Goal: Task Accomplishment & Management: Manage account settings

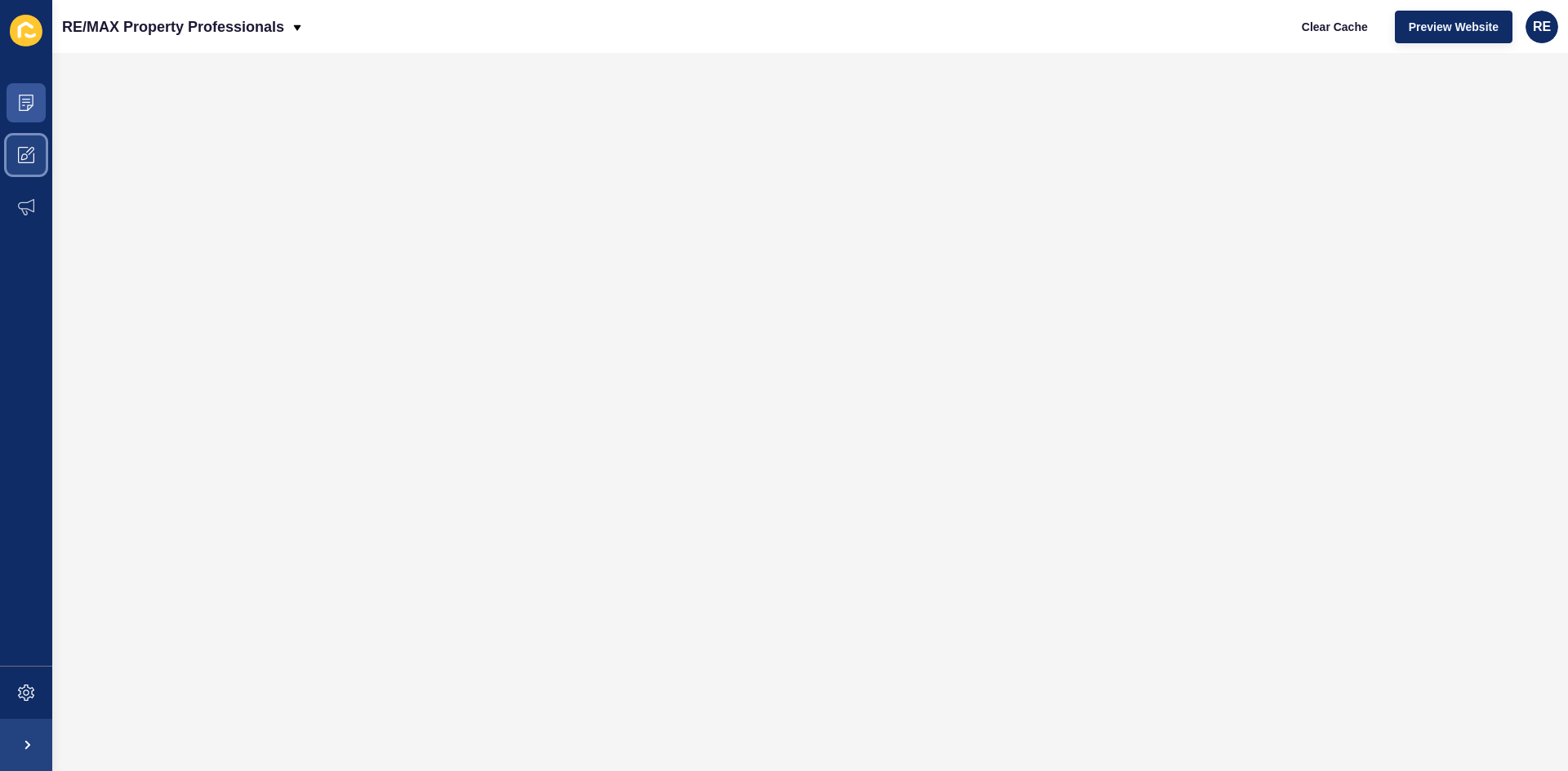
click at [30, 163] on span at bounding box center [26, 156] width 53 height 53
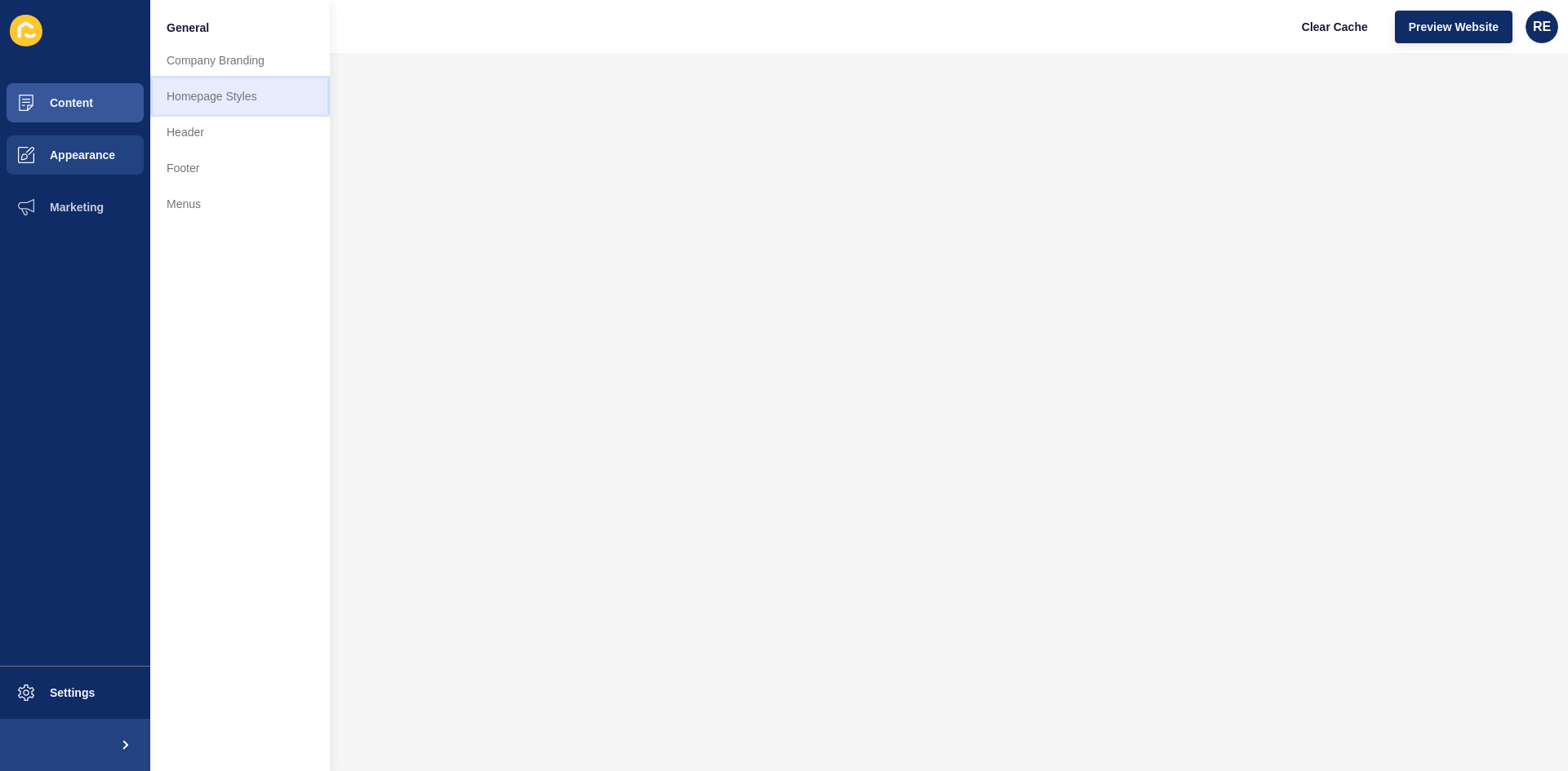
click at [216, 98] on link "Homepage Styles" at bounding box center [239, 96] width 180 height 36
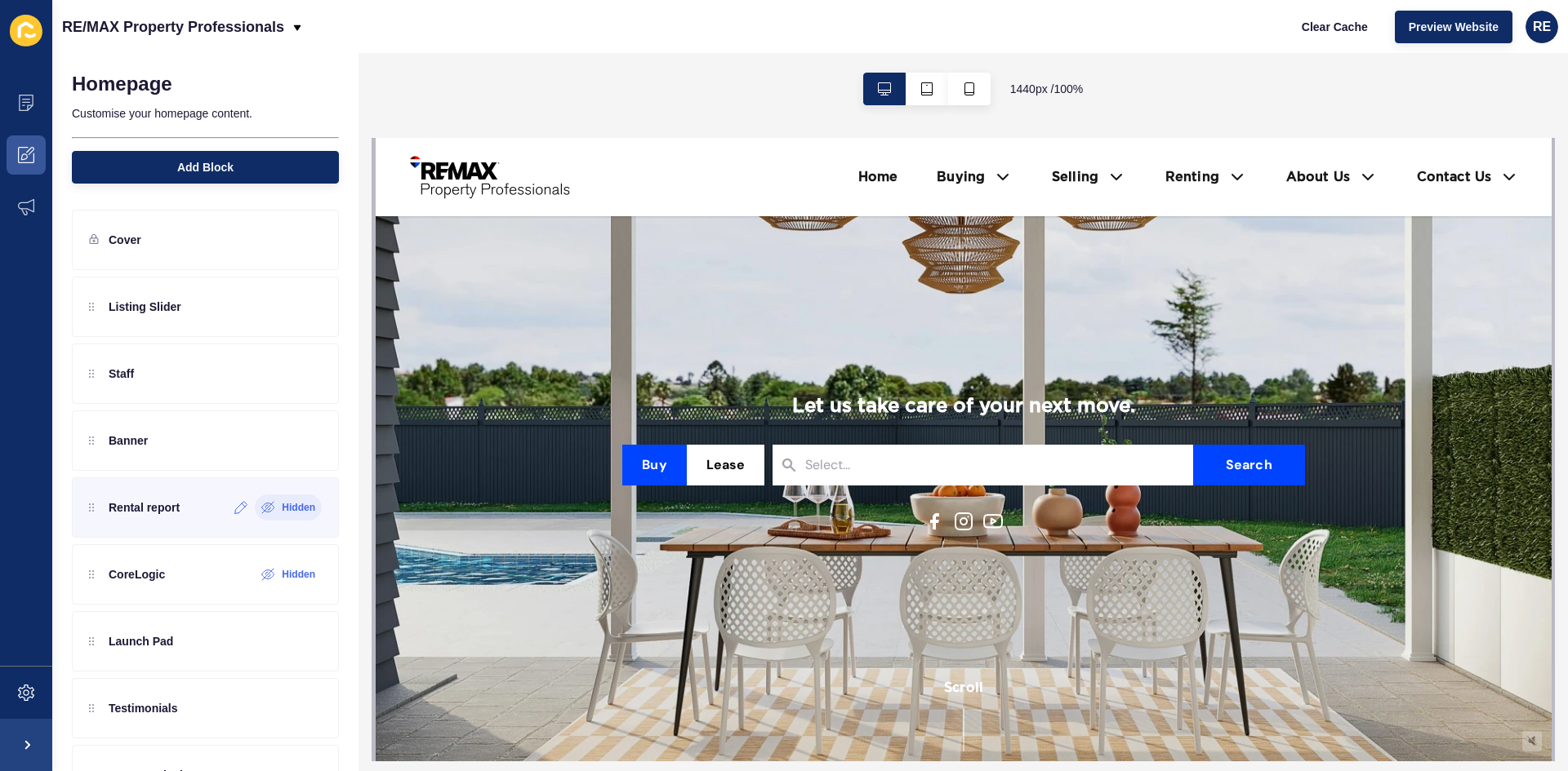
click at [282, 506] on label "Hidden" at bounding box center [299, 507] width 33 height 13
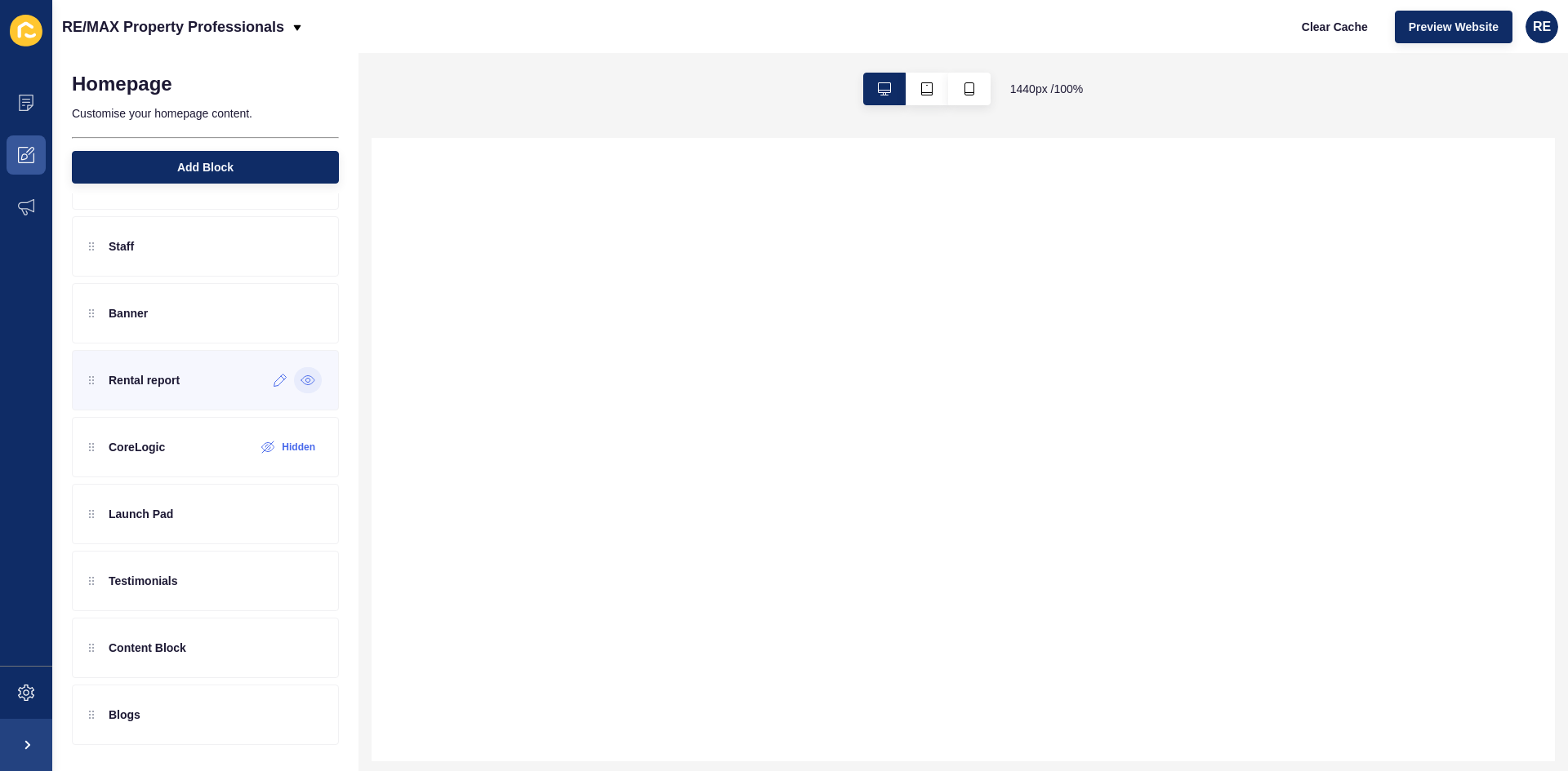
scroll to position [46, 0]
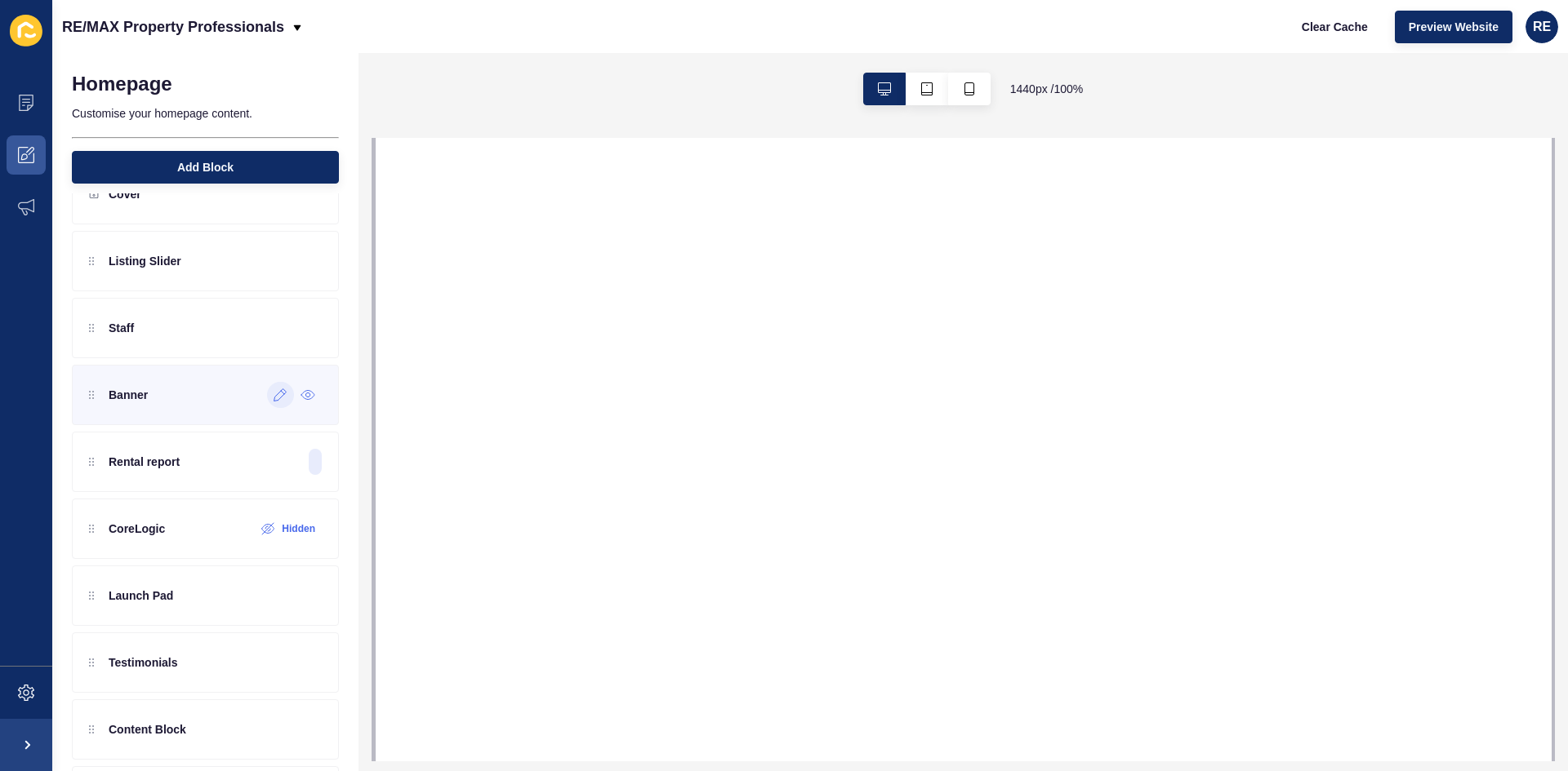
select select
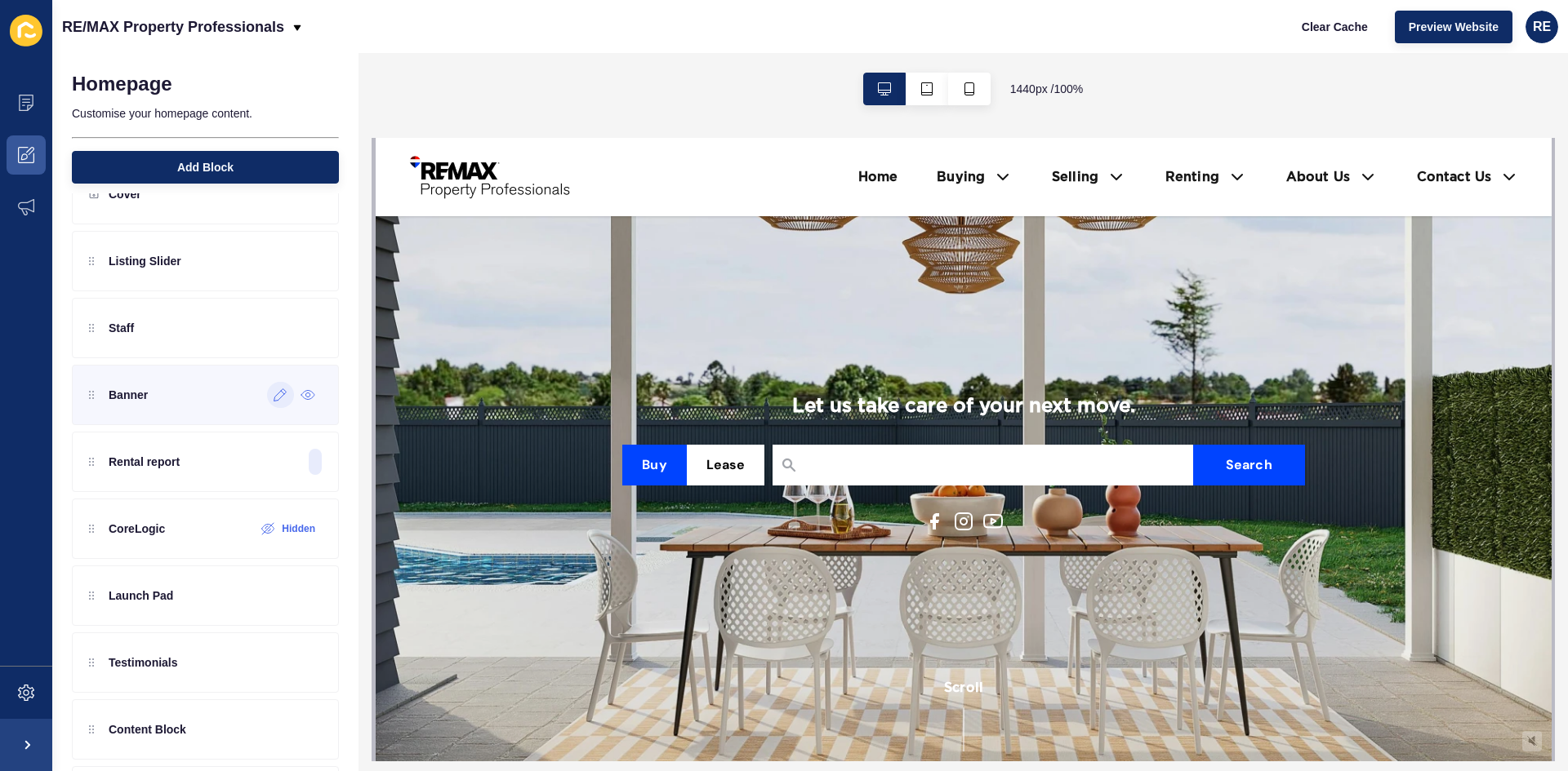
scroll to position [0, 0]
click at [273, 399] on icon at bounding box center [280, 395] width 14 height 13
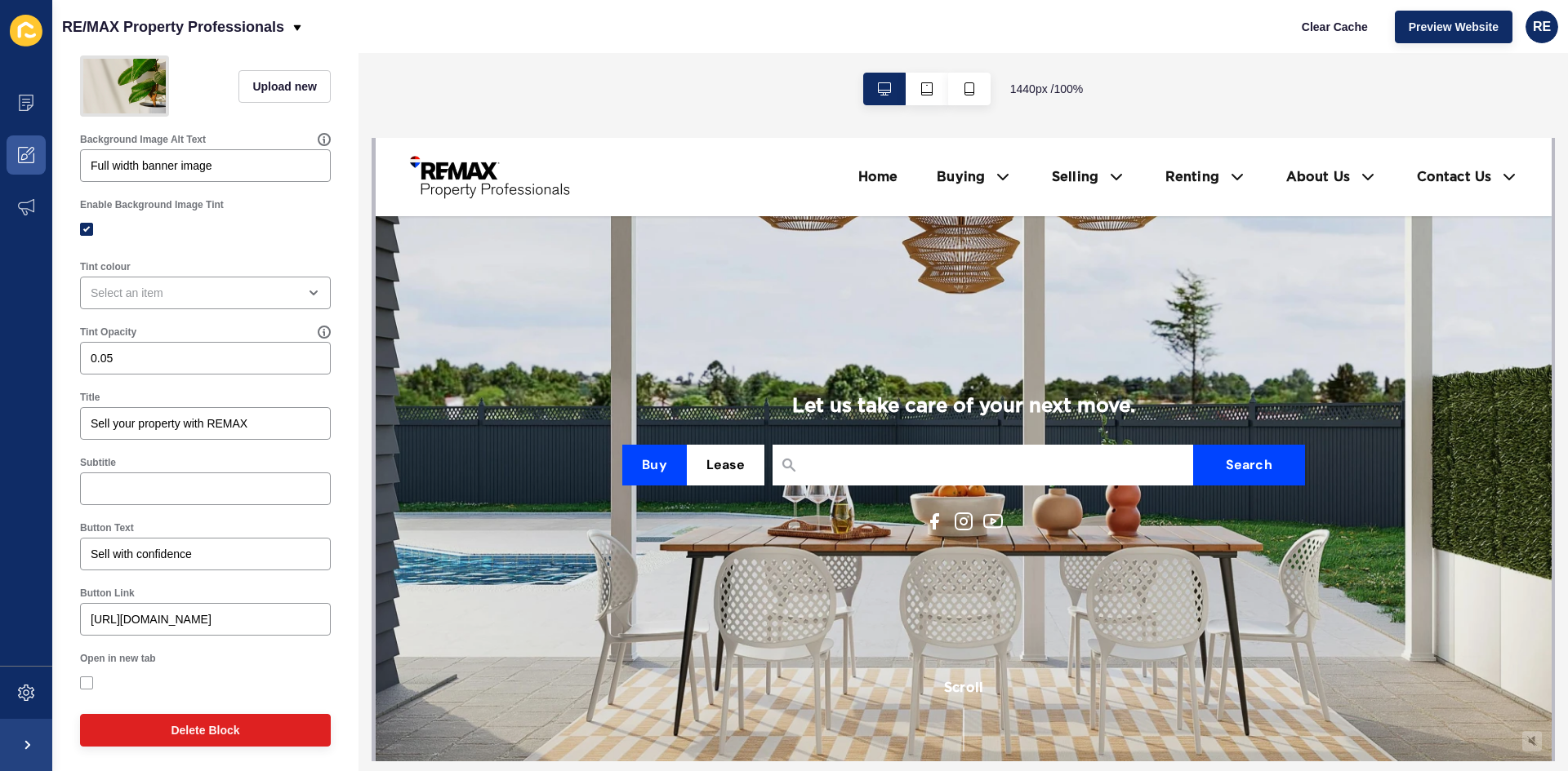
scroll to position [163, 0]
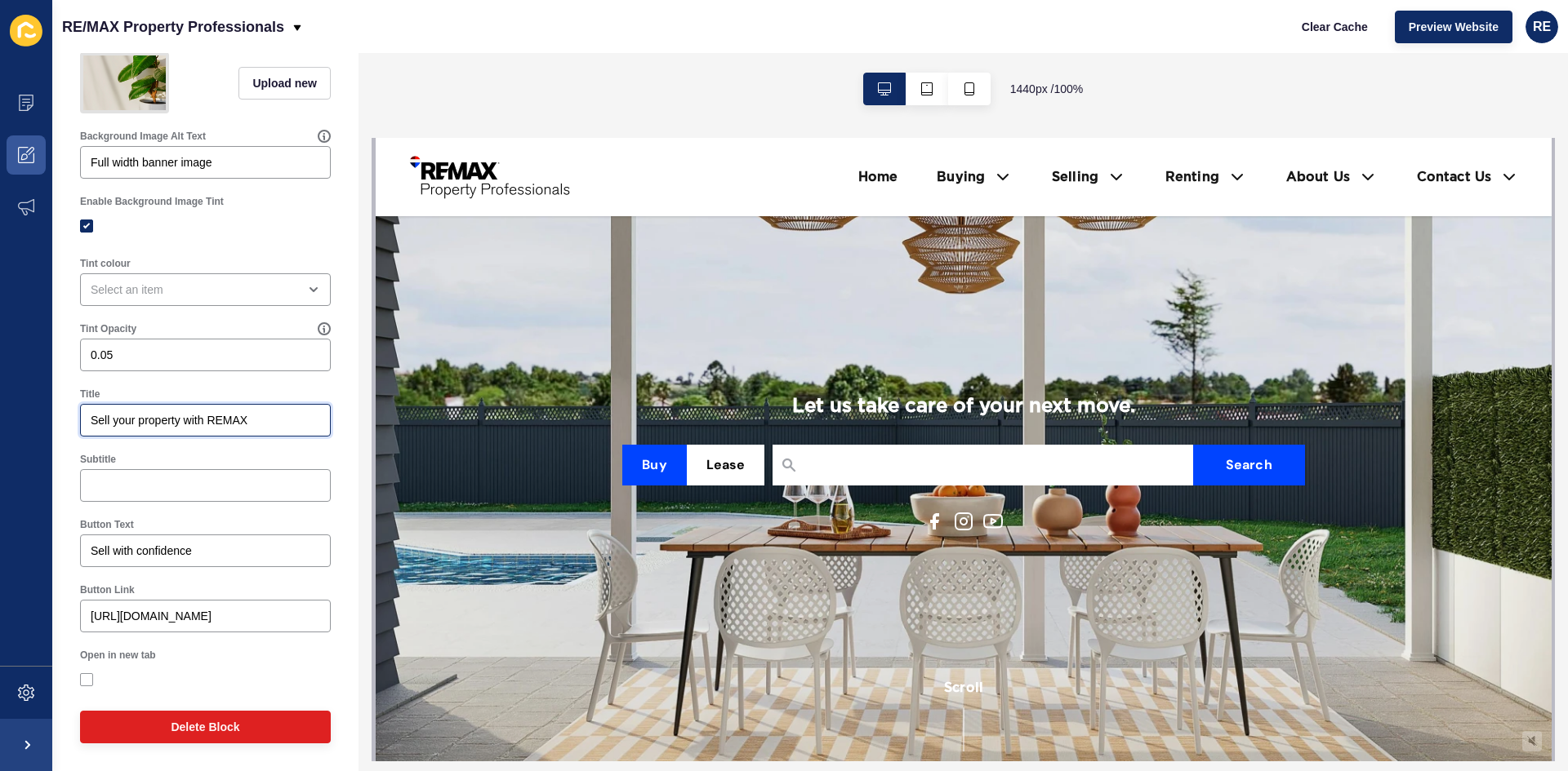
drag, startPoint x: 184, startPoint y: 423, endPoint x: 226, endPoint y: 431, distance: 42.8
click at [185, 423] on input "Sell your property with REMAX" at bounding box center [205, 420] width 230 height 17
drag, startPoint x: 284, startPoint y: 437, endPoint x: 87, endPoint y: 435, distance: 197.0
click at [87, 435] on div "Sell your property with REMAX" at bounding box center [205, 420] width 251 height 33
type input "Get the latest insights on your home"
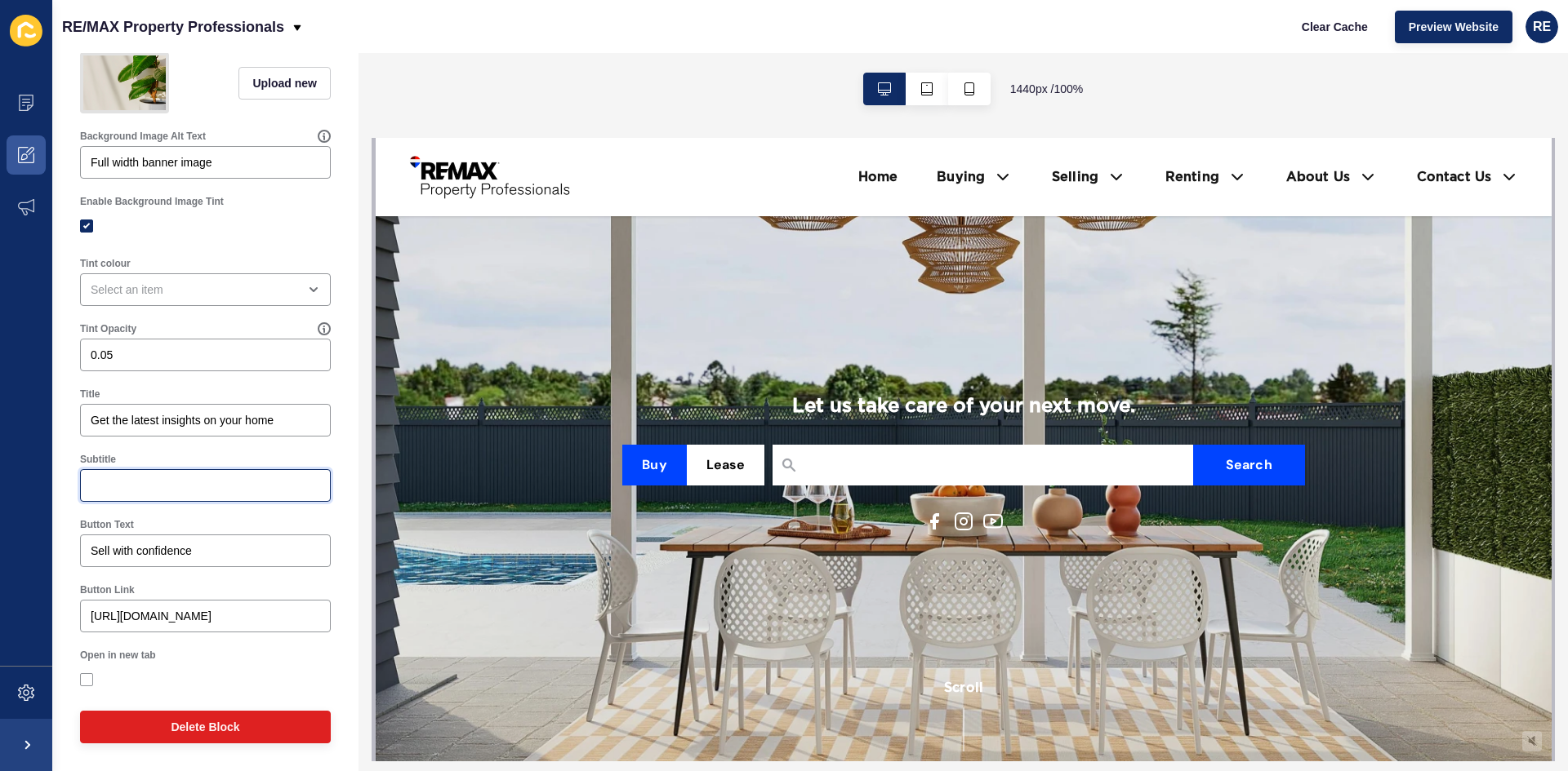
click at [128, 488] on input "Subtitle" at bounding box center [205, 485] width 230 height 17
type input "Learn more"
drag, startPoint x: 129, startPoint y: 501, endPoint x: 84, endPoint y: 502, distance: 45.0
click at [84, 502] on div "Learn more" at bounding box center [205, 486] width 251 height 33
click at [200, 559] on input "Sell with confidence" at bounding box center [205, 550] width 230 height 17
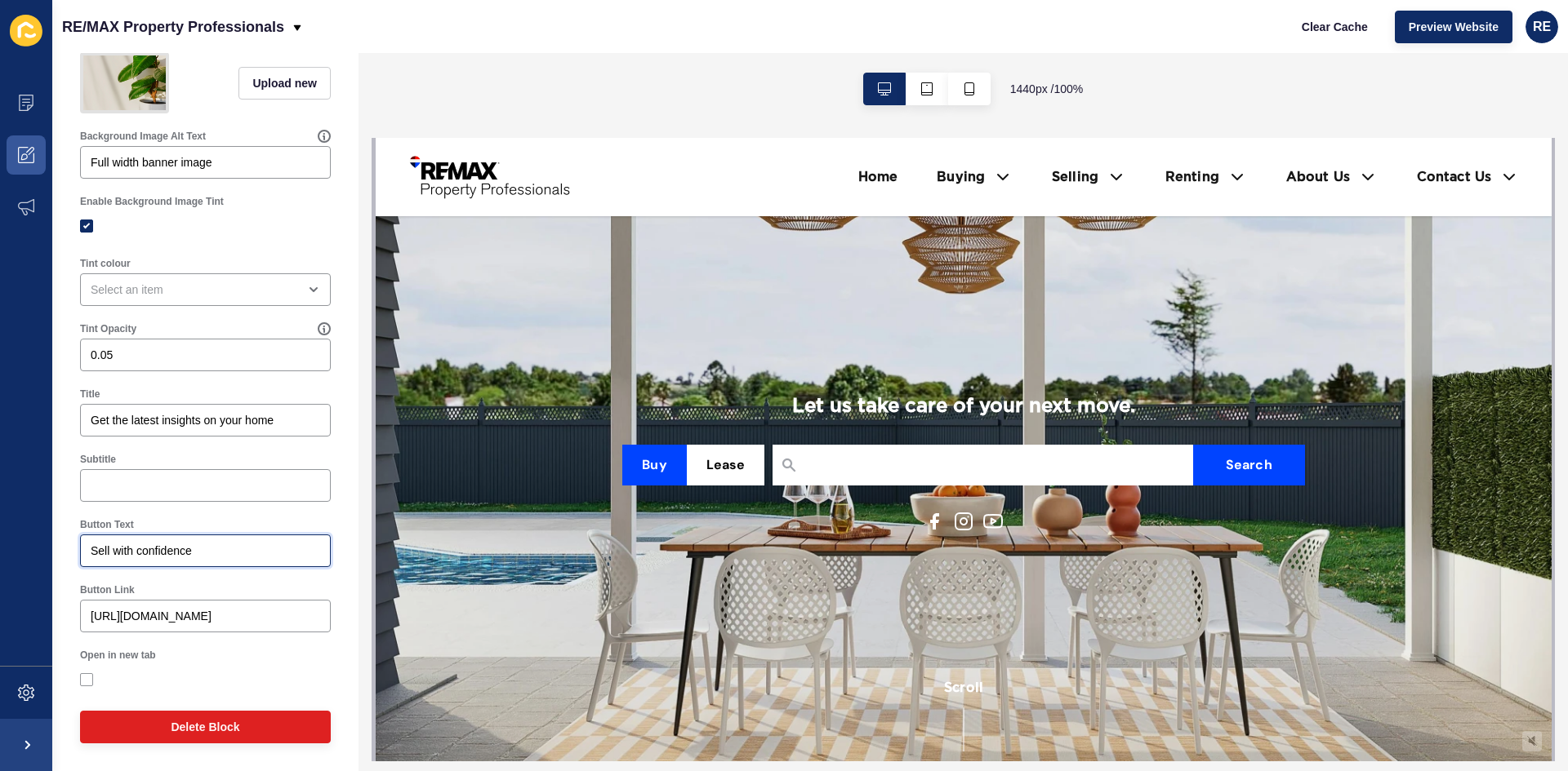
paste input "Learn more"
drag, startPoint x: 180, startPoint y: 560, endPoint x: 86, endPoint y: 560, distance: 94.0
click at [87, 560] on div "Sell with confidence Learn more" at bounding box center [205, 551] width 251 height 33
type input "Learn more"
click at [110, 502] on div at bounding box center [205, 486] width 251 height 33
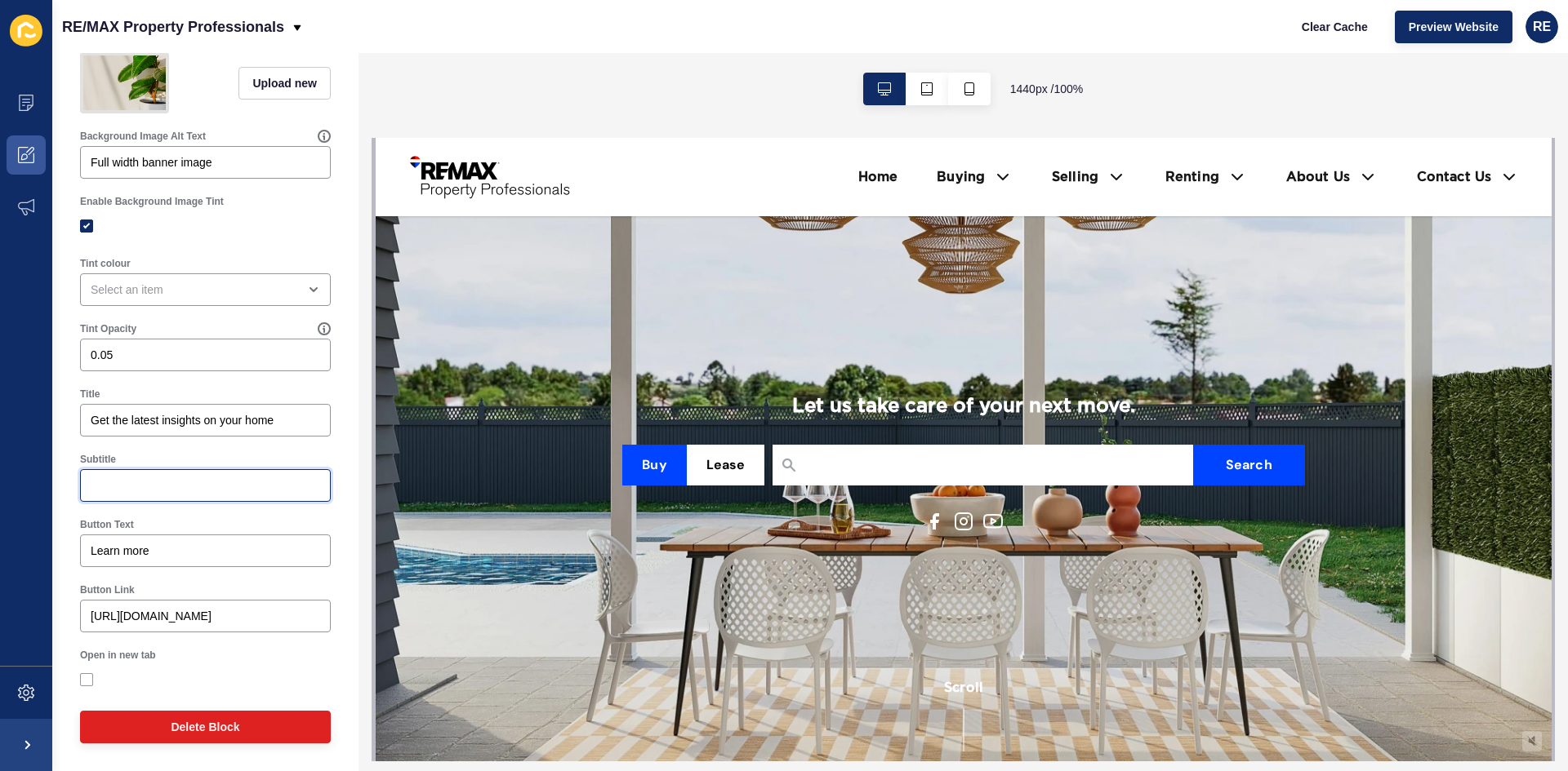
paste input "Sell with confidence"
type input "Sell with confidence"
click at [91, 555] on input "Learn more" at bounding box center [205, 550] width 230 height 17
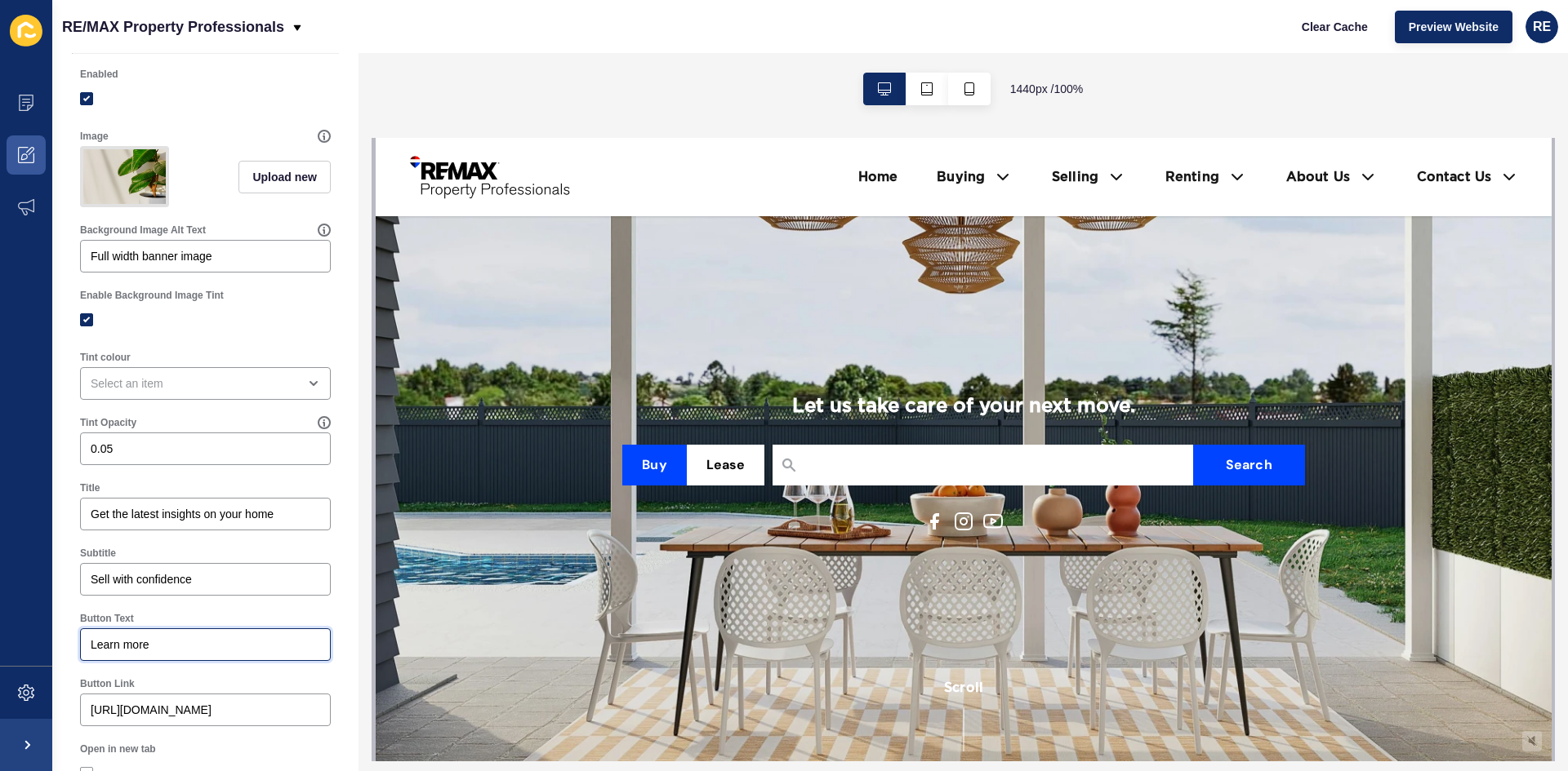
scroll to position [0, 0]
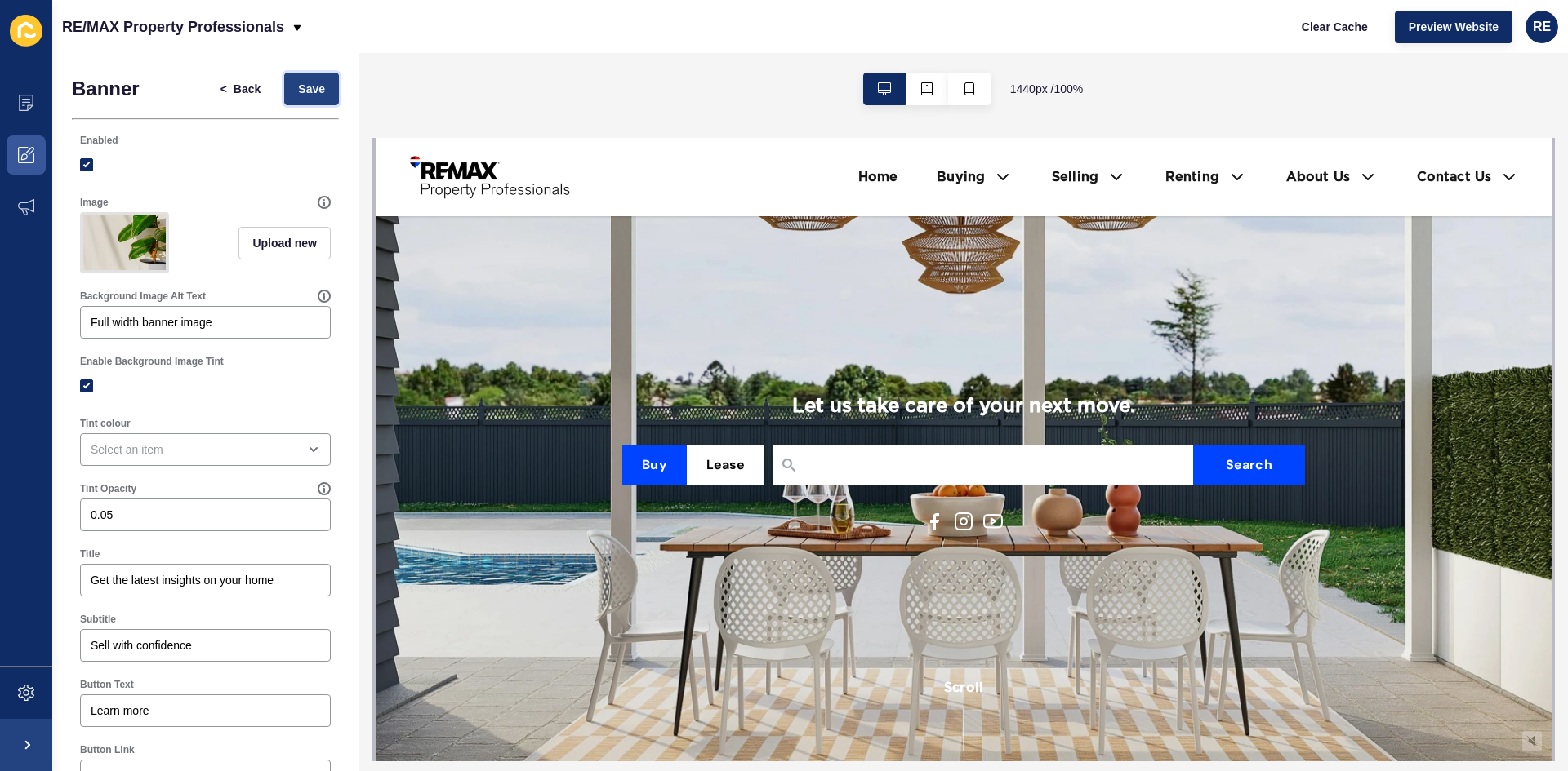
click at [305, 96] on span "Save" at bounding box center [311, 88] width 27 height 17
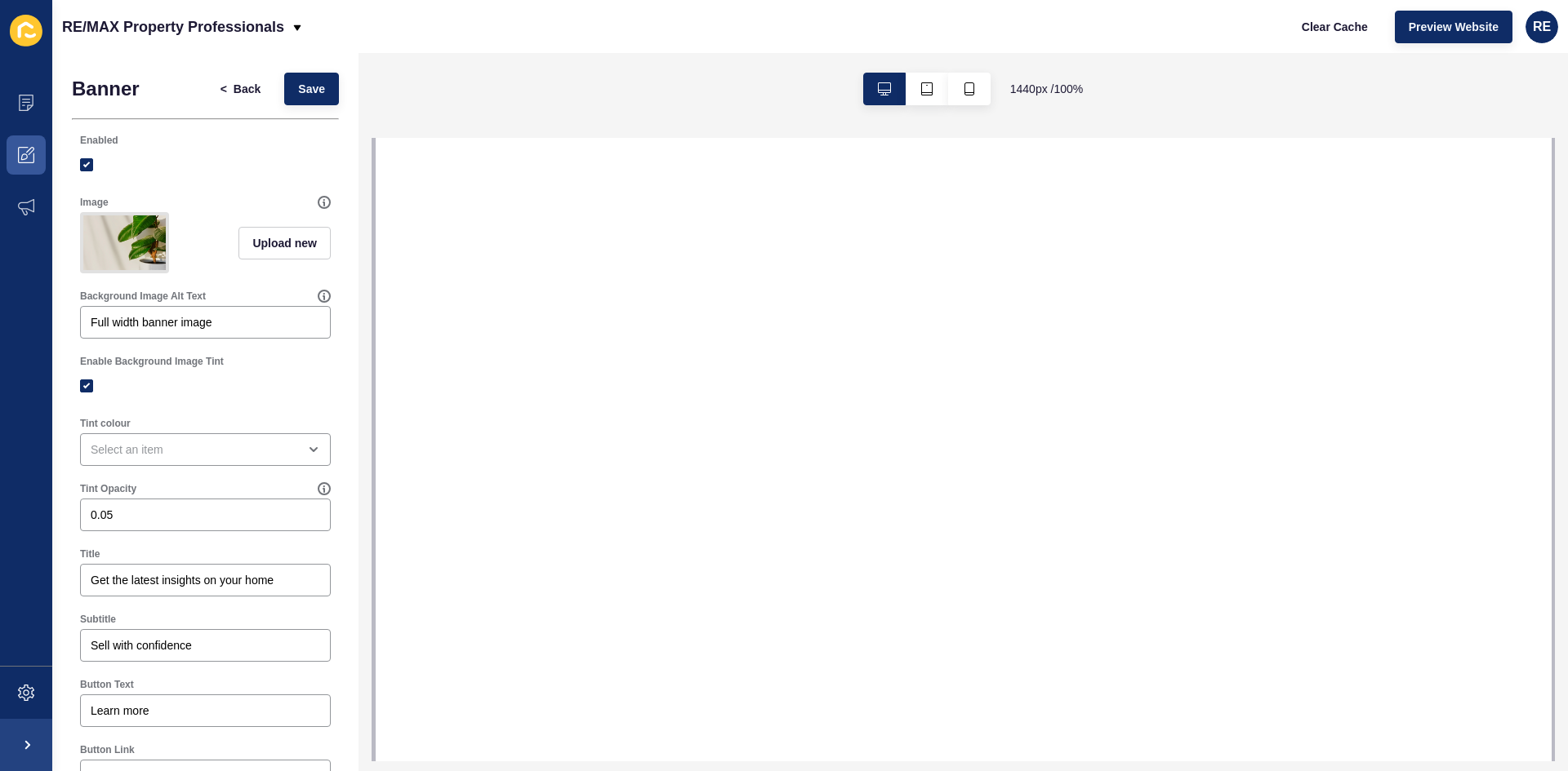
select select
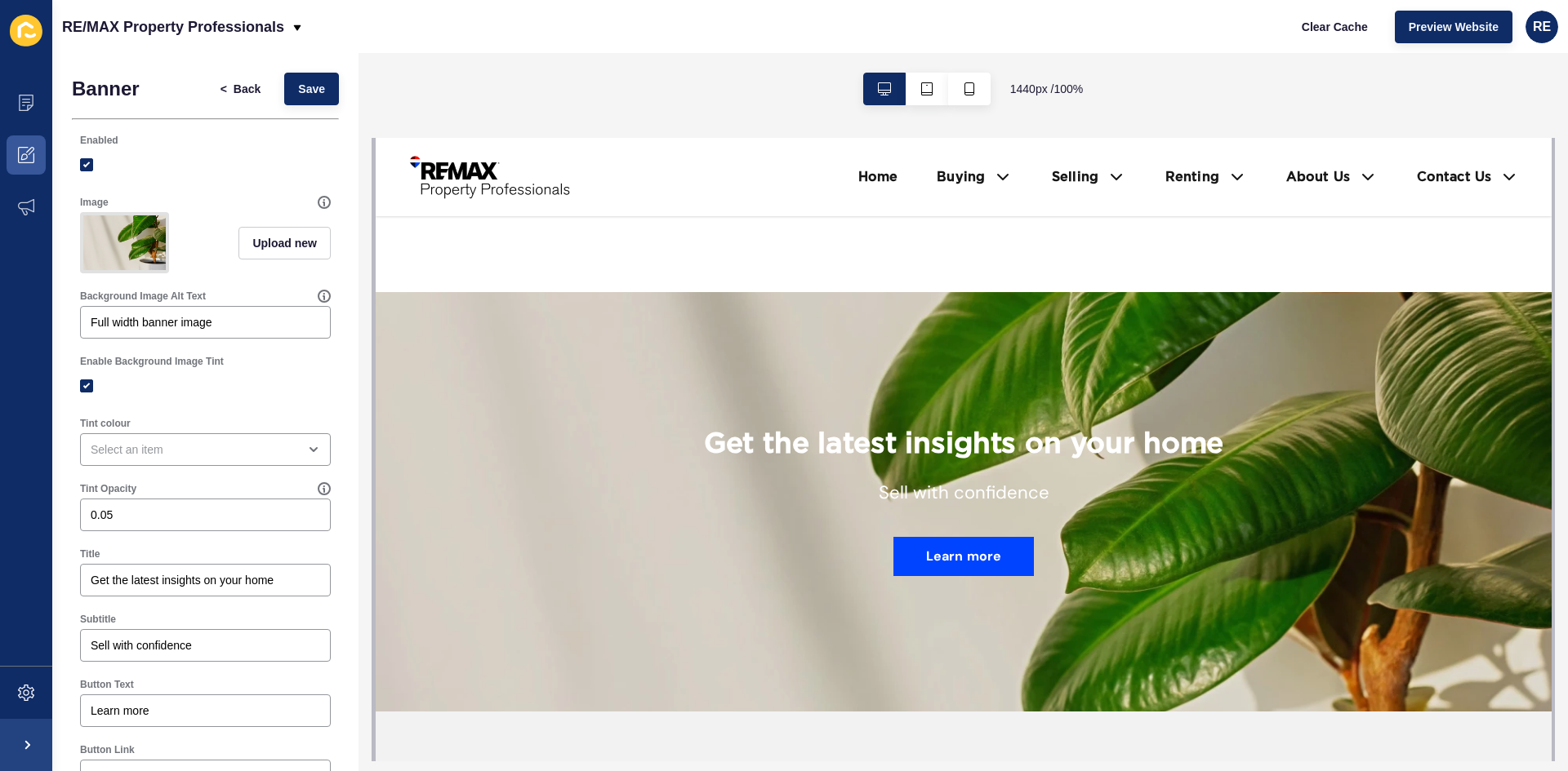
scroll to position [1876, 0]
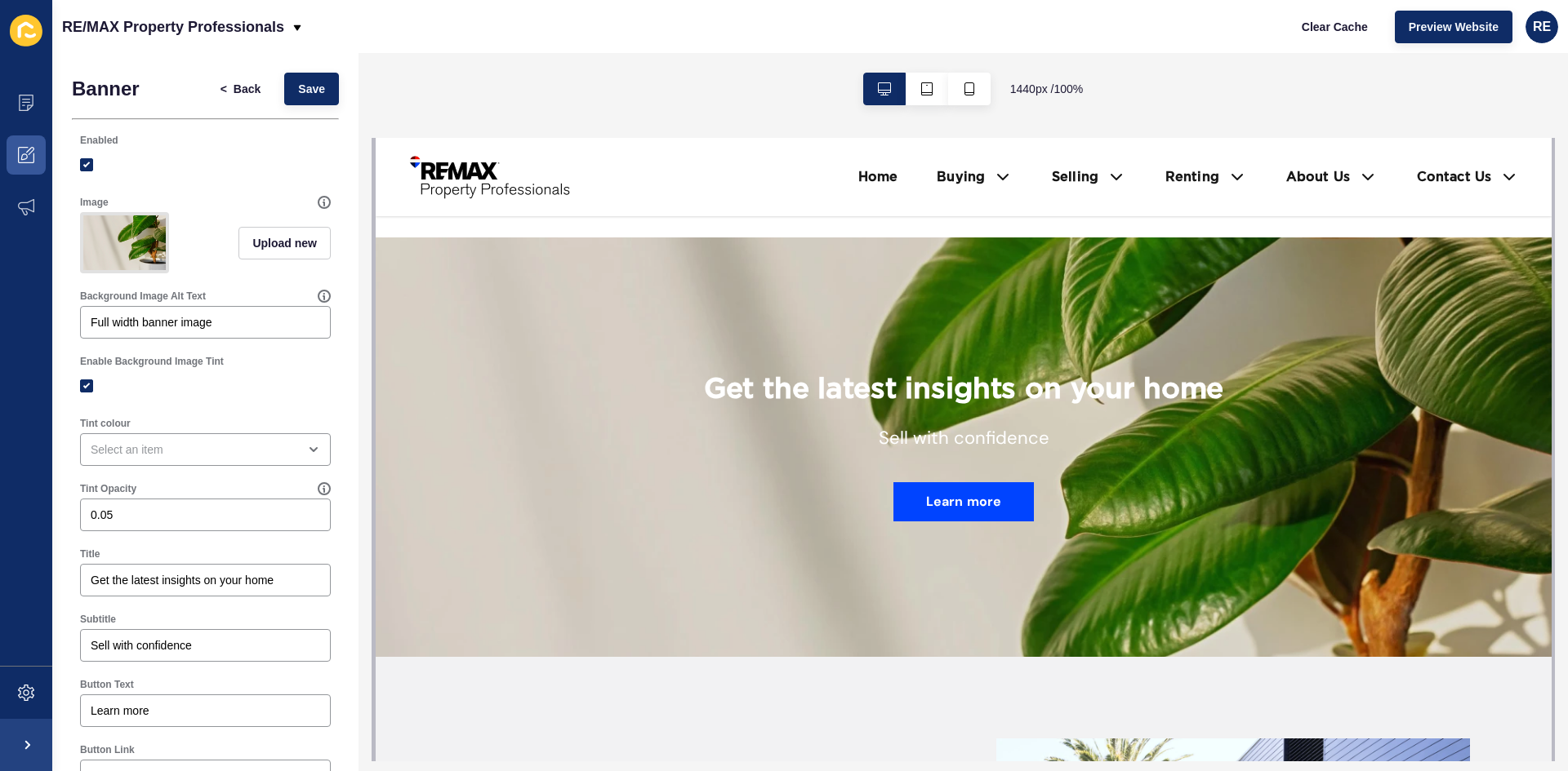
drag, startPoint x: 702, startPoint y: 364, endPoint x: 1036, endPoint y: 404, distance: 336.4
click at [977, 381] on h2 "Get the latest insights on your home" at bounding box center [963, 400] width 520 height 53
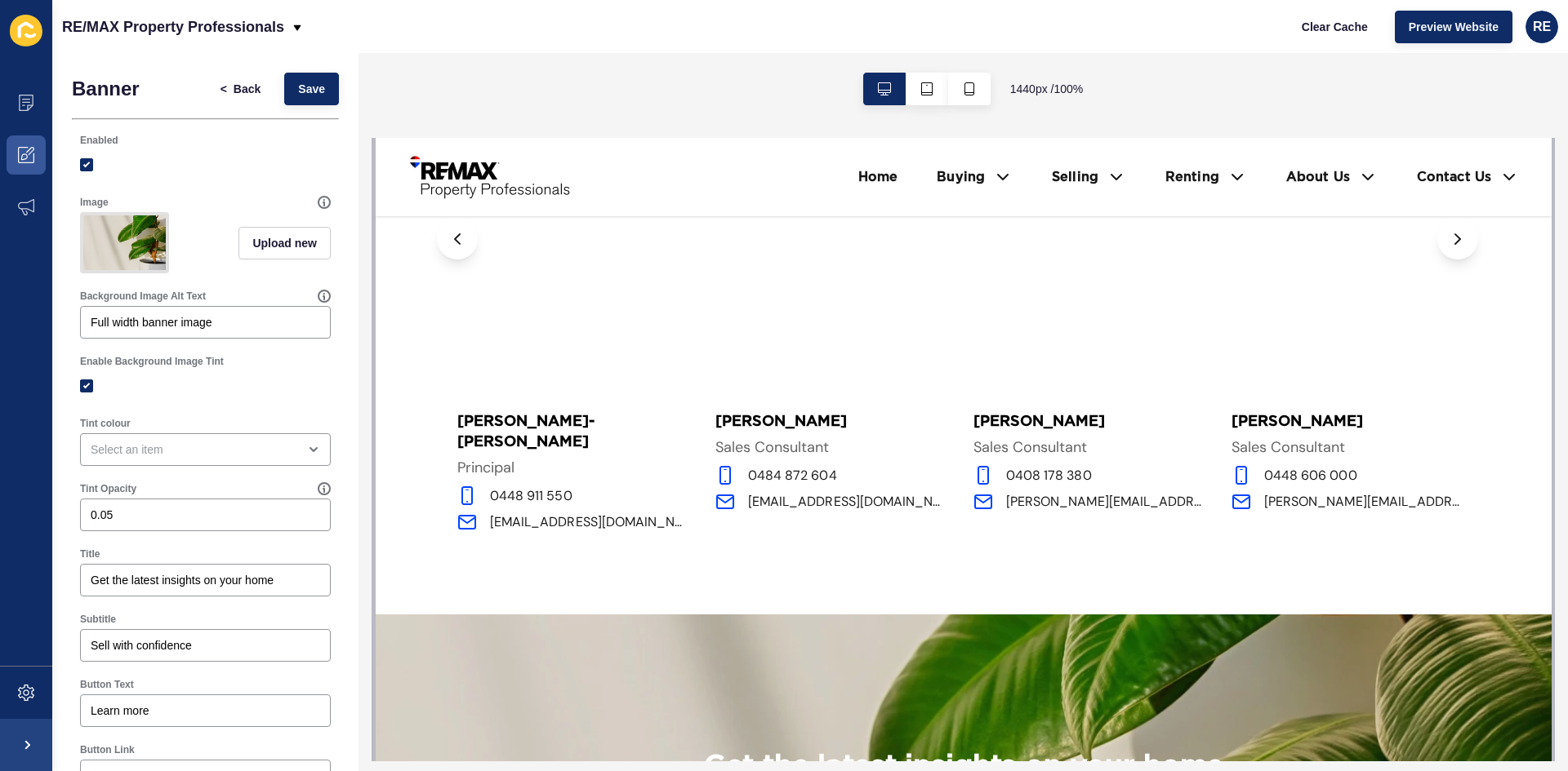
scroll to position [1714, 0]
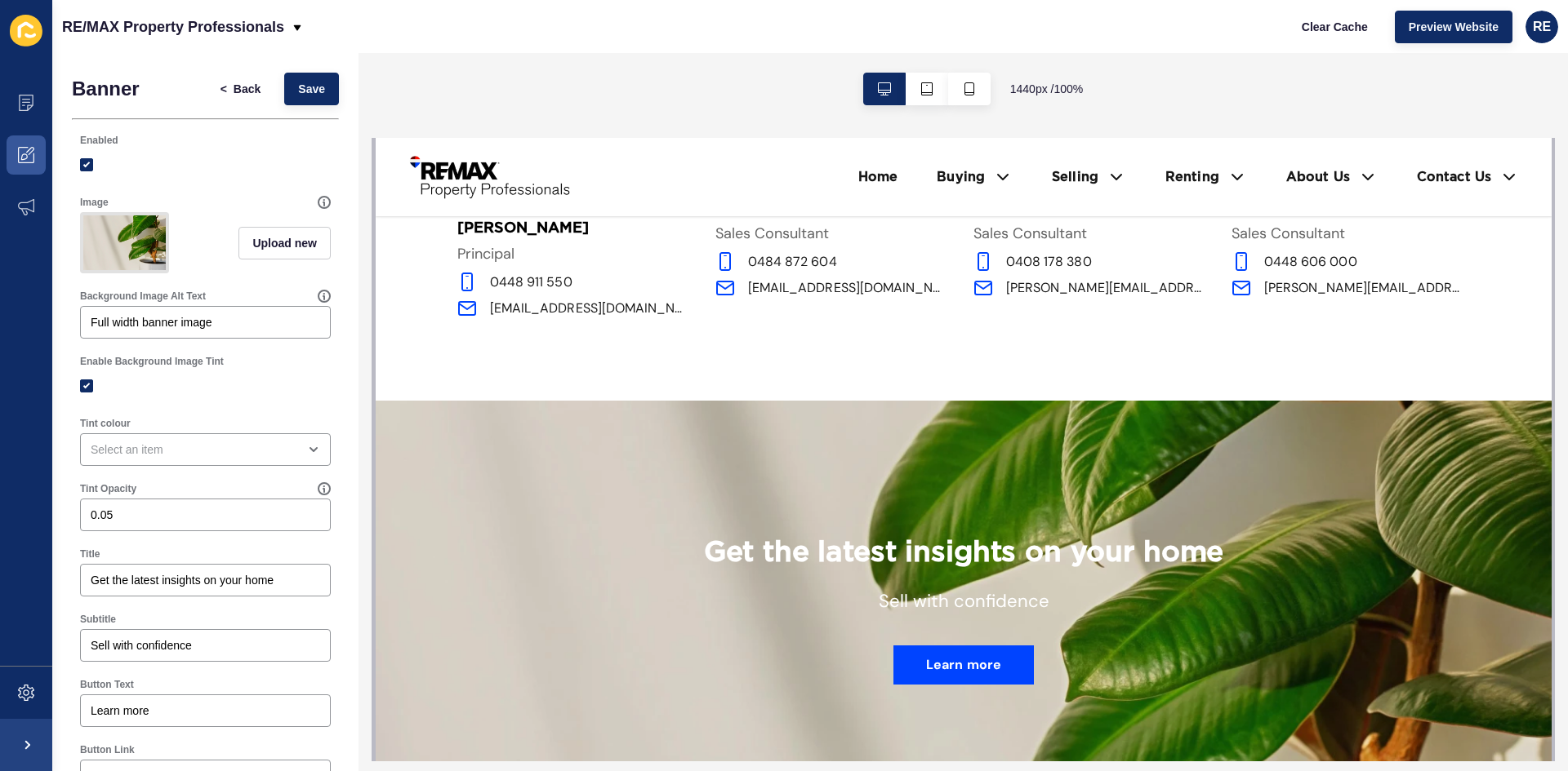
click at [1076, 442] on div "Get the latest insights on your home Sell with confidence Learn more" at bounding box center [962, 610] width 705 height 419
click at [838, 505] on div "Get the latest insights on your home Sell with confidence Learn more" at bounding box center [962, 610] width 705 height 419
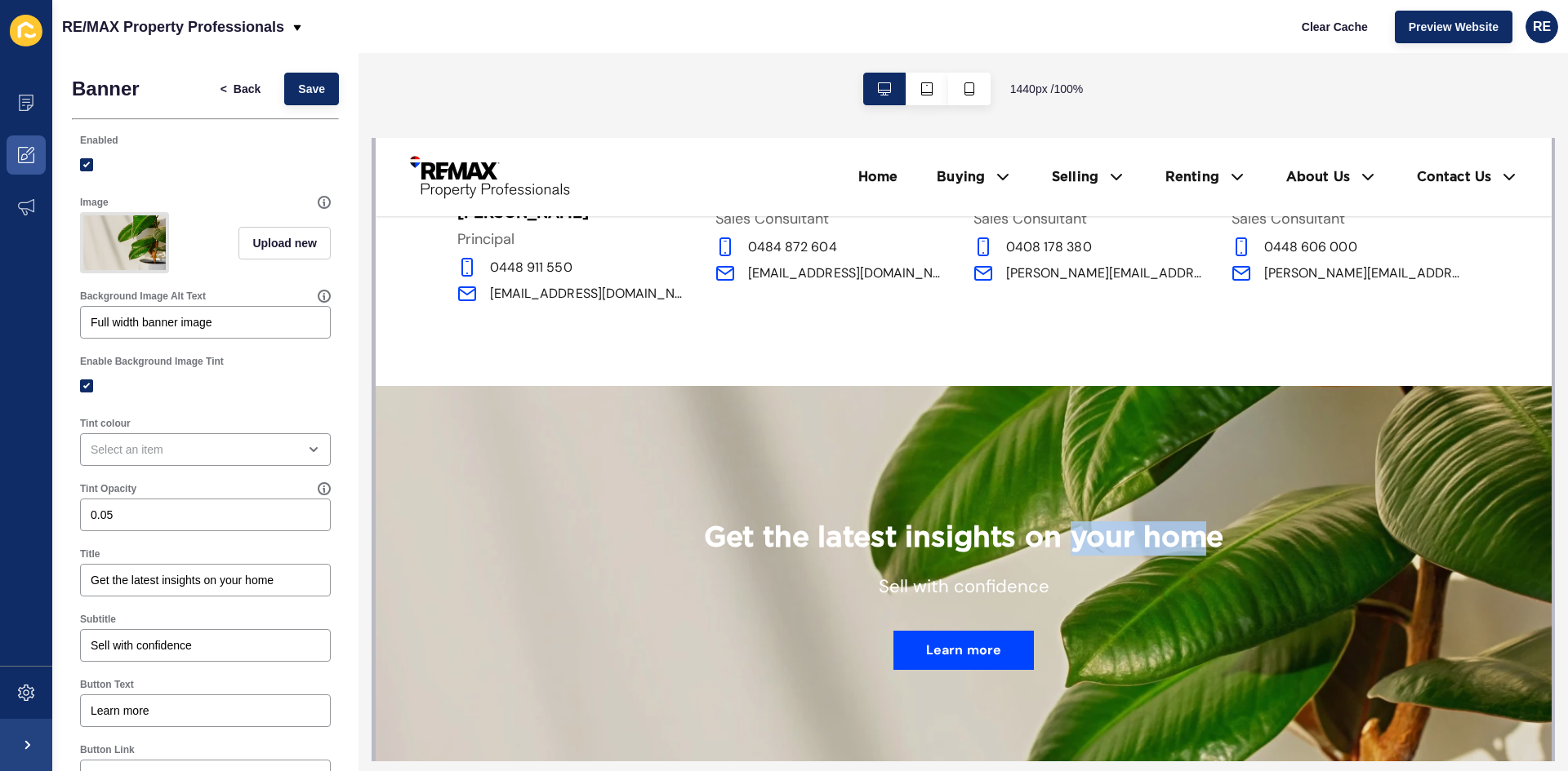
scroll to position [1876, 0]
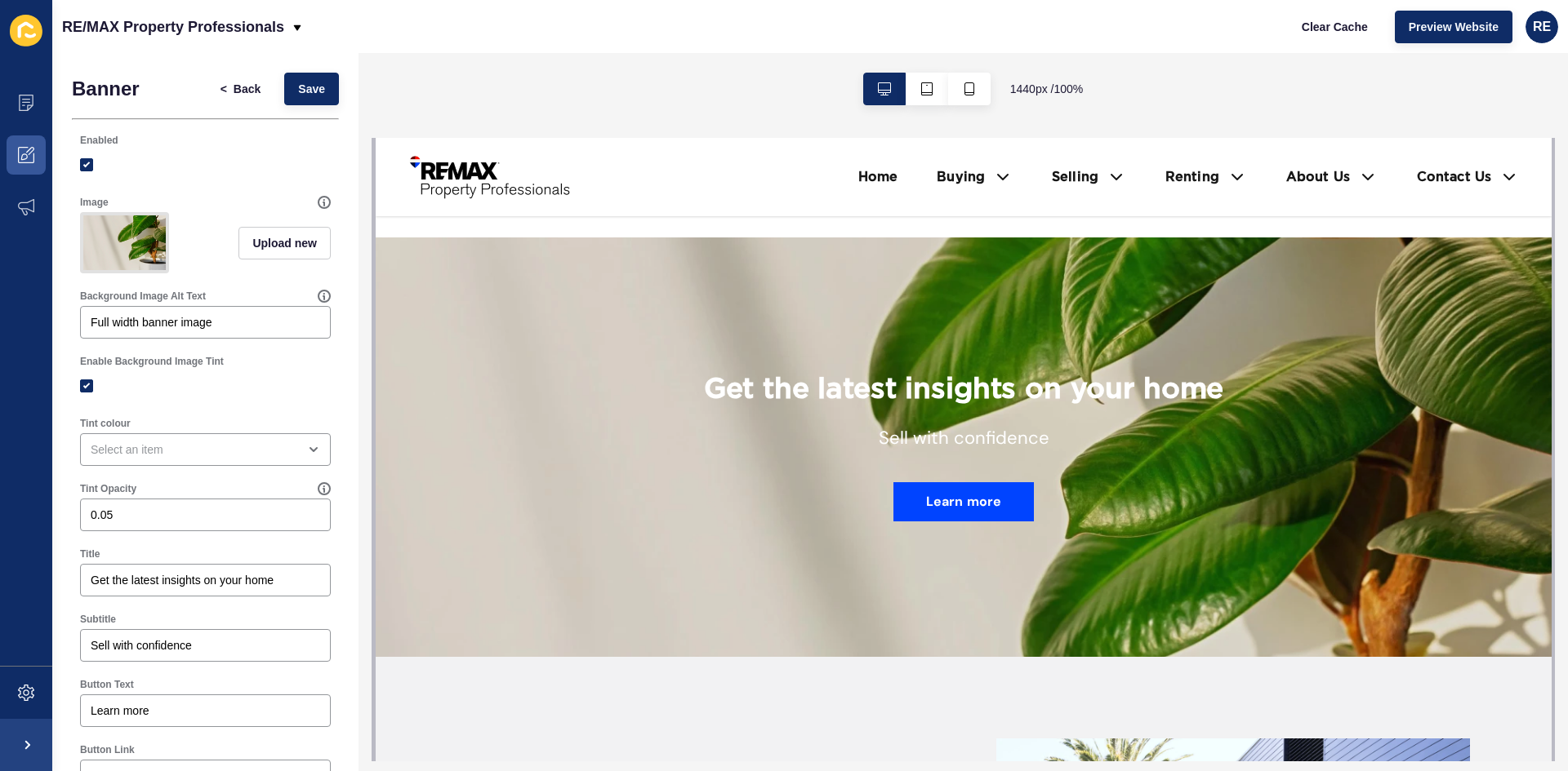
click at [660, 373] on div "Get the latest insights on your home Sell with confidence Learn more" at bounding box center [962, 447] width 705 height 149
drag, startPoint x: 671, startPoint y: 375, endPoint x: 1281, endPoint y: 444, distance: 613.9
click at [1280, 444] on div "Get the latest insights on your home Sell with confidence Learn more" at bounding box center [962, 446] width 1176 height 419
click at [1233, 448] on div "Get the latest insights on your home Sell with confidence Learn more" at bounding box center [962, 447] width 705 height 149
click at [35, 140] on span at bounding box center [26, 156] width 53 height 53
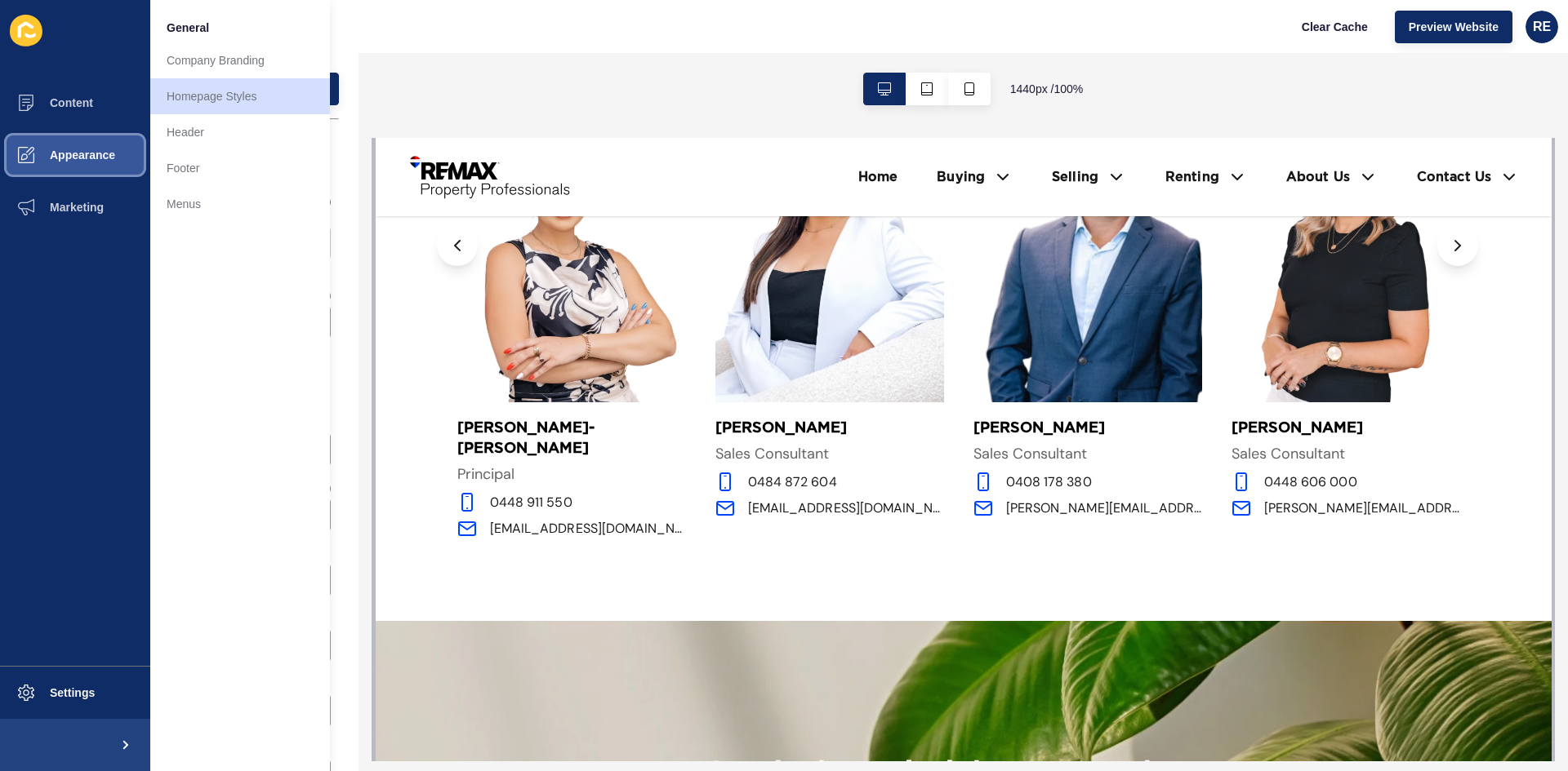
scroll to position [1268, 0]
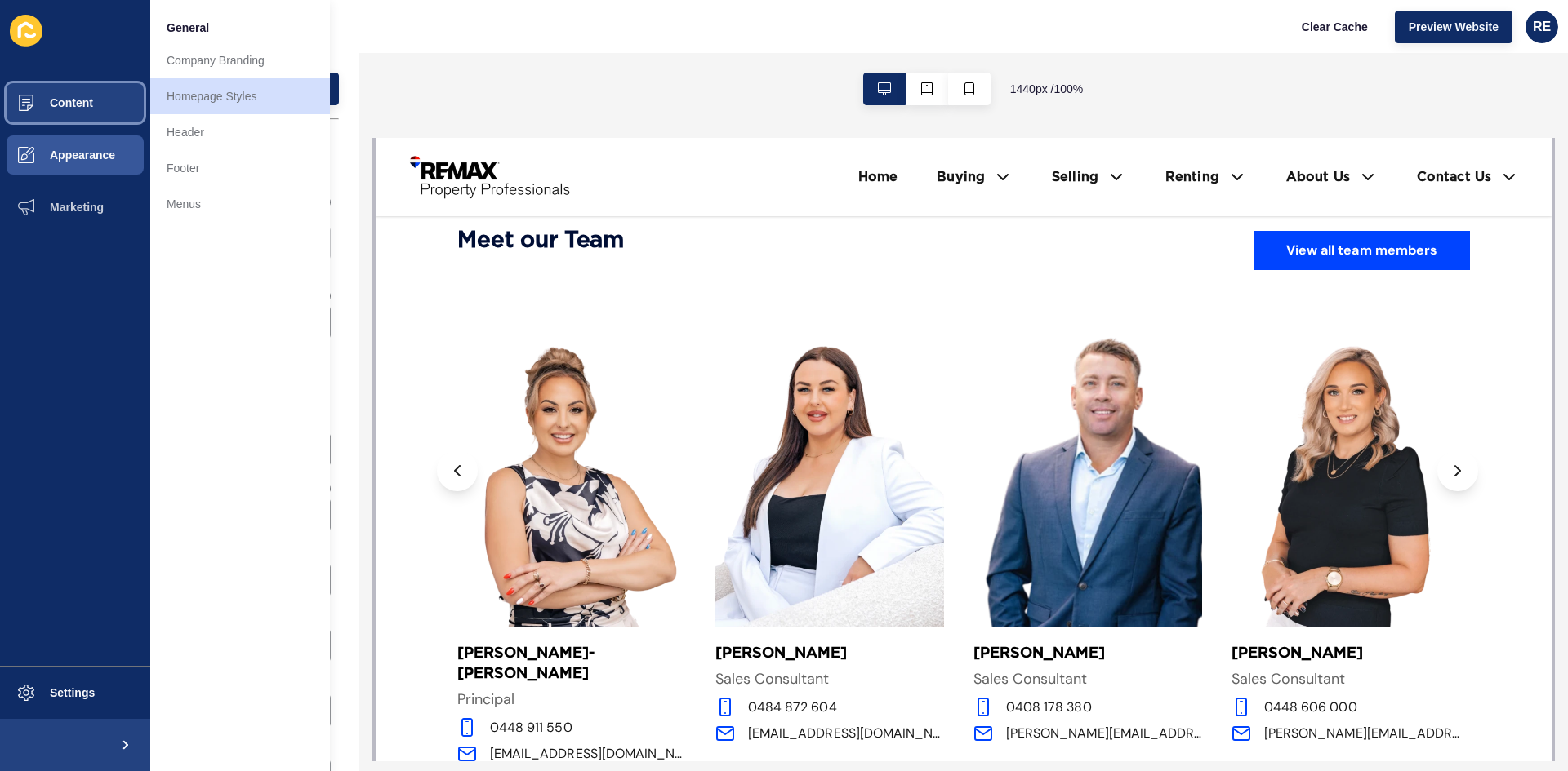
click at [95, 94] on button "Content" at bounding box center [75, 103] width 150 height 53
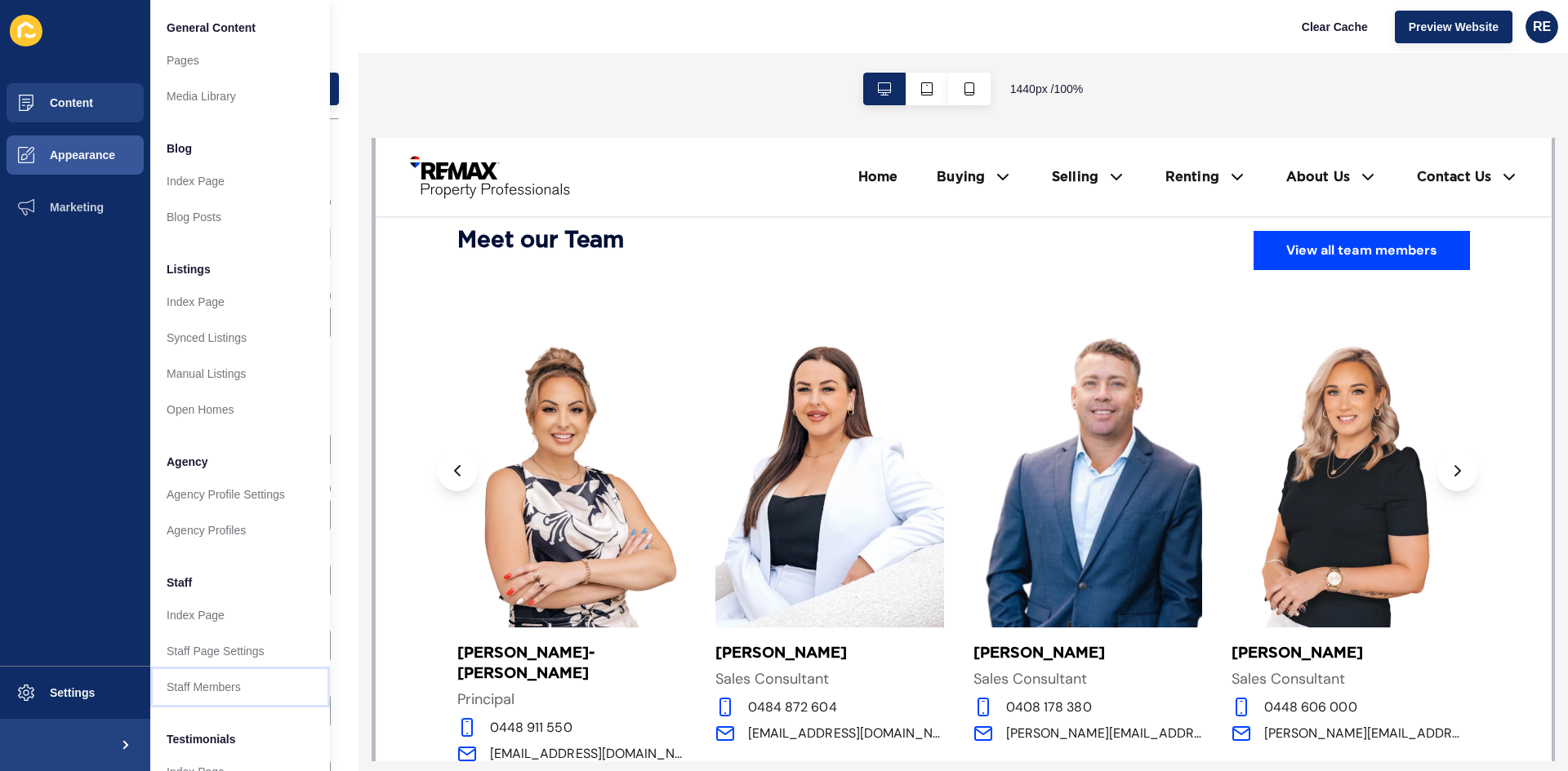
click at [222, 678] on link "Staff Members" at bounding box center [239, 686] width 180 height 36
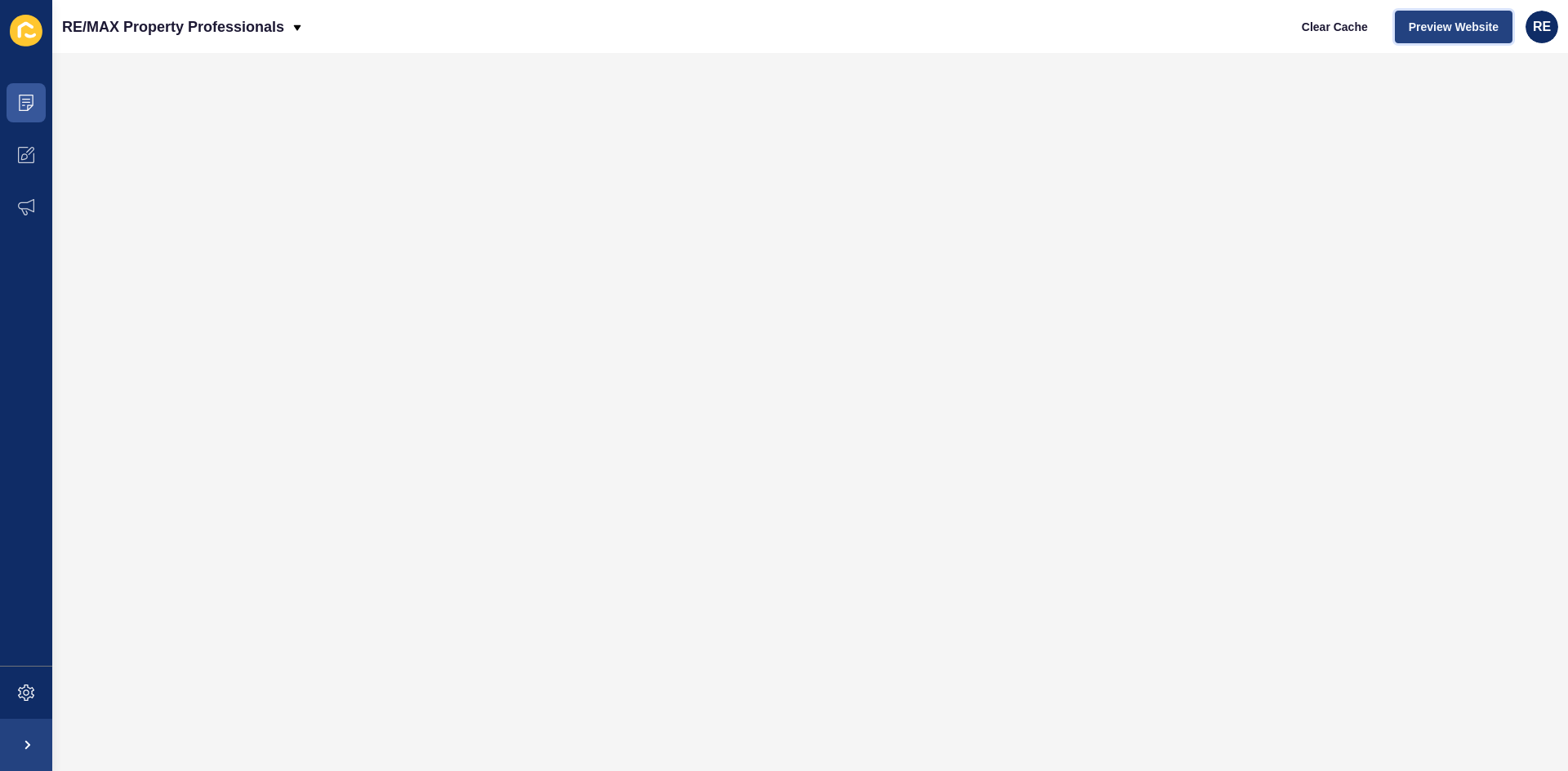
click at [1426, 26] on span "Preview Website" at bounding box center [1453, 26] width 89 height 17
click at [1420, 20] on span "Preview Website" at bounding box center [1453, 26] width 89 height 17
drag, startPoint x: 31, startPoint y: 140, endPoint x: 32, endPoint y: 150, distance: 10.0
click at [31, 143] on span at bounding box center [26, 156] width 53 height 53
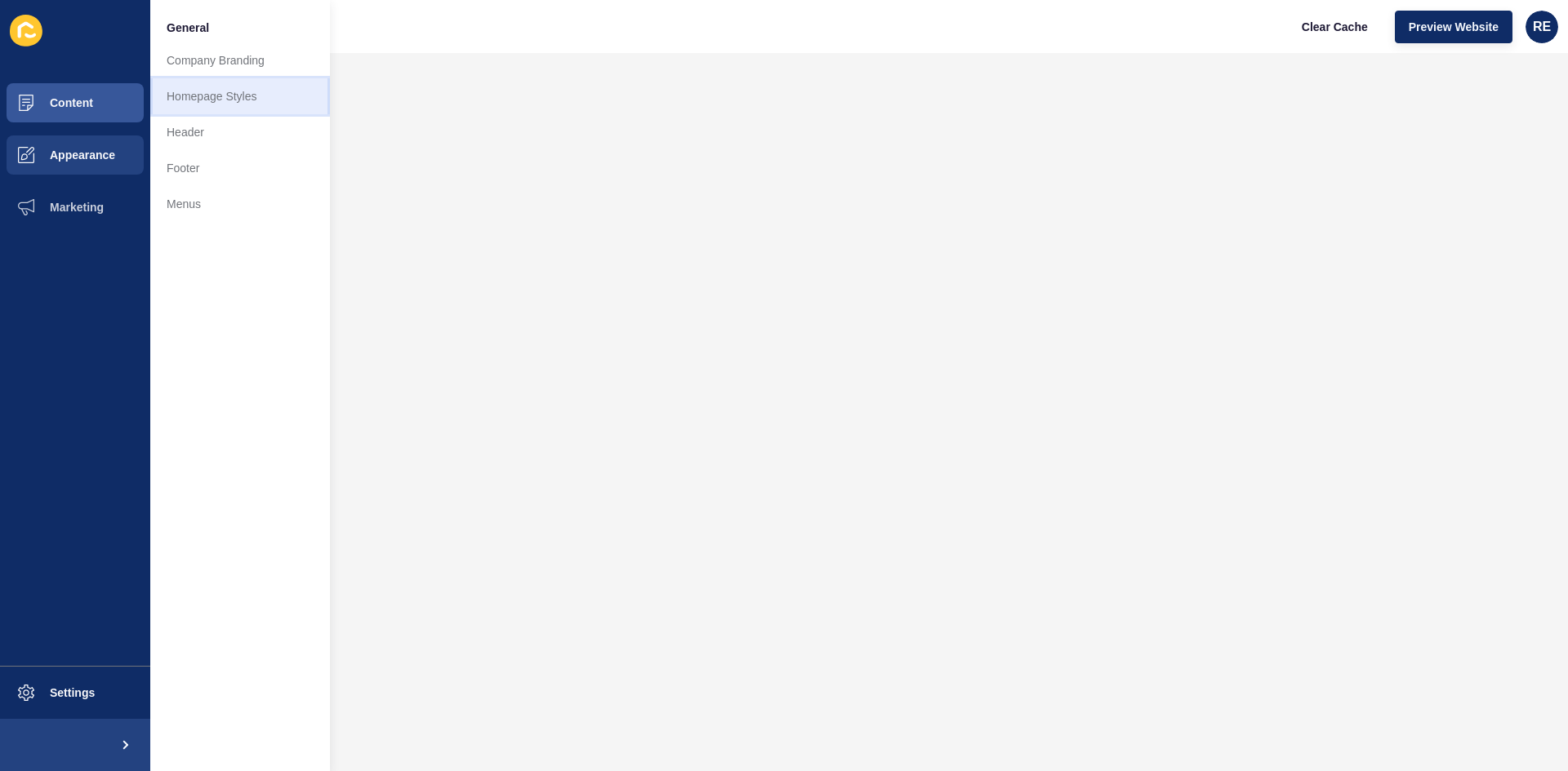
click at [252, 102] on link "Homepage Styles" at bounding box center [239, 96] width 180 height 36
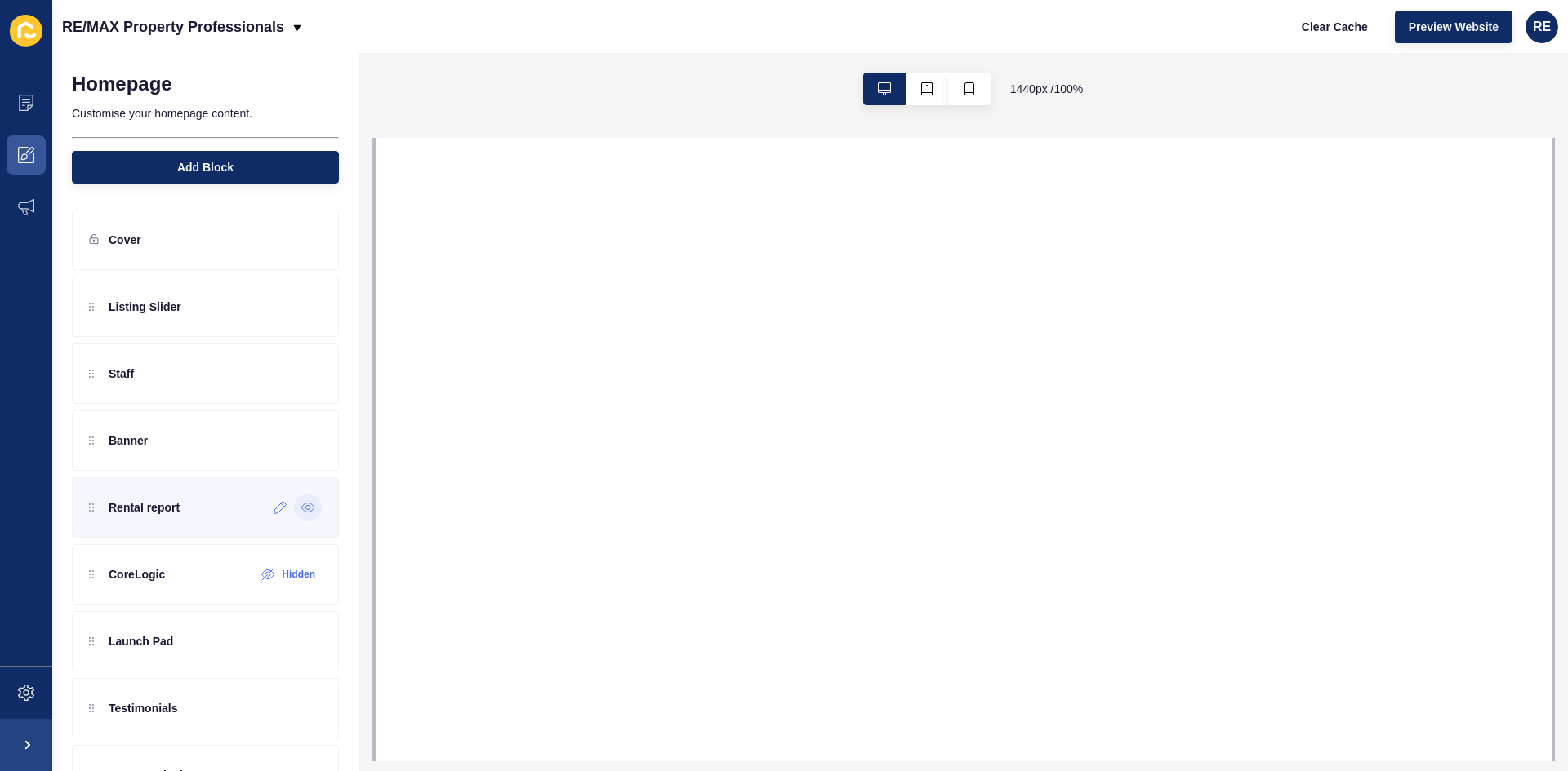
select select
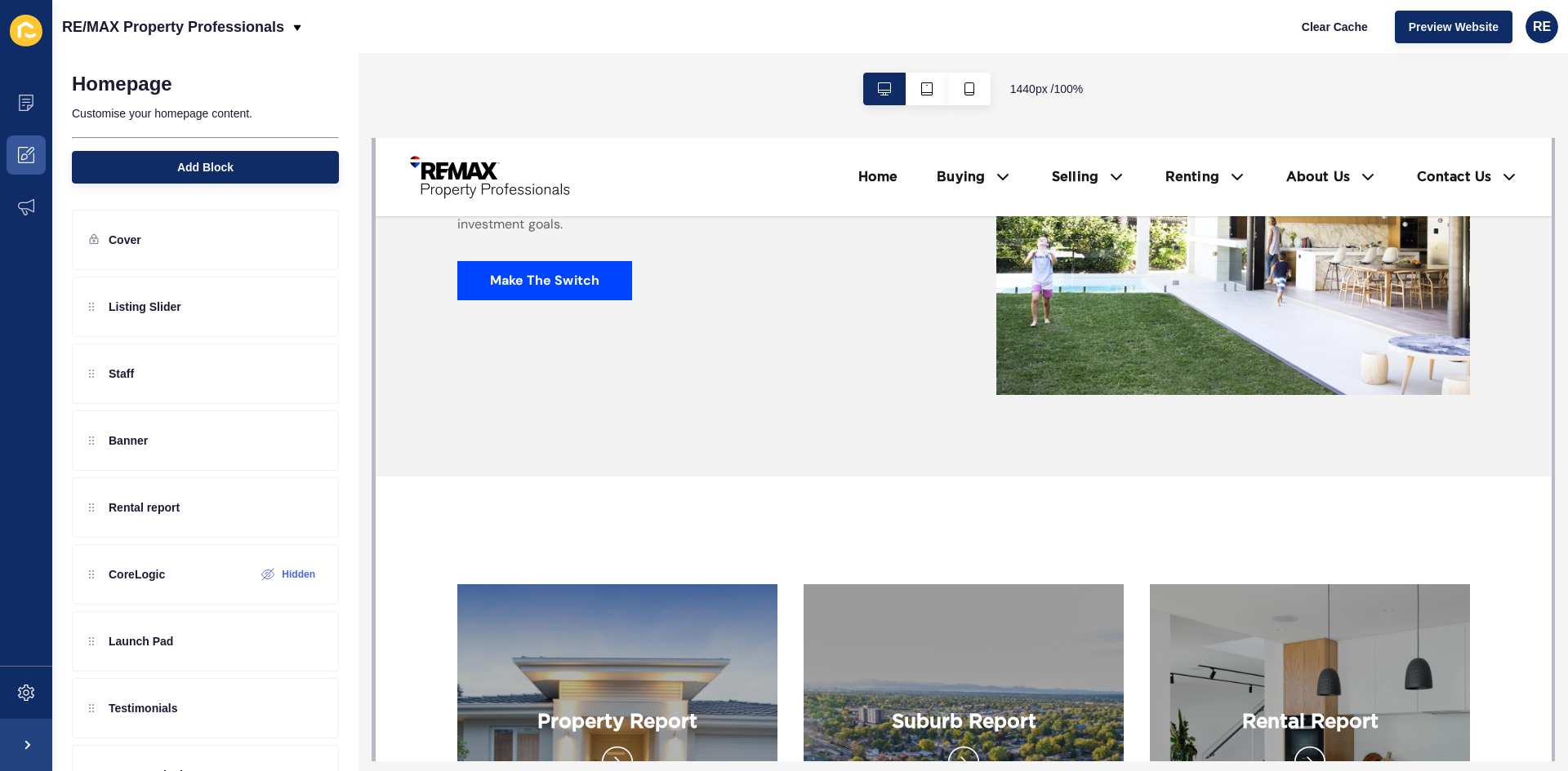
scroll to position [2938, 0]
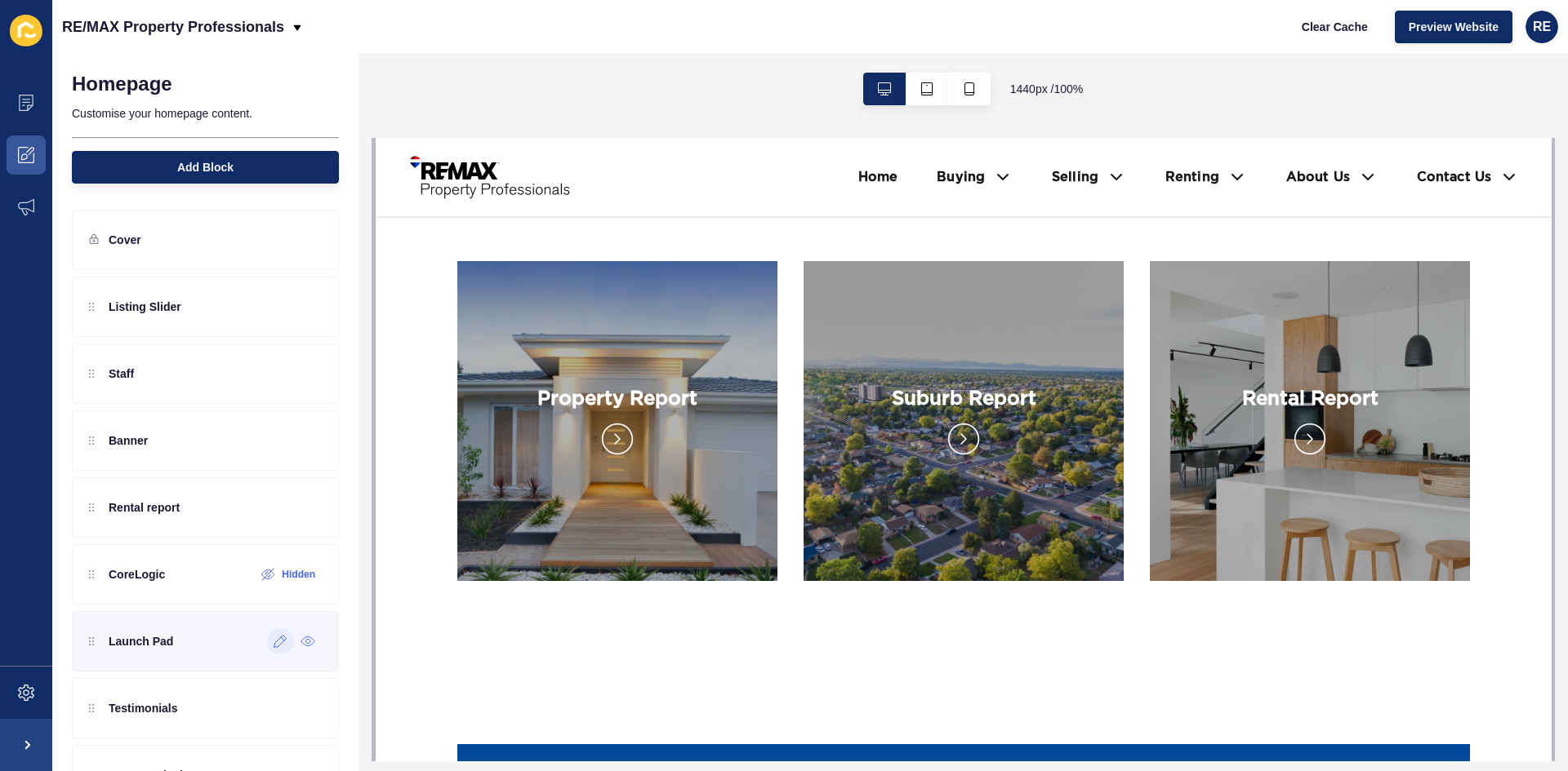
click at [273, 644] on icon at bounding box center [280, 641] width 14 height 13
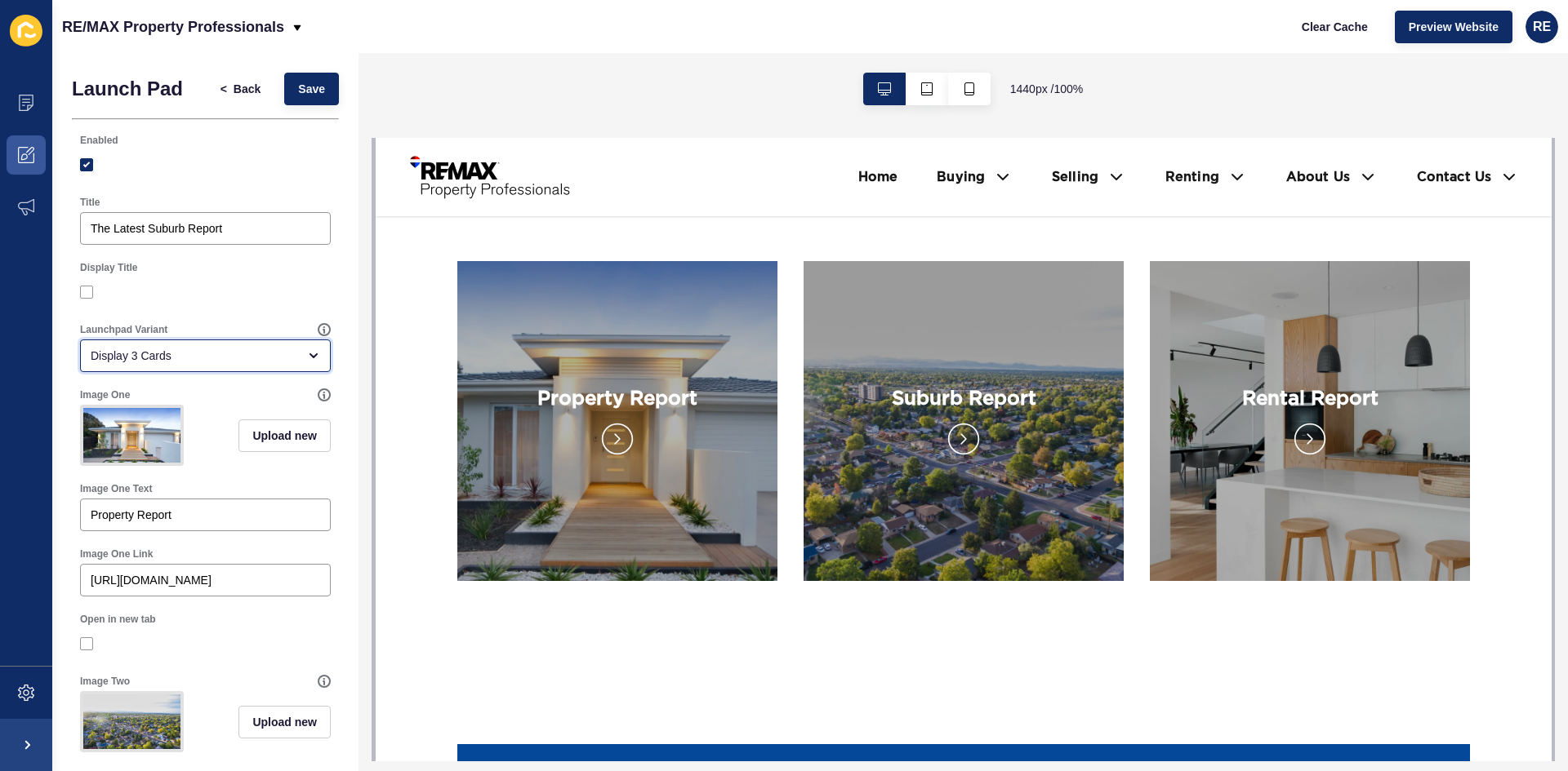
click at [144, 364] on div "Display 3 Cards" at bounding box center [194, 356] width 206 height 17
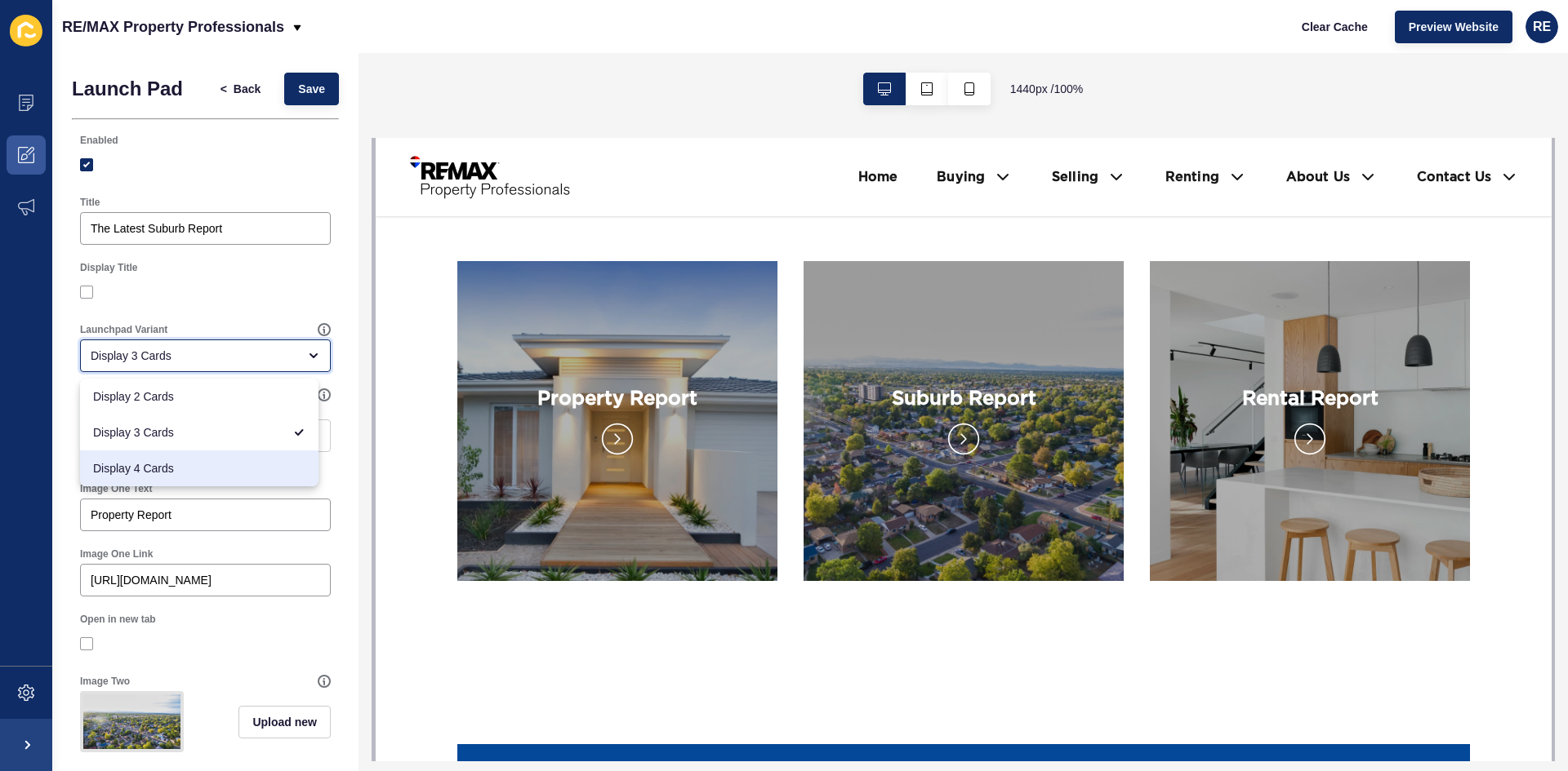
click at [157, 473] on span "Display 4 Cards" at bounding box center [199, 468] width 212 height 17
type input "Display 4 Cards"
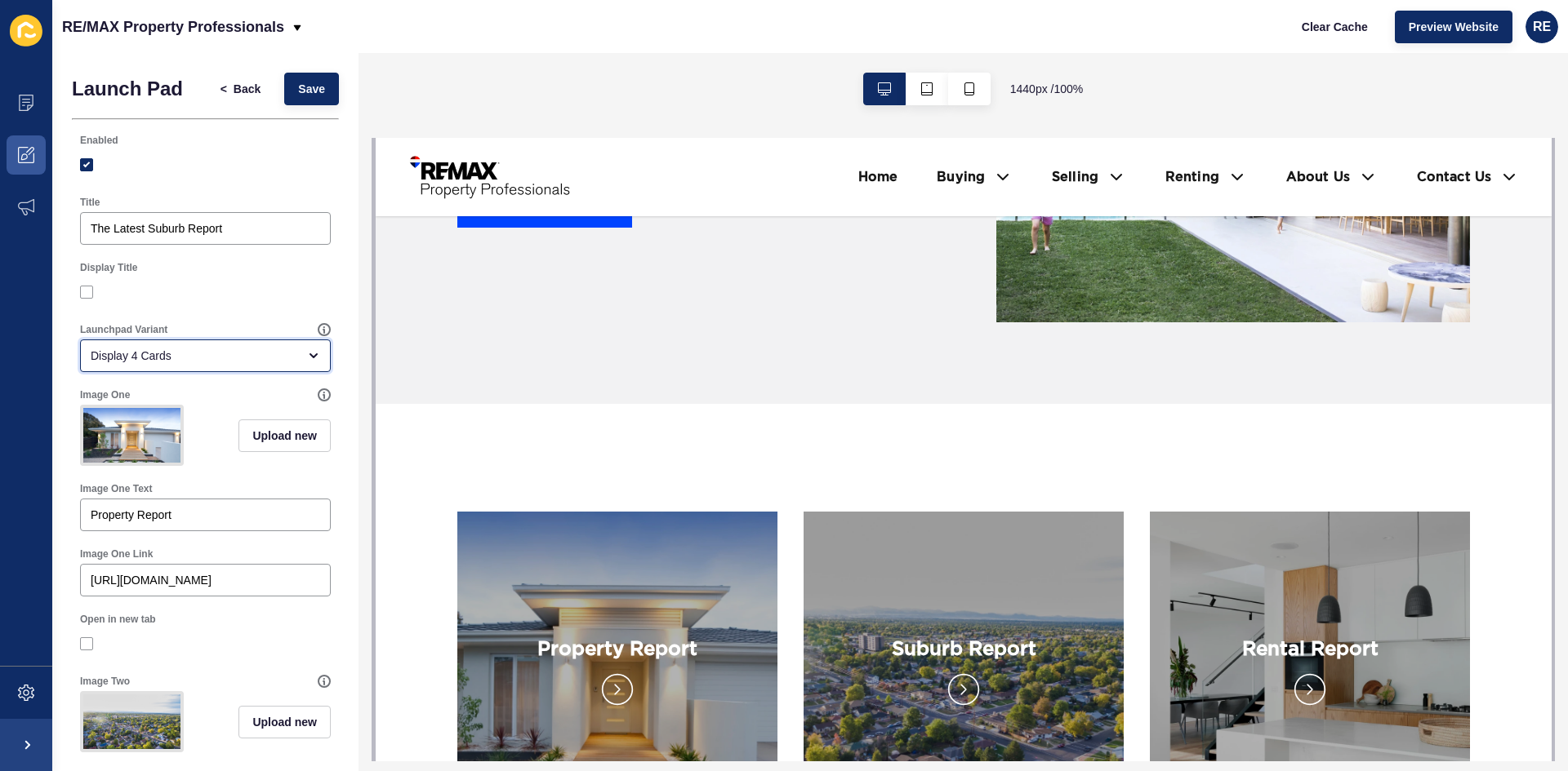
scroll to position [2693, 0]
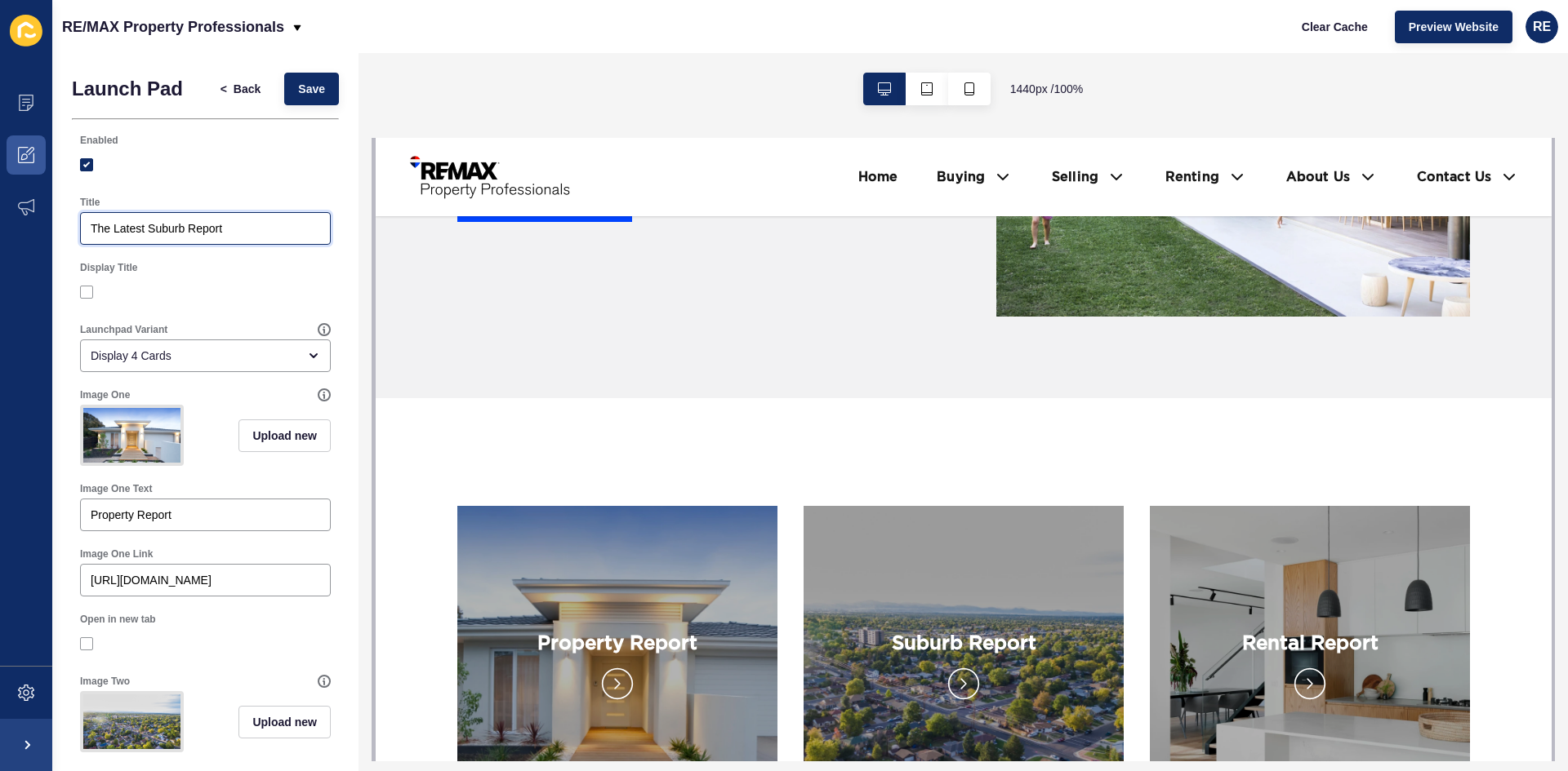
drag, startPoint x: 236, startPoint y: 231, endPoint x: 79, endPoint y: 230, distance: 157.0
click at [79, 230] on div "Title The Latest Suburb Report" at bounding box center [205, 221] width 254 height 53
click at [83, 297] on label at bounding box center [86, 292] width 13 height 13
click at [84, 297] on input "Display Title" at bounding box center [89, 292] width 11 height 11
checkbox input "true"
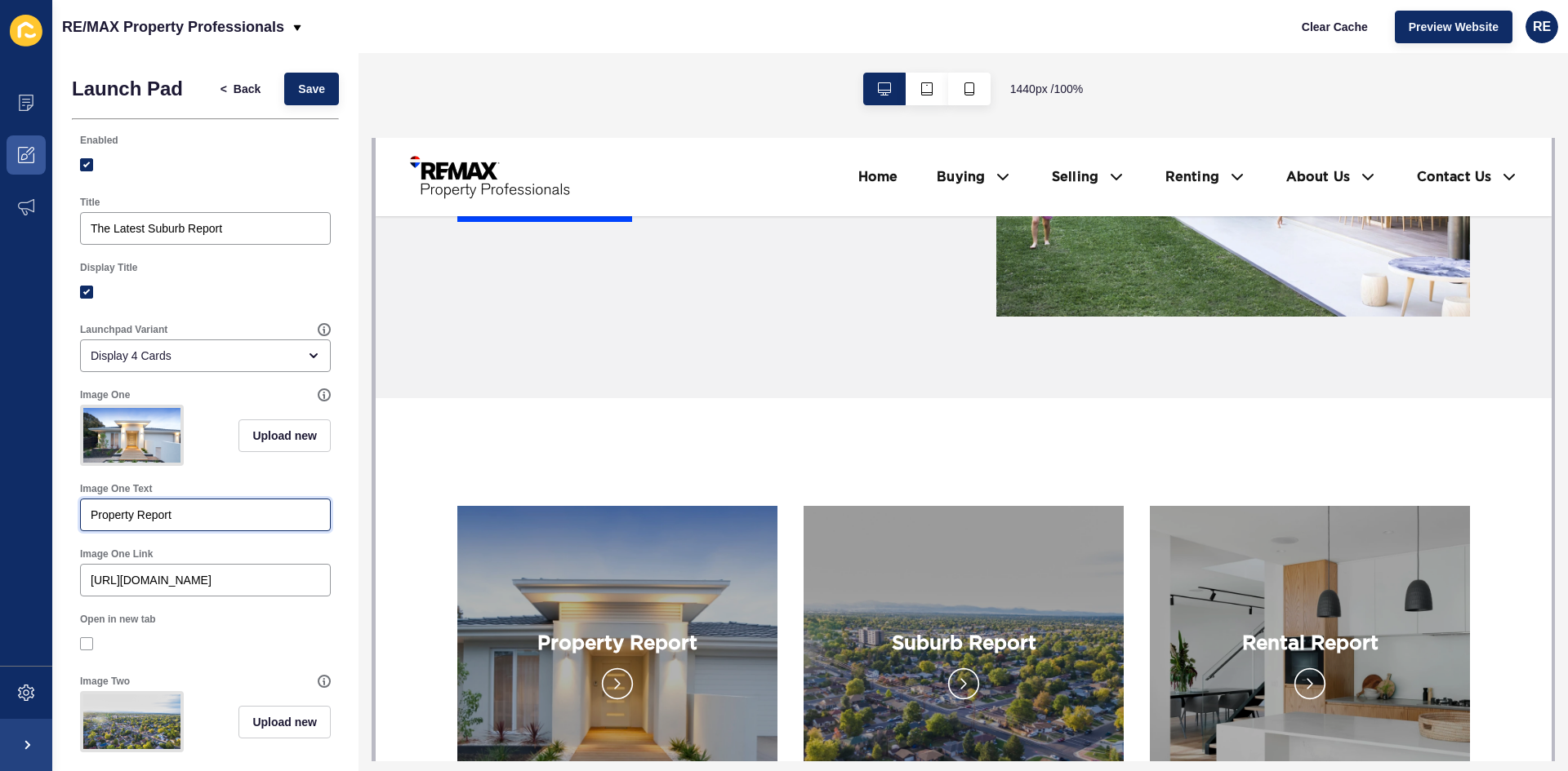
drag, startPoint x: 202, startPoint y: 519, endPoint x: -26, endPoint y: 519, distance: 228.0
click at [0, 519] on html "Content Appearance Marketing Settings RE/MAX Property Professionals Clear Cache…" at bounding box center [784, 385] width 1568 height 771
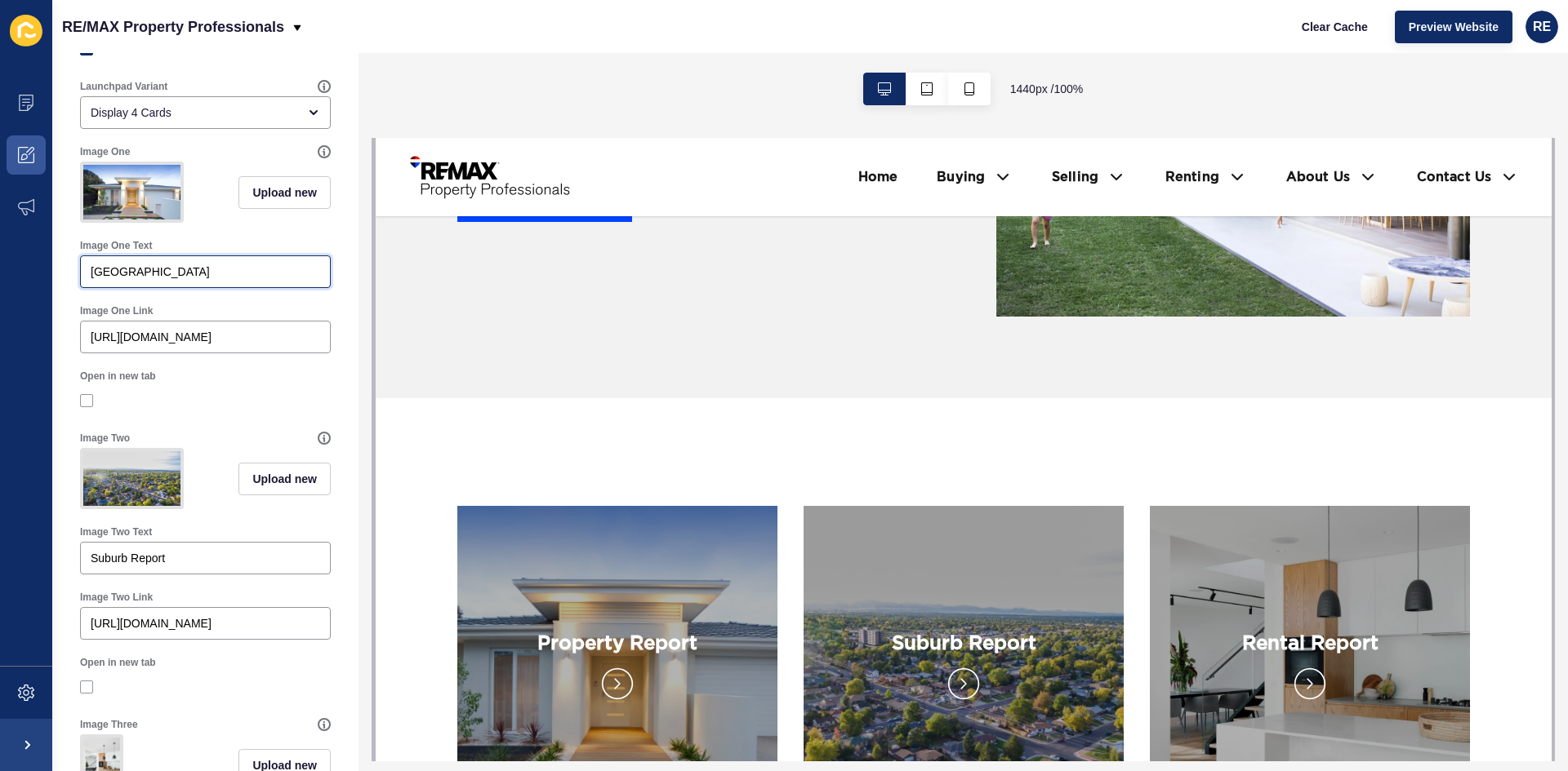
scroll to position [245, 0]
type input "[GEOGRAPHIC_DATA]"
click at [241, 406] on div at bounding box center [205, 399] width 251 height 15
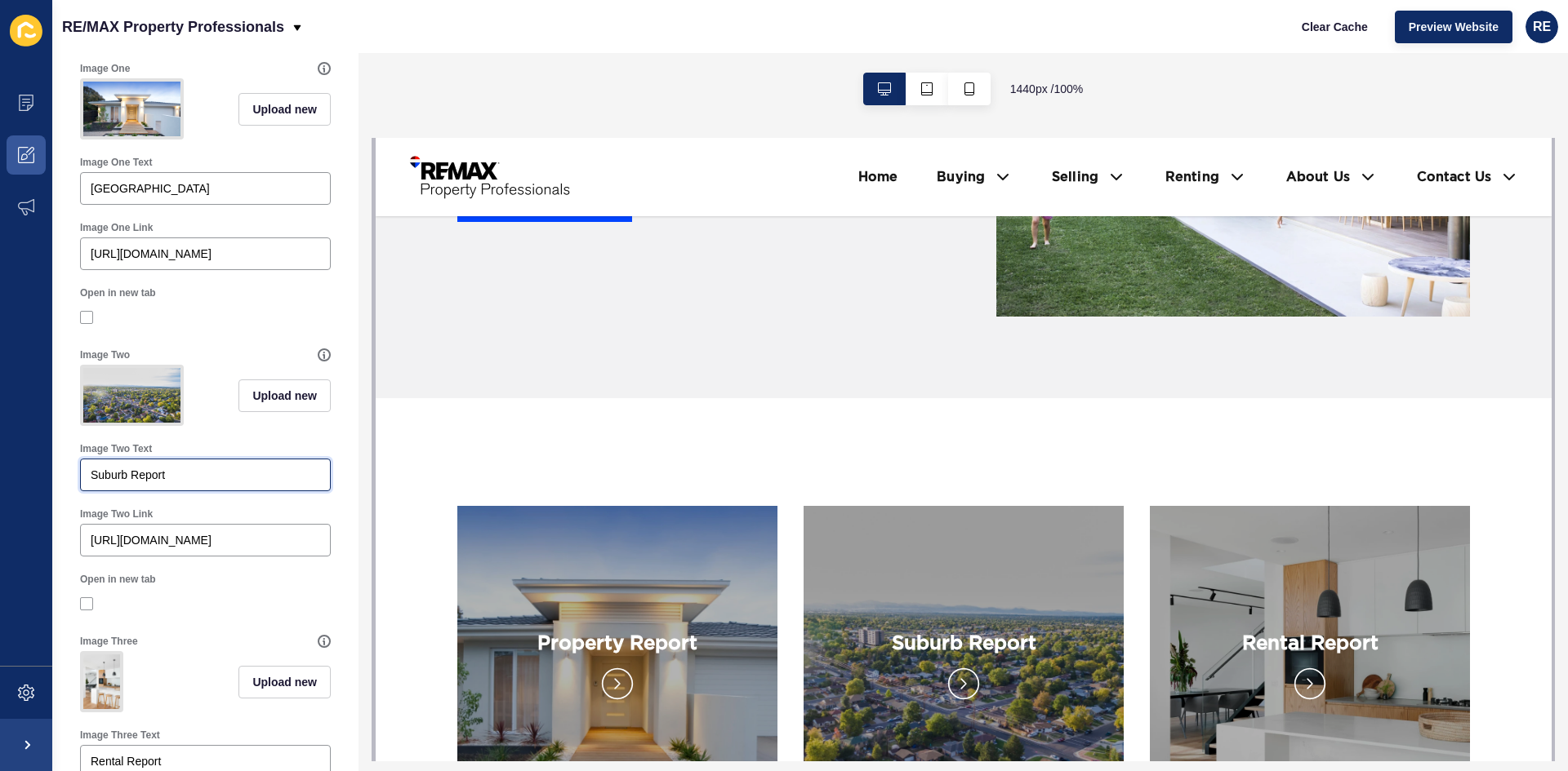
drag, startPoint x: 102, startPoint y: 492, endPoint x: 71, endPoint y: 493, distance: 31.0
click at [71, 493] on div "Launch Pad < Back Save Enabled Title The Latest Suburb Report Display Title Lau…" at bounding box center [205, 530] width 306 height 1607
click at [174, 483] on input "Suburb Report" at bounding box center [205, 474] width 230 height 17
drag, startPoint x: 178, startPoint y: 501, endPoint x: 21, endPoint y: 506, distance: 157.1
click at [21, 506] on div "Content Appearance Marketing Settings RE/MAX Property Professionals Clear Cache…" at bounding box center [784, 385] width 1568 height 771
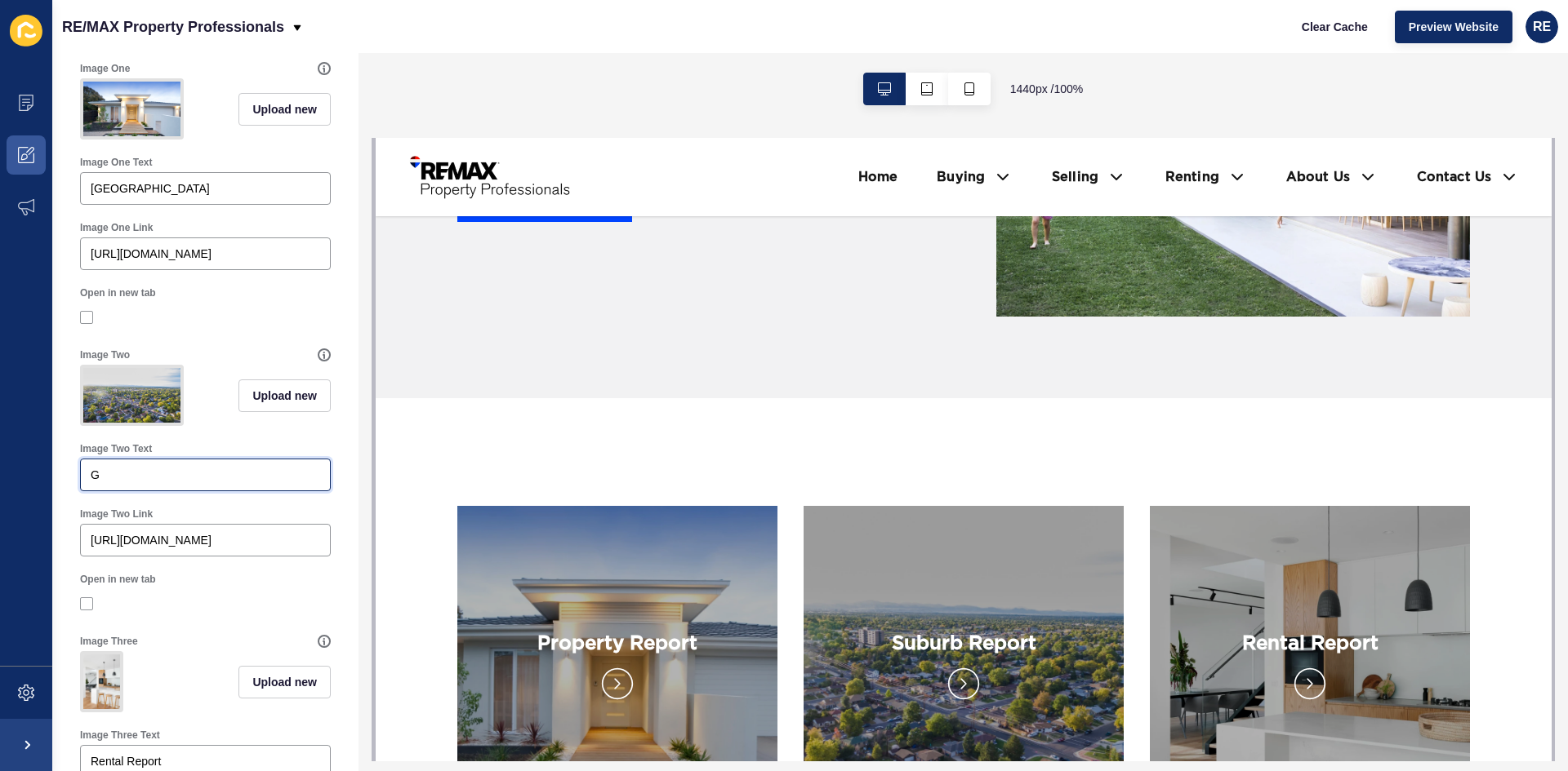
type input "G"
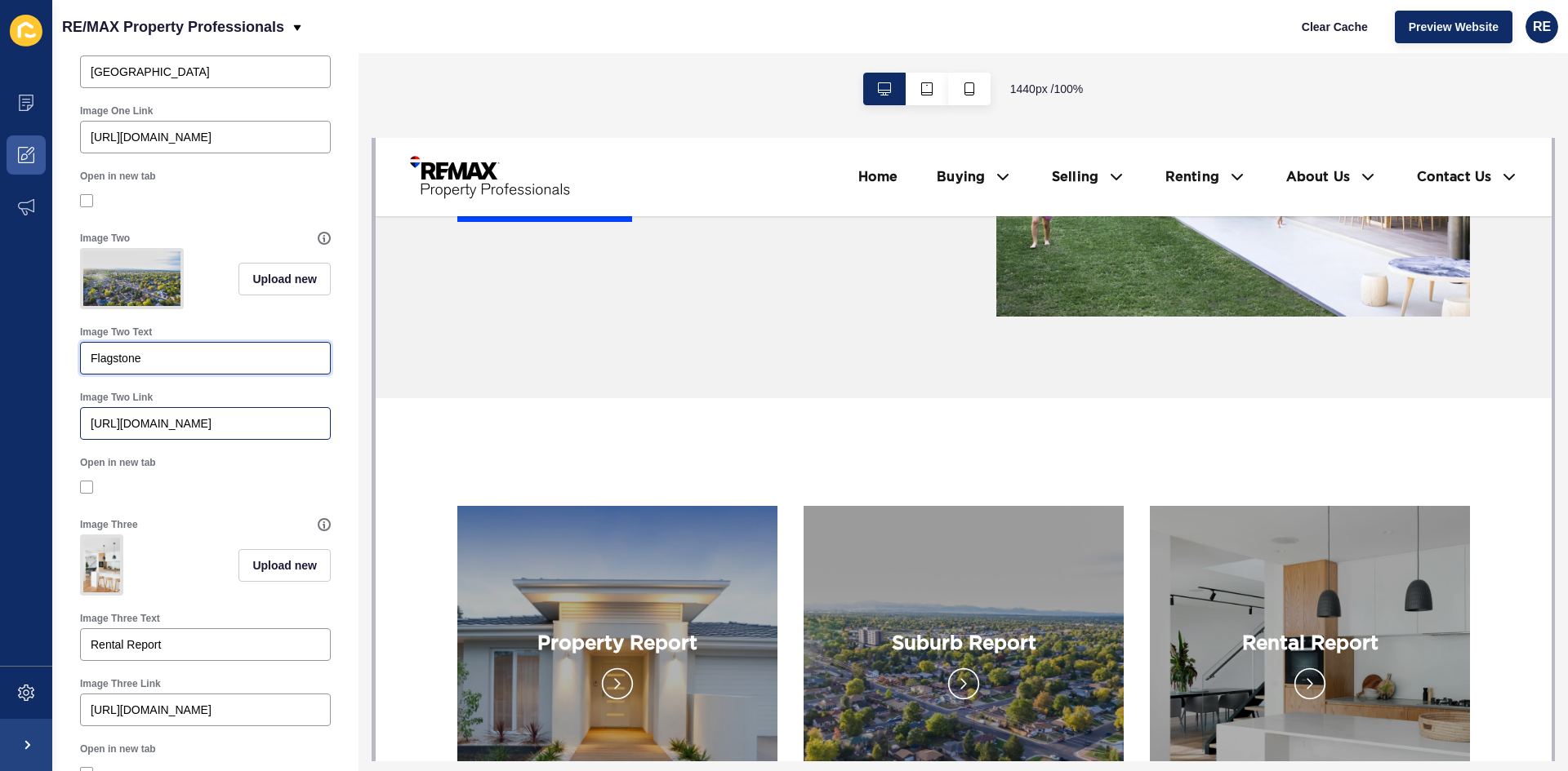
scroll to position [652, 0]
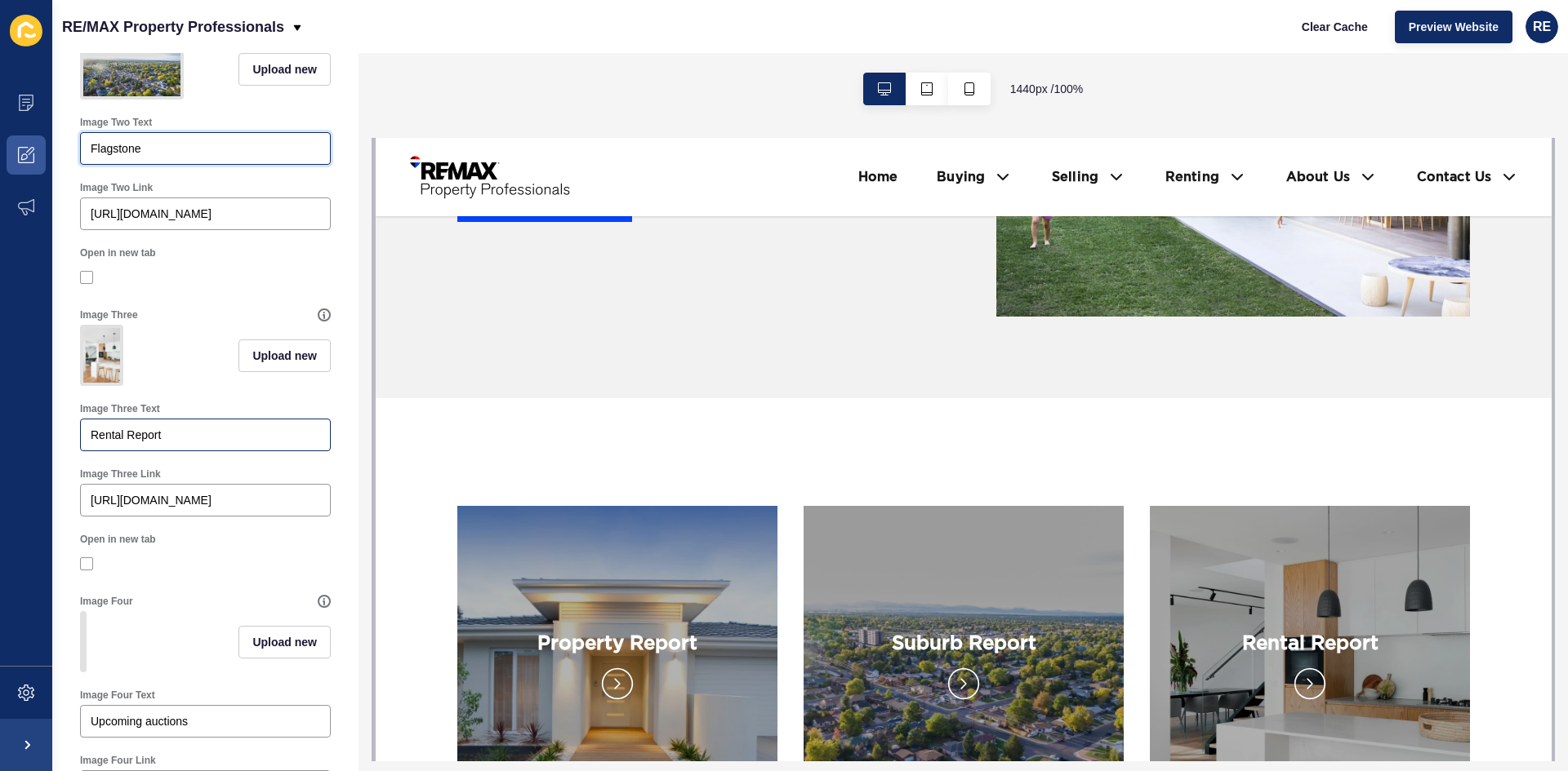
type input "Flagstone"
drag, startPoint x: 175, startPoint y: 465, endPoint x: 87, endPoint y: 465, distance: 88.0
click at [78, 460] on div "Image Three Text Rental Report" at bounding box center [205, 426] width 267 height 65
type input "Your"
click at [127, 443] on input "Your" at bounding box center [205, 435] width 230 height 17
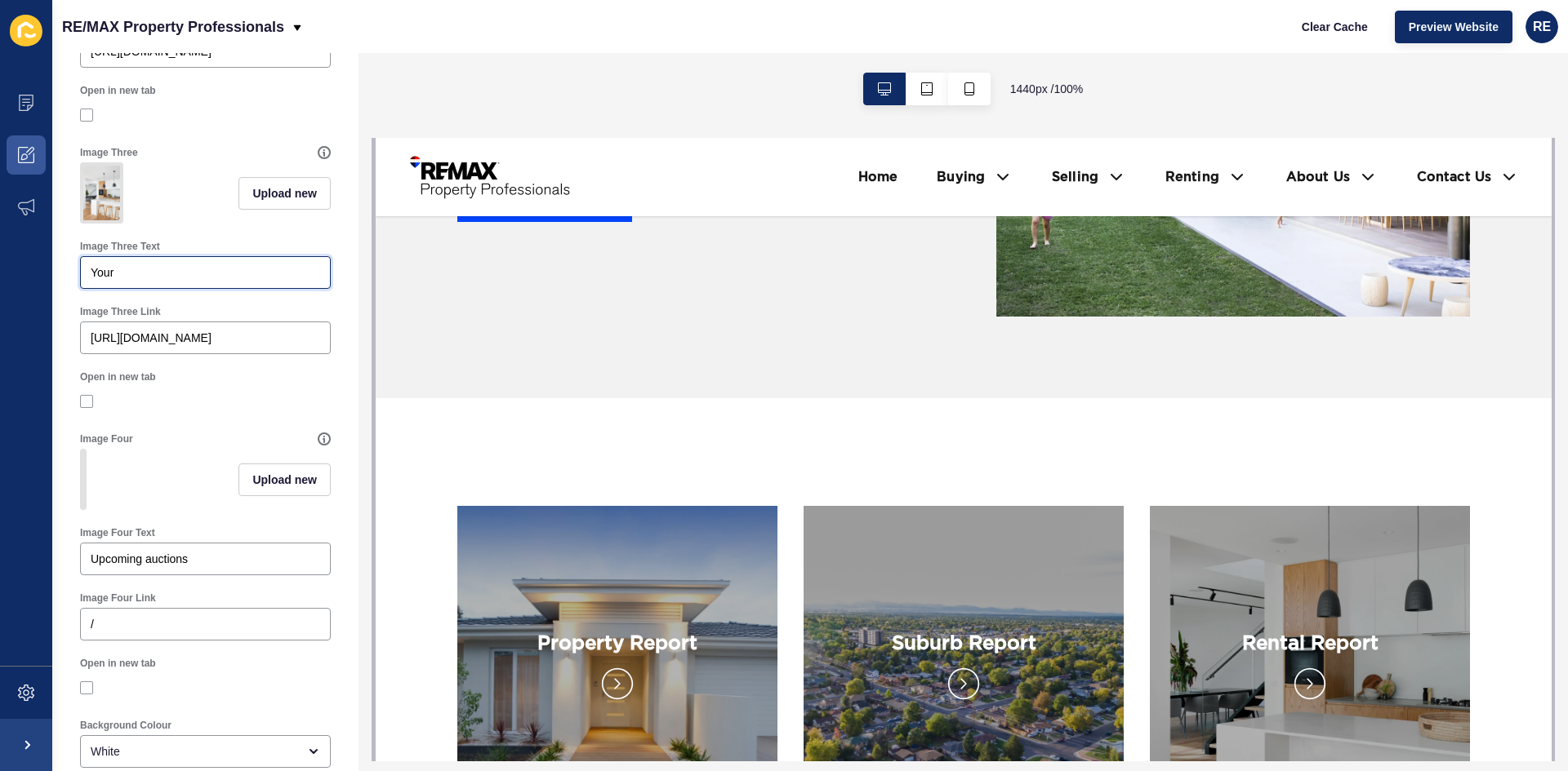
scroll to position [816, 0]
click at [140, 280] on input "Your" at bounding box center [205, 271] width 230 height 17
drag, startPoint x: 140, startPoint y: 308, endPoint x: 94, endPoint y: 318, distance: 47.1
click at [94, 288] on div "Your" at bounding box center [205, 272] width 251 height 33
click at [128, 288] on div "Your" at bounding box center [205, 272] width 251 height 33
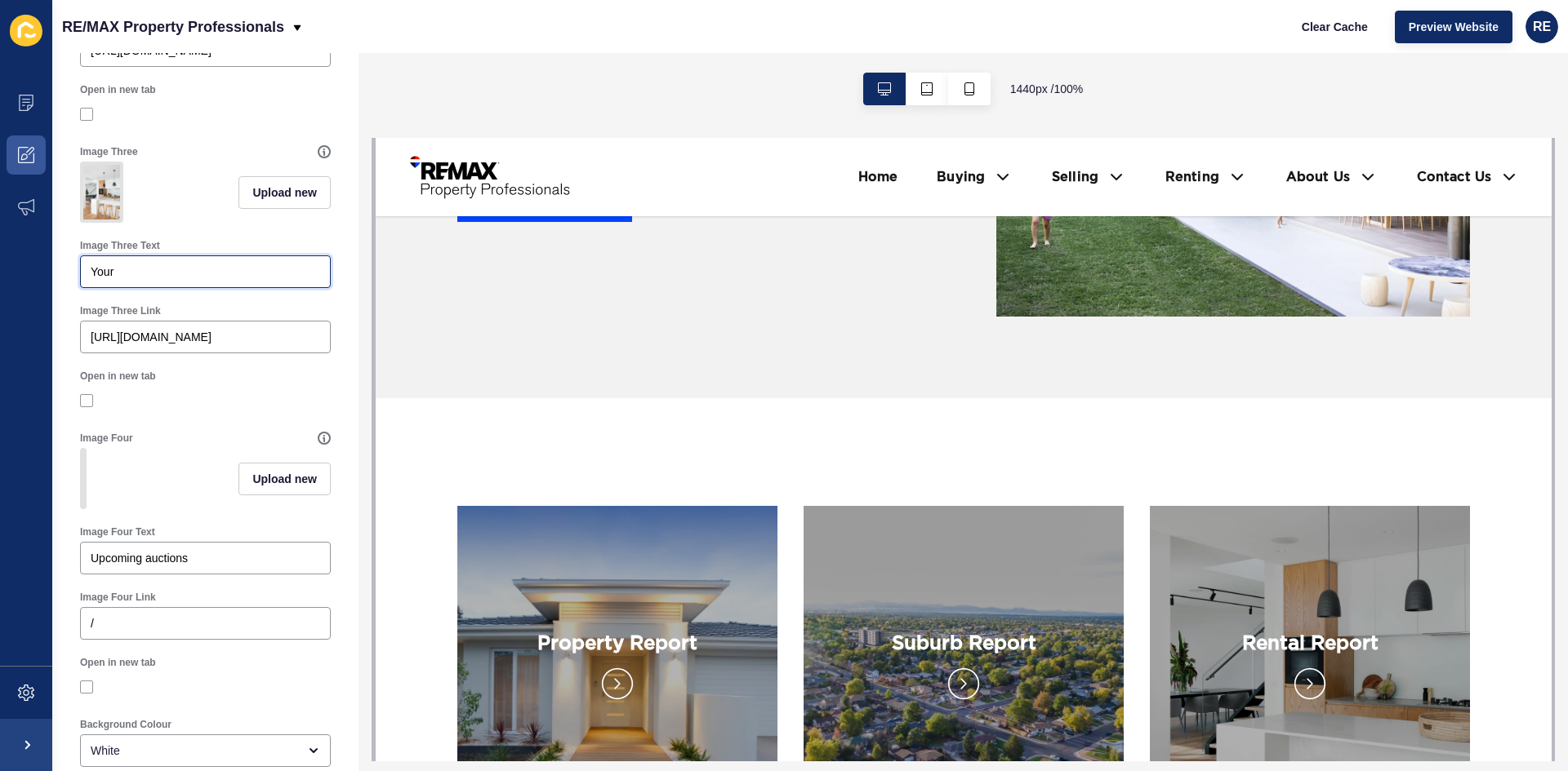
click at [126, 280] on input "Your" at bounding box center [205, 271] width 230 height 17
drag, startPoint x: 138, startPoint y: 307, endPoint x: 93, endPoint y: 312, distance: 45.3
click at [93, 280] on input "Your" at bounding box center [205, 271] width 230 height 17
click at [125, 288] on div "Your" at bounding box center [205, 272] width 251 height 33
click at [164, 290] on div "Image Three Text Your" at bounding box center [205, 263] width 254 height 53
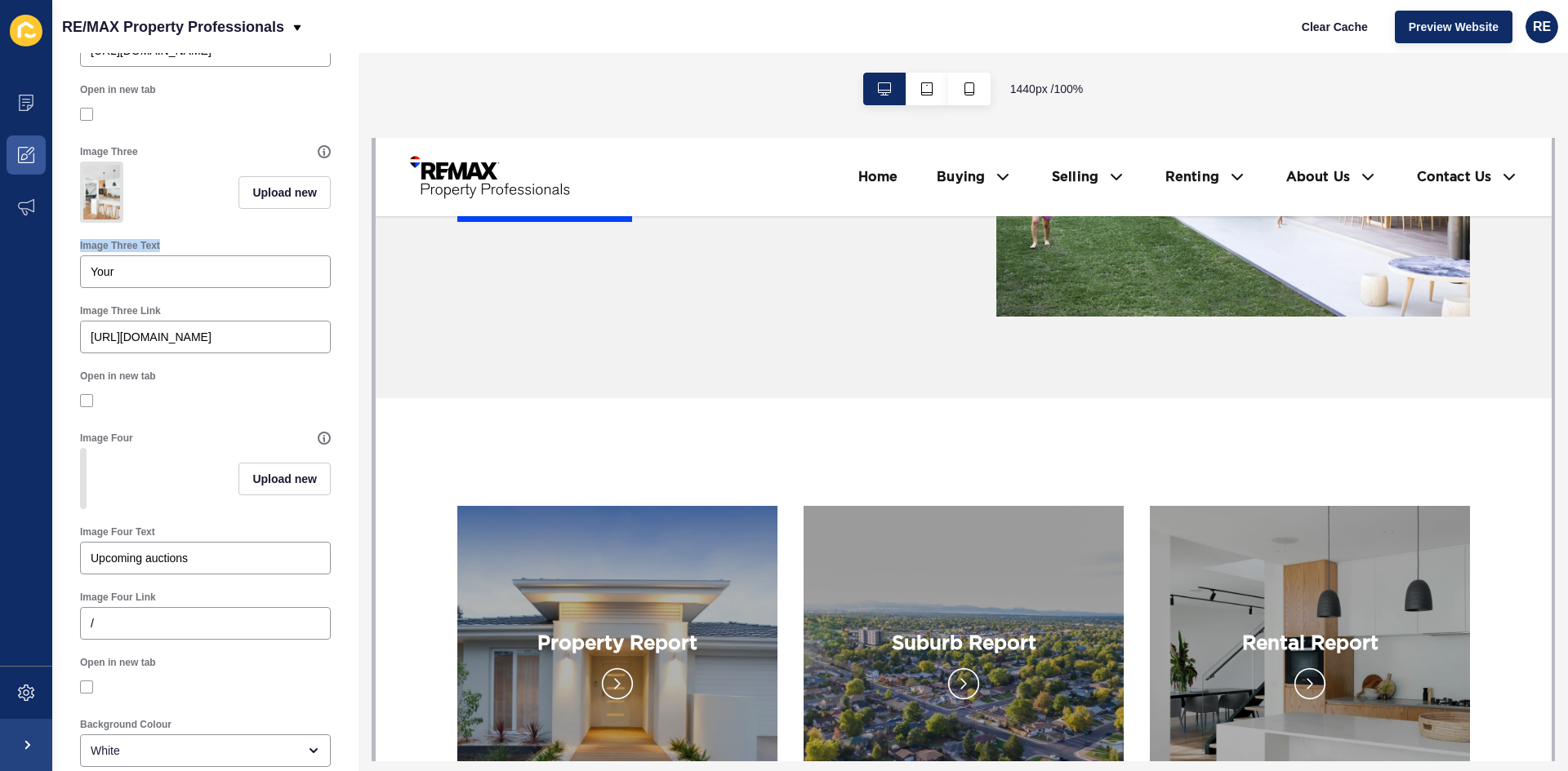
drag, startPoint x: 164, startPoint y: 286, endPoint x: 78, endPoint y: 287, distance: 86.0
click at [78, 287] on div "Image Three Text Your" at bounding box center [205, 263] width 267 height 65
click at [216, 288] on div "Your" at bounding box center [205, 272] width 251 height 33
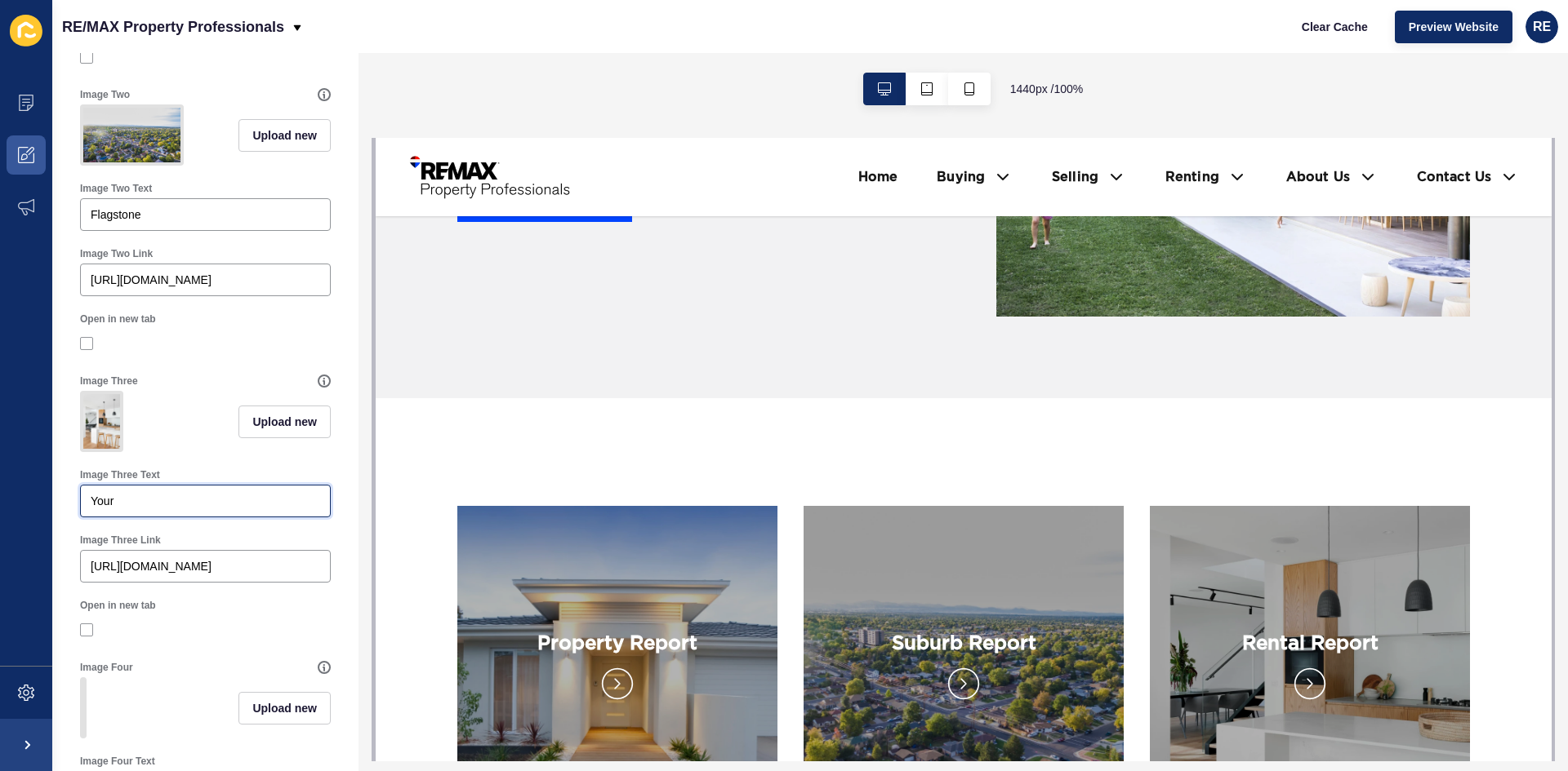
scroll to position [572, 0]
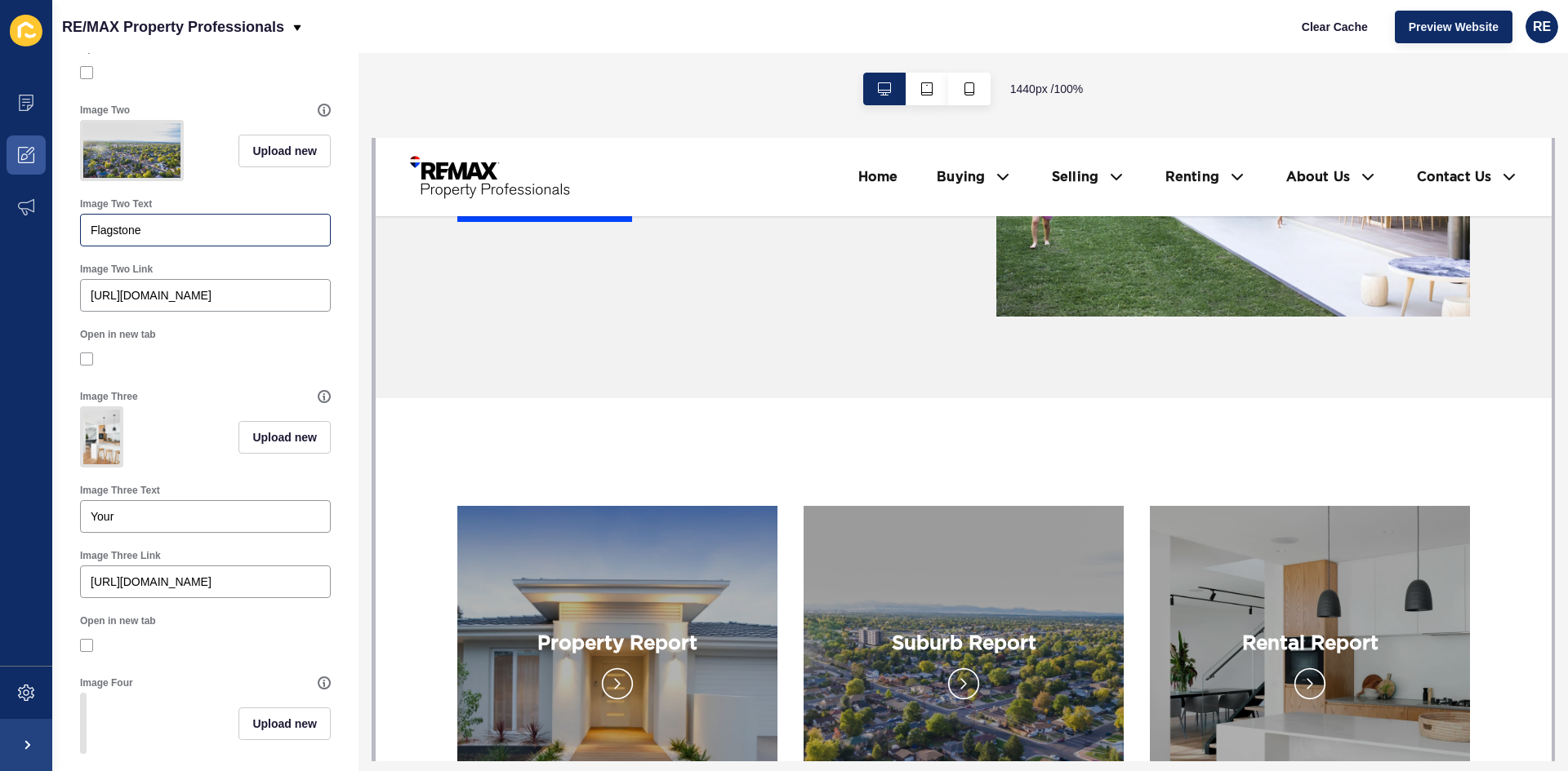
drag, startPoint x: 175, startPoint y: 264, endPoint x: 85, endPoint y: 256, distance: 90.4
click at [85, 246] on div "Flagstone" at bounding box center [205, 230] width 251 height 33
click at [145, 238] on input "Flagstone" at bounding box center [205, 229] width 230 height 17
drag, startPoint x: 145, startPoint y: 256, endPoint x: 89, endPoint y: 257, distance: 56.0
click at [89, 246] on div "Flagstone" at bounding box center [205, 230] width 251 height 33
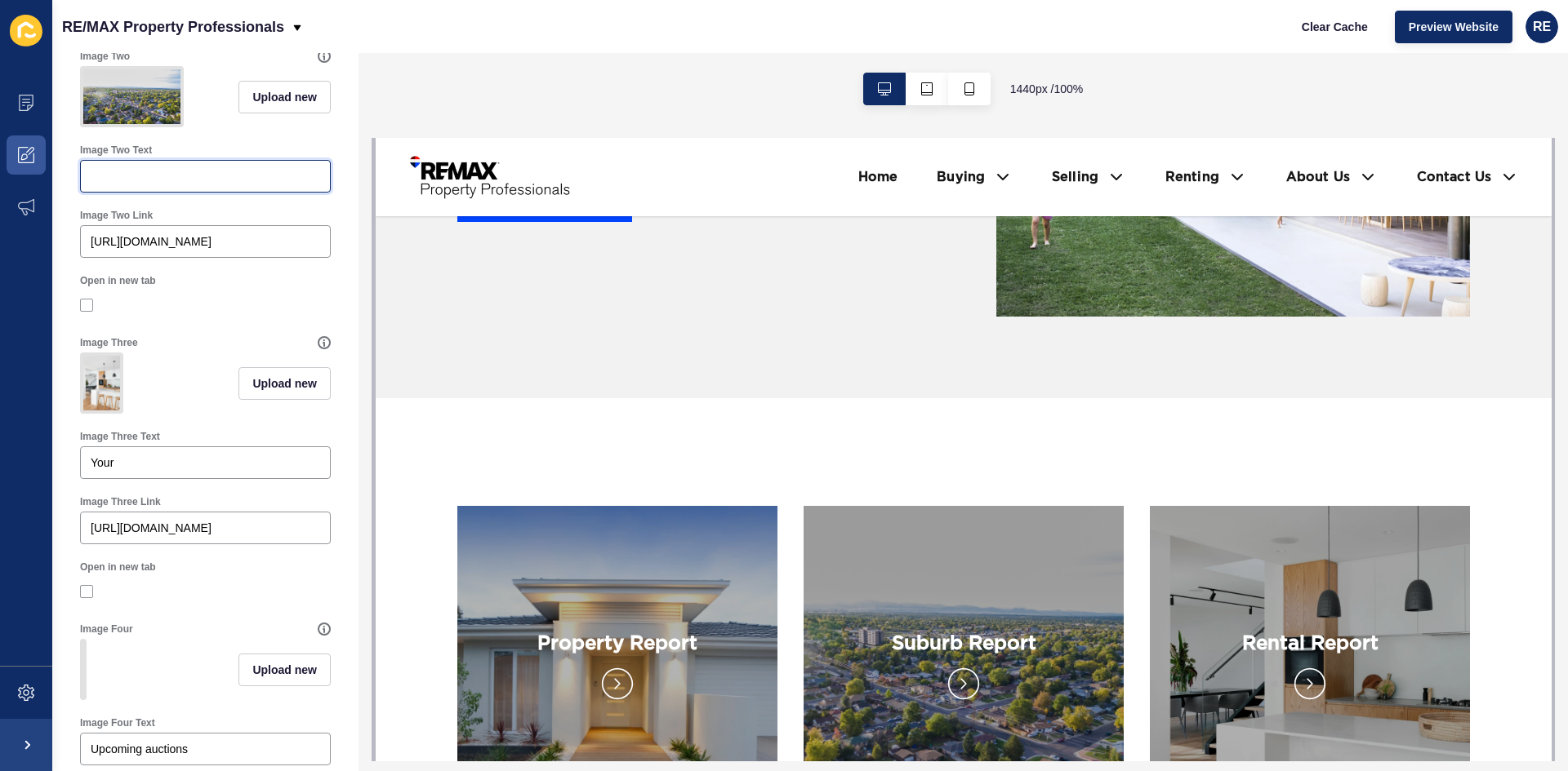
scroll to position [652, 0]
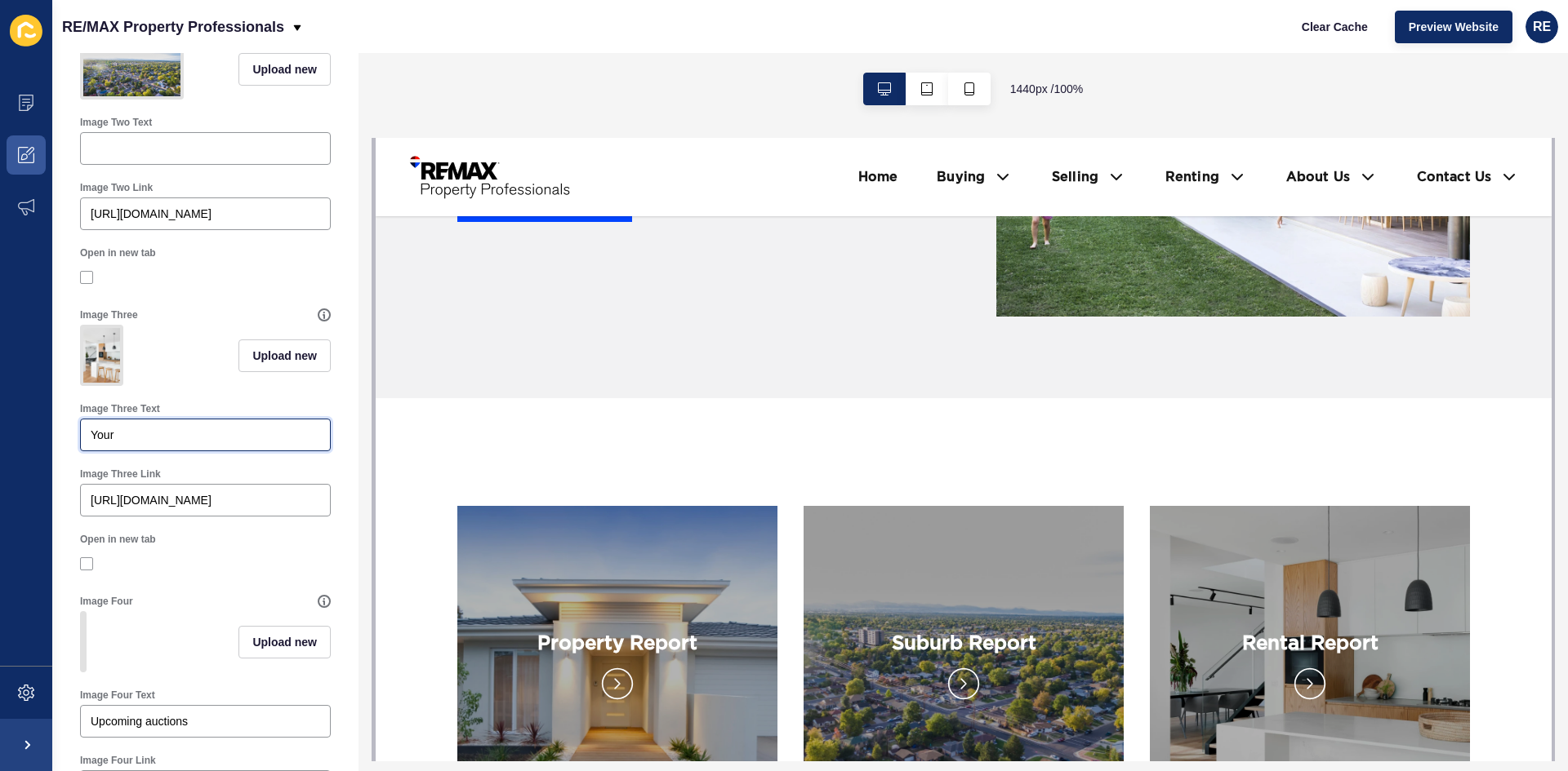
drag, startPoint x: 89, startPoint y: 471, endPoint x: 68, endPoint y: 468, distance: 21.2
click at [68, 468] on div "Launch Pad < Back Save Enabled Title The Latest Suburb Report Display Title Lau…" at bounding box center [205, 203] width 306 height 1607
paste input "Flagstone"
type input "Flagstone"
click at [134, 157] on input "Image Two Text" at bounding box center [205, 148] width 230 height 17
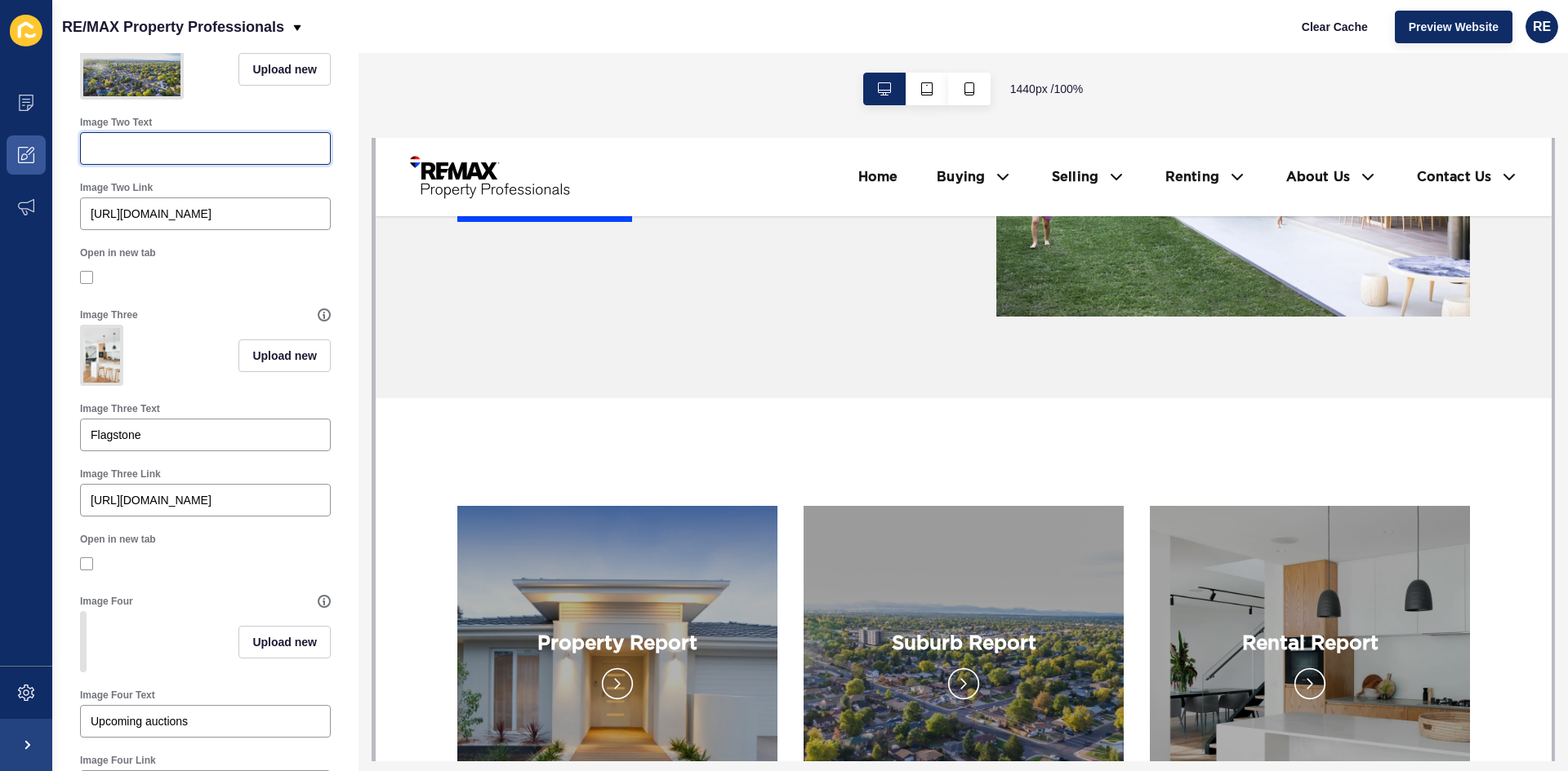
type input "g"
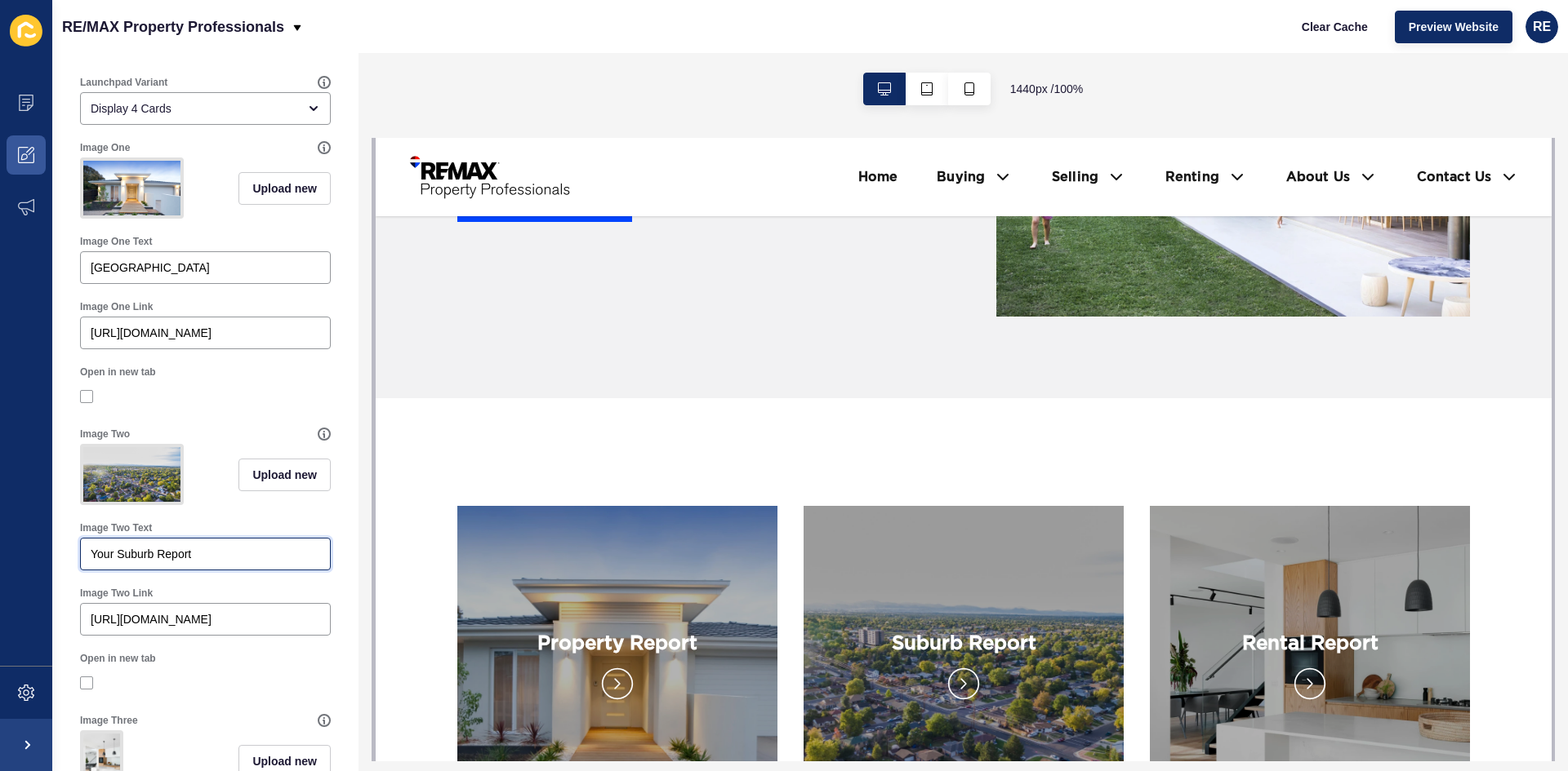
scroll to position [0, 0]
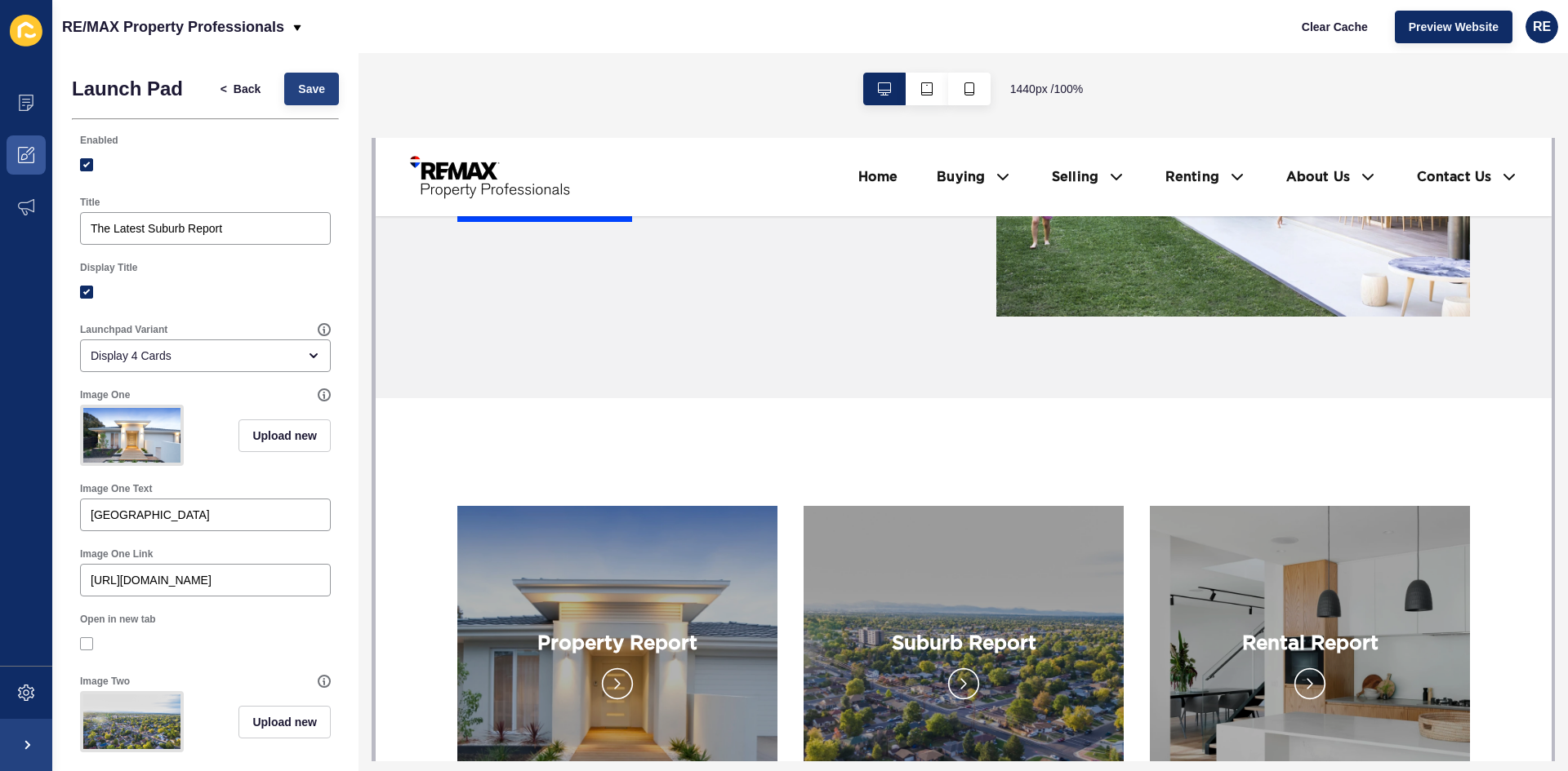
type input "Your Suburb Report"
click at [307, 91] on span "Save" at bounding box center [311, 88] width 27 height 17
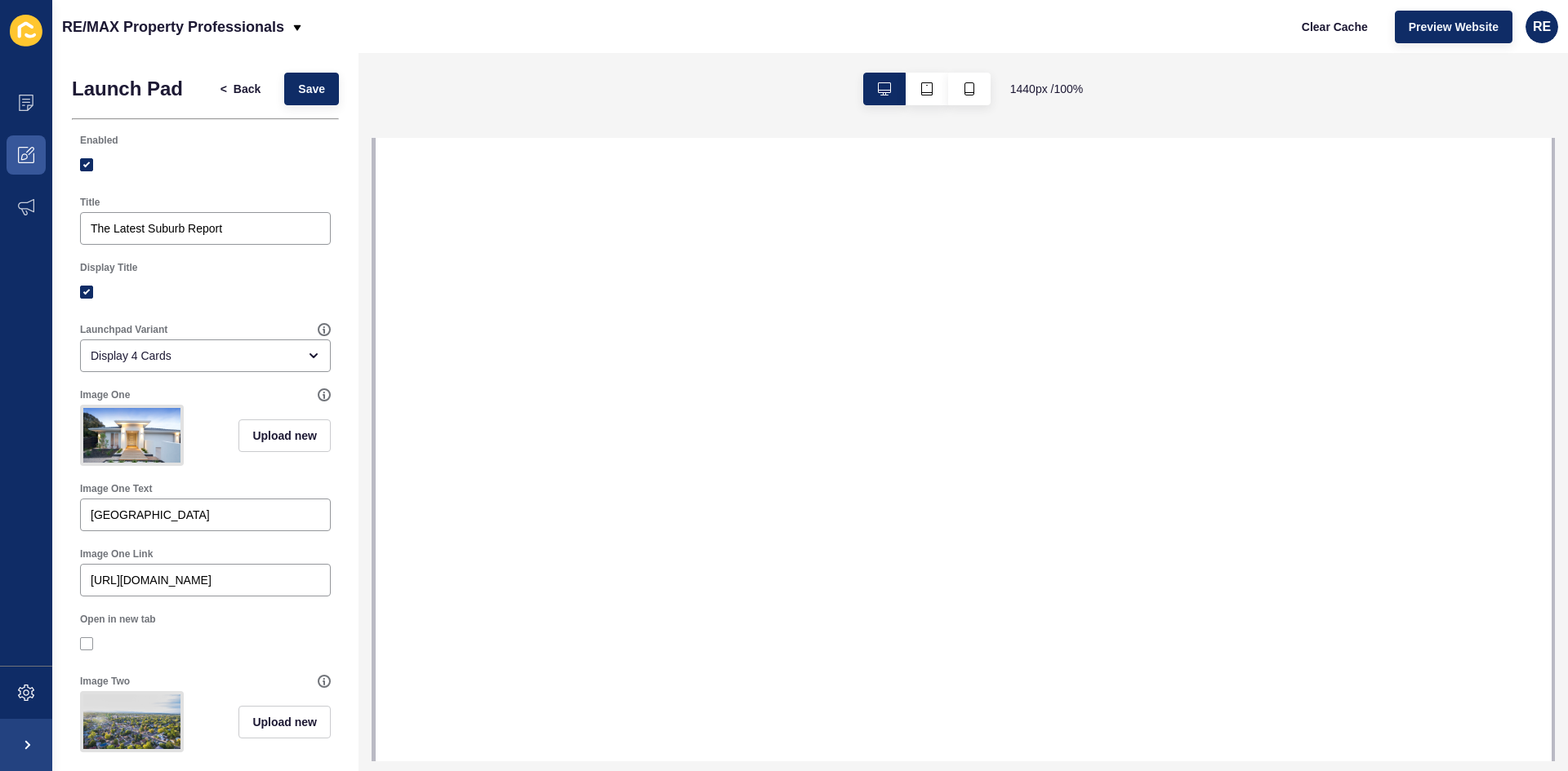
select select
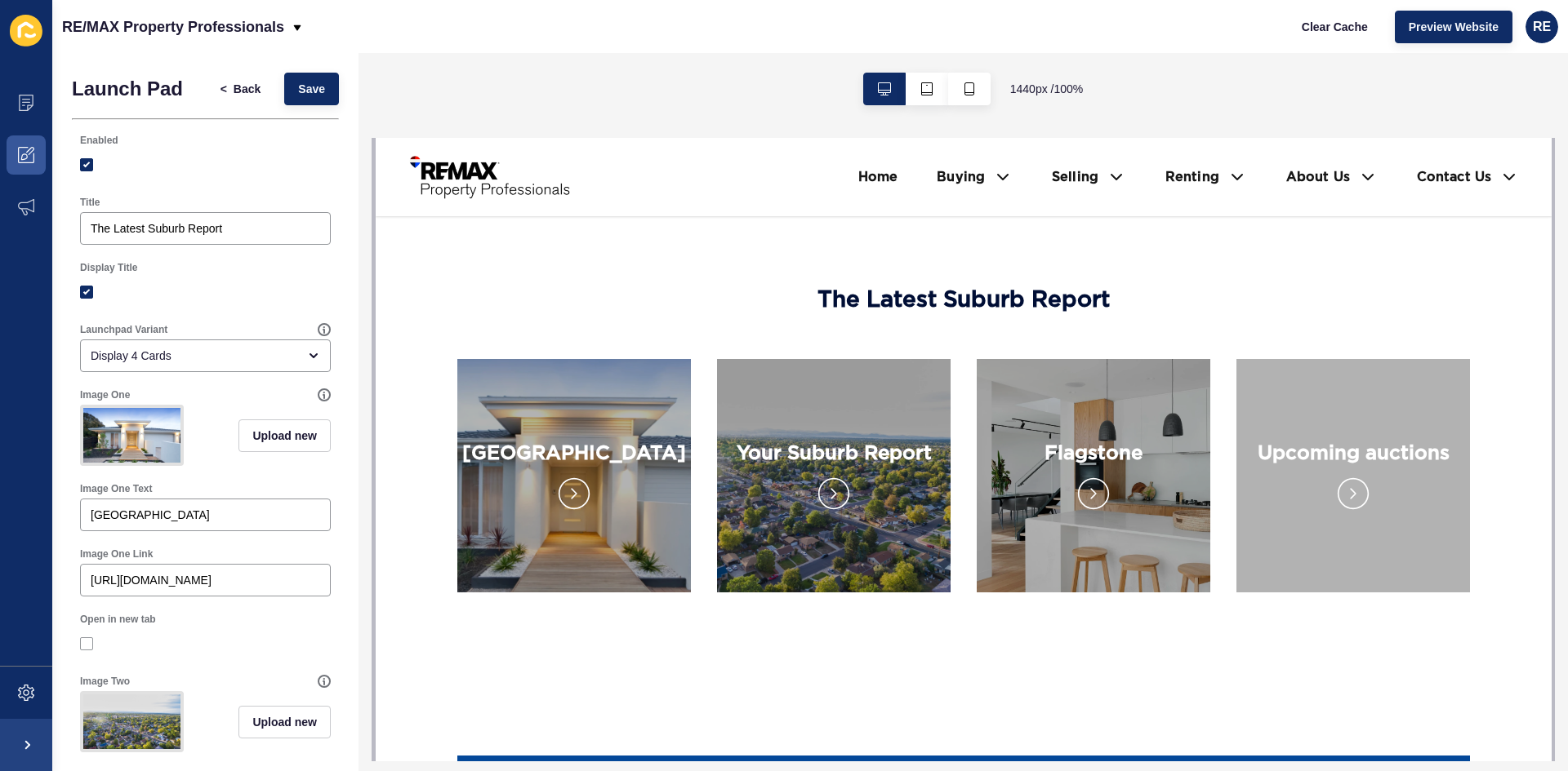
scroll to position [2856, 0]
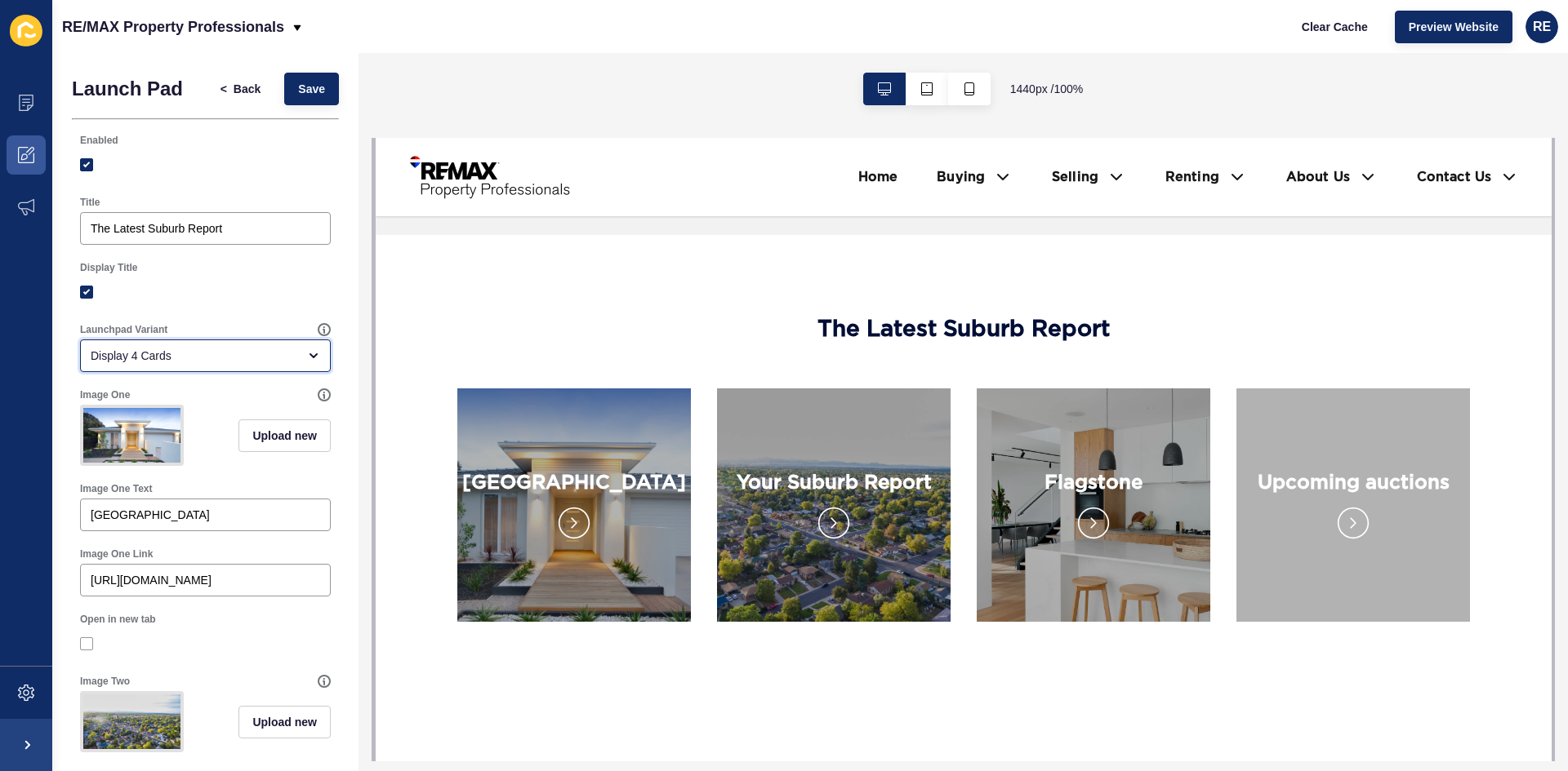
click at [187, 366] on div "Display 4 Cards" at bounding box center [205, 356] width 251 height 33
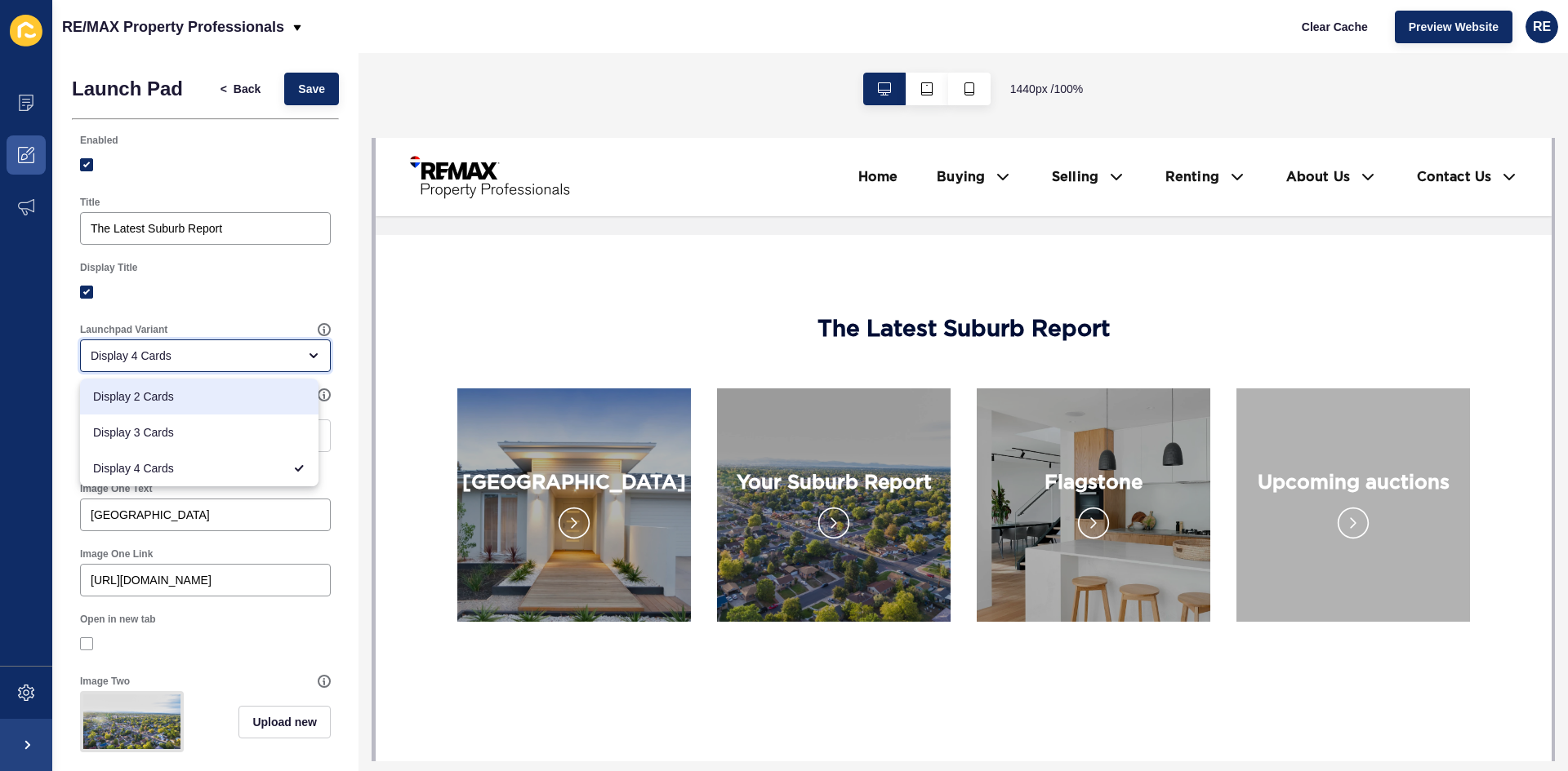
click at [170, 426] on span "Display 3 Cards" at bounding box center [199, 432] width 212 height 17
type input "Display 3 Cards"
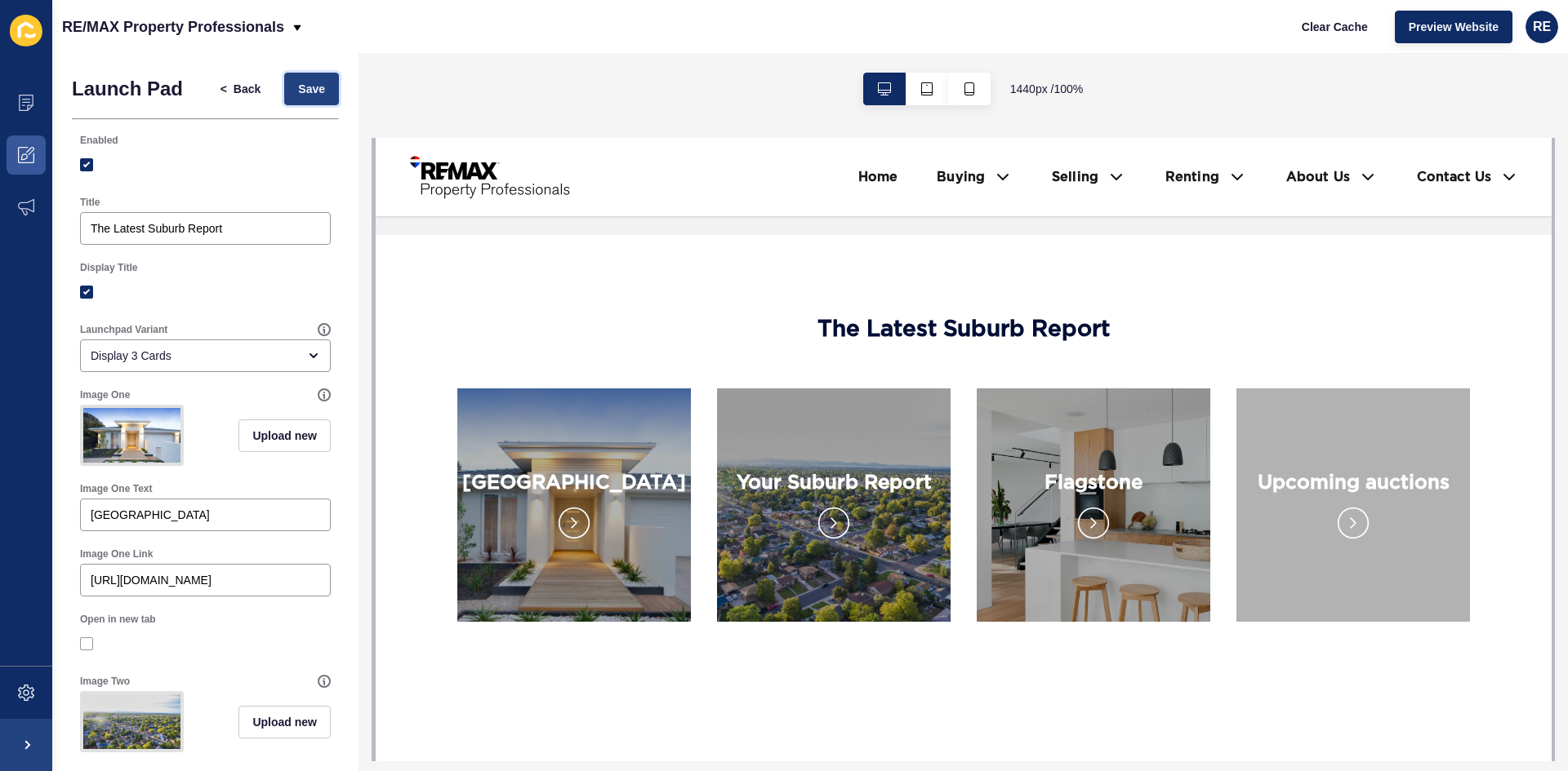
click at [299, 93] on span "Save" at bounding box center [311, 88] width 27 height 17
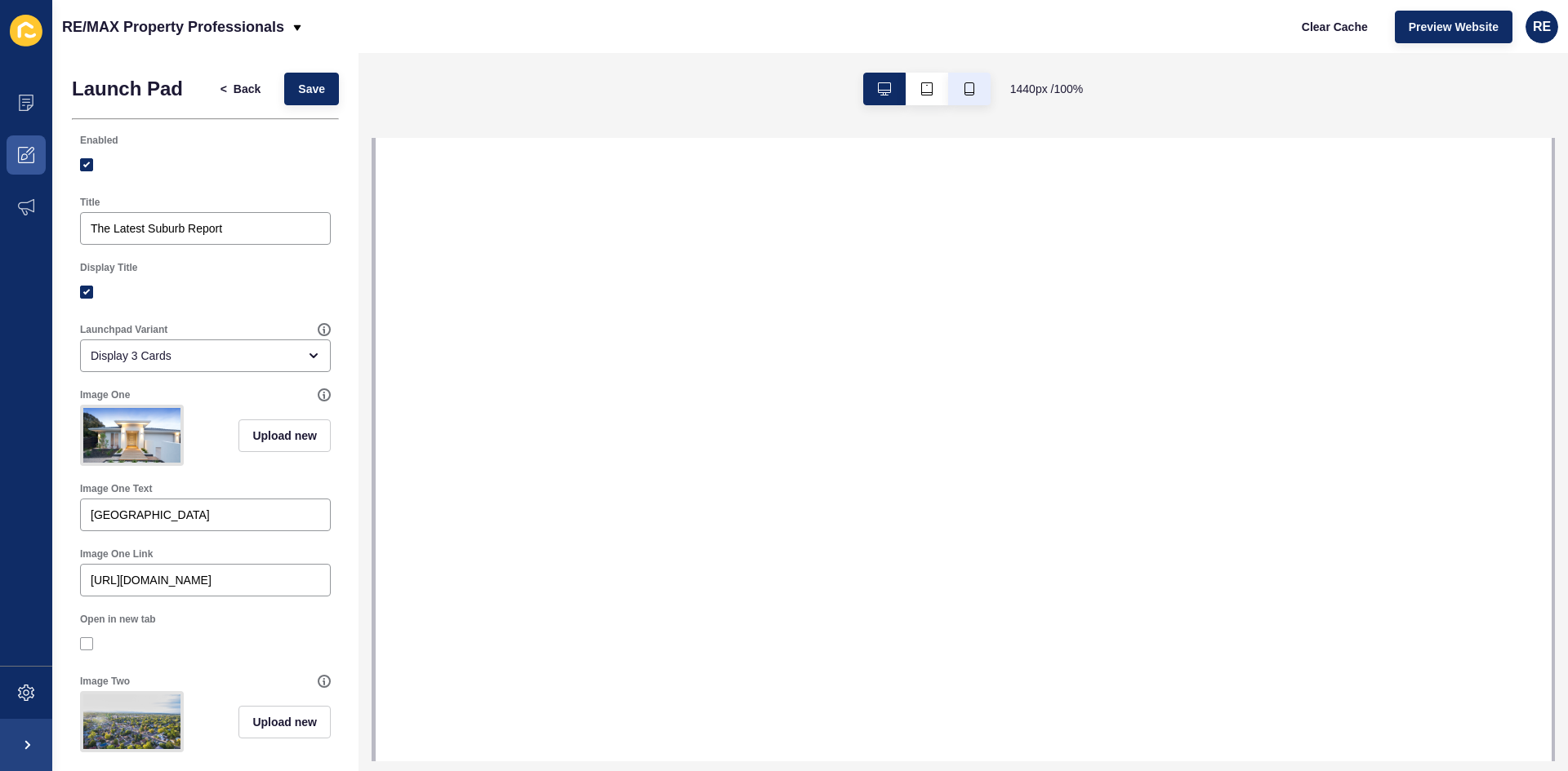
select select
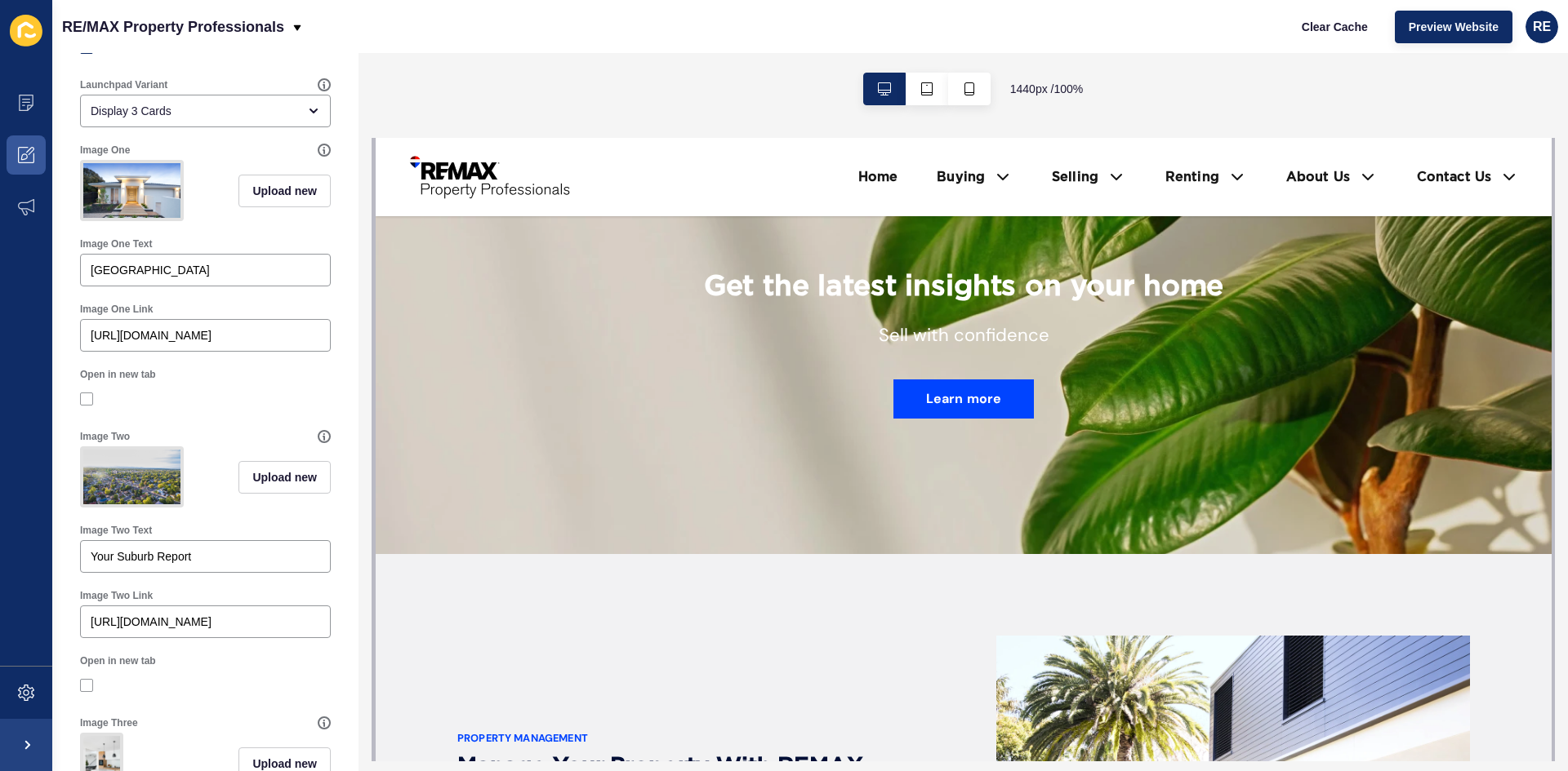
scroll to position [1958, 0]
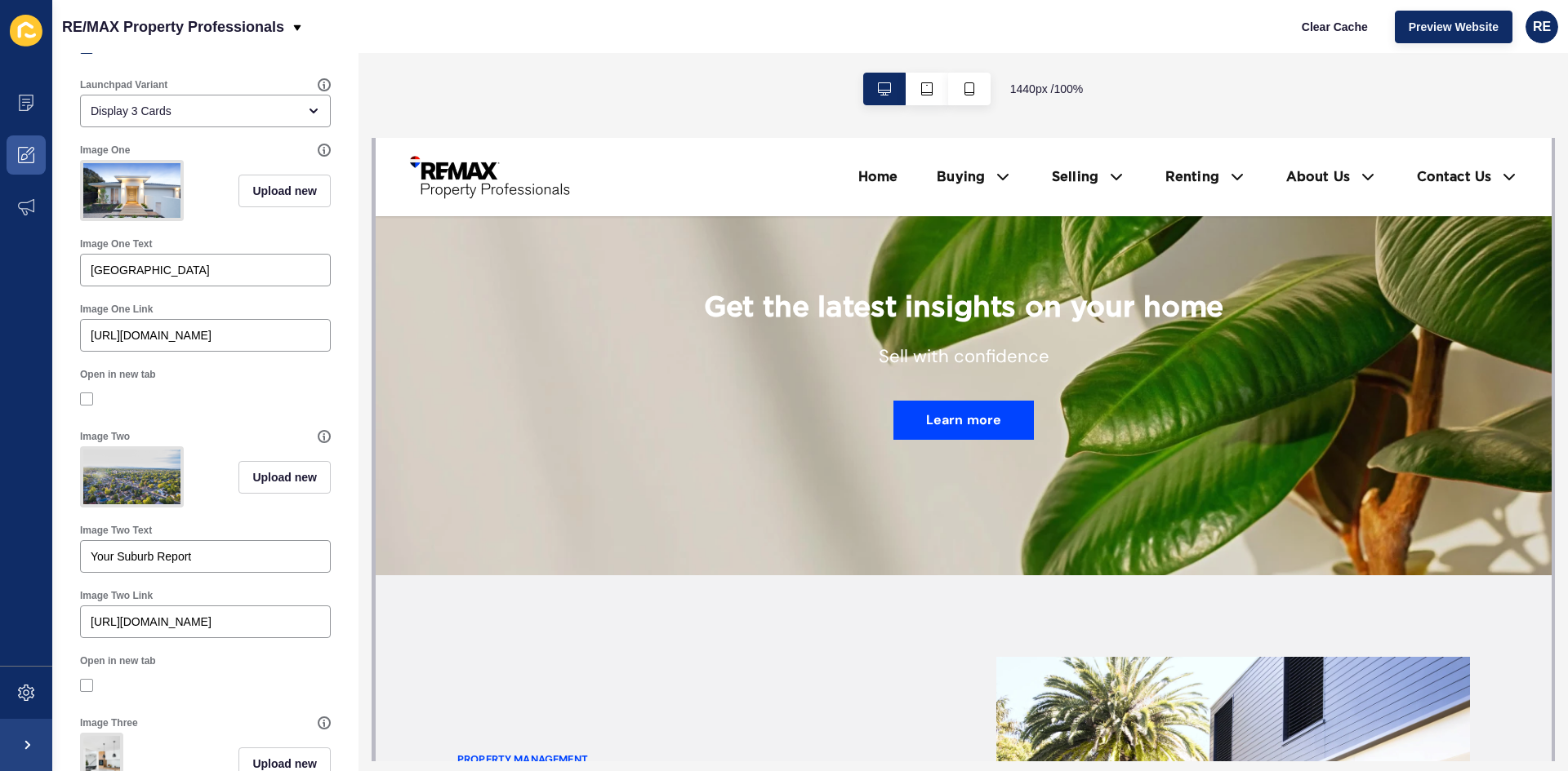
drag, startPoint x: 680, startPoint y: 267, endPoint x: 1207, endPoint y: 316, distance: 529.3
click at [1209, 314] on div "Get the latest insights on your home Sell with confidence Learn more" at bounding box center [962, 365] width 705 height 419
click at [1017, 358] on p "Sell with confidence" at bounding box center [962, 372] width 170 height 55
drag, startPoint x: 1070, startPoint y: 347, endPoint x: 887, endPoint y: 342, distance: 183.1
click at [887, 342] on div "Get the latest insights on your home Sell with confidence Learn more" at bounding box center [962, 366] width 705 height 149
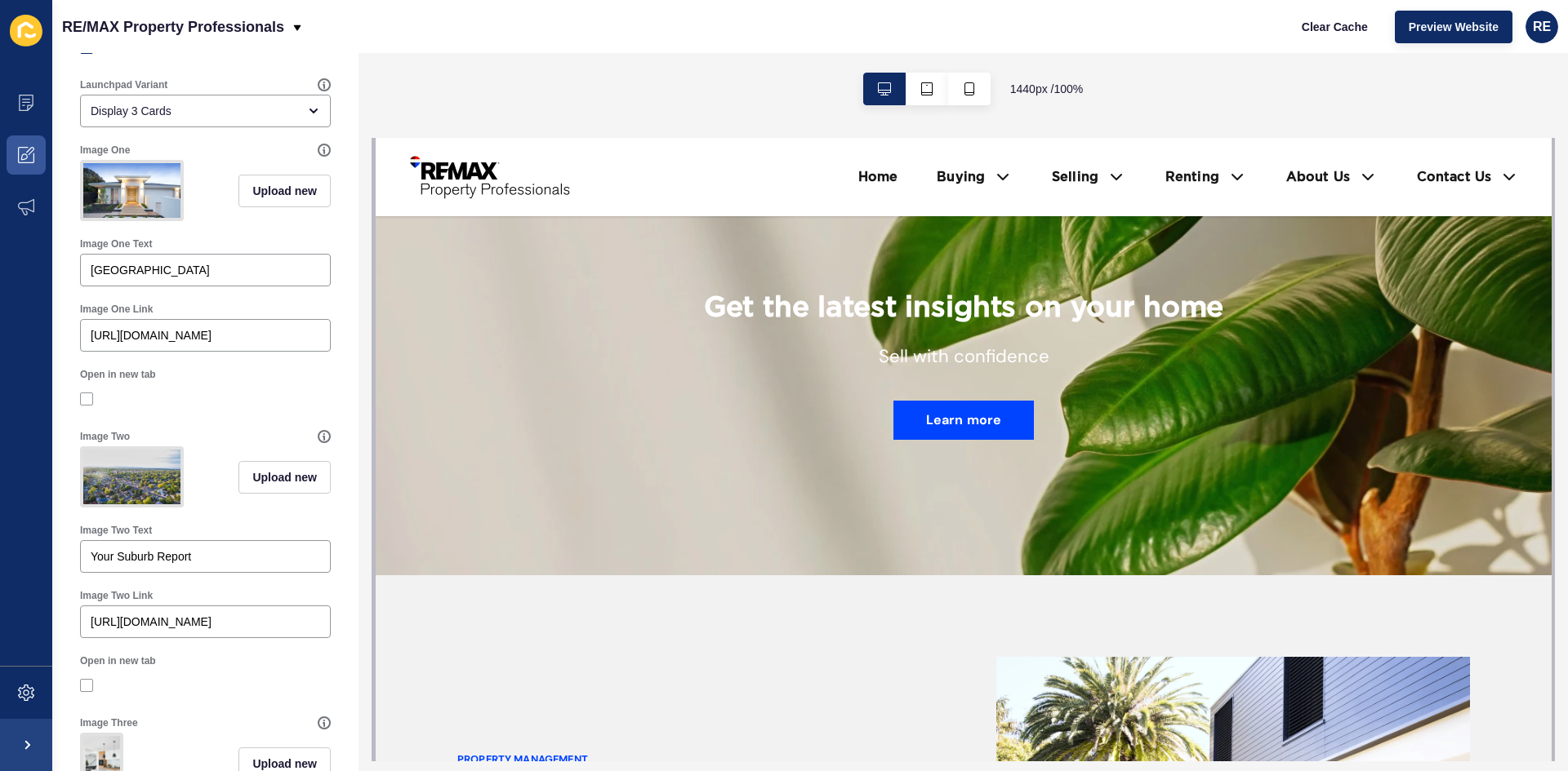
click at [884, 345] on p "Sell with confidence" at bounding box center [962, 372] width 170 height 55
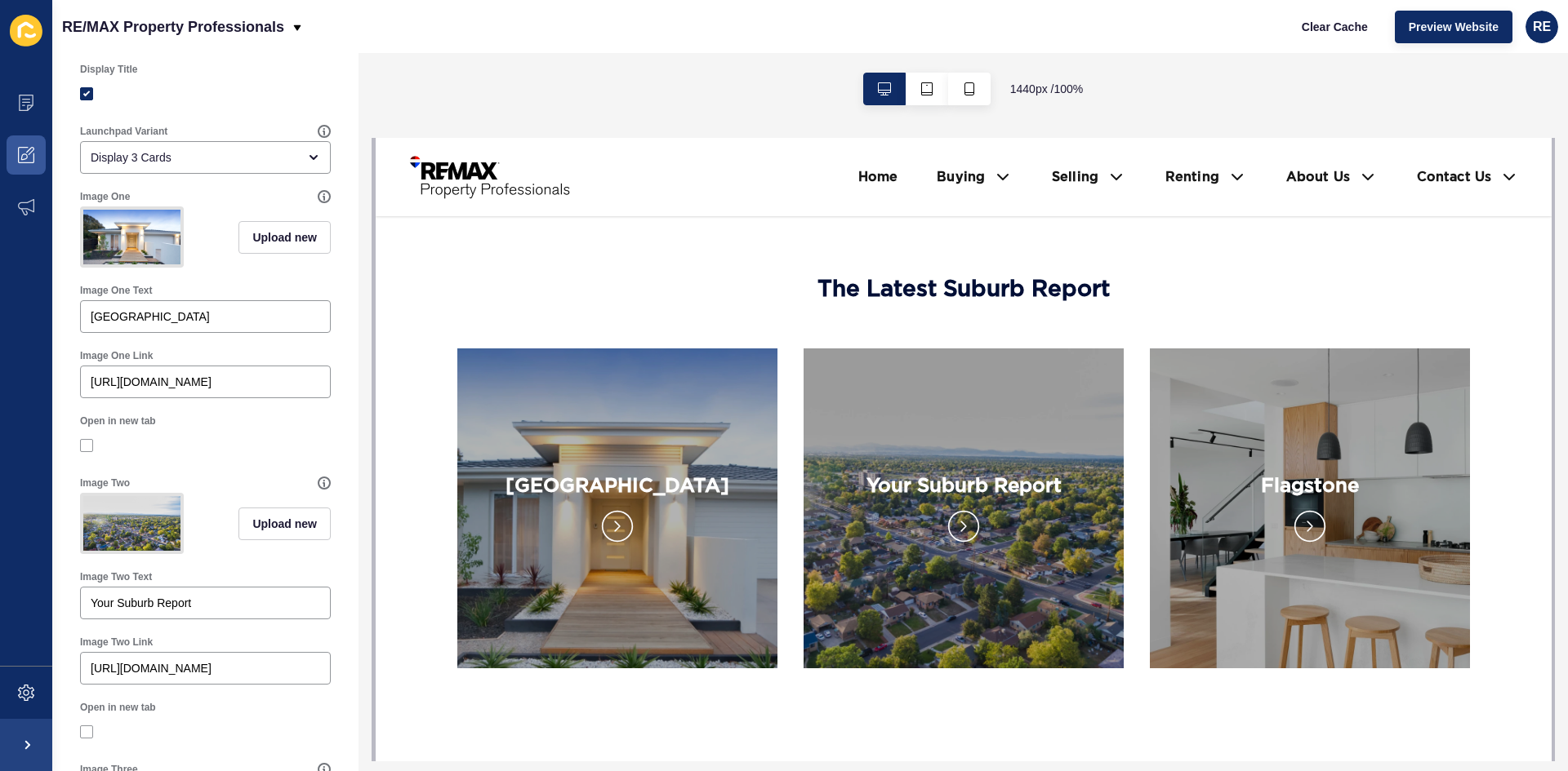
scroll to position [200, 0]
click at [241, 230] on button "Upload new" at bounding box center [284, 236] width 92 height 33
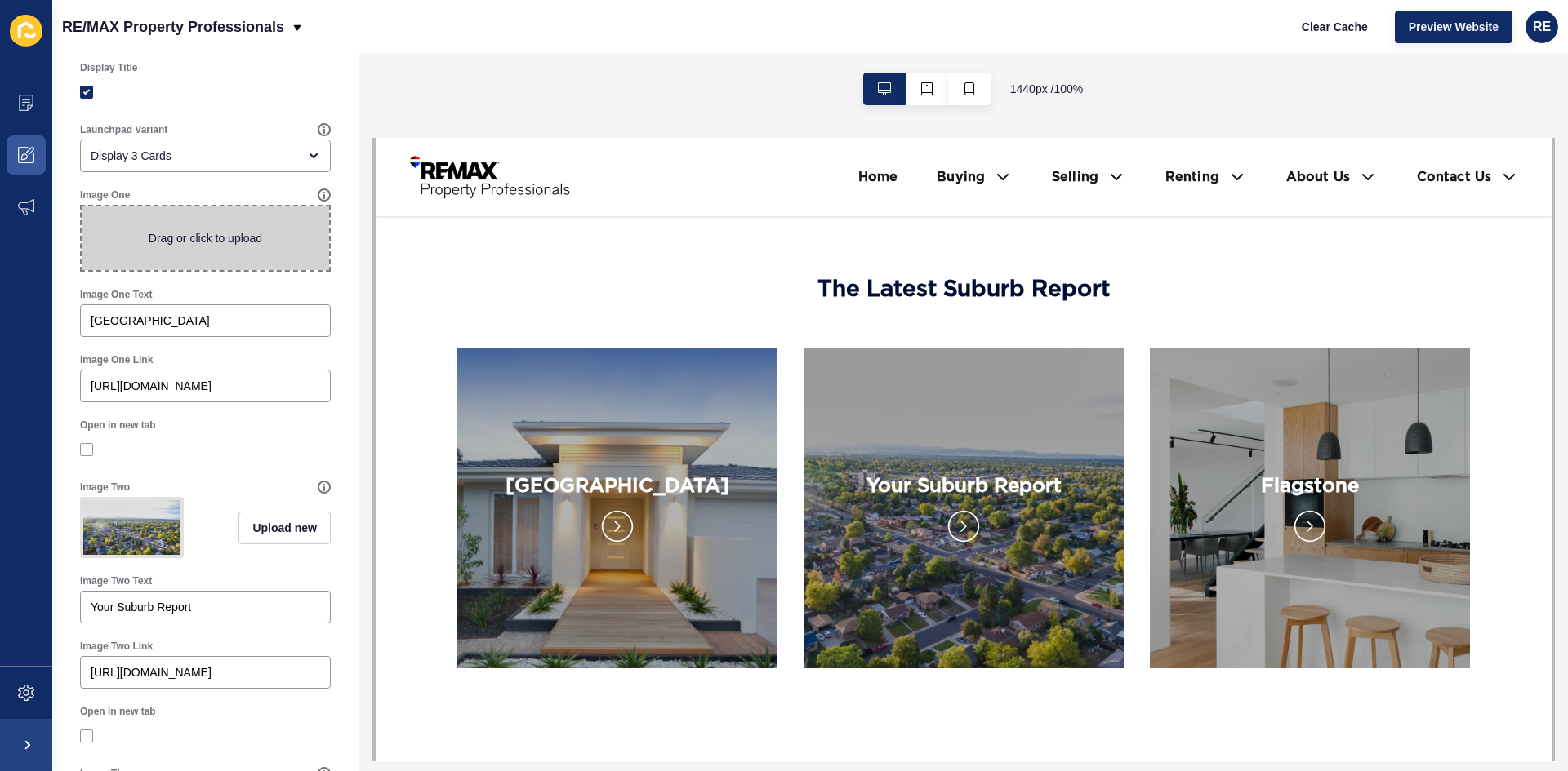
click at [240, 240] on span at bounding box center [205, 237] width 247 height 63
click at [82, 206] on input "Drag or click to upload" at bounding box center [82, 206] width 0 height 0
type input "C:\fakepath\12-1.jpg"
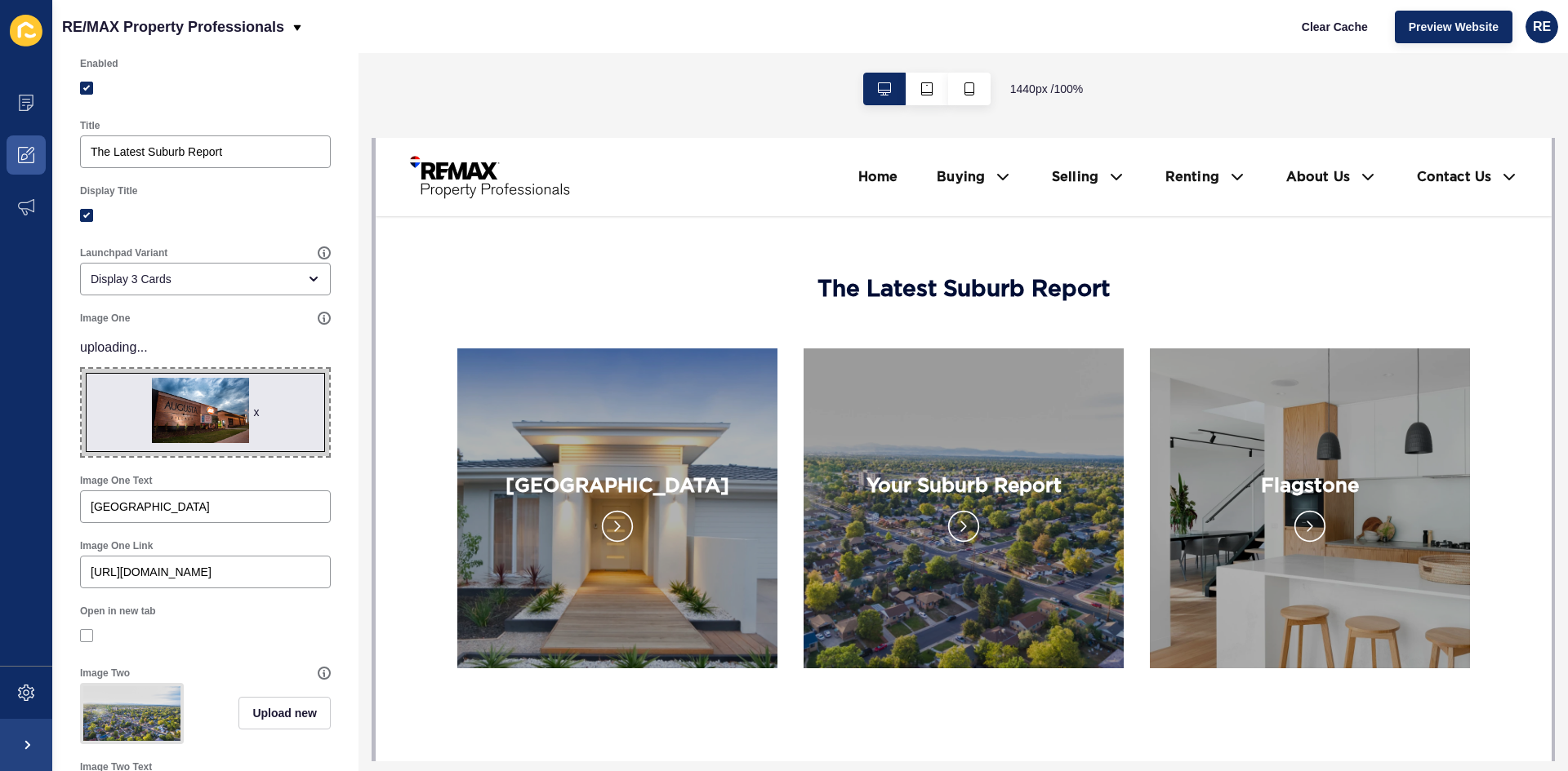
scroll to position [0, 0]
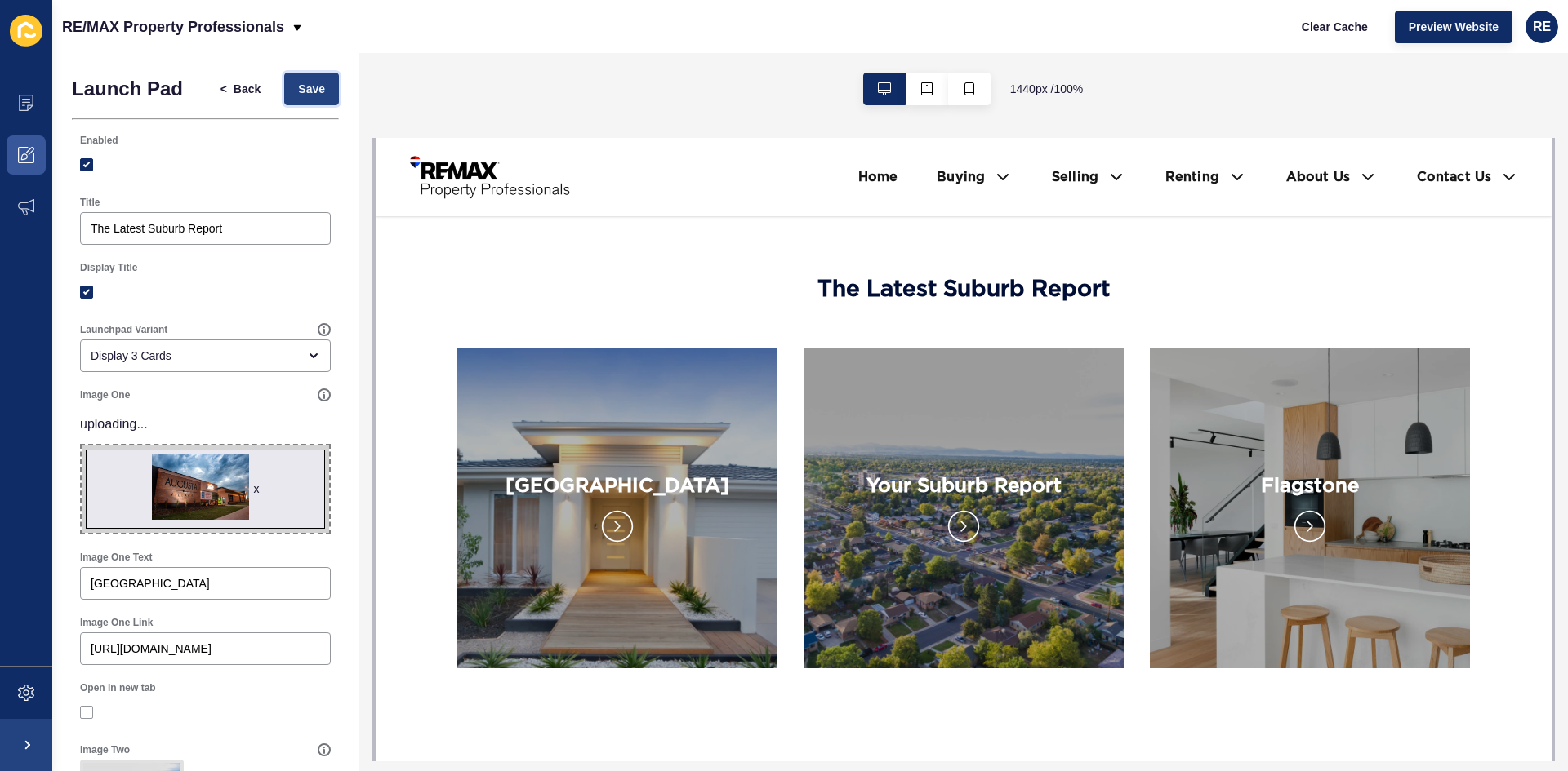
click at [303, 97] on button "Save" at bounding box center [311, 89] width 54 height 33
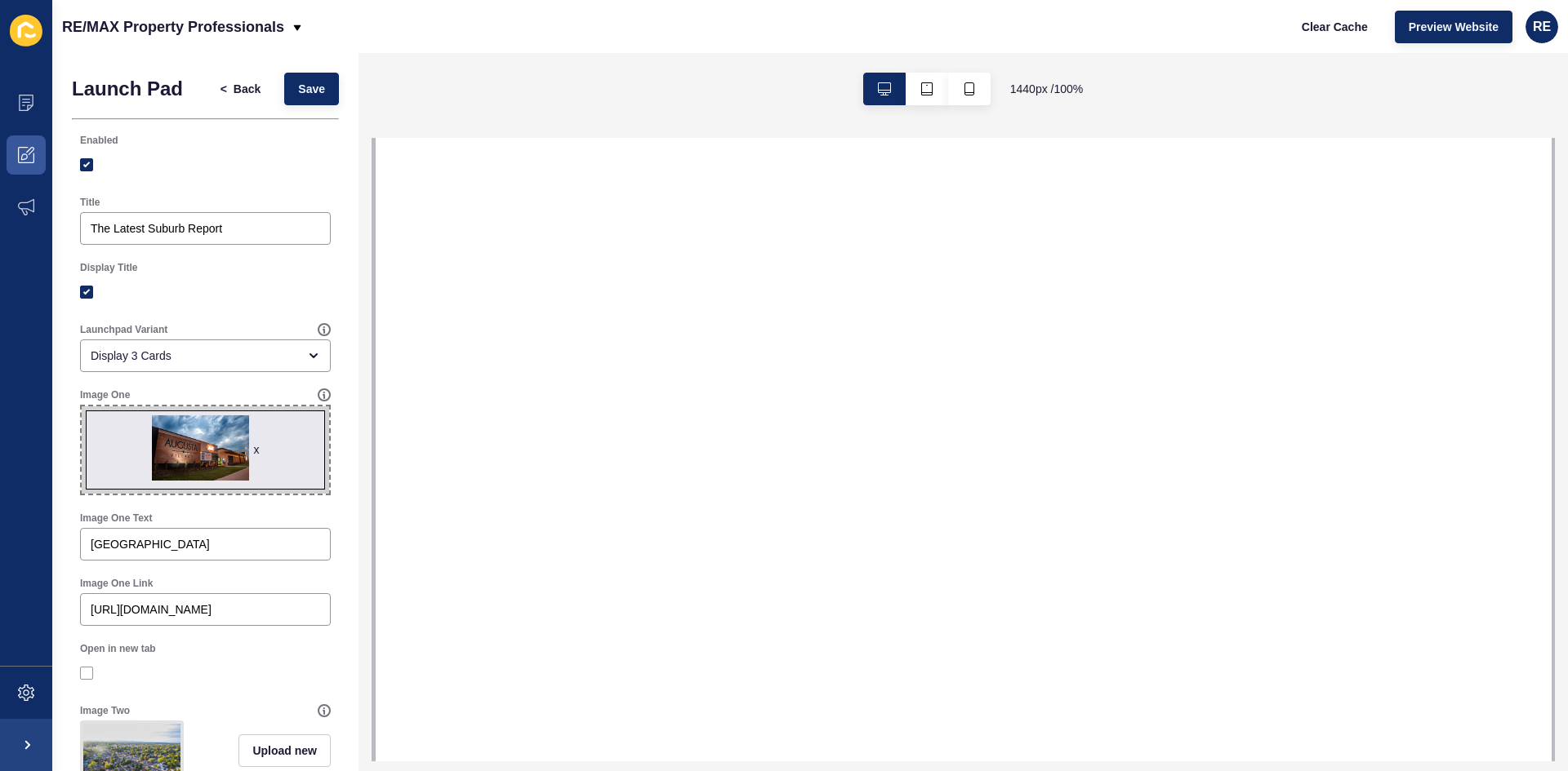
select select
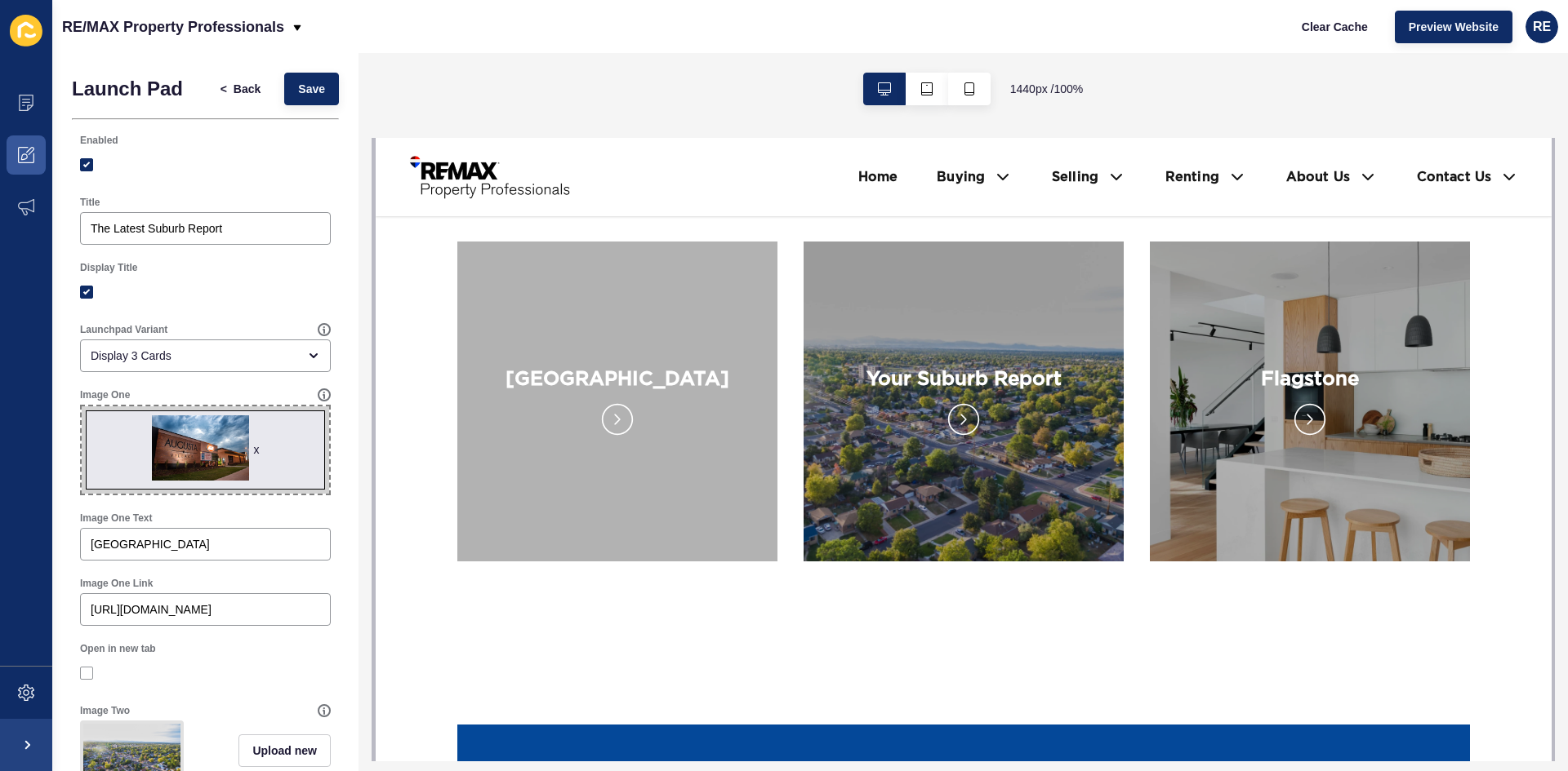
scroll to position [3020, 0]
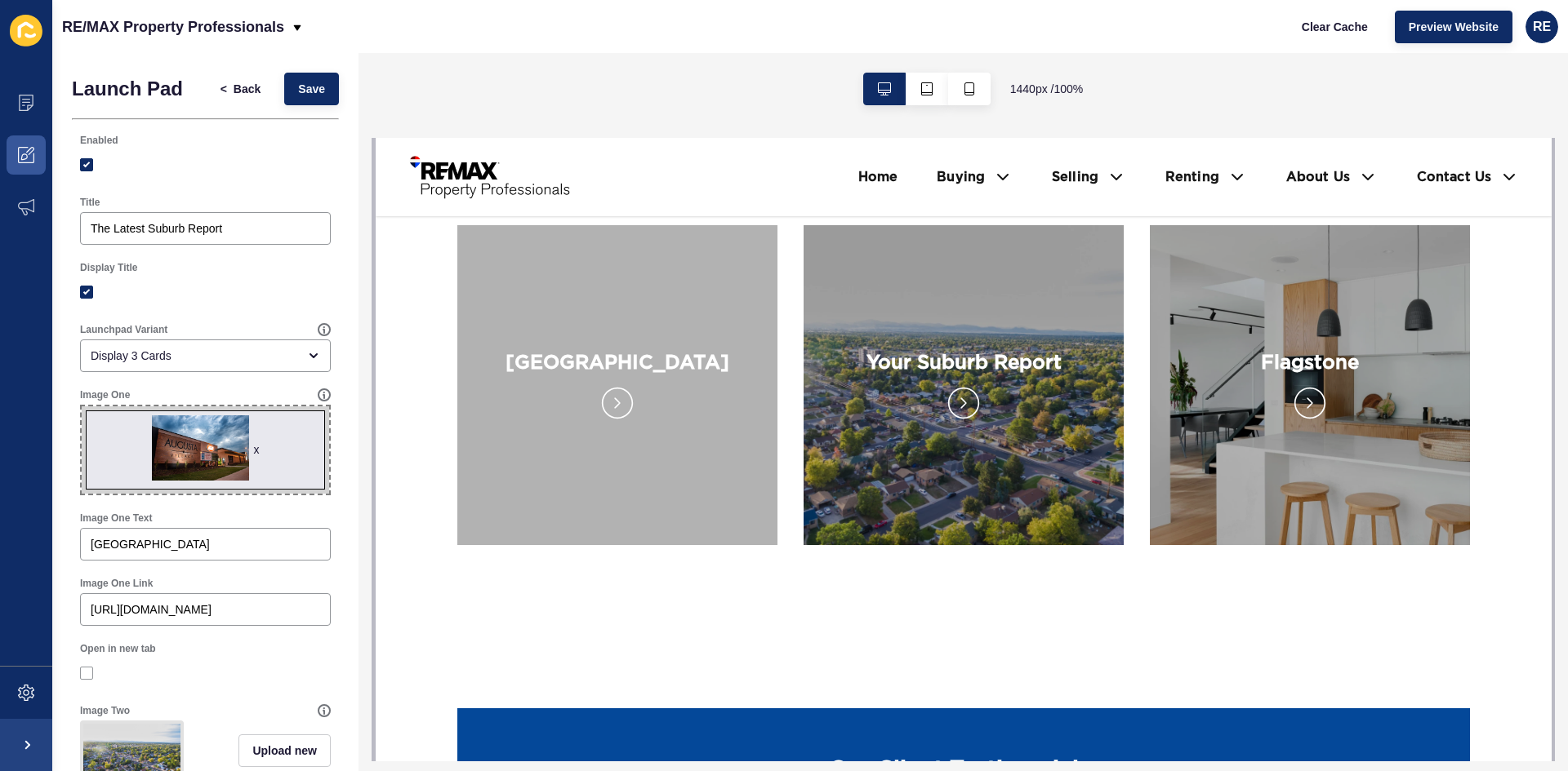
click at [253, 453] on div "x" at bounding box center [256, 449] width 6 height 17
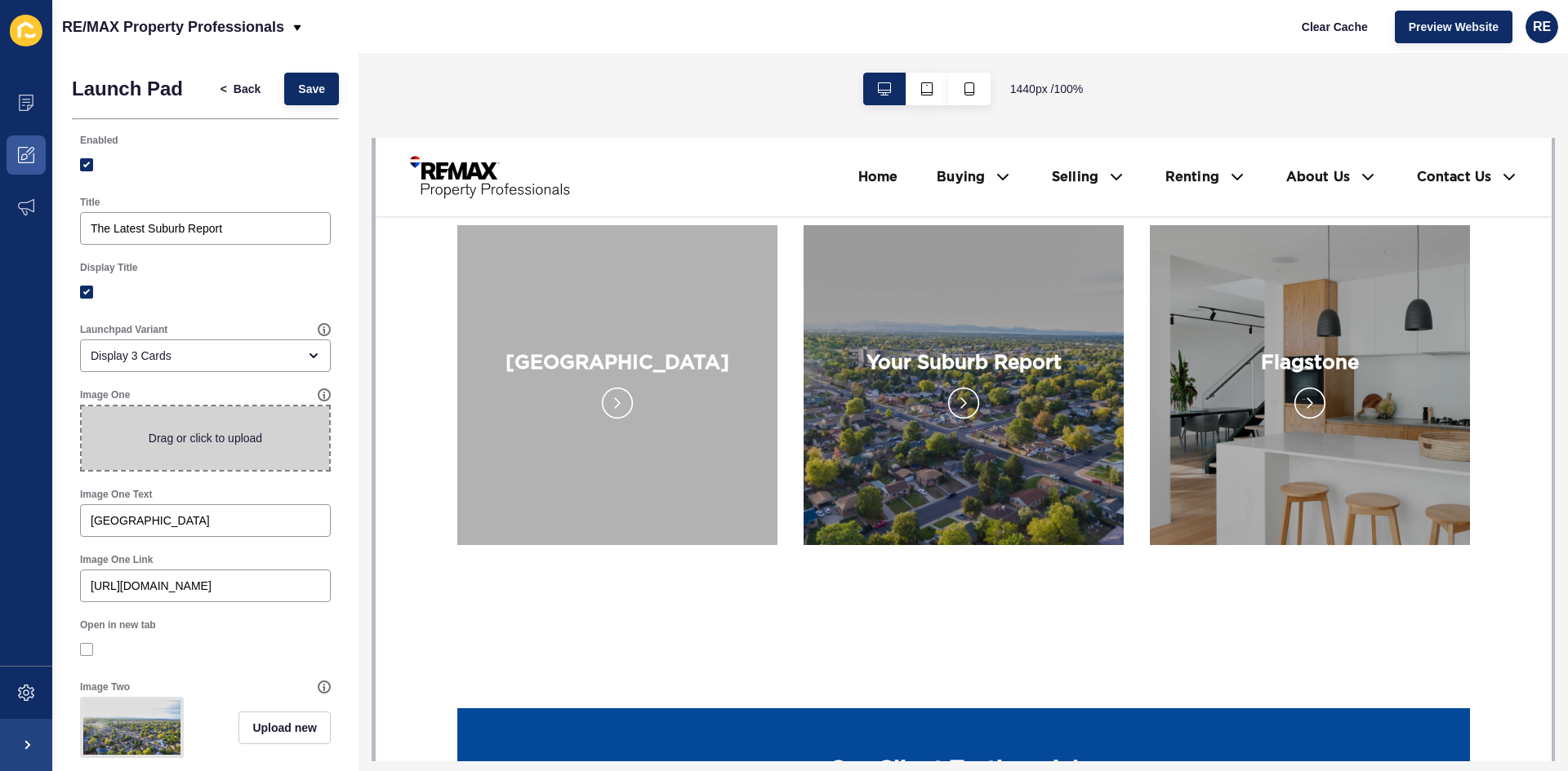
click at [224, 448] on span at bounding box center [205, 438] width 247 height 63
click at [82, 406] on input "Drag or click to upload" at bounding box center [82, 406] width 0 height 0
type input "C:\fakepath\Aerial-shot-of-Brentwood-Forest-scaled.jpg"
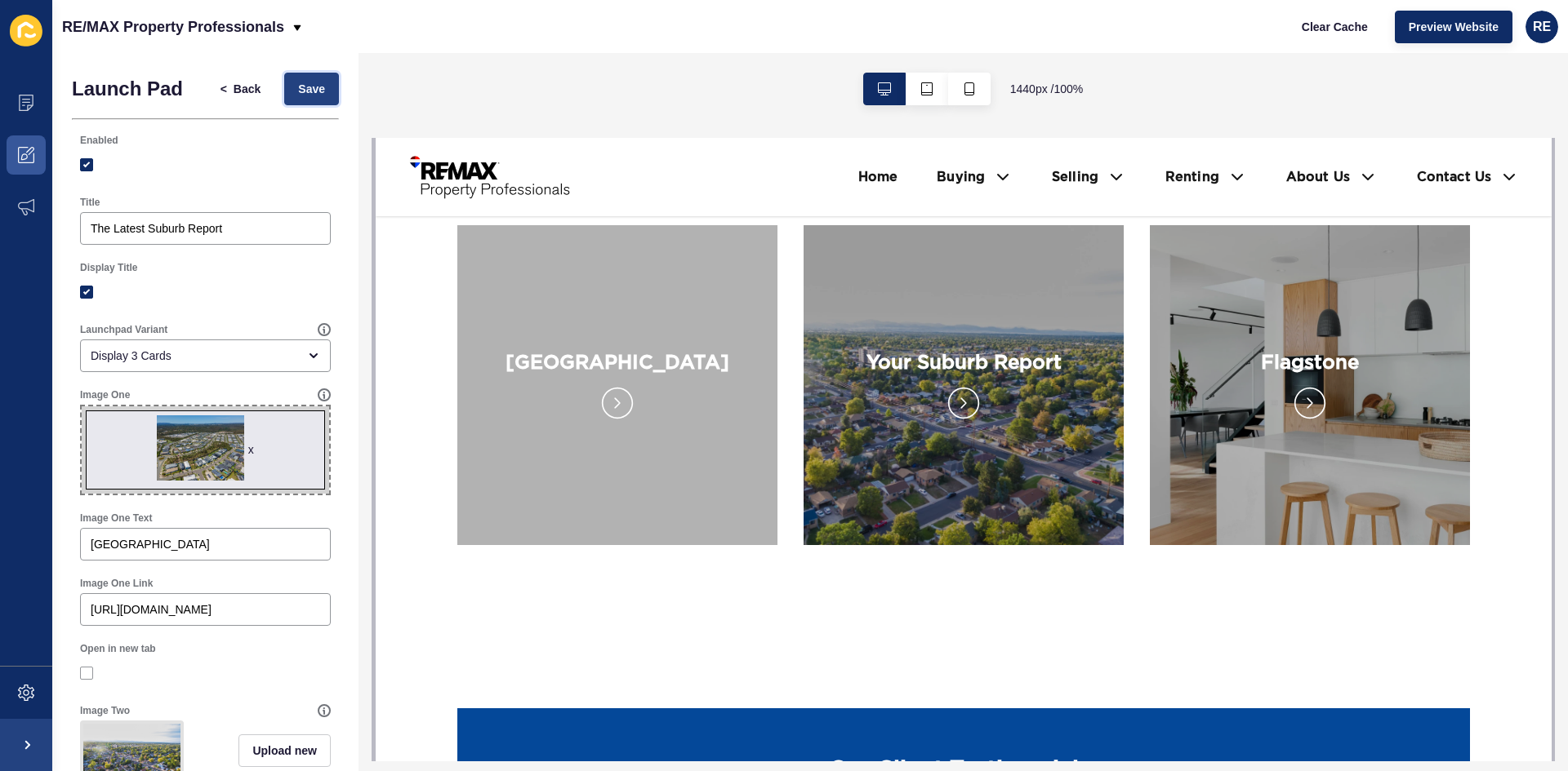
click at [300, 91] on span "Save" at bounding box center [311, 88] width 27 height 17
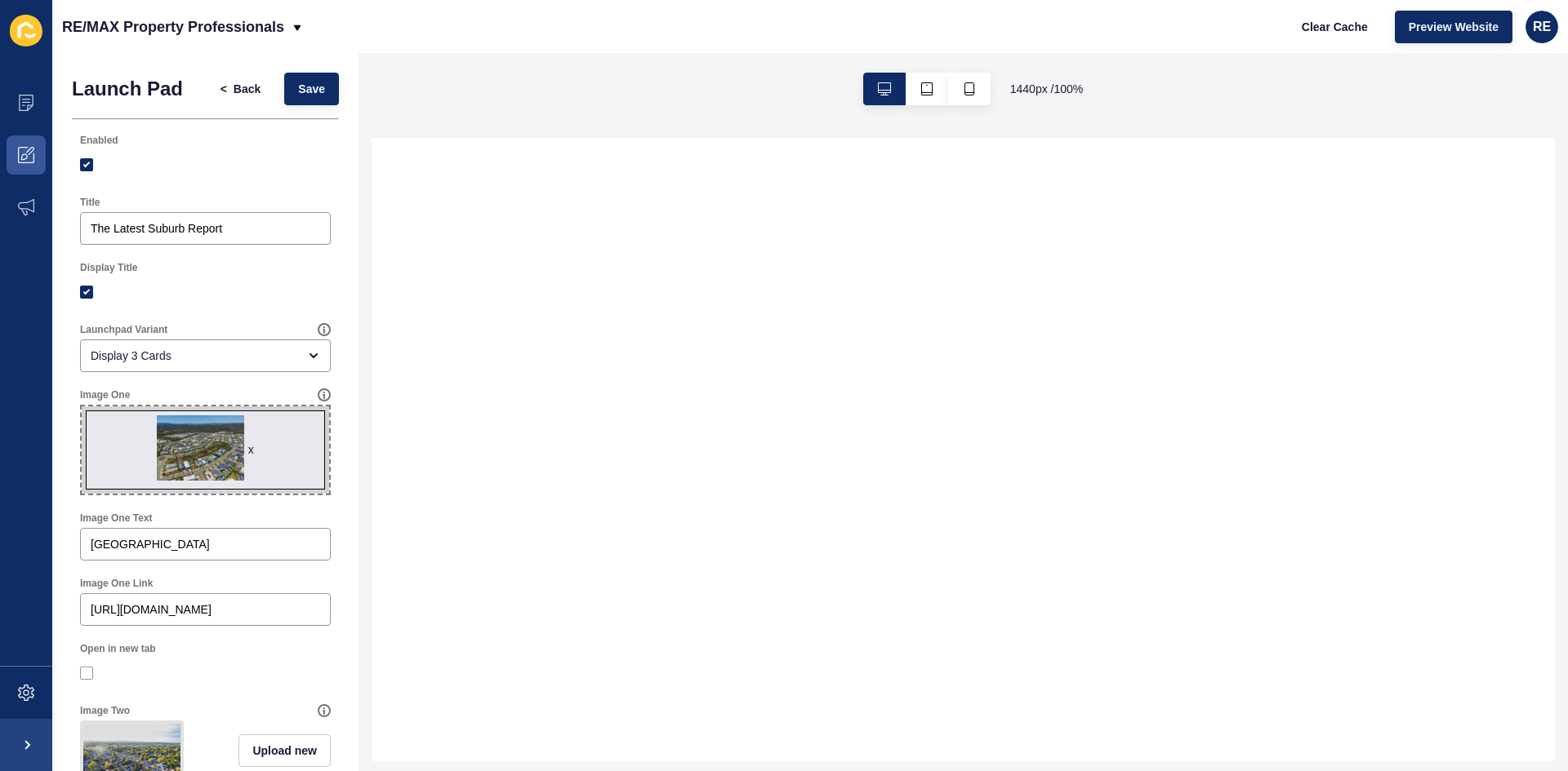
click at [324, 193] on div "Title The Latest Suburb Report" at bounding box center [205, 220] width 267 height 65
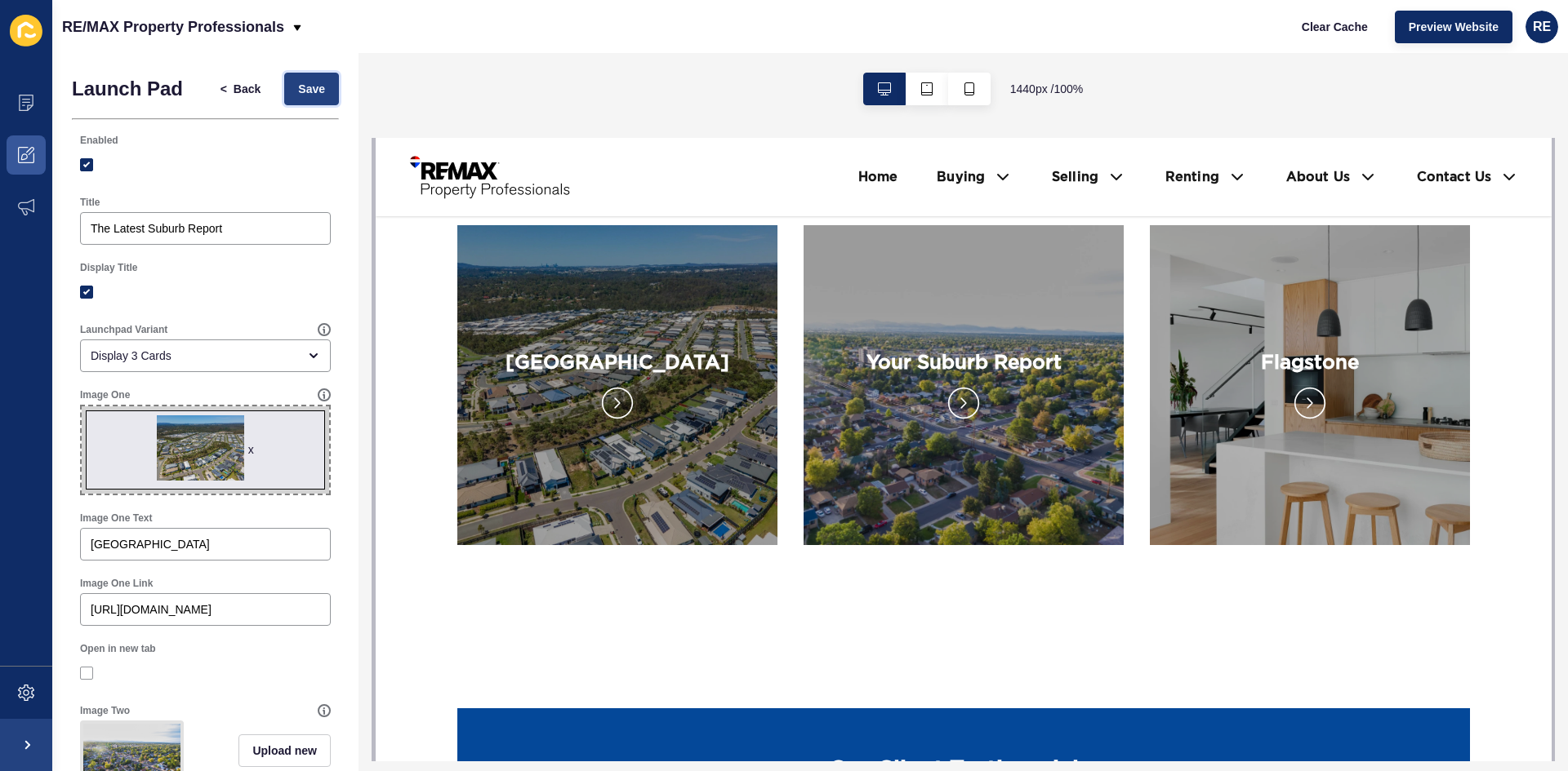
click at [300, 96] on span "Save" at bounding box center [311, 88] width 27 height 17
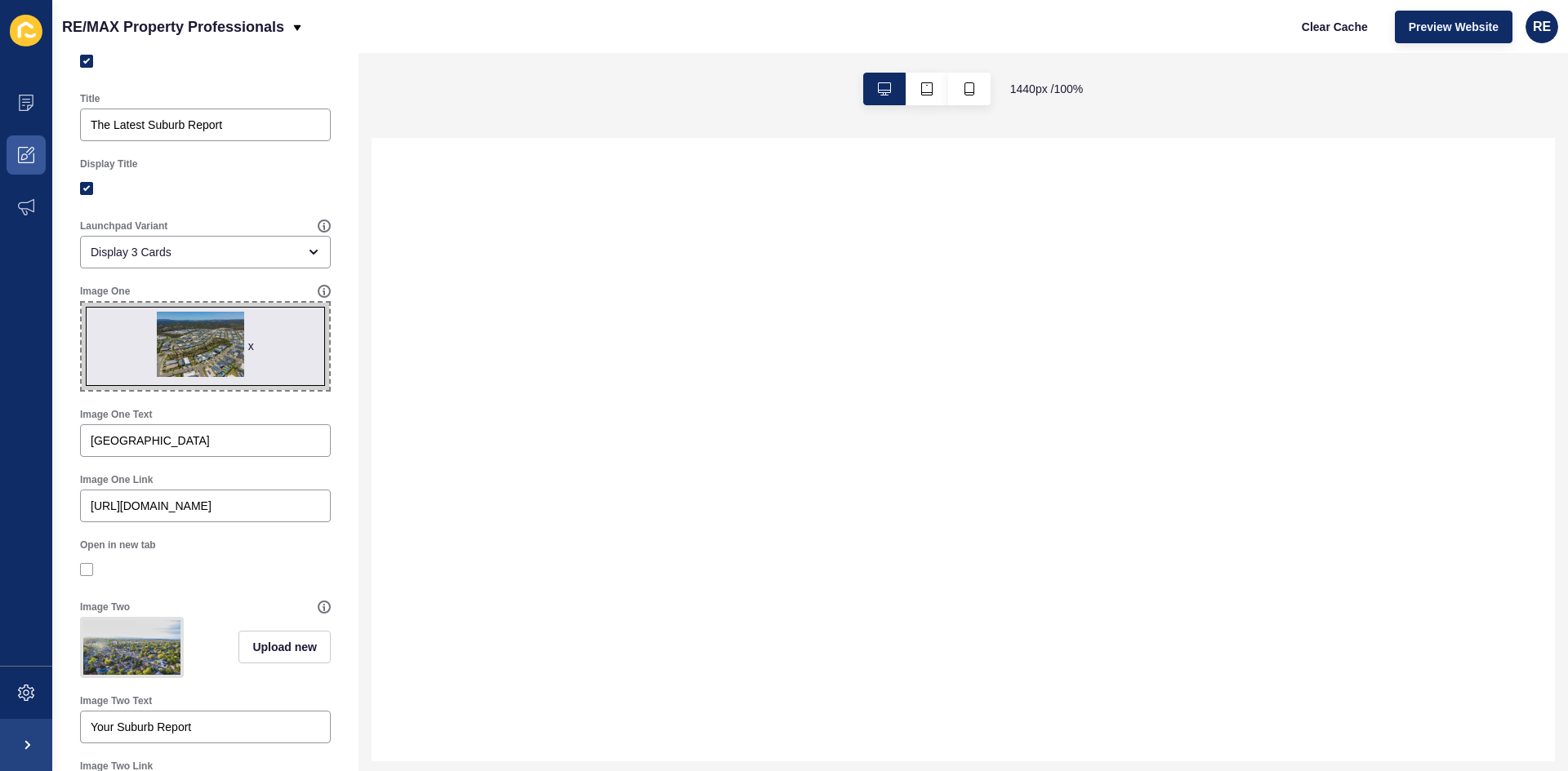
scroll to position [163, 0]
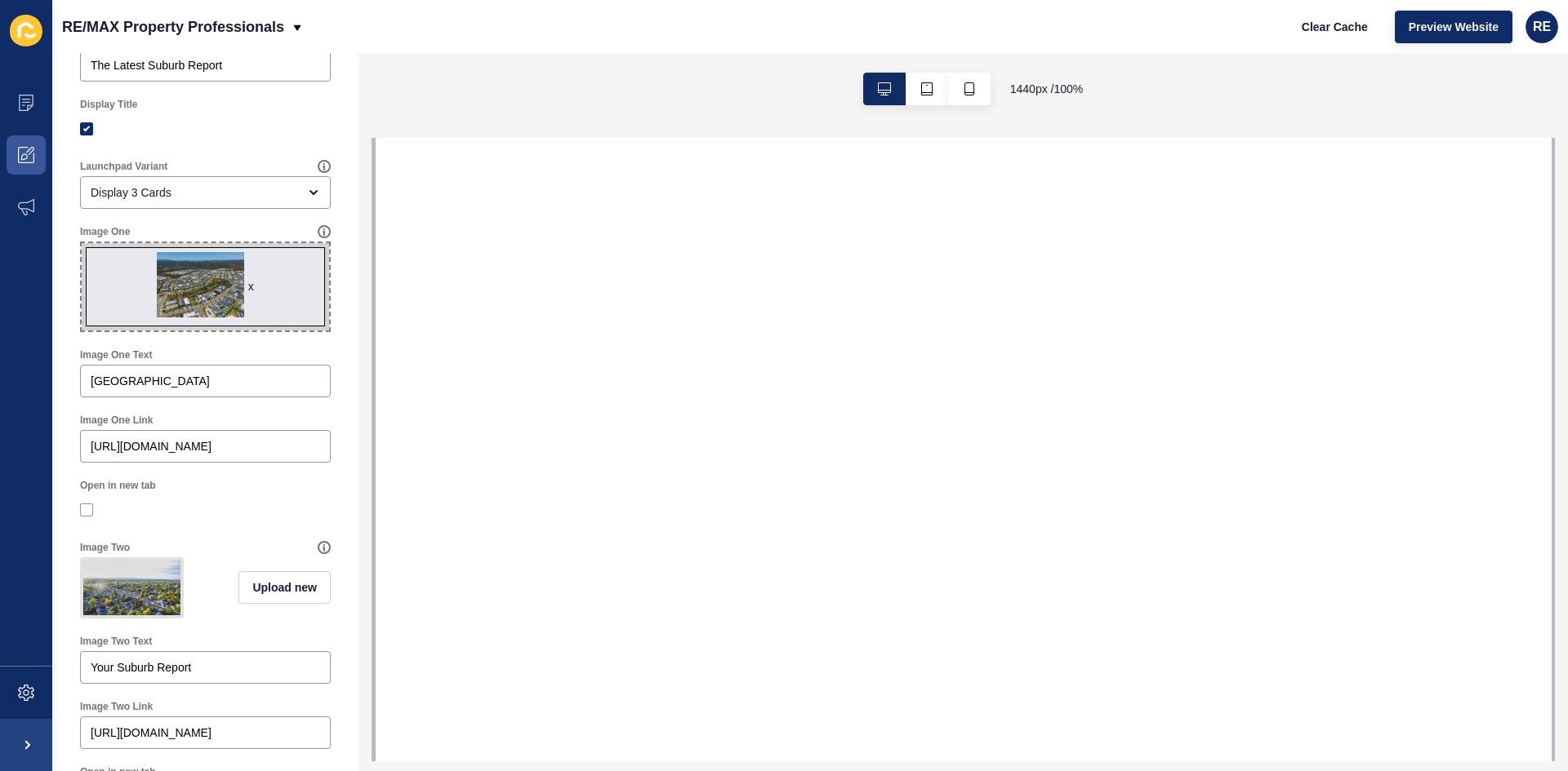
select select
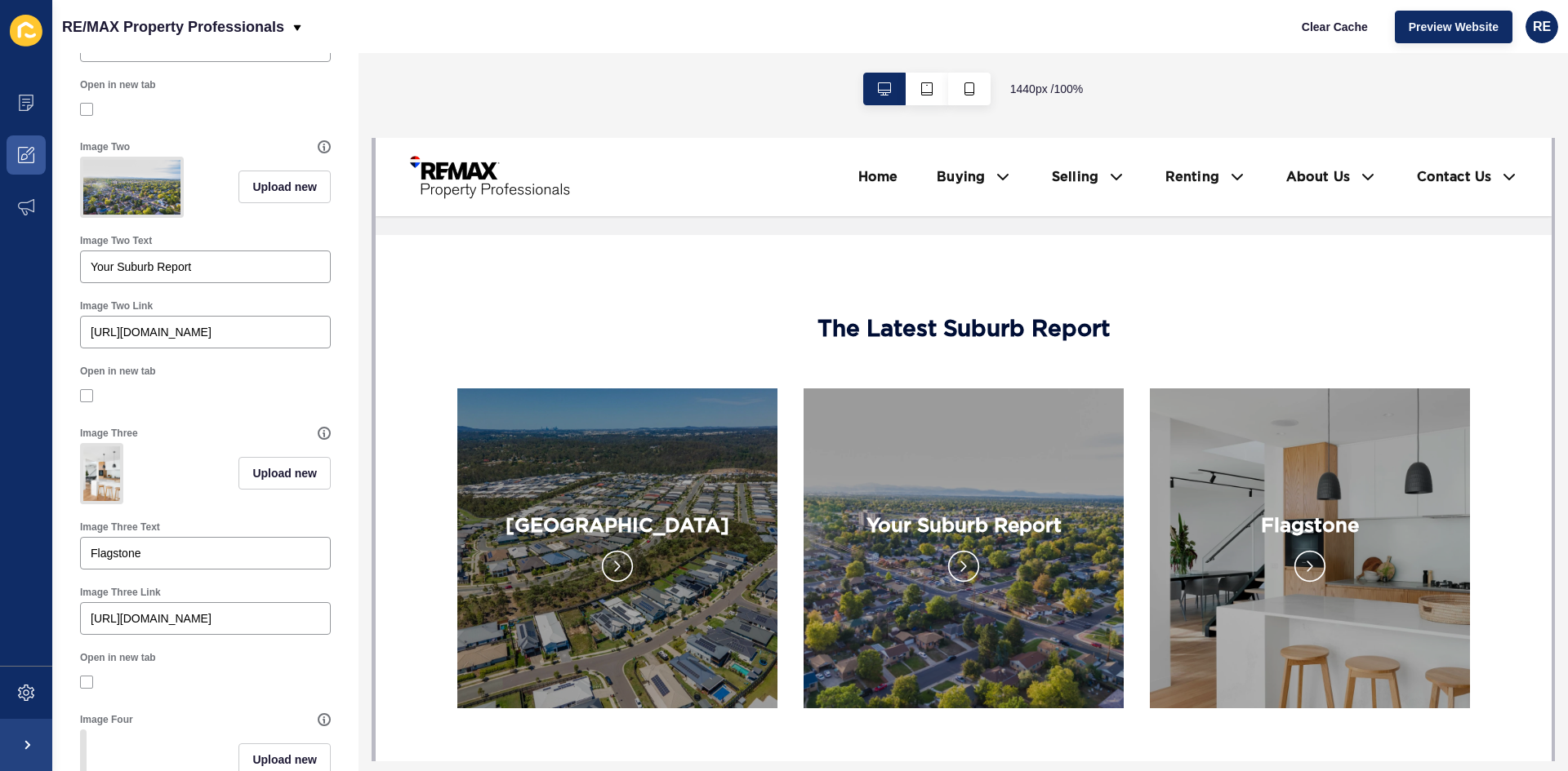
scroll to position [572, 0]
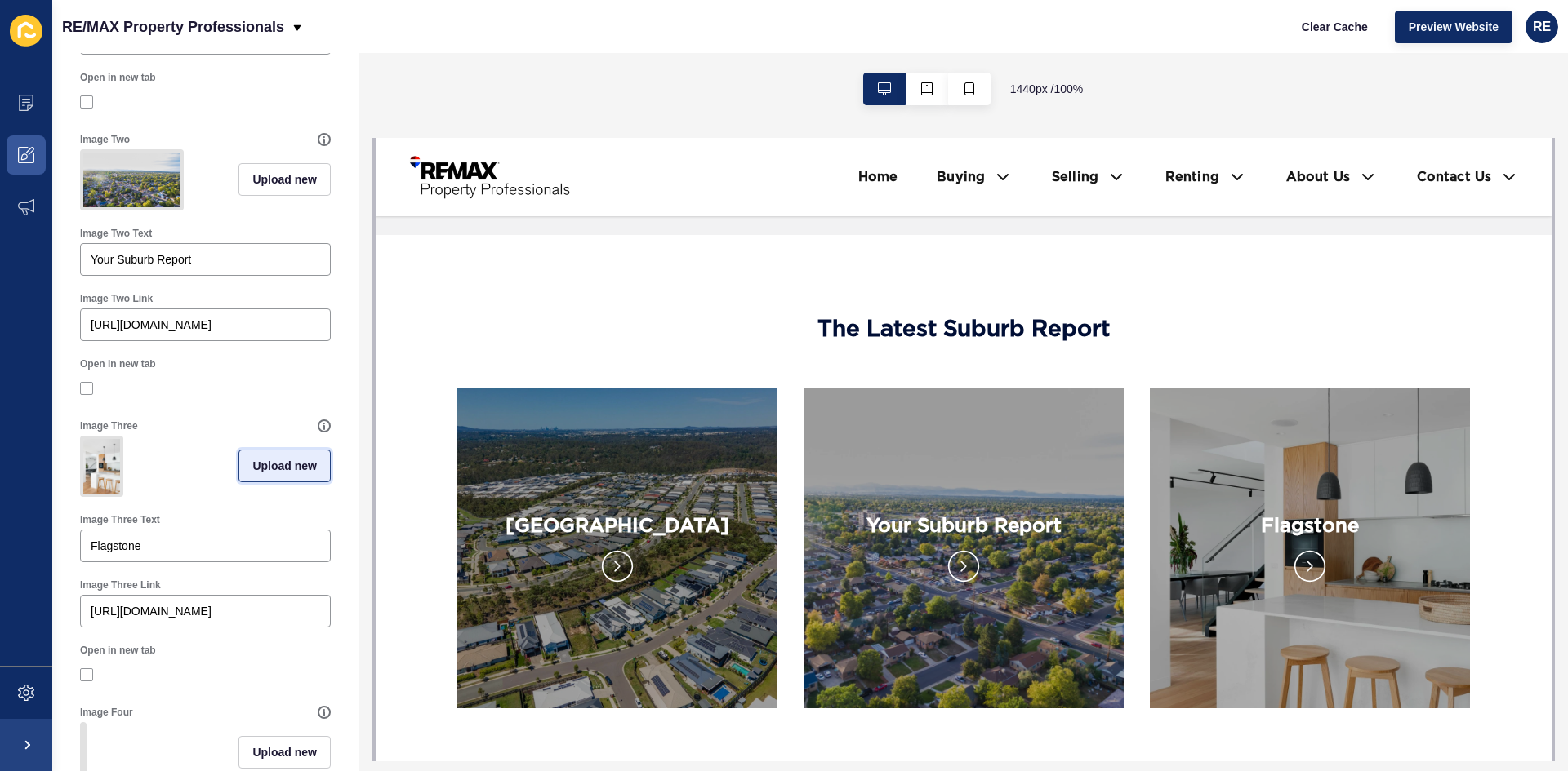
click at [253, 482] on button "Upload new" at bounding box center [284, 466] width 92 height 33
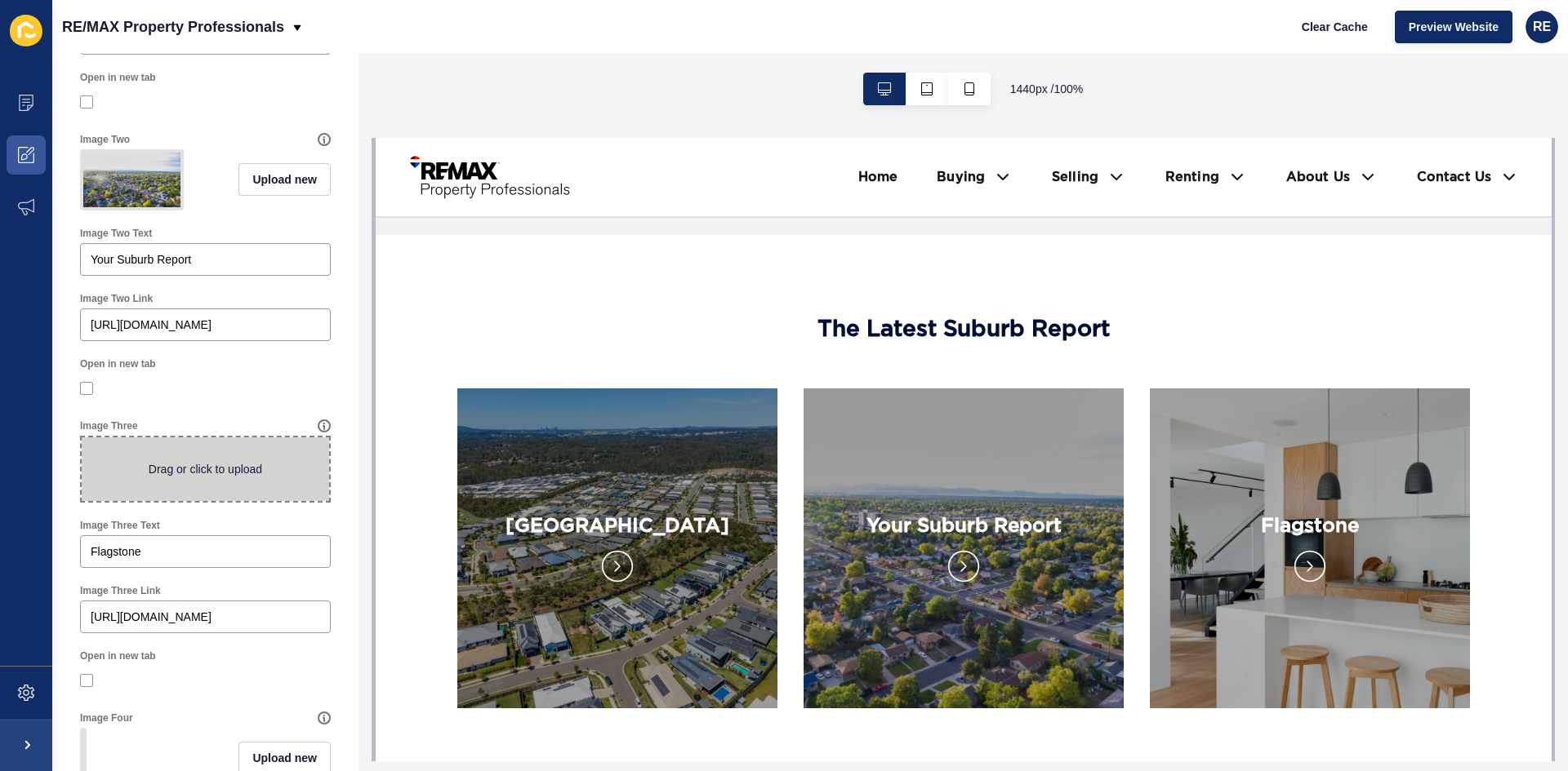
click at [246, 492] on span at bounding box center [205, 469] width 247 height 63
click at [82, 438] on input "Drag or click to upload" at bounding box center [82, 438] width 0 height 0
drag, startPoint x: 938, startPoint y: 320, endPoint x: 969, endPoint y: 320, distance: 31.0
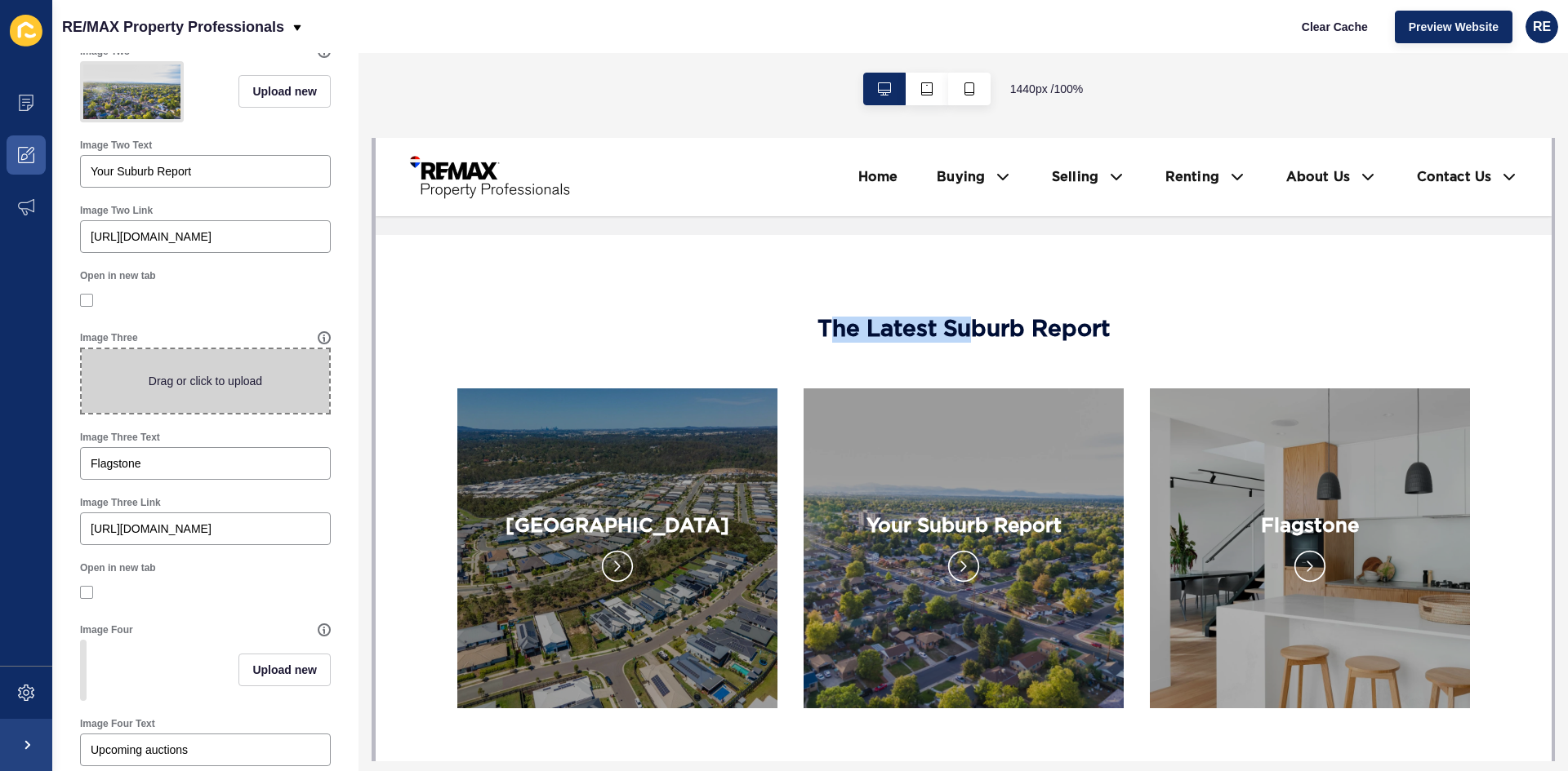
scroll to position [663, 0]
click at [180, 408] on span at bounding box center [205, 376] width 247 height 63
click at [82, 345] on input "Drag or click to upload" at bounding box center [82, 345] width 0 height 0
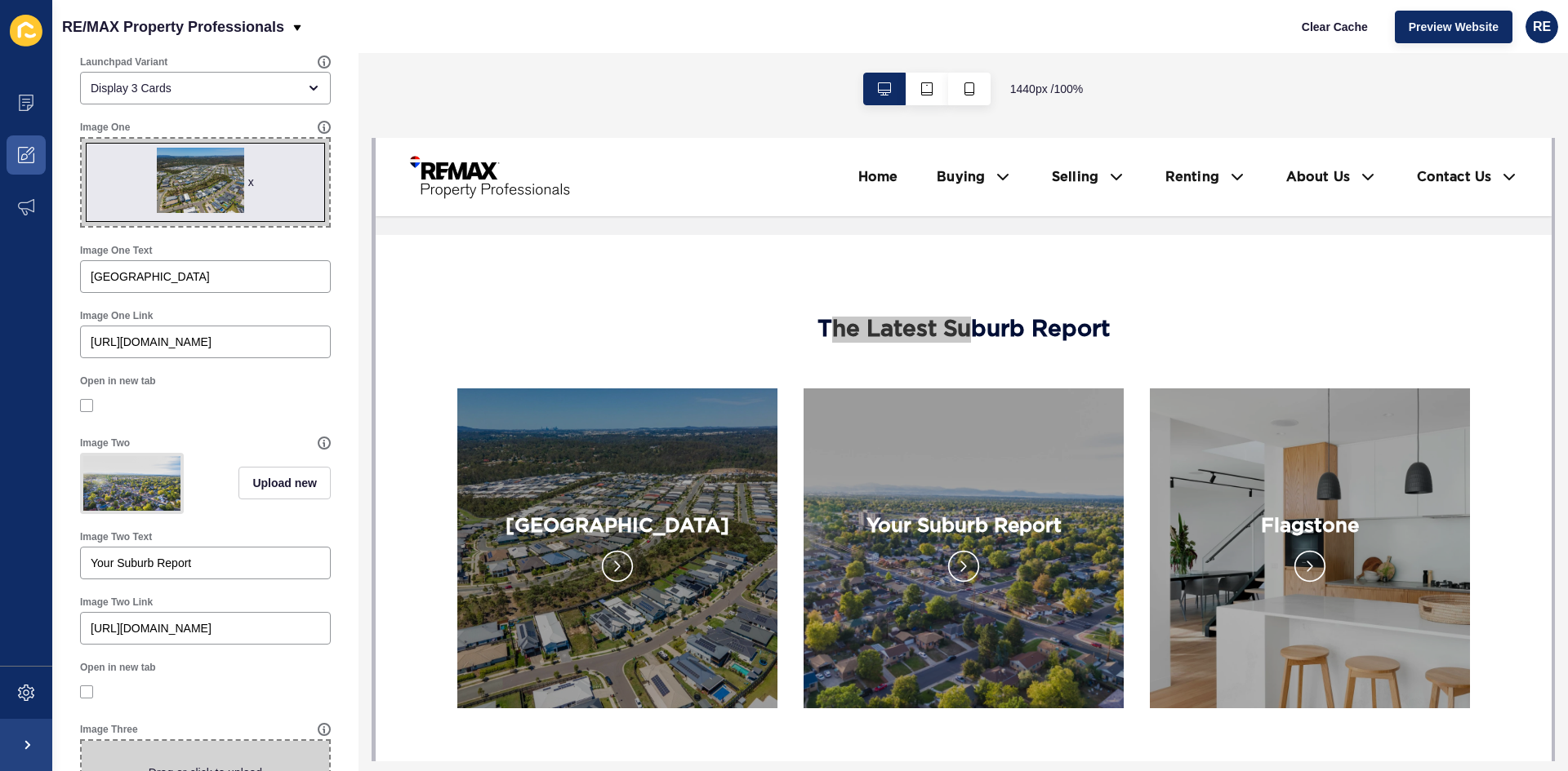
scroll to position [92, 0]
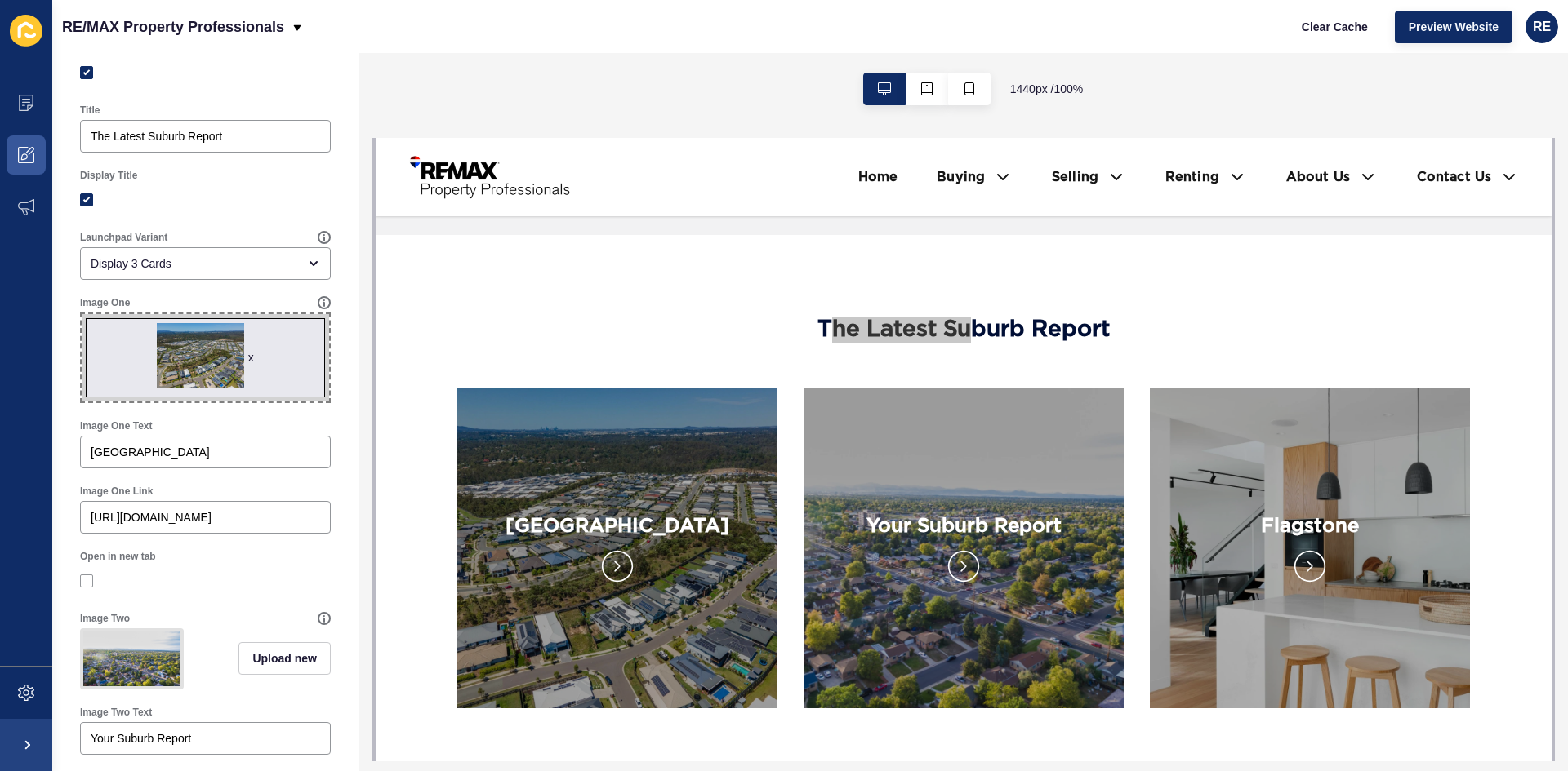
click at [248, 358] on div "x" at bounding box center [251, 357] width 6 height 17
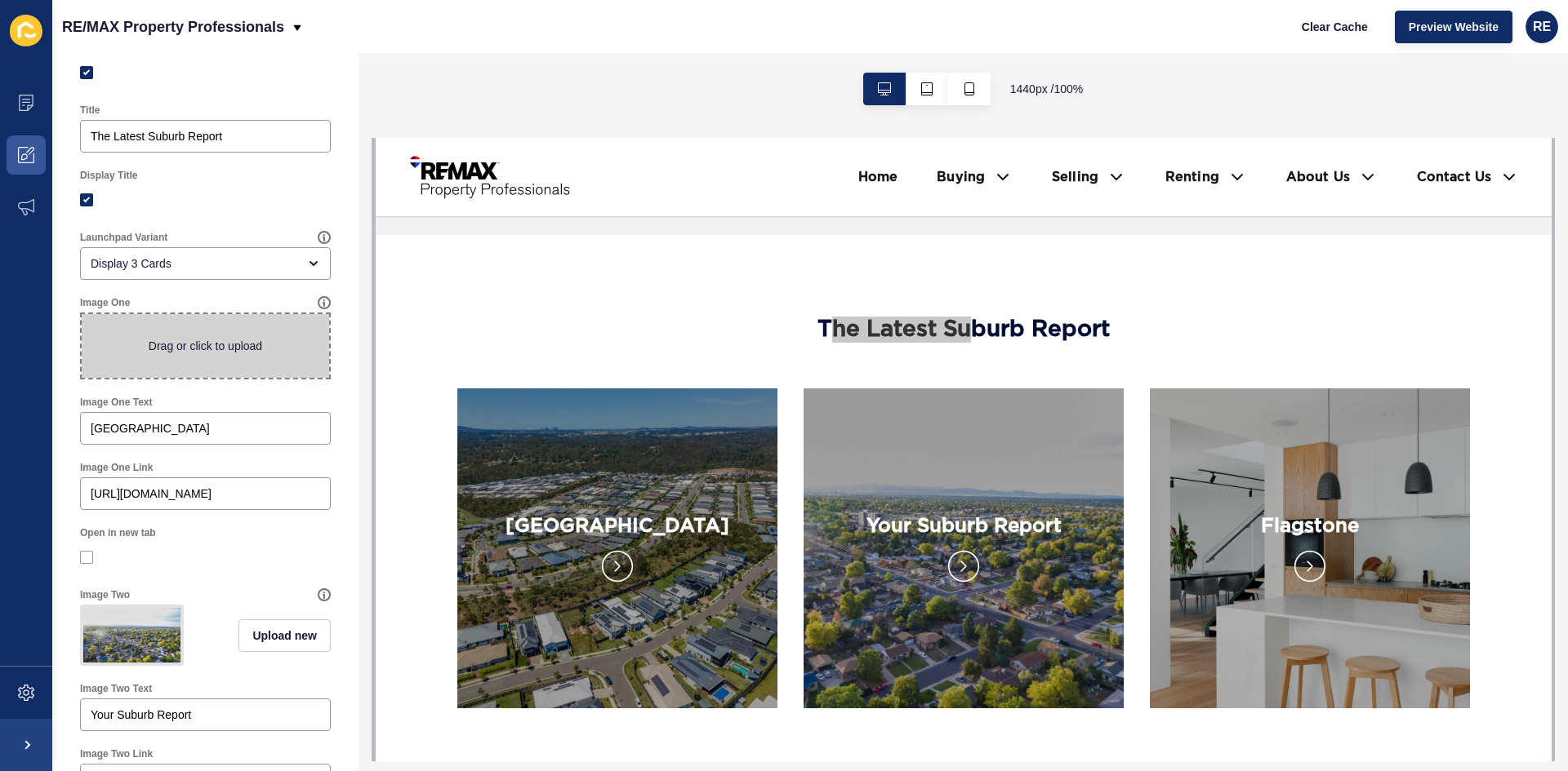
click at [217, 359] on span at bounding box center [205, 345] width 247 height 63
click at [82, 314] on input "Drag or click to upload" at bounding box center [82, 314] width 0 height 0
type input "C:\fakepath\12-1.jpg"
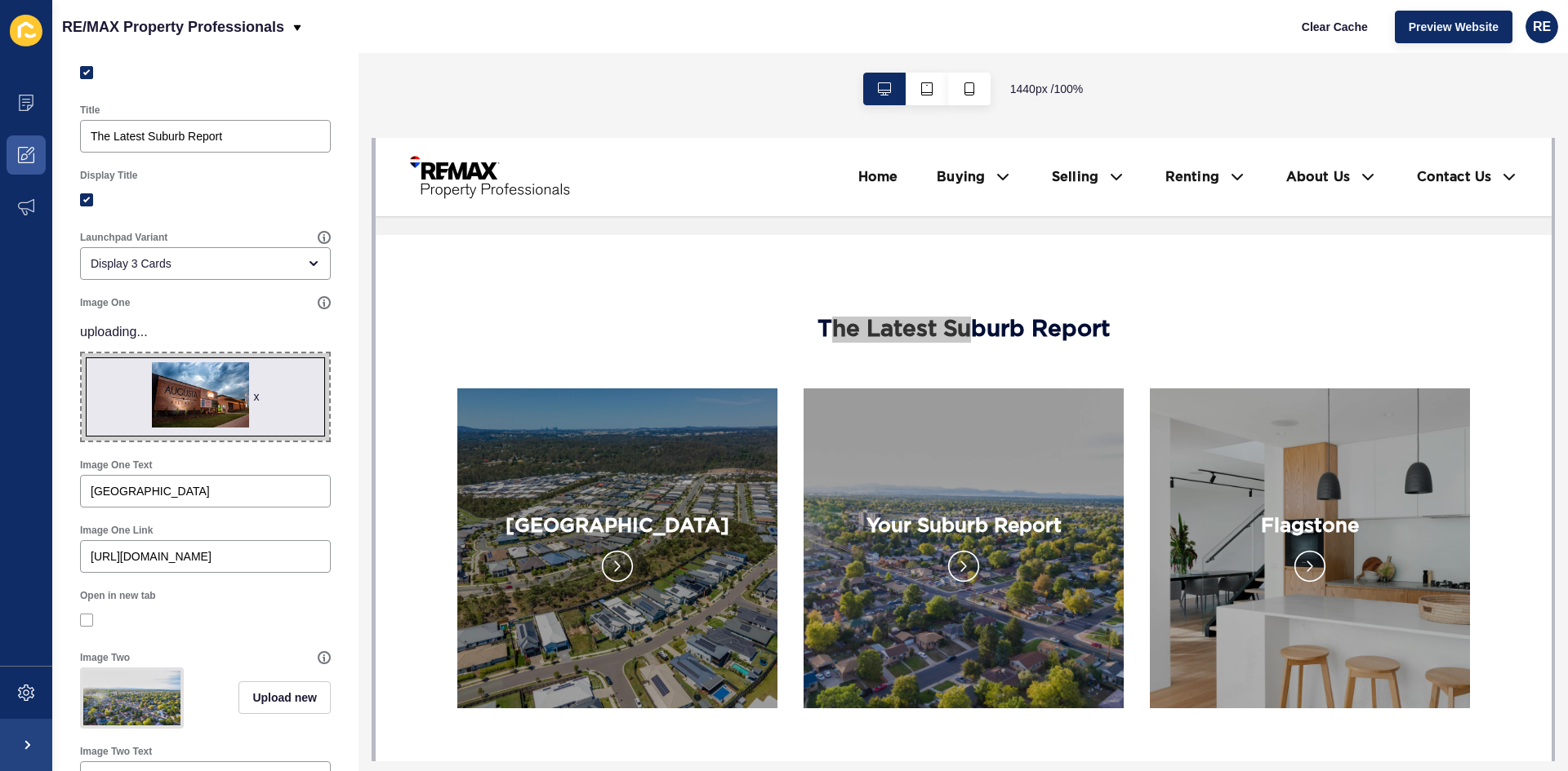
scroll to position [0, 0]
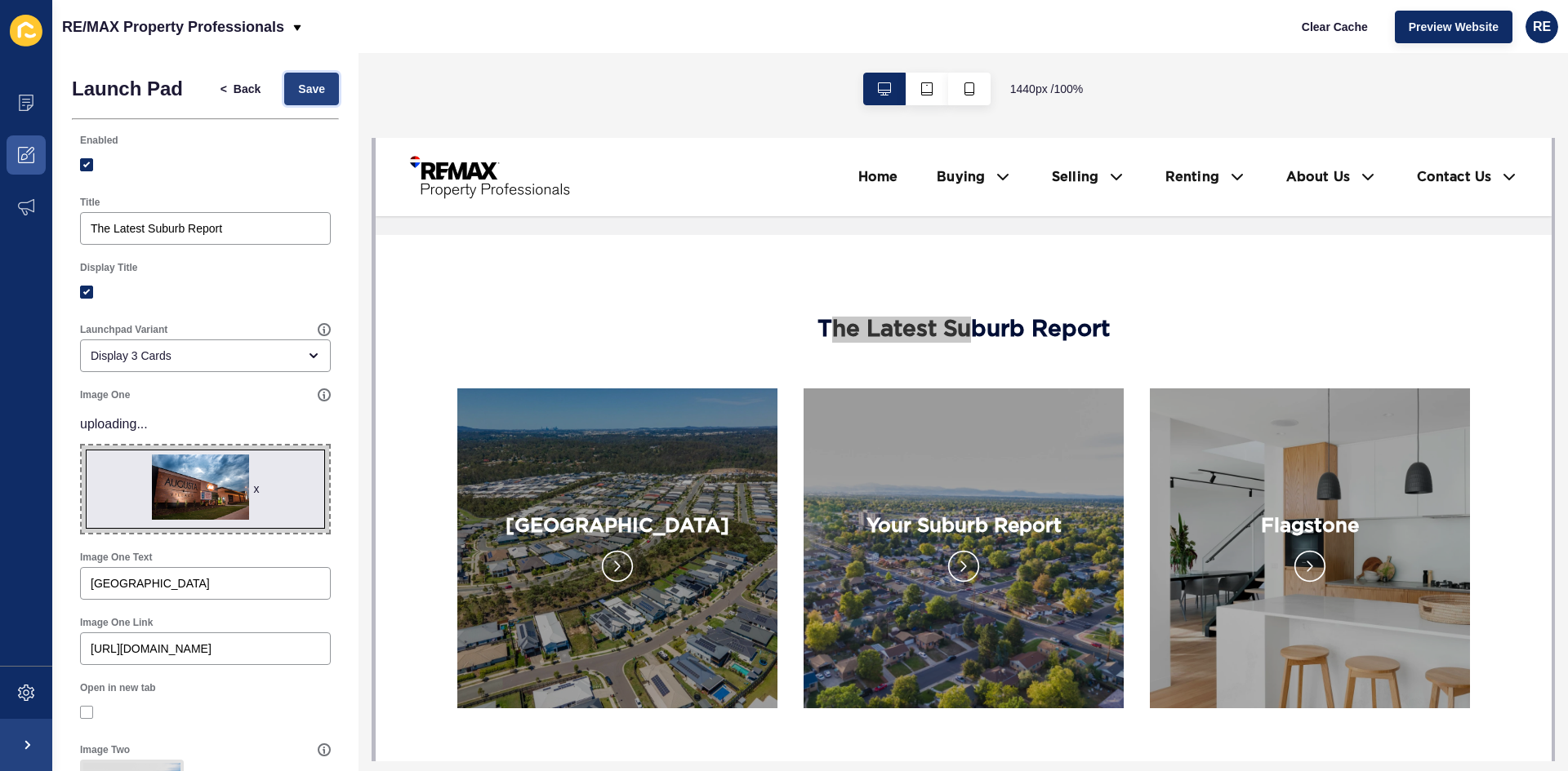
click at [297, 102] on button "Save" at bounding box center [311, 89] width 54 height 33
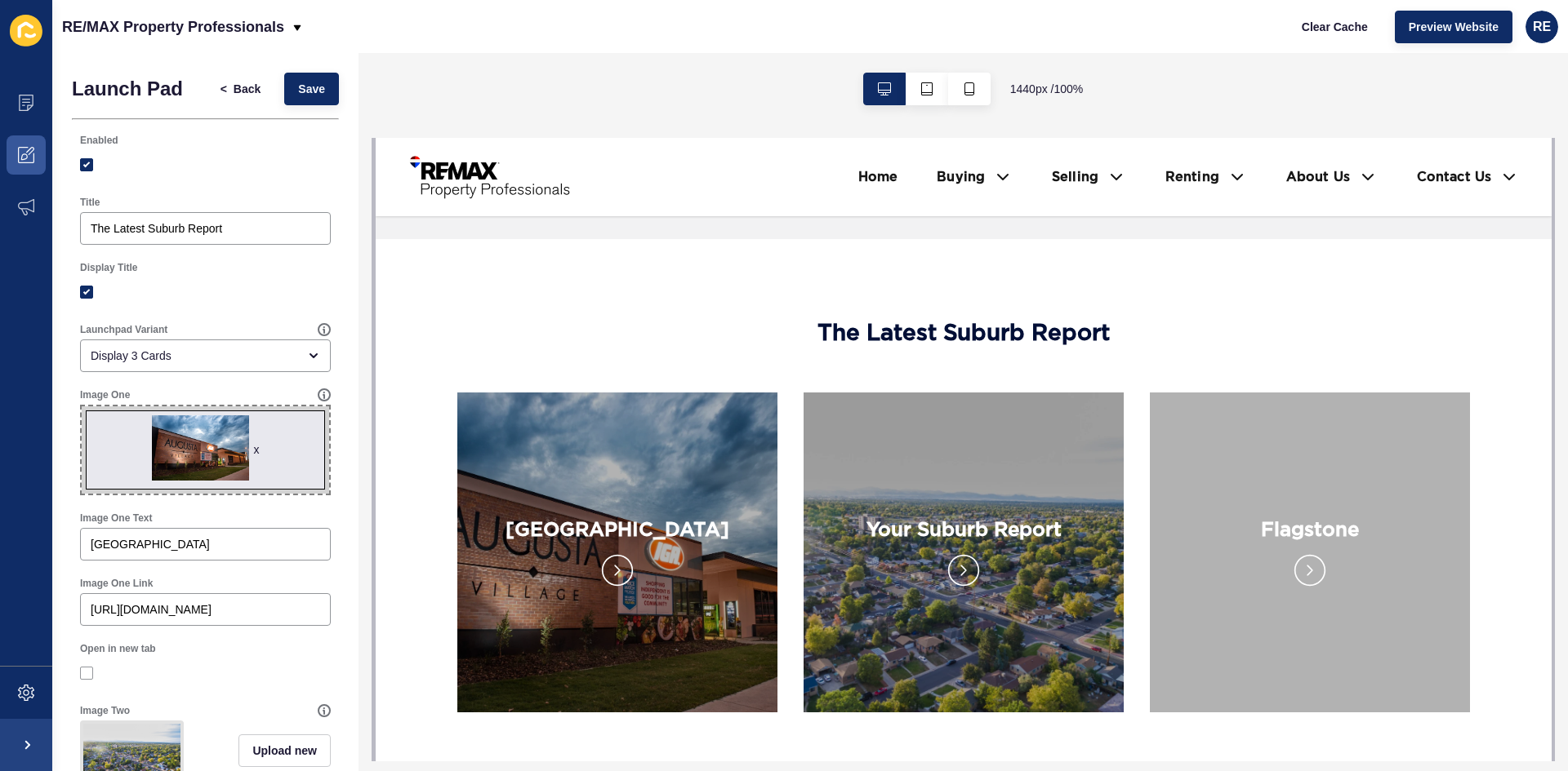
scroll to position [2856, 0]
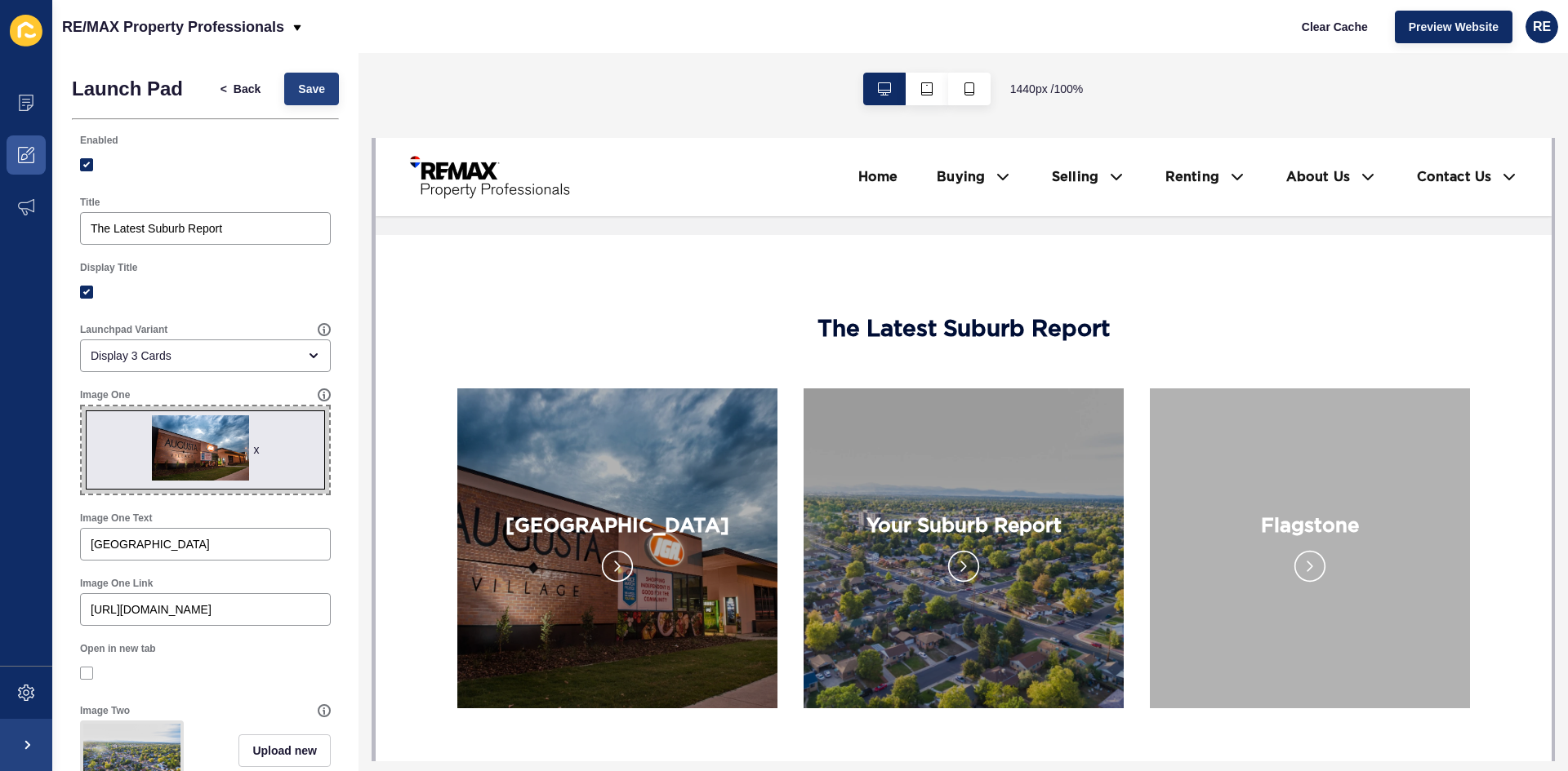
click at [322, 105] on div "< Back Save" at bounding box center [272, 89] width 142 height 43
click at [321, 100] on button "Save" at bounding box center [311, 89] width 54 height 33
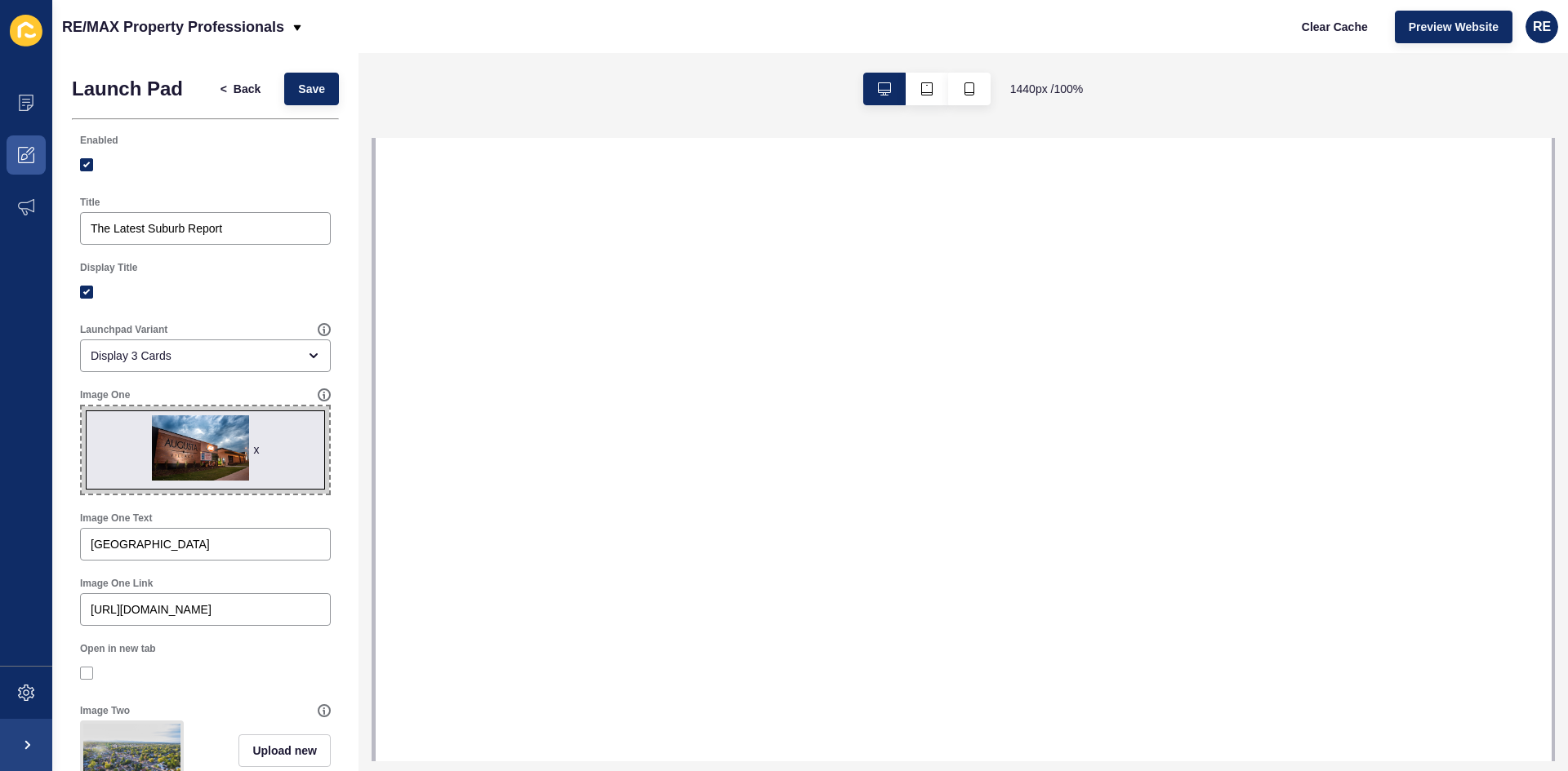
select select
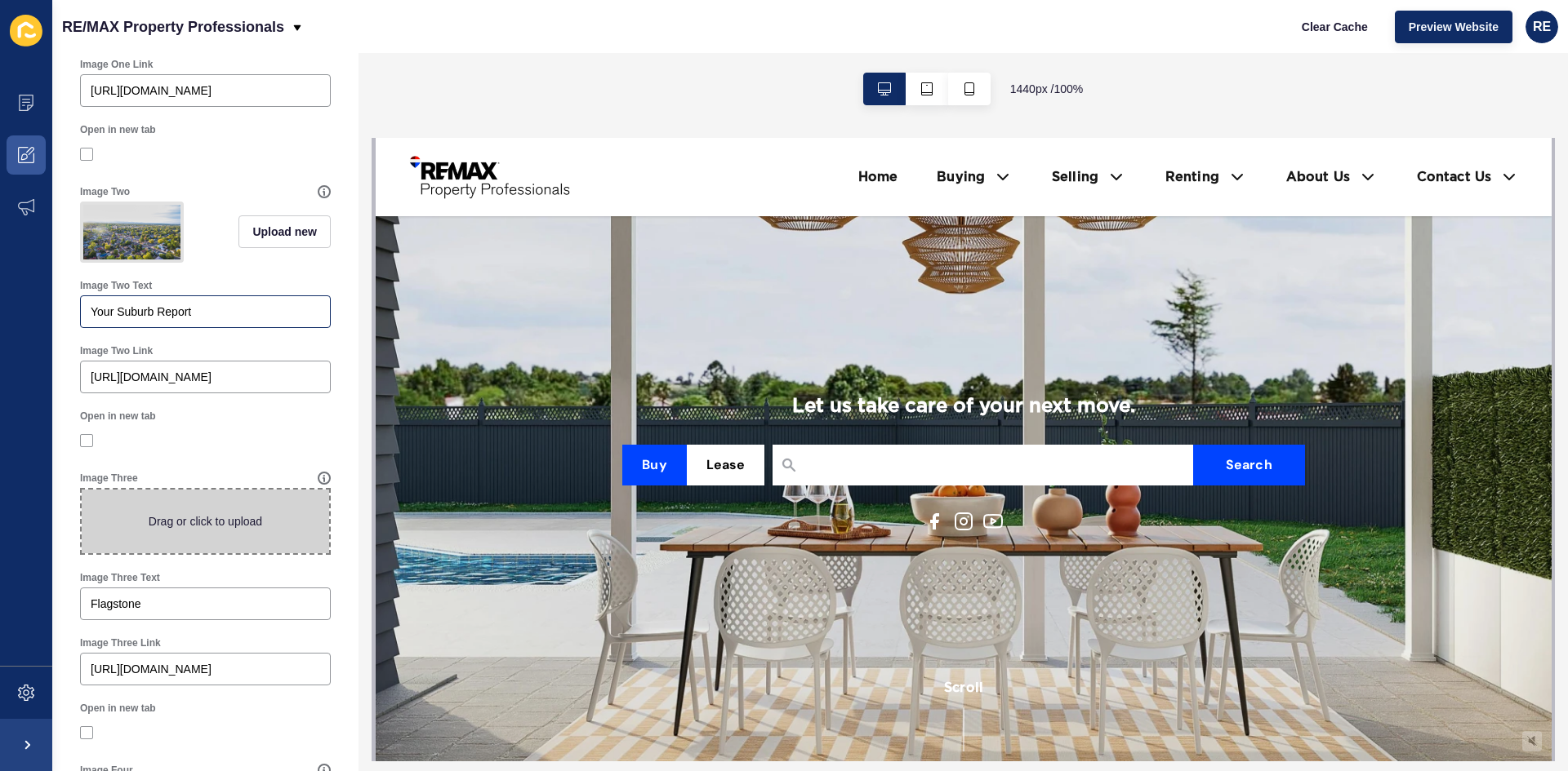
scroll to position [816, 0]
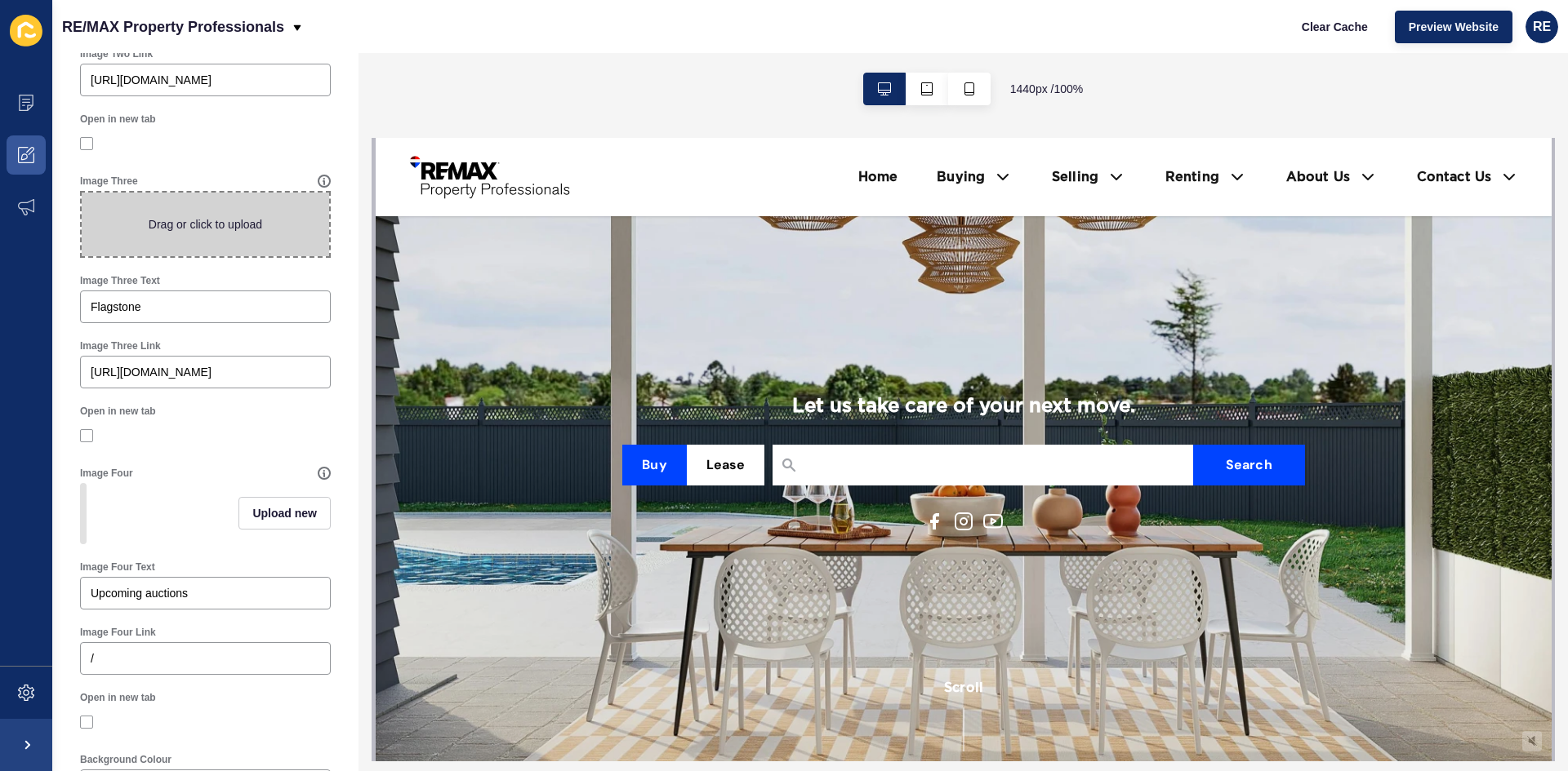
click at [211, 257] on span at bounding box center [205, 224] width 247 height 63
click at [82, 193] on input "Drag or click to upload" at bounding box center [82, 193] width 0 height 0
click at [180, 246] on span at bounding box center [205, 224] width 247 height 63
click at [82, 193] on input "Drag or click to upload" at bounding box center [82, 193] width 0 height 0
click at [267, 246] on span at bounding box center [205, 224] width 247 height 63
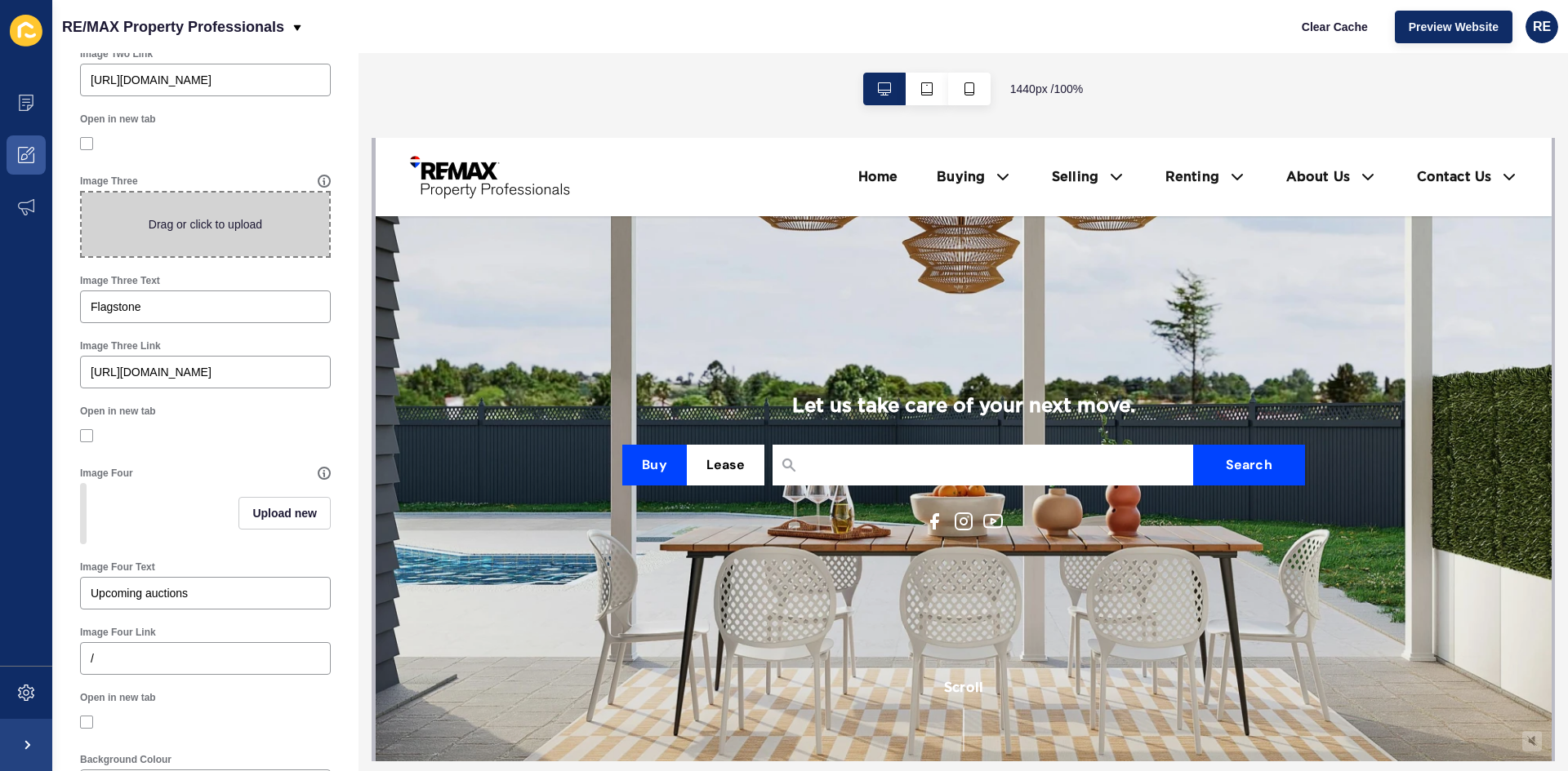
click at [82, 193] on input "Drag or click to upload" at bounding box center [82, 193] width 0 height 0
click at [191, 247] on span at bounding box center [205, 224] width 247 height 63
click at [82, 193] on input "Drag or click to upload" at bounding box center [82, 193] width 0 height 0
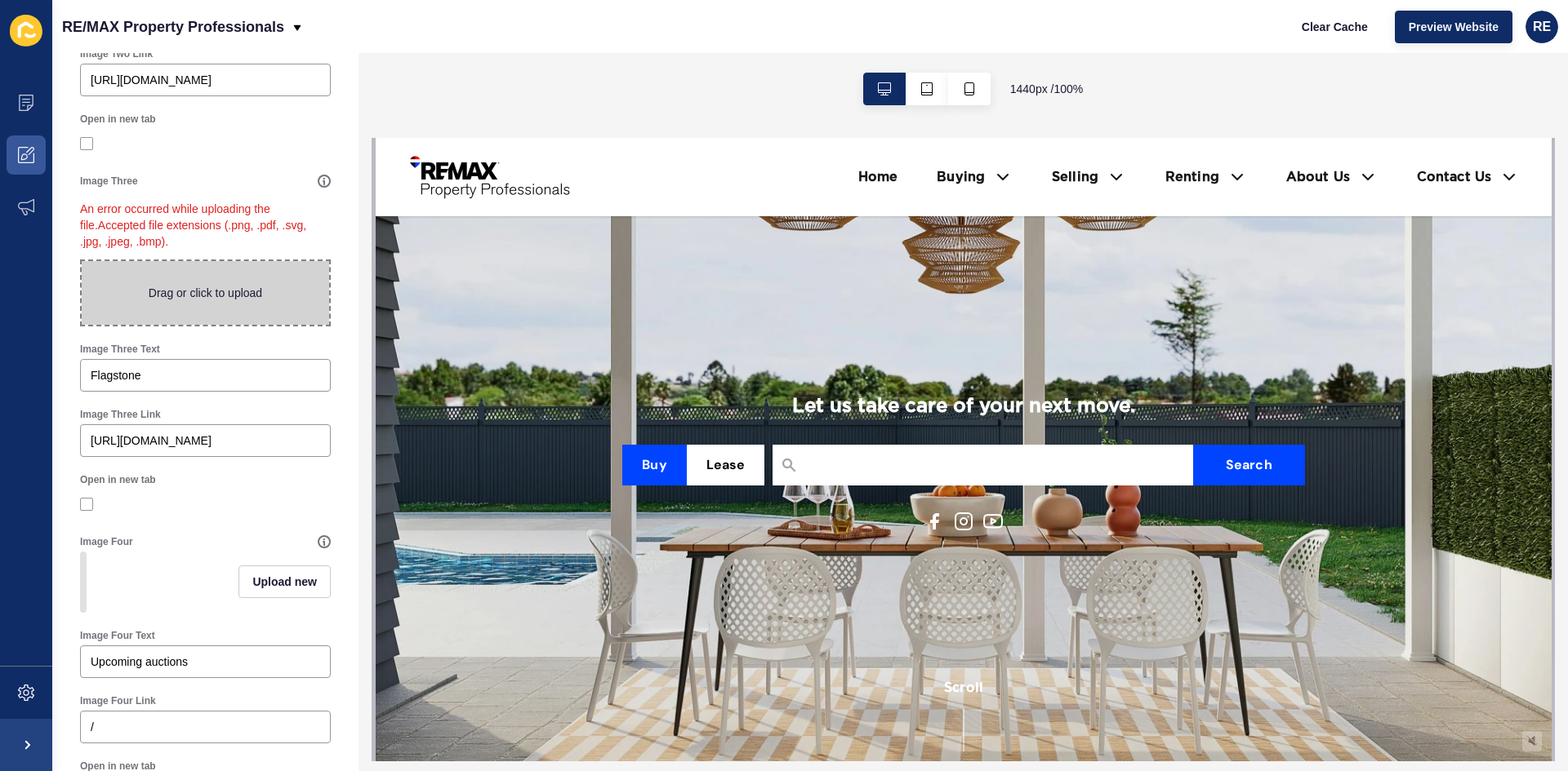
click at [144, 322] on span at bounding box center [205, 293] width 247 height 63
click at [82, 262] on input "Drag or click to upload" at bounding box center [82, 262] width 0 height 0
type input "C:\fakepath\FlagstoneCentral-26 (1).jpg"
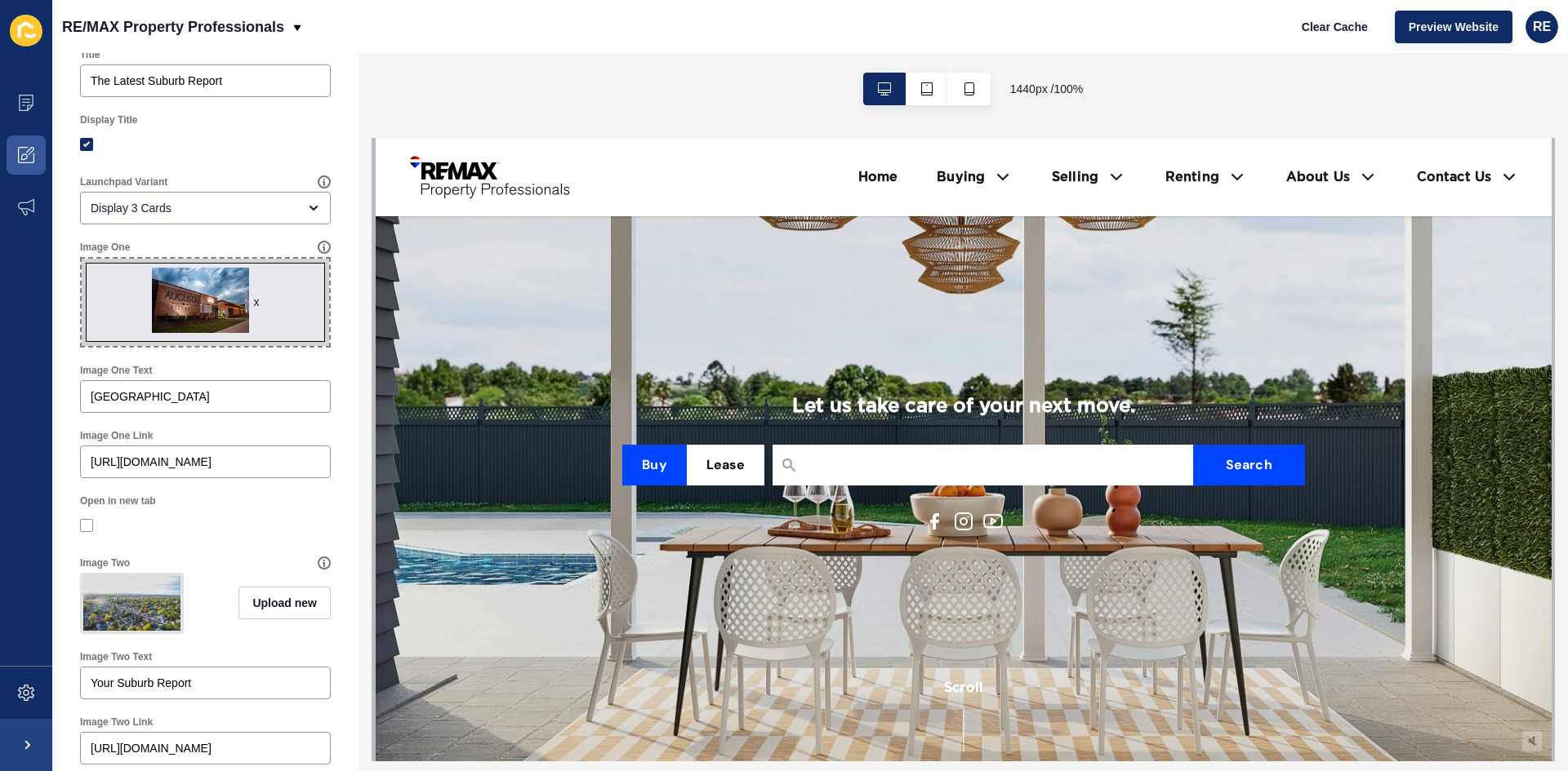
scroll to position [0, 0]
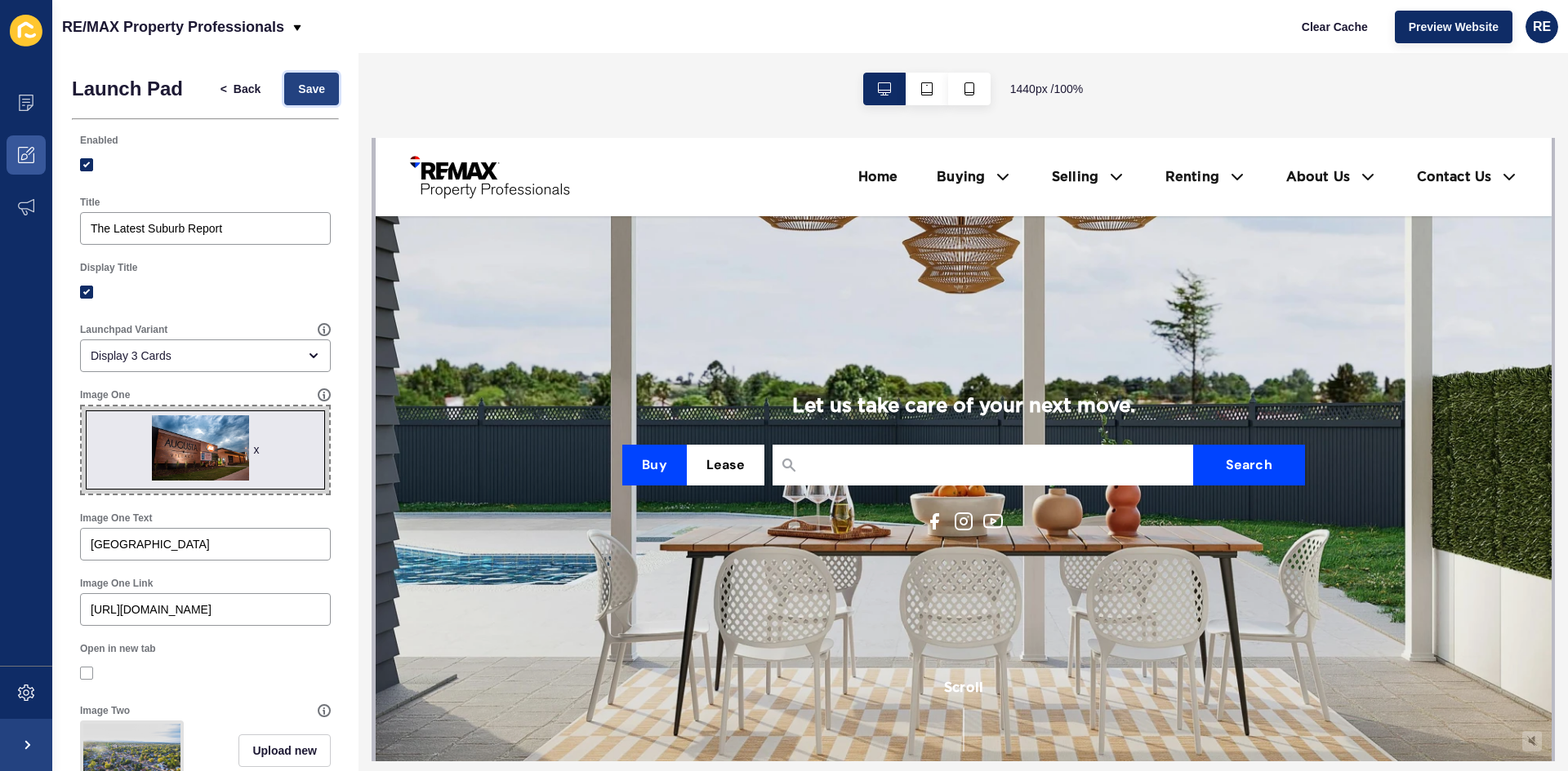
click at [298, 82] on span "Save" at bounding box center [311, 88] width 27 height 17
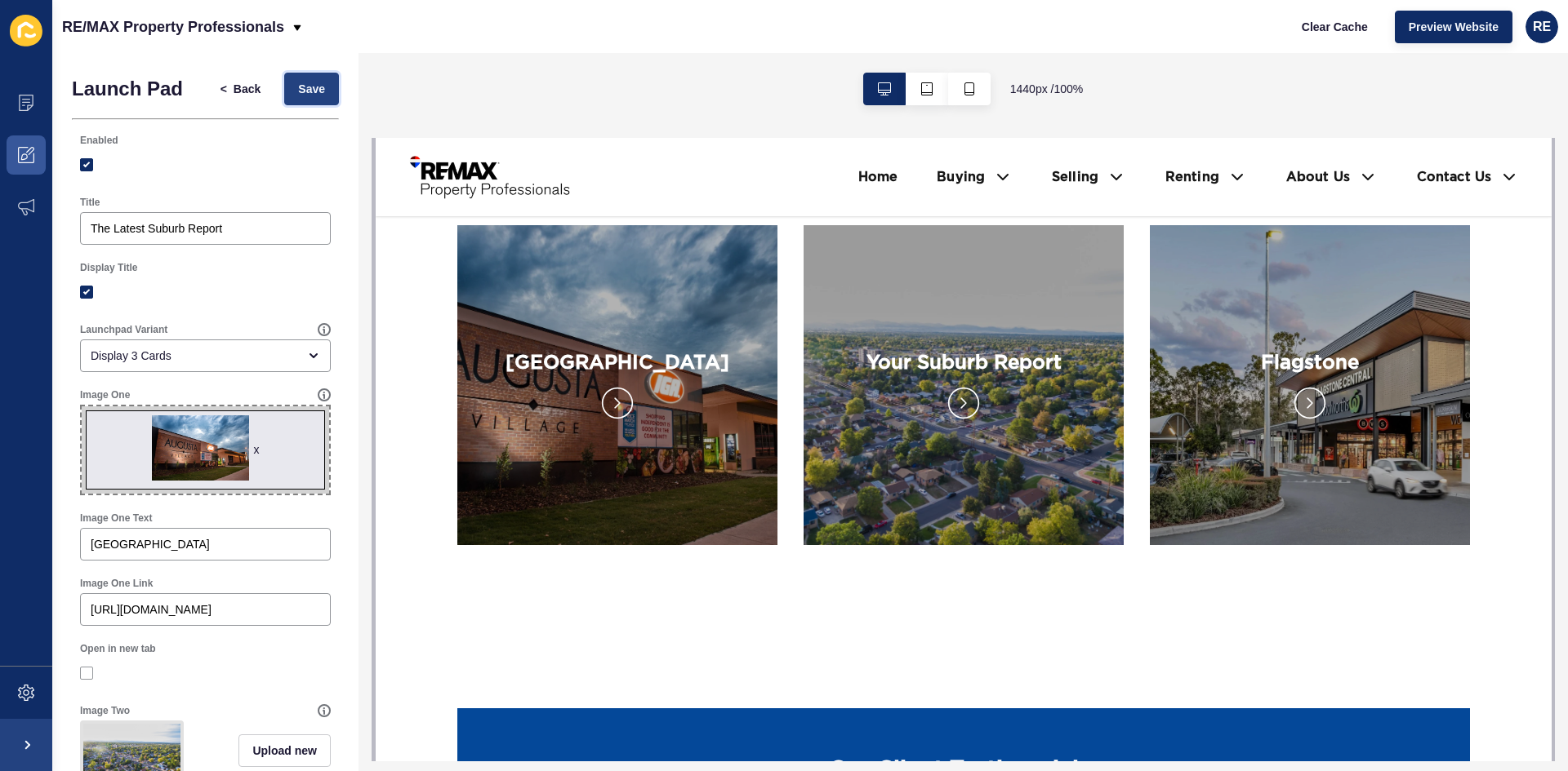
click at [298, 90] on span "Save" at bounding box center [311, 88] width 27 height 17
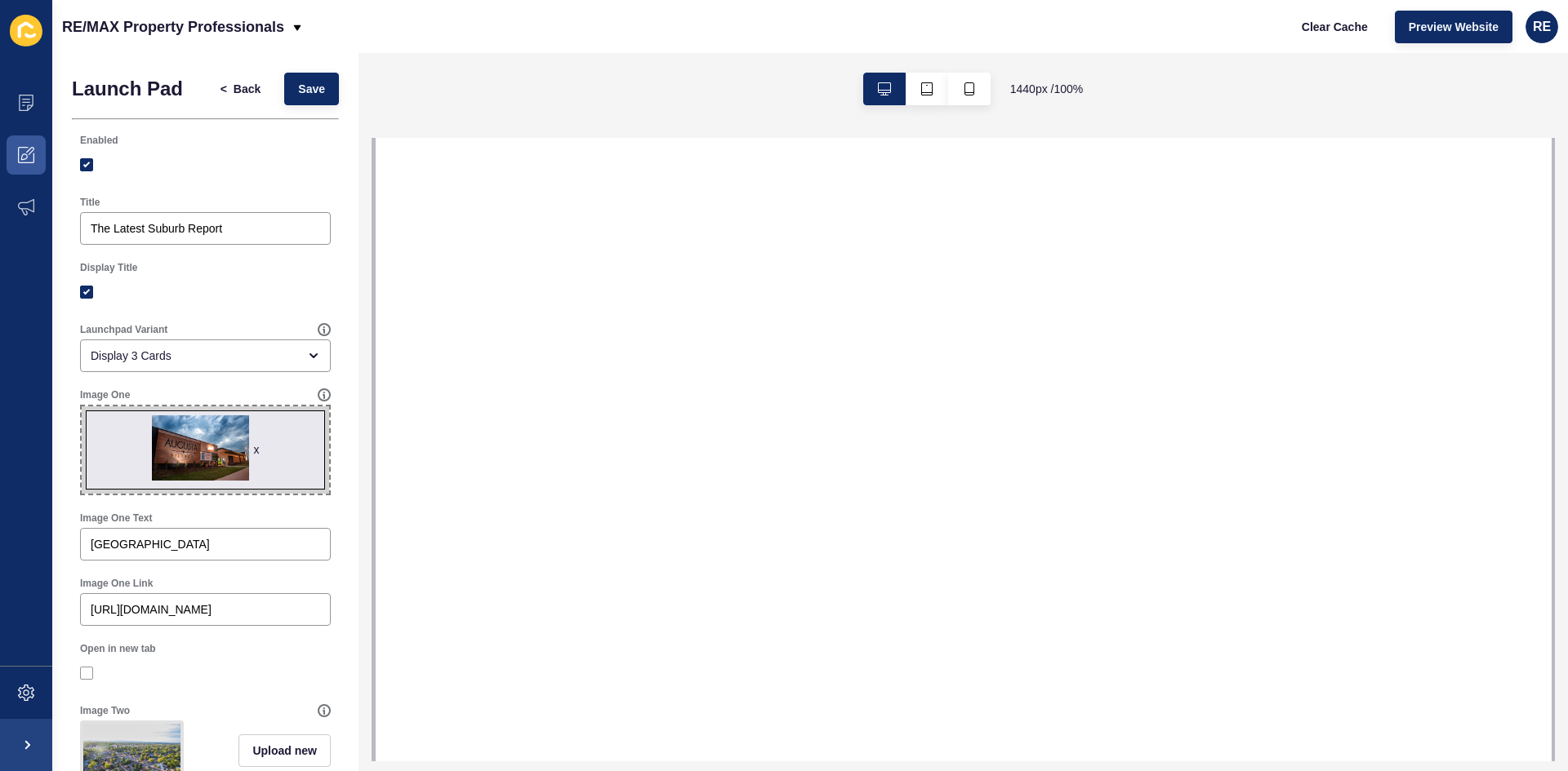
select select
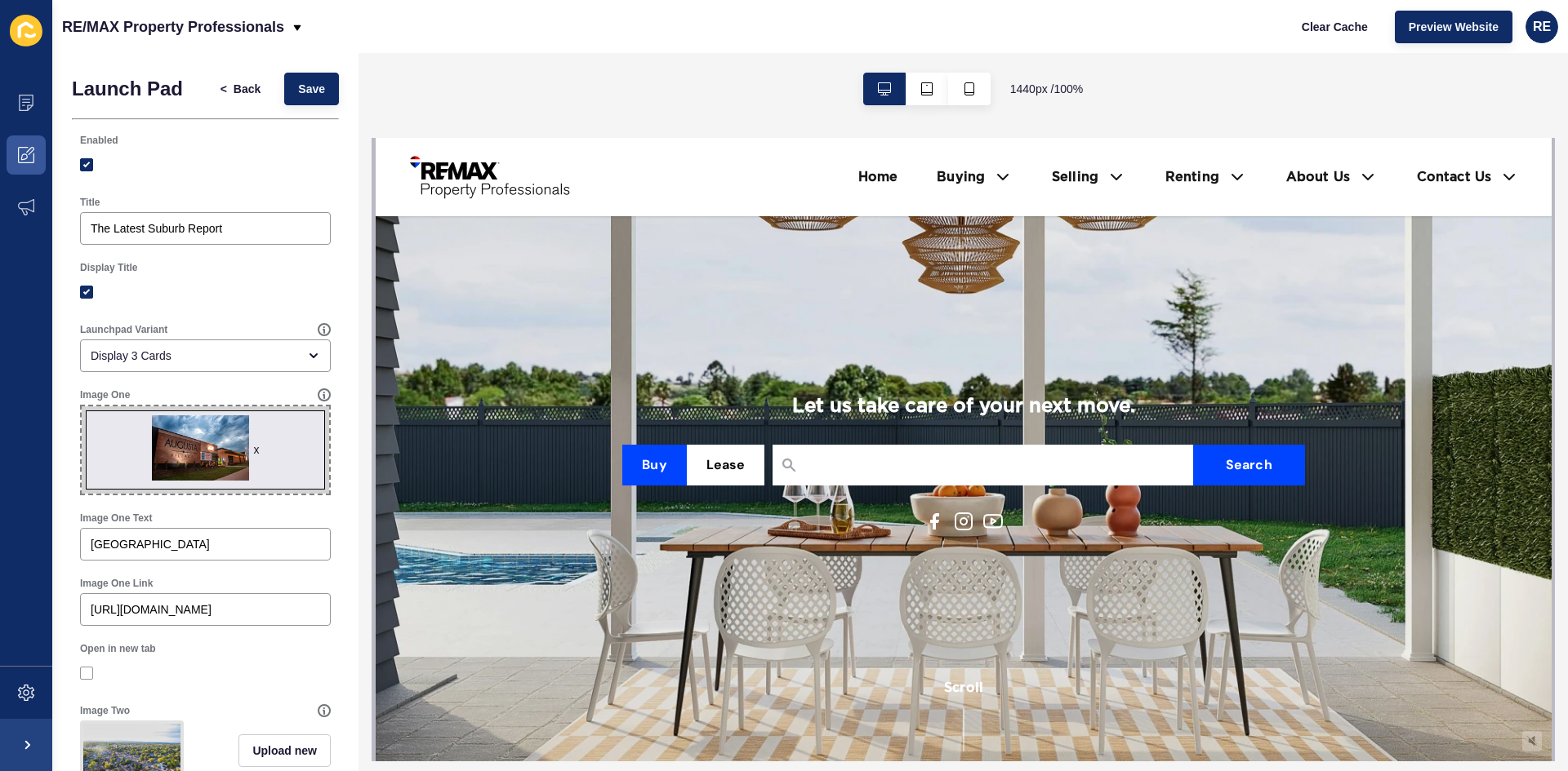
click at [253, 449] on div "x" at bounding box center [256, 449] width 6 height 17
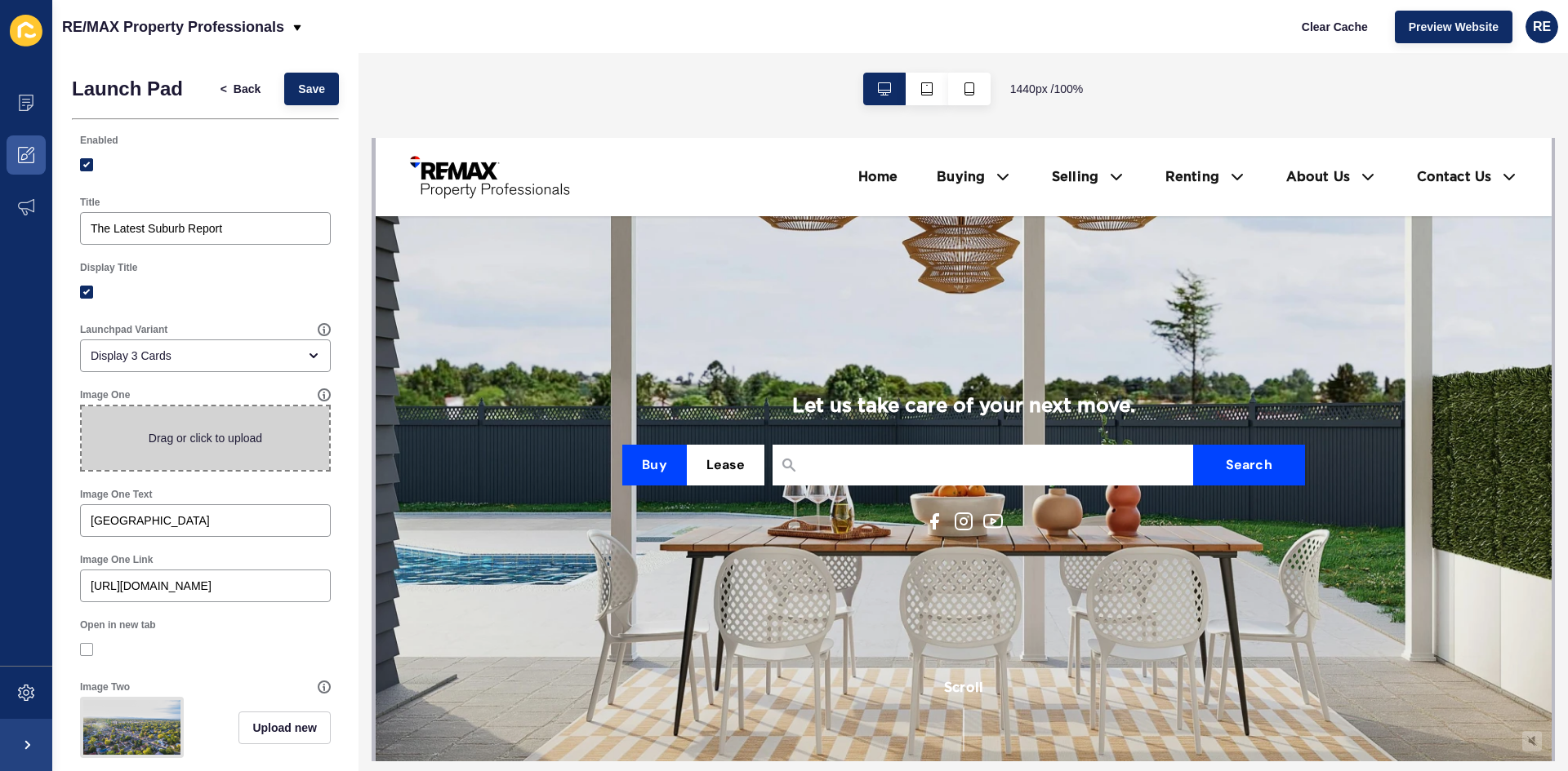
click at [206, 444] on span at bounding box center [205, 438] width 247 height 63
click at [82, 406] on input "Drag or click to upload" at bounding box center [82, 406] width 0 height 0
type input "C:\fakepath\AugustaVillage_1-575x450.png"
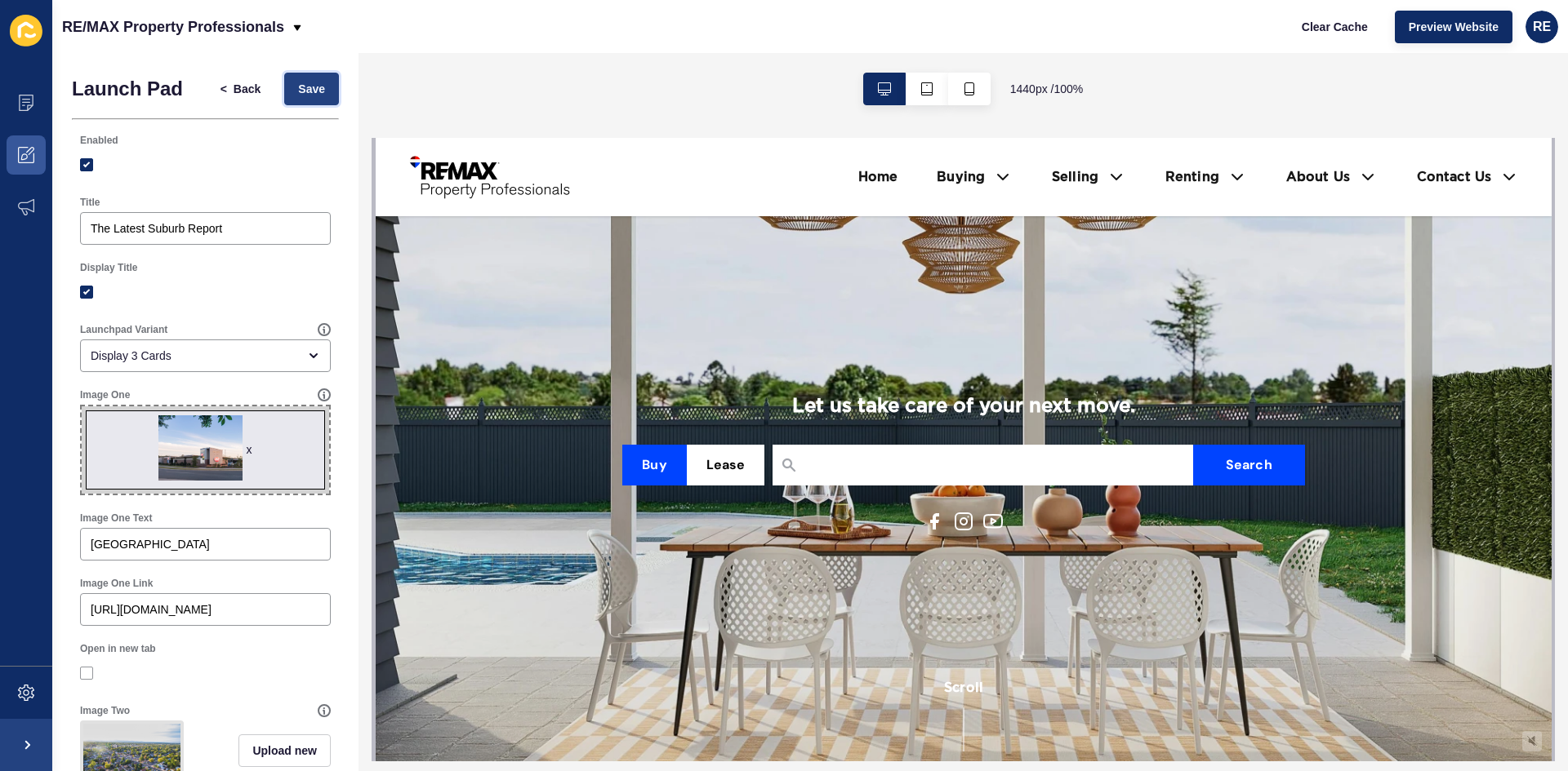
click at [299, 93] on span "Save" at bounding box center [311, 88] width 27 height 17
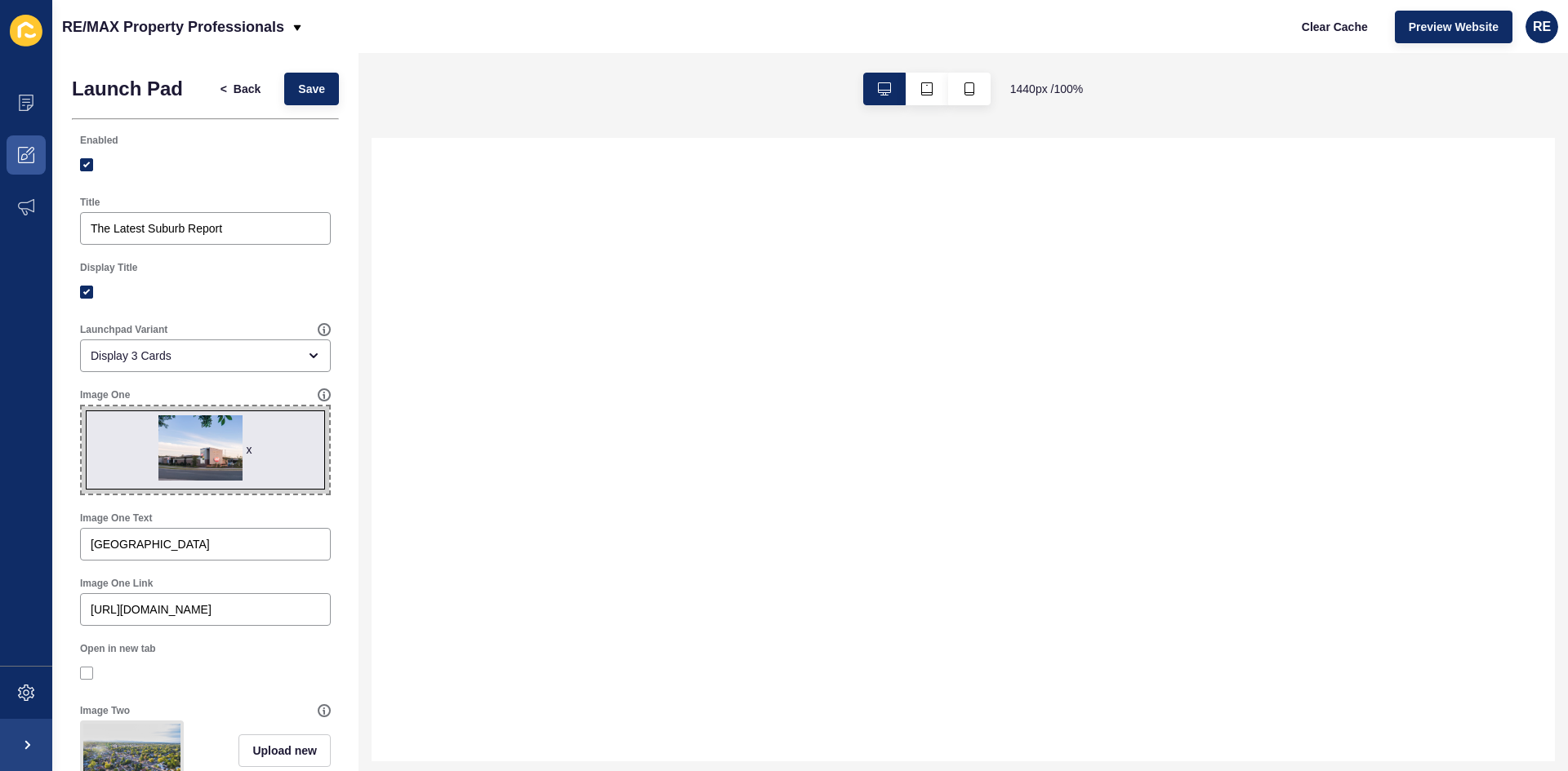
select select
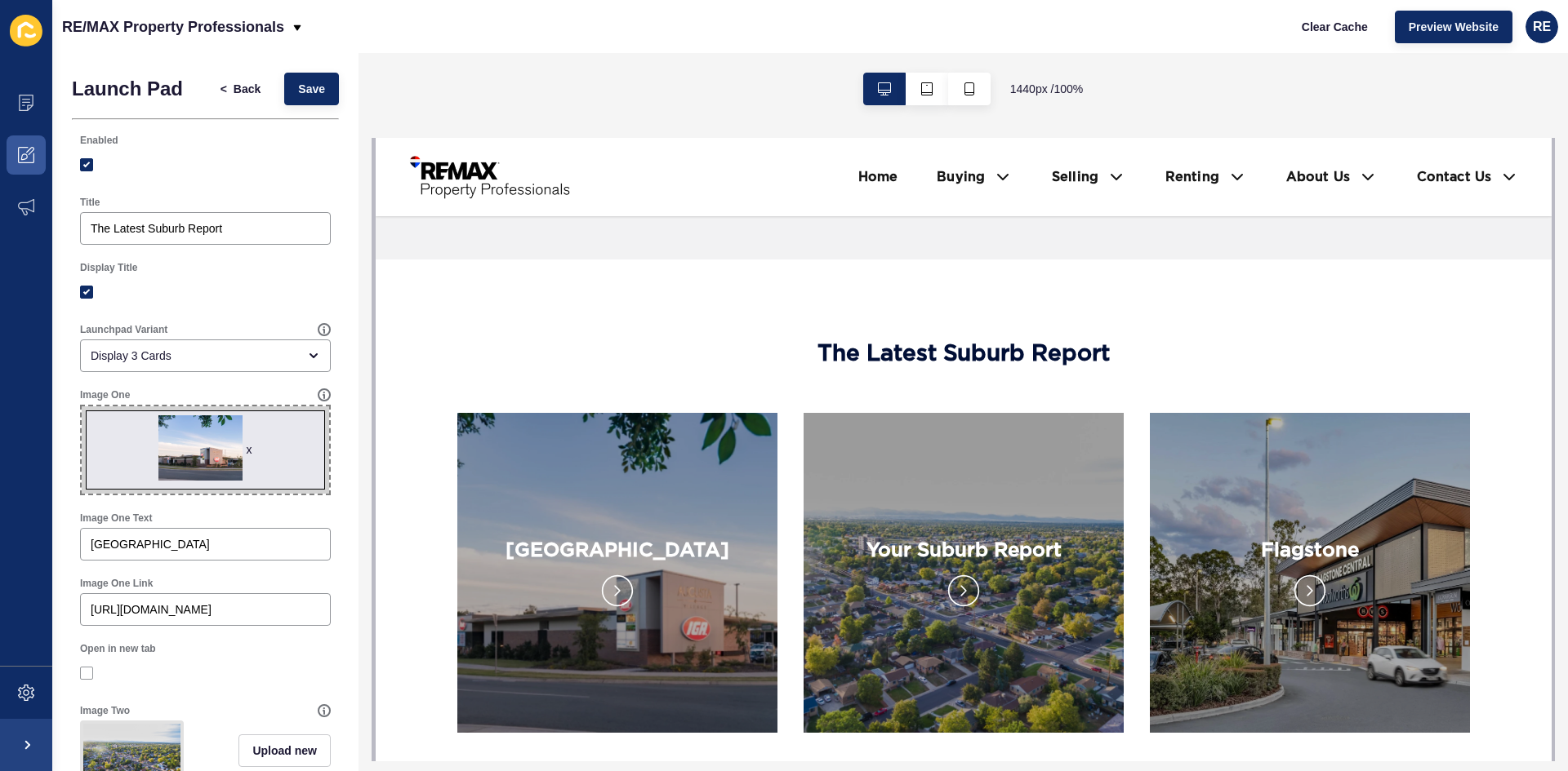
scroll to position [3020, 0]
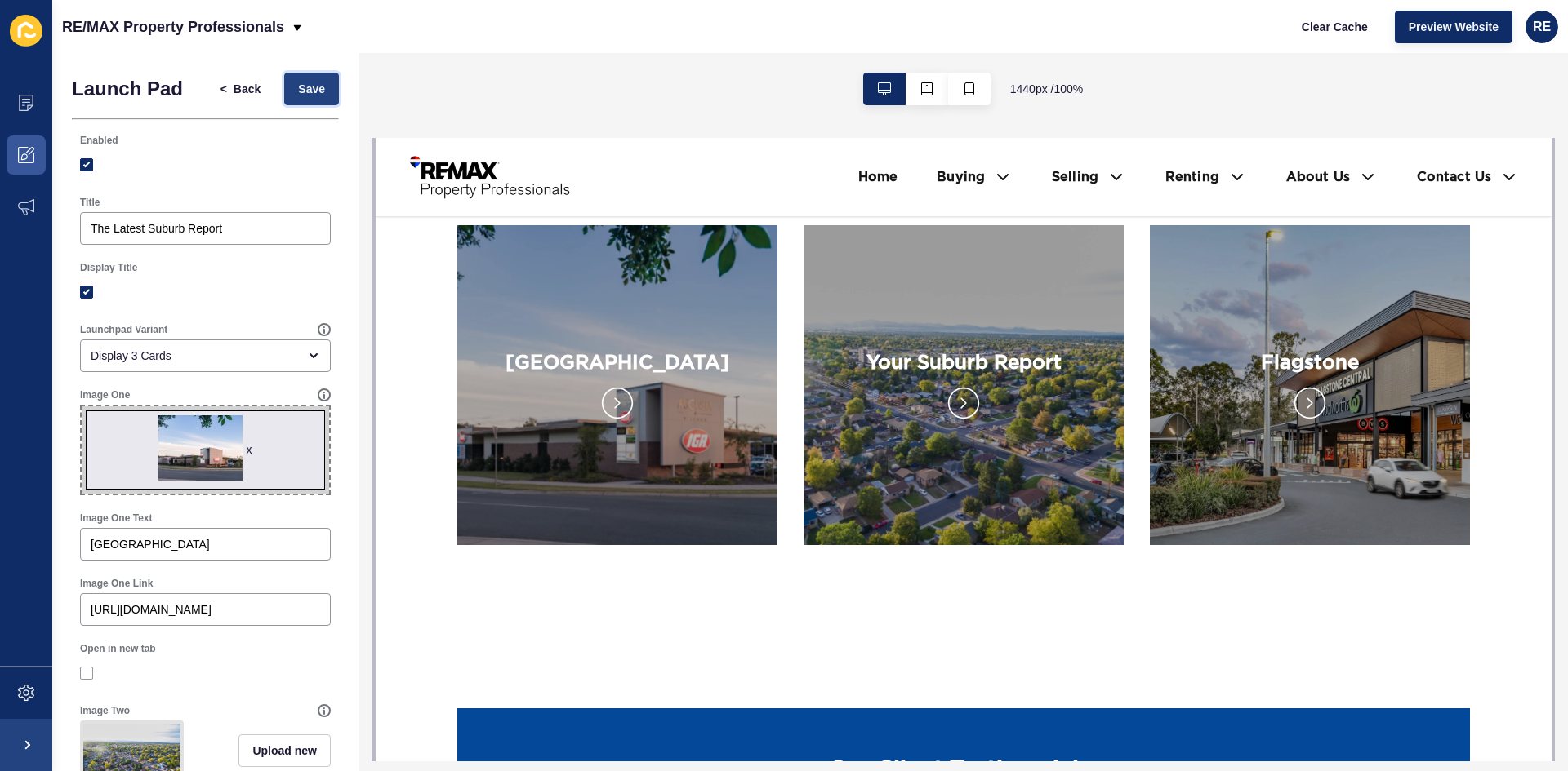
click at [303, 99] on button "Save" at bounding box center [311, 89] width 54 height 33
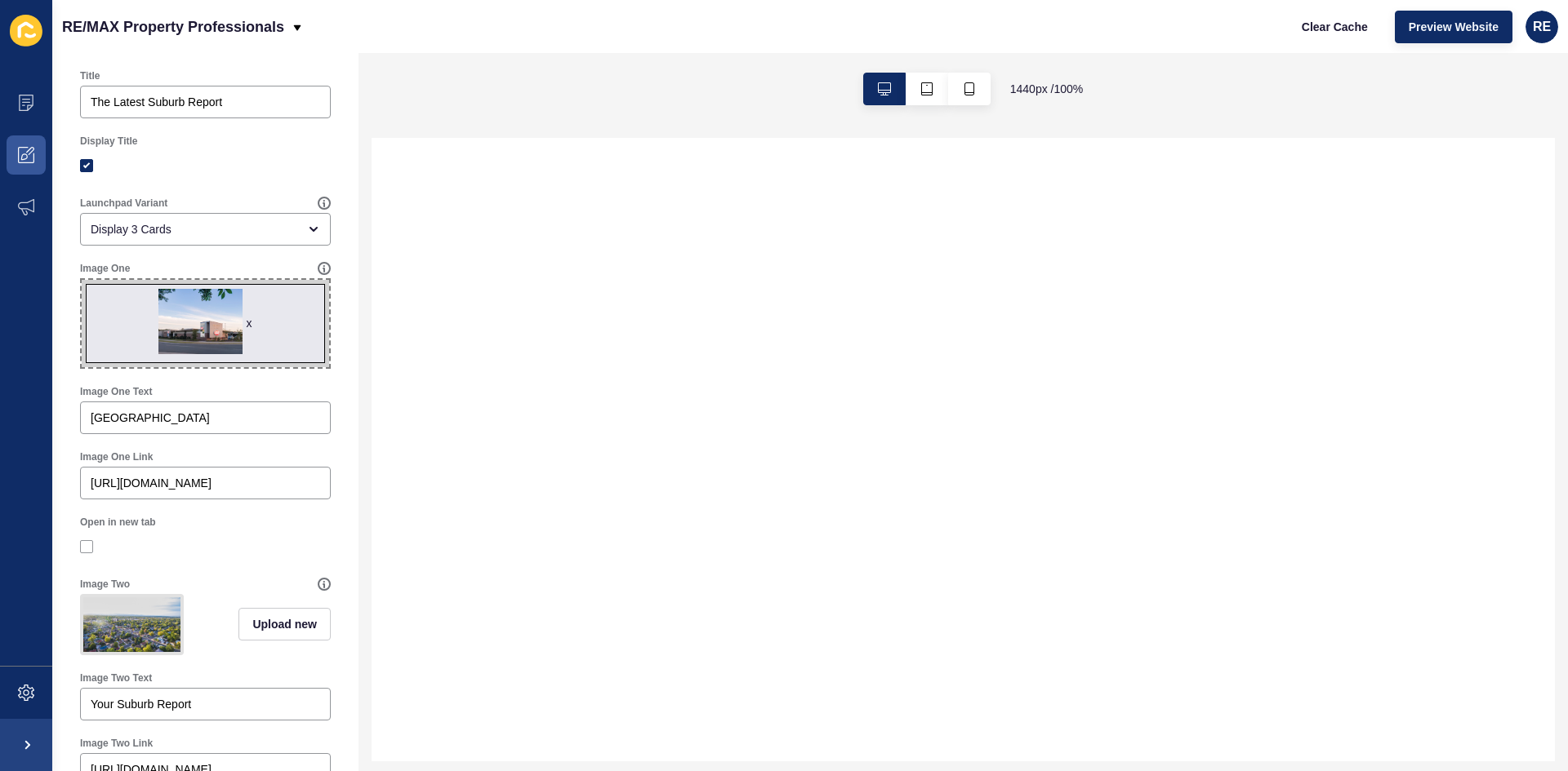
scroll to position [147, 0]
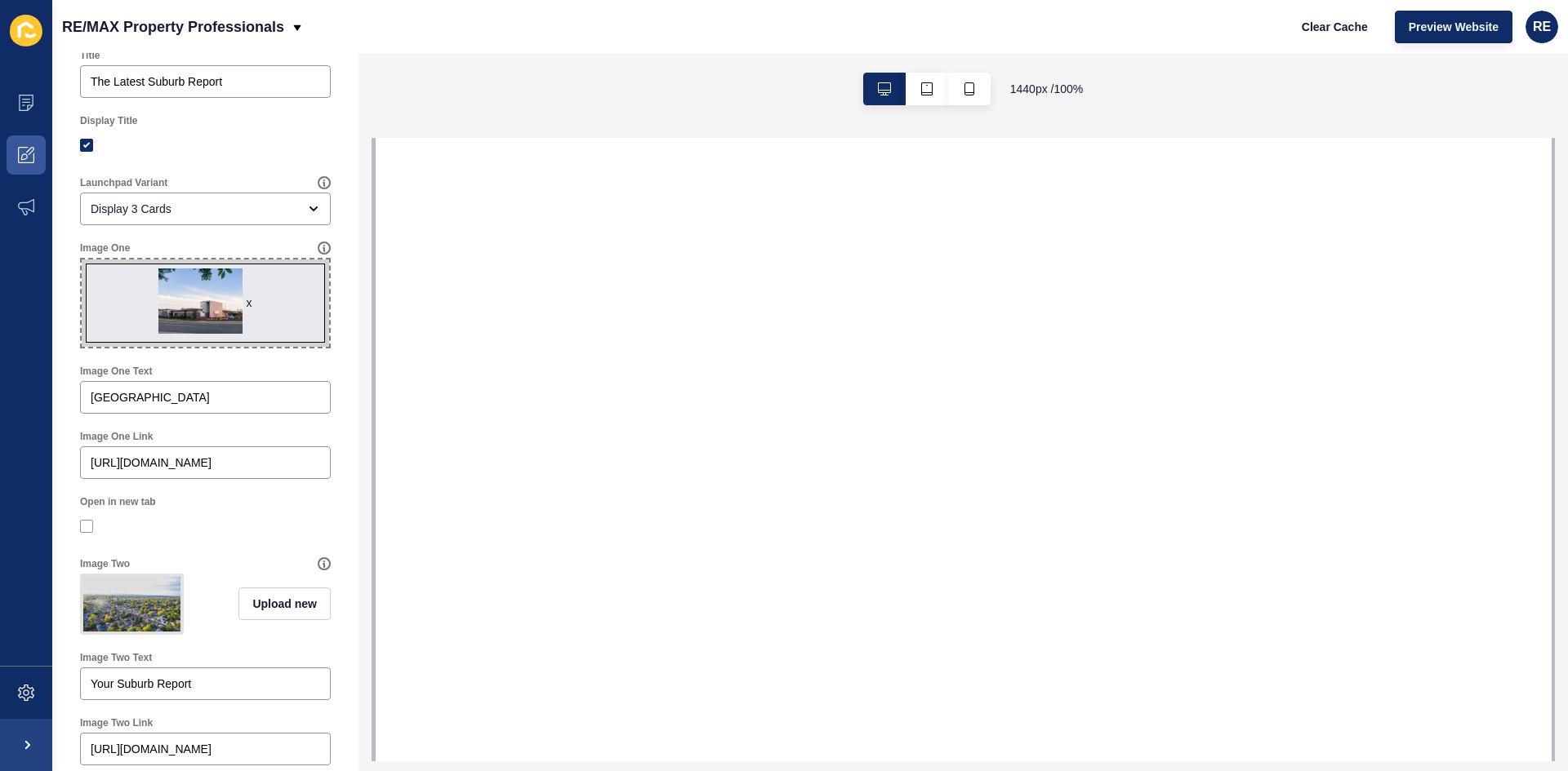
select select
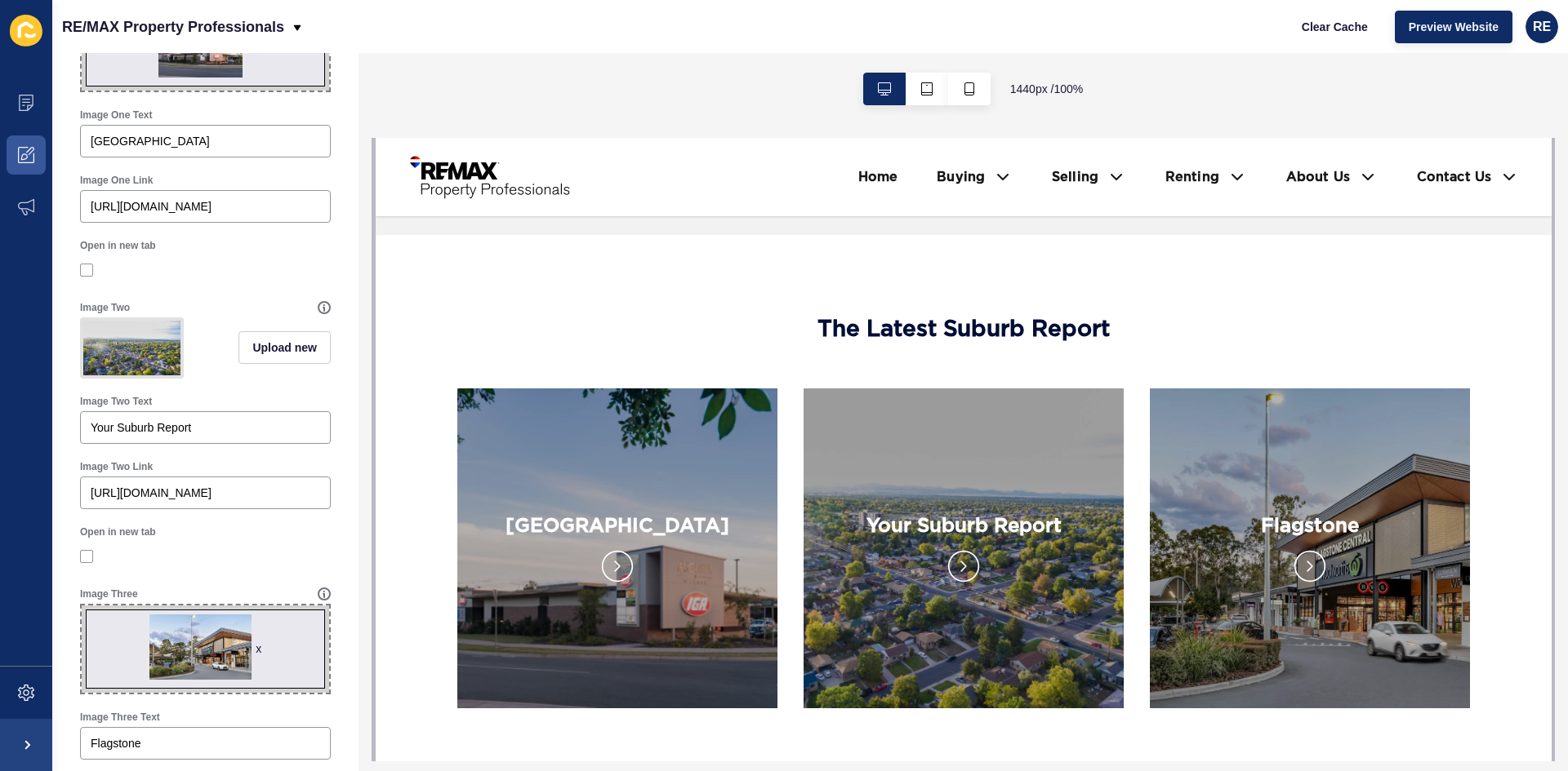
scroll to position [405, 0]
click at [284, 353] on span "Upload new" at bounding box center [284, 345] width 64 height 17
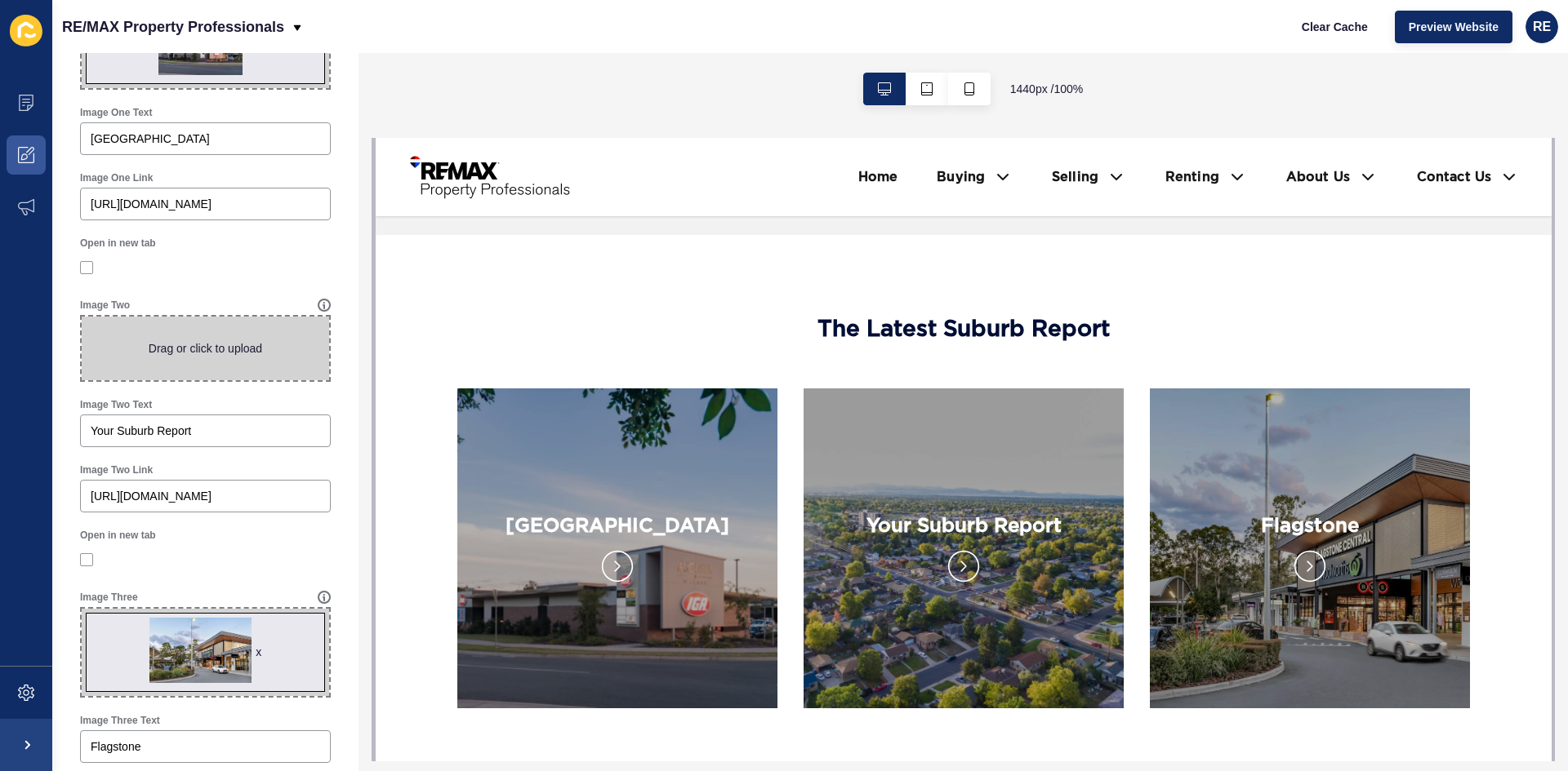
click at [275, 323] on span at bounding box center [205, 348] width 247 height 63
click at [82, 317] on input "Drag or click to upload" at bounding box center [82, 317] width 0 height 0
type input "C:\fakepath\FullSizeR 3 (1) (1).jpg"
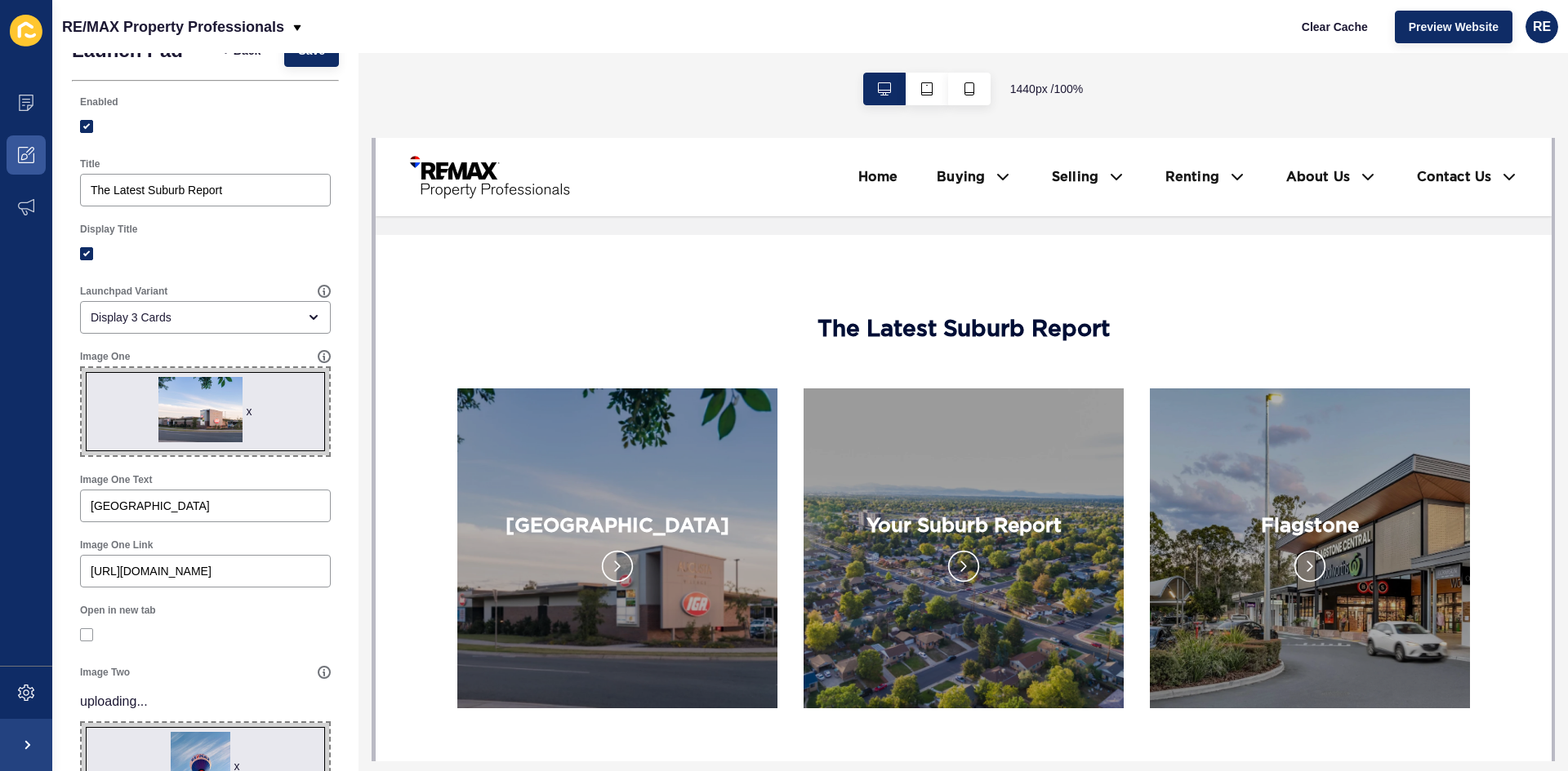
scroll to position [0, 0]
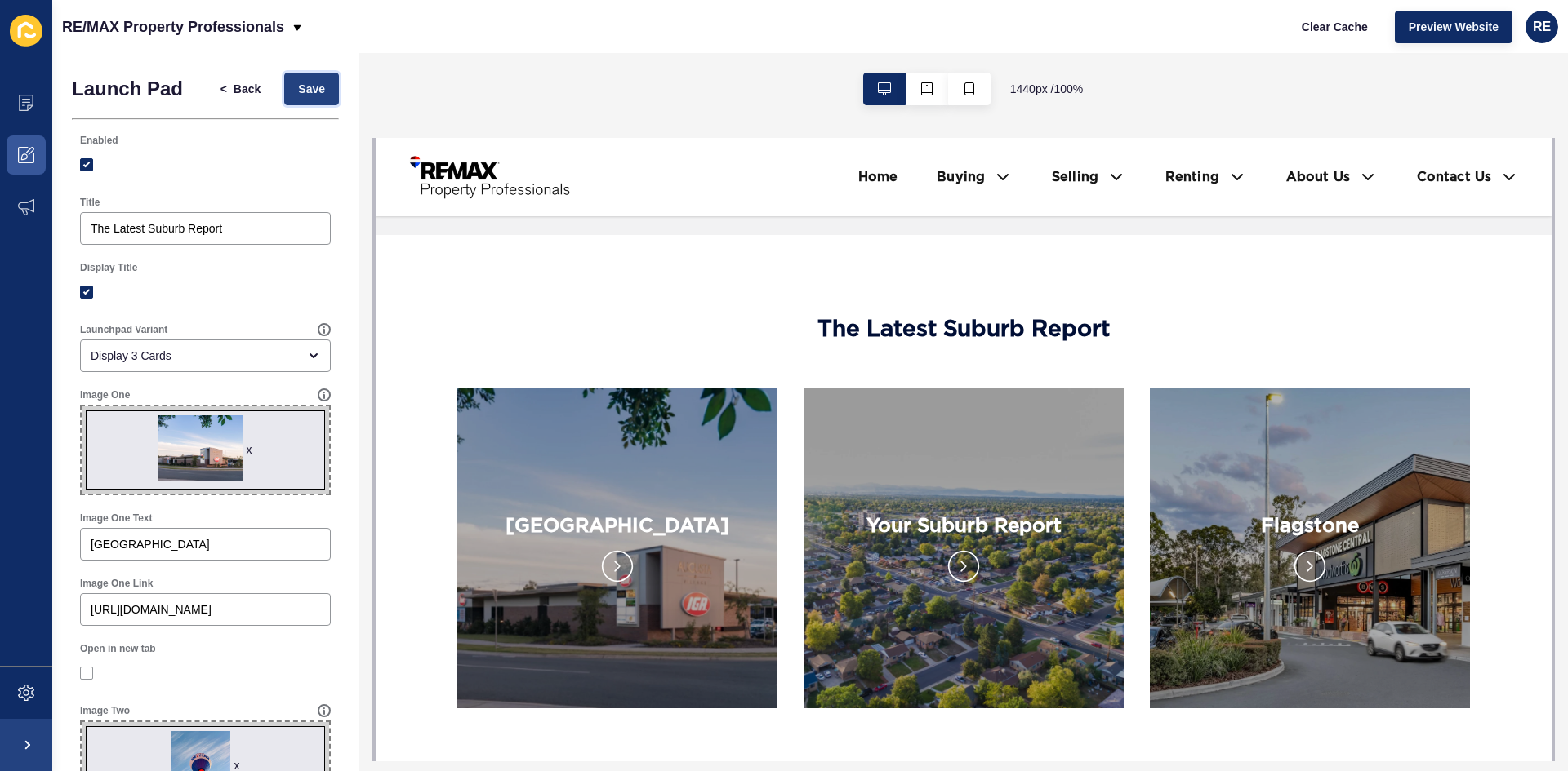
click at [307, 103] on button "Save" at bounding box center [311, 89] width 54 height 33
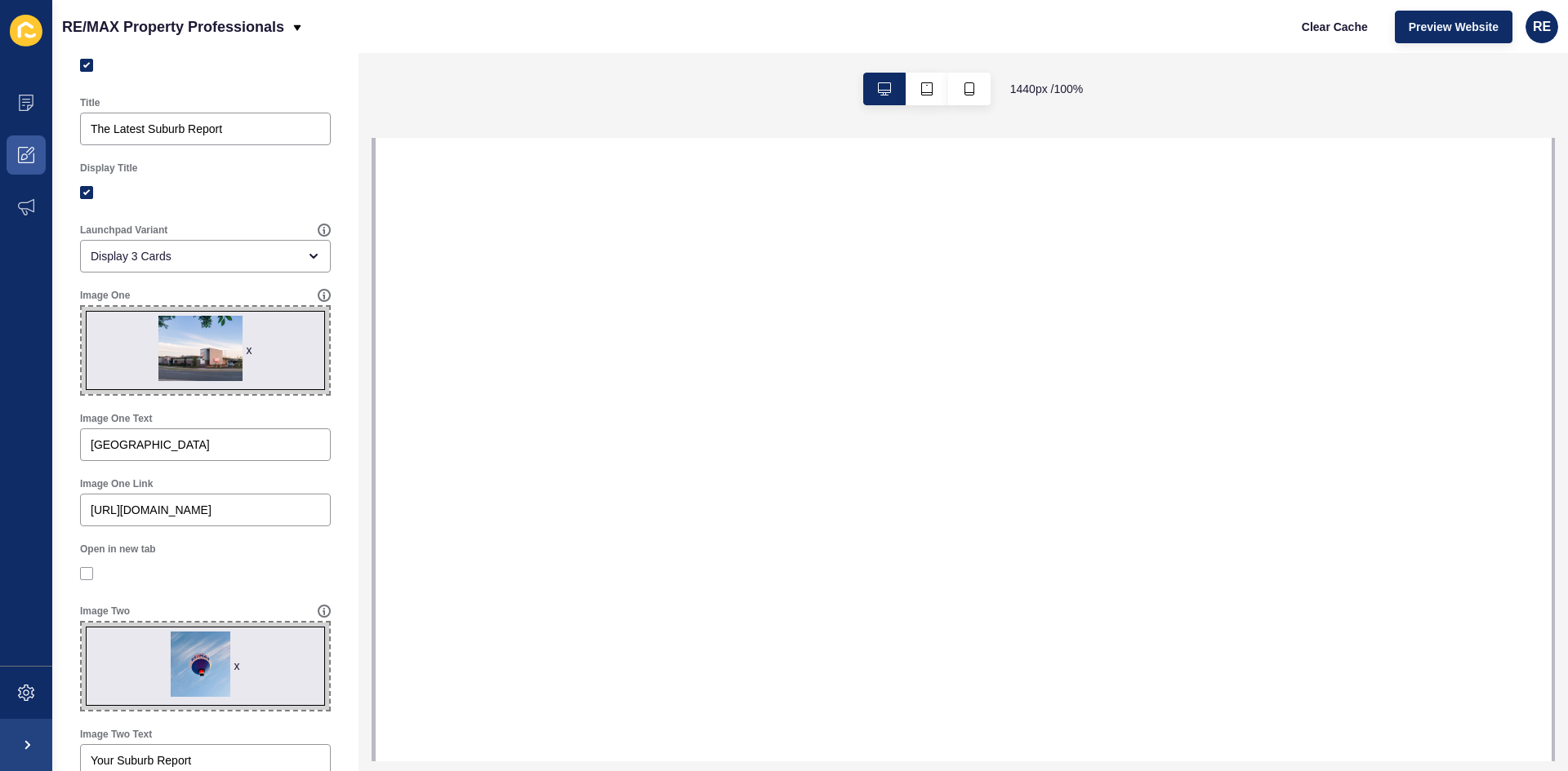
select select
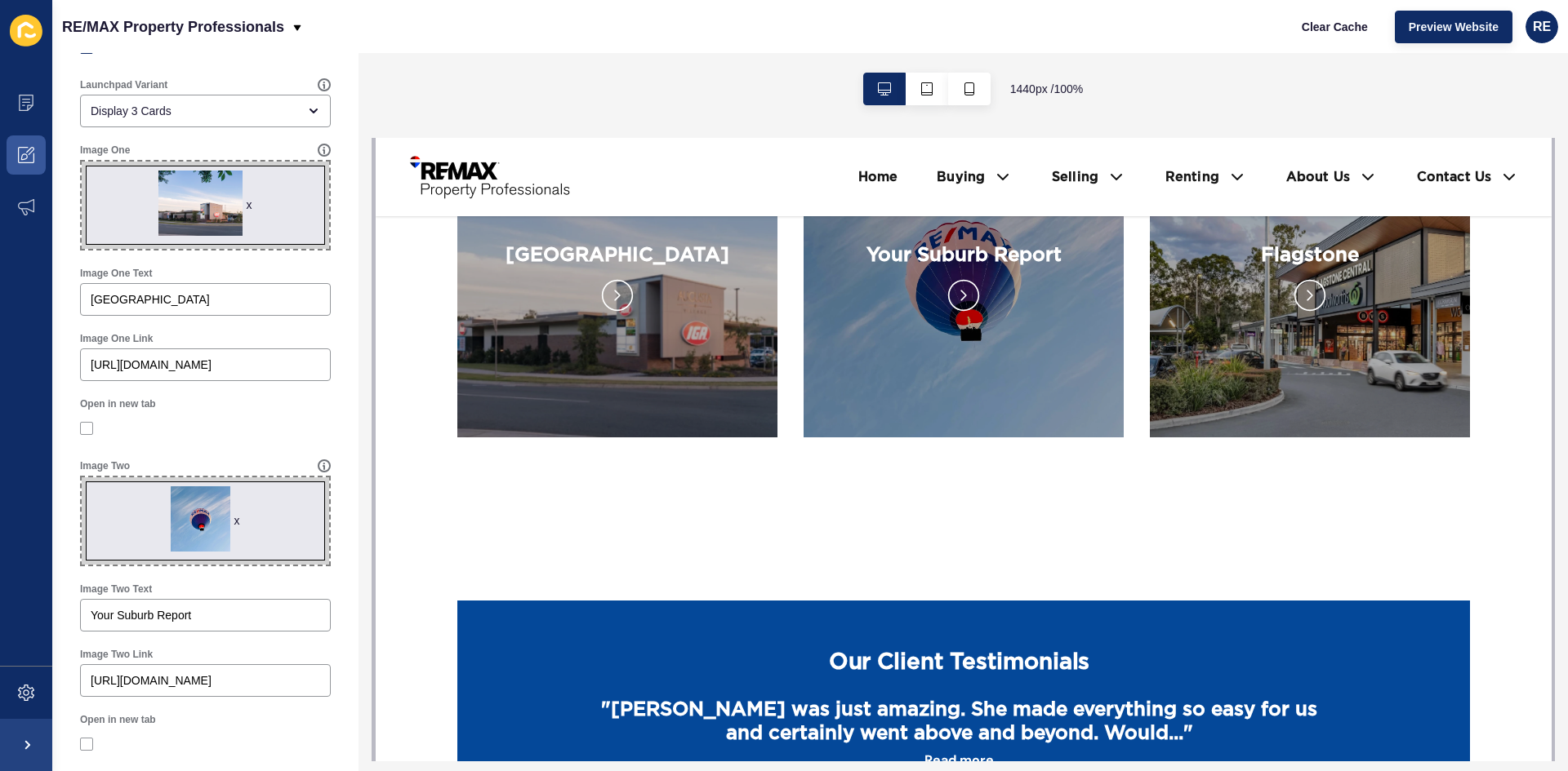
scroll to position [327, 0]
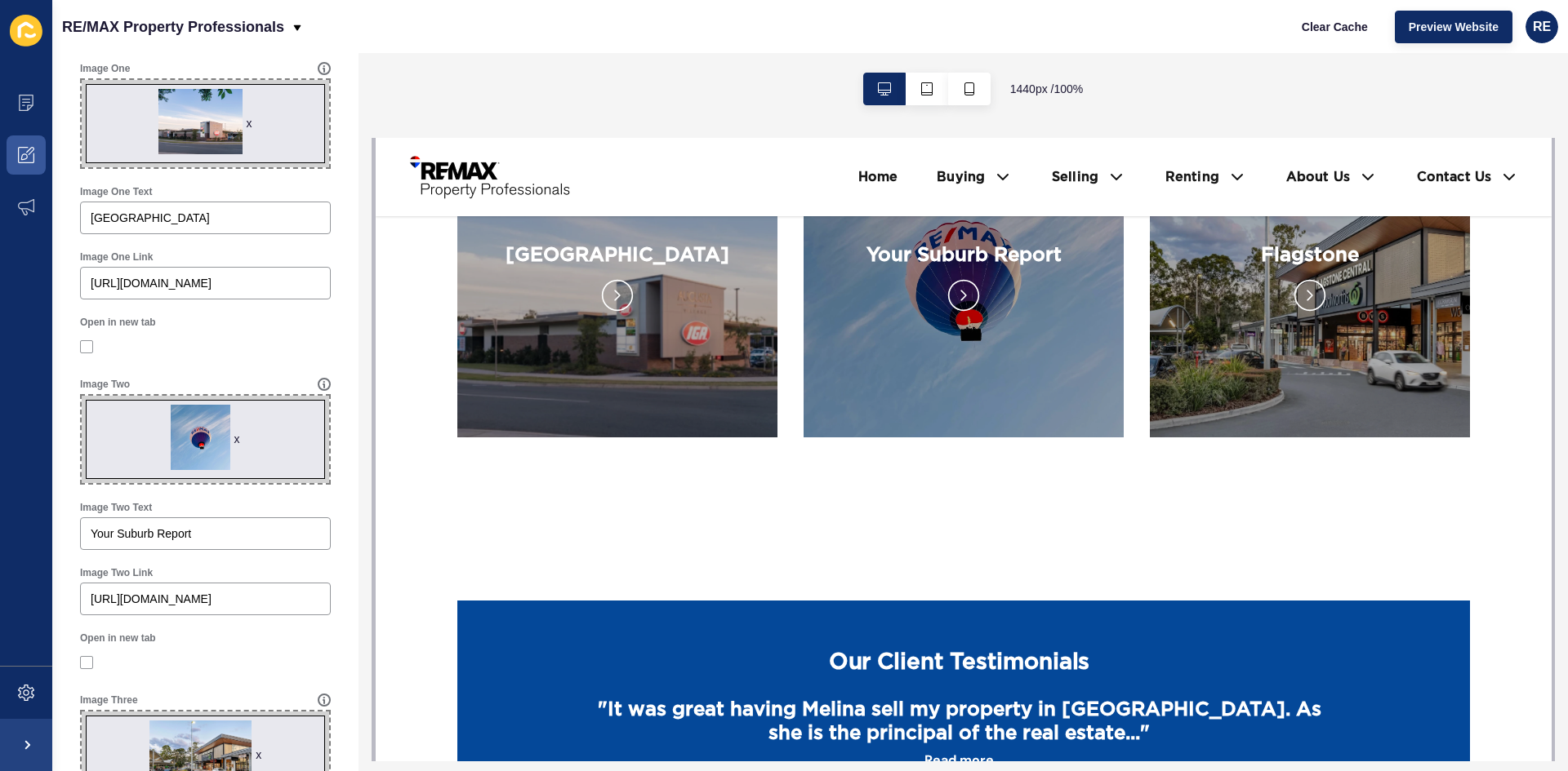
click at [234, 441] on div "x" at bounding box center [237, 438] width 6 height 17
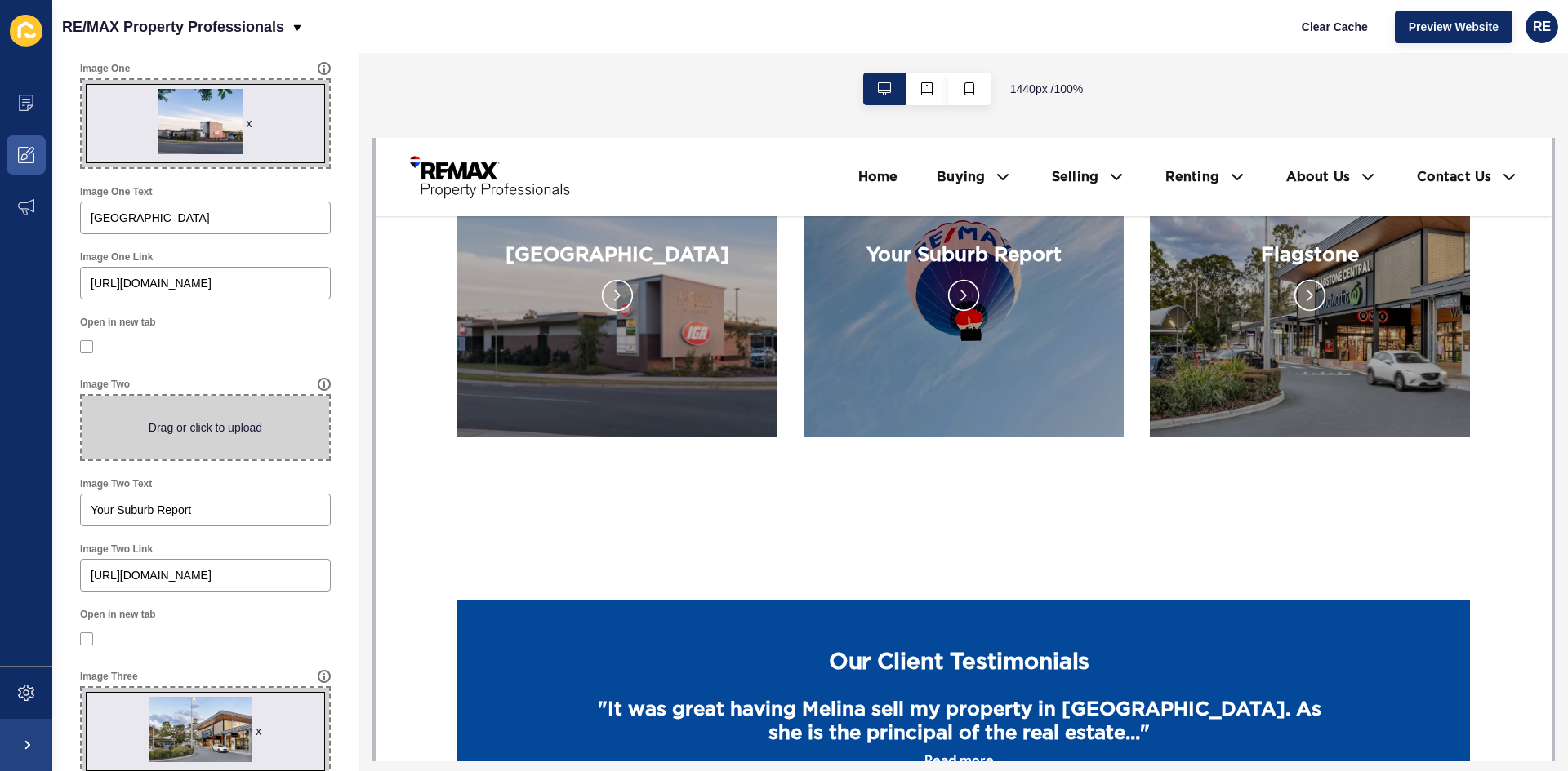
click at [222, 436] on span at bounding box center [205, 427] width 247 height 63
click at [82, 396] on input "Drag or click to upload" at bounding box center [82, 396] width 0 height 0
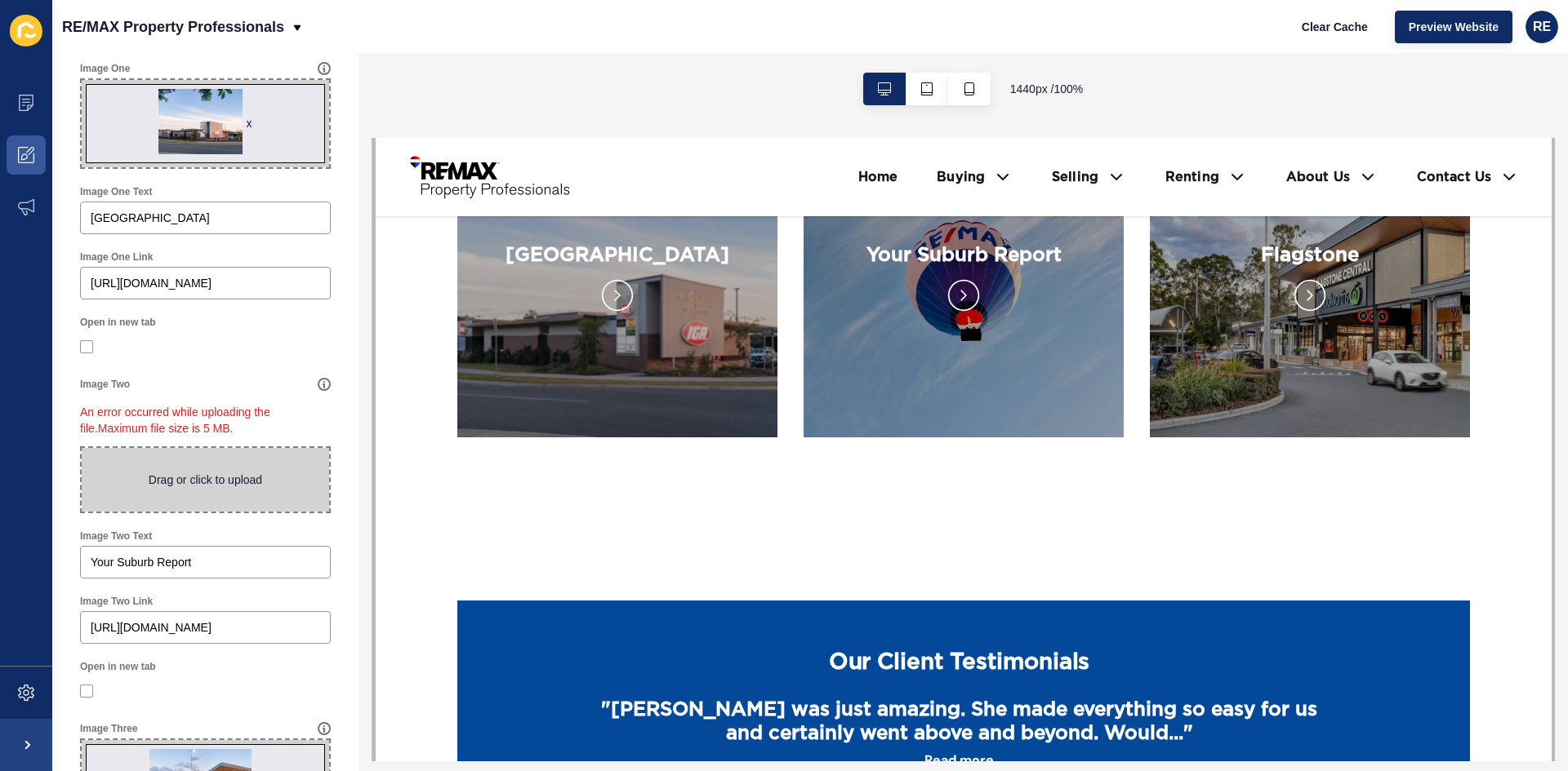
click at [222, 485] on span at bounding box center [205, 479] width 247 height 63
click at [82, 448] on input "Drag or click to upload" at bounding box center [82, 448] width 0 height 0
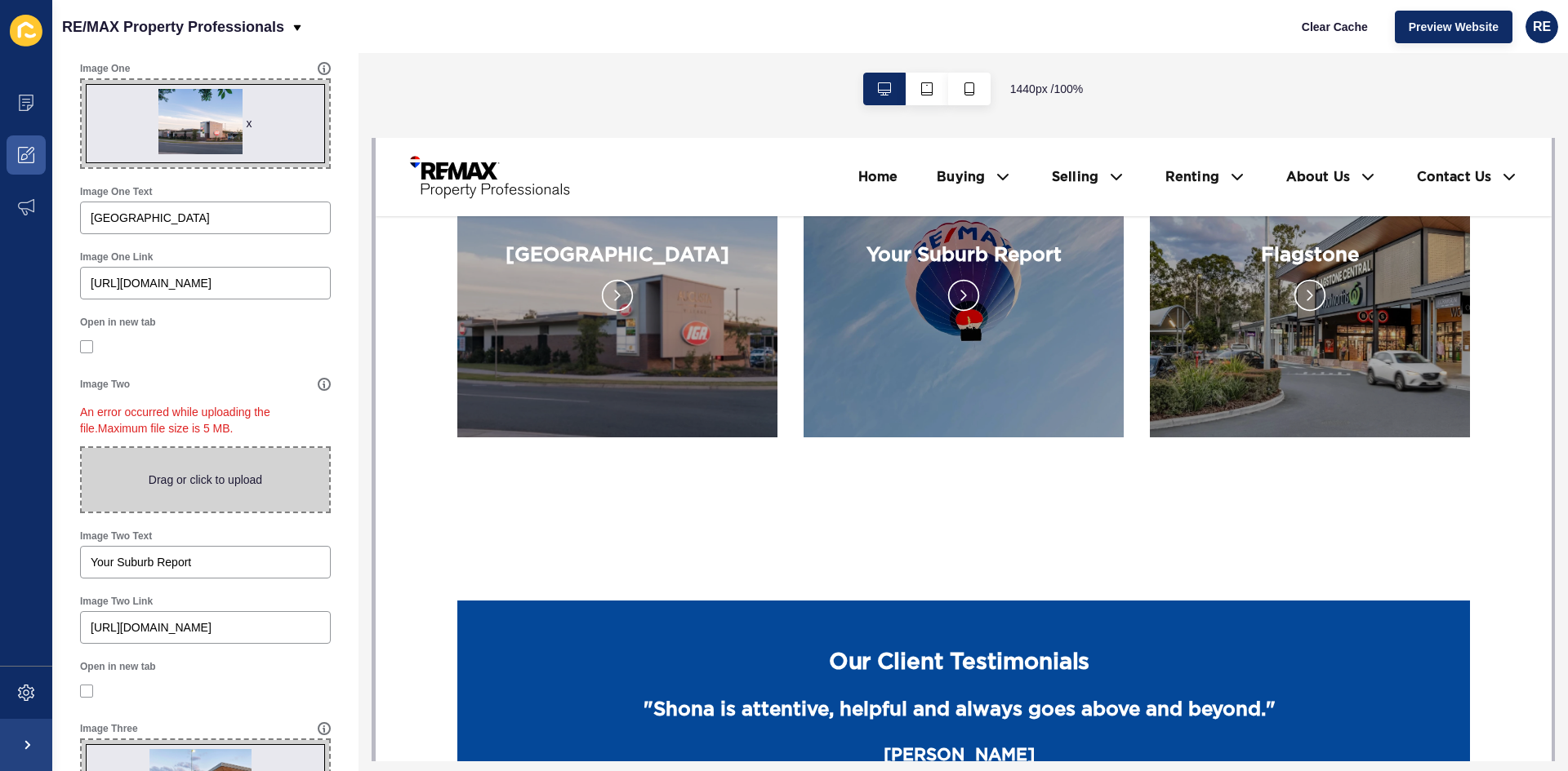
type input "C:\fakepath\ally-[PERSON_NAME]-IlHJy0KOZGA-unsplash.jpg"
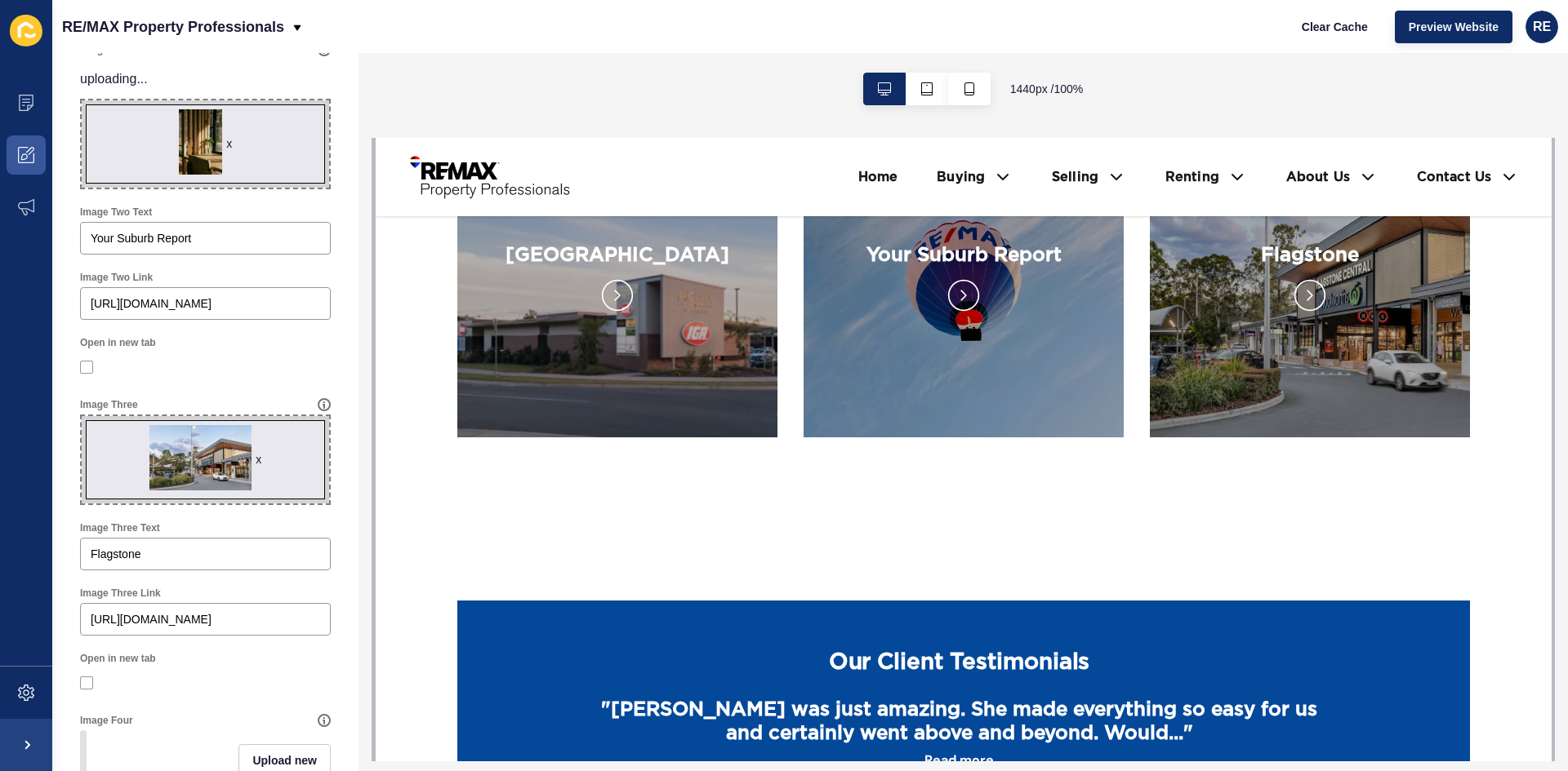
scroll to position [652, 0]
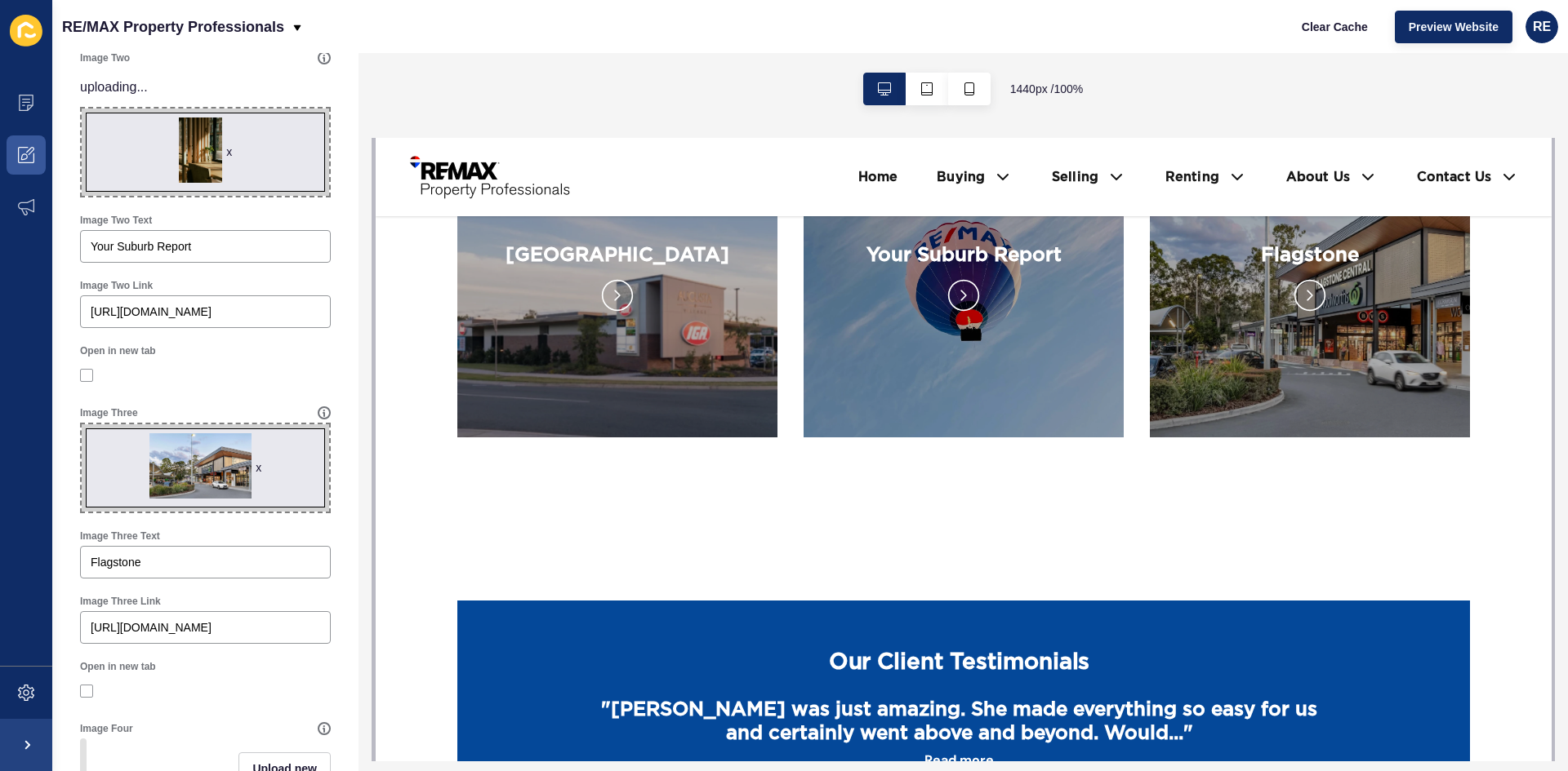
click at [226, 150] on div "x" at bounding box center [229, 152] width 6 height 17
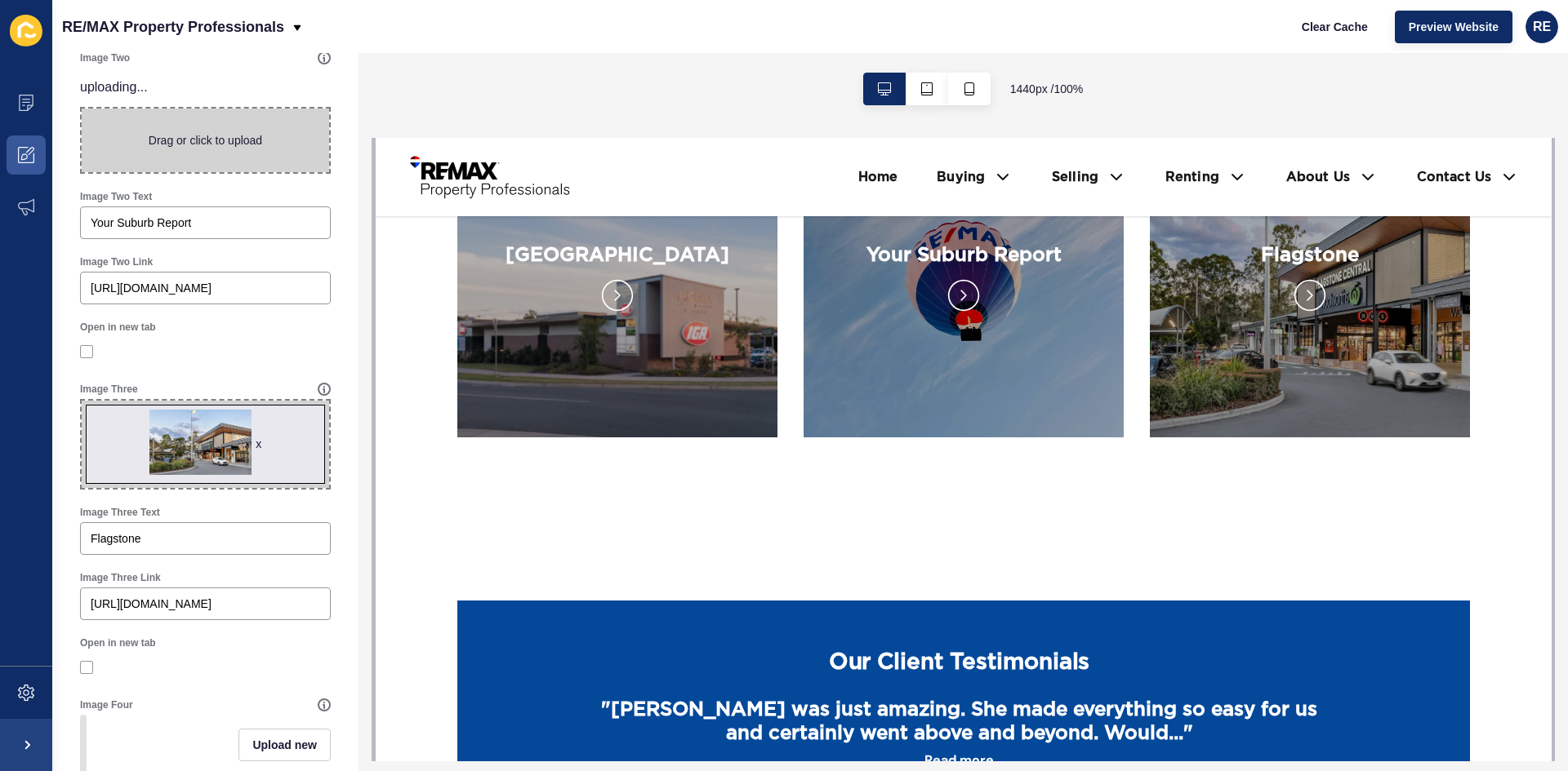
click at [220, 155] on span at bounding box center [205, 140] width 247 height 63
click at [82, 109] on input "Drag or click to upload" at bounding box center [82, 109] width 0 height 0
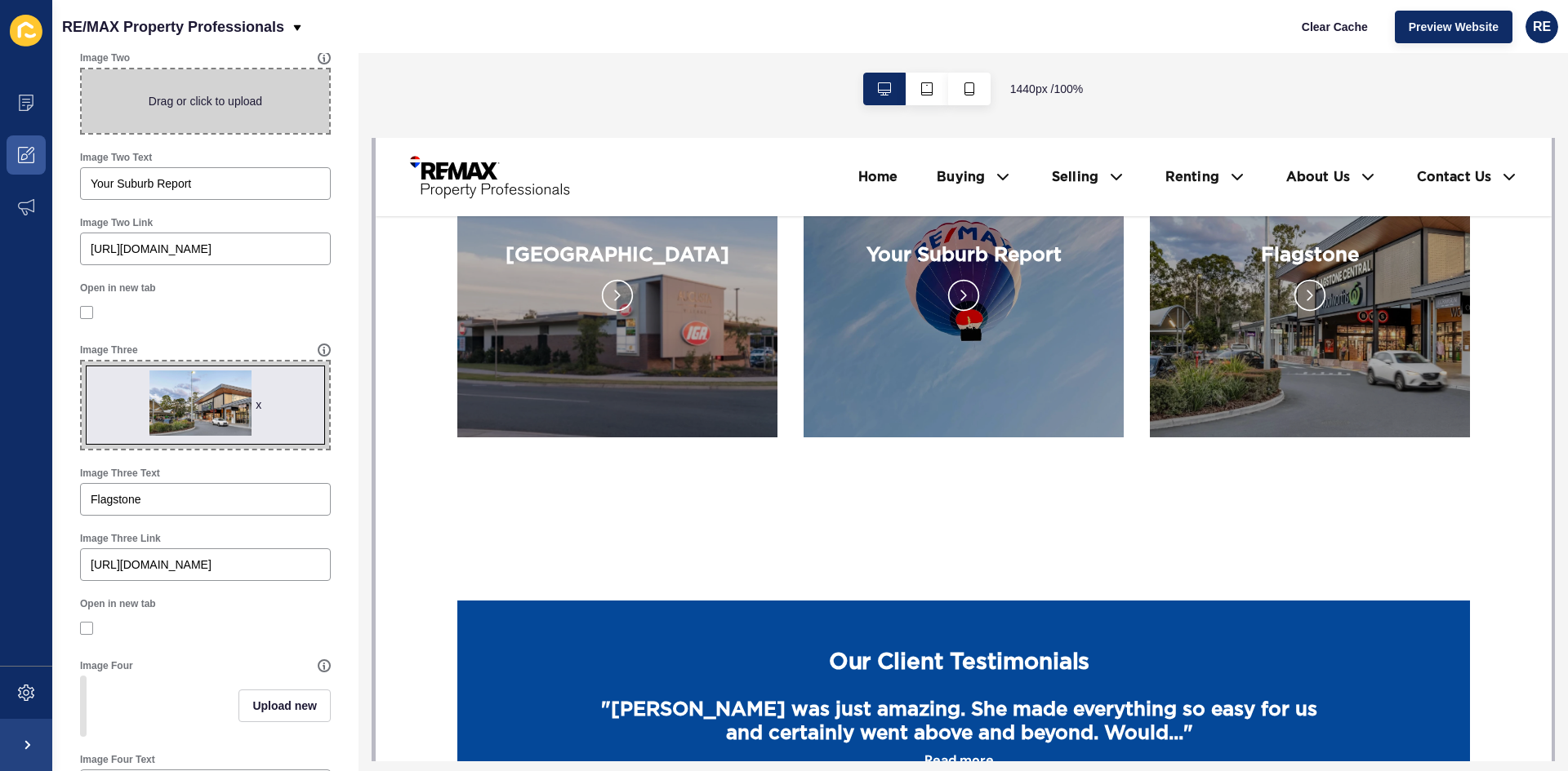
type input "C:\fakepath\prajna-eHK0vODJmKk-unsplash.jpg"
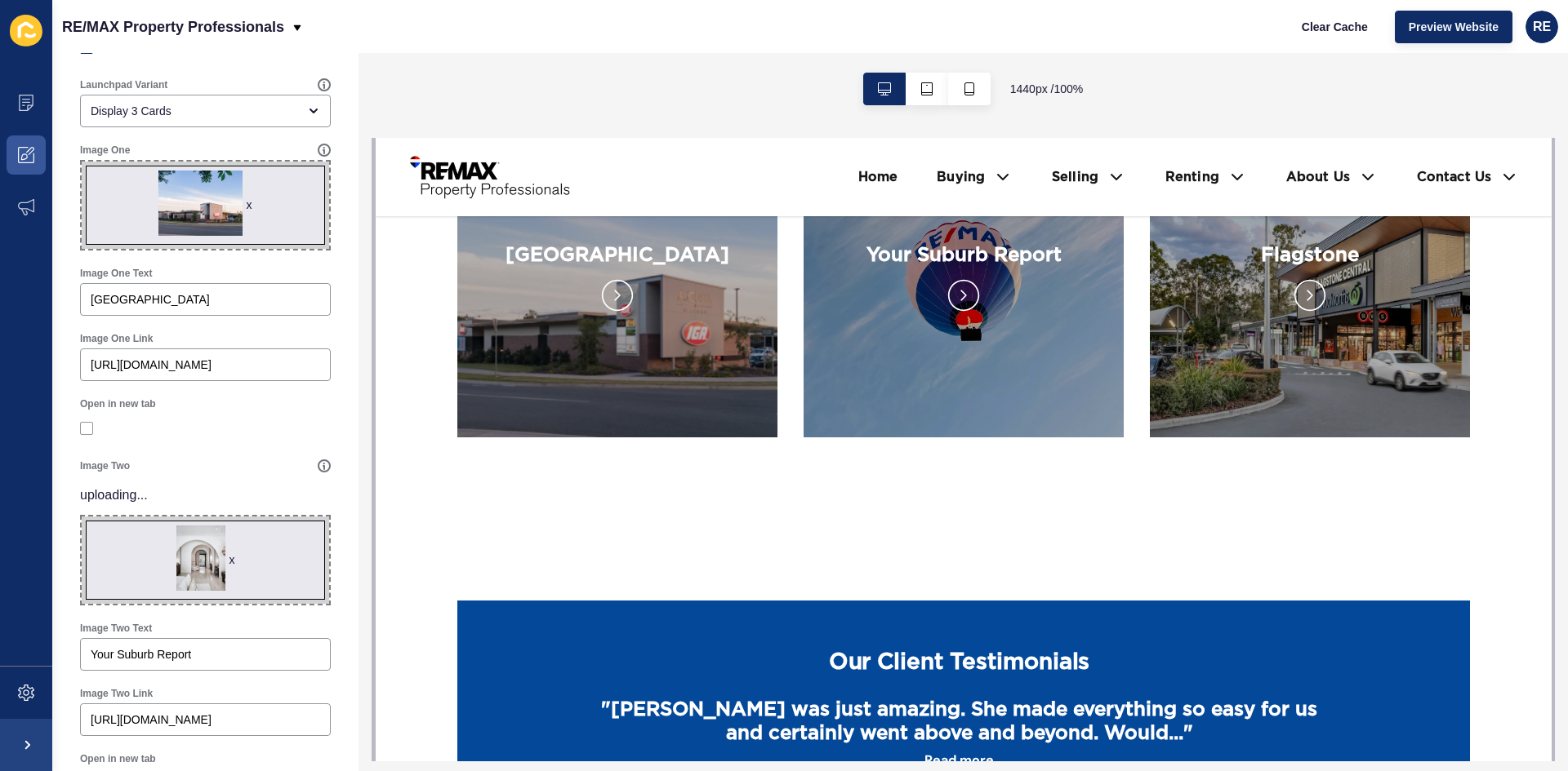
scroll to position [0, 0]
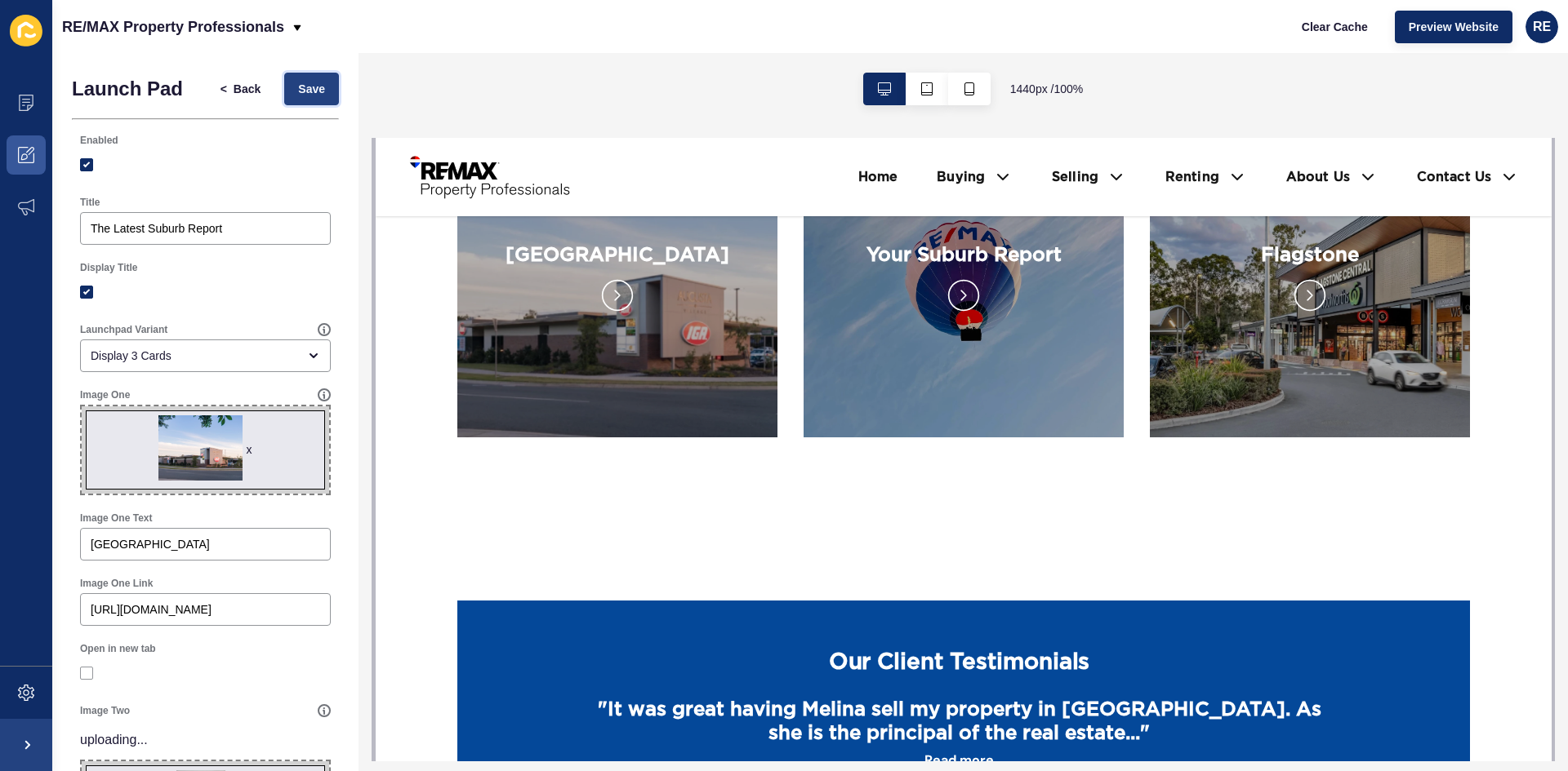
click at [298, 93] on span "Save" at bounding box center [311, 88] width 27 height 17
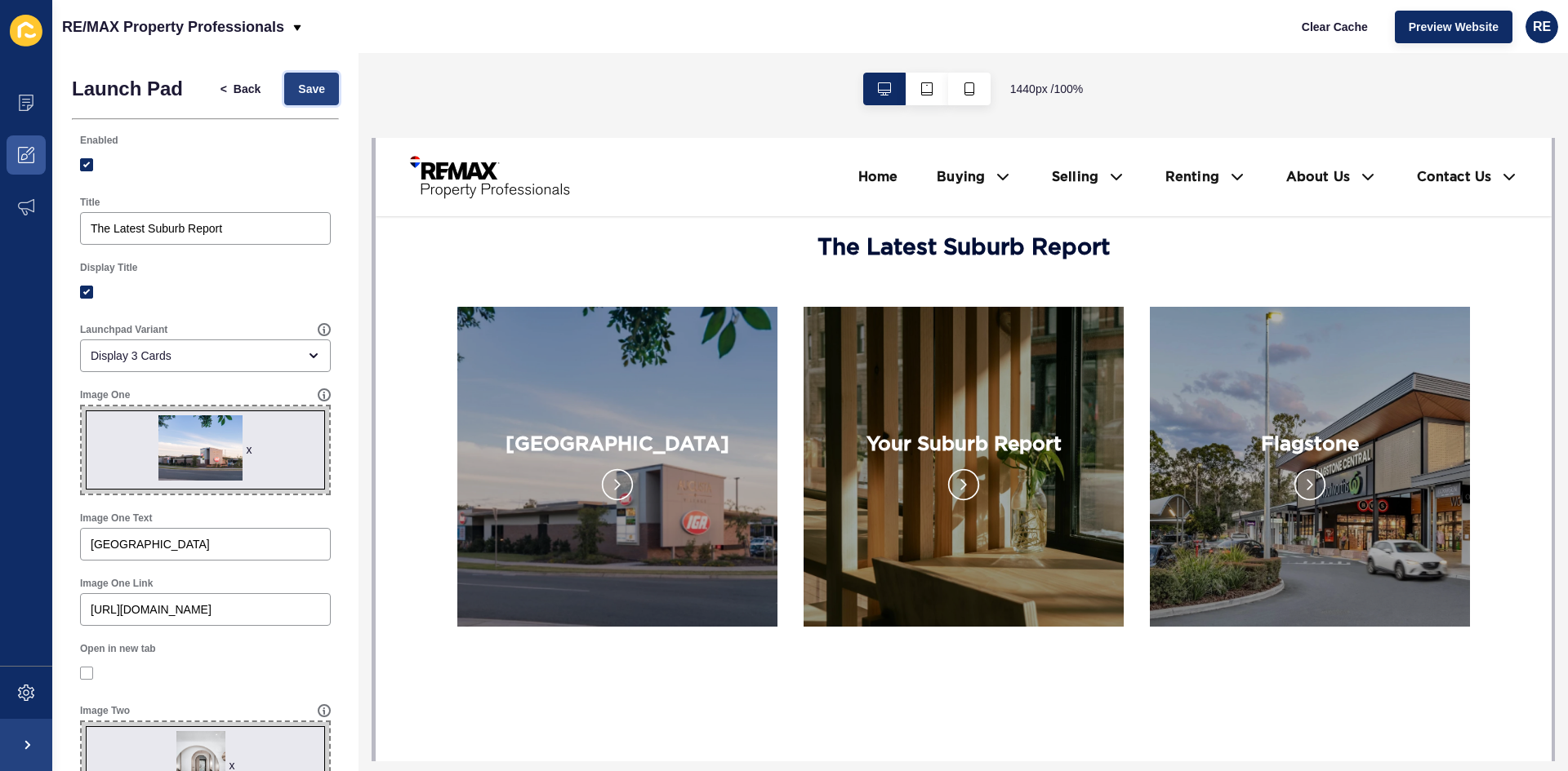
click at [307, 87] on span "Save" at bounding box center [311, 88] width 27 height 17
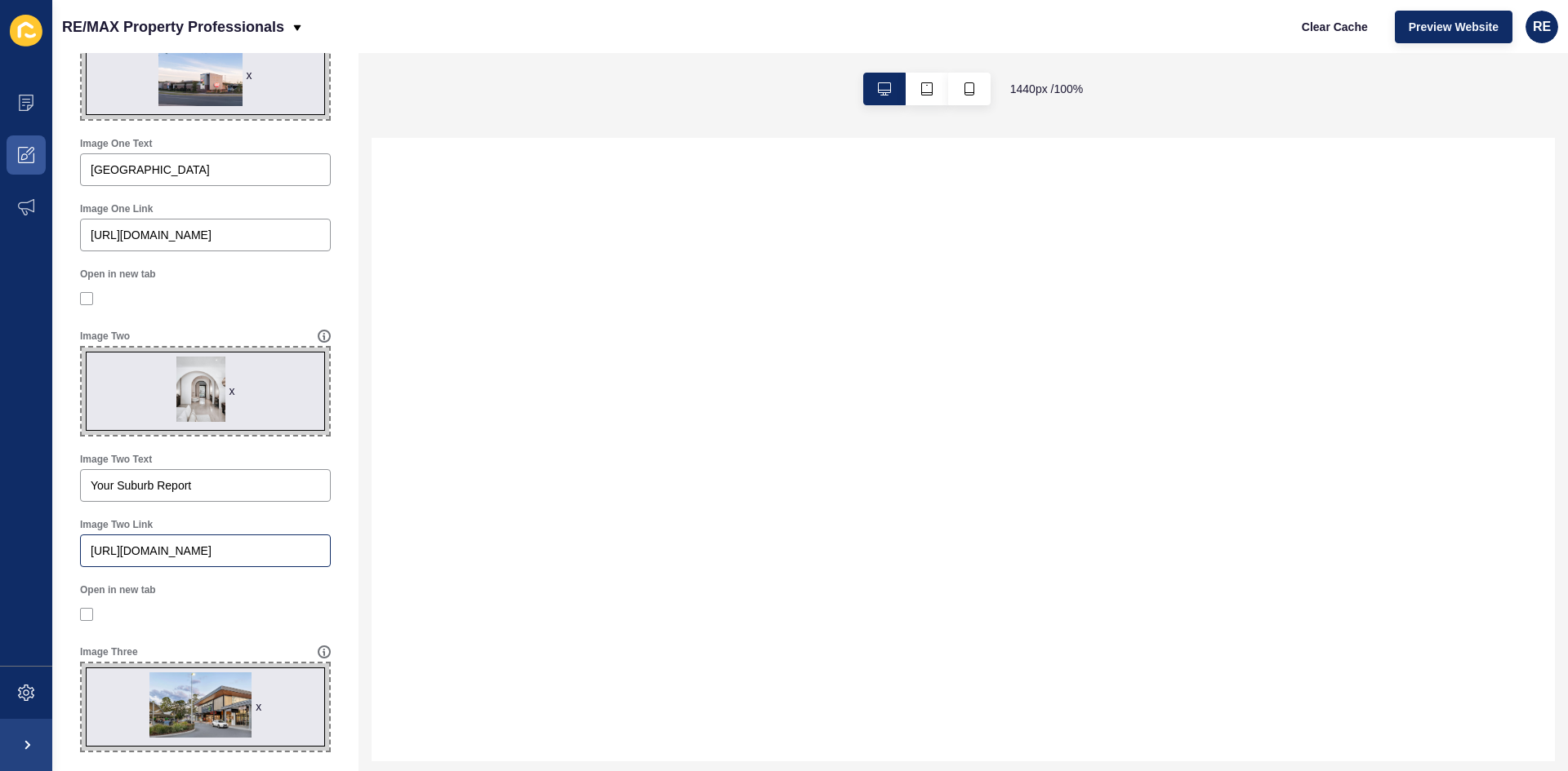
scroll to position [572, 0]
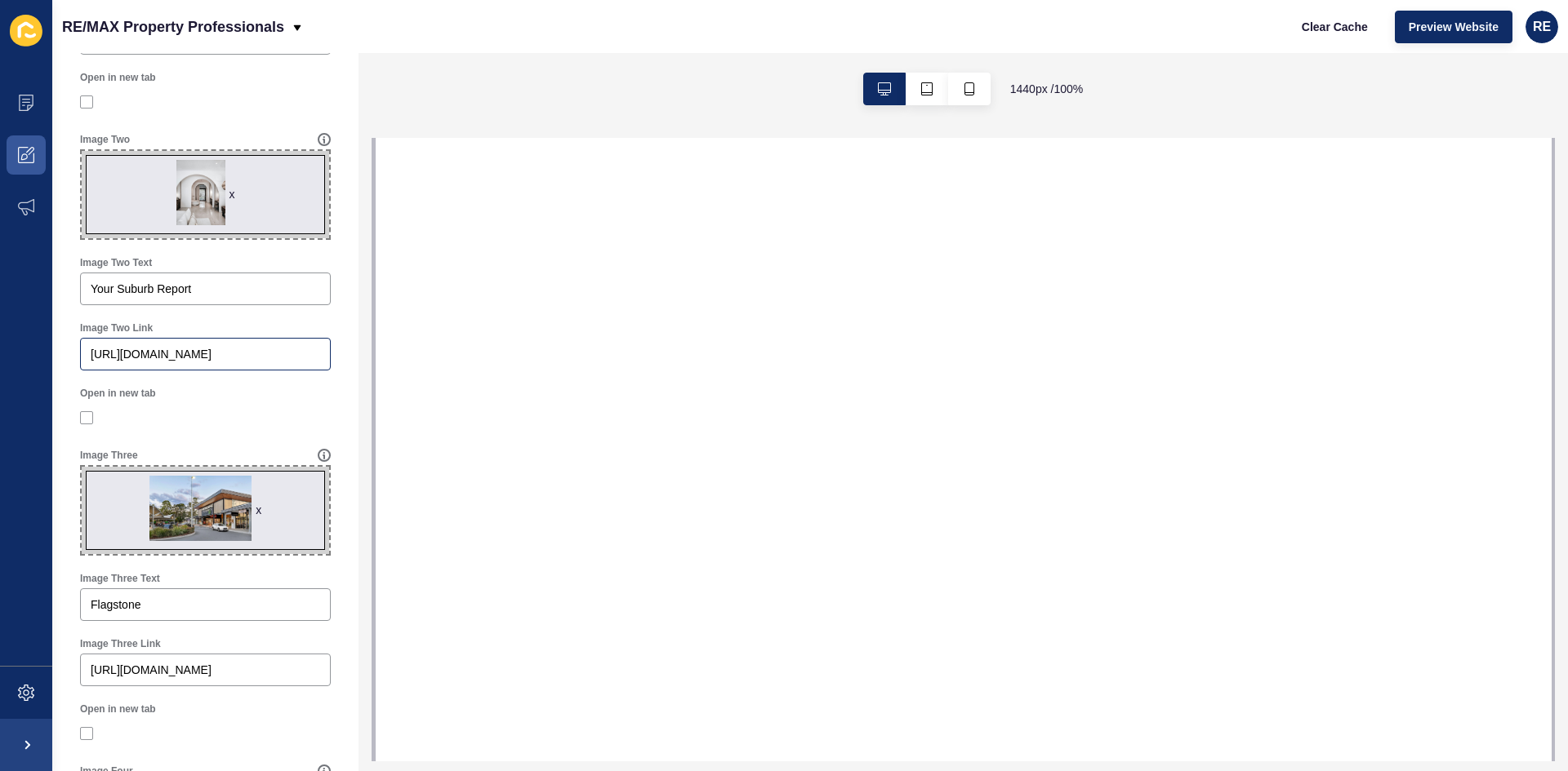
select select
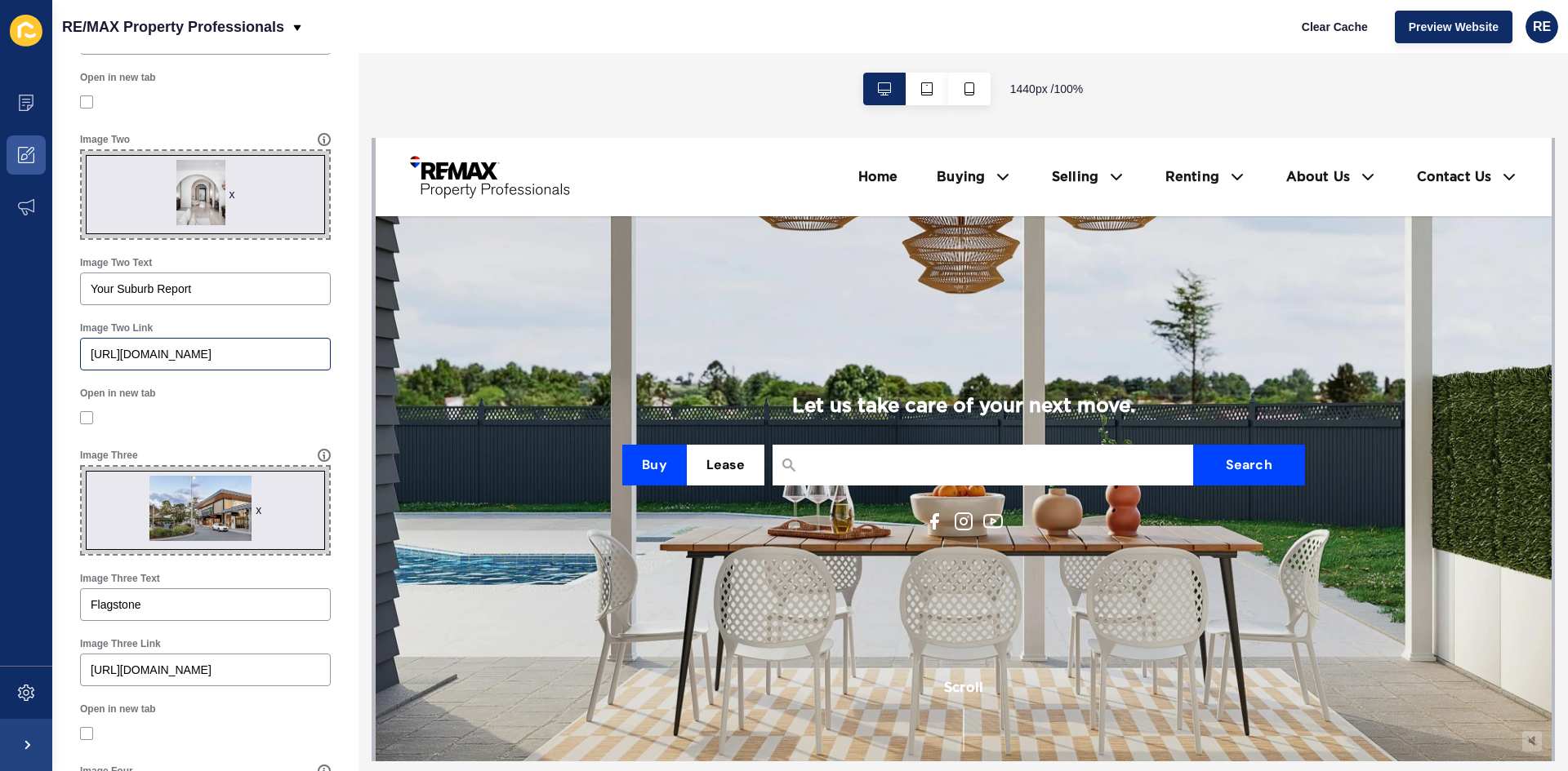
scroll to position [0, 0]
click at [230, 195] on div "x" at bounding box center [232, 193] width 6 height 17
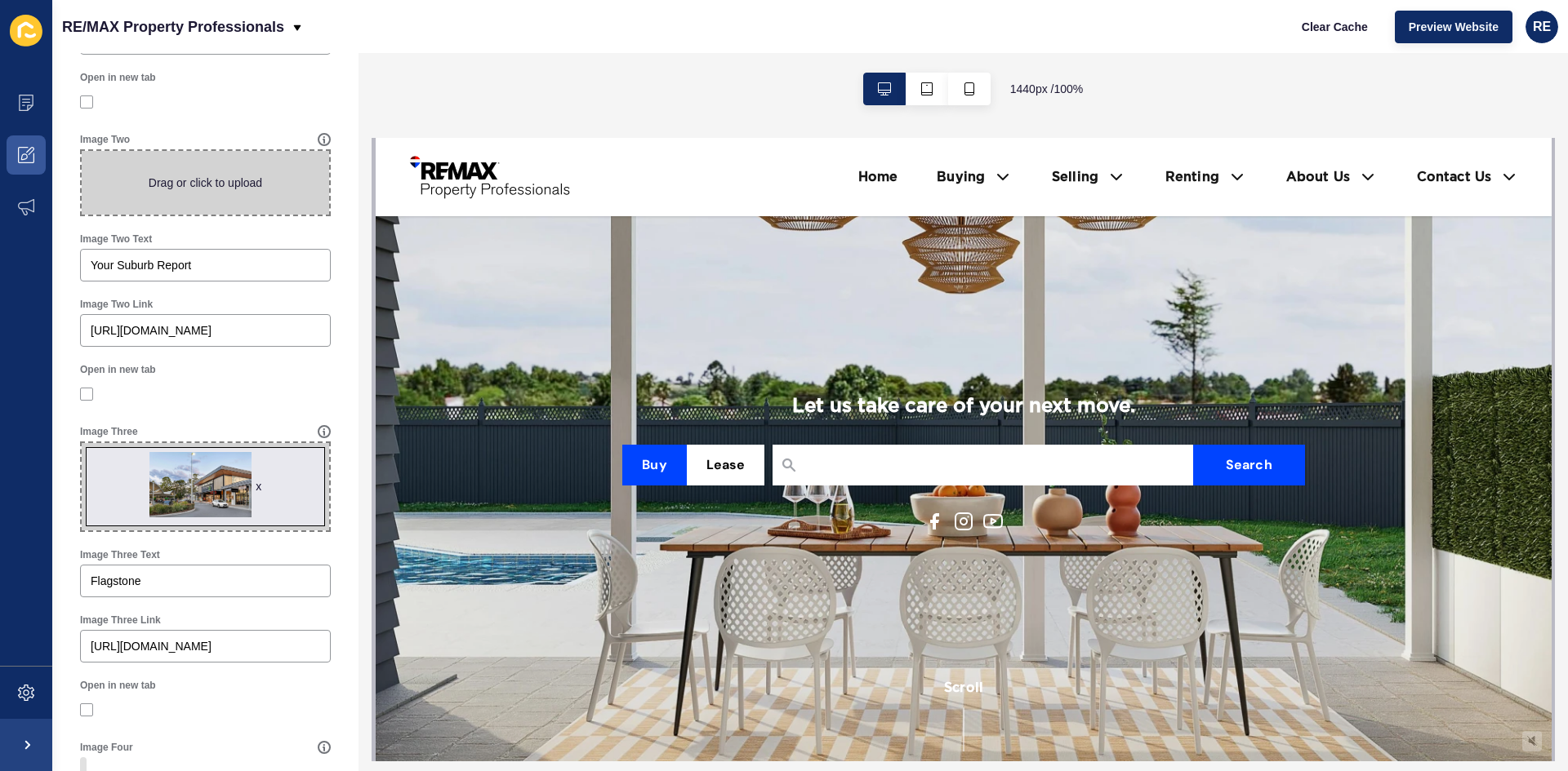
click at [206, 193] on span at bounding box center [205, 182] width 247 height 63
click at [82, 151] on input "Drag or click to upload" at bounding box center [82, 151] width 0 height 0
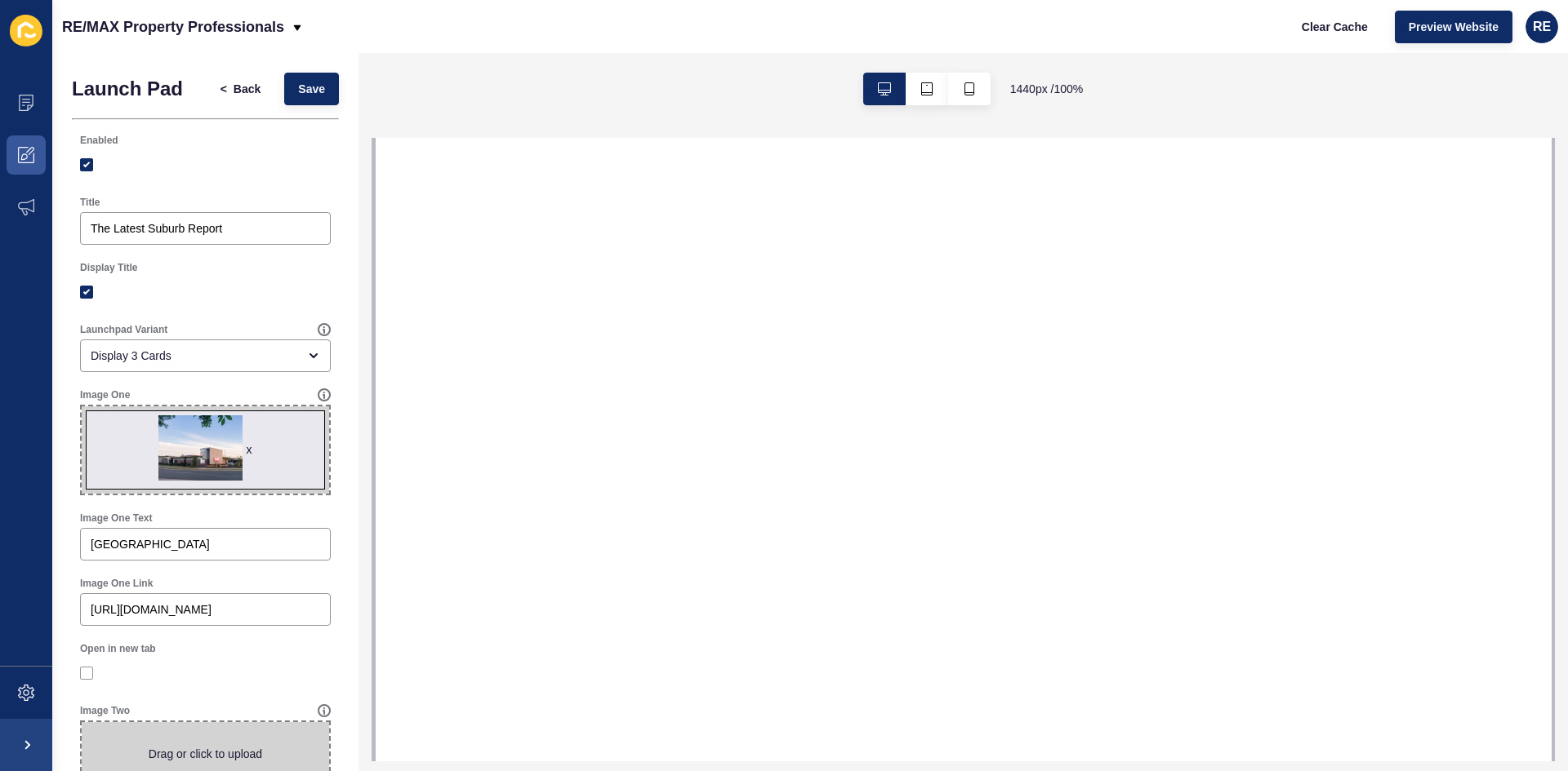
select select
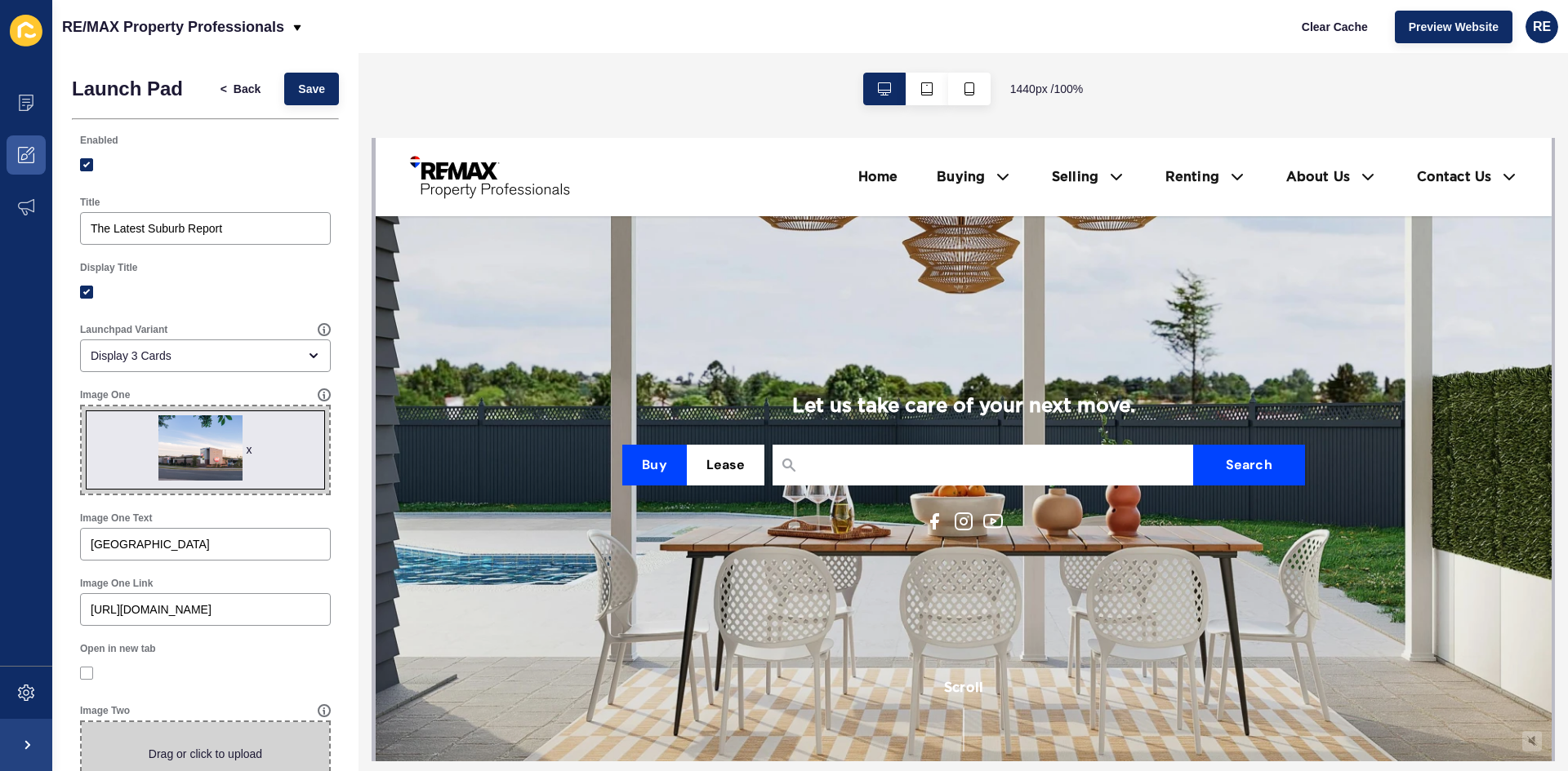
scroll to position [572, 0]
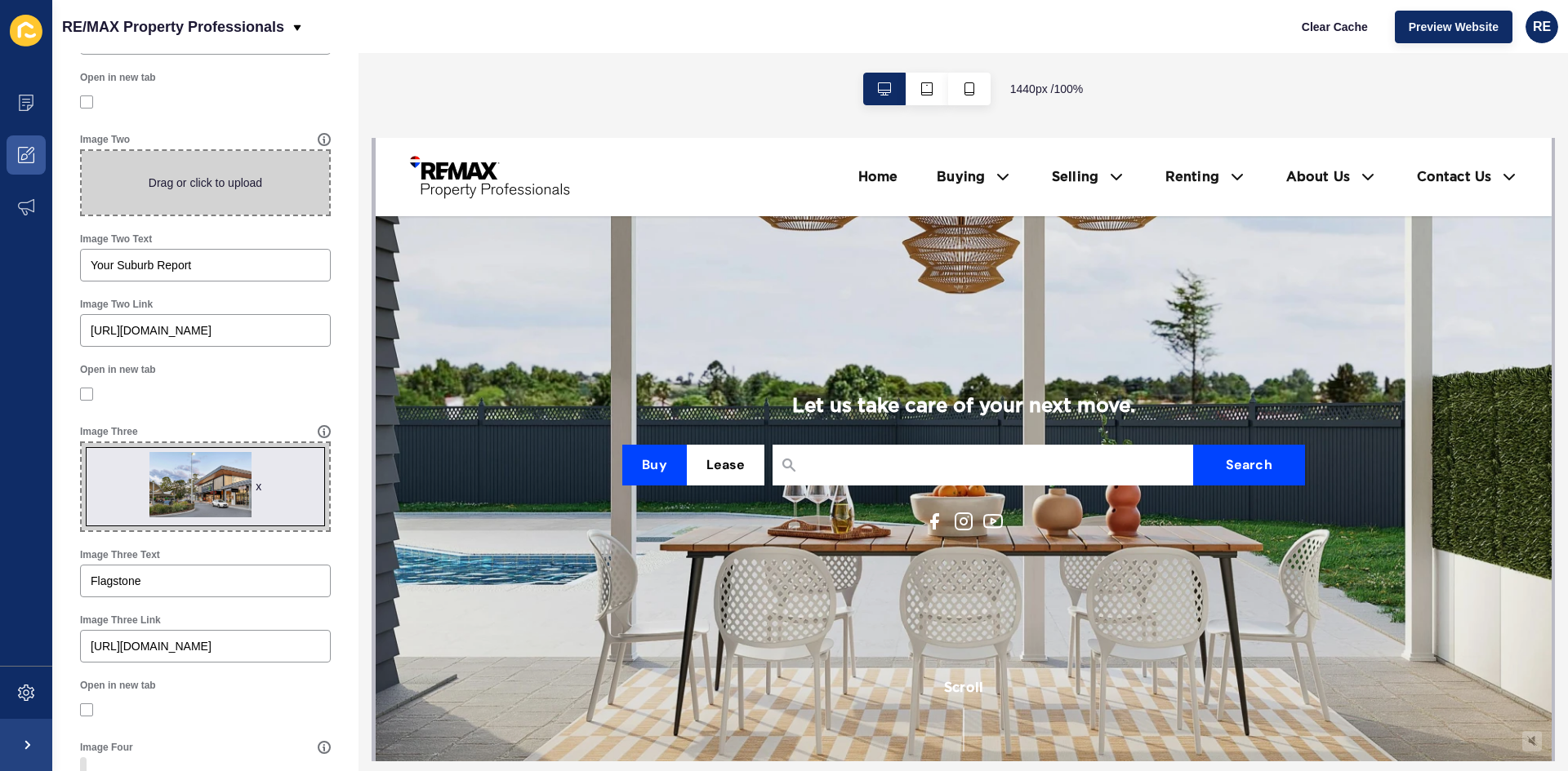
click at [249, 193] on span at bounding box center [205, 182] width 247 height 63
click at [82, 151] on input "Drag or click to upload" at bounding box center [82, 151] width 0 height 0
type input "C:\fakepath\jack-van-tricht-ljLVKIHwwZk-unsplash.jpg"
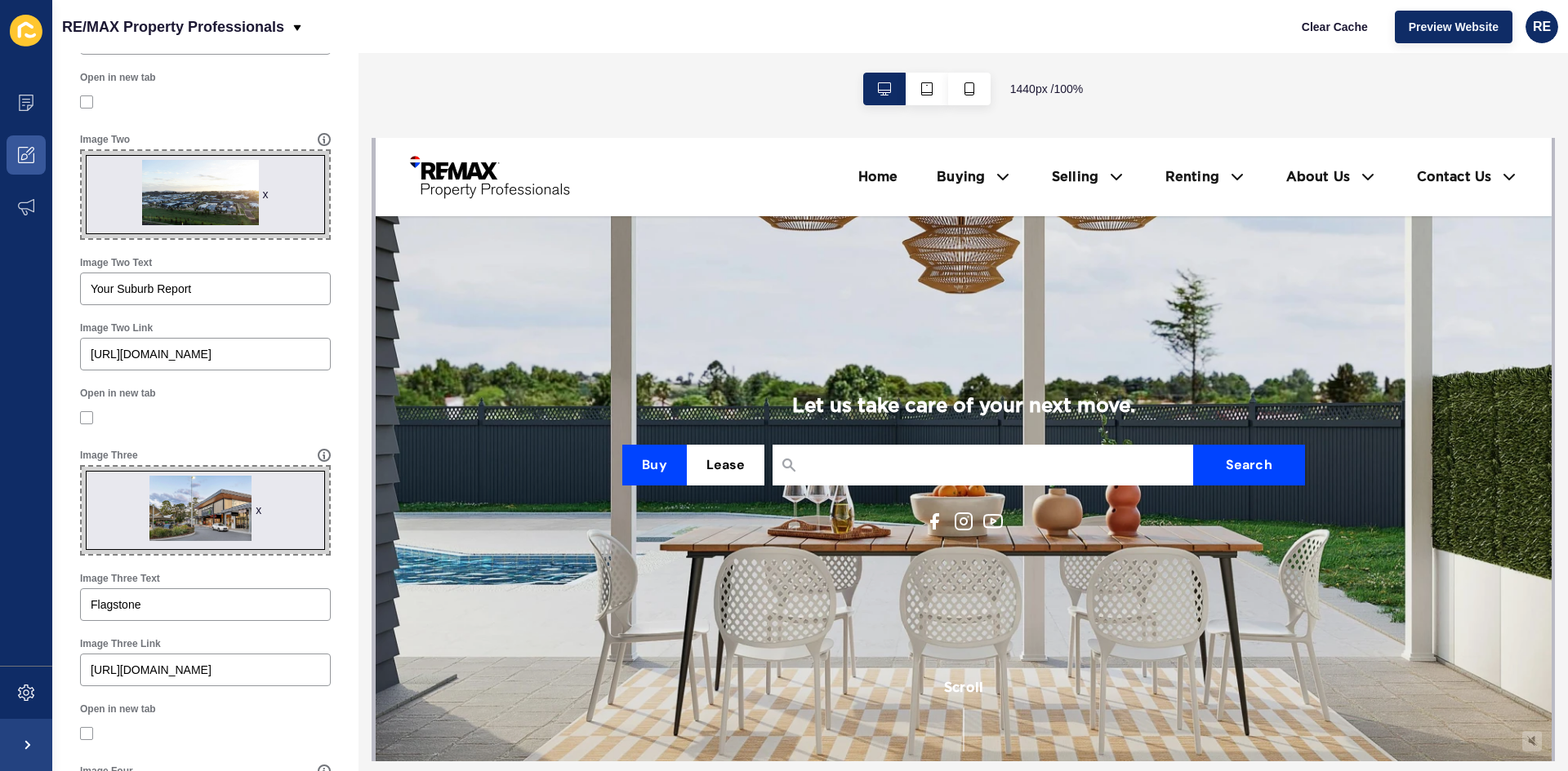
scroll to position [0, 0]
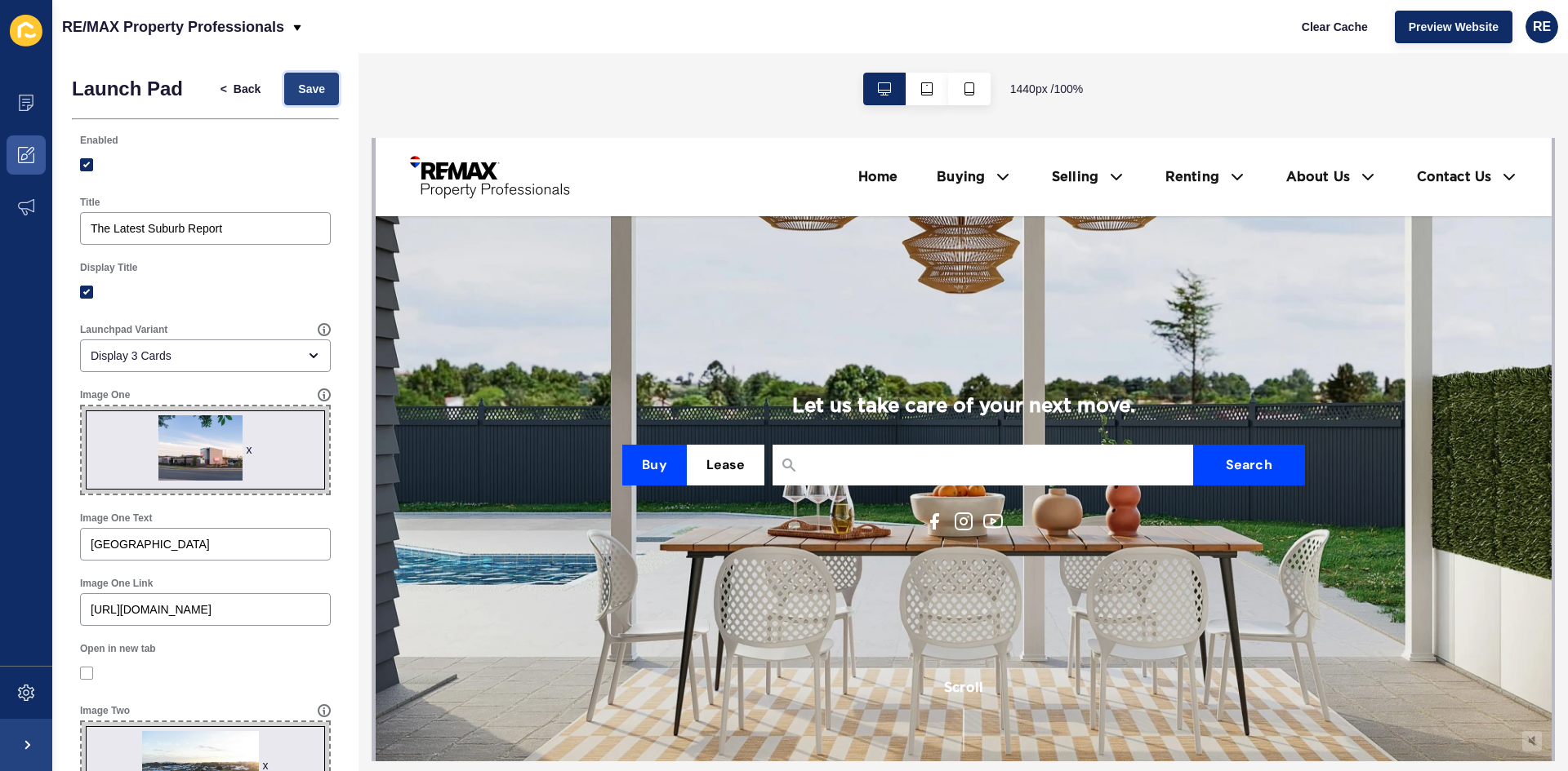
click at [298, 90] on span "Save" at bounding box center [311, 88] width 27 height 17
click at [312, 91] on button "Save" at bounding box center [311, 89] width 54 height 33
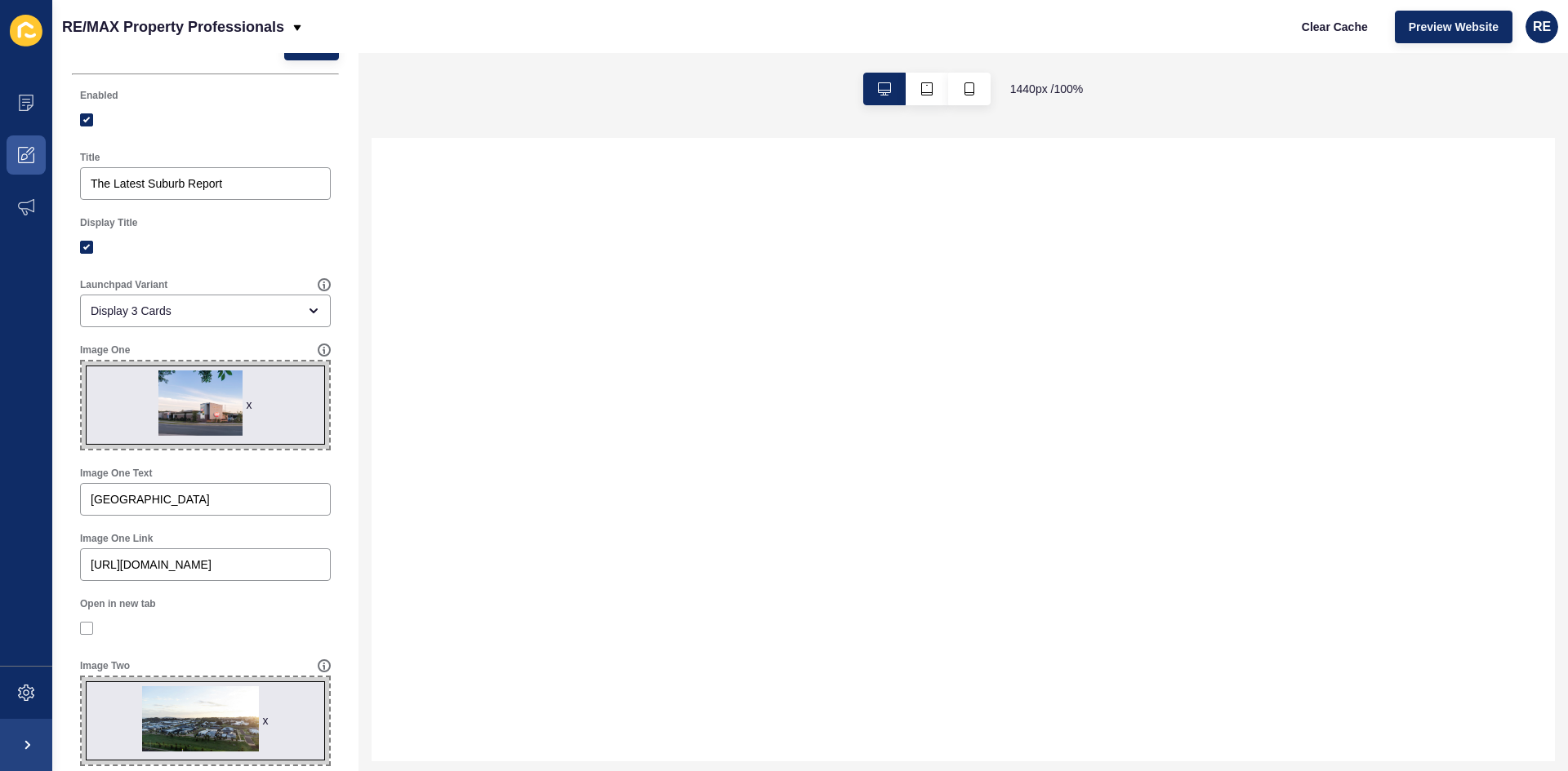
scroll to position [54, 0]
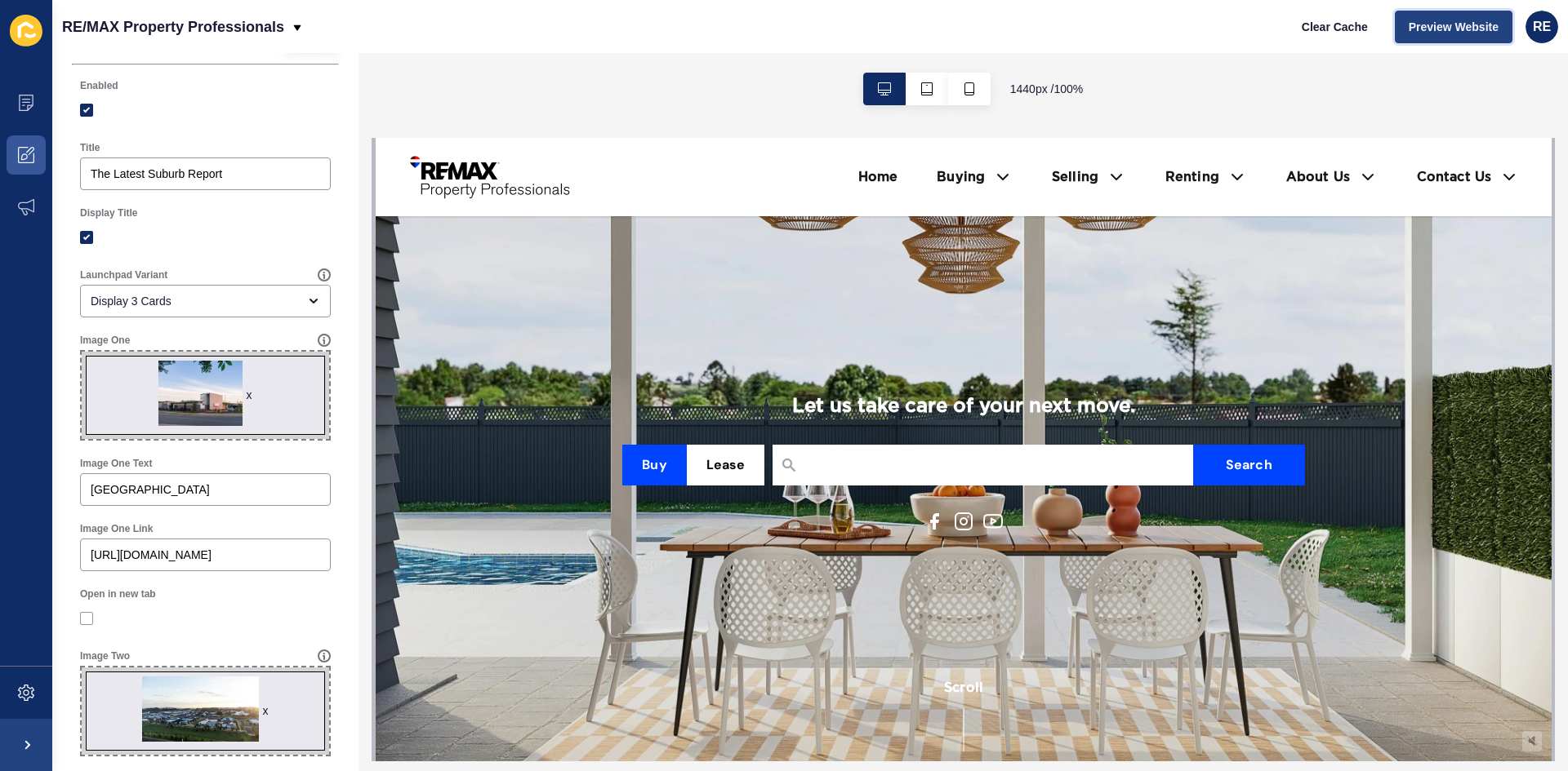
click at [1421, 33] on span "Preview Website" at bounding box center [1453, 26] width 89 height 17
click at [968, 88] on icon "button" at bounding box center [969, 88] width 13 height 13
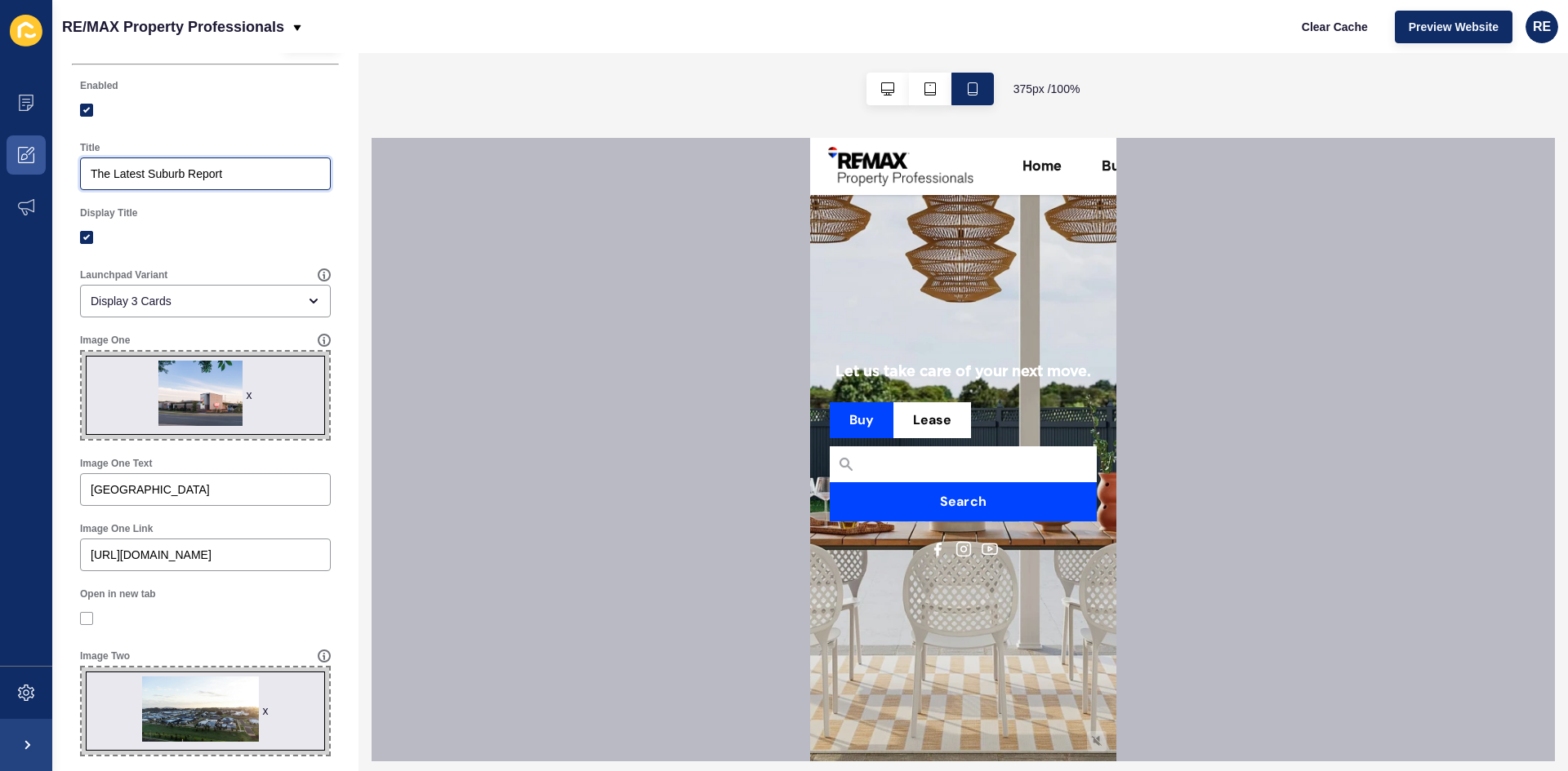
drag, startPoint x: 200, startPoint y: 167, endPoint x: -112, endPoint y: 159, distance: 312.1
click at [0, 159] on html "Content Appearance Marketing Settings RE/MAX Property Professionals Clear Cache…" at bounding box center [784, 385] width 1568 height 771
paste input "Instant Suburb Insights"
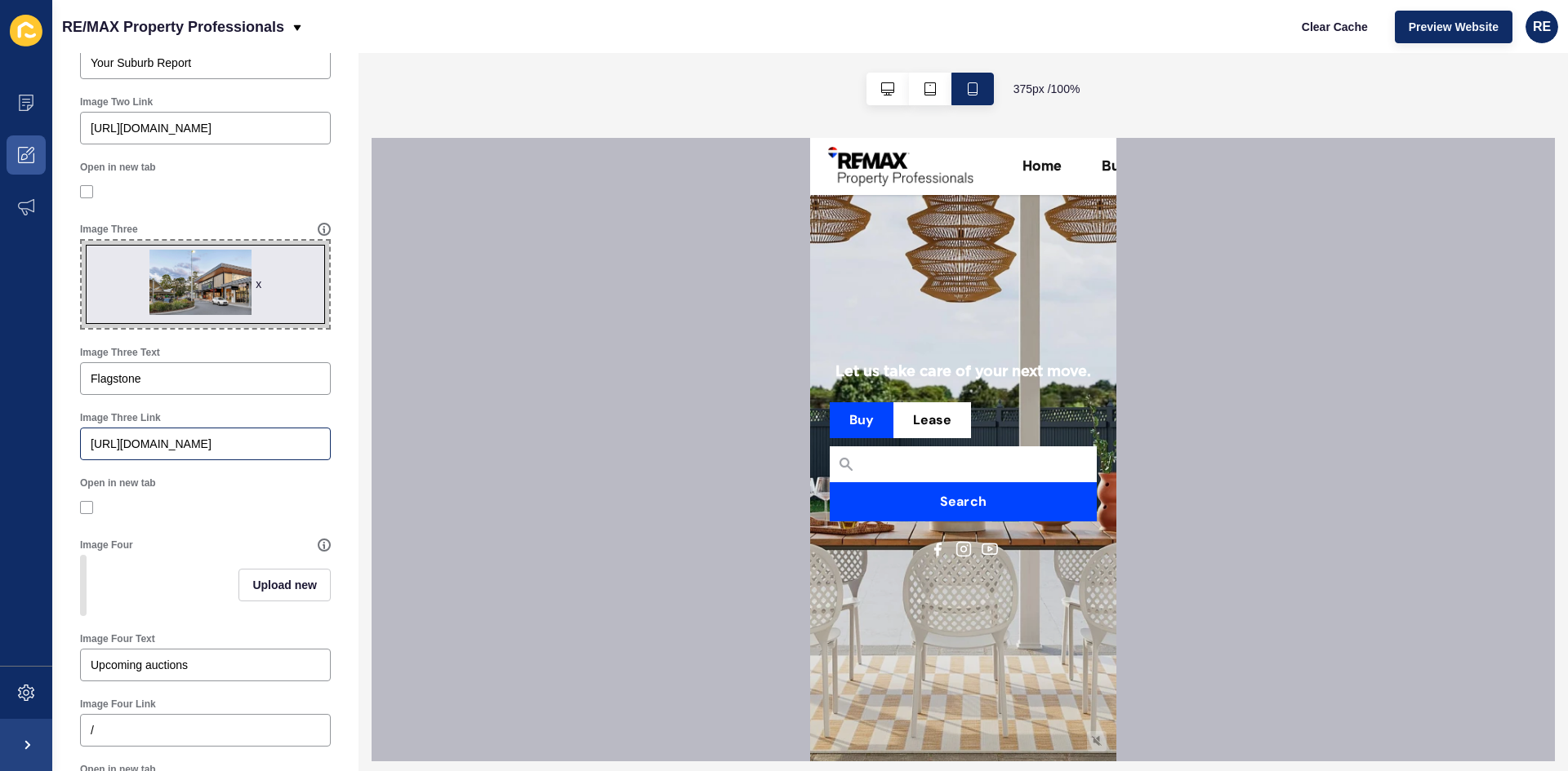
scroll to position [663, 0]
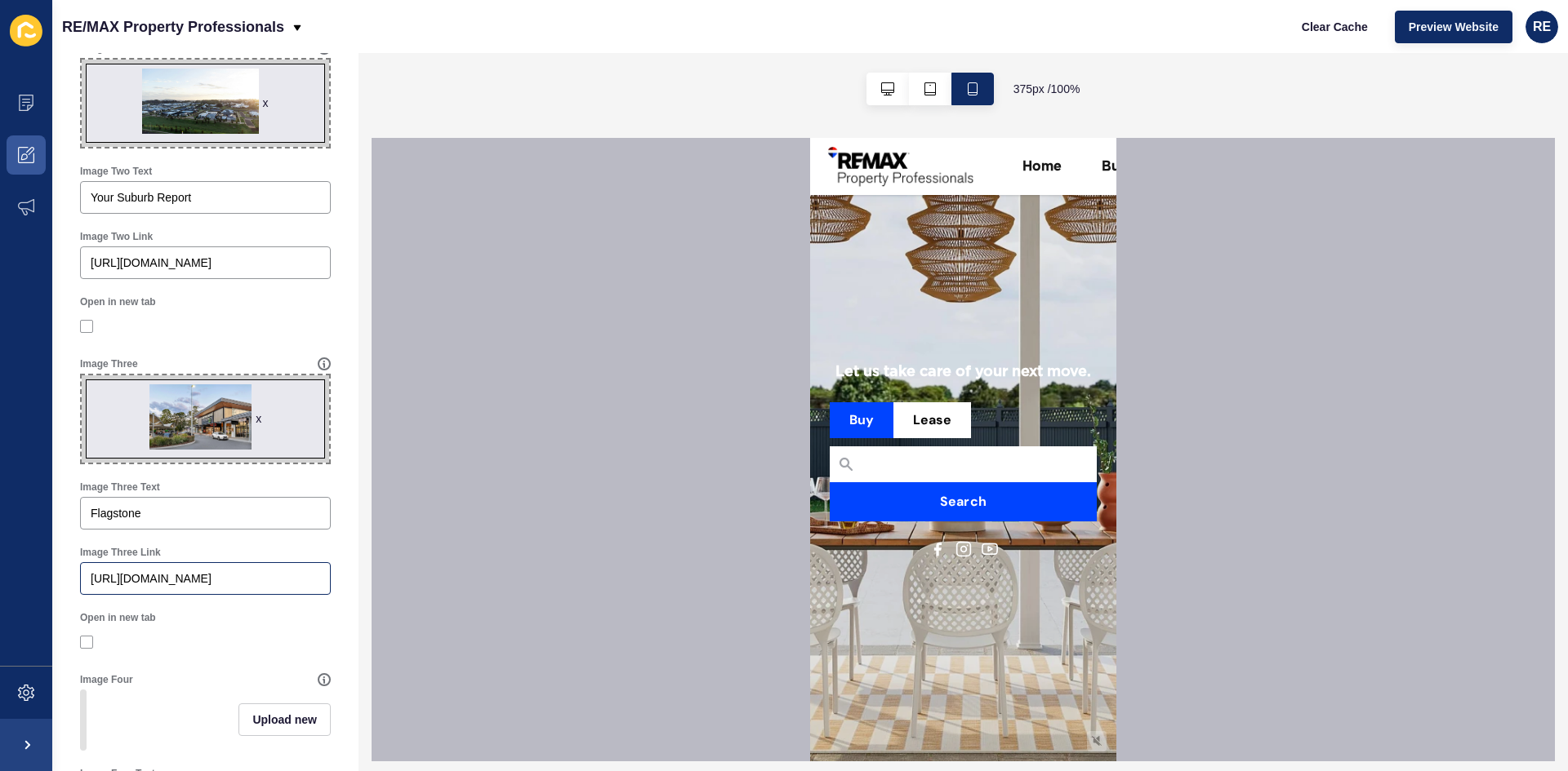
type input "Instant Suburb Insights"
click at [170, 579] on input "[URL][DOMAIN_NAME]" at bounding box center [205, 578] width 230 height 17
click at [221, 580] on input "[URL][DOMAIN_NAME]" at bounding box center [205, 578] width 230 height 17
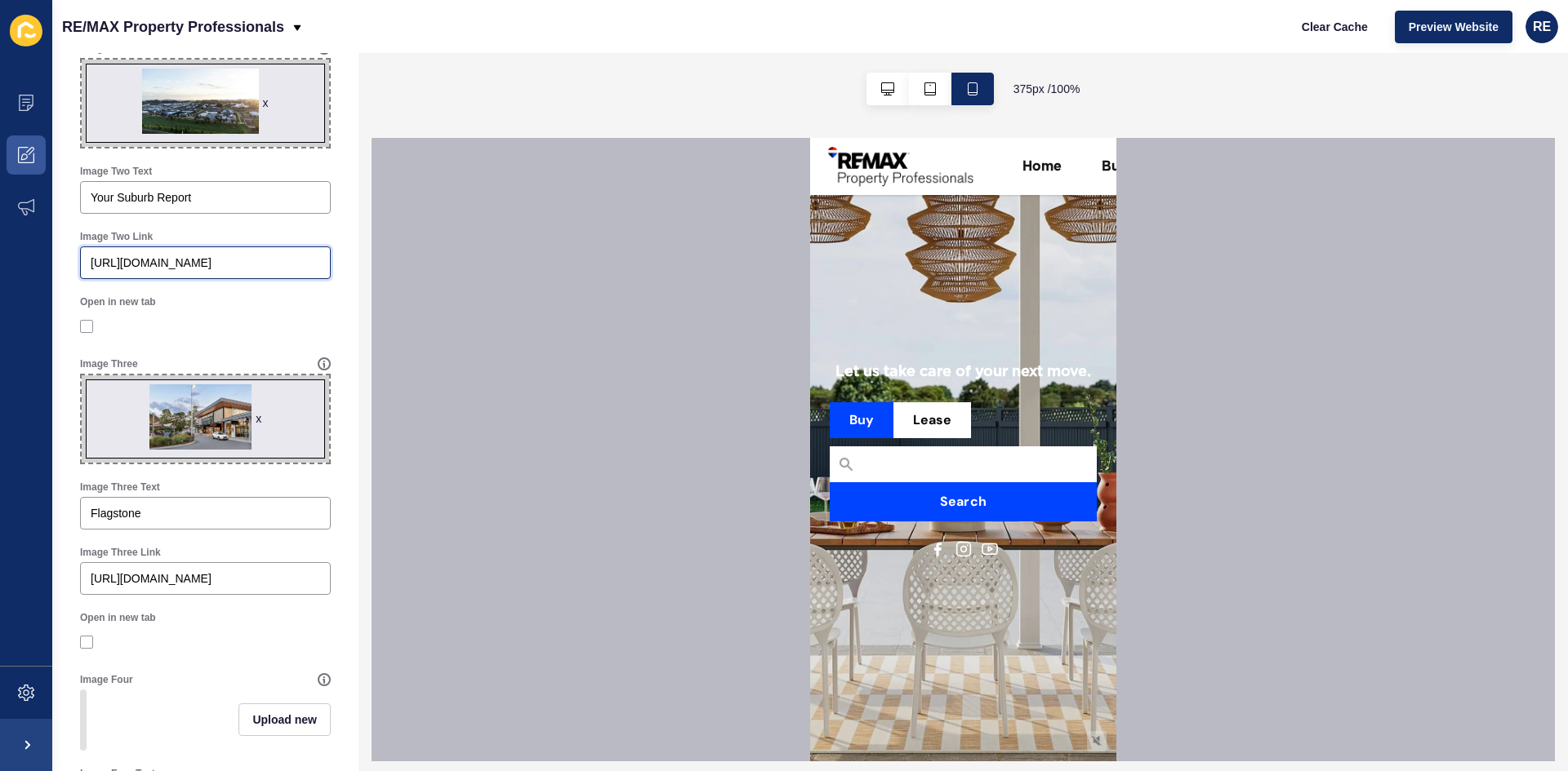
click at [243, 257] on input "[URL][DOMAIN_NAME]" at bounding box center [205, 263] width 230 height 17
click at [241, 256] on input "[URL][DOMAIN_NAME]" at bounding box center [205, 263] width 230 height 17
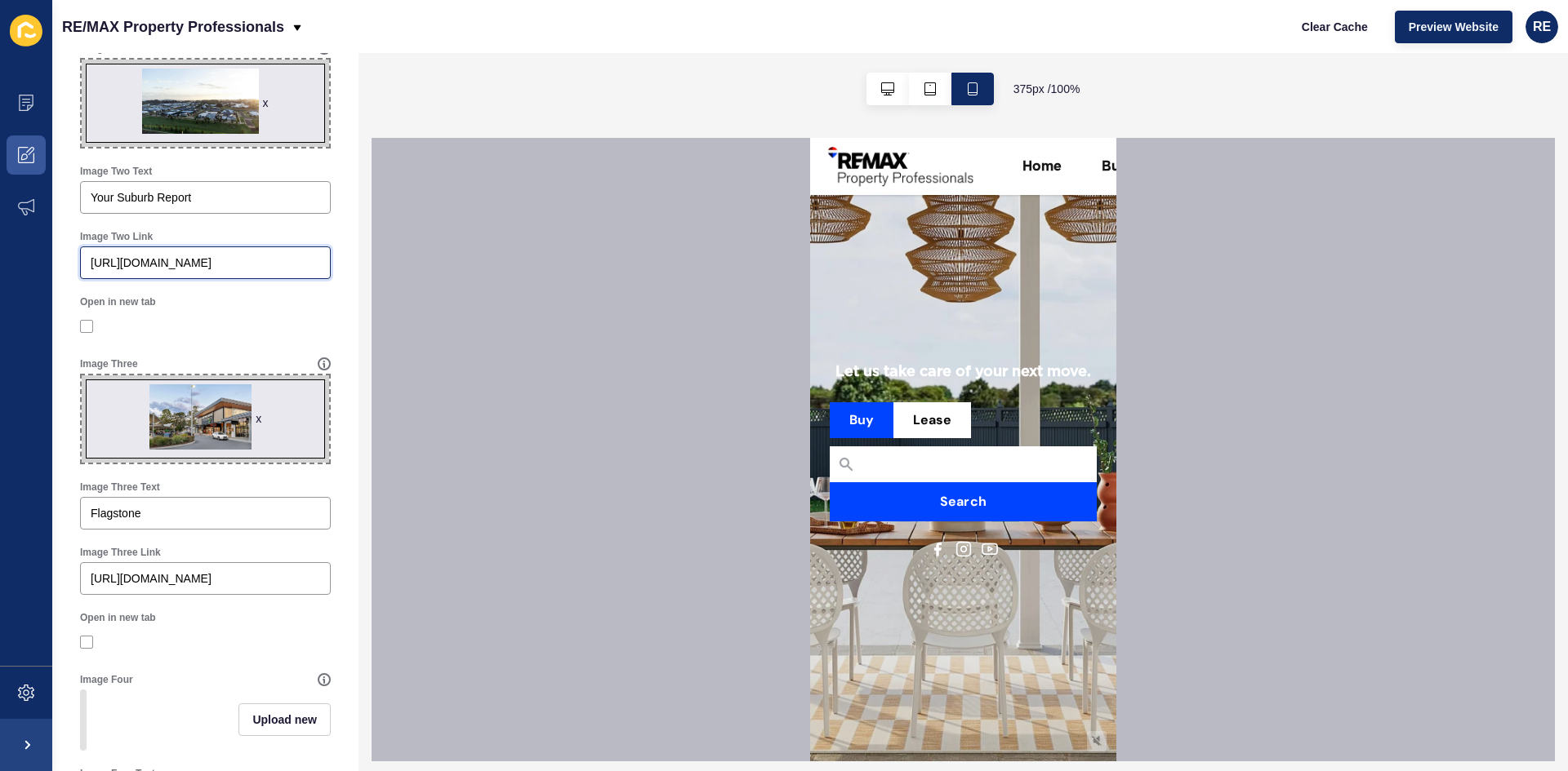
click at [246, 263] on input "[URL][DOMAIN_NAME]" at bounding box center [205, 263] width 230 height 17
click at [216, 592] on div "[URL][DOMAIN_NAME]" at bounding box center [205, 578] width 251 height 33
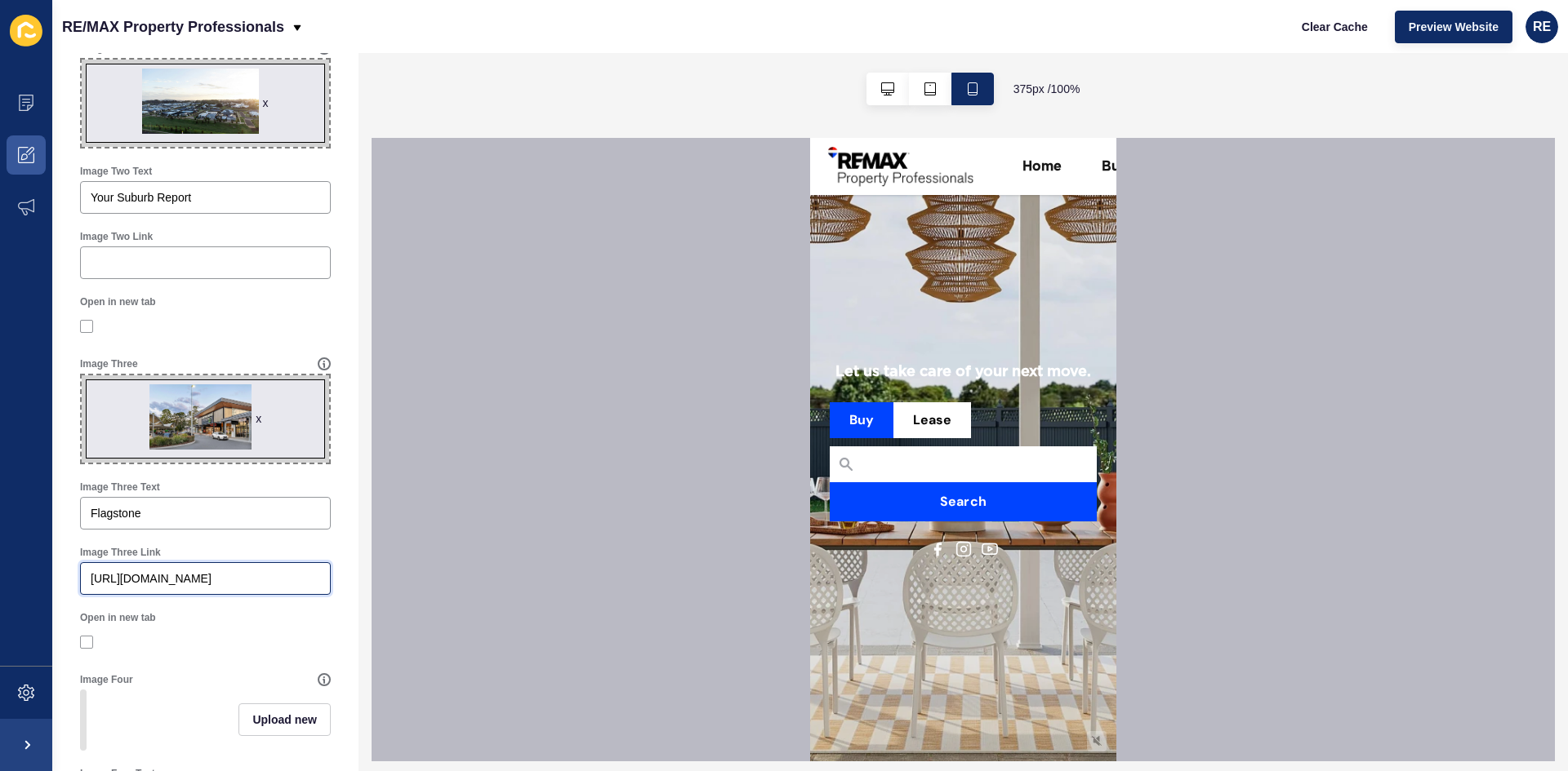
paste input "[URL][DOMAIN_NAME]"
click at [216, 579] on input "https://remaxpropertyprofessionals.https://remaxpropertyprofessionals.com.au/su…" at bounding box center [205, 578] width 230 height 17
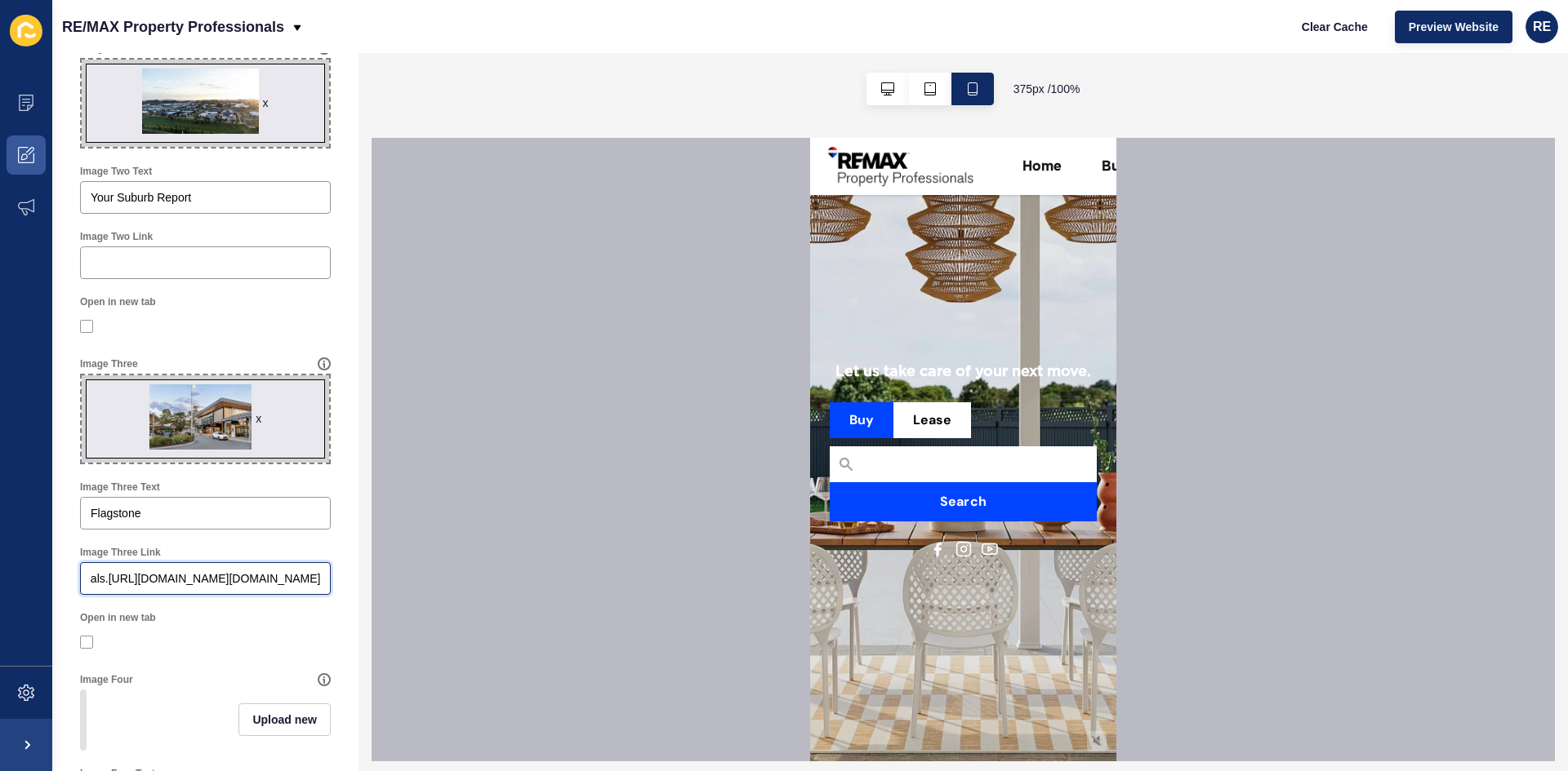
paste input "com.au/suburb"
type input "[URL][DOMAIN_NAME]"
click at [178, 256] on input "Image Two Link" at bounding box center [205, 263] width 230 height 17
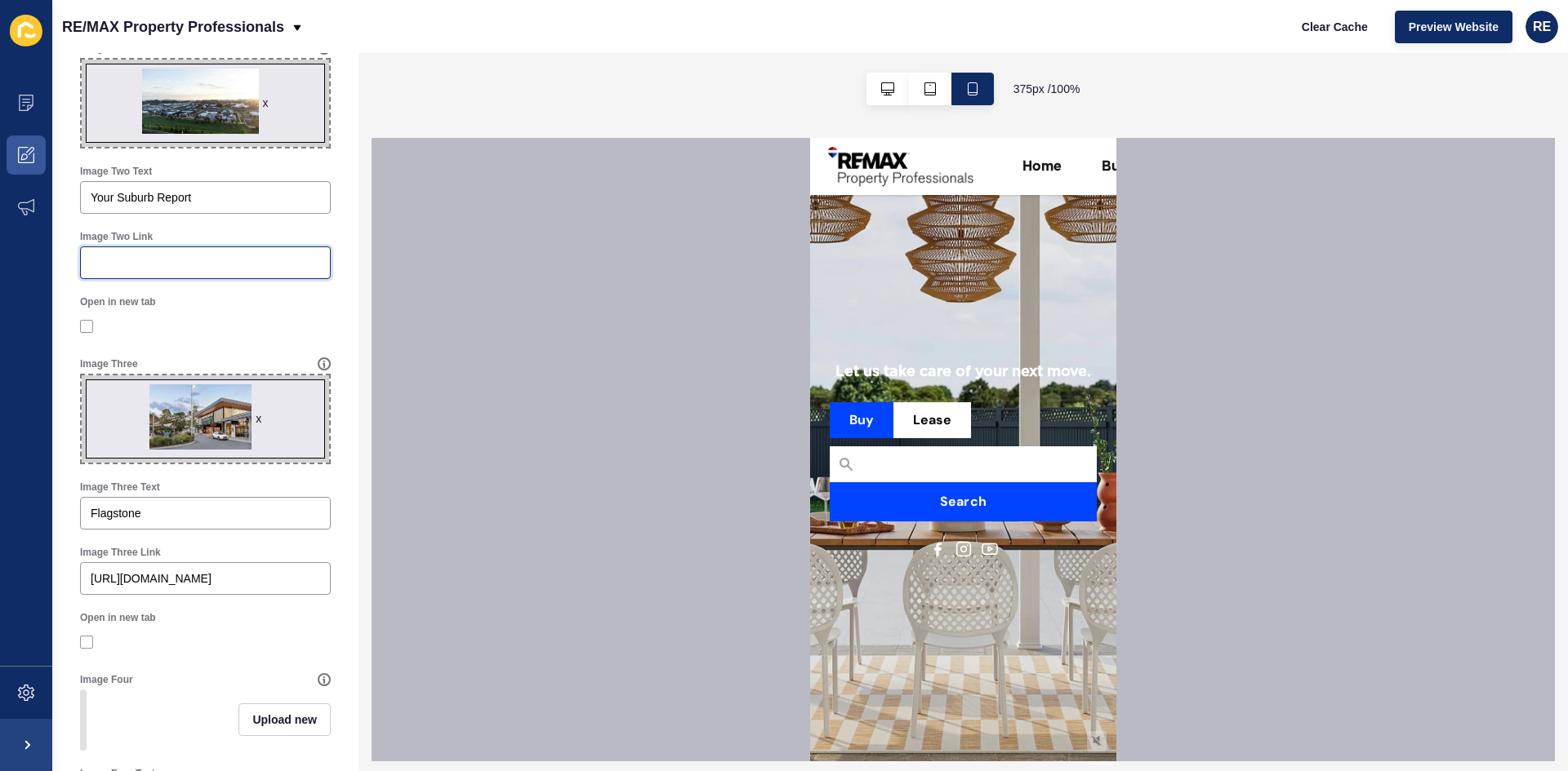
paste input "[URL][DOMAIN_NAME]"
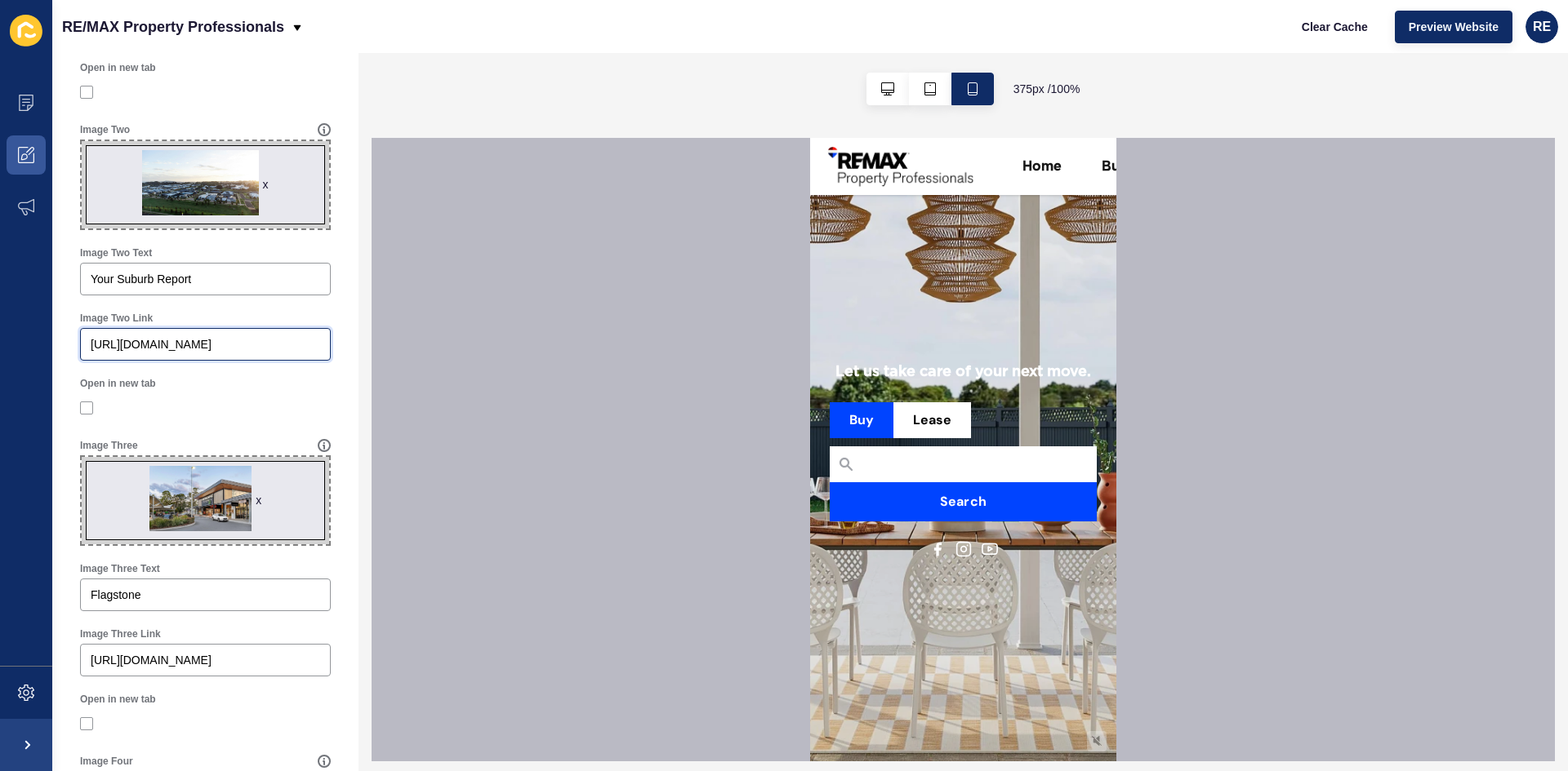
scroll to position [336, 0]
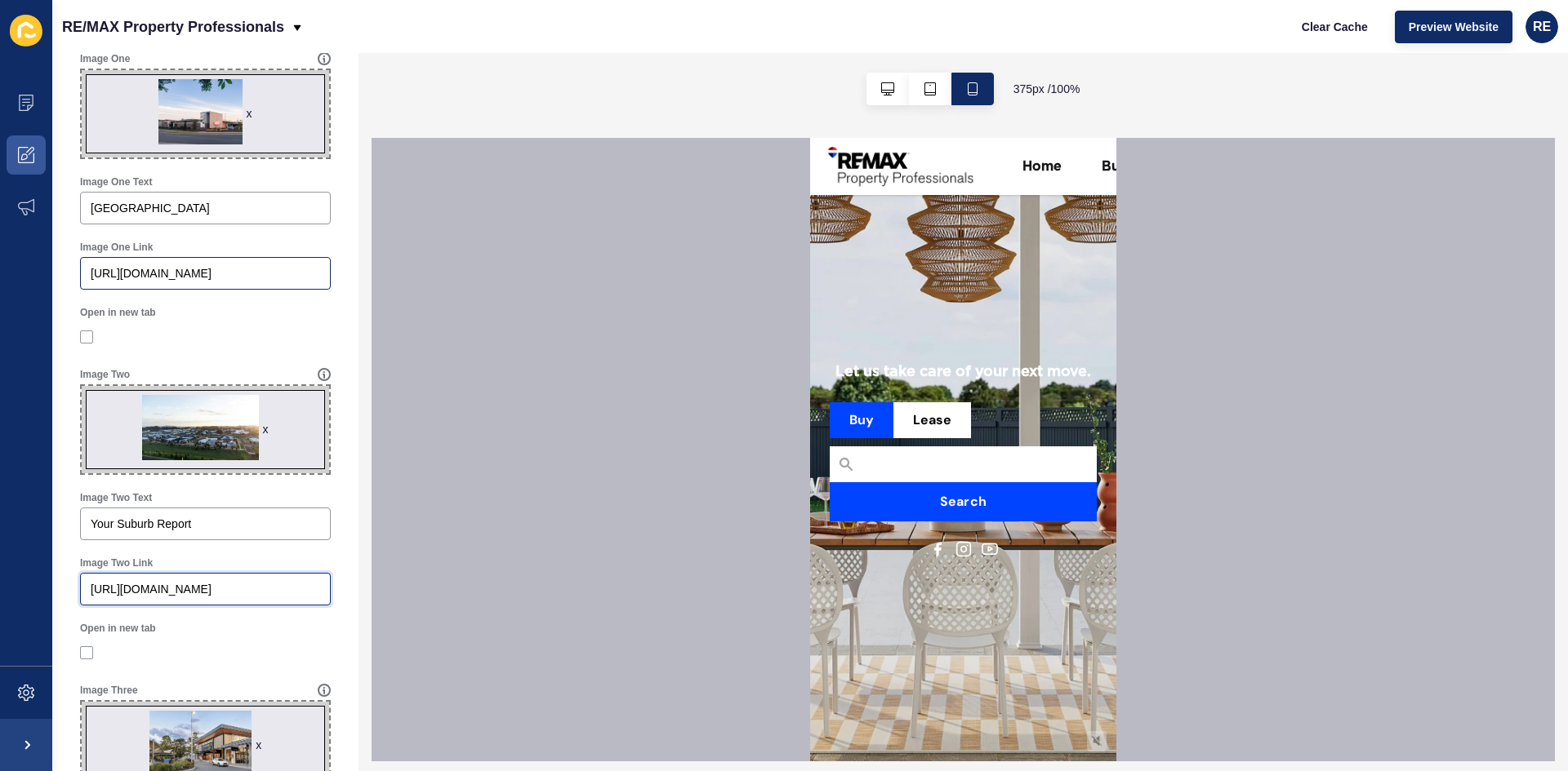
type input "[URL][DOMAIN_NAME]"
click at [171, 287] on div "[URL][DOMAIN_NAME]" at bounding box center [205, 273] width 251 height 33
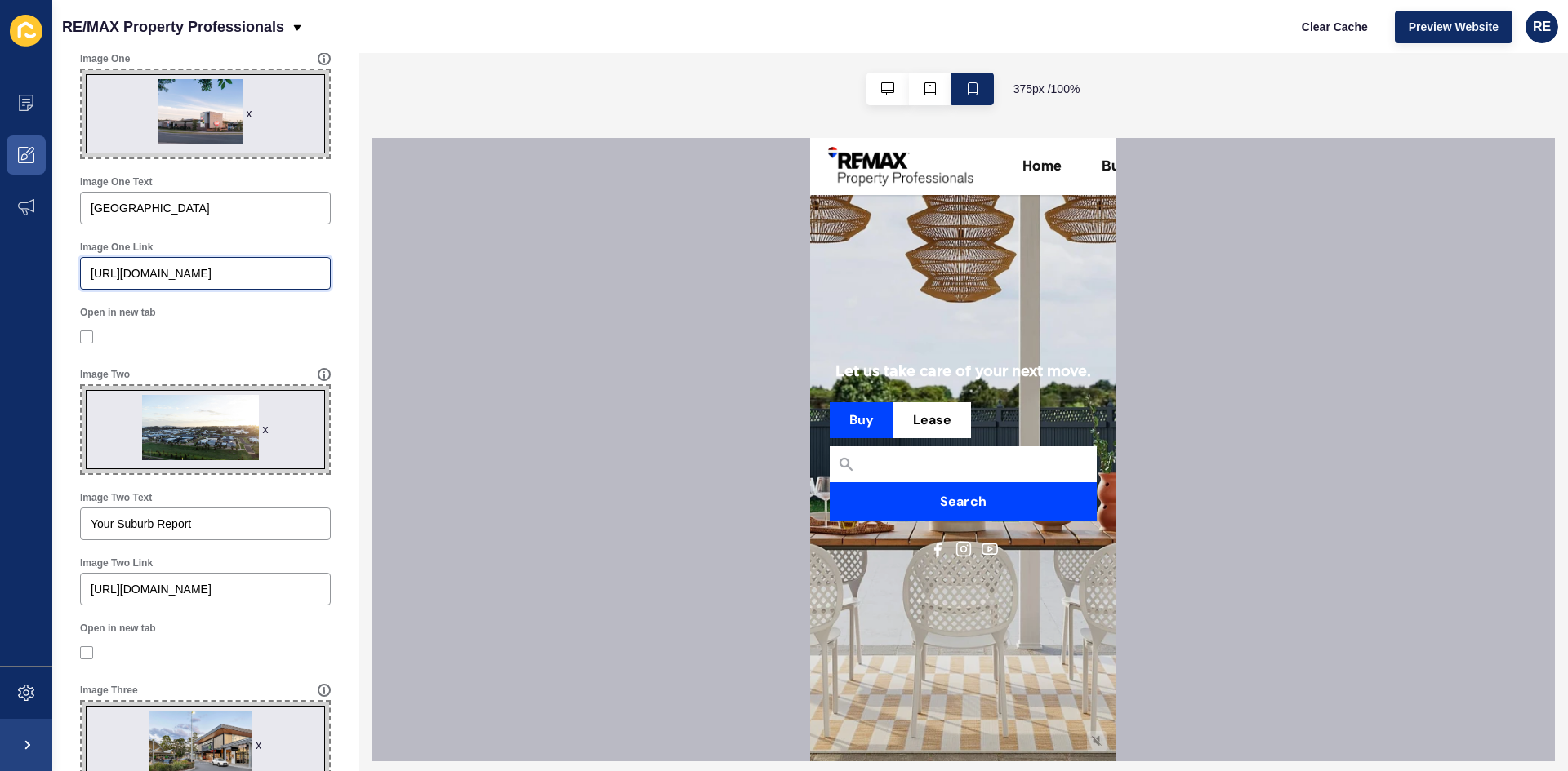
click at [171, 277] on input "[URL][DOMAIN_NAME]" at bounding box center [205, 273] width 230 height 17
click at [169, 278] on input "[URL][DOMAIN_NAME]" at bounding box center [205, 273] width 230 height 17
paste input "suburb"
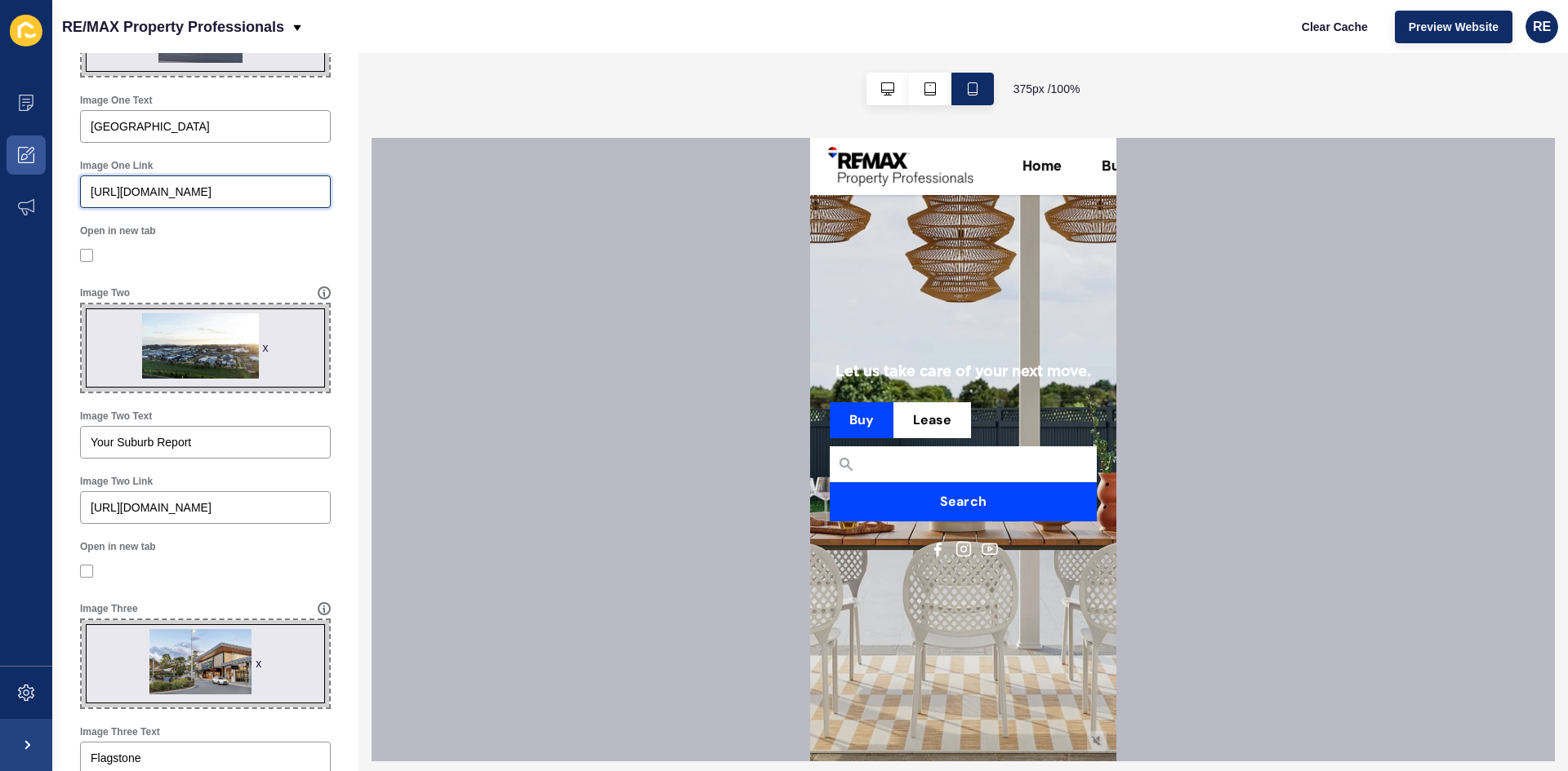
scroll to position [0, 0]
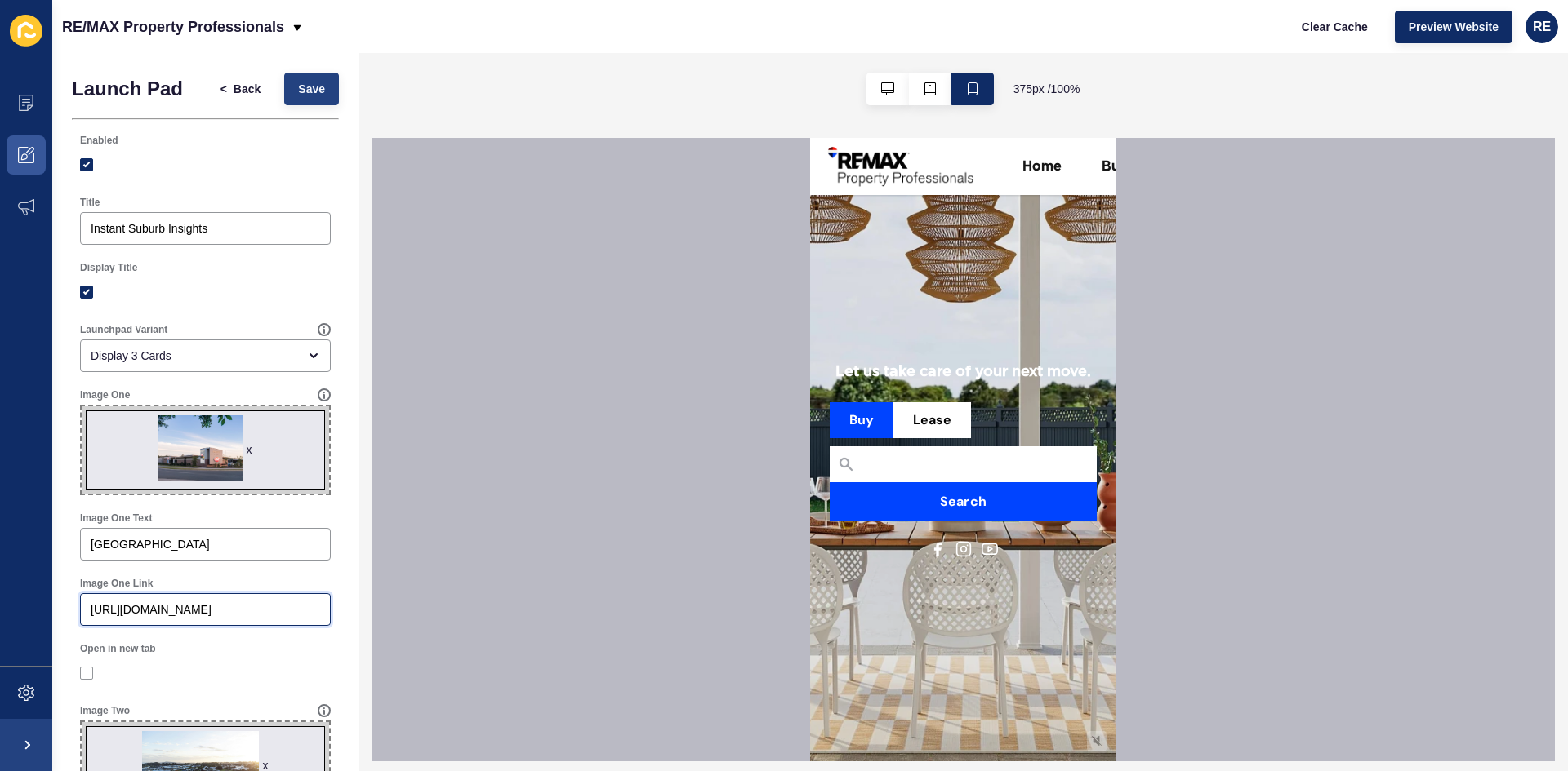
type input "[URL][DOMAIN_NAME]"
click at [298, 82] on span "Save" at bounding box center [311, 88] width 27 height 17
click at [318, 92] on button "Save" at bounding box center [311, 89] width 54 height 33
click at [870, 88] on button "button" at bounding box center [888, 89] width 43 height 33
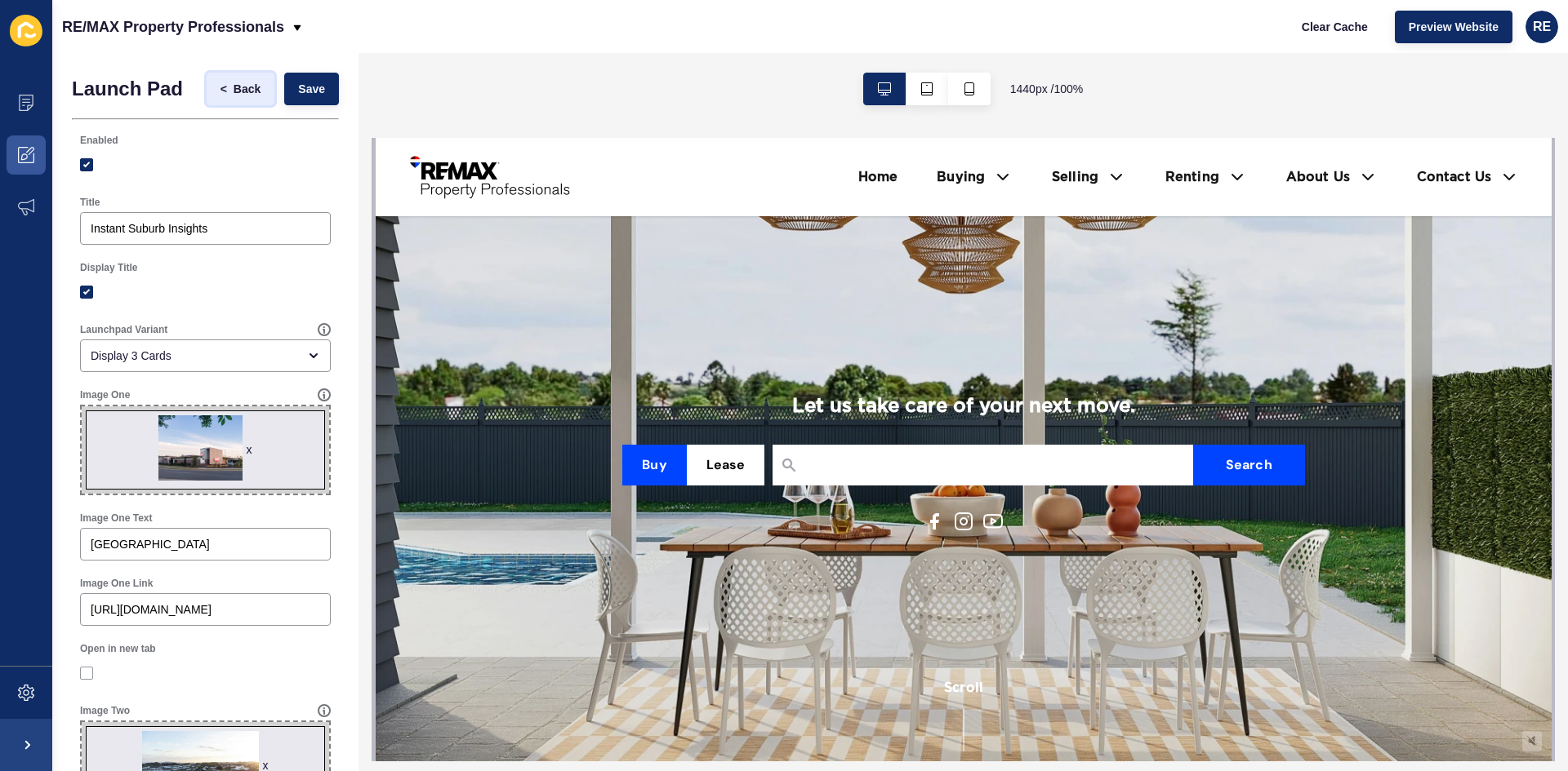
click at [239, 95] on span "Back" at bounding box center [247, 88] width 27 height 17
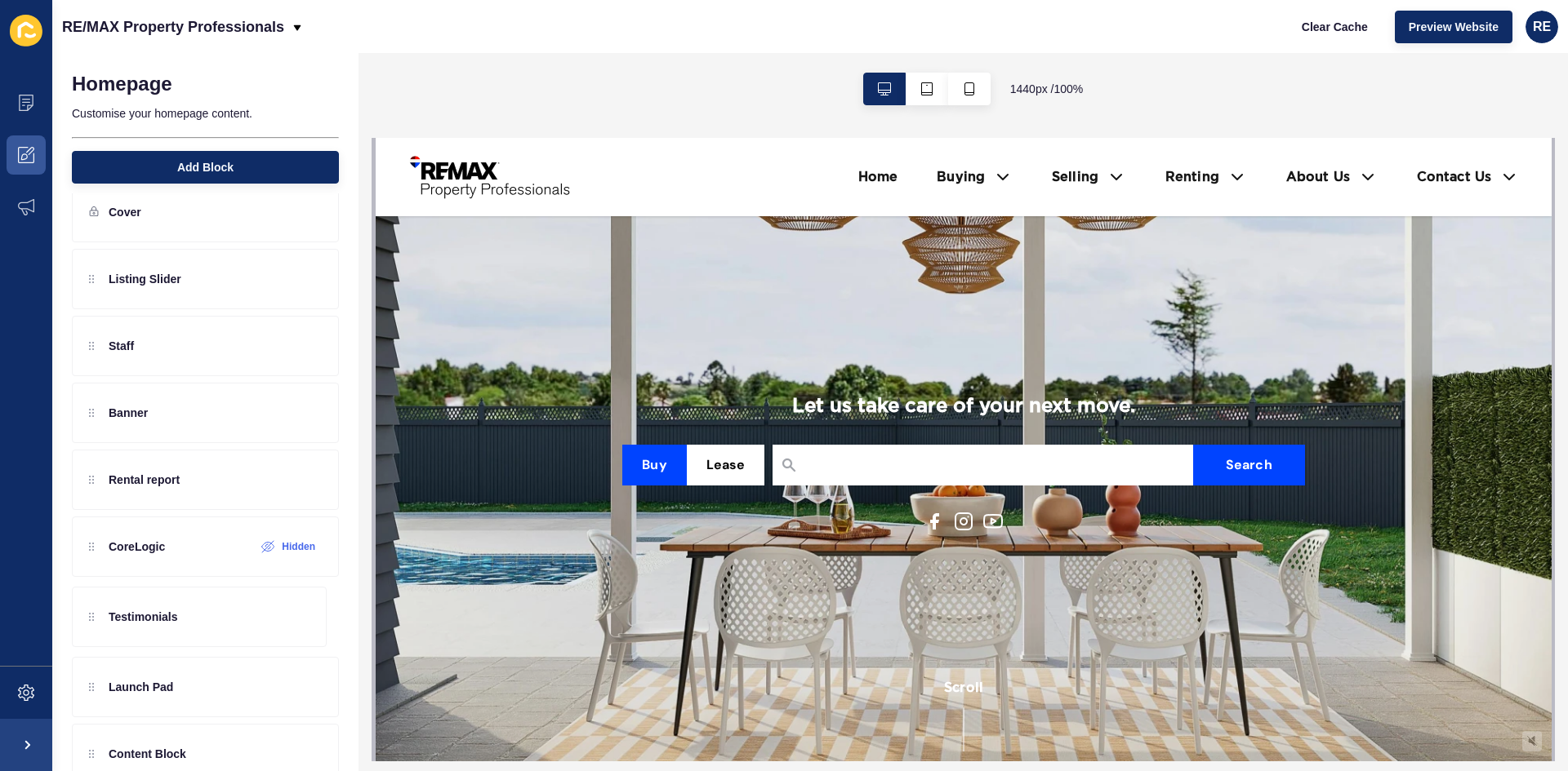
scroll to position [29, 0]
drag, startPoint x: 196, startPoint y: 717, endPoint x: 238, endPoint y: 430, distance: 290.1
click at [238, 430] on div "Listing Slider Staff Banner Rental report CoreLogic Hidden Launch Pad Testimoni…" at bounding box center [205, 511] width 267 height 529
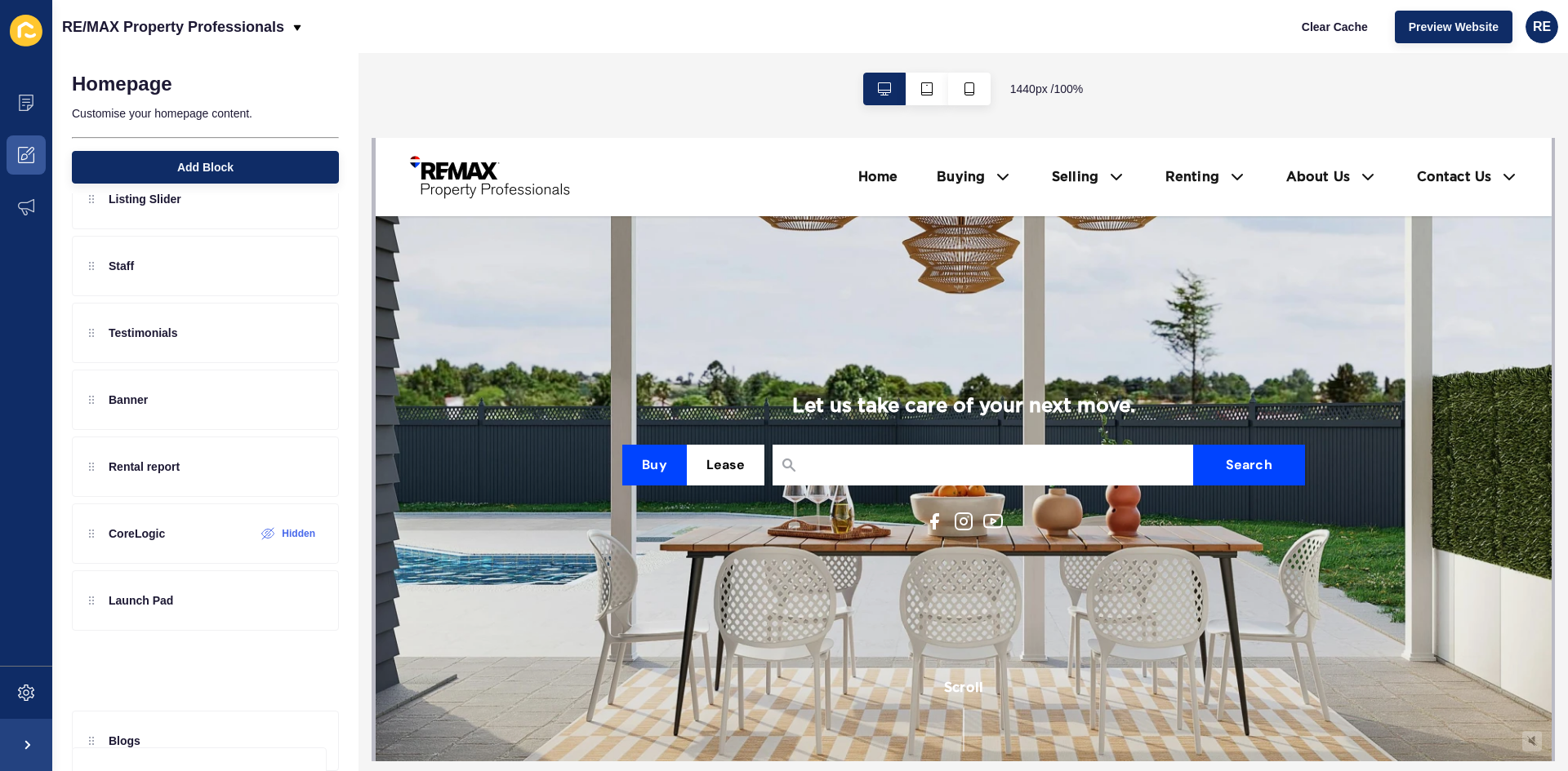
scroll to position [108, 0]
drag, startPoint x: 169, startPoint y: 658, endPoint x: 199, endPoint y: 416, distance: 243.9
click at [199, 416] on div "Listing Slider Staff Testimonials Banner Rental report CoreLogic Hidden Launch …" at bounding box center [205, 434] width 267 height 529
click at [191, 442] on div "Listing Slider Staff Testimonials Banner Rental report CoreLogic Hidden Launch …" at bounding box center [205, 434] width 267 height 529
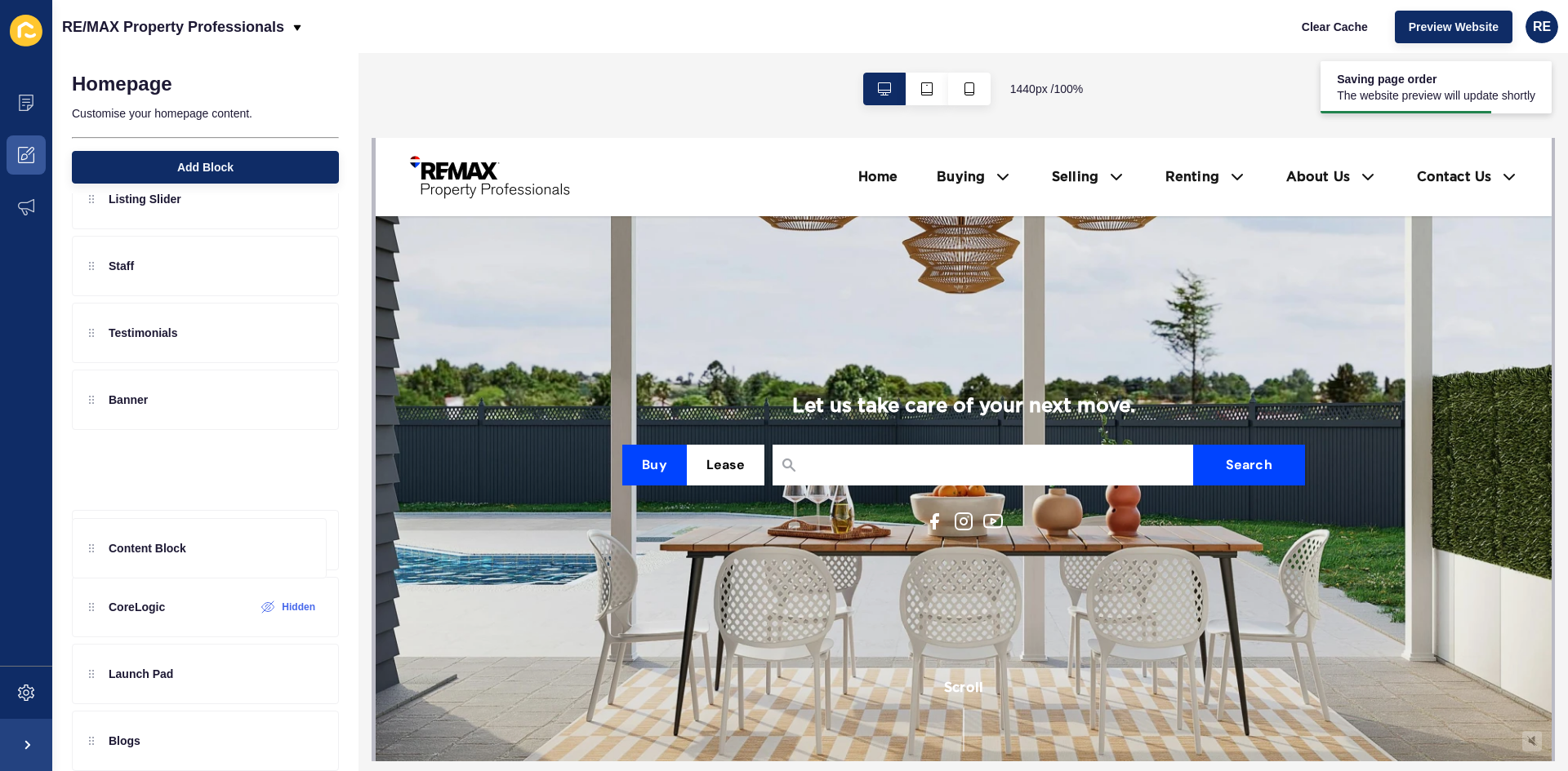
drag, startPoint x: 173, startPoint y: 416, endPoint x: 180, endPoint y: 438, distance: 23.1
click at [180, 438] on div "Listing Slider Staff Testimonials Content Block Banner Rental report CoreLogic …" at bounding box center [205, 434] width 267 height 529
drag, startPoint x: 188, startPoint y: 419, endPoint x: 187, endPoint y: 475, distance: 56.0
click at [187, 475] on div "Listing Slider Staff Testimonials Content Block Banner Rental report CoreLogic …" at bounding box center [205, 434] width 267 height 529
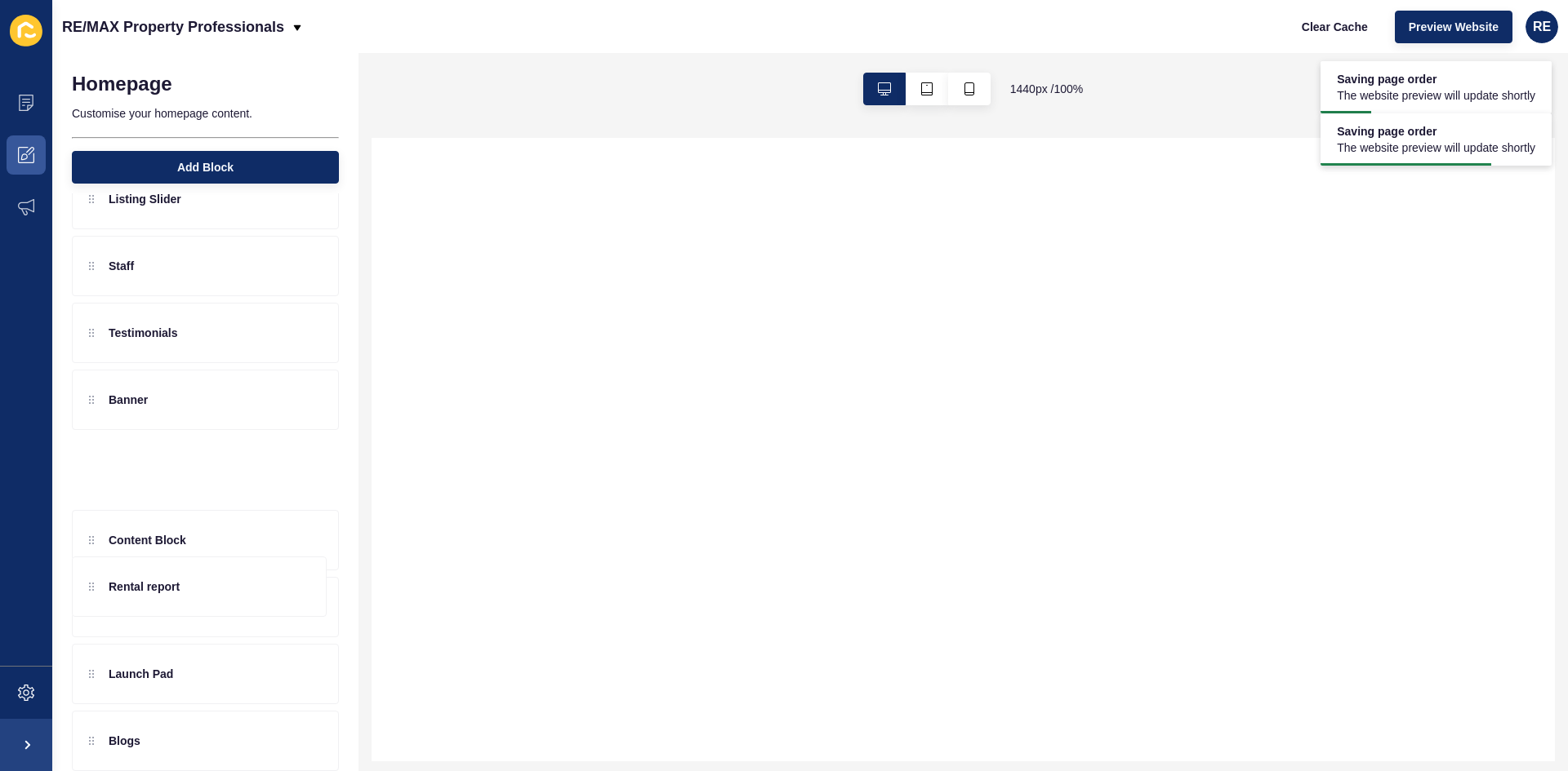
drag, startPoint x: 161, startPoint y: 537, endPoint x: 154, endPoint y: 528, distance: 11.4
click at [154, 528] on div "Listing Slider Staff Testimonials Banner Content Block Rental report CoreLogic …" at bounding box center [205, 434] width 267 height 529
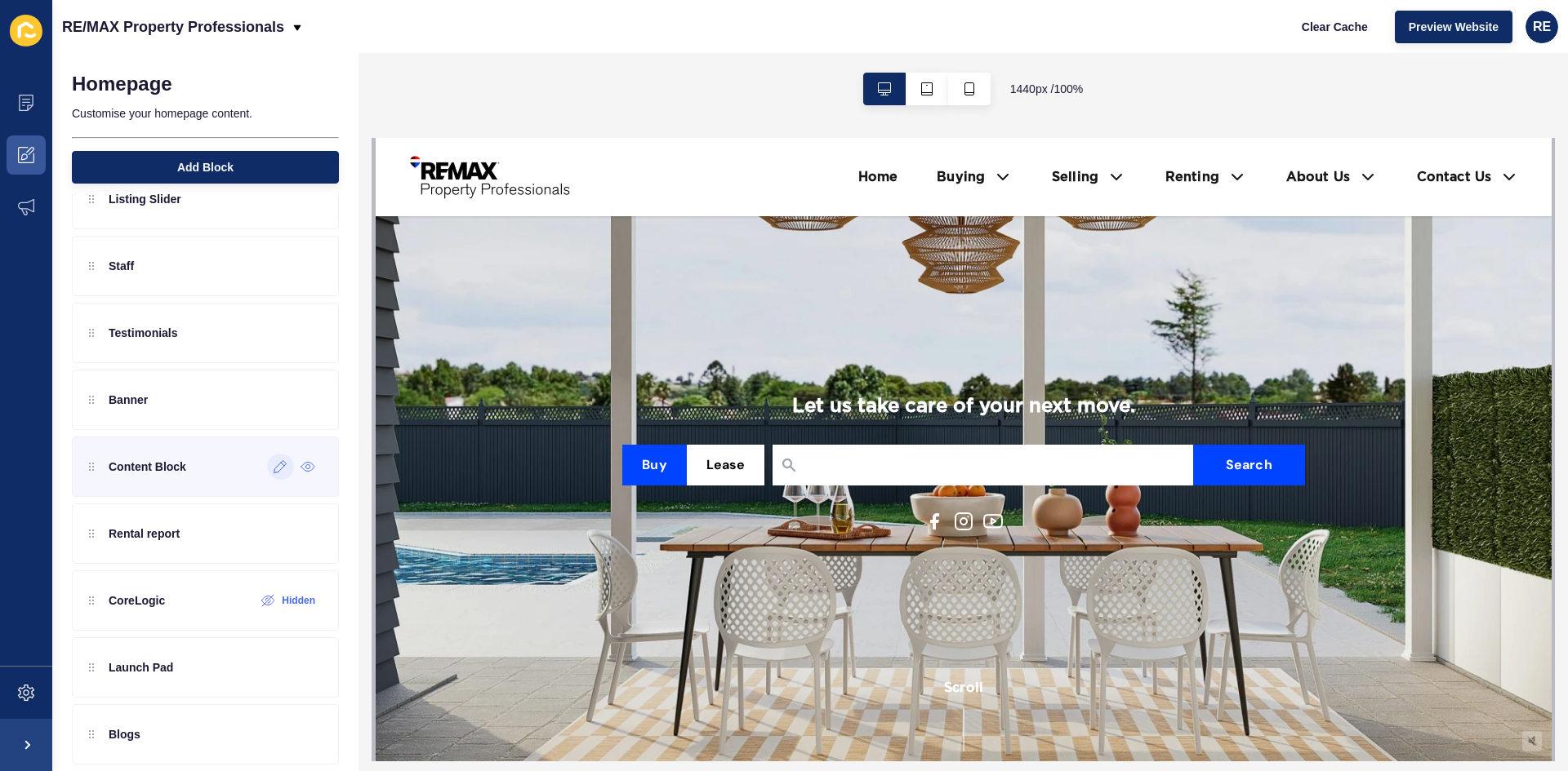
scroll to position [127, 0]
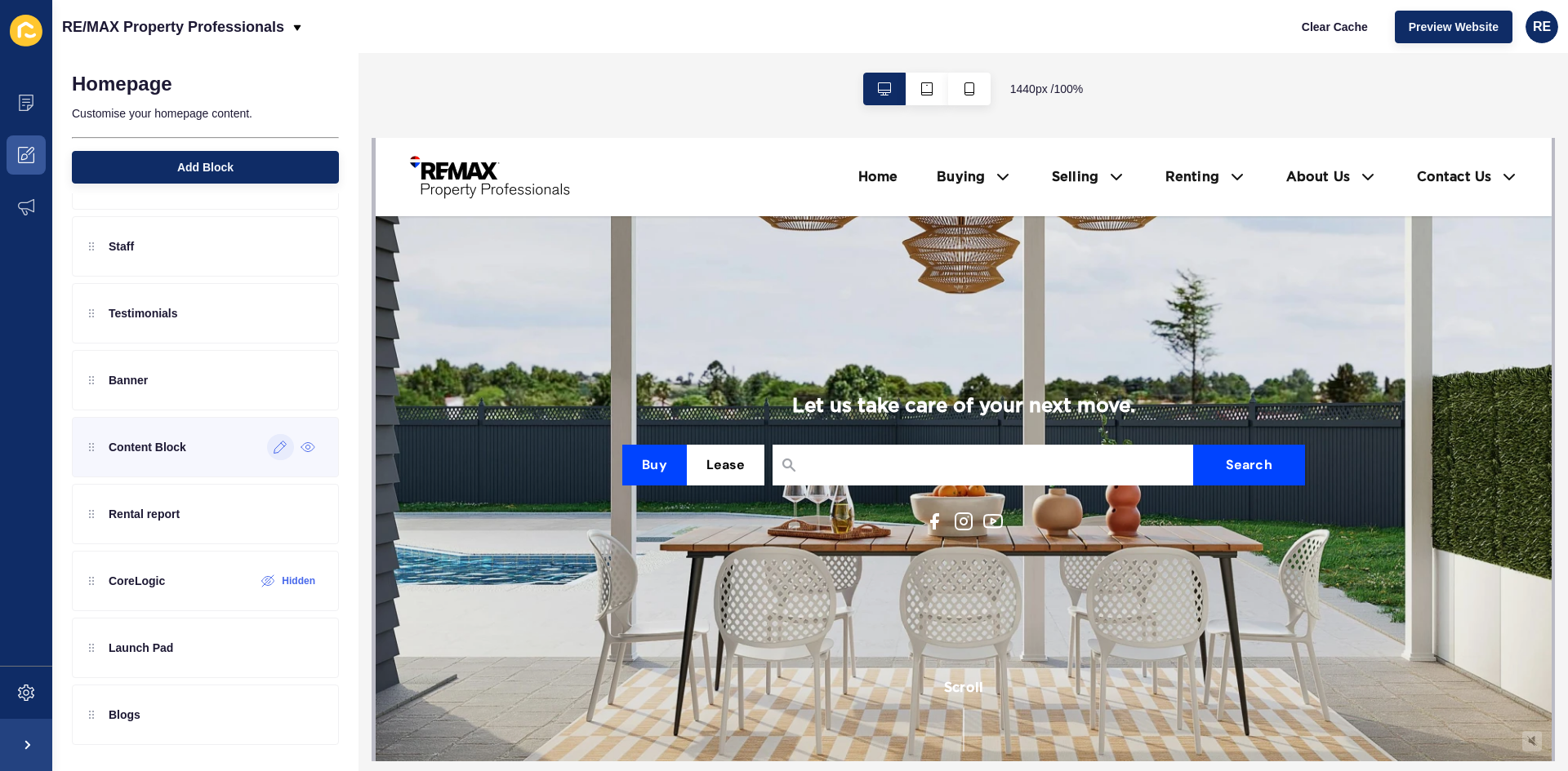
click at [273, 451] on icon at bounding box center [280, 446] width 14 height 13
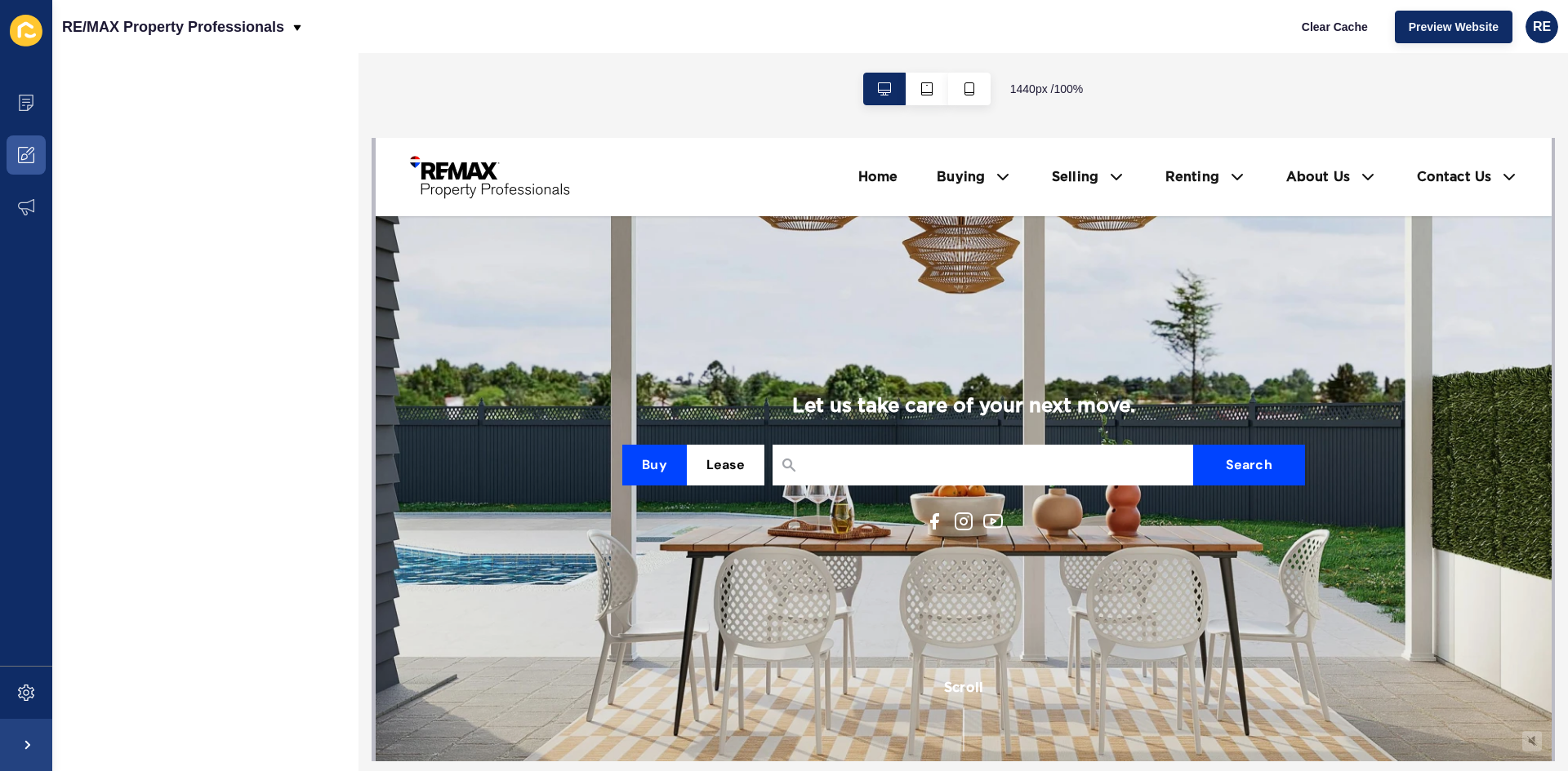
scroll to position [0, 0]
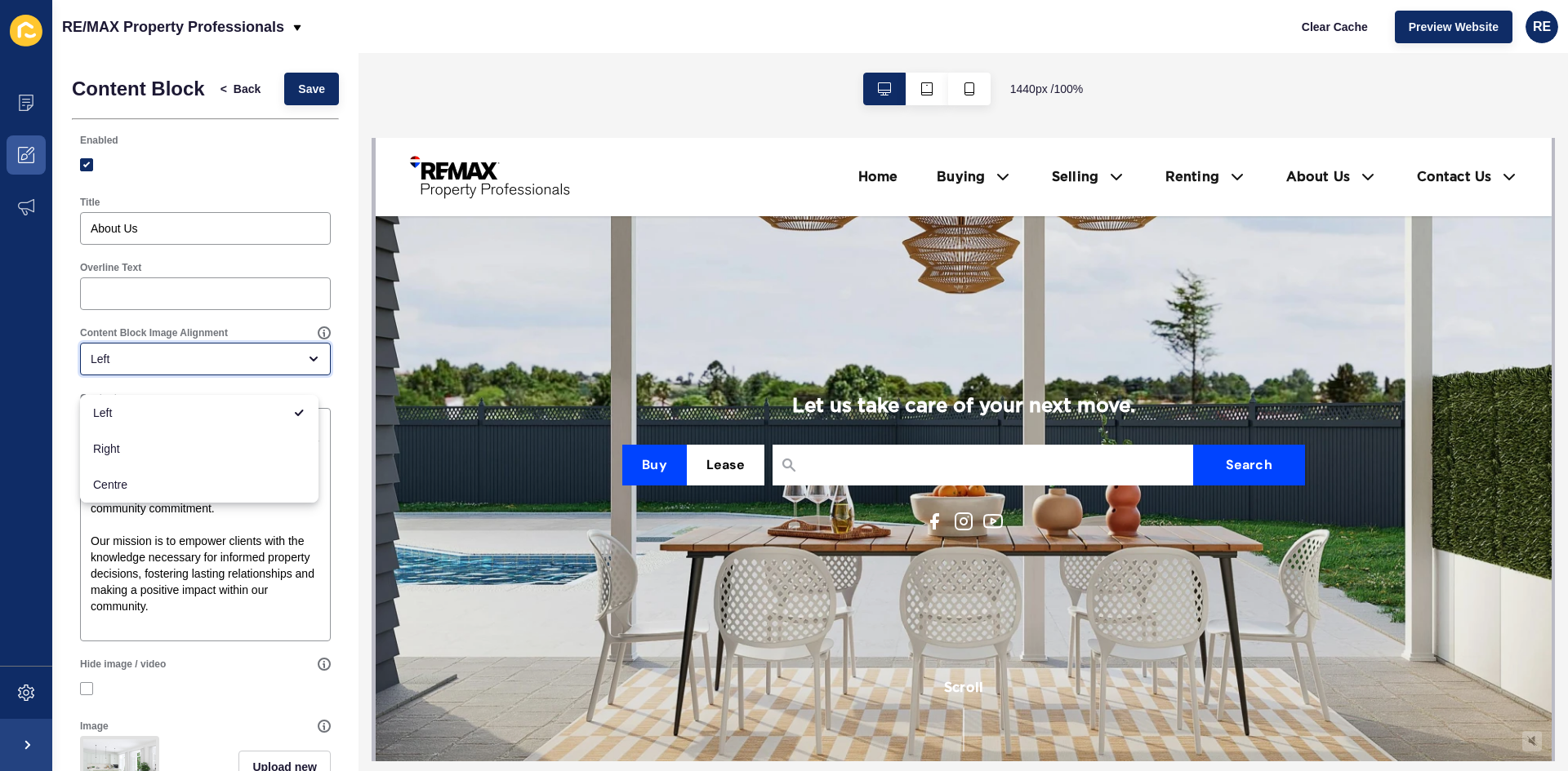
click at [136, 363] on div "Left" at bounding box center [205, 360] width 251 height 33
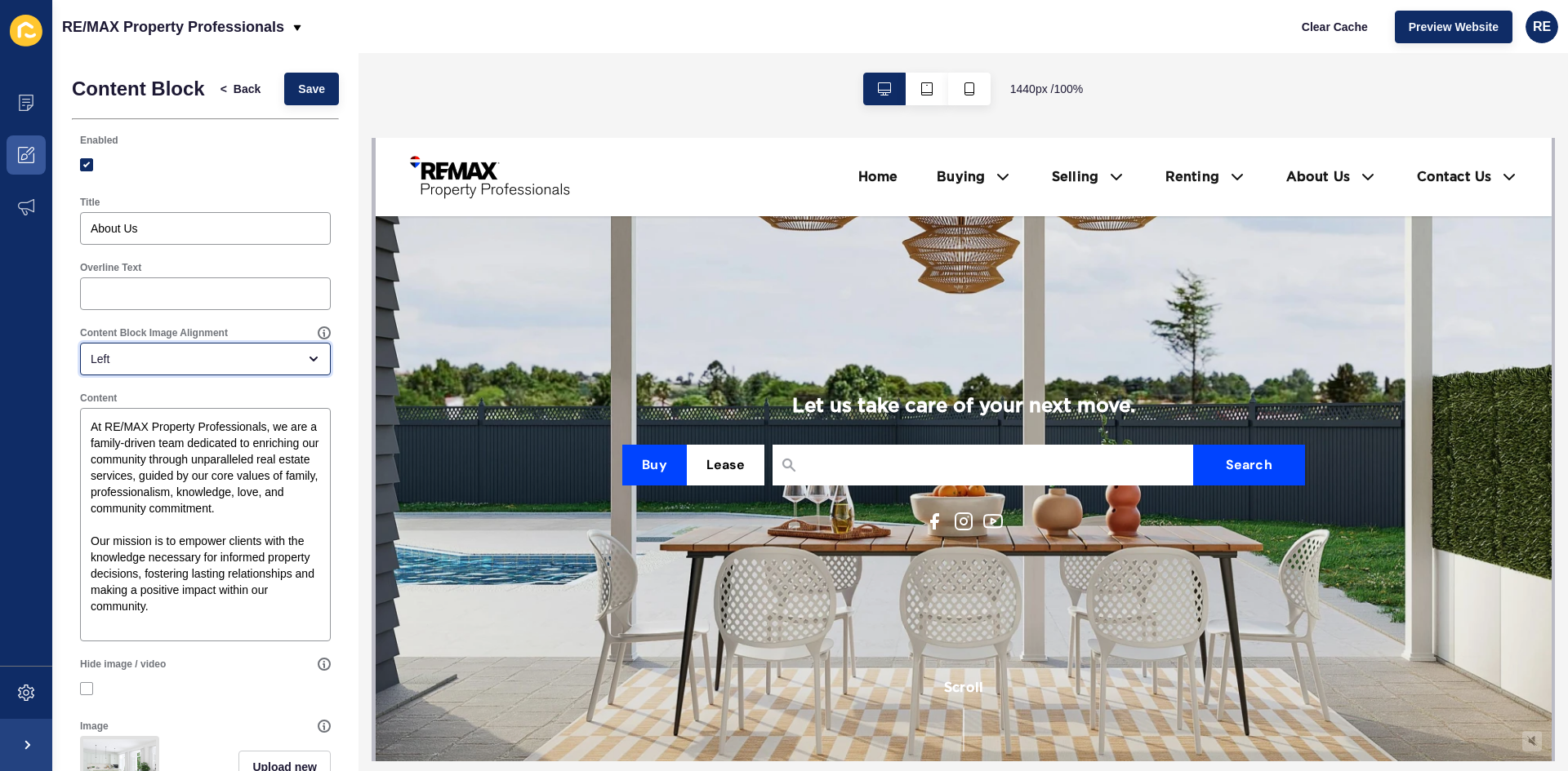
click at [136, 364] on div "Left" at bounding box center [205, 360] width 251 height 33
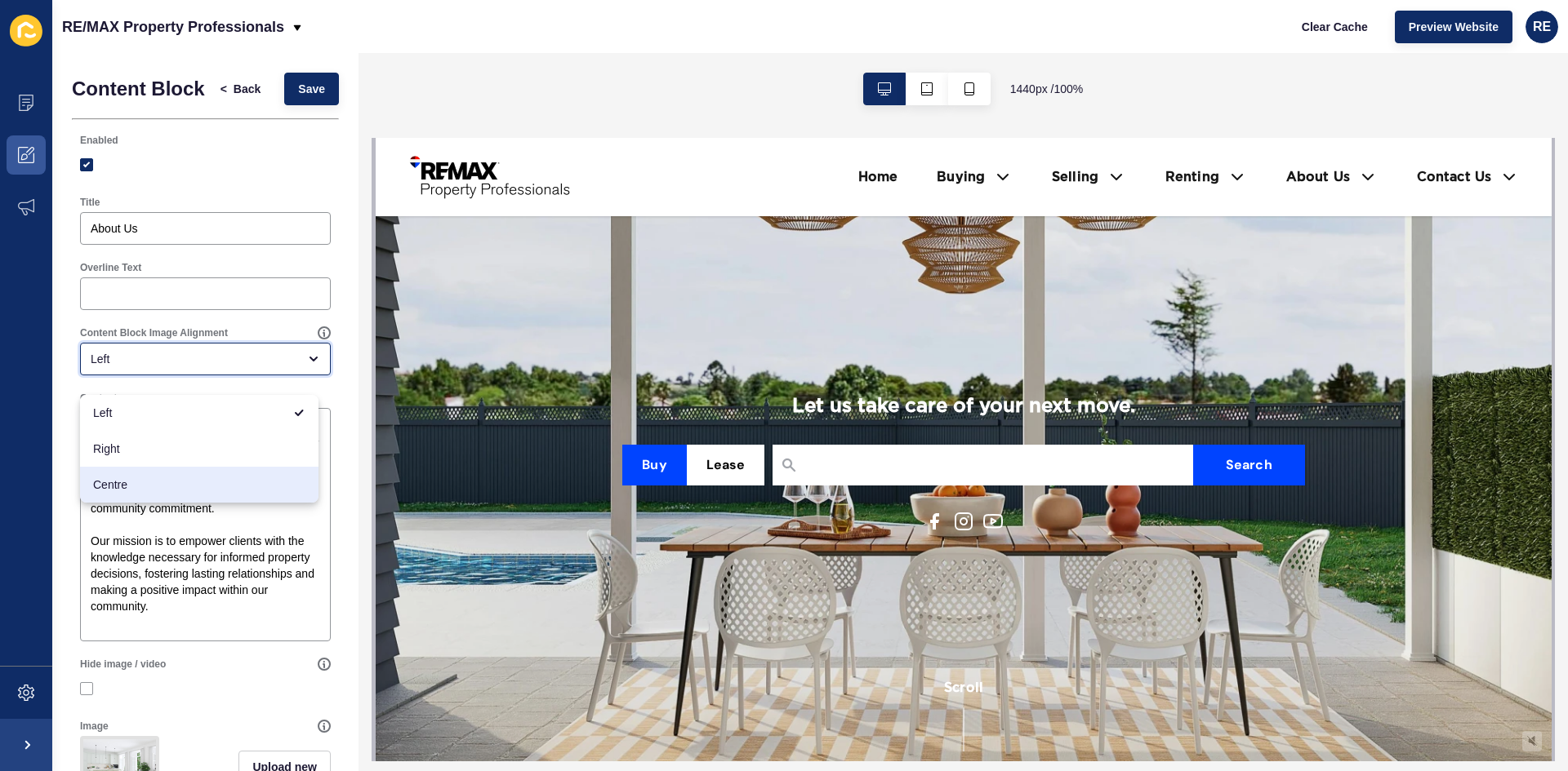
click at [140, 486] on span "Centre" at bounding box center [199, 484] width 212 height 17
type input "Centre"
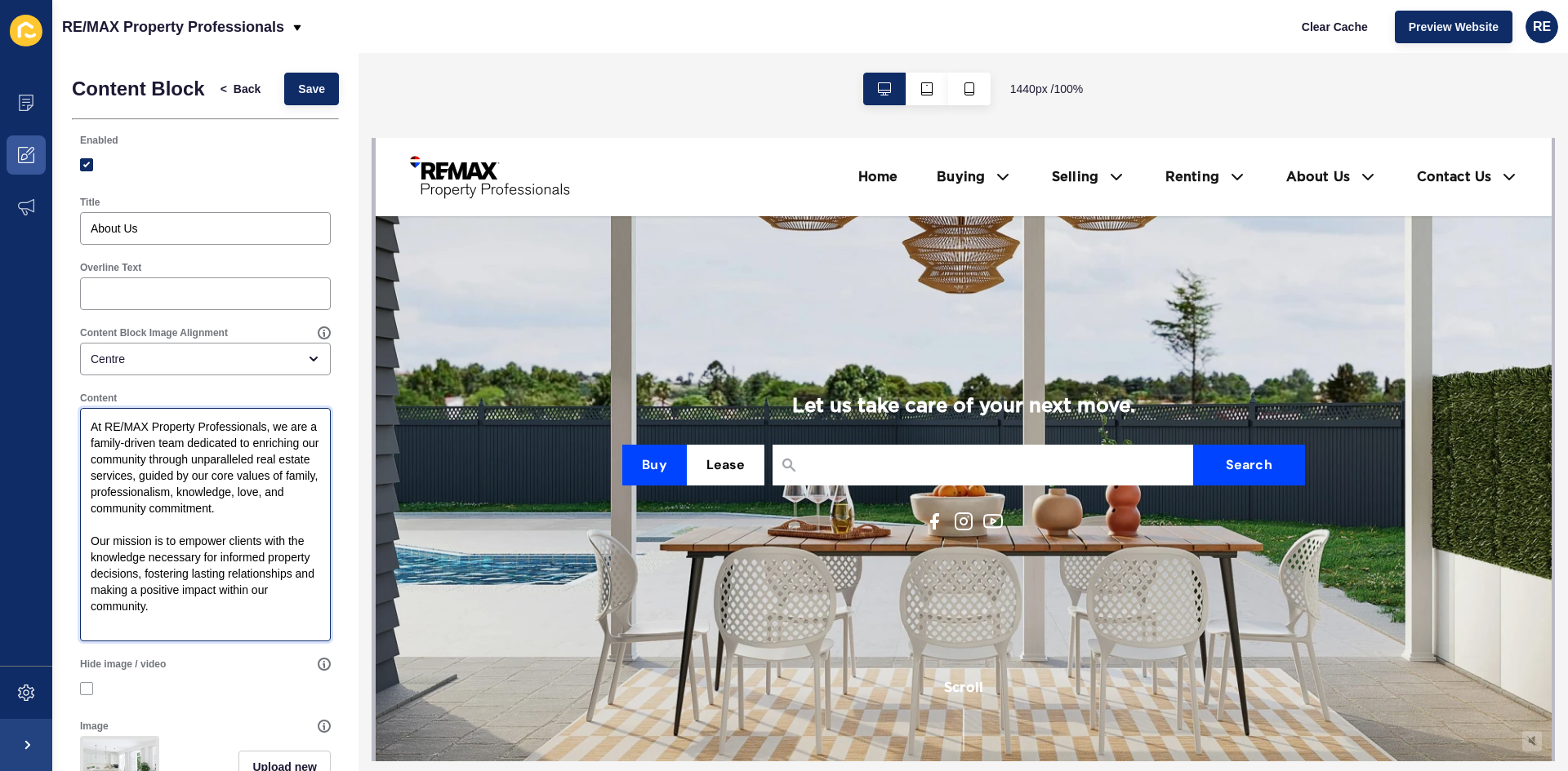
click at [125, 441] on textarea "At RE/MAX Property Professionals, we are a family-driven team dedicated to enri…" at bounding box center [205, 524] width 246 height 228
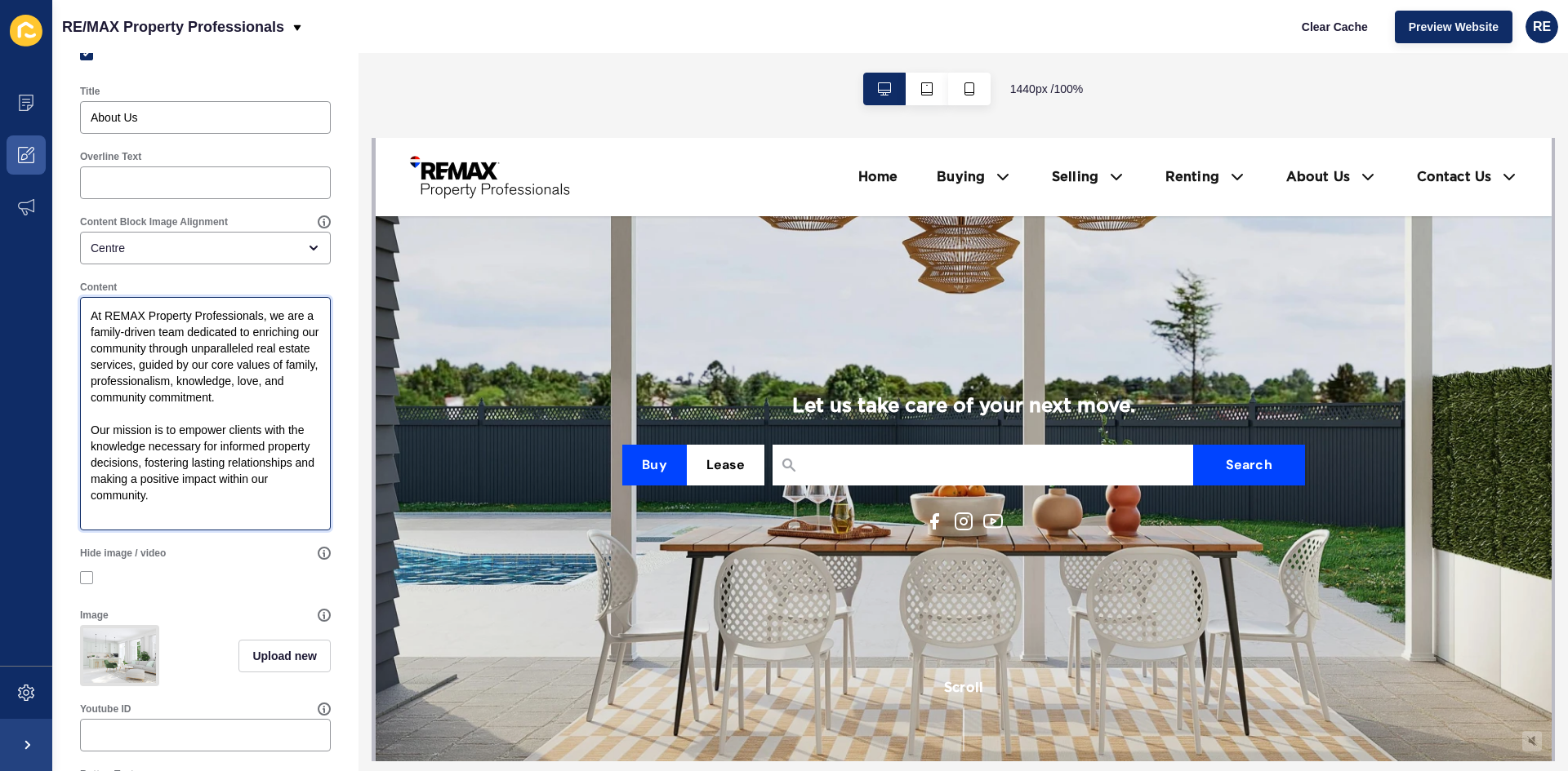
scroll to position [163, 0]
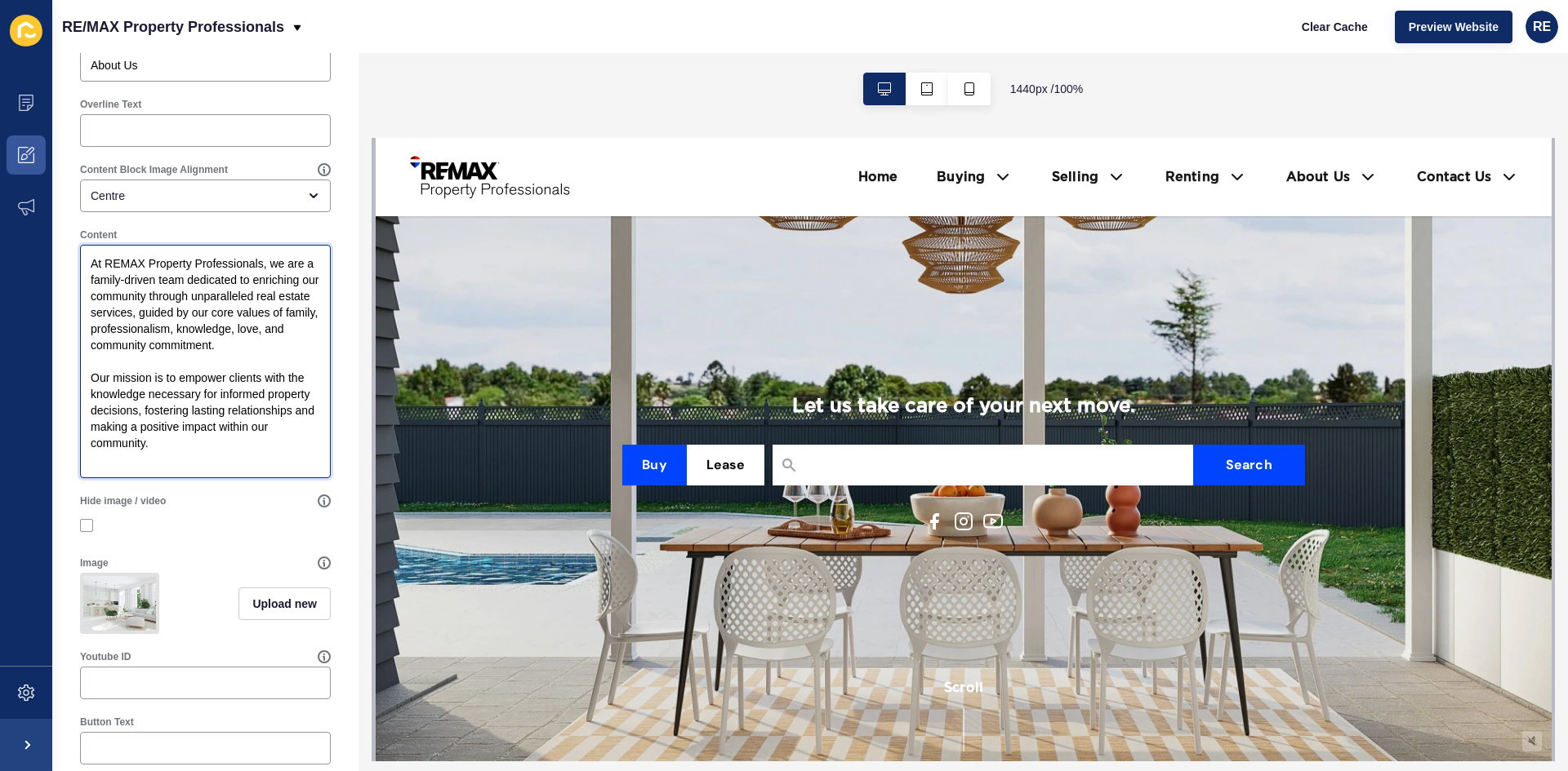
type textarea "At REMAX Property Professionals, we are a family-driven team dedicated to enric…"
click at [160, 508] on label "Hide image / video" at bounding box center [123, 501] width 86 height 13
click at [94, 520] on input "Hide image / video" at bounding box center [89, 525] width 11 height 11
click at [89, 532] on label at bounding box center [86, 525] width 13 height 13
click at [89, 531] on input "Hide image / video" at bounding box center [89, 525] width 11 height 11
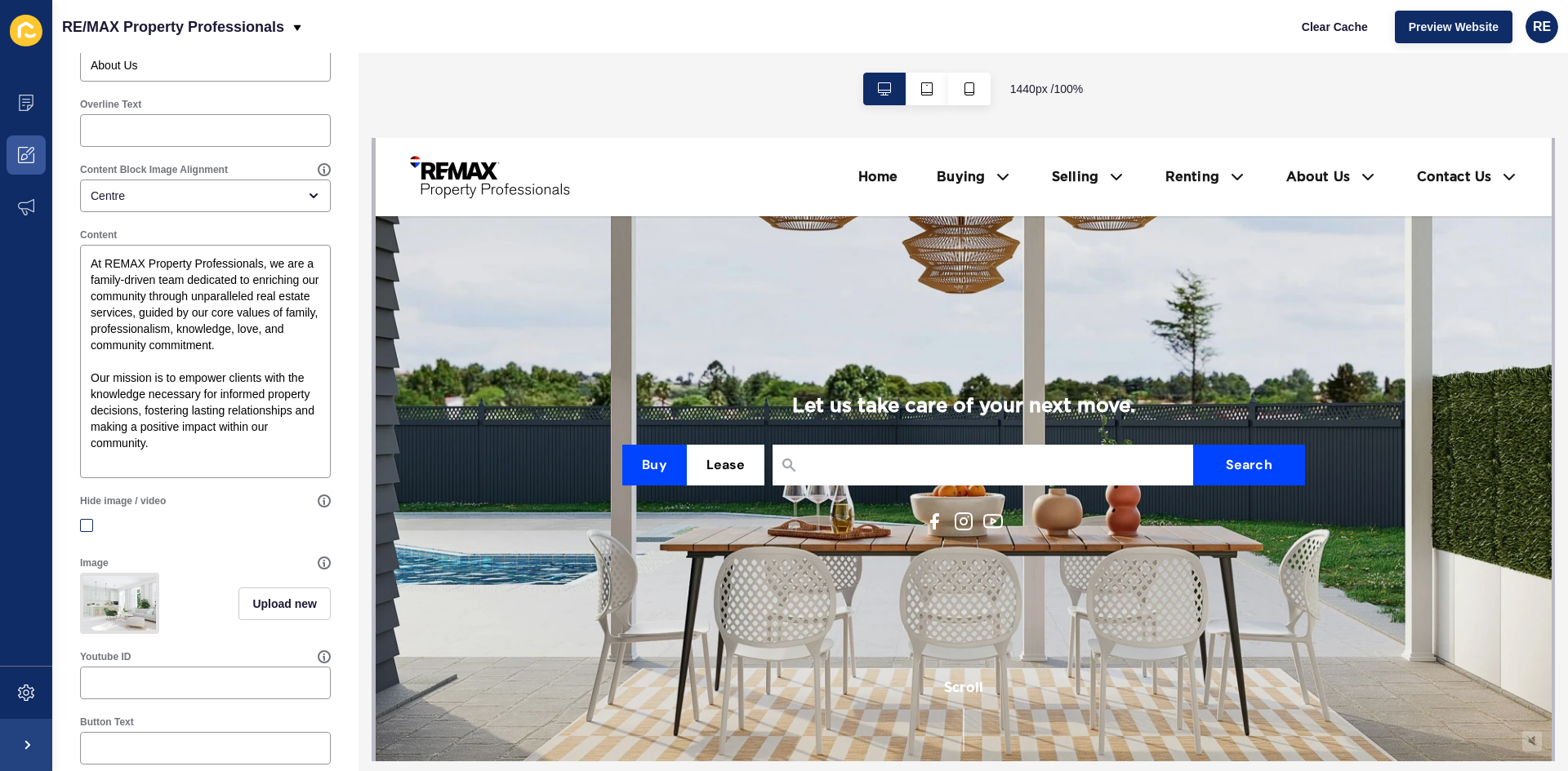
checkbox input "false"
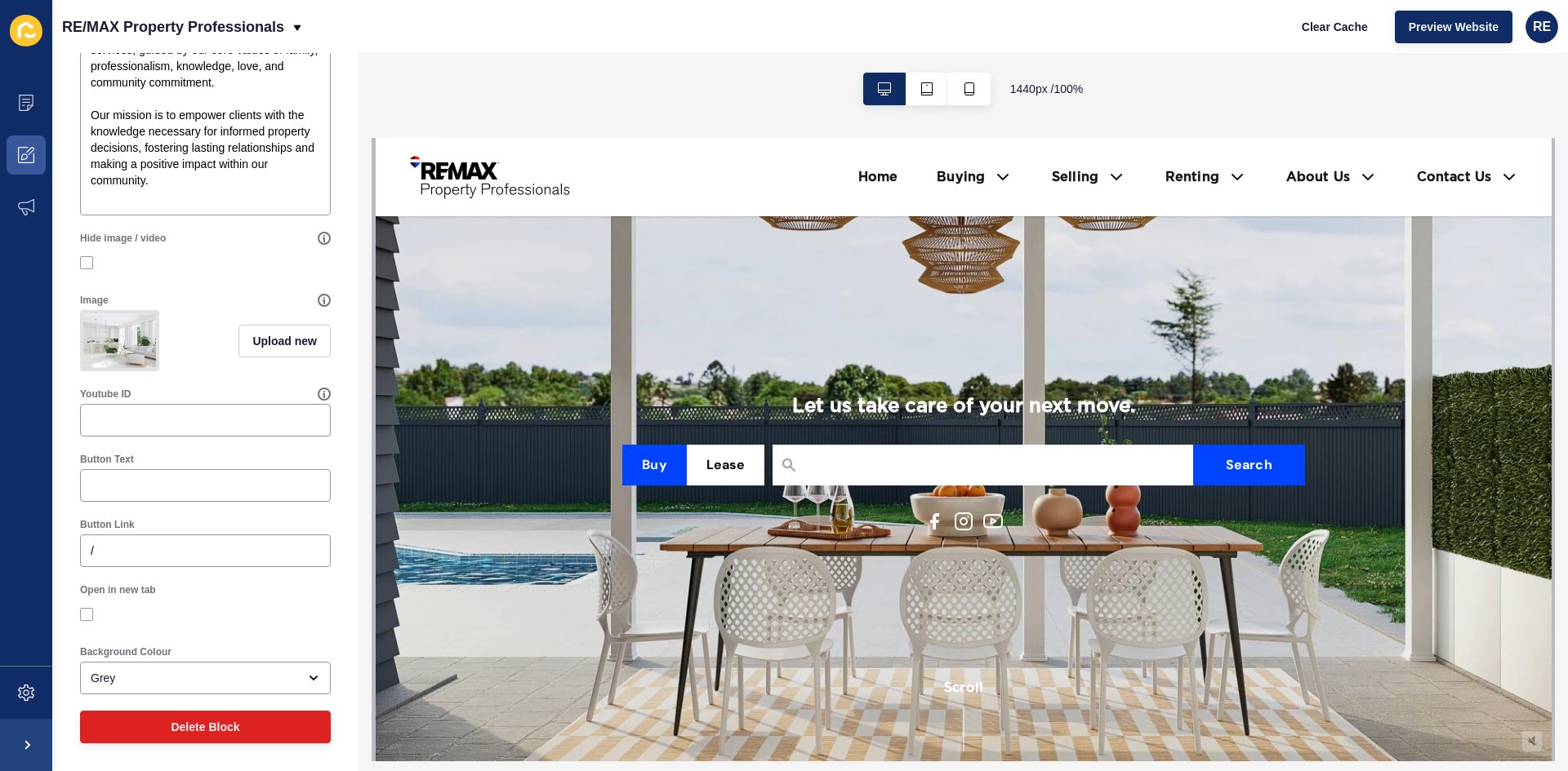
scroll to position [451, 0]
click at [183, 482] on input "Button Text" at bounding box center [205, 485] width 230 height 17
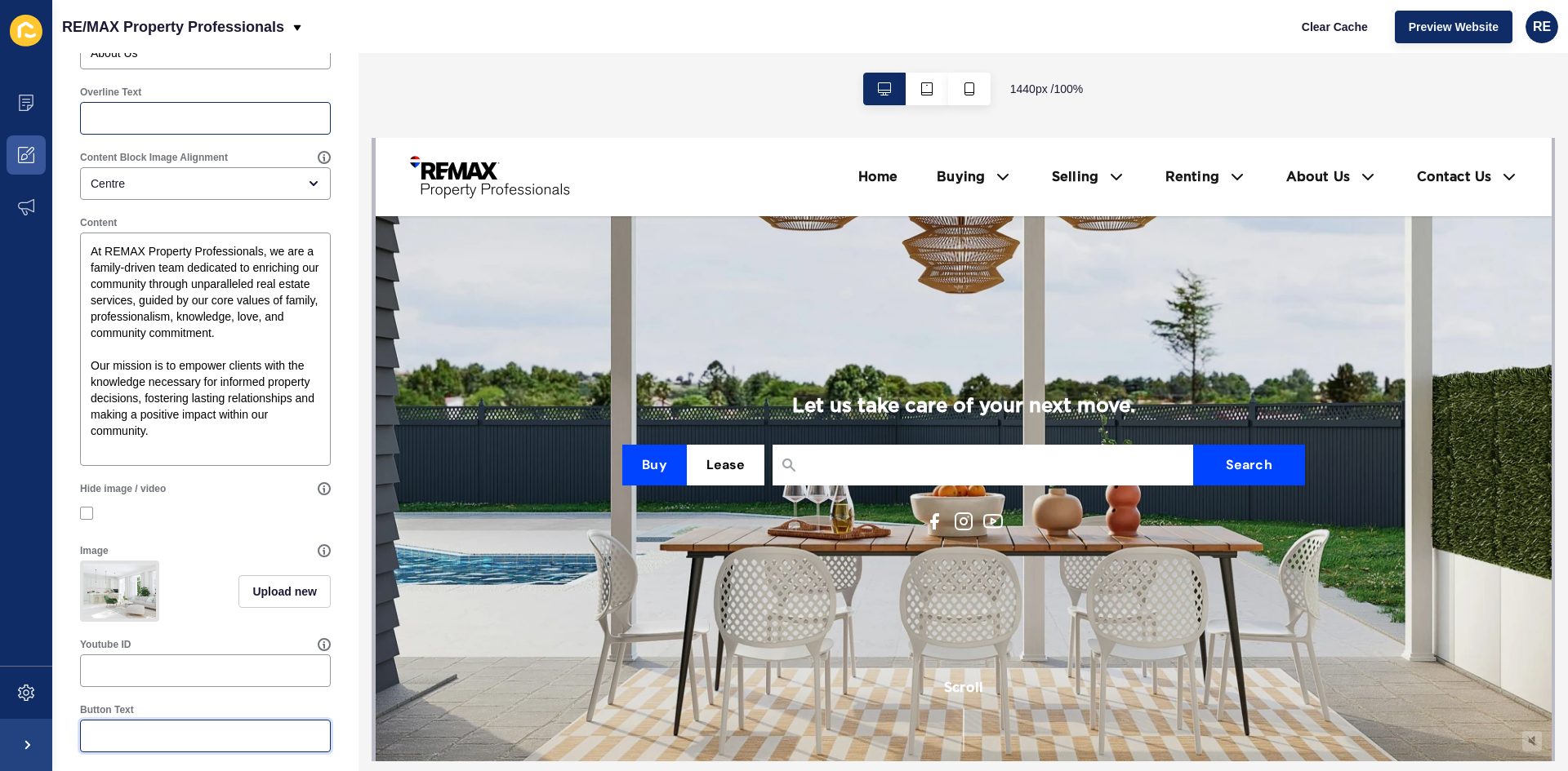
scroll to position [82, 0]
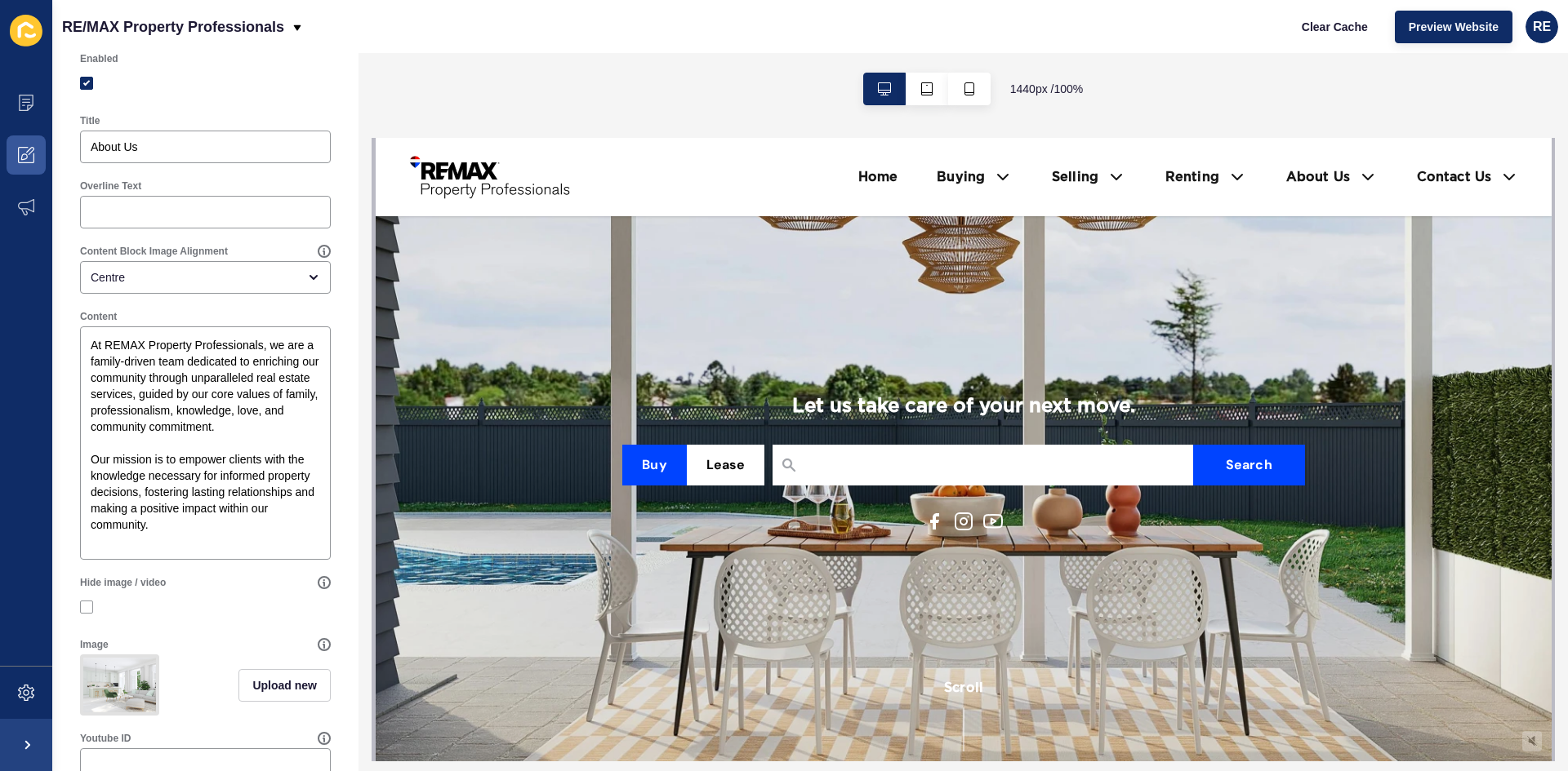
drag, startPoint x: 161, startPoint y: 170, endPoint x: 54, endPoint y: 153, distance: 108.3
click at [54, 153] on div "Content Block < Back Save Enabled Title About Us Overline Text Content Block Im…" at bounding box center [205, 543] width 306 height 1144
click at [143, 163] on div "About Us" at bounding box center [205, 147] width 251 height 33
drag, startPoint x: 129, startPoint y: 158, endPoint x: 83, endPoint y: 158, distance: 46.0
click at [84, 158] on div "About Us" at bounding box center [205, 147] width 251 height 33
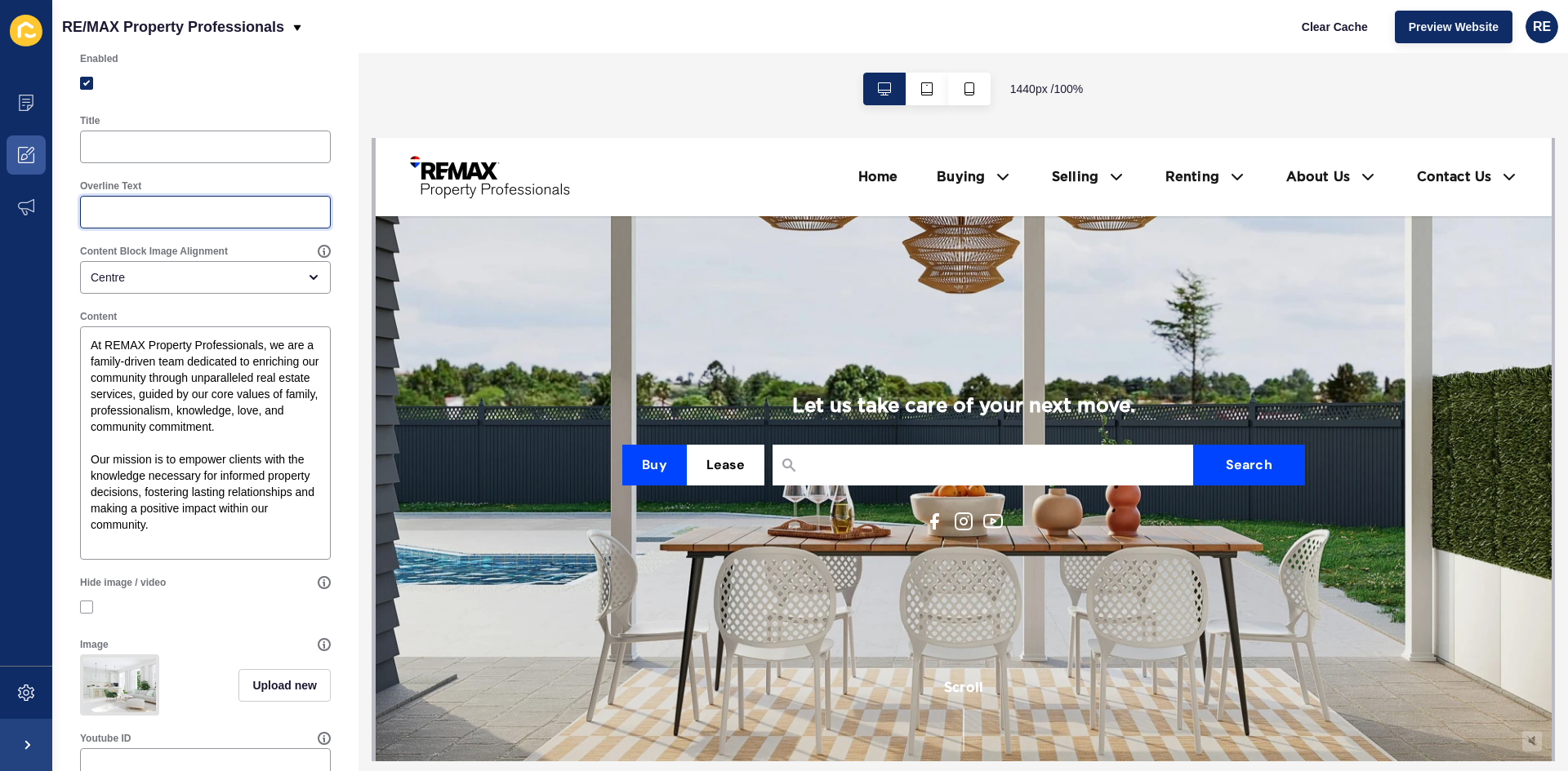
click at [113, 221] on input "Overline Text" at bounding box center [205, 212] width 230 height 17
paste input "About Us"
type input "About Us"
click at [123, 163] on div at bounding box center [205, 147] width 251 height 33
drag, startPoint x: 183, startPoint y: 226, endPoint x: 88, endPoint y: 226, distance: 95.0
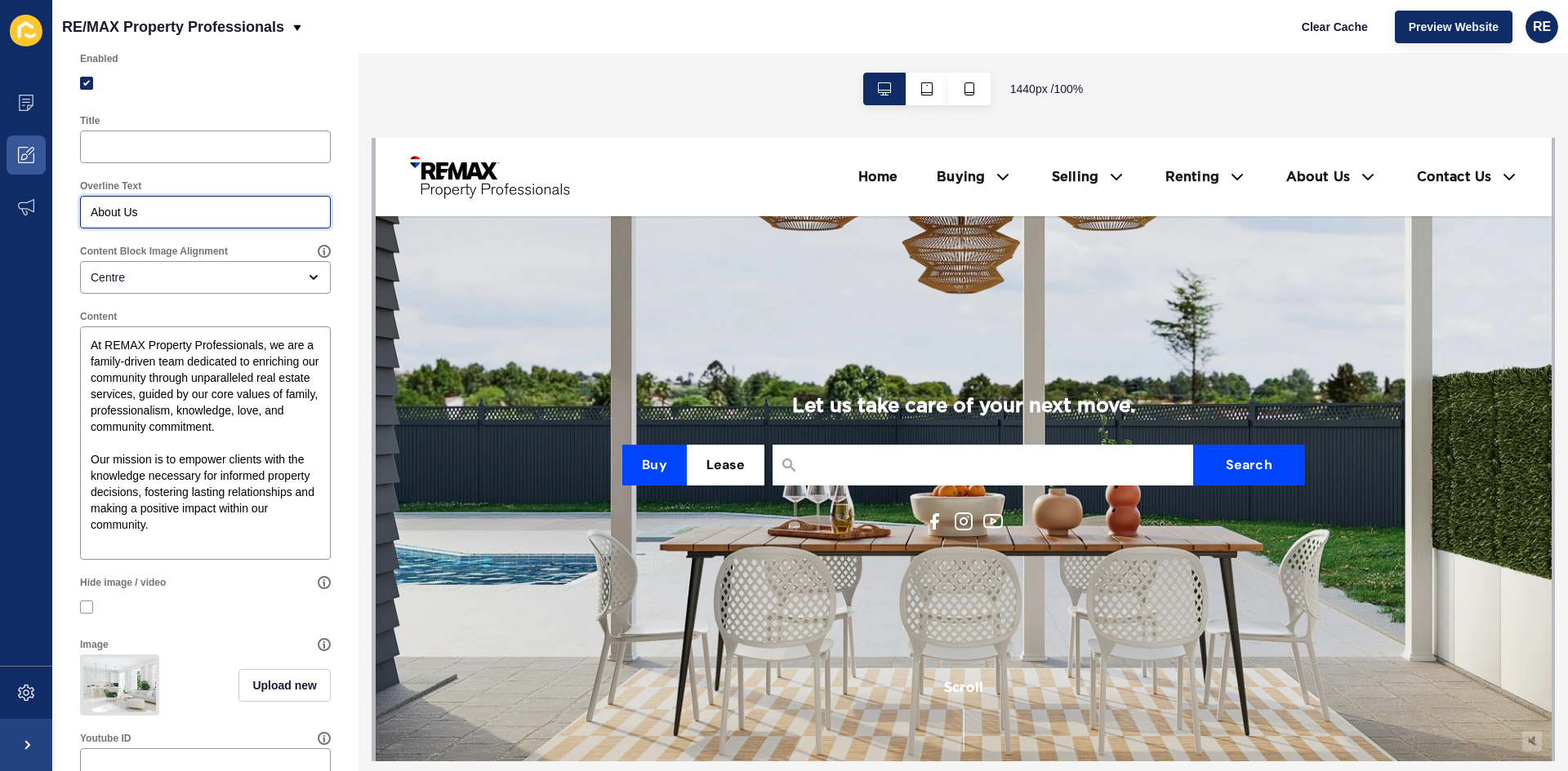
click at [88, 226] on div "About Us" at bounding box center [205, 212] width 251 height 33
click at [99, 163] on div at bounding box center [205, 147] width 251 height 33
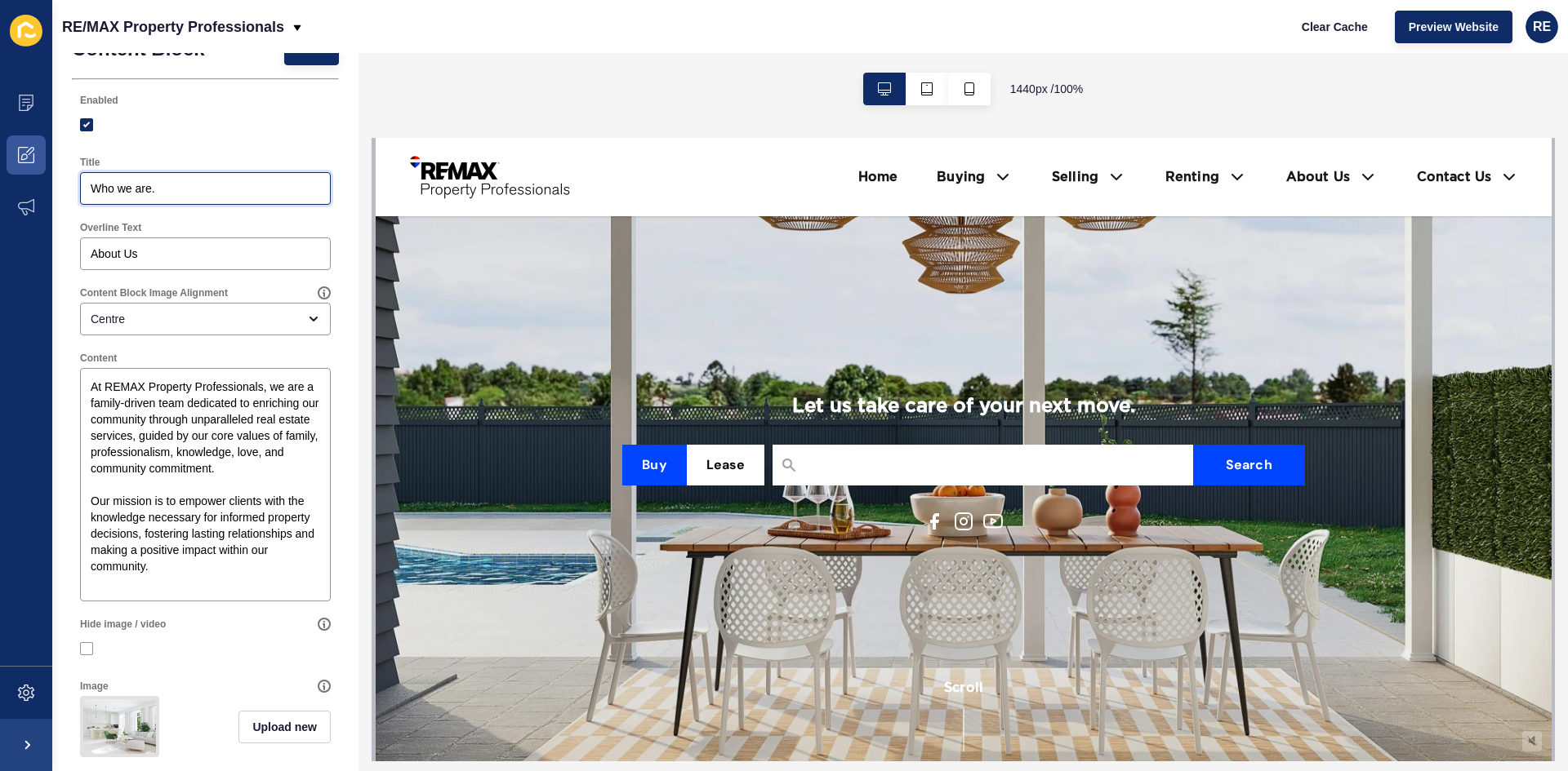
scroll to position [0, 0]
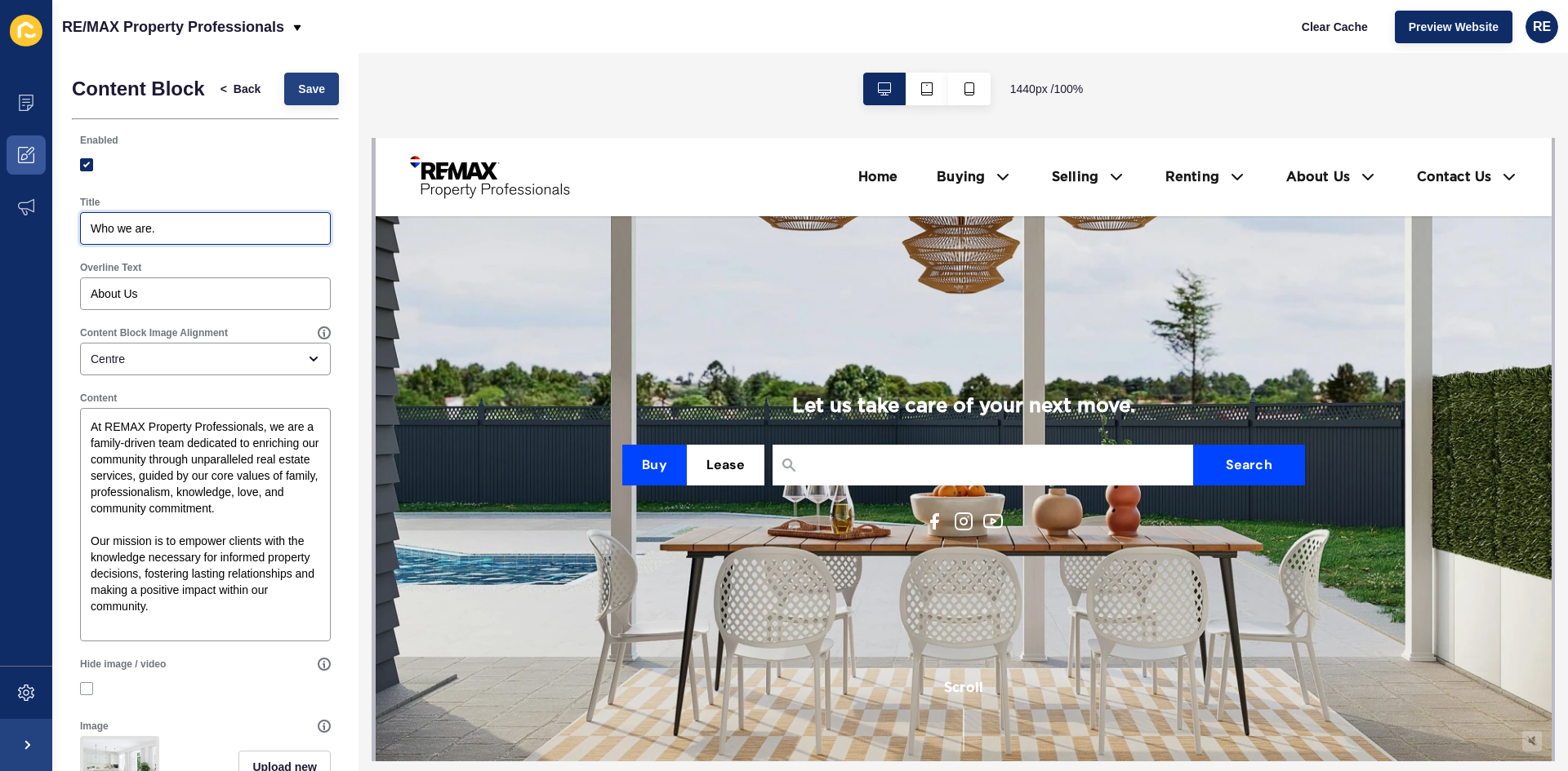
type input "Who we are."
click at [302, 94] on span "Save" at bounding box center [311, 88] width 27 height 17
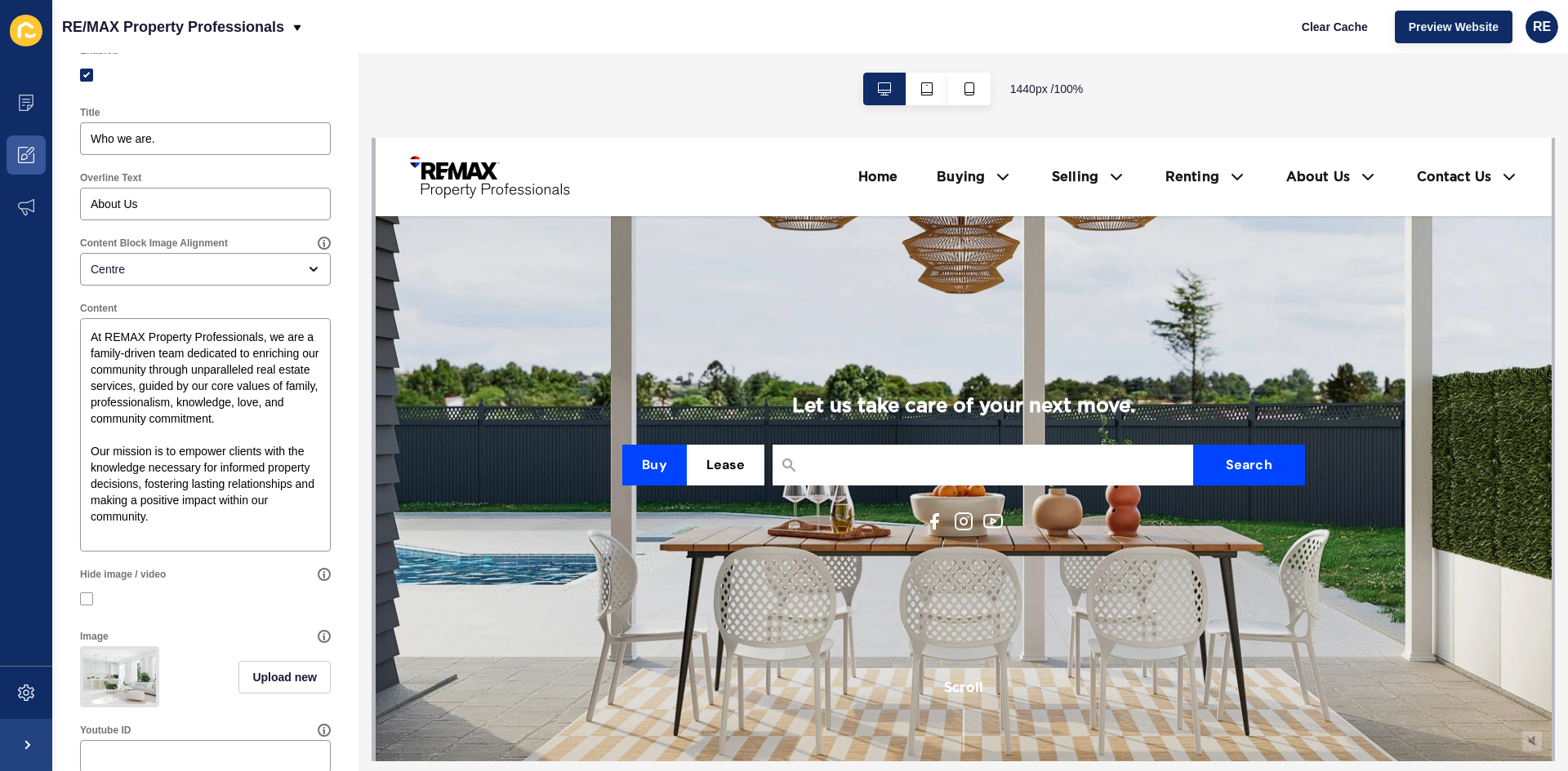
scroll to position [82, 0]
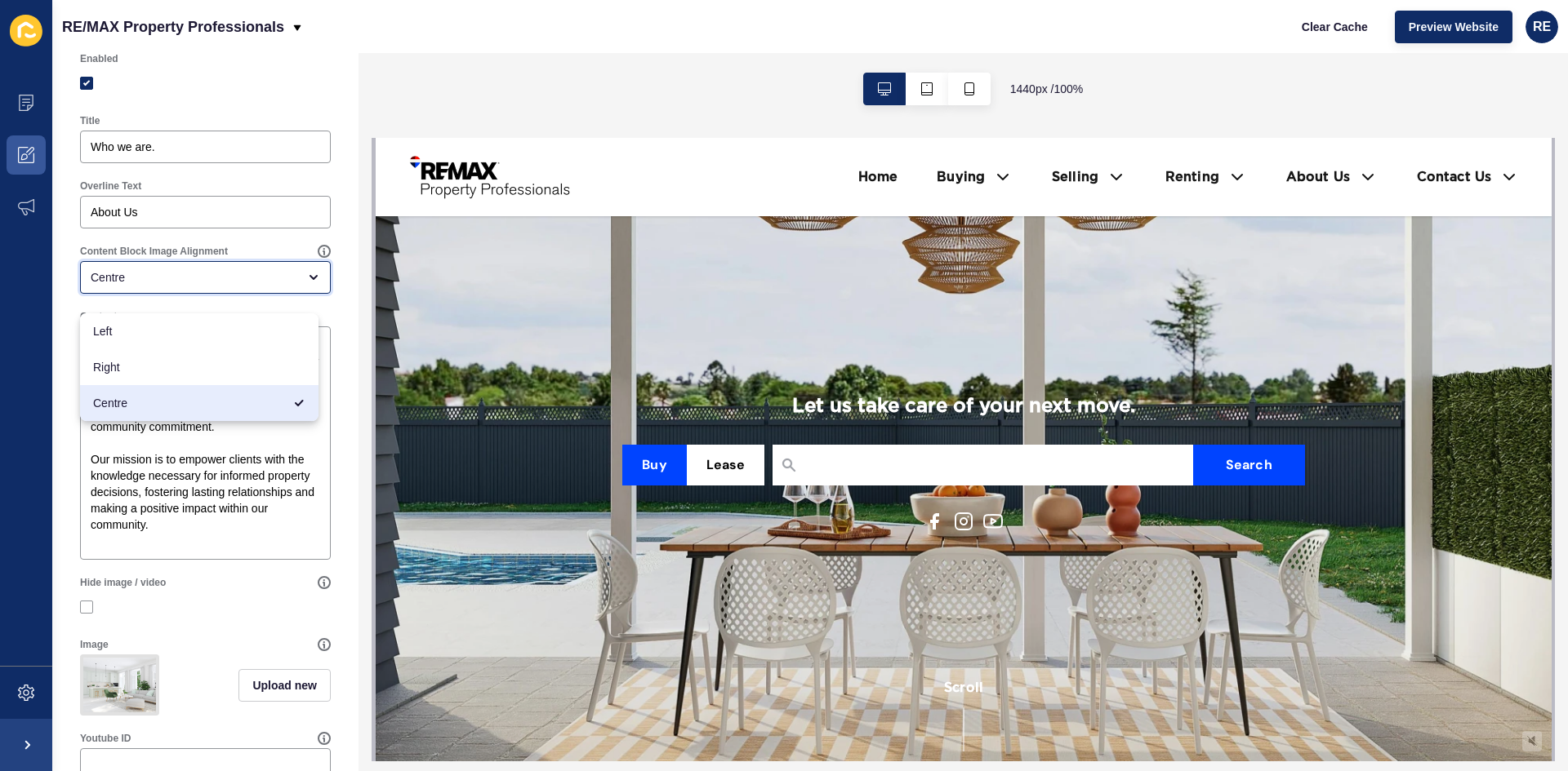
drag, startPoint x: 210, startPoint y: 290, endPoint x: 208, endPoint y: 298, distance: 8.2
click at [210, 286] on div "Centre" at bounding box center [194, 277] width 206 height 17
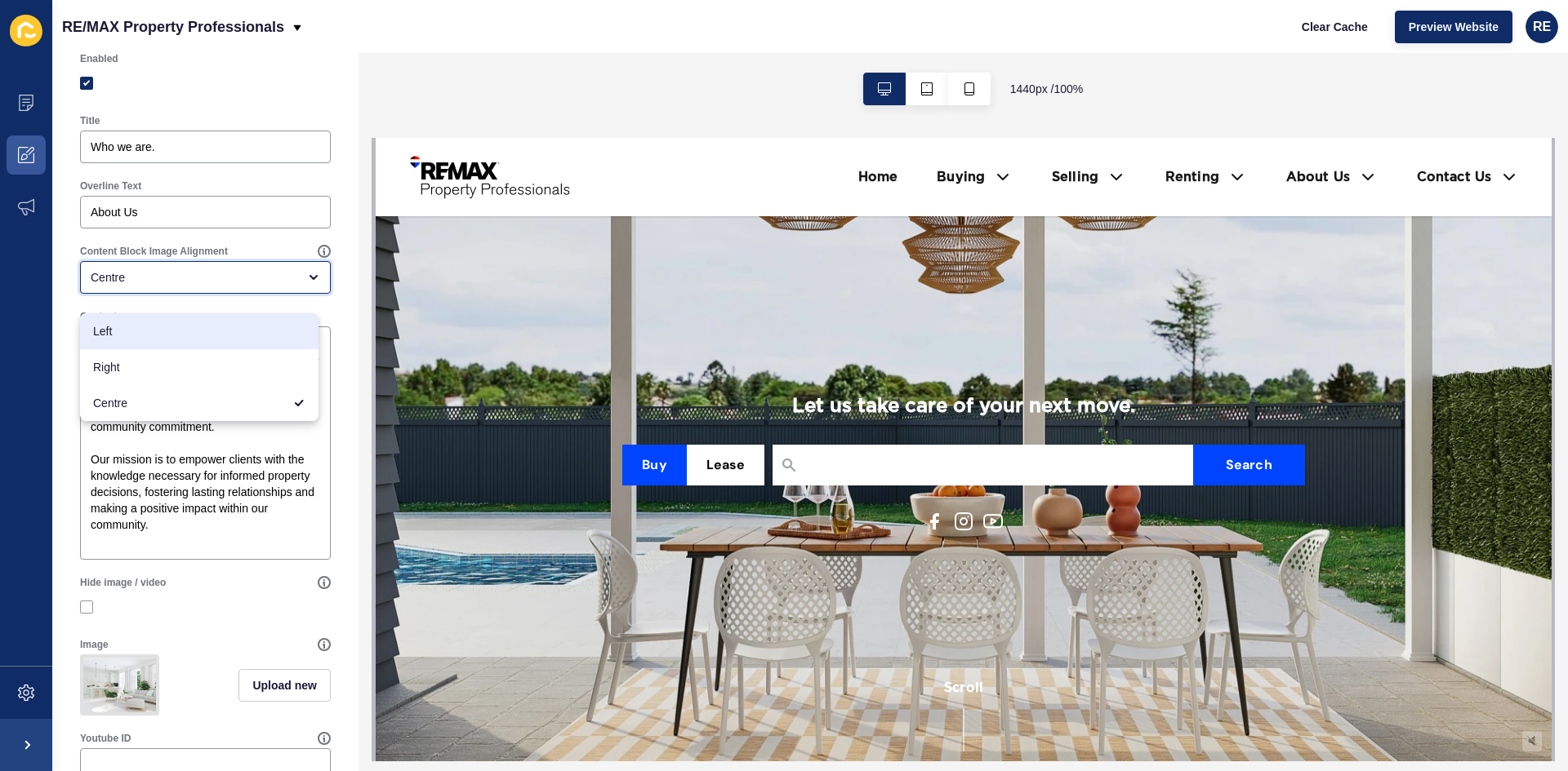
click at [186, 340] on div "Left" at bounding box center [198, 331] width 238 height 36
type input "Left"
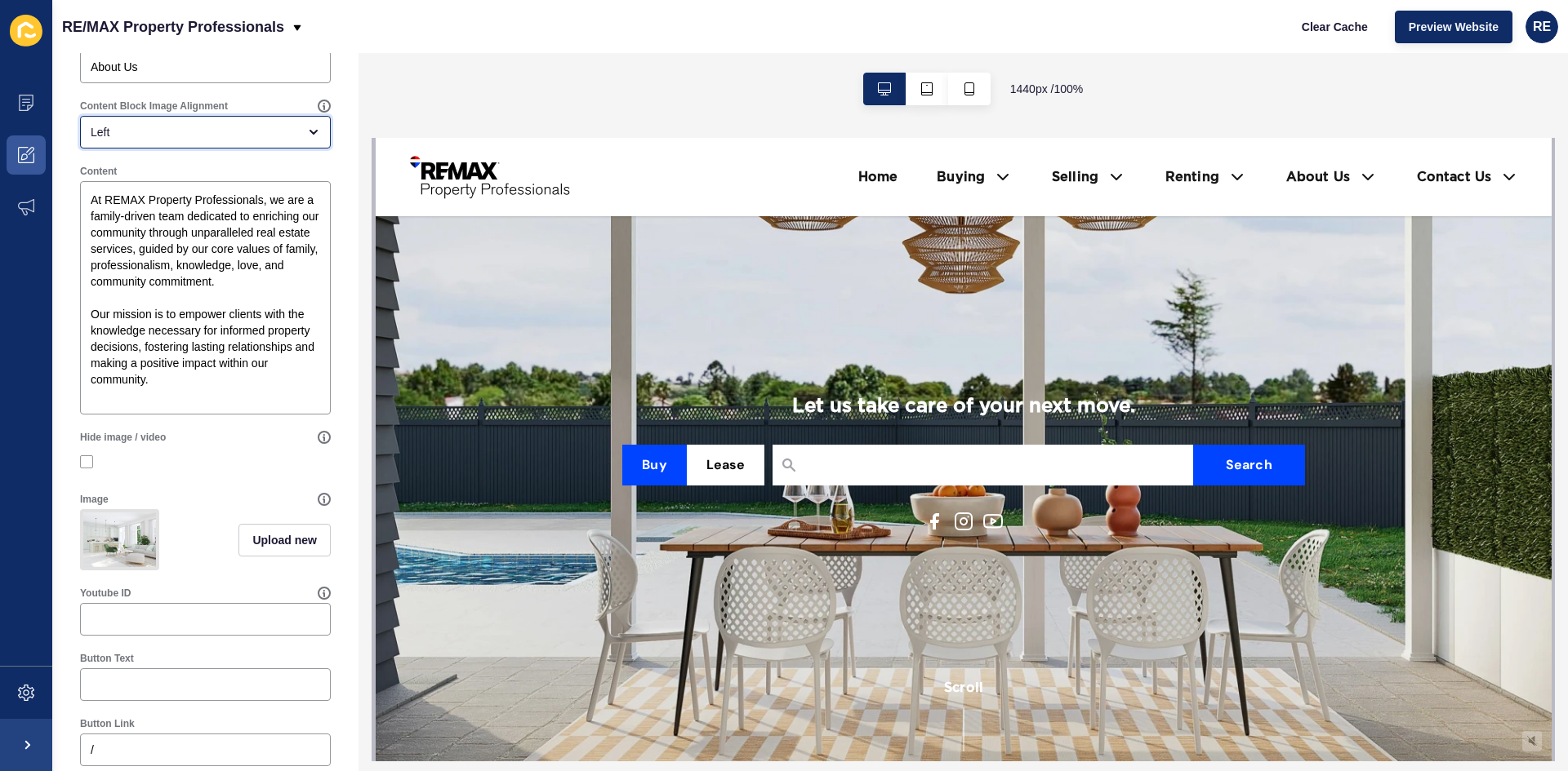
scroll to position [451, 0]
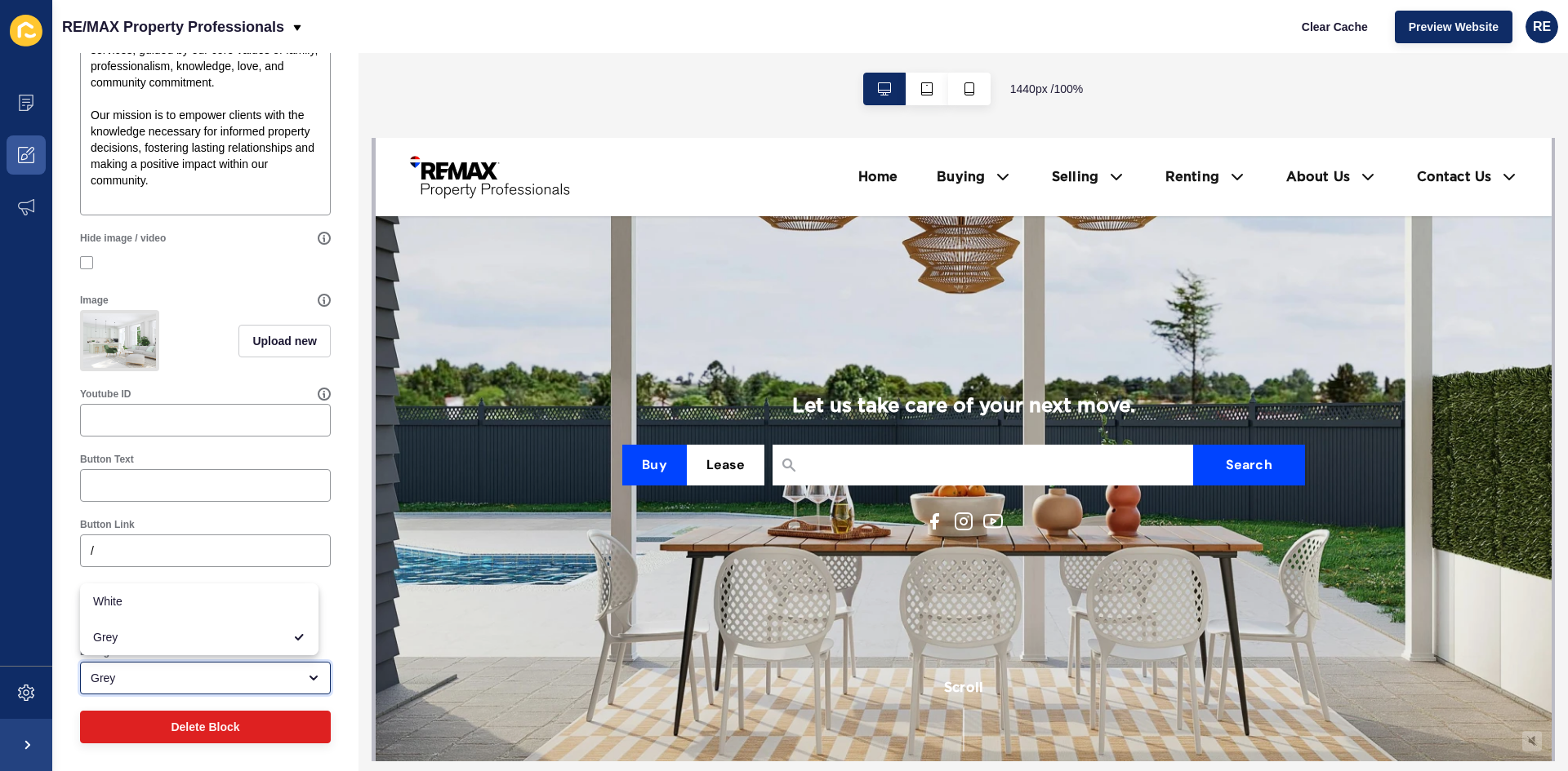
drag, startPoint x: 246, startPoint y: 679, endPoint x: 237, endPoint y: 660, distance: 21.0
click at [246, 678] on div "Grey" at bounding box center [194, 678] width 206 height 17
click at [204, 611] on div "White" at bounding box center [198, 601] width 238 height 36
type input "White"
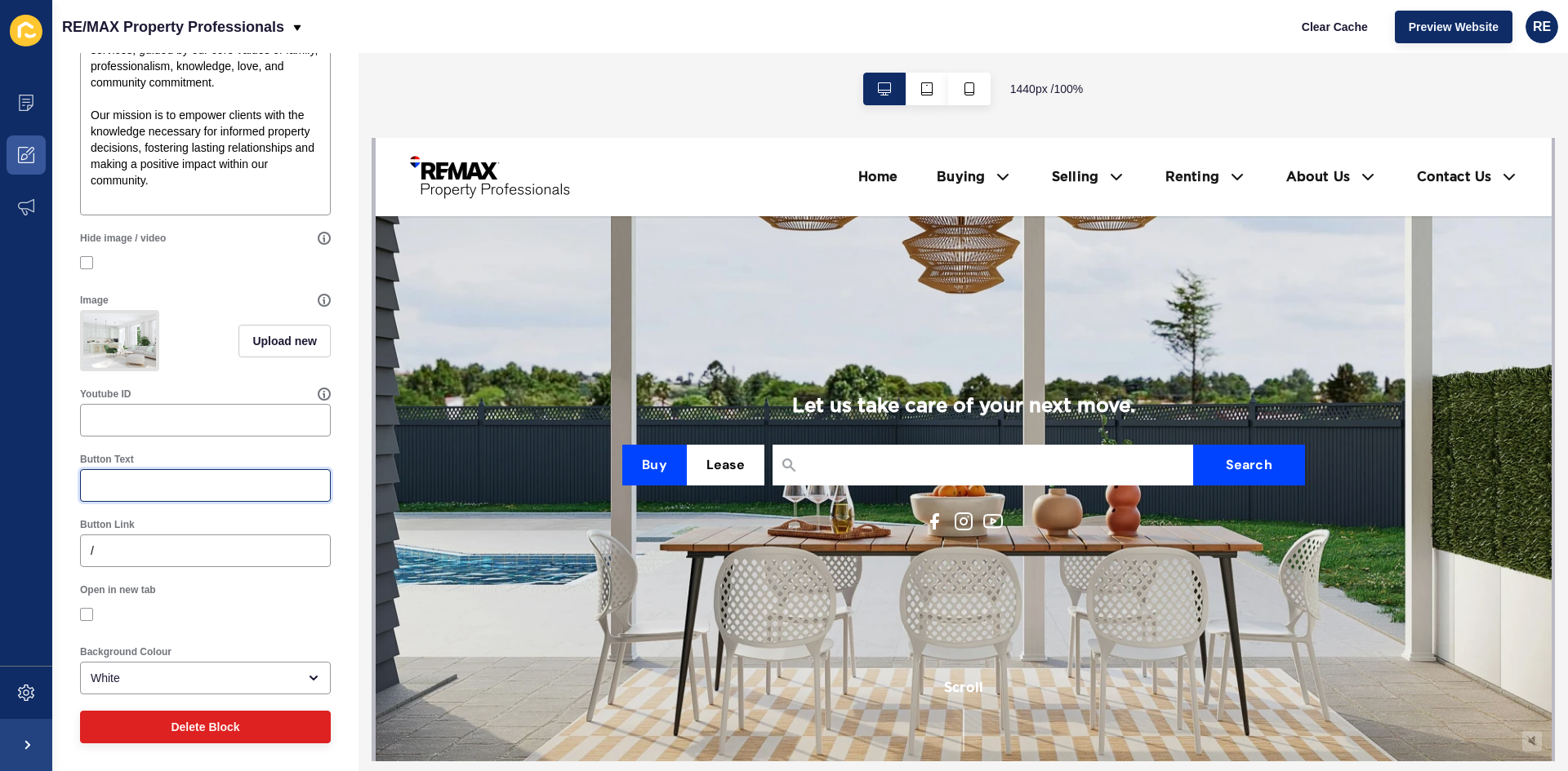
click at [246, 488] on input "Button Text" at bounding box center [205, 485] width 230 height 17
type input "Learn more"
click at [235, 424] on input "Youtube ID" at bounding box center [205, 420] width 230 height 17
paste input "https://www.youtube.com/watch?v=QuiPD0X8HEQ"
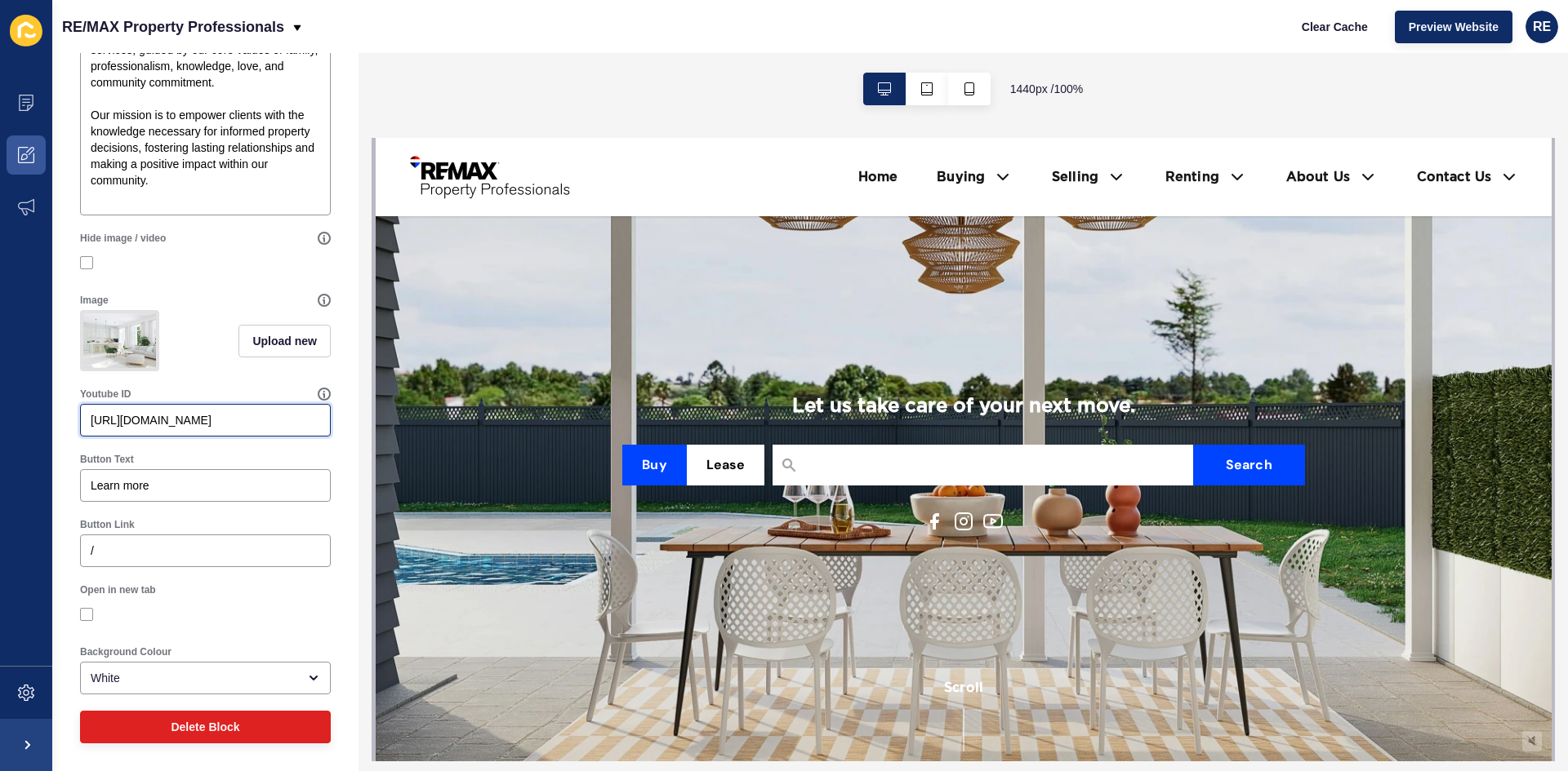
scroll to position [0, 40]
type input "https://www.youtube.com/watch?v=QuiPD0X8HEQ"
click at [160, 543] on input "/" at bounding box center [205, 550] width 230 height 17
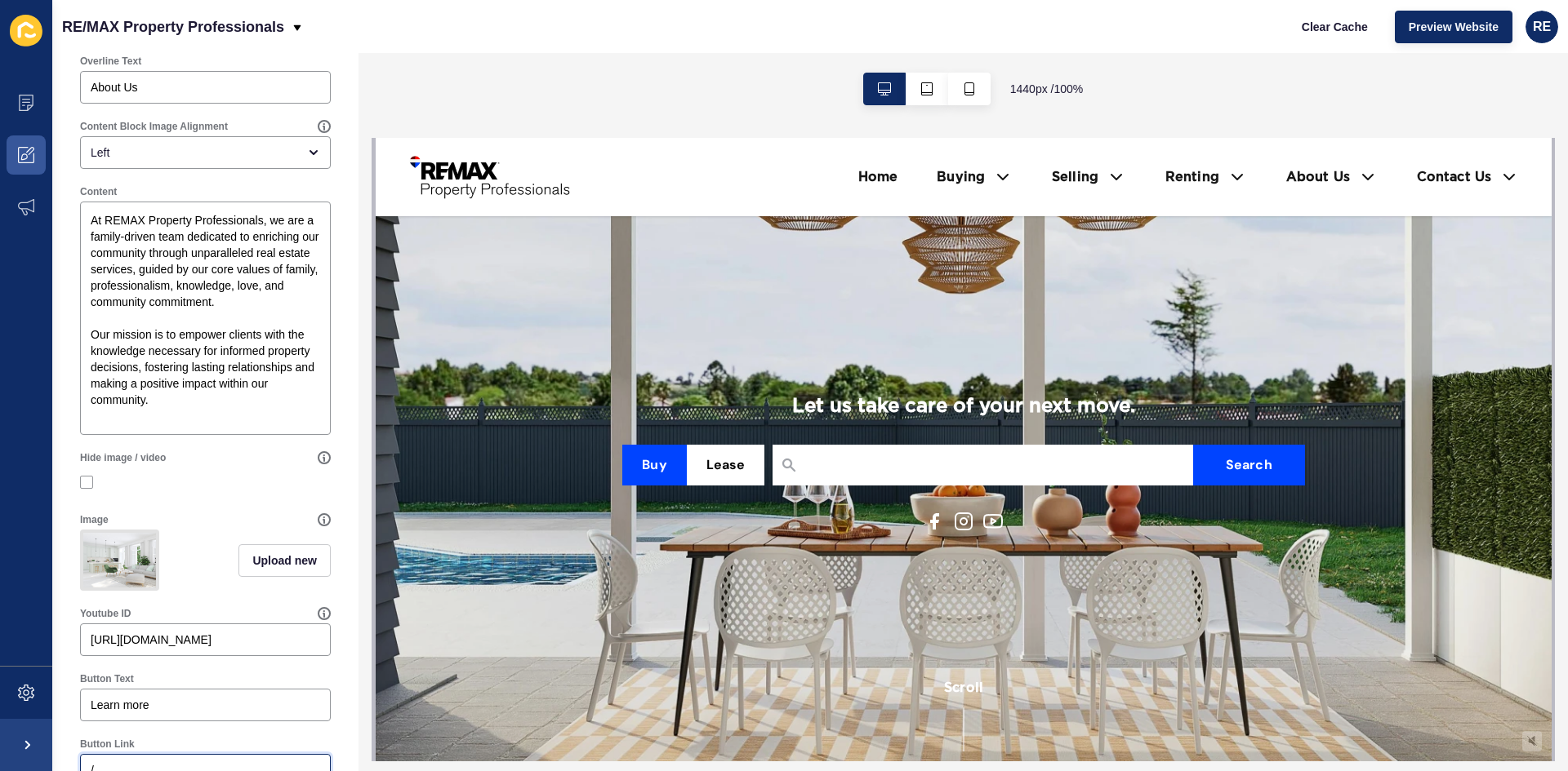
scroll to position [451, 0]
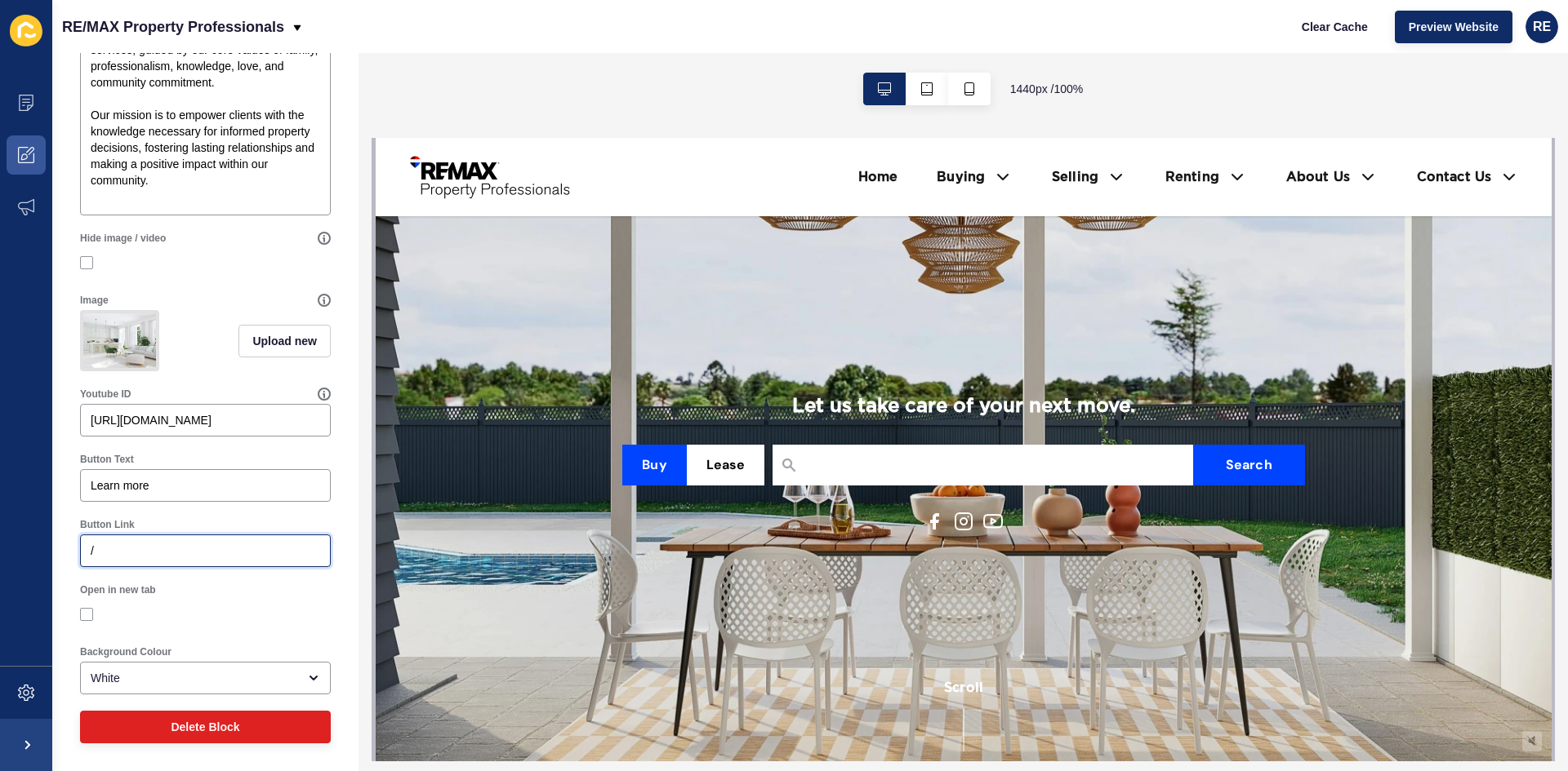
paste input "https://remaxpropertyprofessionals.com.au/agency/re-max-property-professionals"
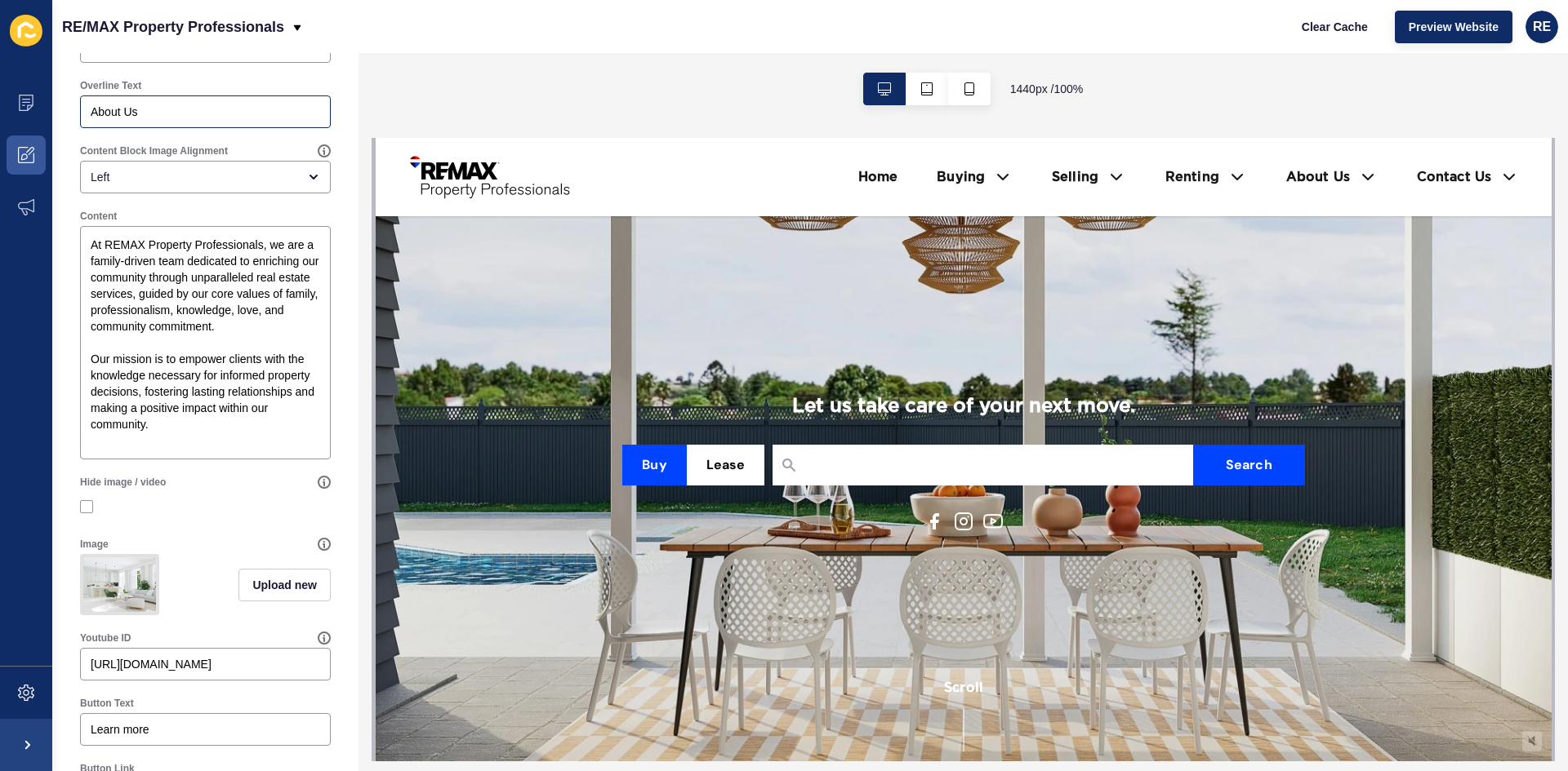
scroll to position [0, 0]
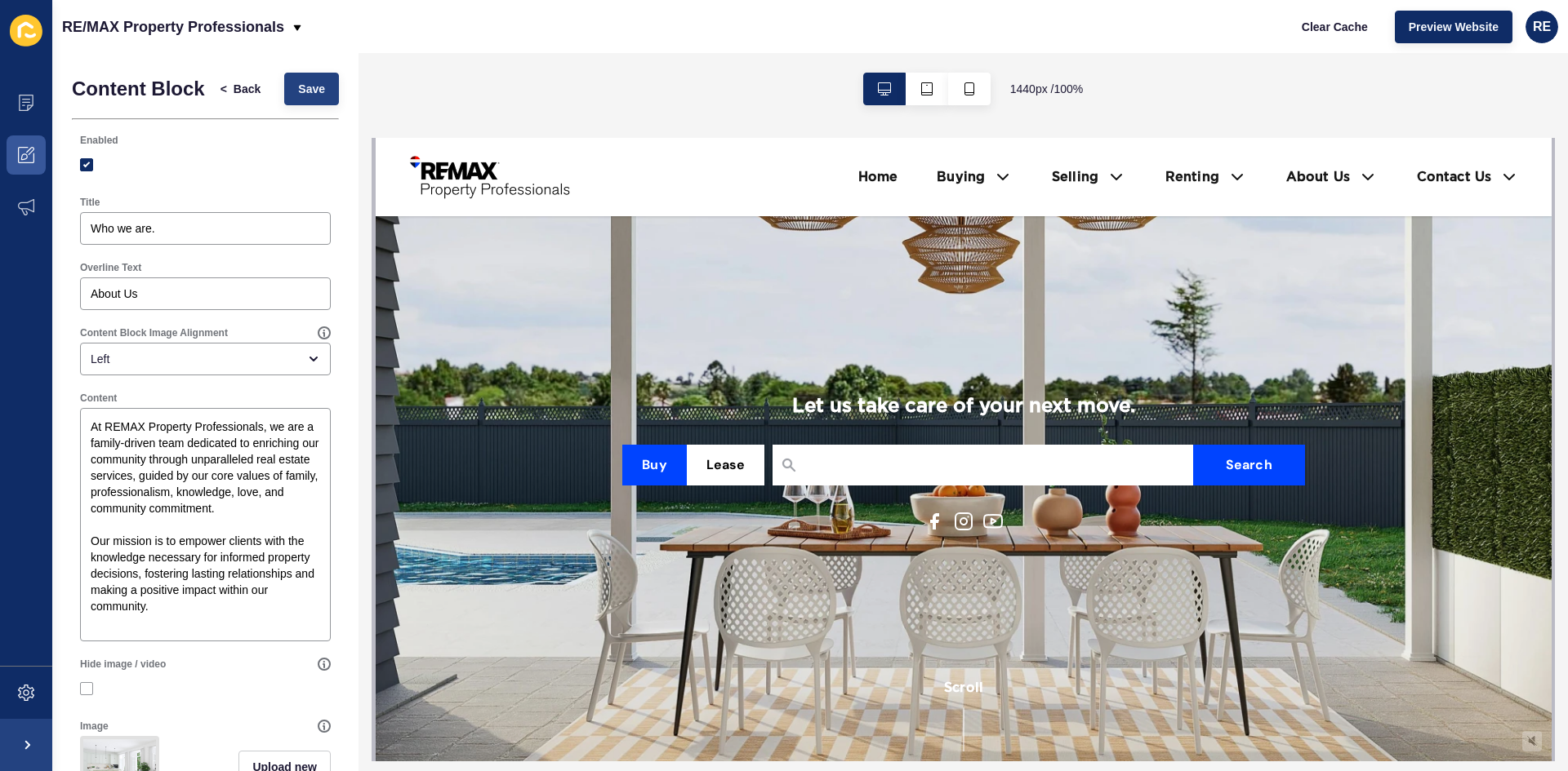
type input "/https://remaxpropertyprofessionals.com.au/agency/re-max-property-professionals"
click at [284, 100] on button "Save" at bounding box center [311, 89] width 54 height 33
drag, startPoint x: 316, startPoint y: 98, endPoint x: 353, endPoint y: 81, distance: 40.7
click at [316, 98] on button "Save" at bounding box center [311, 89] width 54 height 33
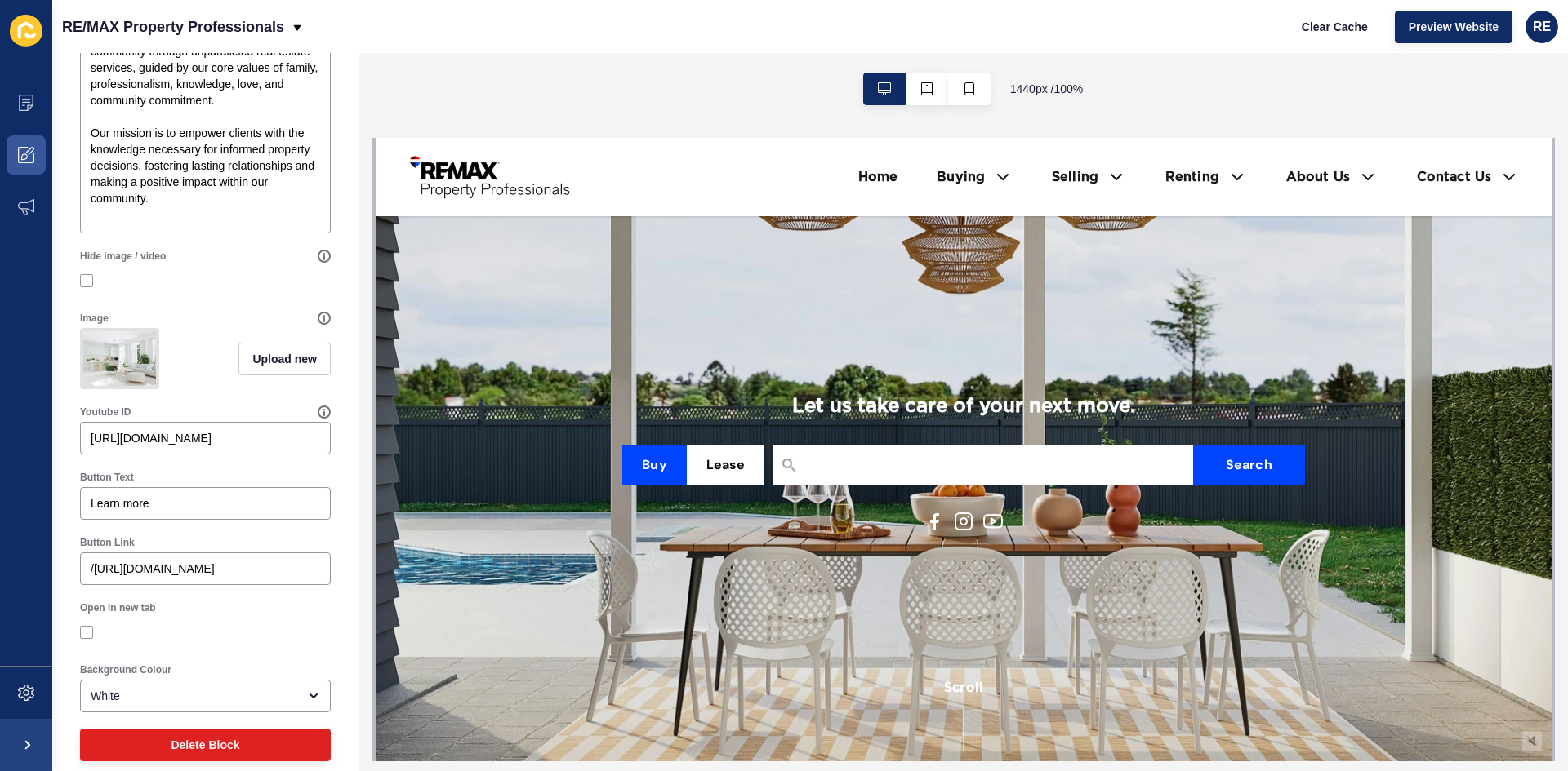
scroll to position [451, 0]
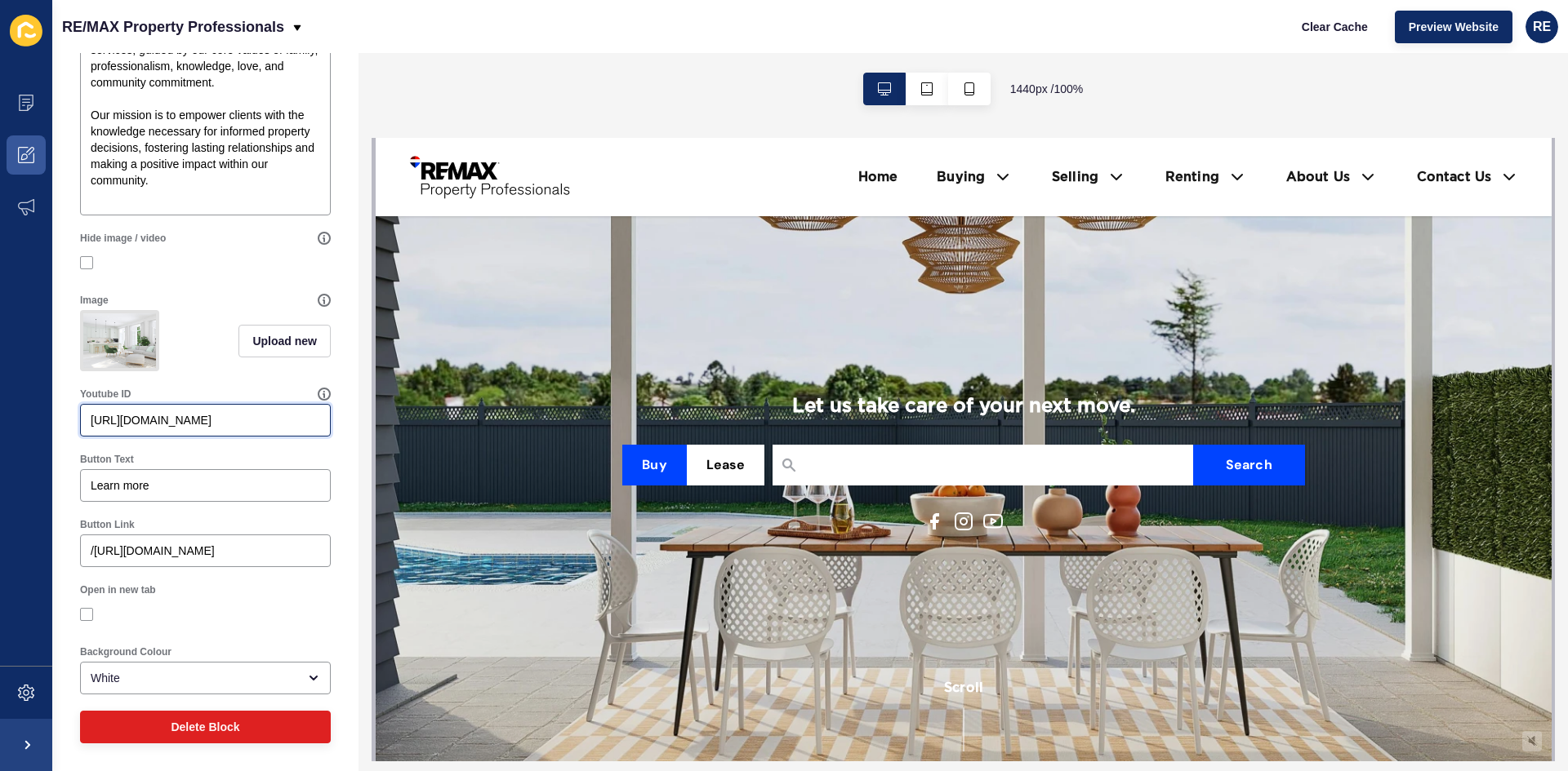
click at [281, 419] on input "https://www.youtube.com/watch?v=QuiPD0X8HEQ" at bounding box center [205, 420] width 230 height 17
drag, startPoint x: 229, startPoint y: 419, endPoint x: 61, endPoint y: 421, distance: 168.0
click at [61, 421] on div "Content Block < Back Save Enabled Title Who we are. Overline Text About Us Cont…" at bounding box center [205, 198] width 306 height 1144
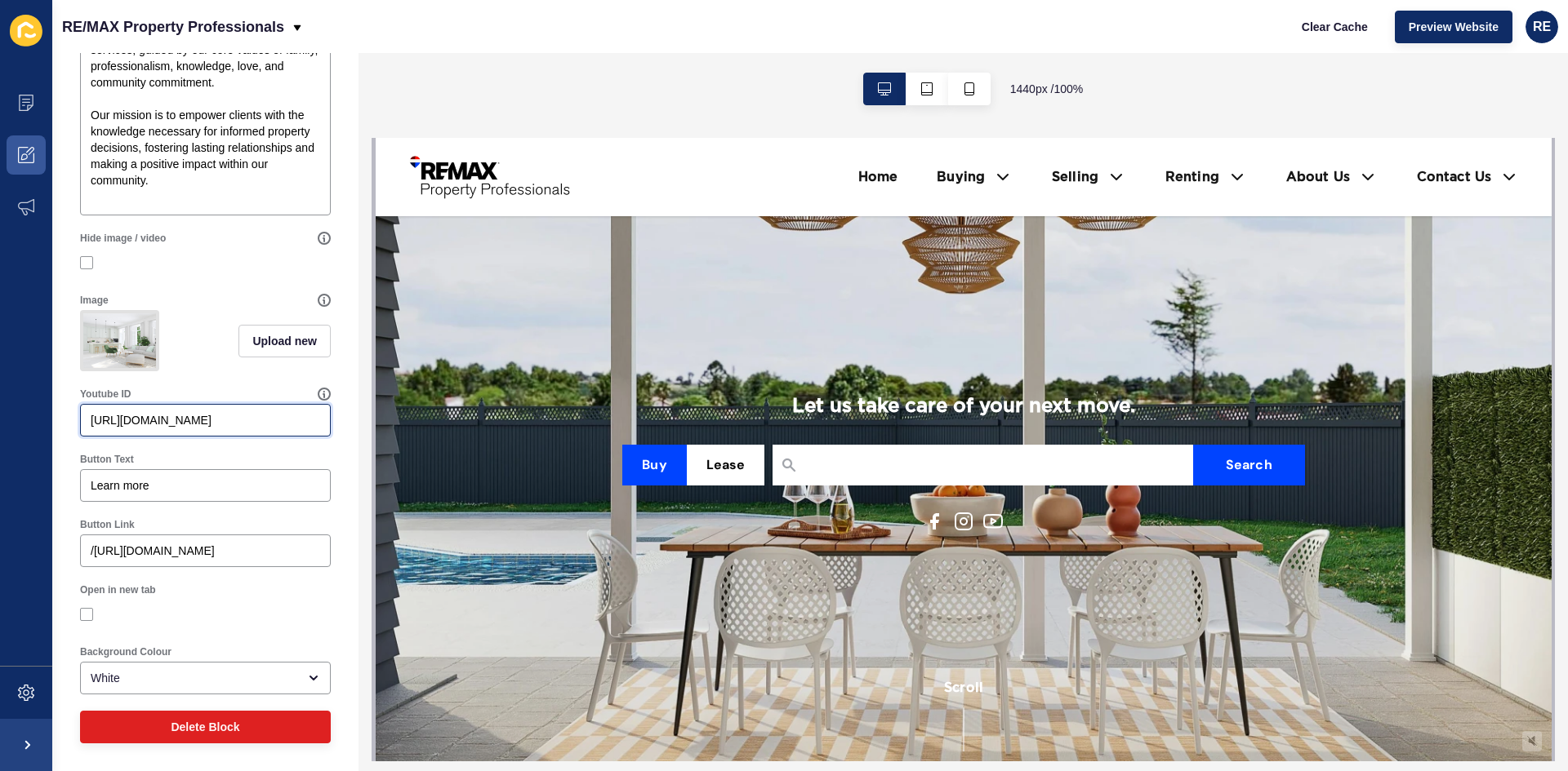
click at [277, 422] on input "https://www.youtube.com/watch?v=QuiPD0X8HEQ" at bounding box center [205, 420] width 230 height 17
drag, startPoint x: 89, startPoint y: 422, endPoint x: 303, endPoint y: 422, distance: 214.0
click at [303, 422] on div "https://www.youtube.com/watch?v=QuiPD0X8HEQ" at bounding box center [205, 420] width 251 height 33
drag, startPoint x: 95, startPoint y: 421, endPoint x: 222, endPoint y: 421, distance: 127.0
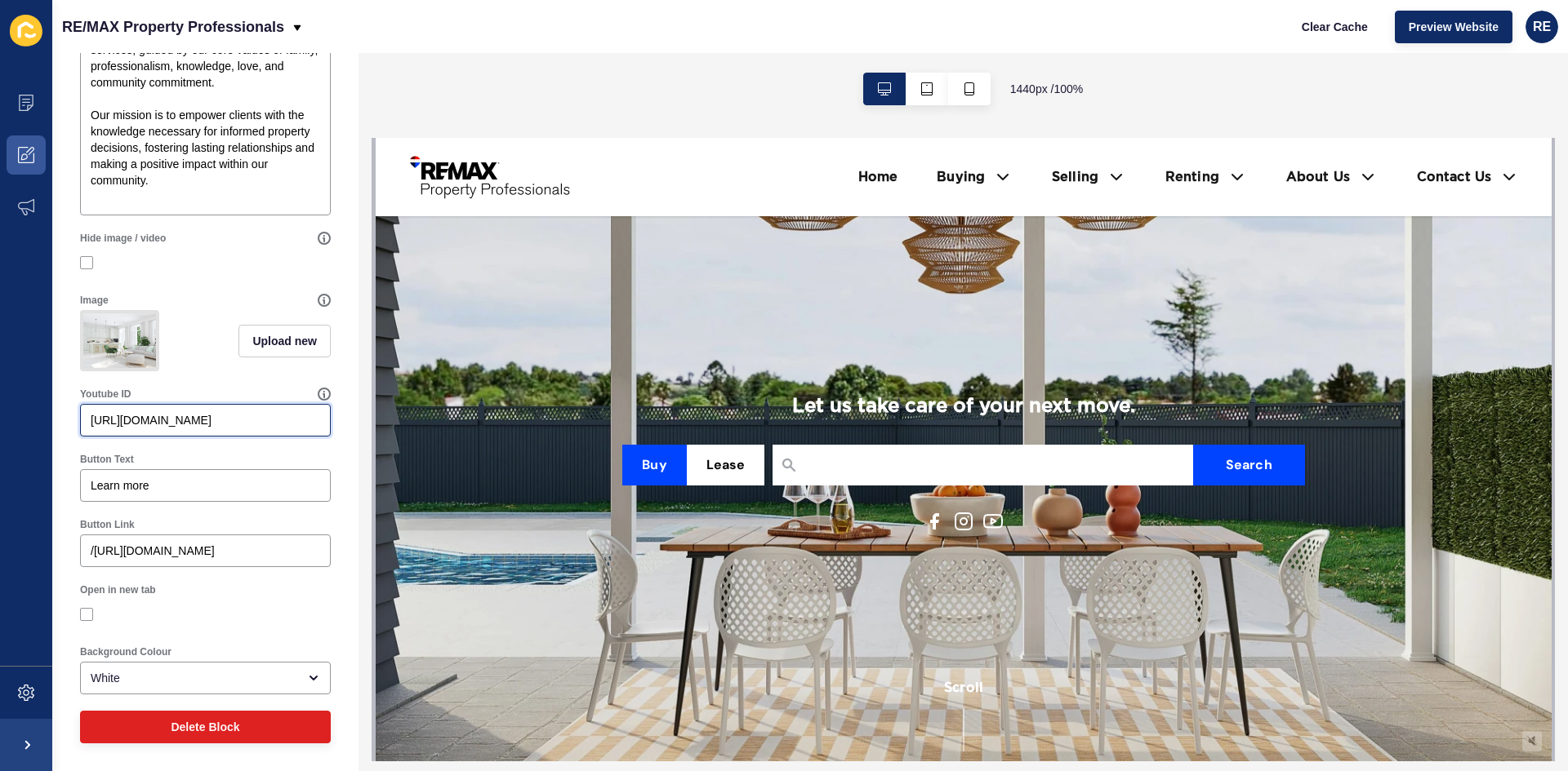
click at [222, 421] on input "https://www.youtube.com/watch?v=QuiPD0X8HEQ" at bounding box center [205, 420] width 230 height 17
click at [96, 419] on input "=QuiPD0X8HEQ" at bounding box center [205, 420] width 230 height 17
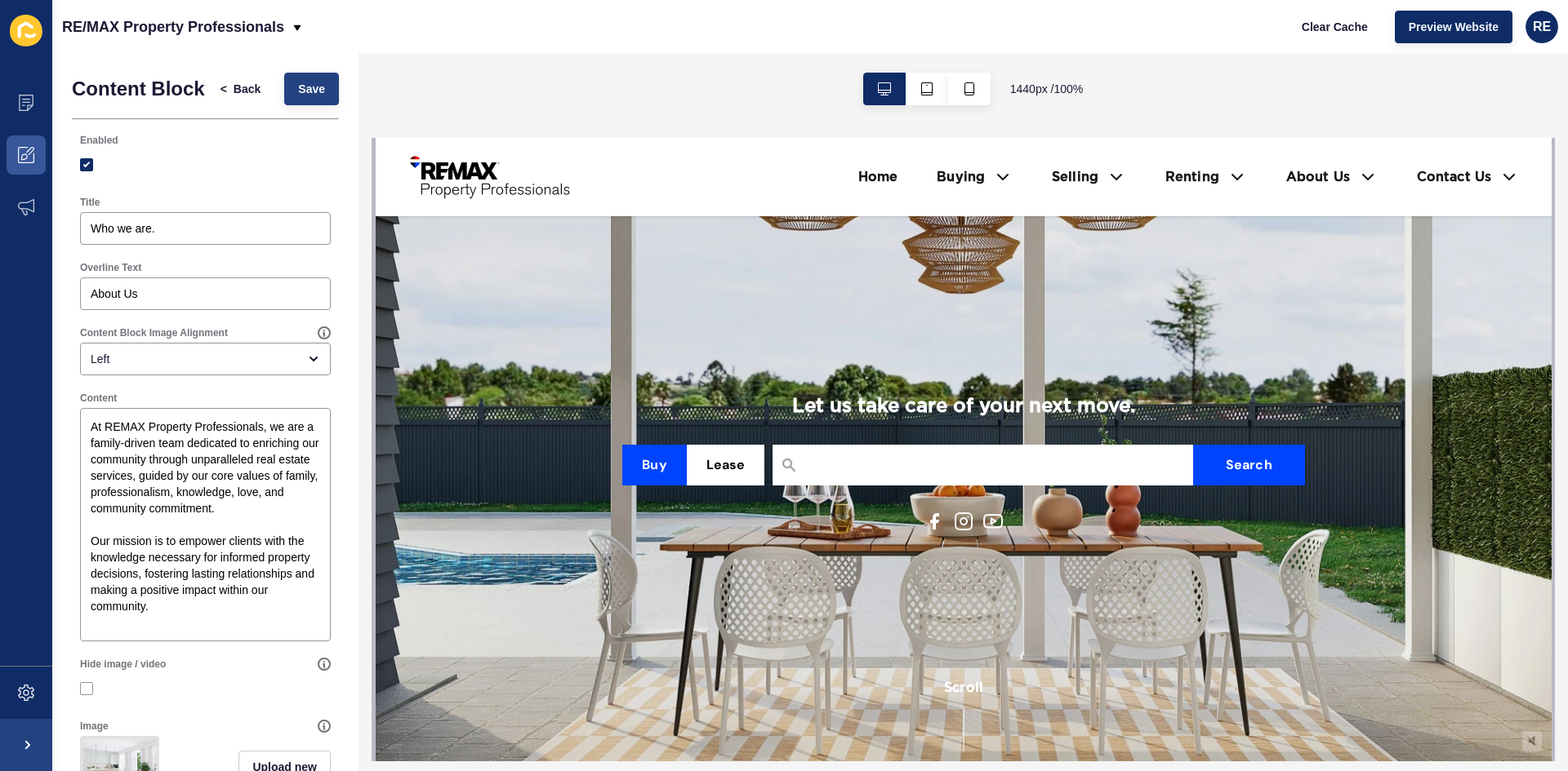
type input "=QuiPD0X8HEQ"
click at [284, 105] on button "Save" at bounding box center [311, 89] width 54 height 33
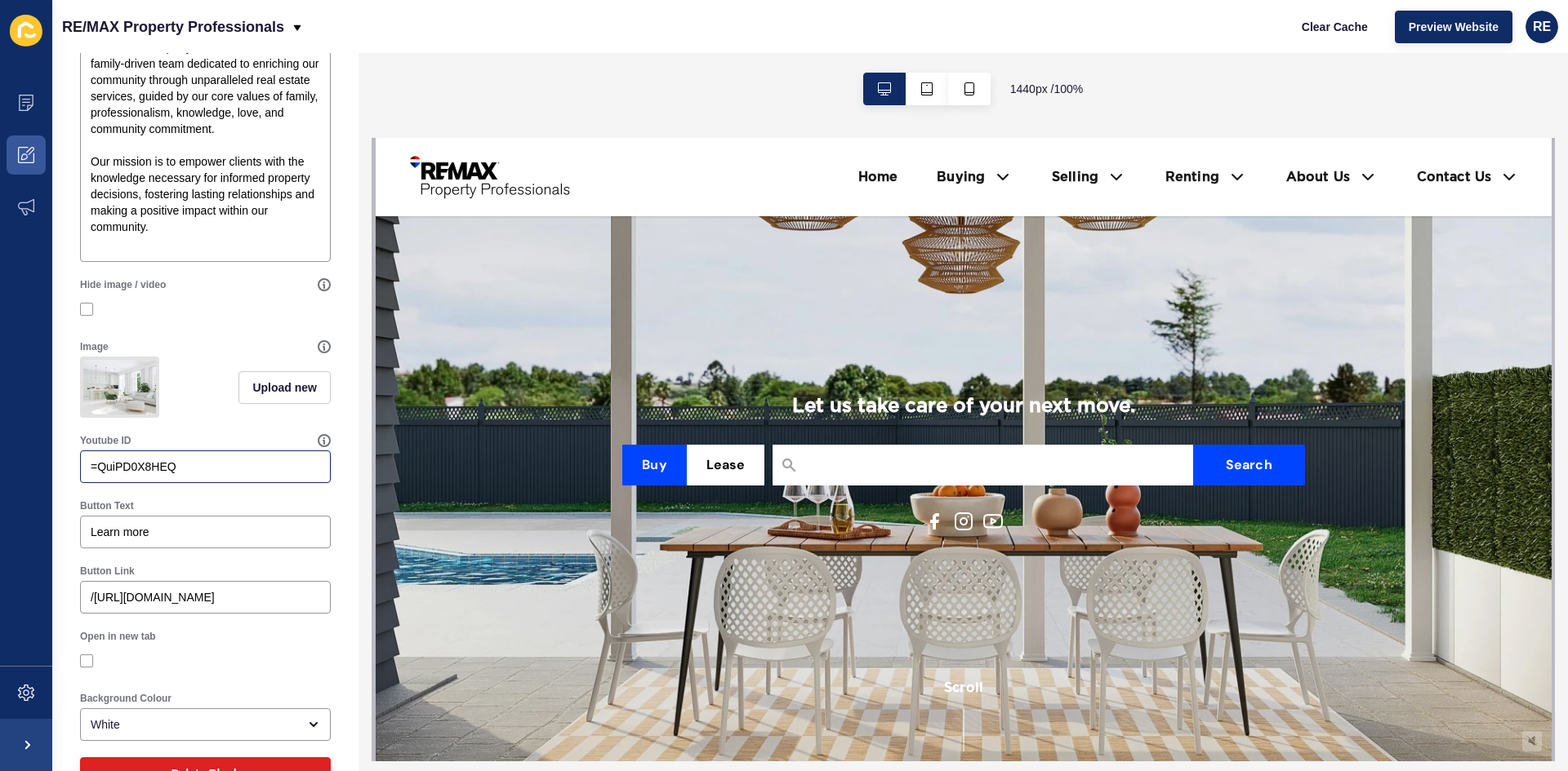
scroll to position [408, 0]
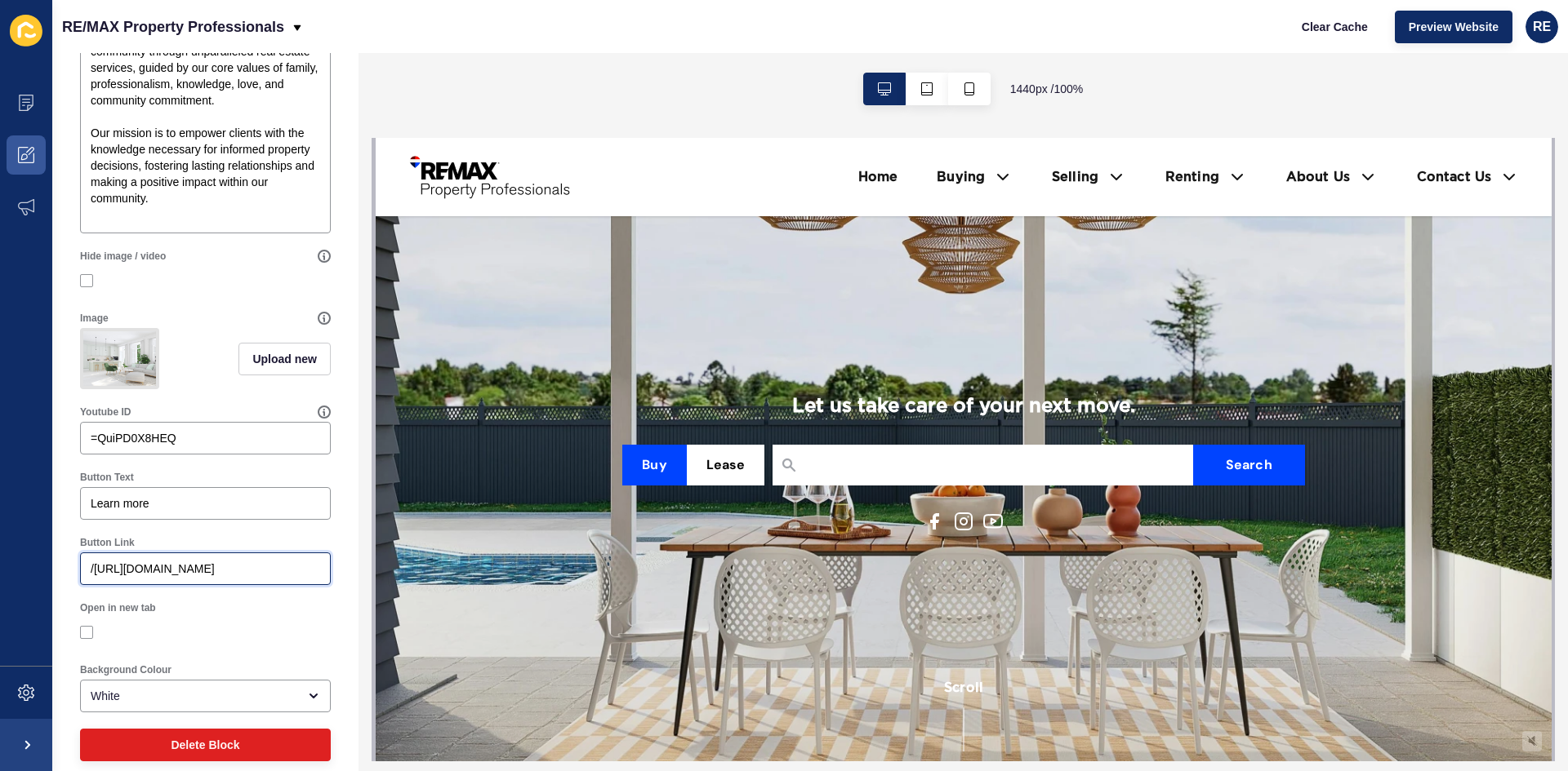
click at [186, 577] on input "/https://remaxpropertyprofessionals.com.au/agency/re-max-property-professionals" at bounding box center [205, 569] width 230 height 17
paste input "https://www.youtube.com/watch?v=QuiPD0X8HEQ"
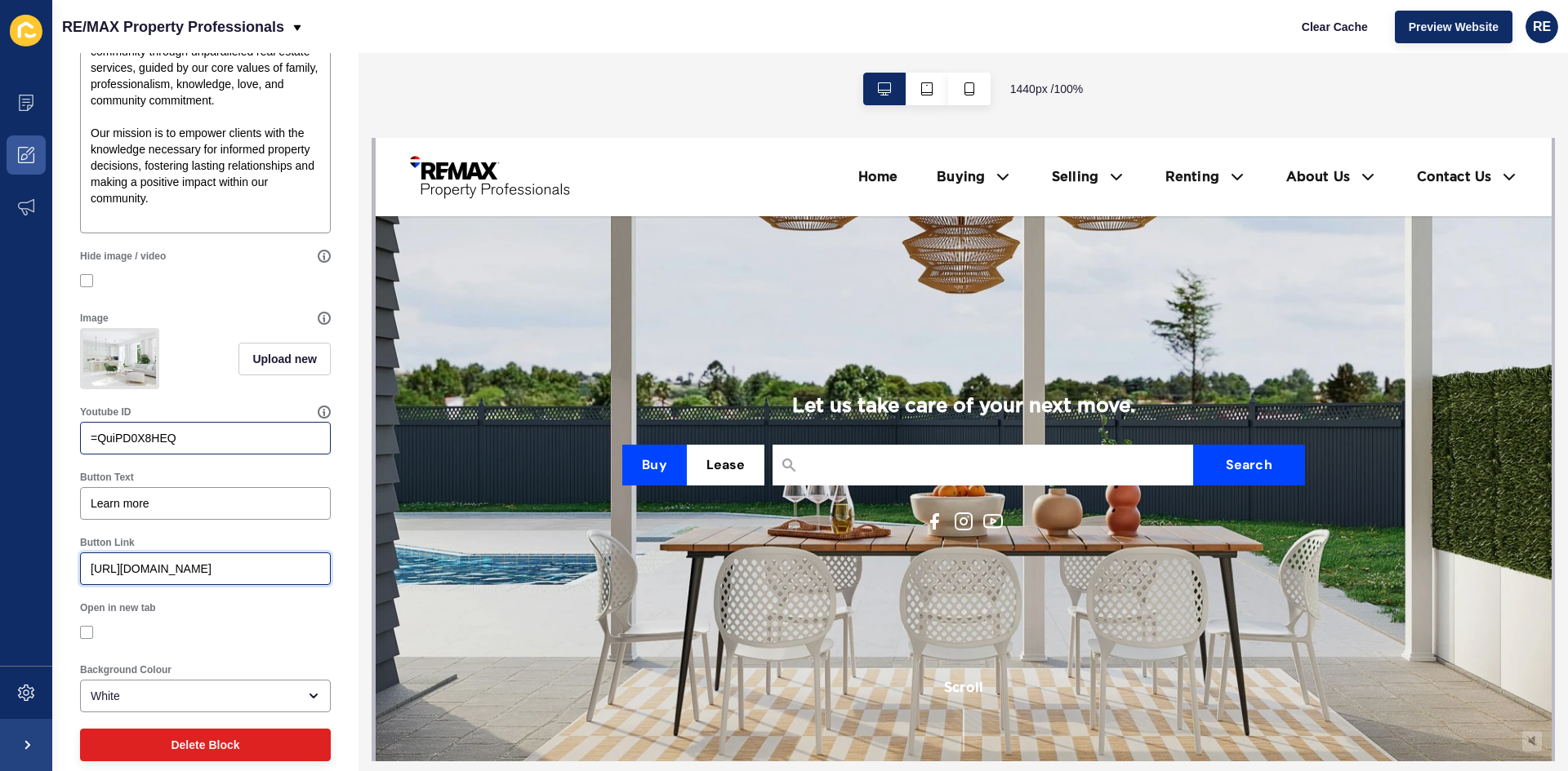
type input "https://www.youtube.com/watch?v=QuiPD0X8HEQ"
drag, startPoint x: 212, startPoint y: 465, endPoint x: 3, endPoint y: 462, distance: 209.0
click at [9, 462] on div "Content Appearance Marketing Settings RE/MAX Property Professionals Clear Cache…" at bounding box center [784, 385] width 1568 height 771
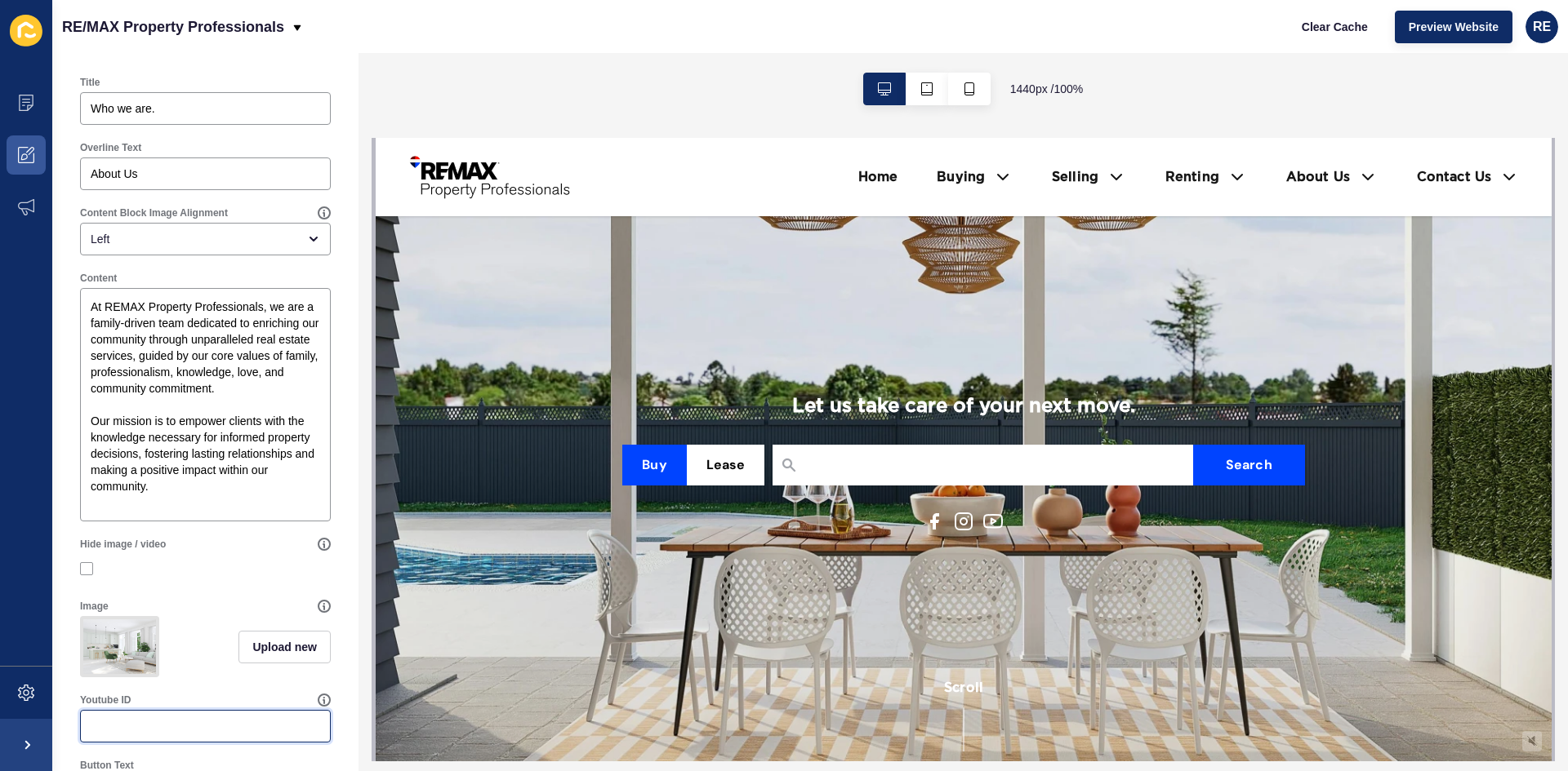
scroll to position [0, 0]
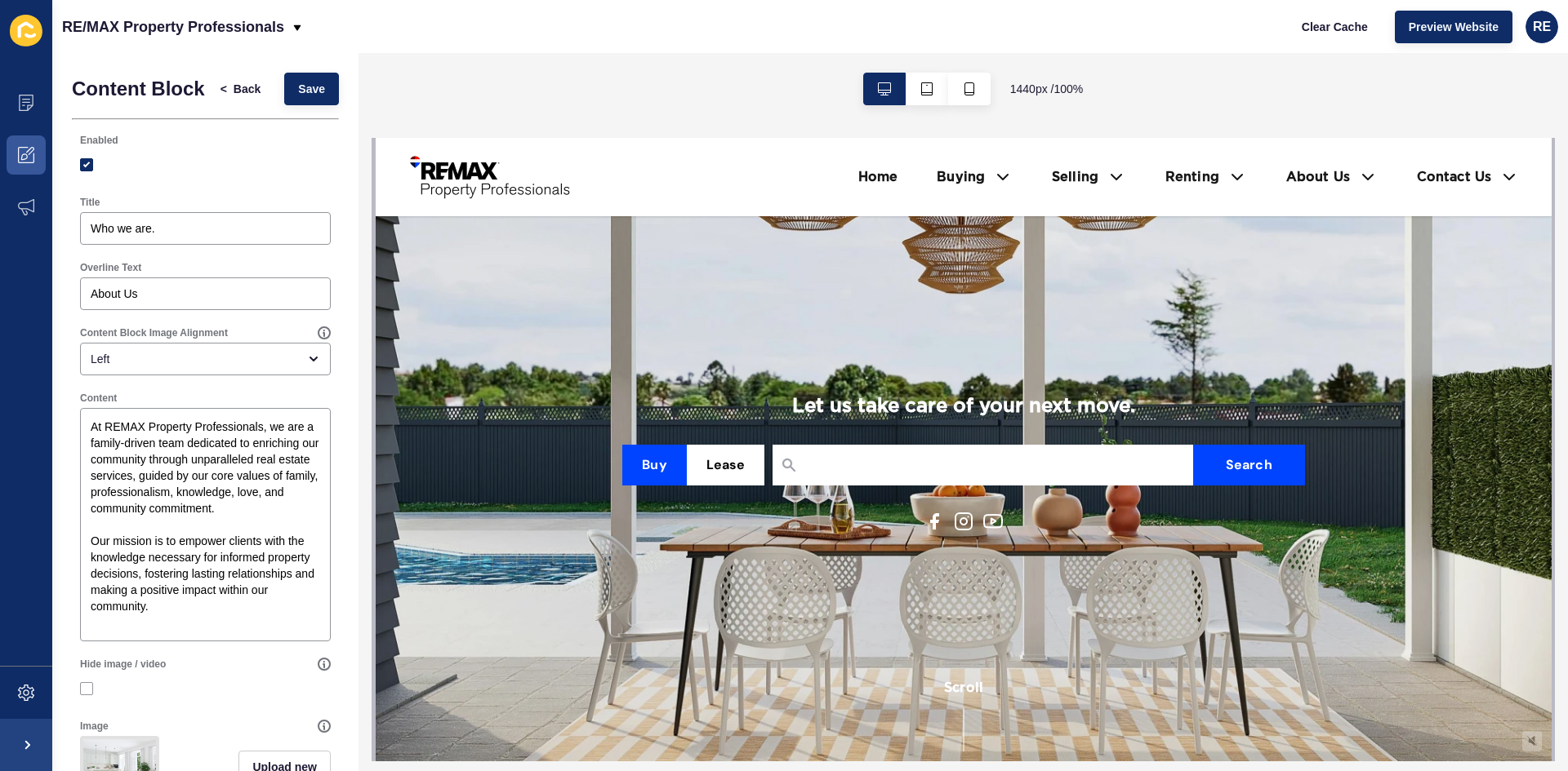
click at [299, 75] on div "< Back Save" at bounding box center [272, 89] width 142 height 43
click at [300, 86] on button "Save" at bounding box center [311, 89] width 54 height 33
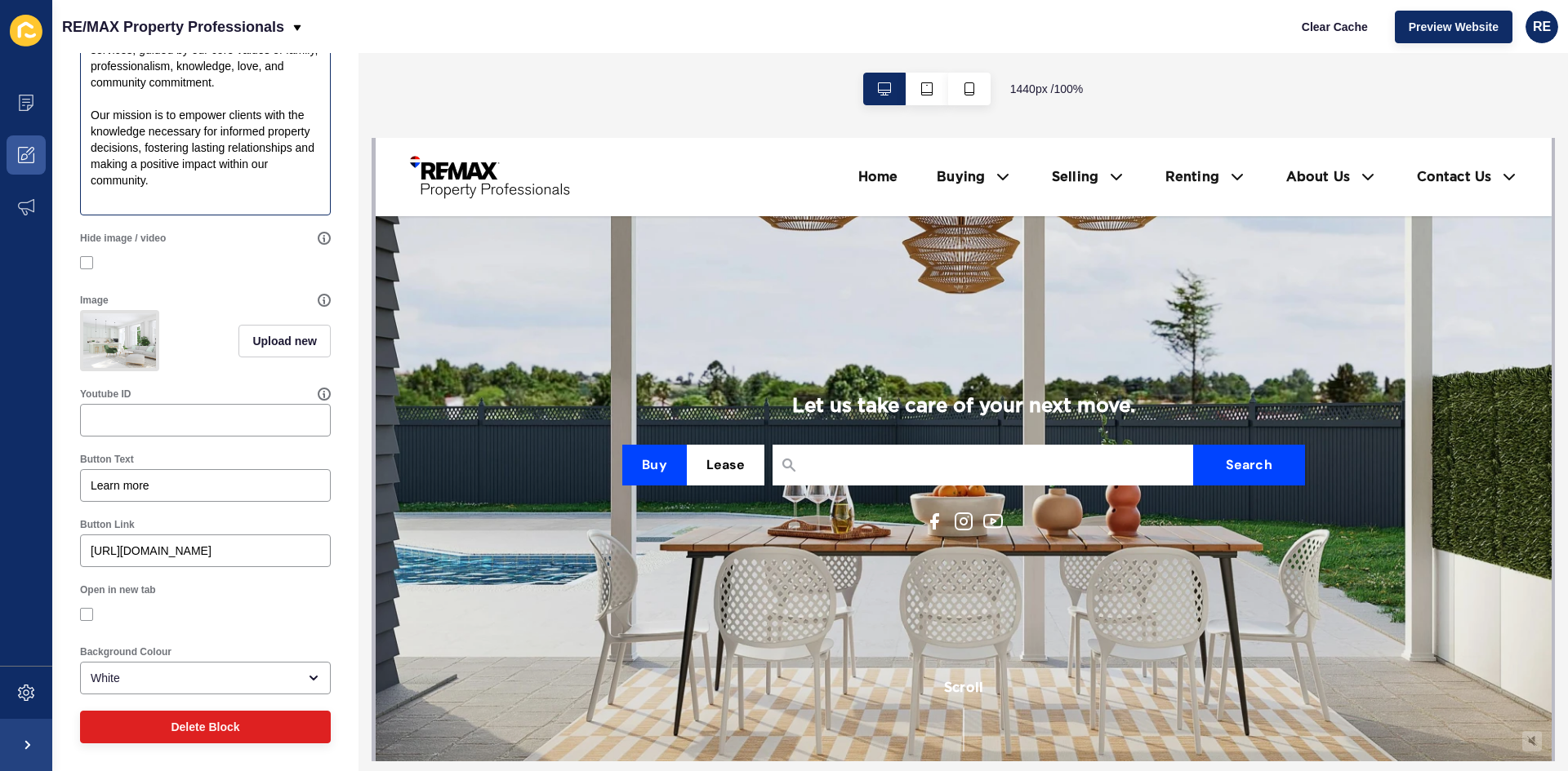
scroll to position [451, 0]
click at [150, 542] on div "https://www.youtube.com/watch?v=QuiPD0X8HEQ" at bounding box center [205, 551] width 251 height 33
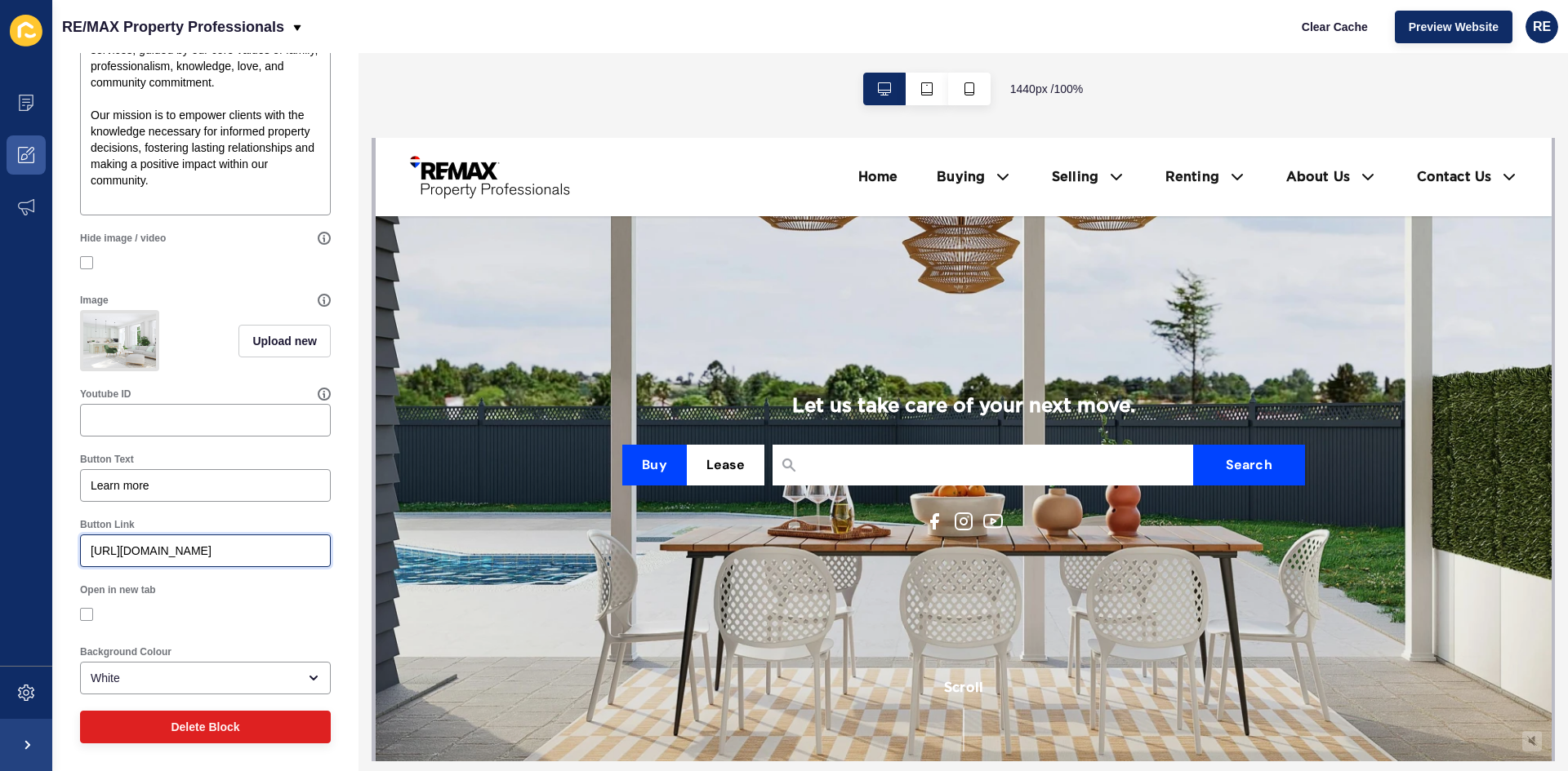
click at [160, 550] on input "https://www.youtube.com/watch?v=QuiPD0X8HEQ" at bounding box center [205, 550] width 230 height 17
click at [163, 550] on input "https://www.youtube.com/watch?v=QuiPD0X8HEQ" at bounding box center [205, 550] width 230 height 17
click at [160, 549] on input "https://www.youtube.com/watch?v=QuiPD0X8HEQ" at bounding box center [205, 550] width 230 height 17
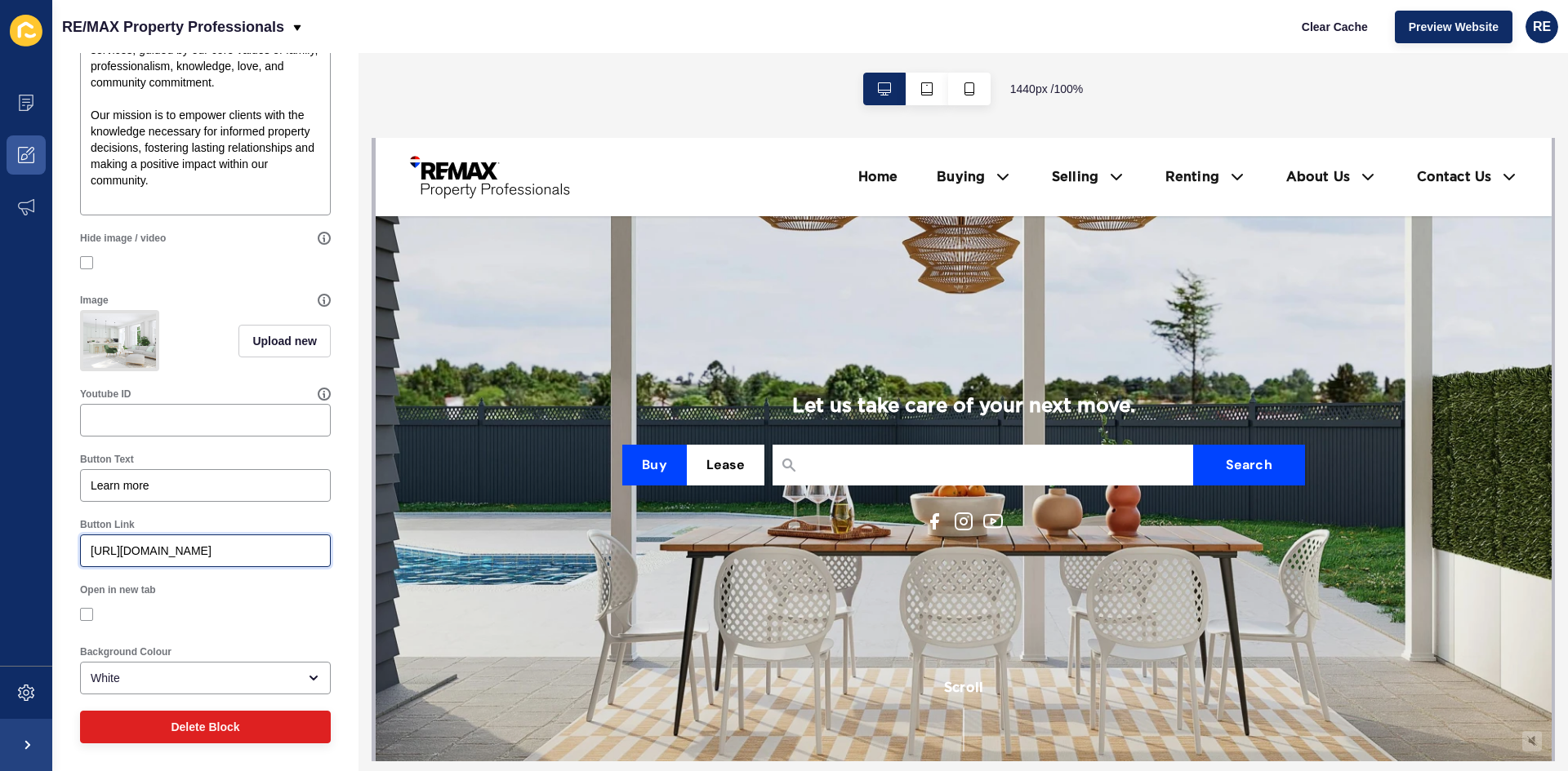
click at [155, 543] on input "https://www.youtube.com/watch?v=QuiPD0X8HEQ" at bounding box center [205, 550] width 230 height 17
click at [155, 546] on input "https://www.youtube.com/watch?v=QuiPD0X8HEQ" at bounding box center [205, 550] width 230 height 17
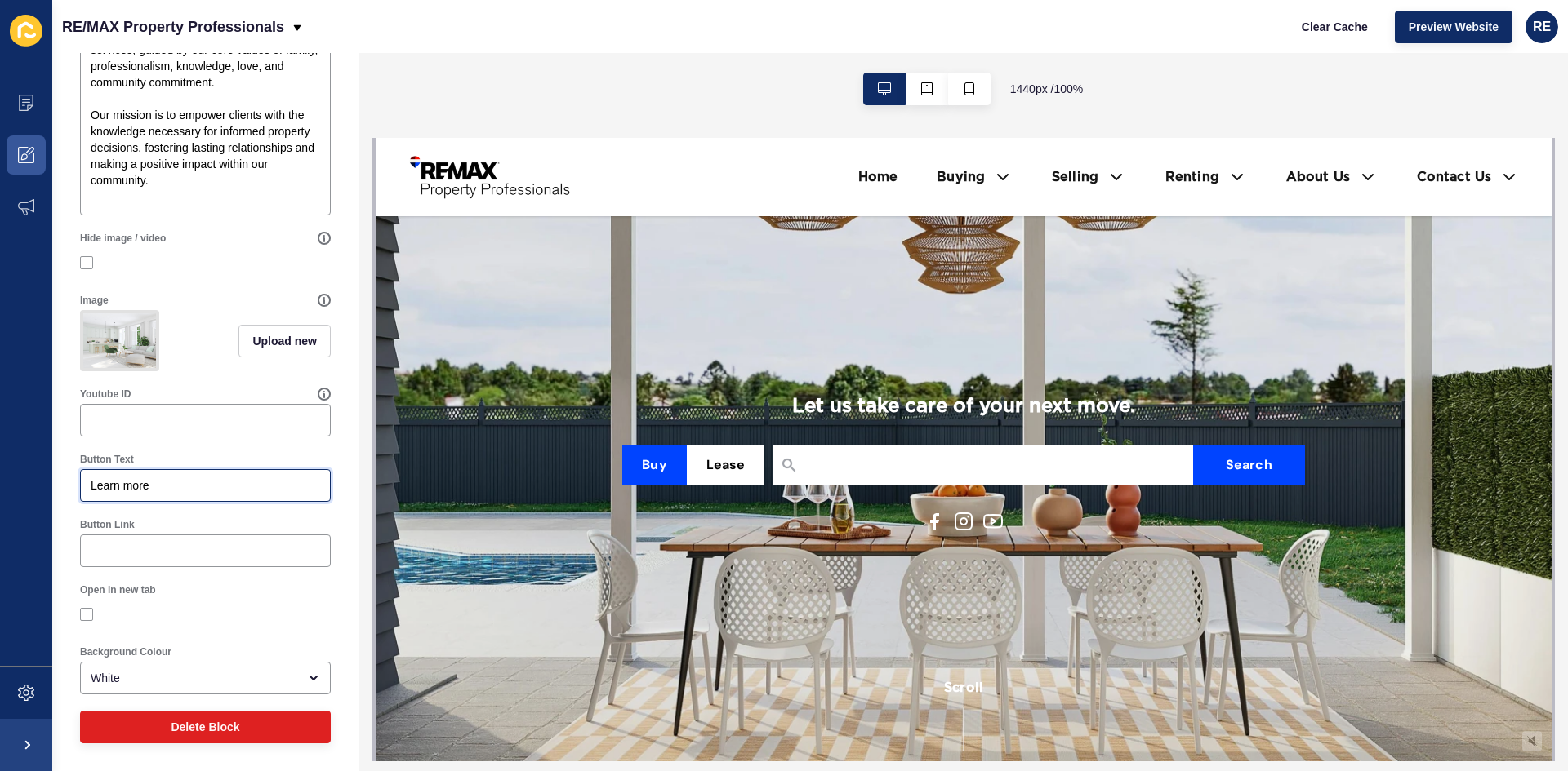
click at [105, 480] on input "Learn more" at bounding box center [205, 485] width 230 height 17
click at [109, 484] on input "Learn more" at bounding box center [205, 485] width 230 height 17
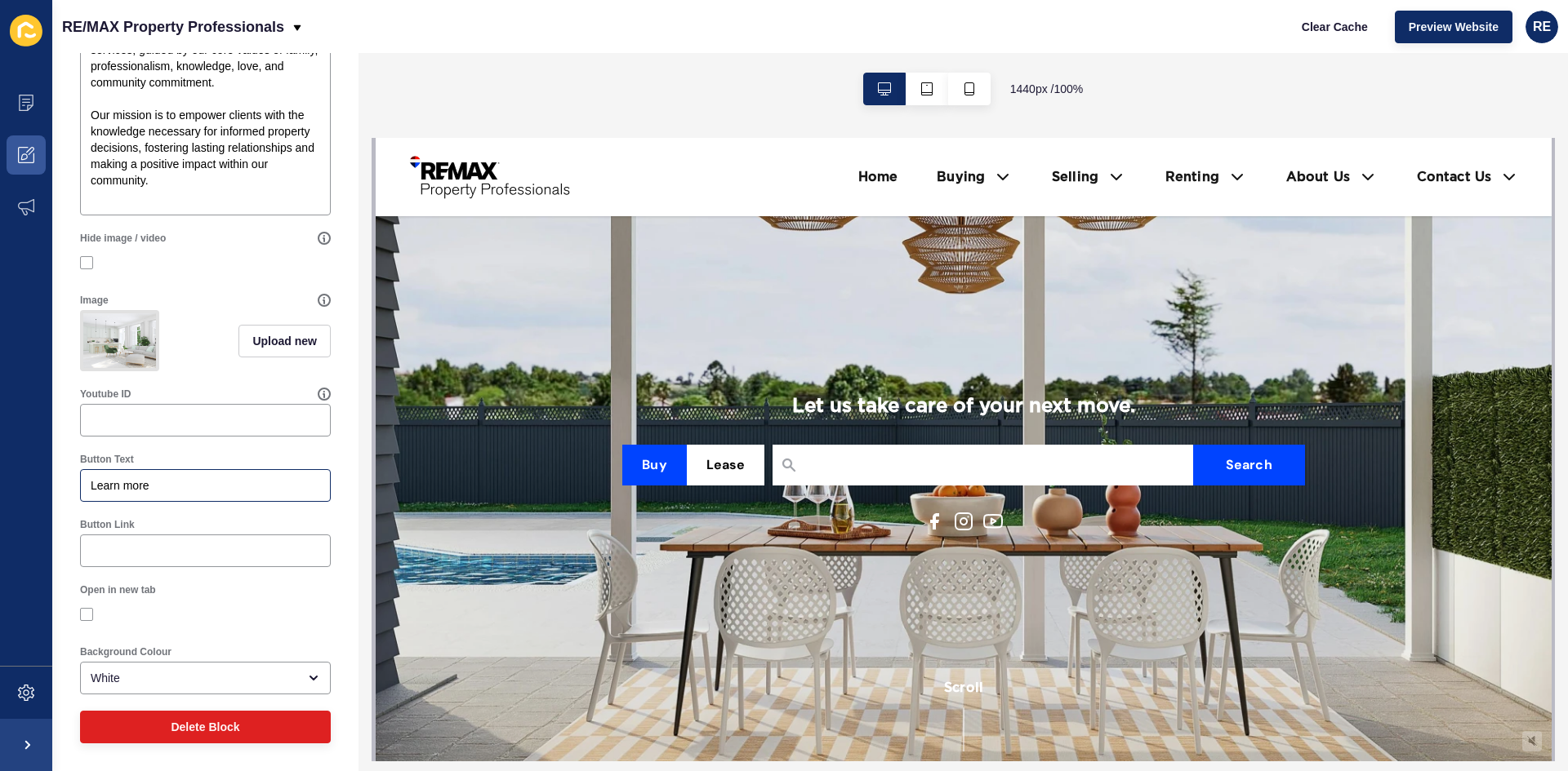
click at [157, 496] on div "Learn more" at bounding box center [205, 486] width 251 height 33
click at [160, 456] on div "Button Text" at bounding box center [205, 459] width 251 height 13
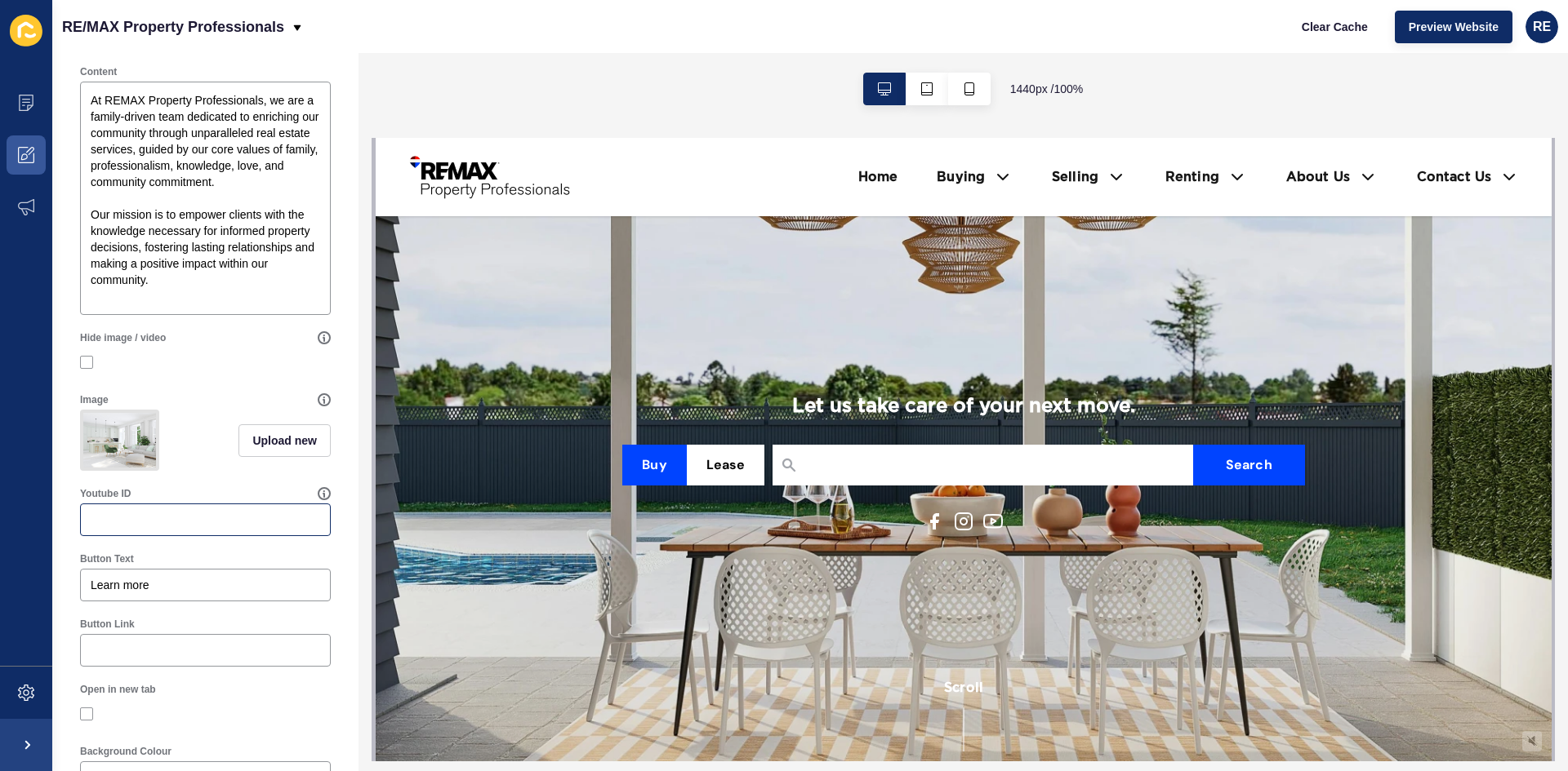
scroll to position [451, 0]
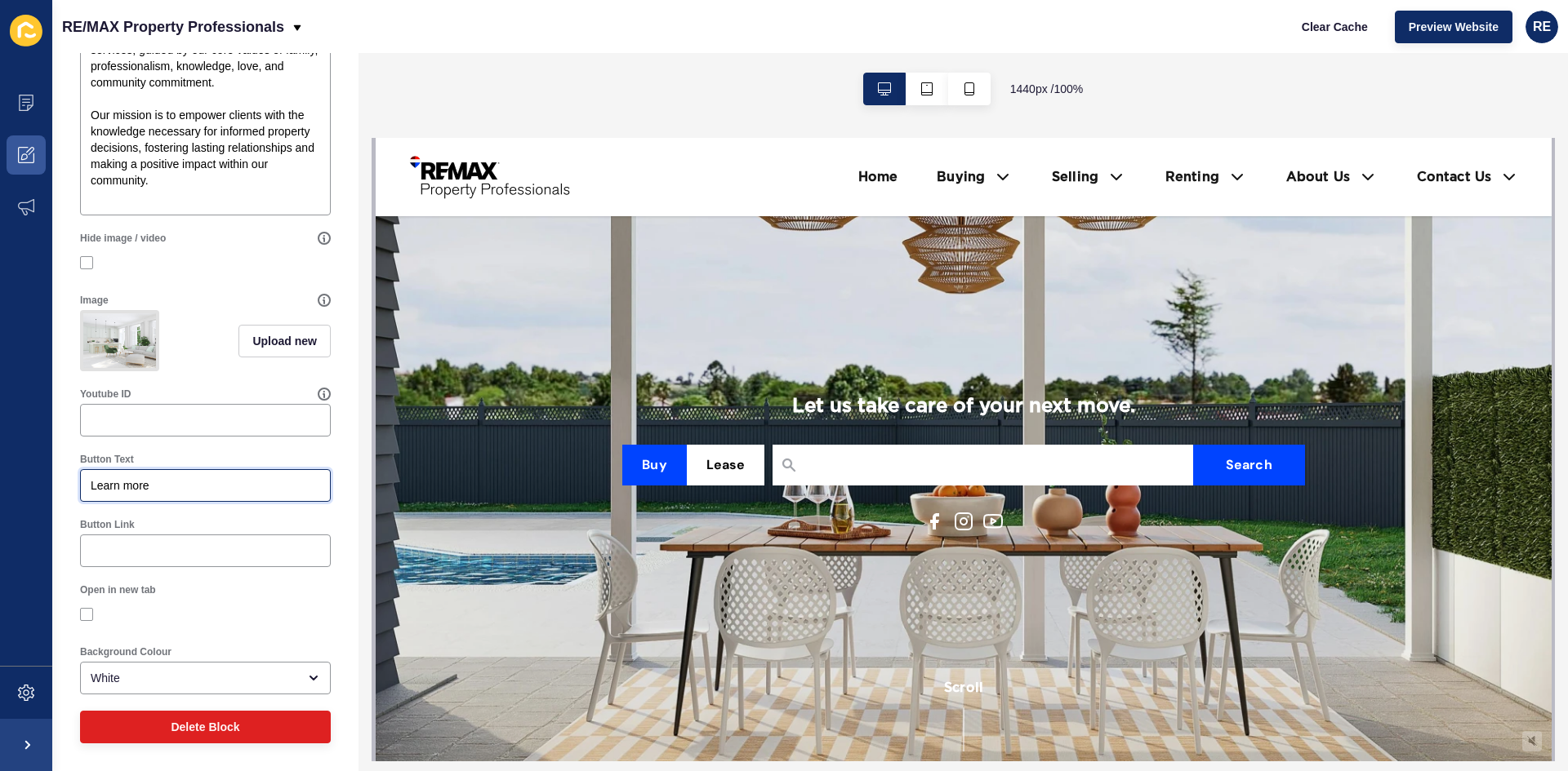
drag, startPoint x: 158, startPoint y: 477, endPoint x: -140, endPoint y: 479, distance: 298.0
click at [0, 479] on html "Content Appearance Marketing Settings RE/MAX Property Professionals Clear Cache…" at bounding box center [784, 385] width 1568 height 771
click at [193, 464] on div "Button Text" at bounding box center [205, 459] width 251 height 13
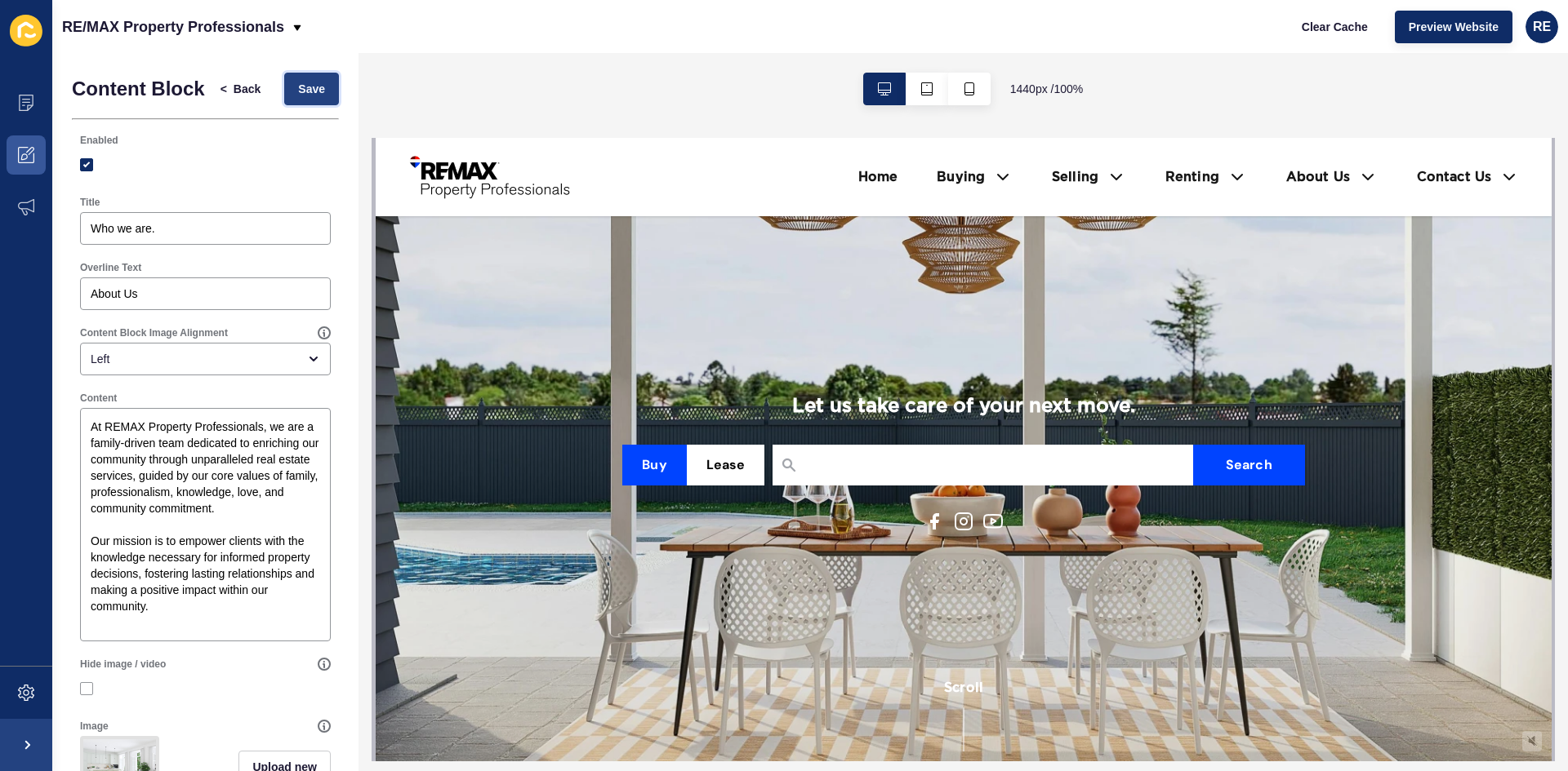
click at [319, 89] on button "Save" at bounding box center [311, 89] width 54 height 33
click at [36, 101] on span at bounding box center [26, 103] width 53 height 53
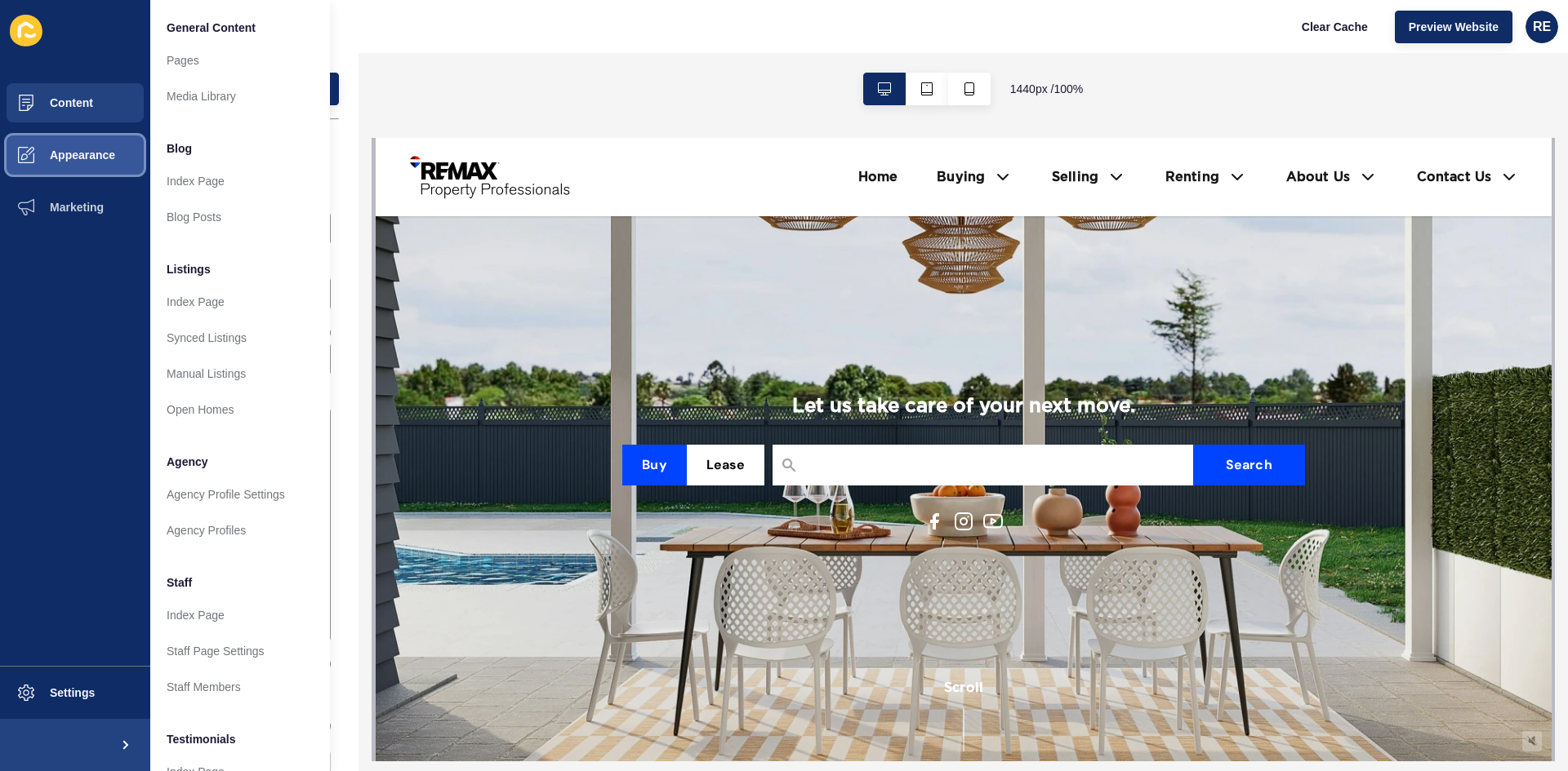
click at [106, 146] on button "Appearance" at bounding box center [75, 156] width 150 height 53
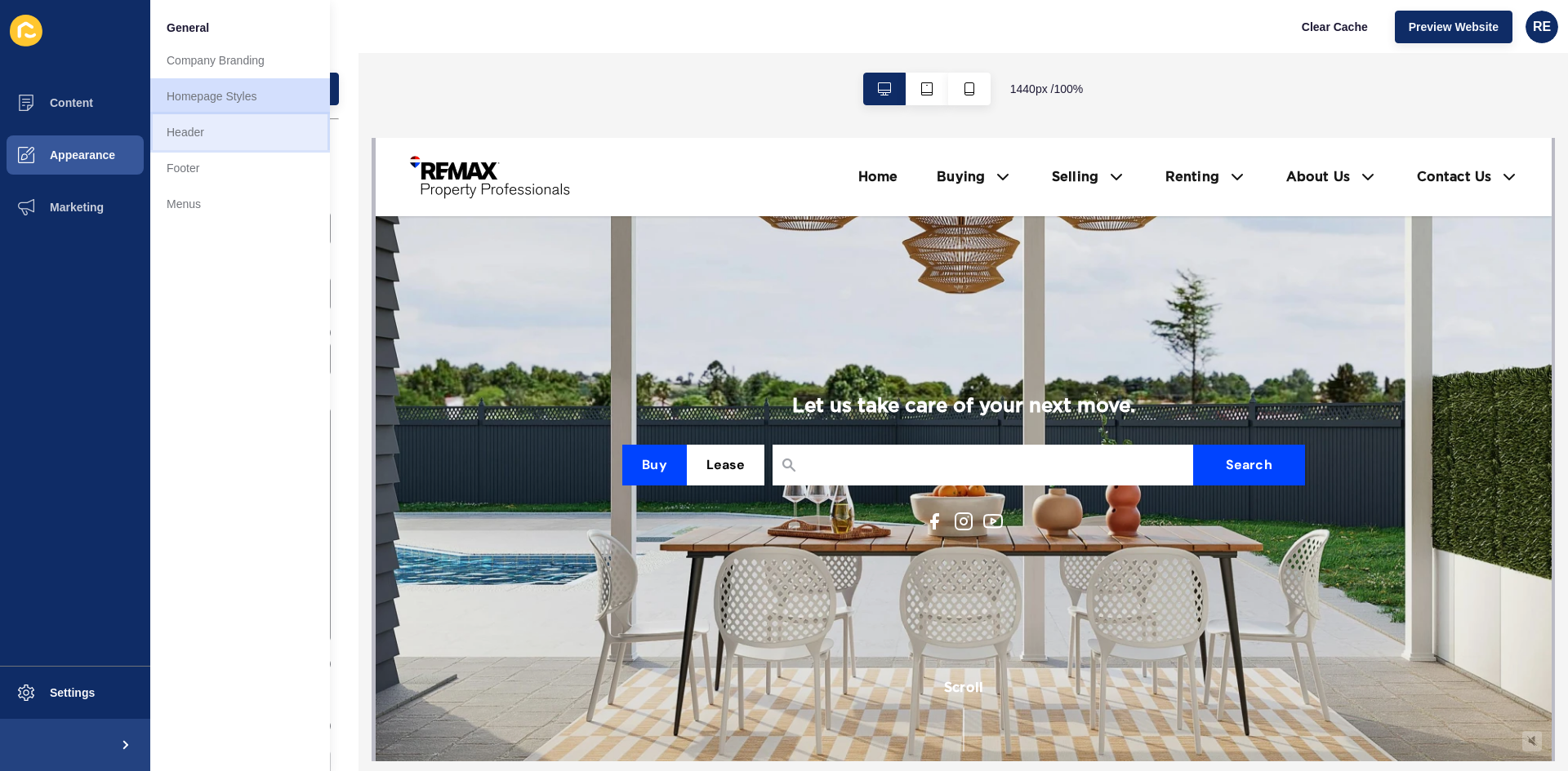
click at [191, 140] on link "Header" at bounding box center [239, 132] width 180 height 36
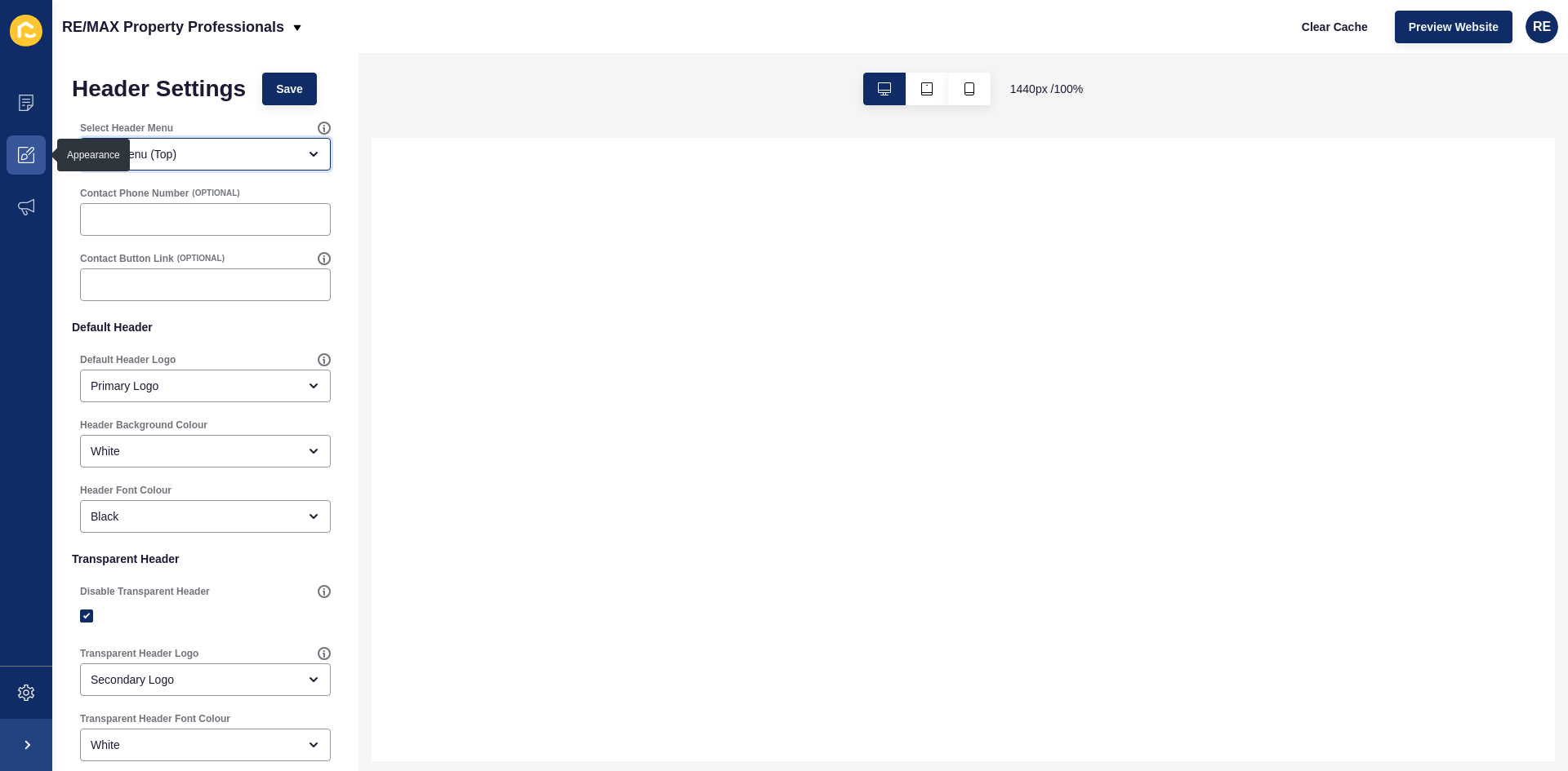
click at [196, 158] on div "Main Menu (Top)" at bounding box center [194, 154] width 206 height 17
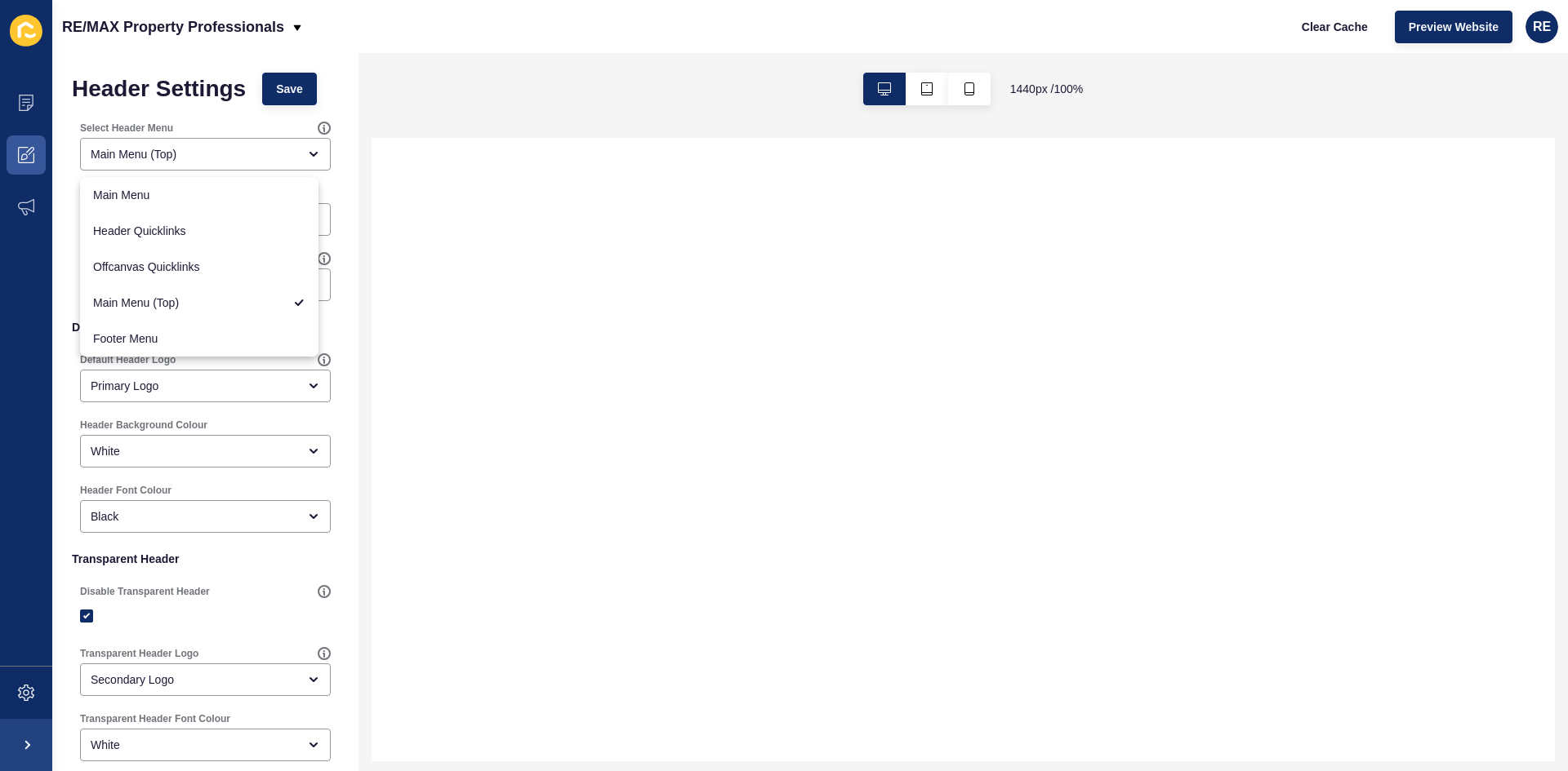
click at [193, 108] on form "Header Settings Save Select Header Menu Main Menu (Top) Contact Phone Number (O…" at bounding box center [205, 505] width 267 height 863
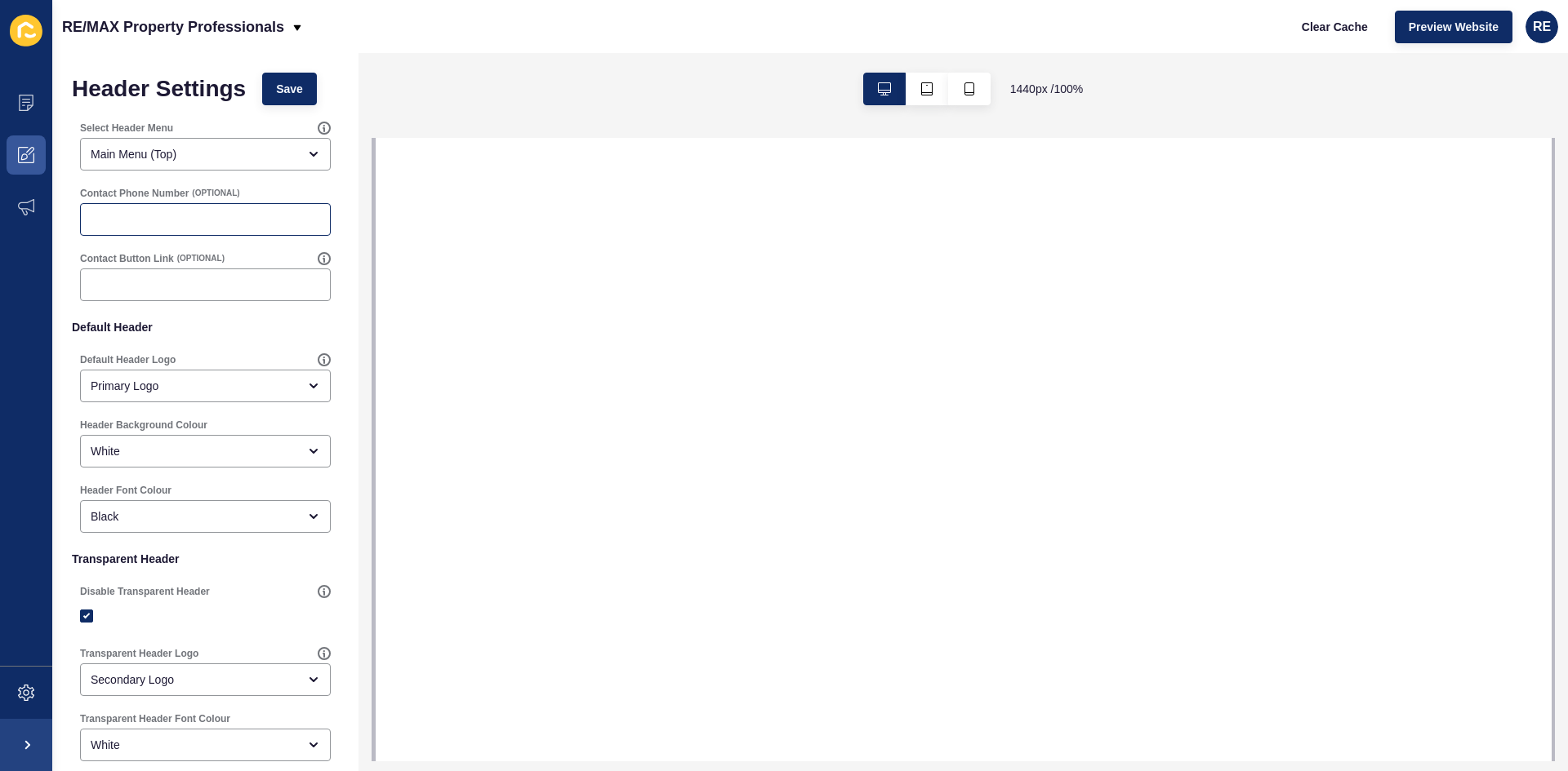
select select
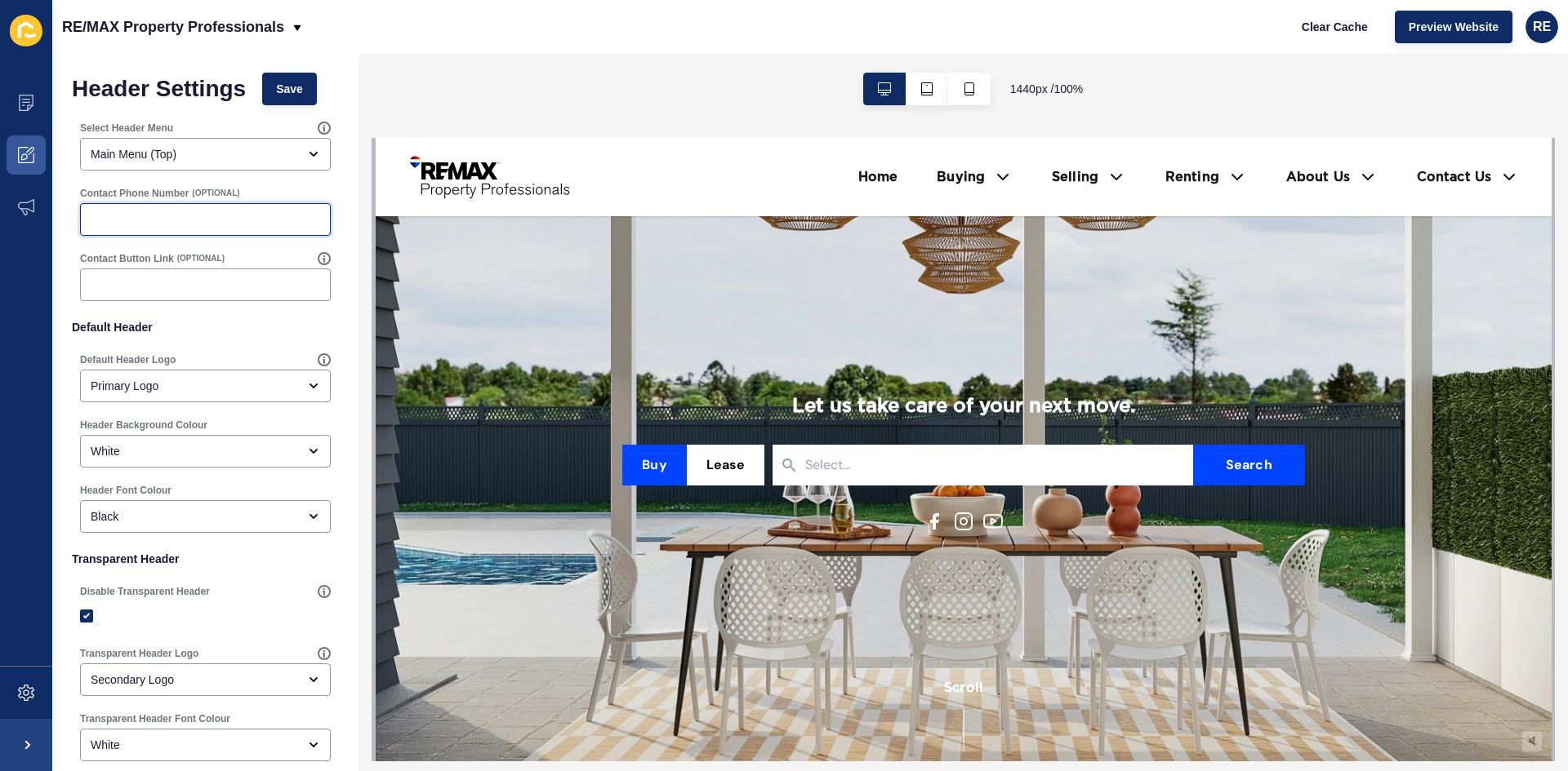
click at [197, 213] on input "Contact Phone Number" at bounding box center [205, 219] width 230 height 17
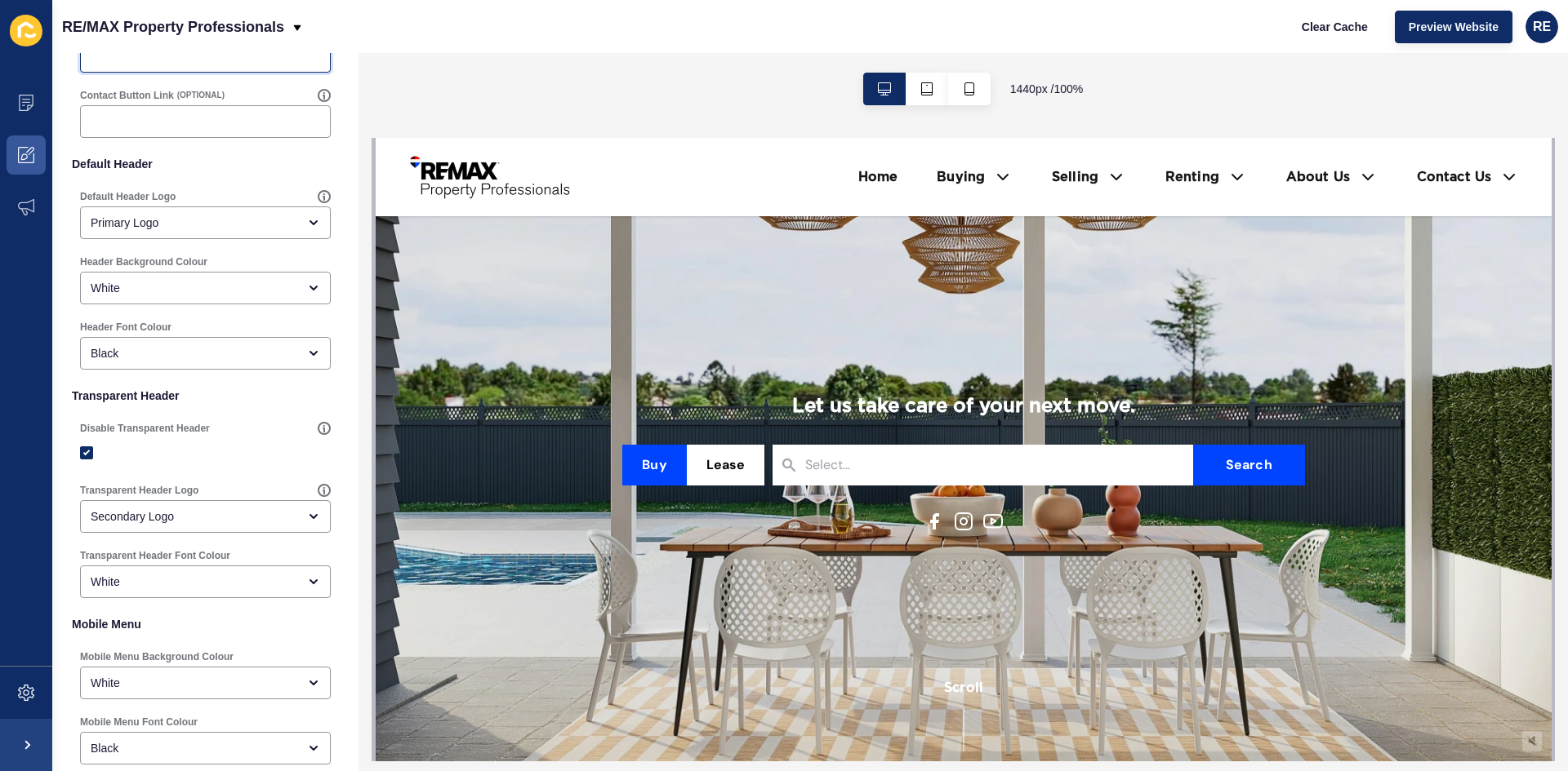
scroll to position [245, 0]
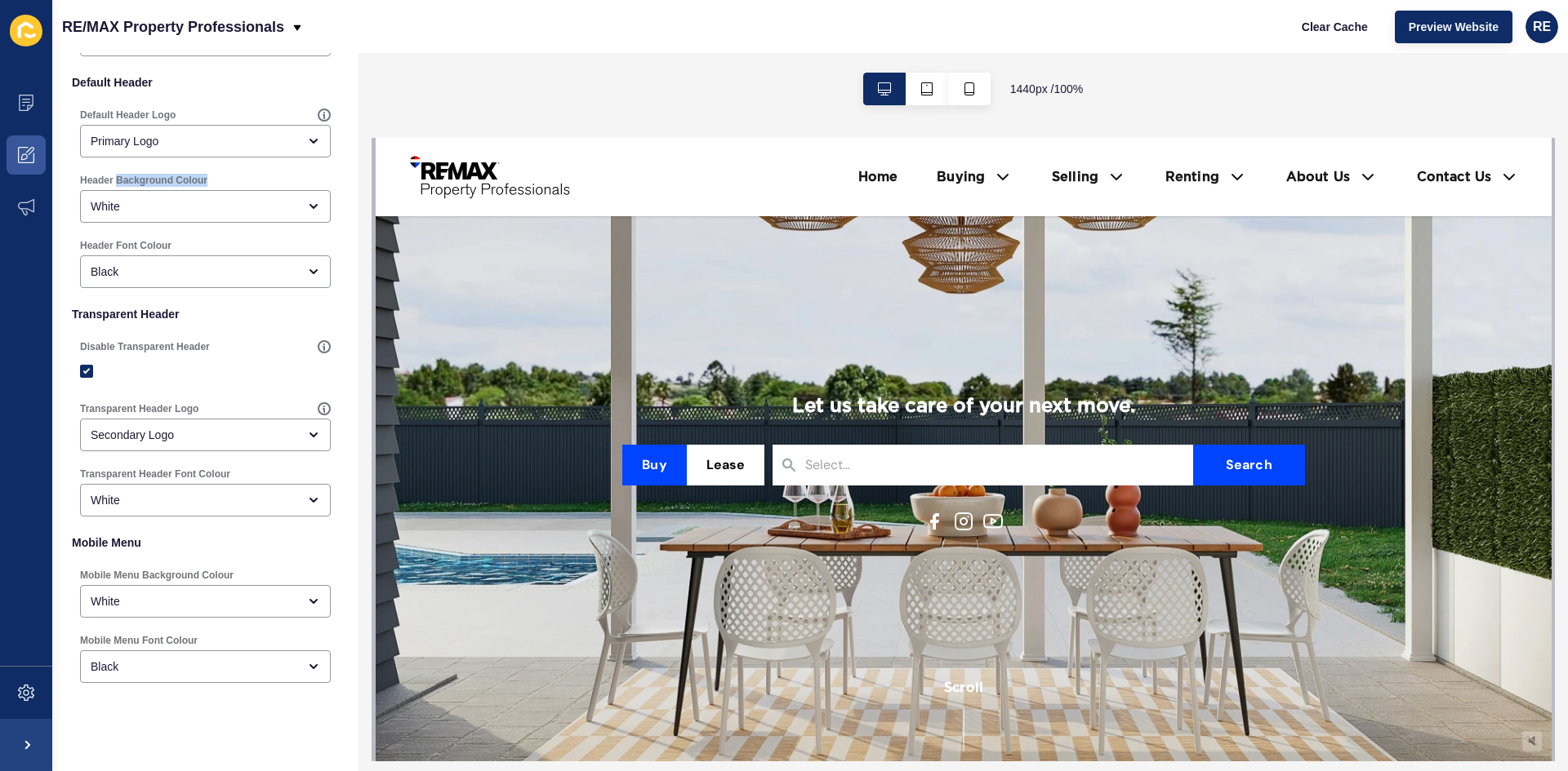
drag, startPoint x: 208, startPoint y: 181, endPoint x: 118, endPoint y: 186, distance: 90.1
click at [118, 186] on div "Header Background Colour" at bounding box center [205, 180] width 251 height 13
drag, startPoint x: 79, startPoint y: 182, endPoint x: 124, endPoint y: 181, distance: 45.0
click at [124, 181] on div "Header Background Colour White" at bounding box center [205, 198] width 254 height 53
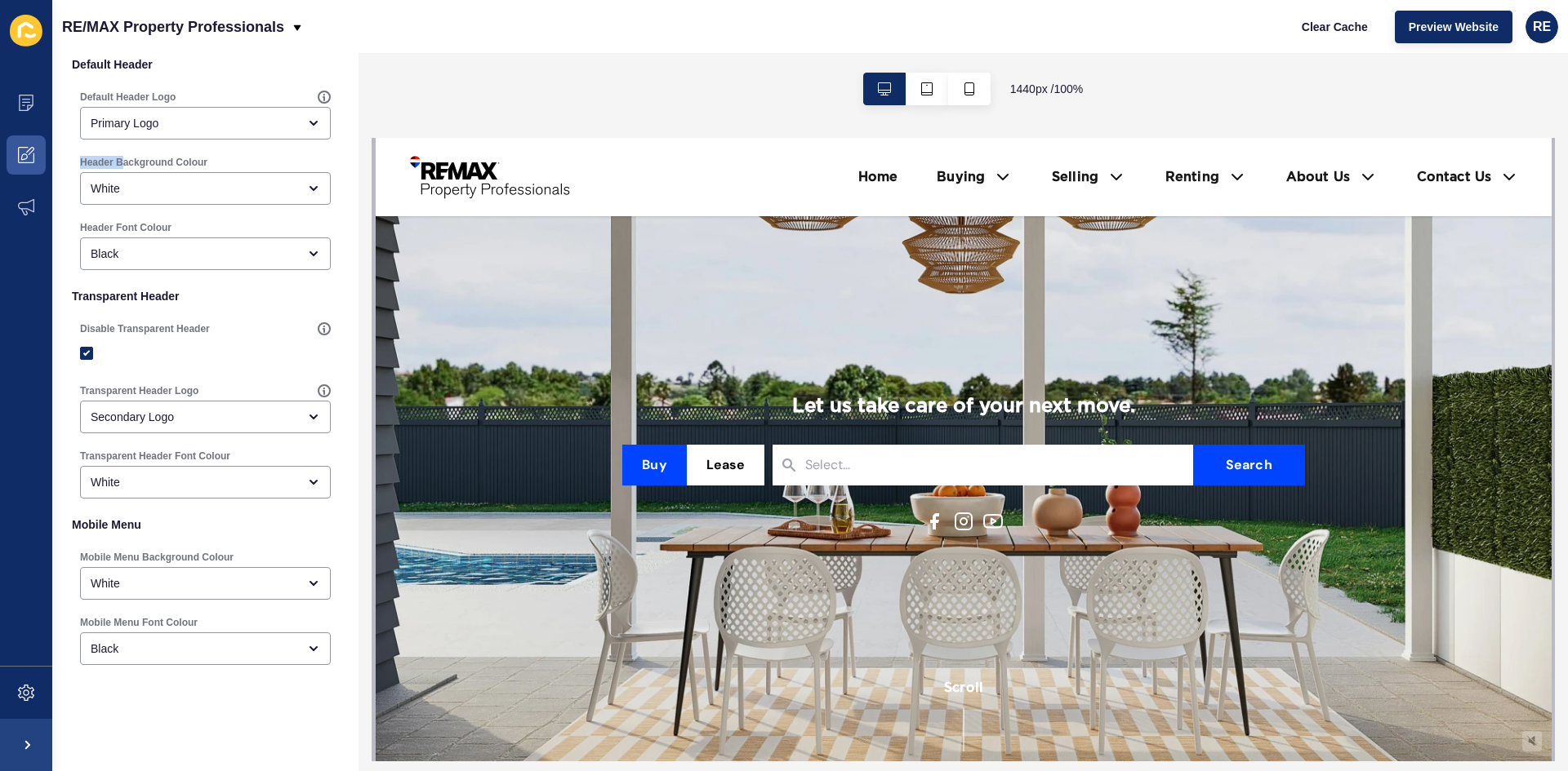
scroll to position [266, 0]
drag, startPoint x: 181, startPoint y: 216, endPoint x: 77, endPoint y: 226, distance: 104.5
click at [77, 226] on div "Header Font Colour Black" at bounding box center [205, 242] width 267 height 65
drag, startPoint x: 77, startPoint y: 226, endPoint x: 154, endPoint y: 217, distance: 77.5
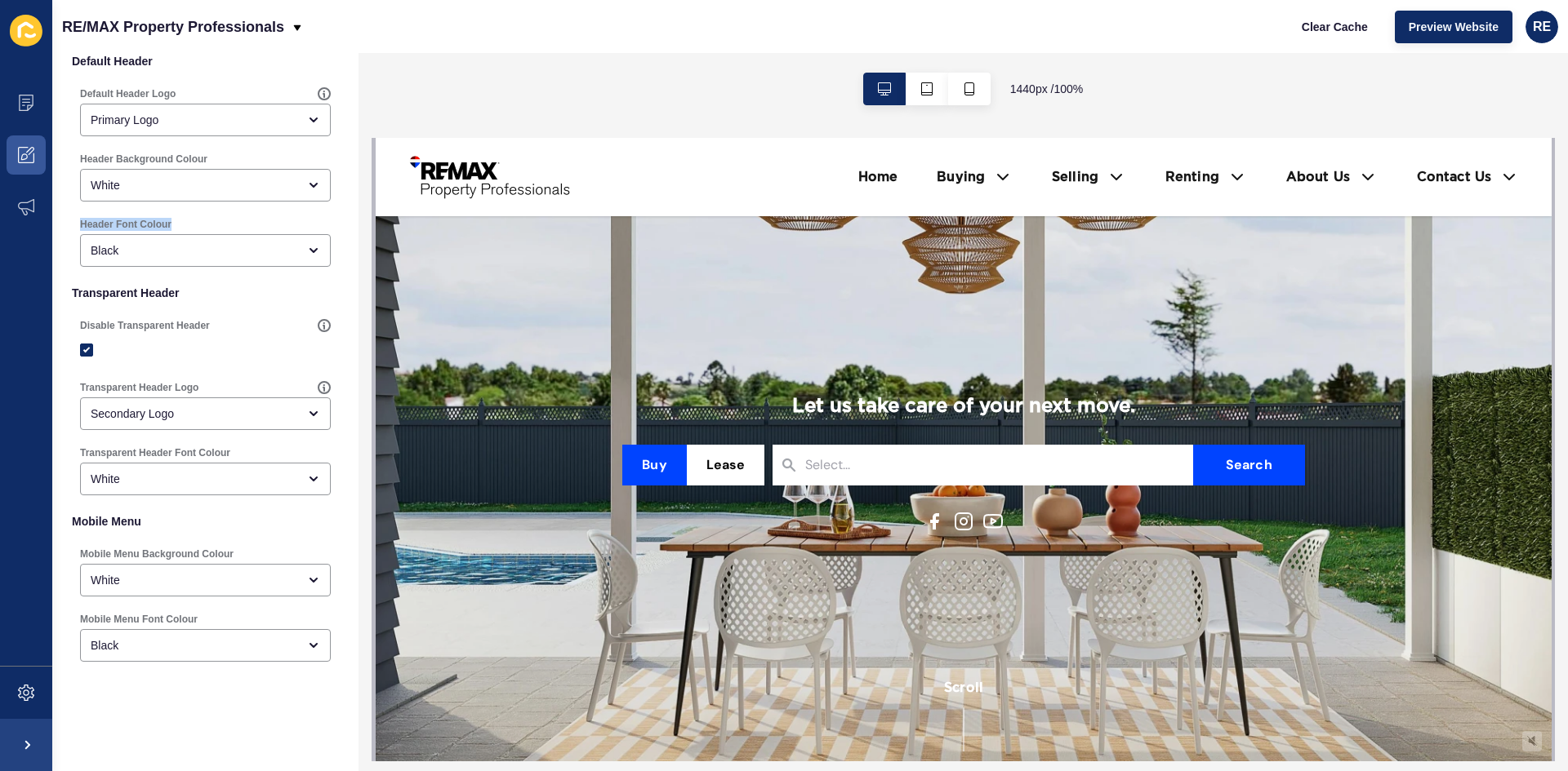
click at [154, 217] on div "Header Font Colour Black" at bounding box center [205, 242] width 267 height 65
drag, startPoint x: 132, startPoint y: 161, endPoint x: 74, endPoint y: 126, distance: 67.7
click at [70, 143] on div "Header Settings Save Select Header Menu Main Menu (Top) Contact Phone Number (O…" at bounding box center [205, 279] width 306 height 984
click at [77, 89] on div "Default Header Logo Primary Logo" at bounding box center [205, 111] width 267 height 65
drag, startPoint x: 77, startPoint y: 89, endPoint x: 187, endPoint y: 91, distance: 110.0
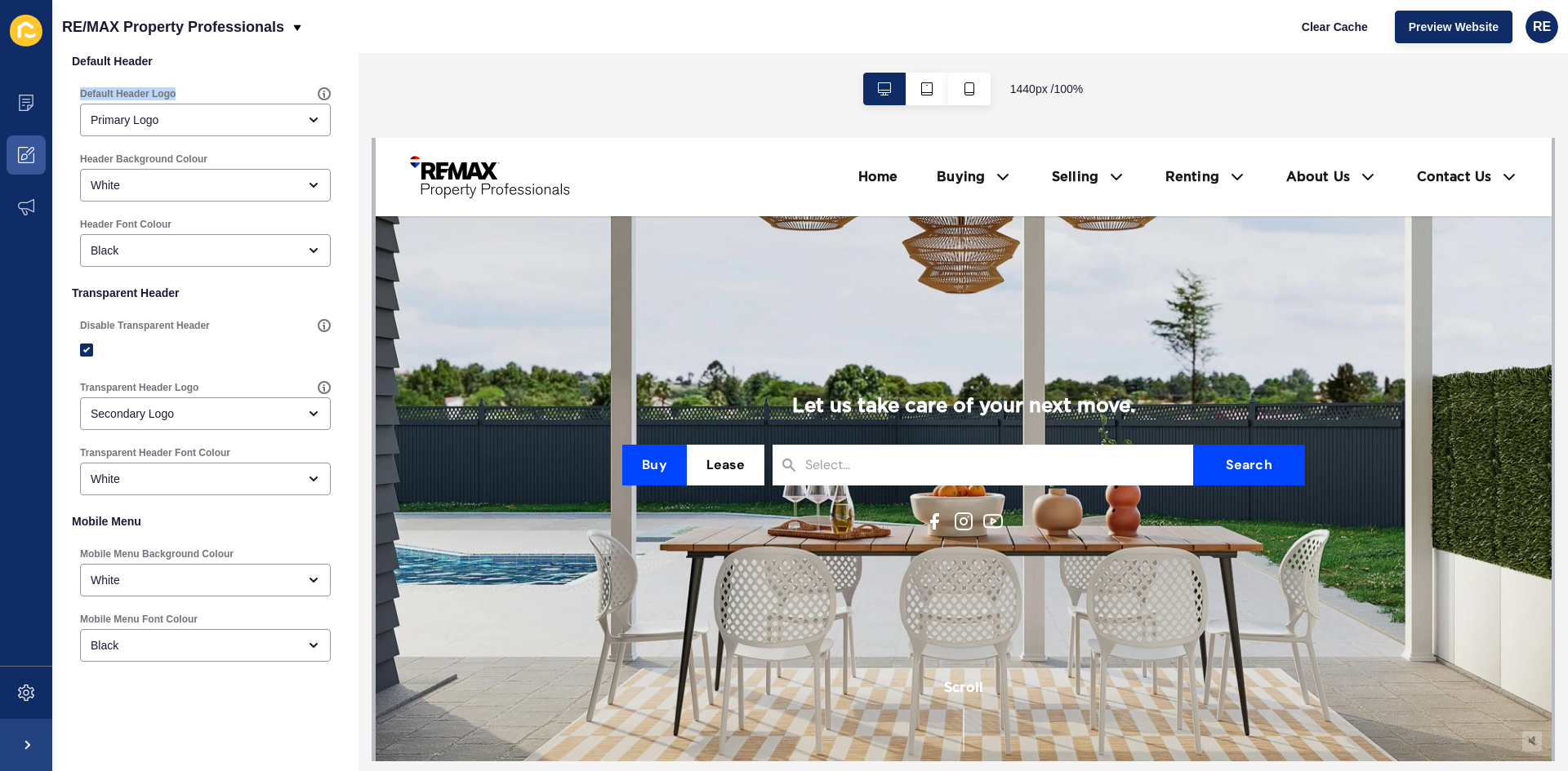
click at [187, 91] on div "Default Header Logo Primary Logo" at bounding box center [205, 111] width 267 height 65
click at [187, 91] on div "Default Header Logo" at bounding box center [198, 93] width 237 height 13
drag, startPoint x: 127, startPoint y: 88, endPoint x: 82, endPoint y: 89, distance: 45.0
click at [82, 89] on div "Default Header Logo" at bounding box center [198, 93] width 237 height 13
click at [84, 88] on label "Default Header Logo" at bounding box center [127, 93] width 95 height 13
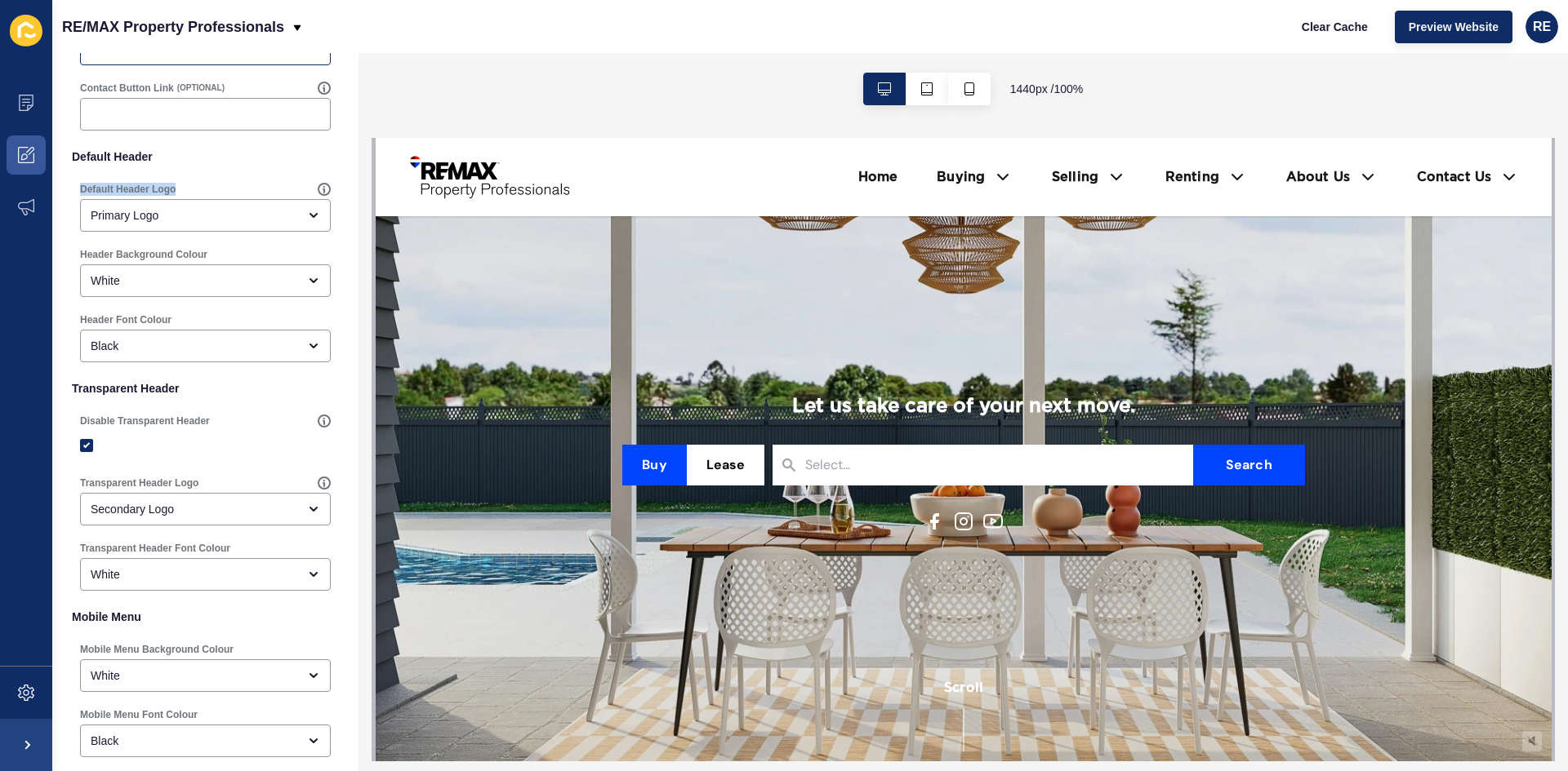
scroll to position [21, 0]
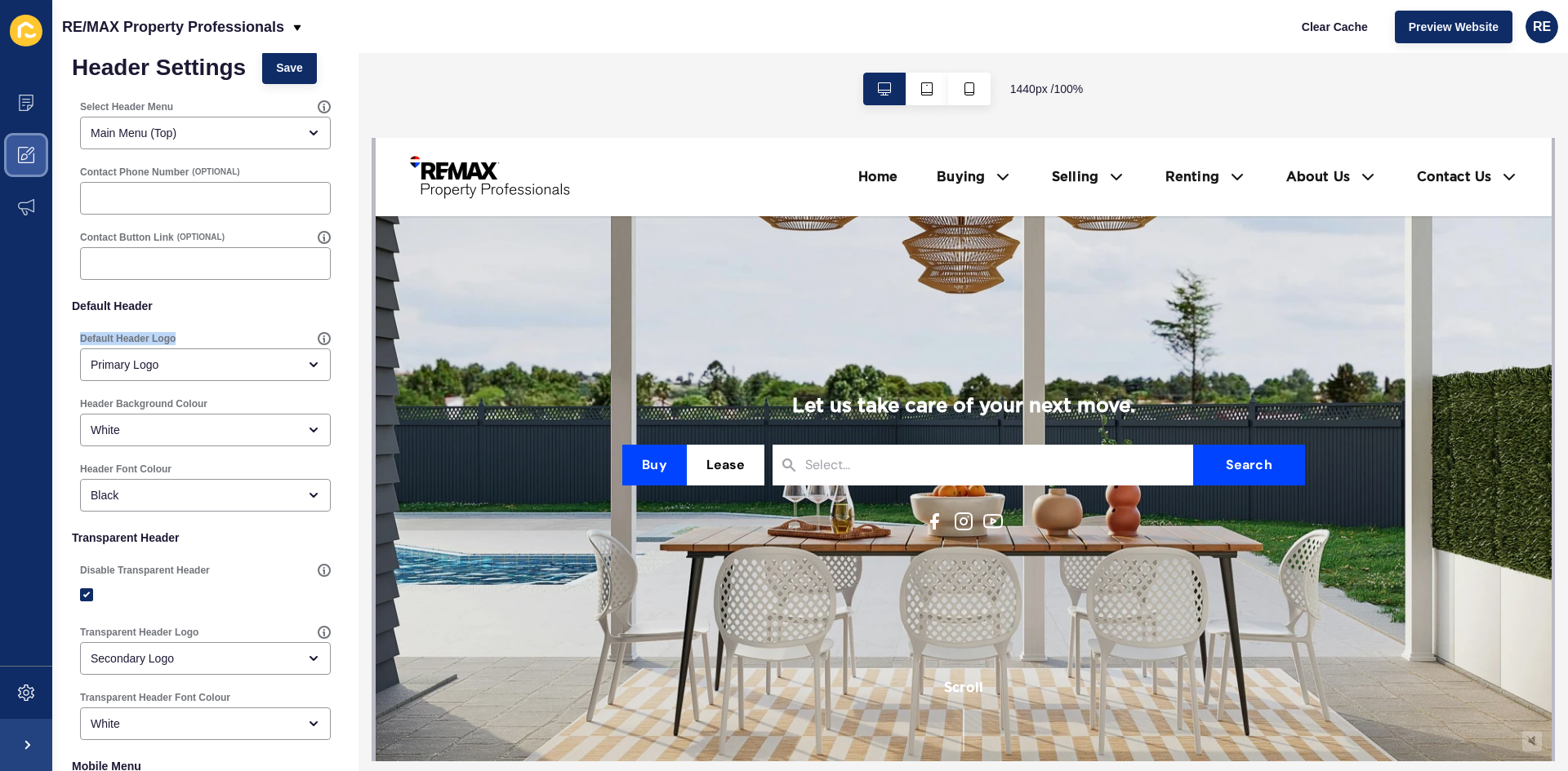
click at [21, 150] on icon at bounding box center [25, 155] width 17 height 17
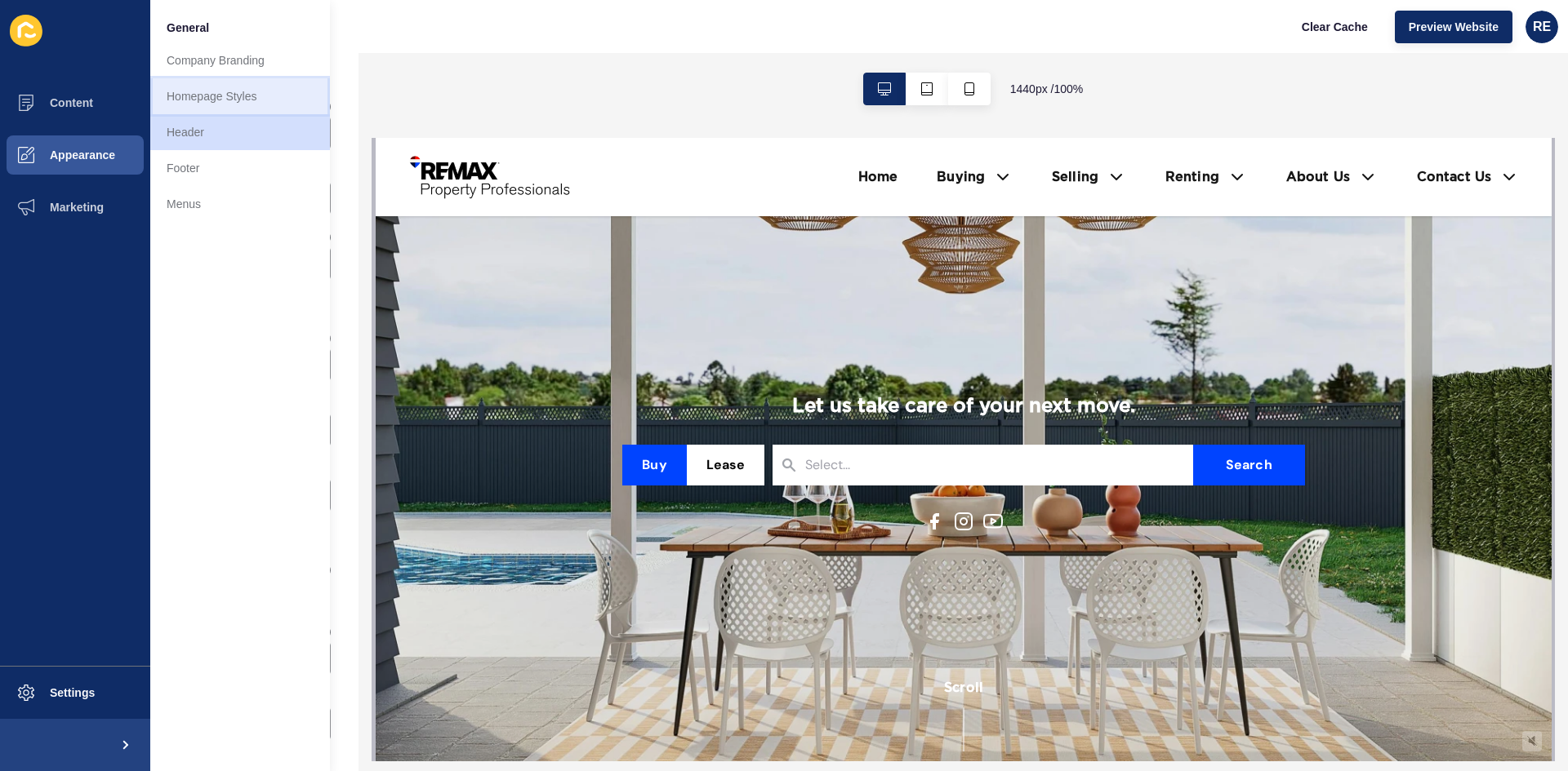
click at [208, 99] on link "Homepage Styles" at bounding box center [239, 96] width 180 height 36
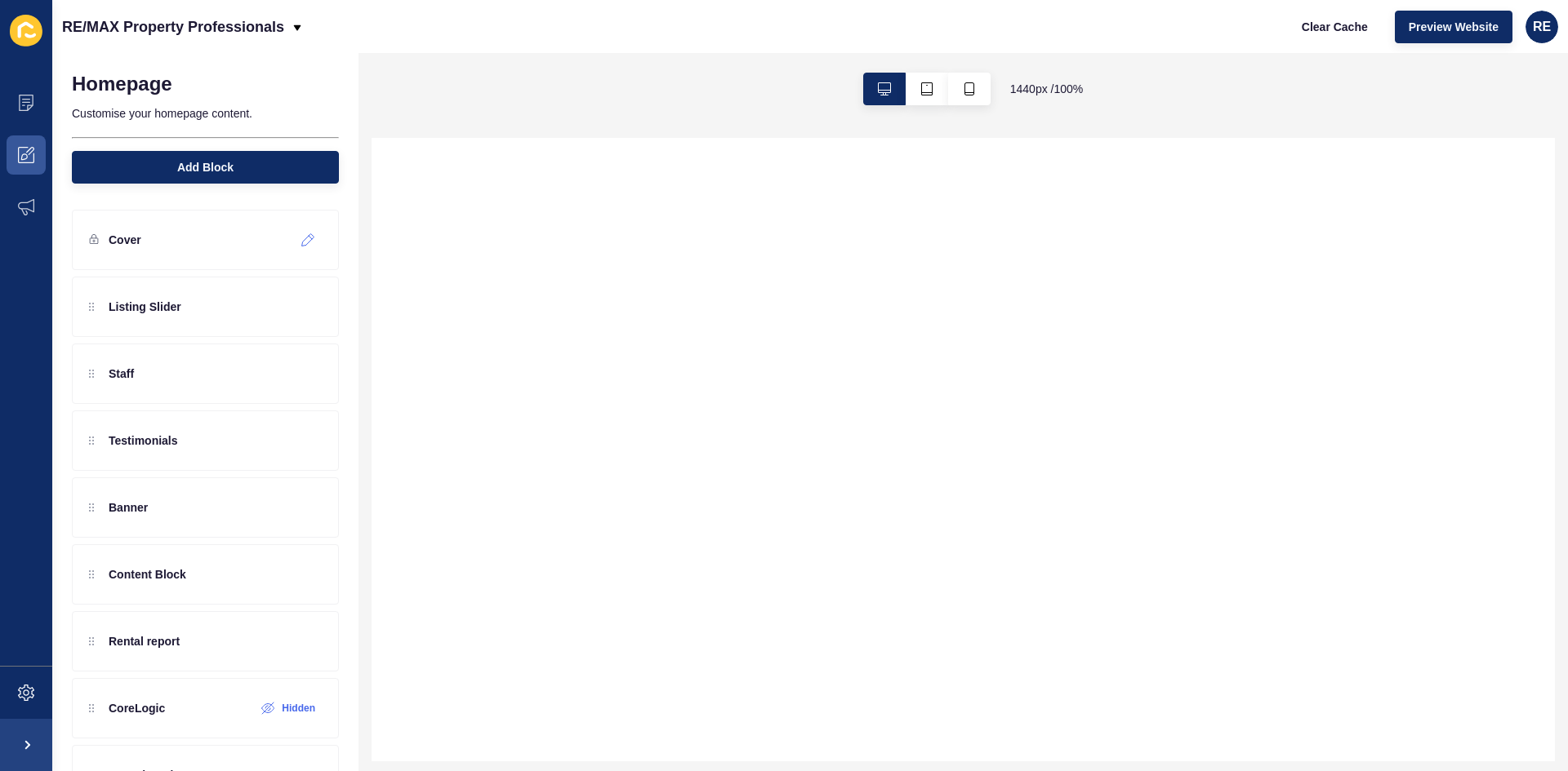
click at [295, 239] on div at bounding box center [308, 239] width 27 height 26
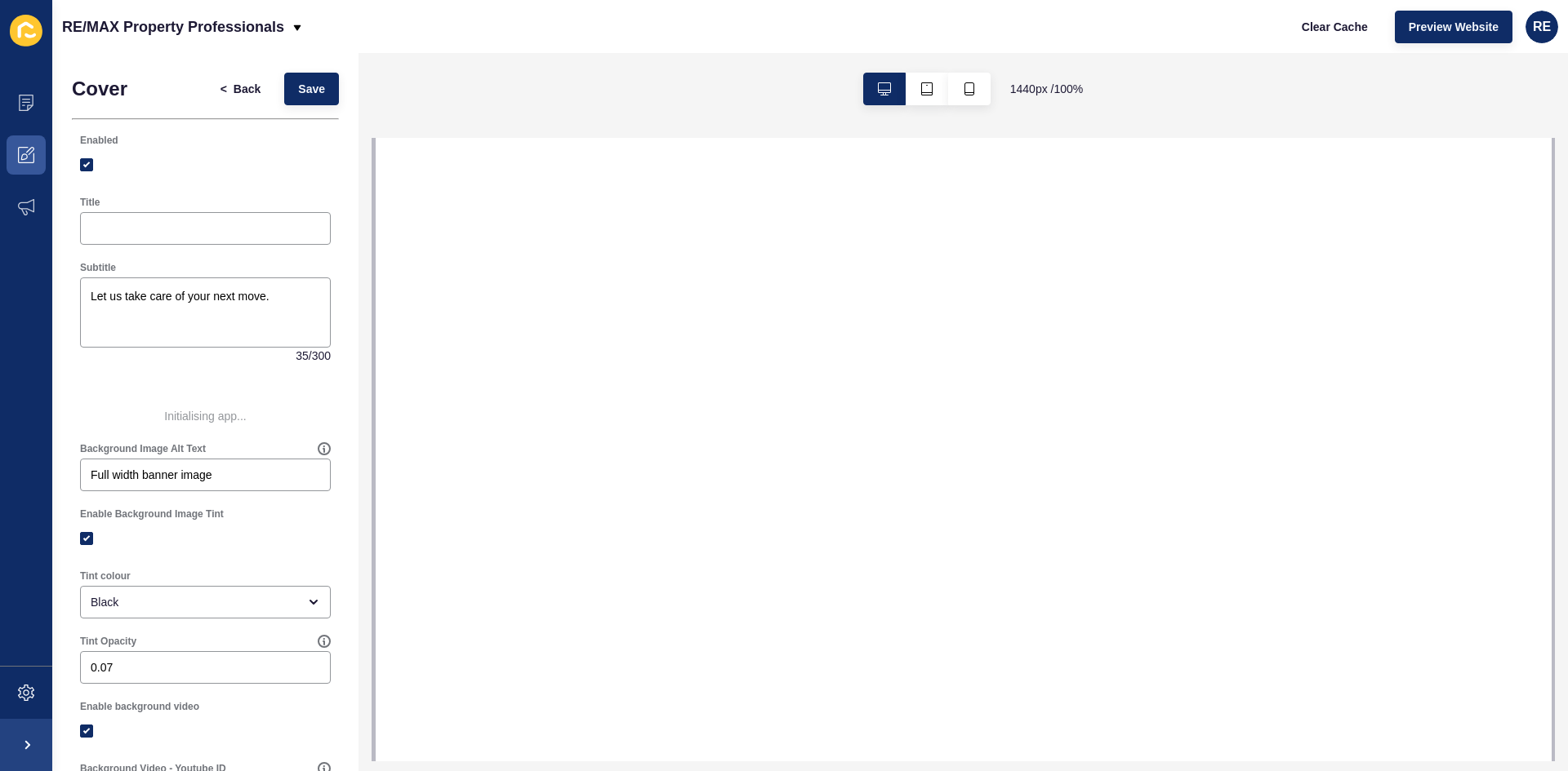
select select
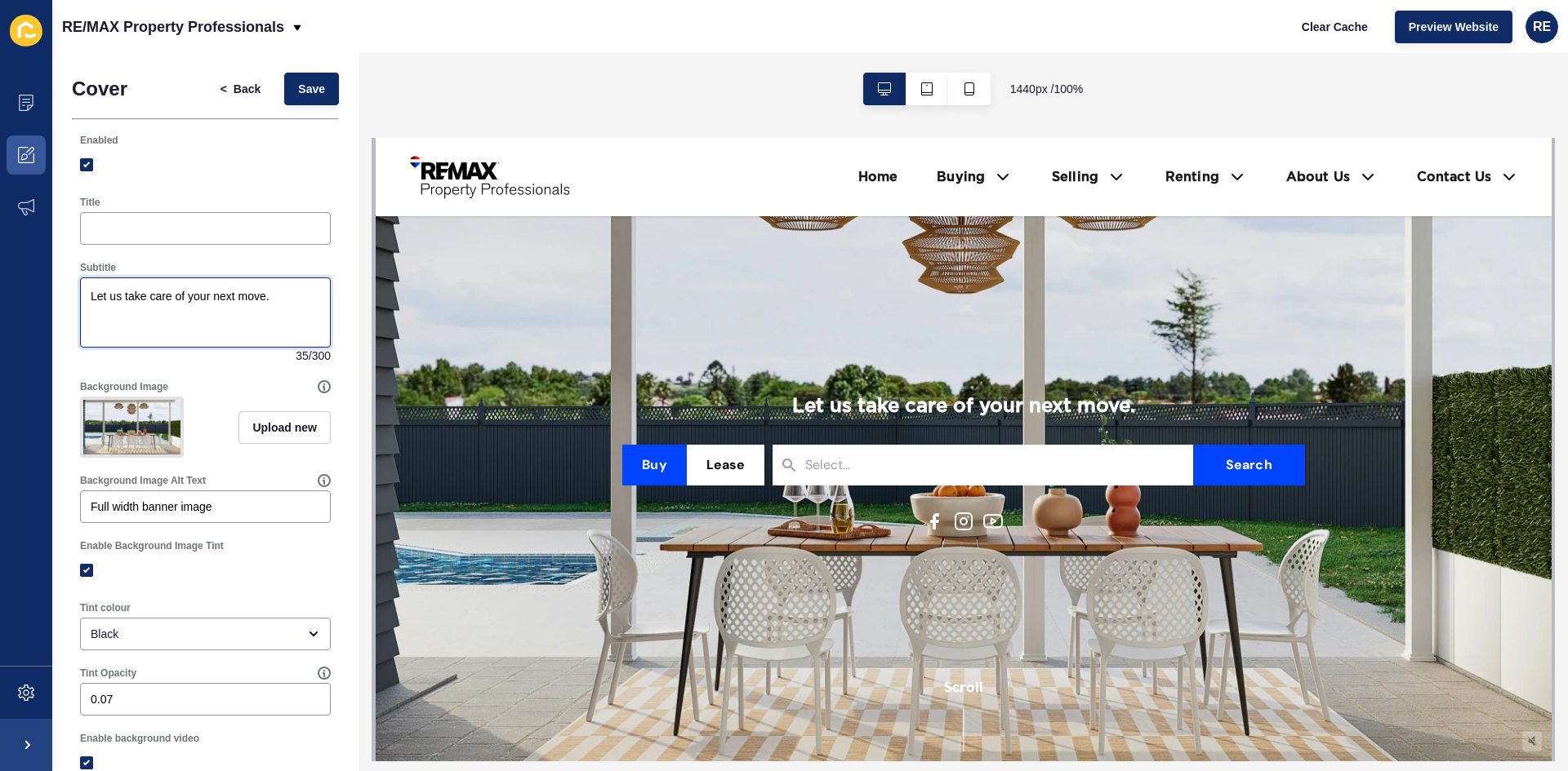
click at [198, 294] on textarea "Let us take care of your next move." at bounding box center [205, 312] width 246 height 65
click at [200, 294] on textarea "Let us take care of your next move." at bounding box center [205, 312] width 246 height 65
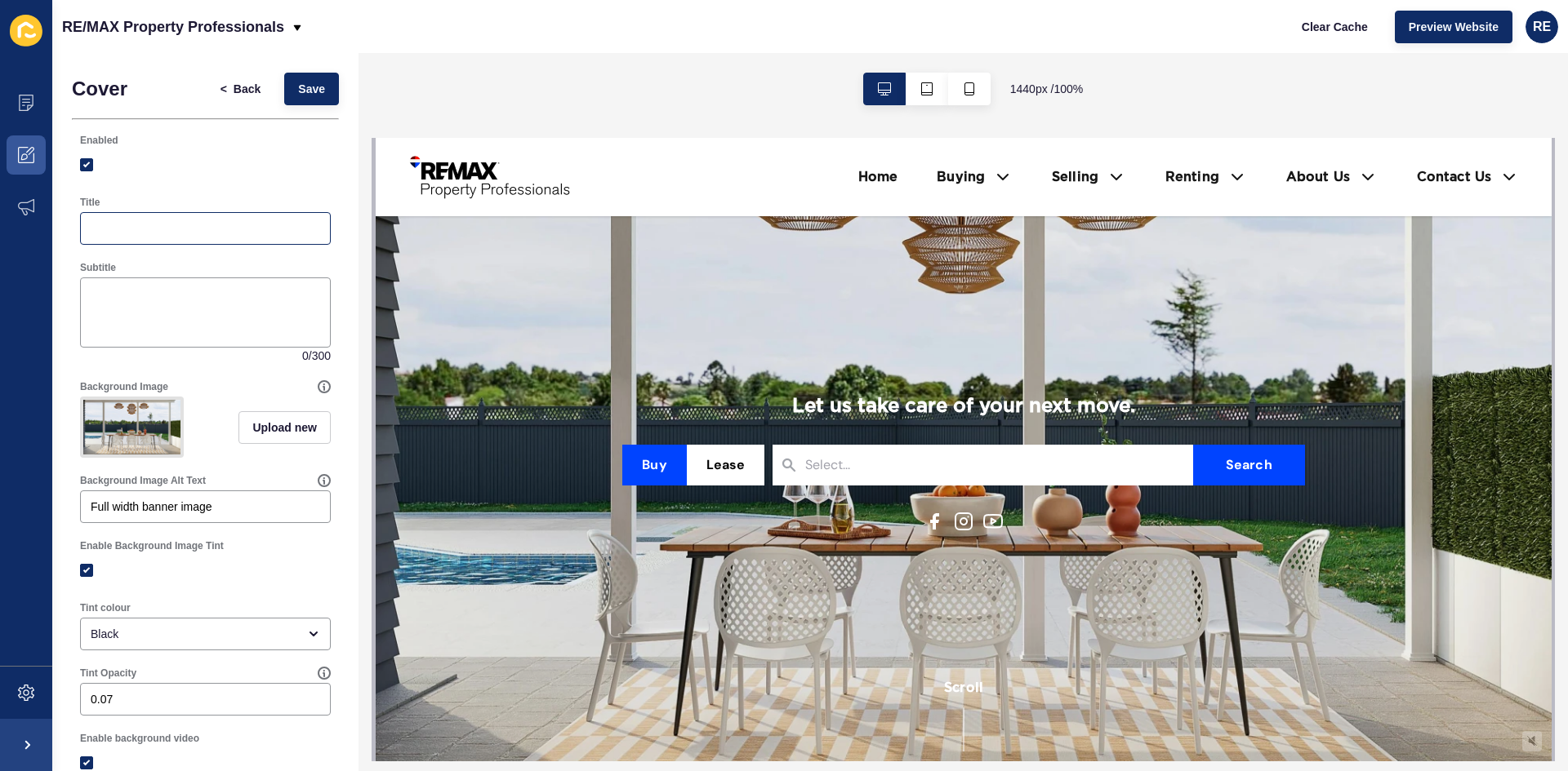
click at [195, 239] on div at bounding box center [205, 228] width 251 height 33
click at [195, 231] on input "Title" at bounding box center [205, 228] width 230 height 17
paste input "Let us take care of your next move."
type input "Let us take care of your next move."
click at [298, 90] on span "Save" at bounding box center [311, 88] width 27 height 17
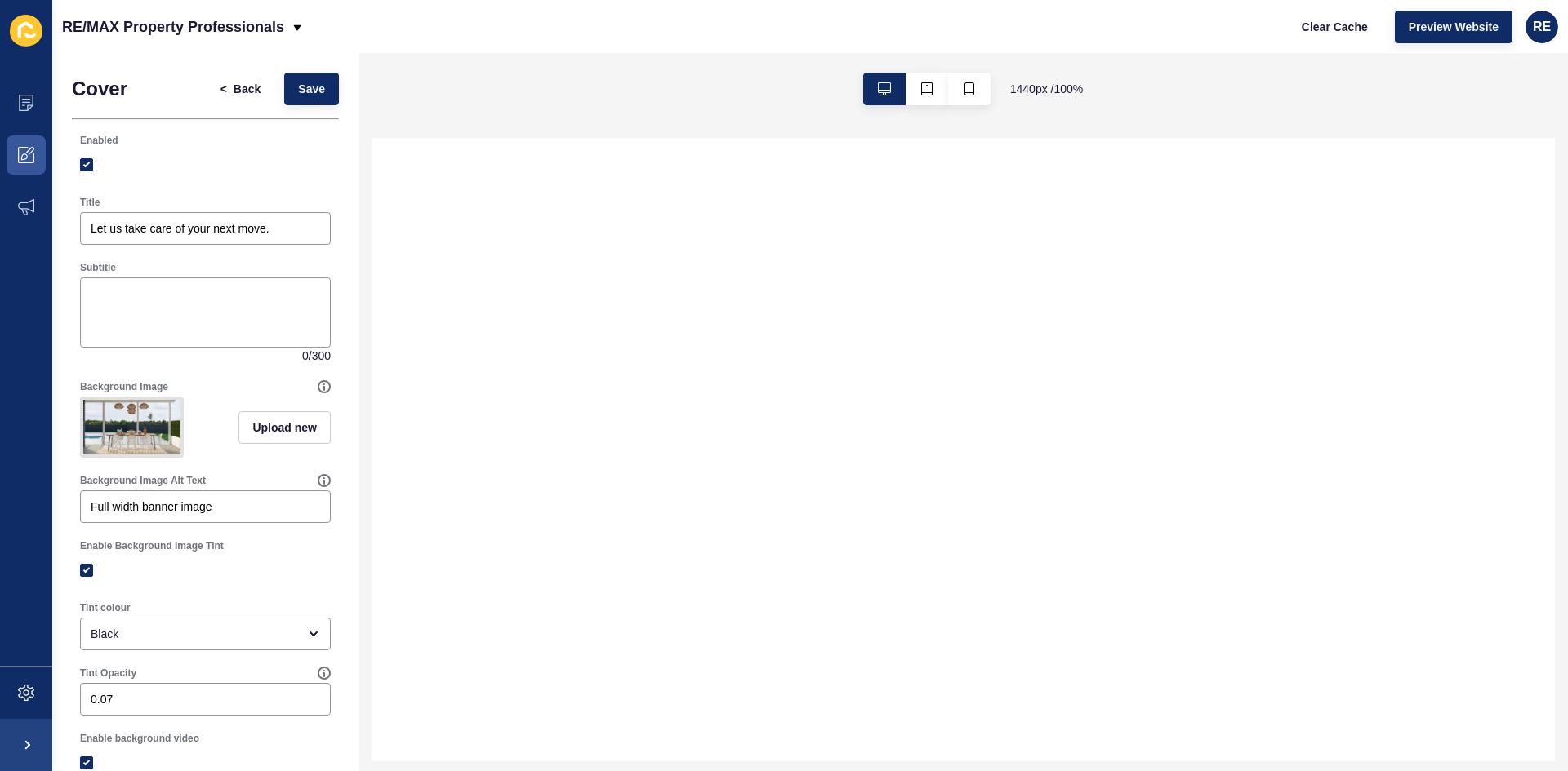
select select
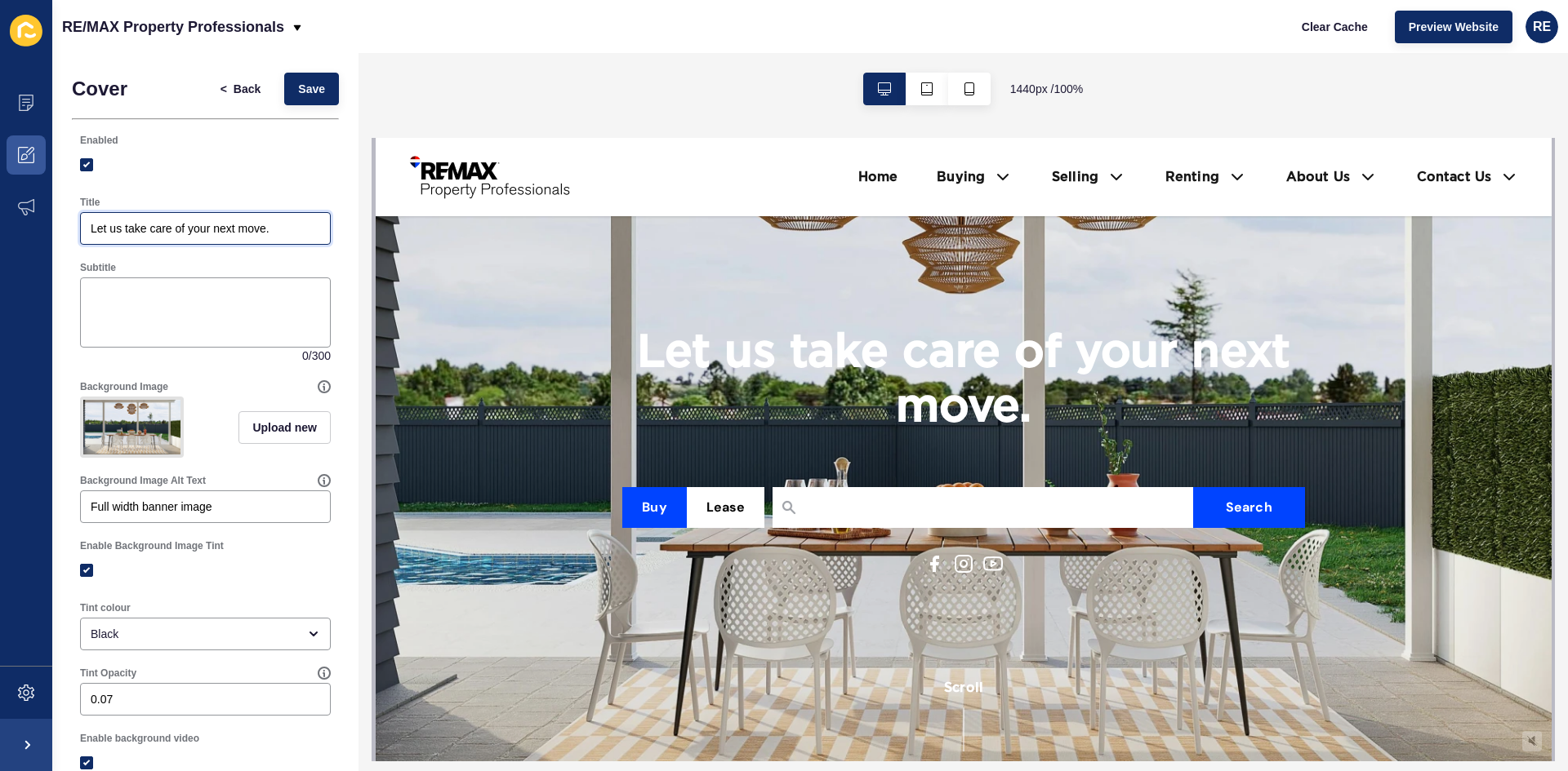
drag, startPoint x: 173, startPoint y: 228, endPoint x: 282, endPoint y: 231, distance: 109.0
click at [282, 231] on input "Let us take care of your next move." at bounding box center [205, 228] width 230 height 17
click at [186, 229] on input "Let us take care of your next move." at bounding box center [205, 228] width 230 height 17
drag, startPoint x: 190, startPoint y: 228, endPoint x: 281, endPoint y: 230, distance: 91.0
click at [281, 230] on input "Let us take care of your next move." at bounding box center [205, 228] width 230 height 17
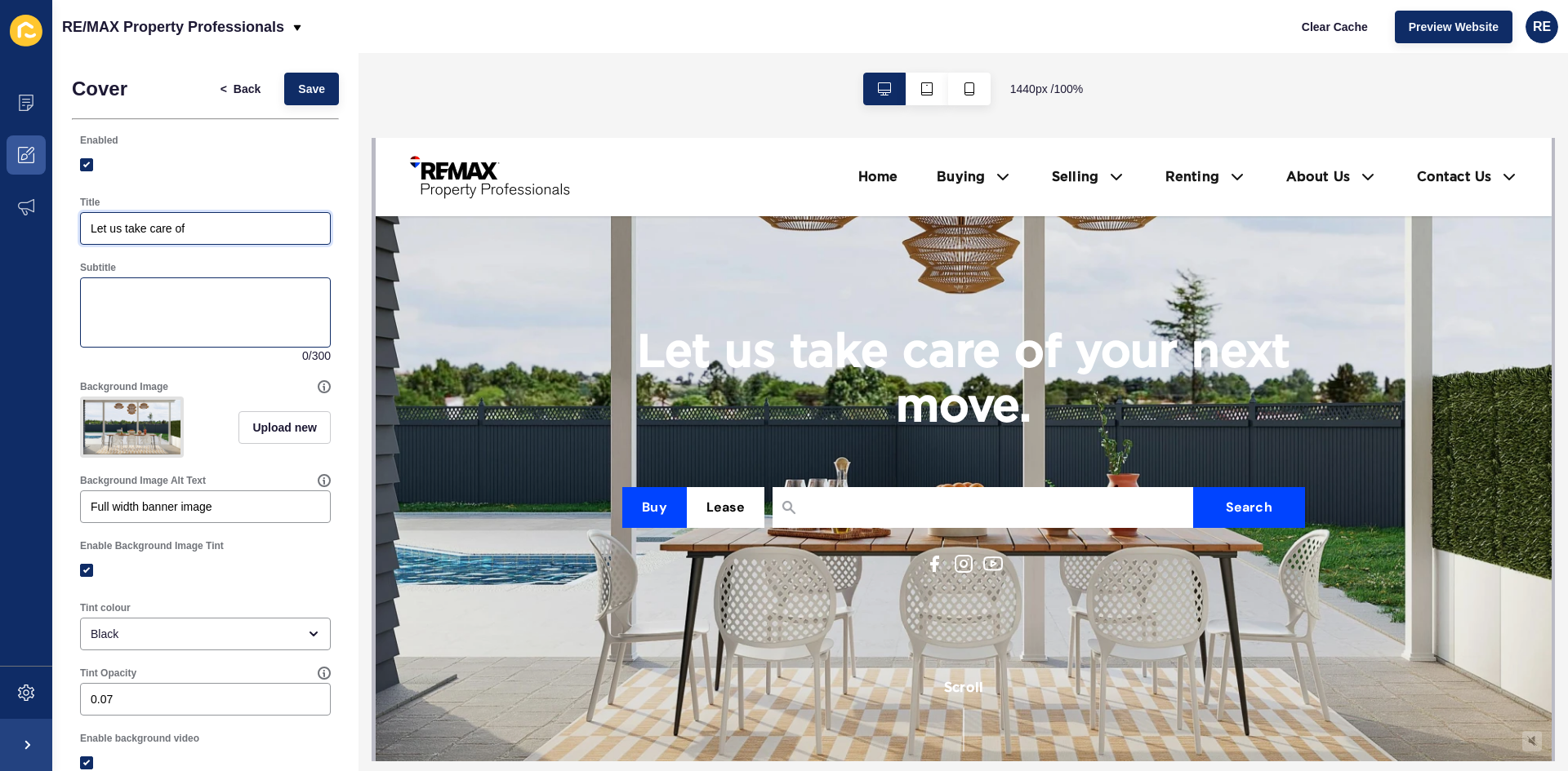
type input "Let us take care of"
click at [251, 291] on textarea "Subtitle" at bounding box center [205, 312] width 246 height 65
paste textarea "your next move."
type textarea "your next move."
click at [290, 101] on button "Save" at bounding box center [311, 89] width 54 height 33
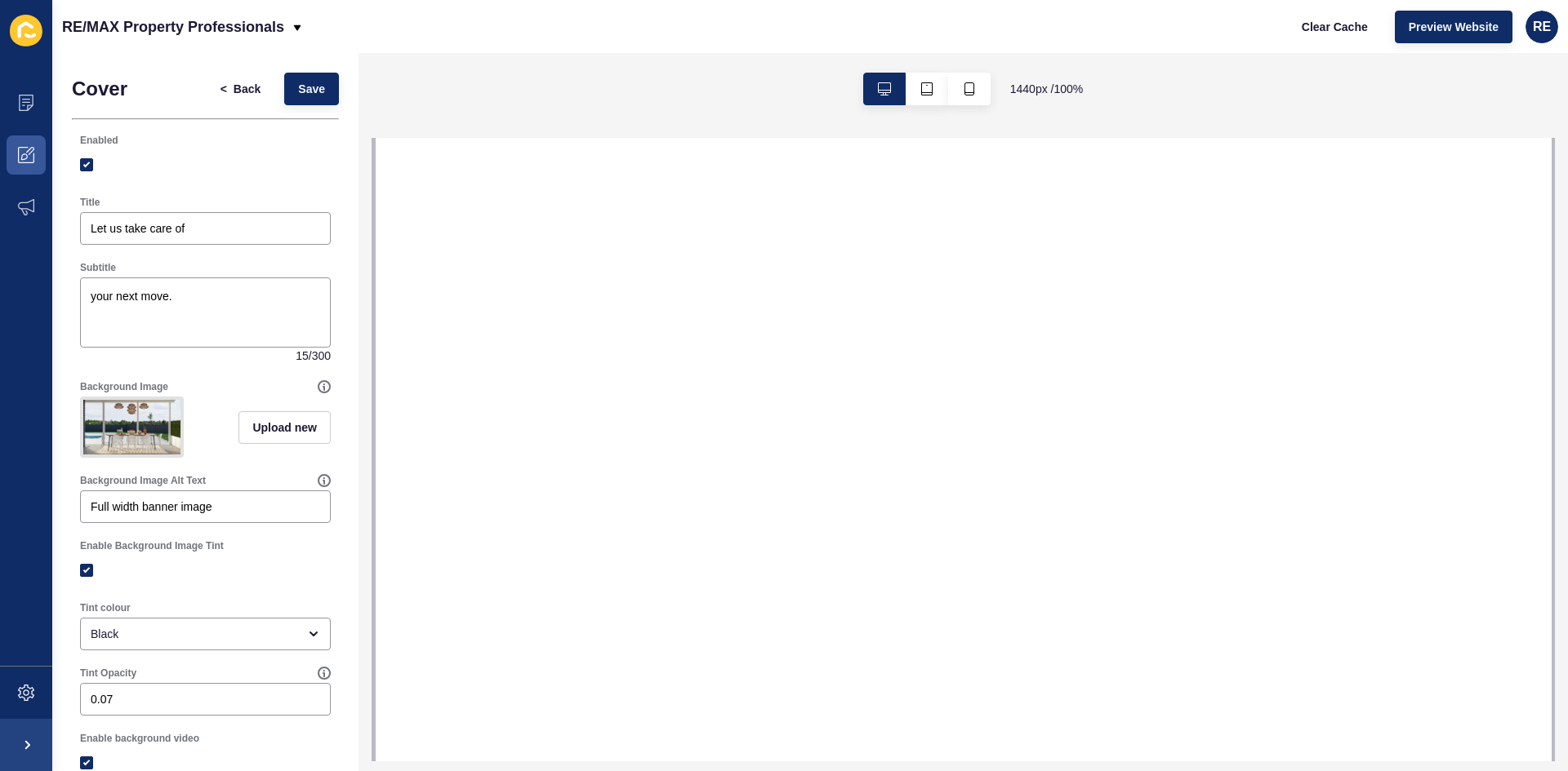
select select
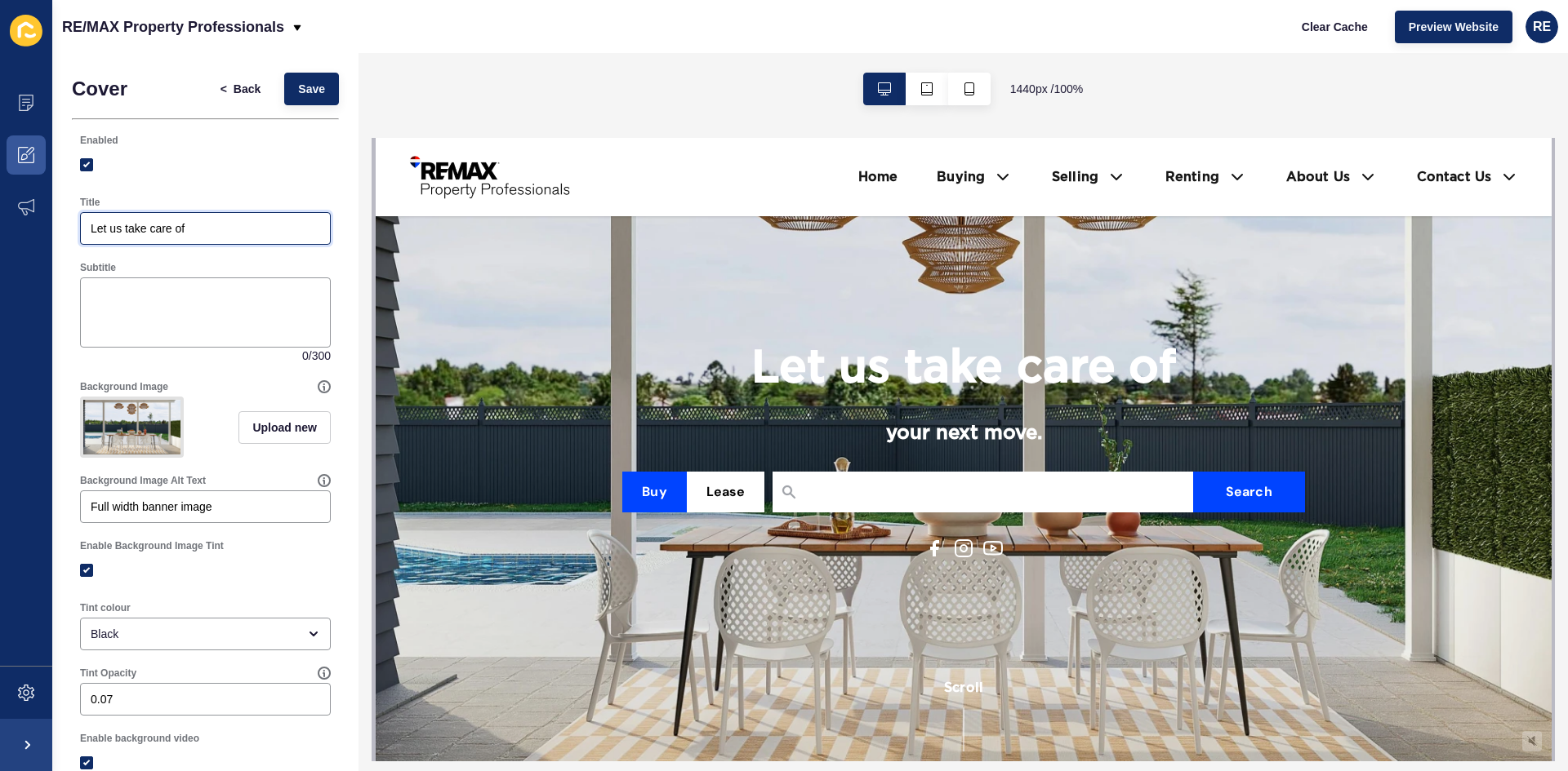
type input "Let us take care of your next move."
paste textarea "your next move."
type textarea "your next move."
click at [196, 223] on input "Title" at bounding box center [205, 228] width 230 height 17
paste input "your next move."
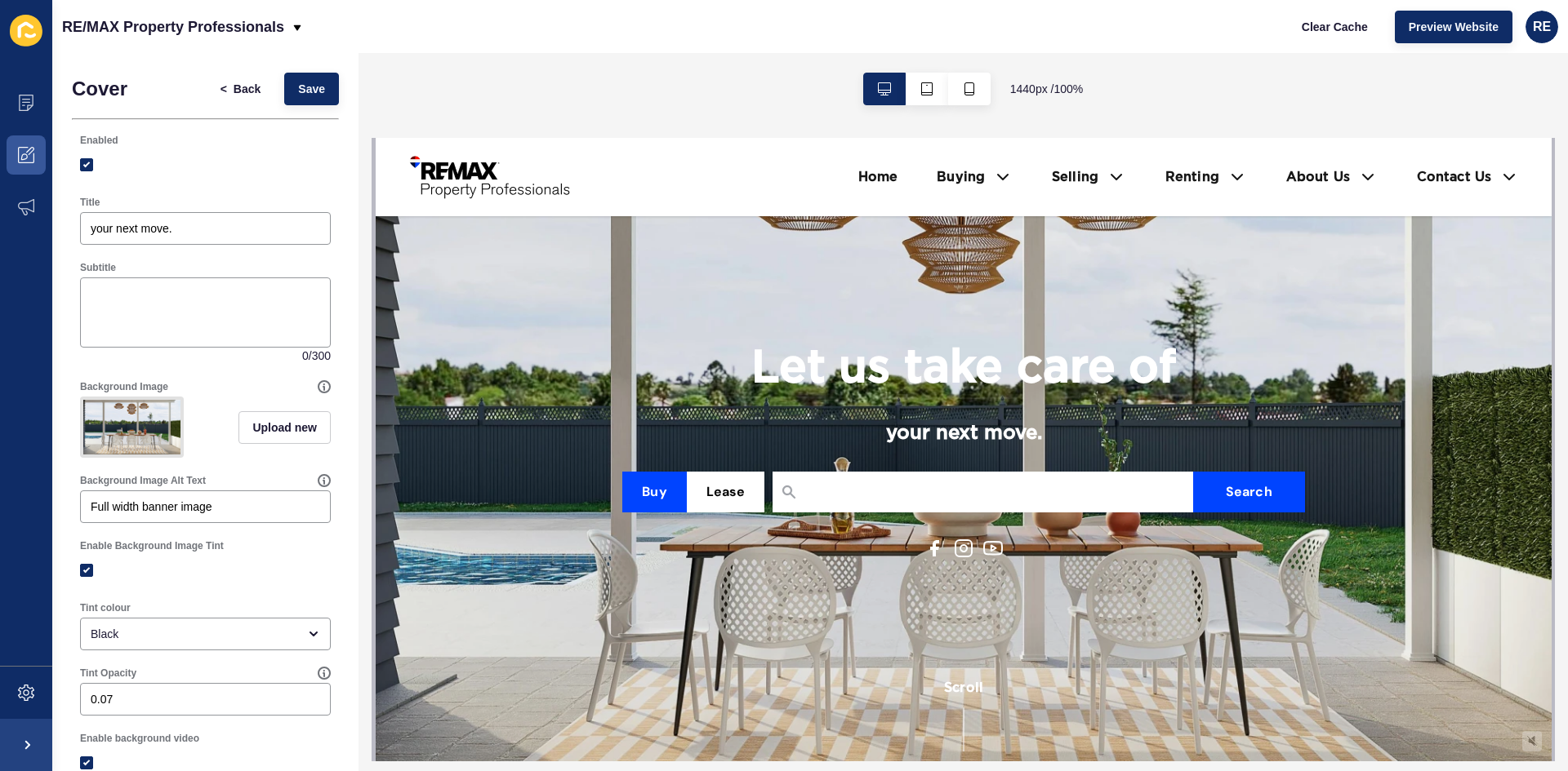
drag, startPoint x: 784, startPoint y: 364, endPoint x: 1200, endPoint y: 383, distance: 416.4
click at [1200, 383] on div "Let us take care of your next move. Buy Lease Acacia Ridge Algester Allenview A…" at bounding box center [962, 449] width 682 height 217
copy h1 "Let us take care of"
click at [85, 227] on div "your next move." at bounding box center [205, 228] width 251 height 33
paste input "Let us take care of"
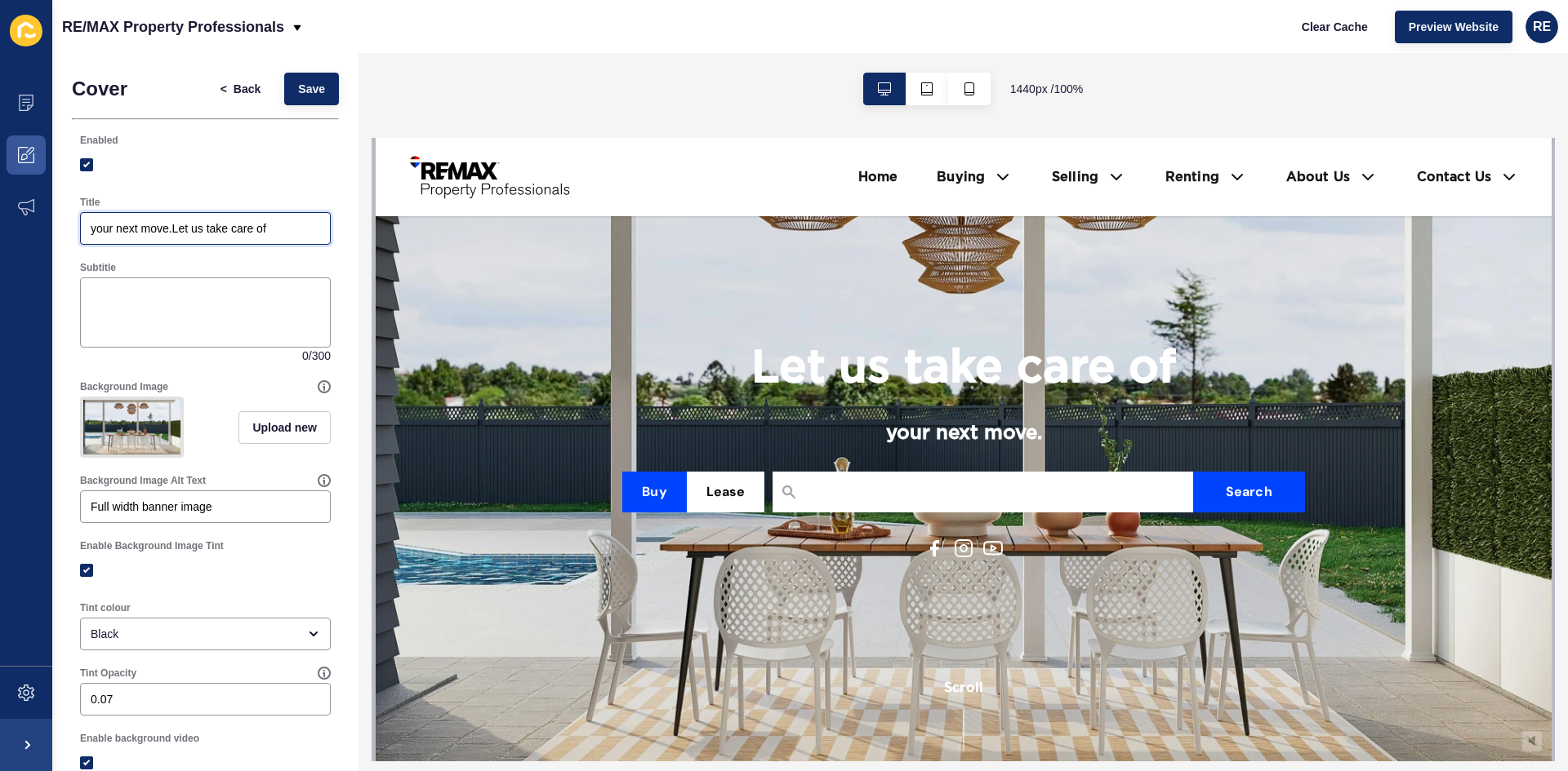
click at [168, 231] on input "your next move.Let us take care of" at bounding box center [205, 228] width 230 height 17
drag, startPoint x: 168, startPoint y: 229, endPoint x: 310, endPoint y: 236, distance: 142.2
click at [310, 236] on div "your next move.Let us take care of" at bounding box center [205, 228] width 251 height 33
click at [189, 227] on input ".Let us take care ofyour next move" at bounding box center [205, 228] width 230 height 17
type input ".Let us take care of your next move"
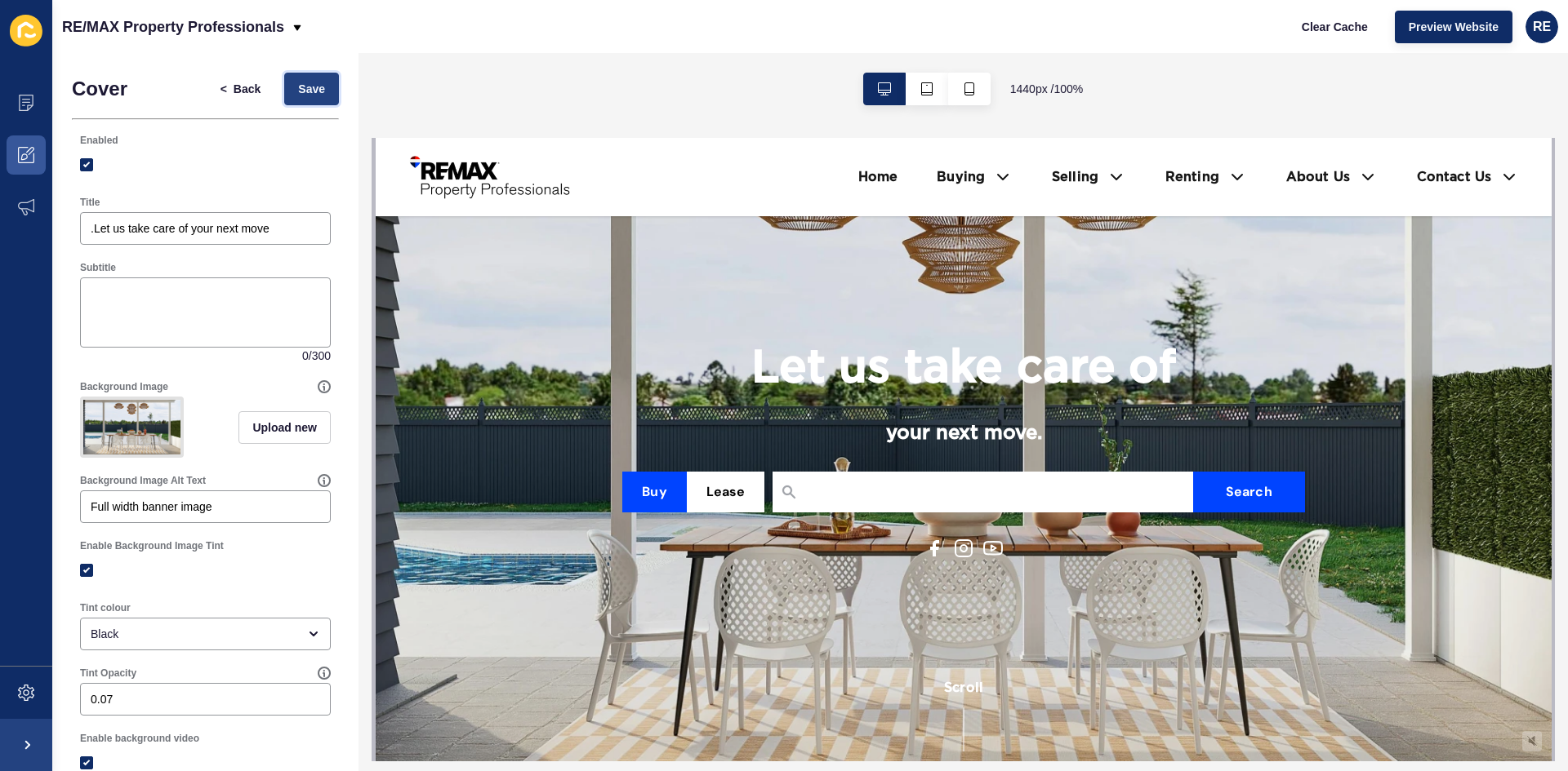
click at [303, 99] on button "Save" at bounding box center [311, 89] width 54 height 33
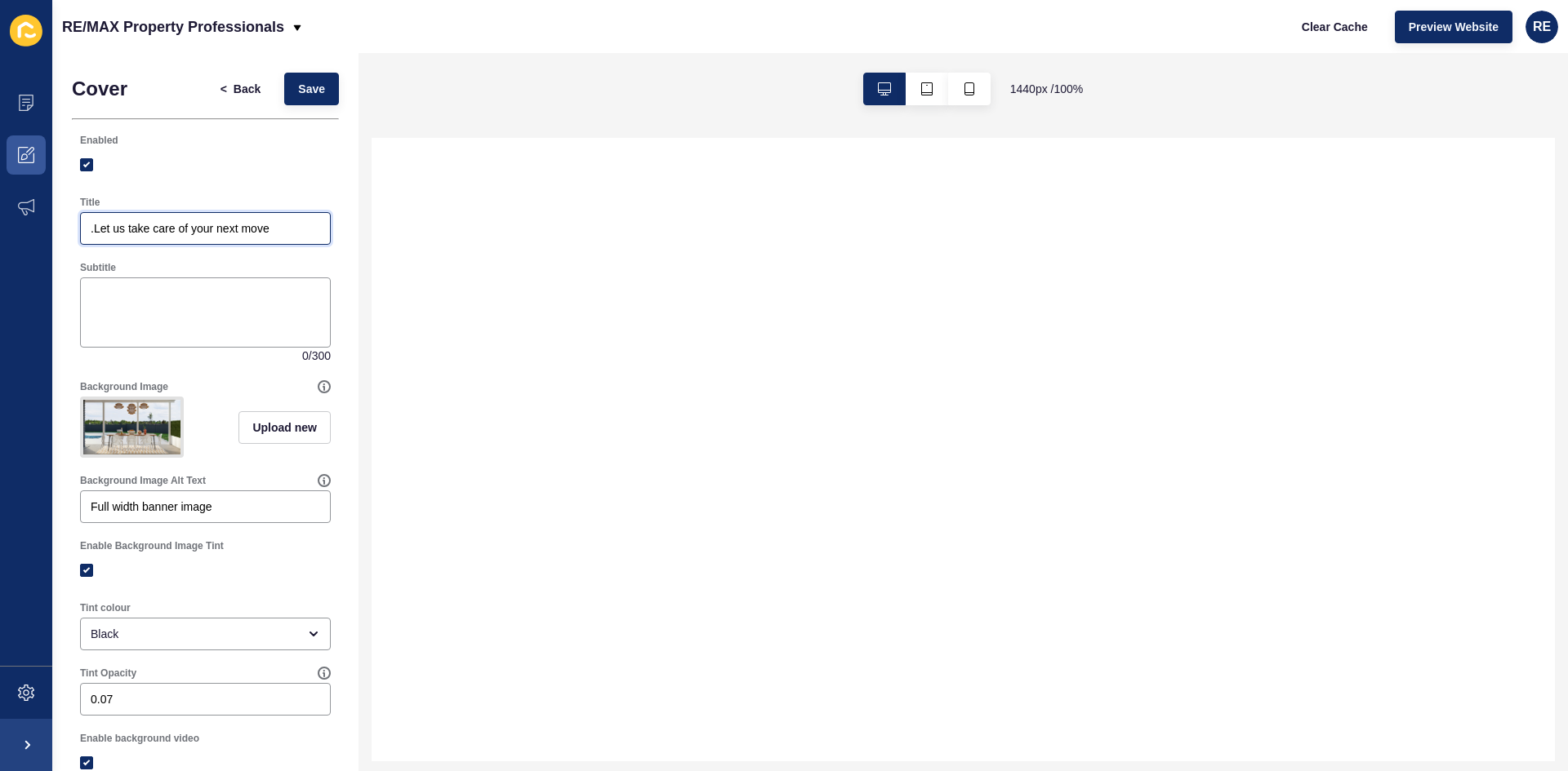
click at [91, 228] on input ".Let us take care of your next move" at bounding box center [205, 228] width 230 height 17
select select
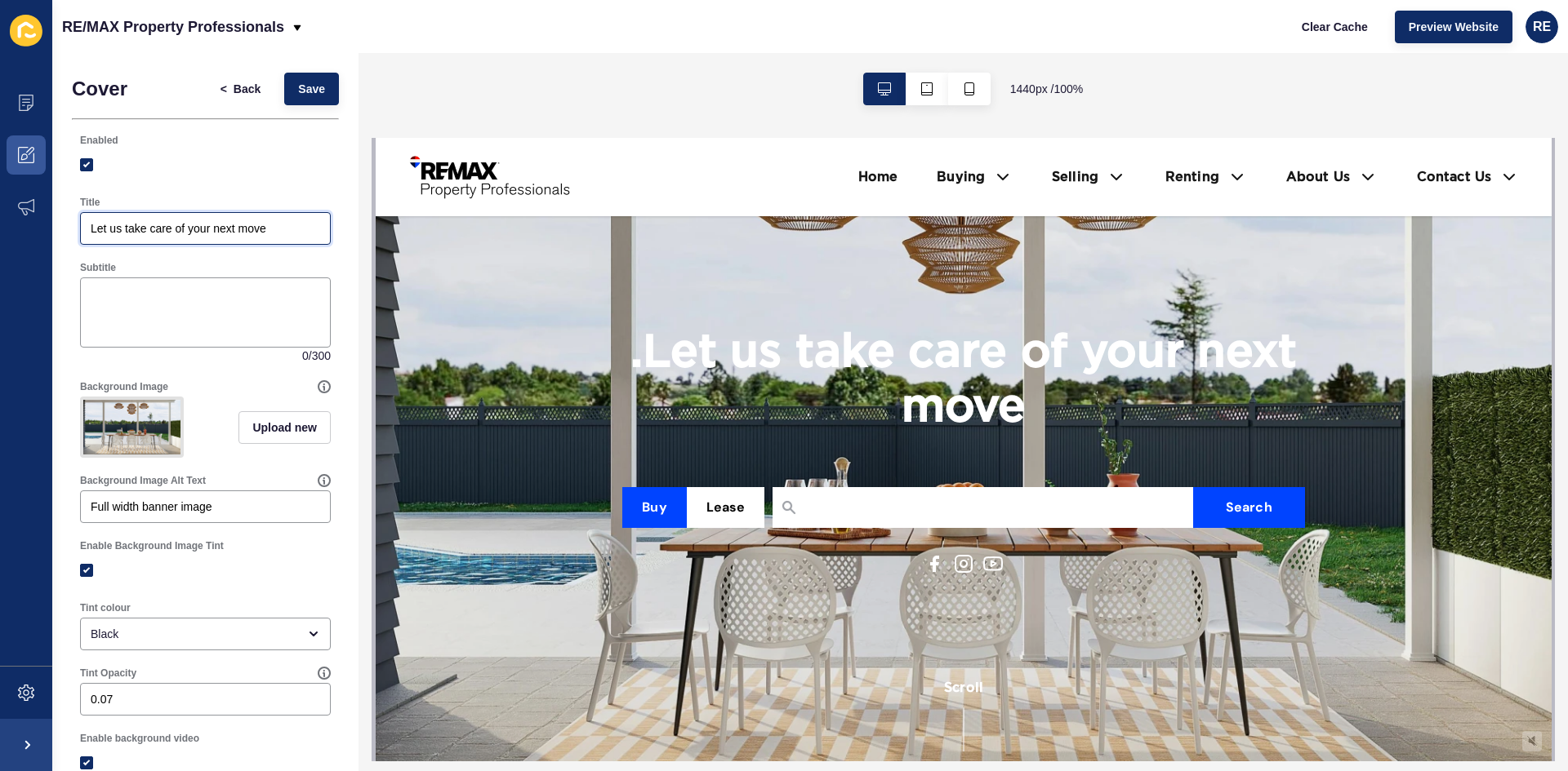
click at [276, 231] on input "Let us take care of your next move" at bounding box center [205, 228] width 230 height 17
type input "Let us take care of your next move."
click at [244, 243] on div "Let us take care of your next move." at bounding box center [205, 228] width 251 height 33
click at [298, 88] on span "Save" at bounding box center [311, 88] width 27 height 17
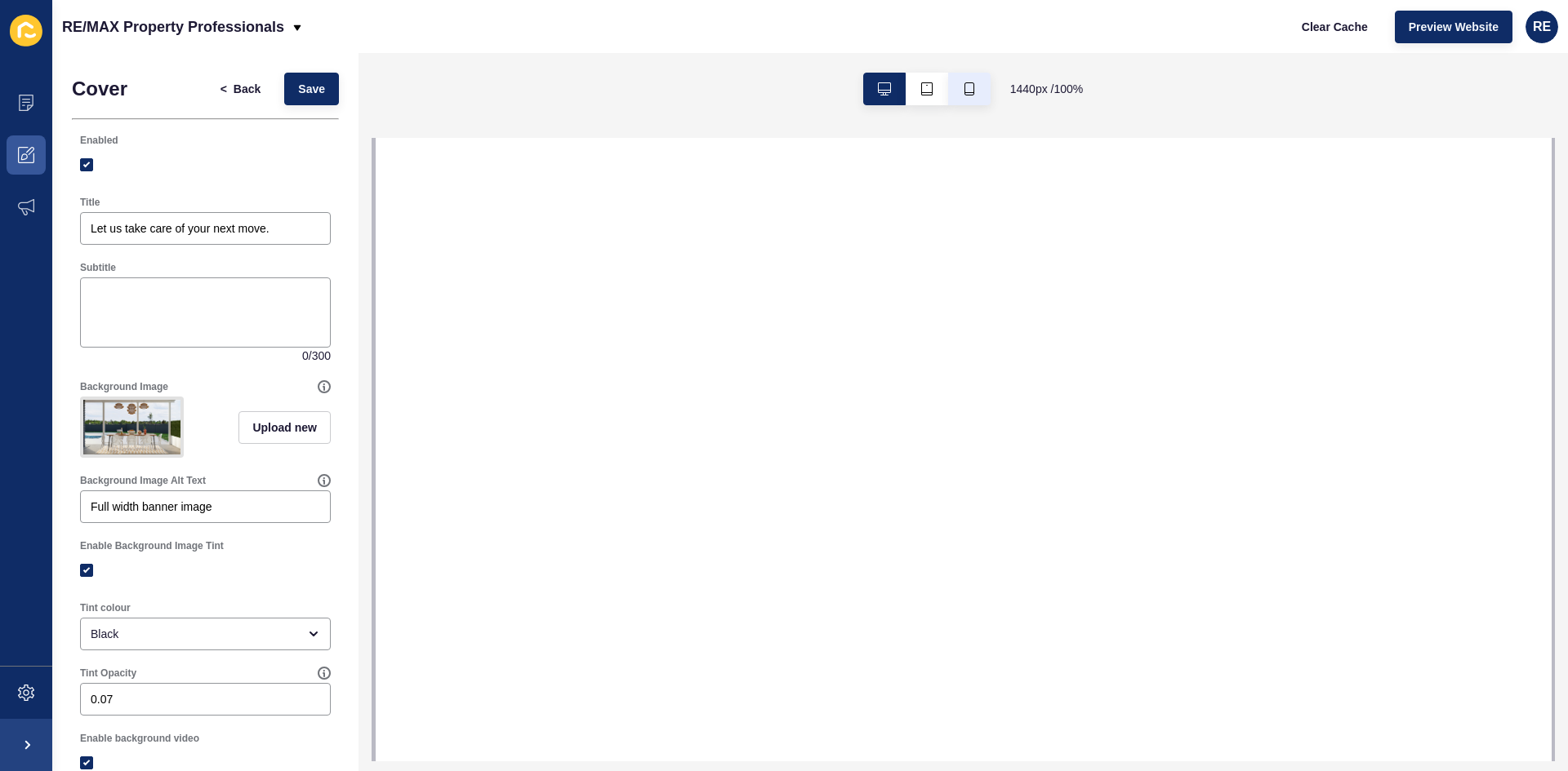
select select
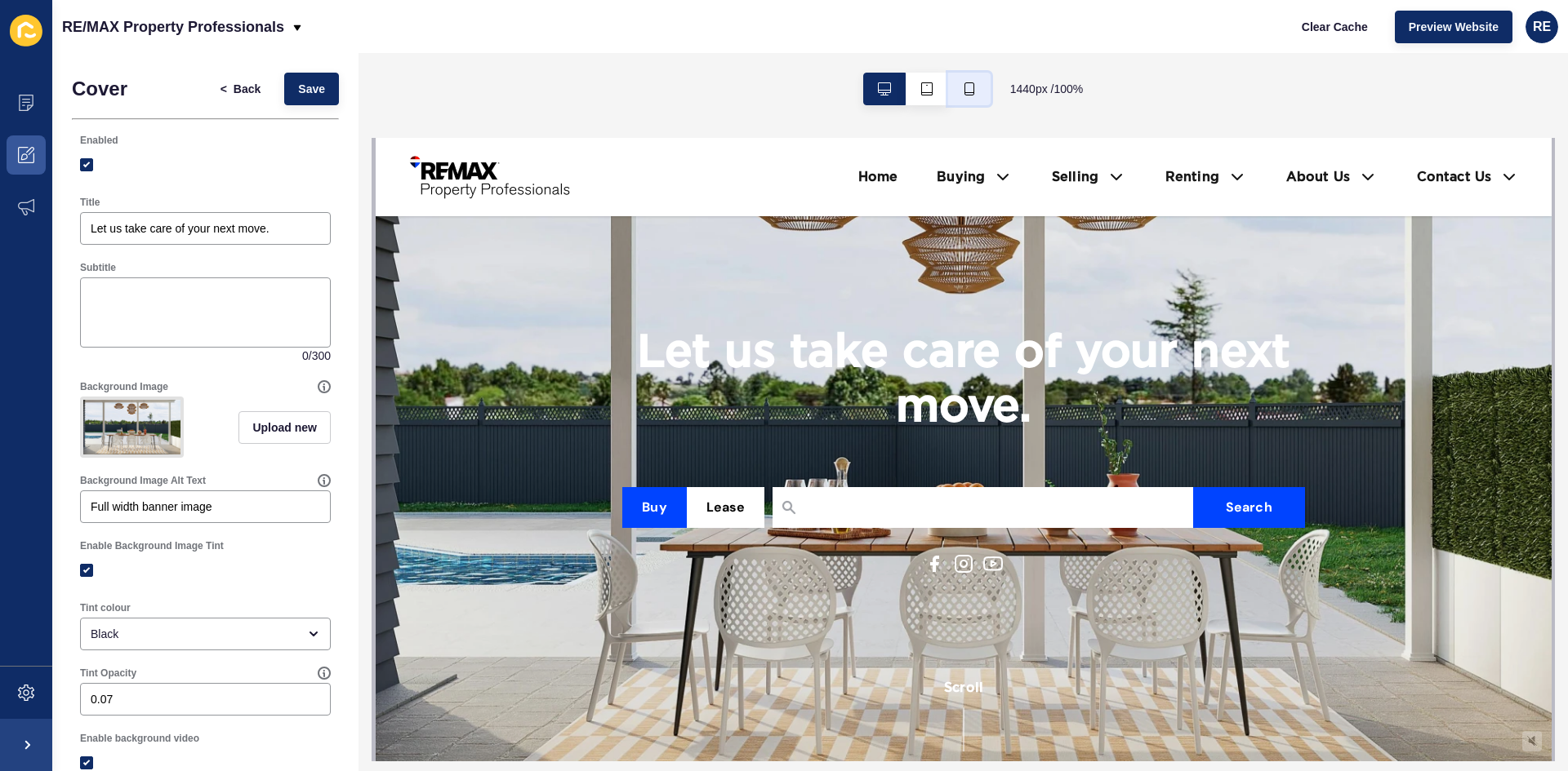
click at [968, 90] on icon "button" at bounding box center [969, 88] width 13 height 13
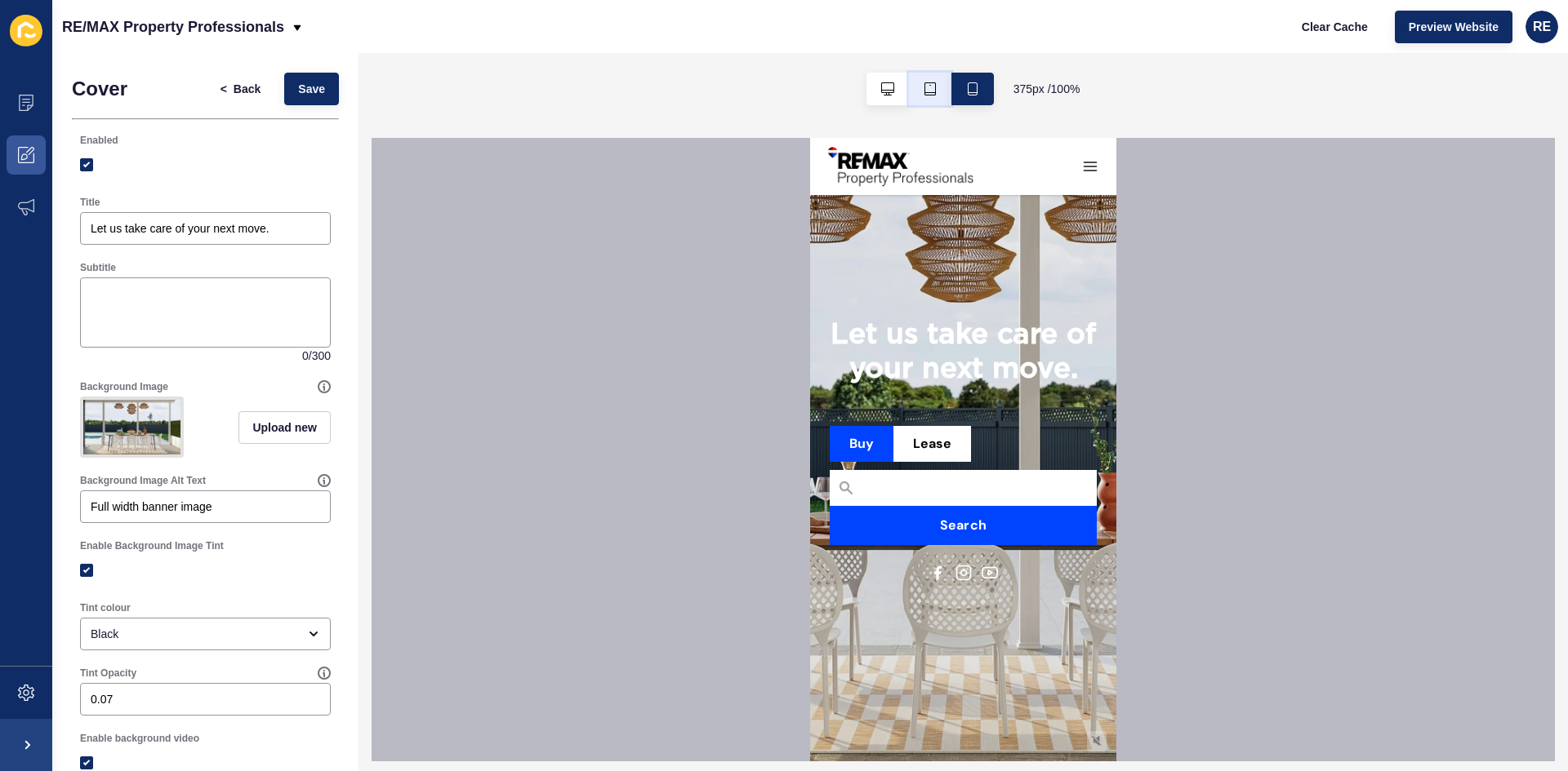
click at [943, 94] on button "button" at bounding box center [930, 89] width 43 height 33
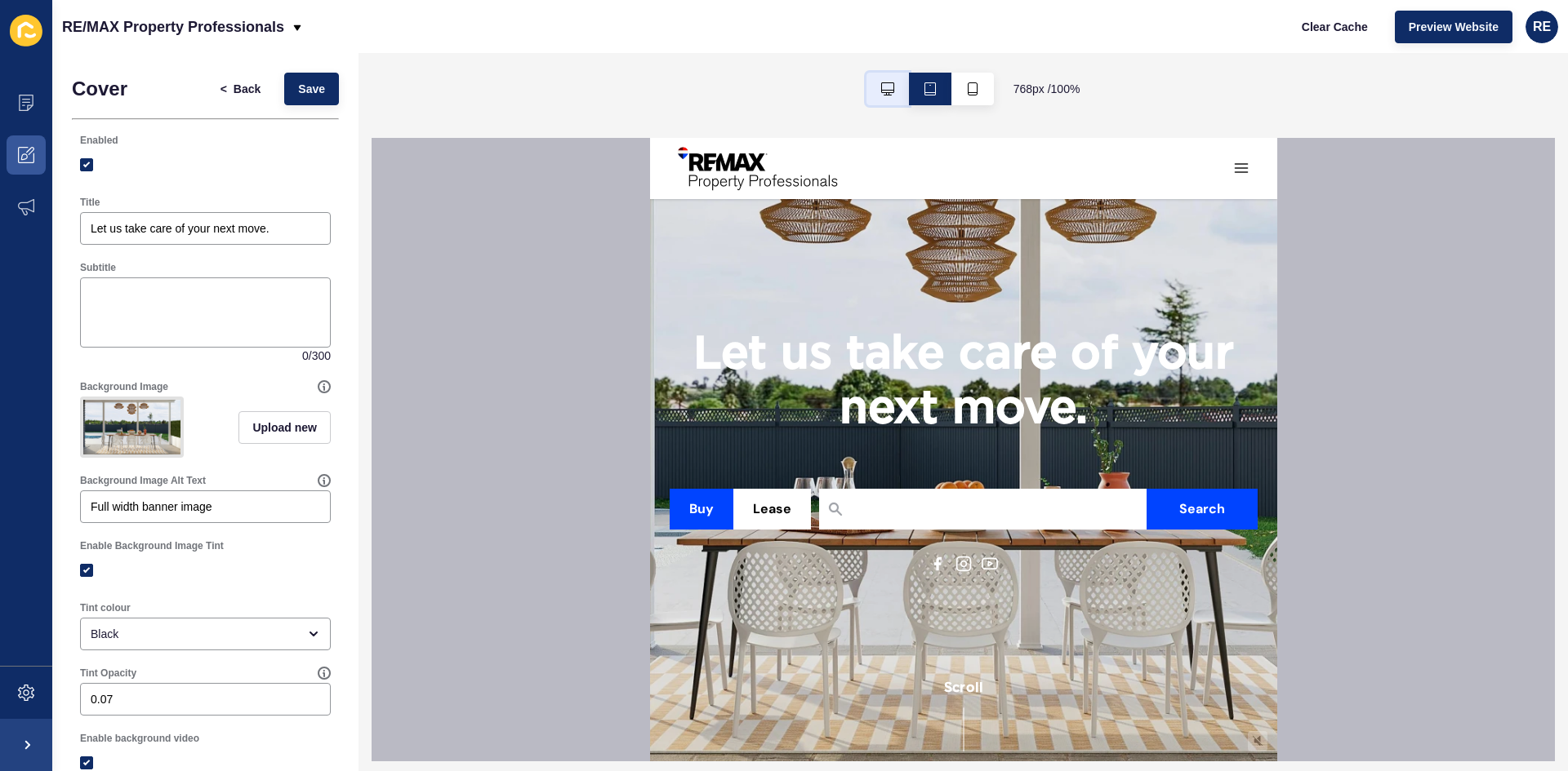
click at [892, 94] on button "button" at bounding box center [888, 89] width 43 height 33
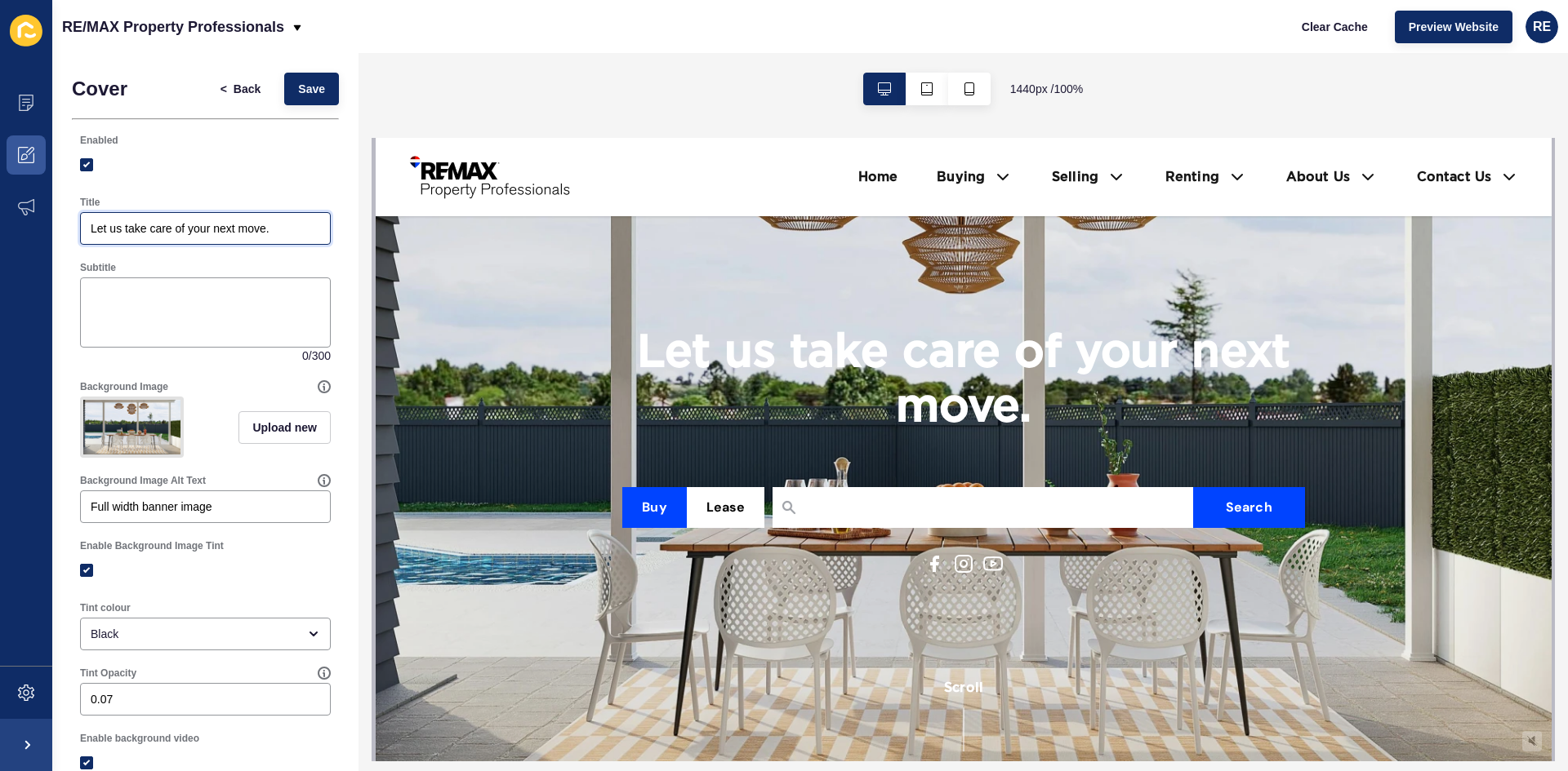
drag, startPoint x: 170, startPoint y: 228, endPoint x: 78, endPoint y: 235, distance: 92.3
click at [78, 235] on div "Title Let us take care of your next move." at bounding box center [205, 220] width 267 height 65
click at [236, 231] on input "Thinking of your next move." at bounding box center [205, 228] width 230 height 17
type input "Thinking of your next move?"
click at [296, 79] on button "Save" at bounding box center [311, 89] width 54 height 33
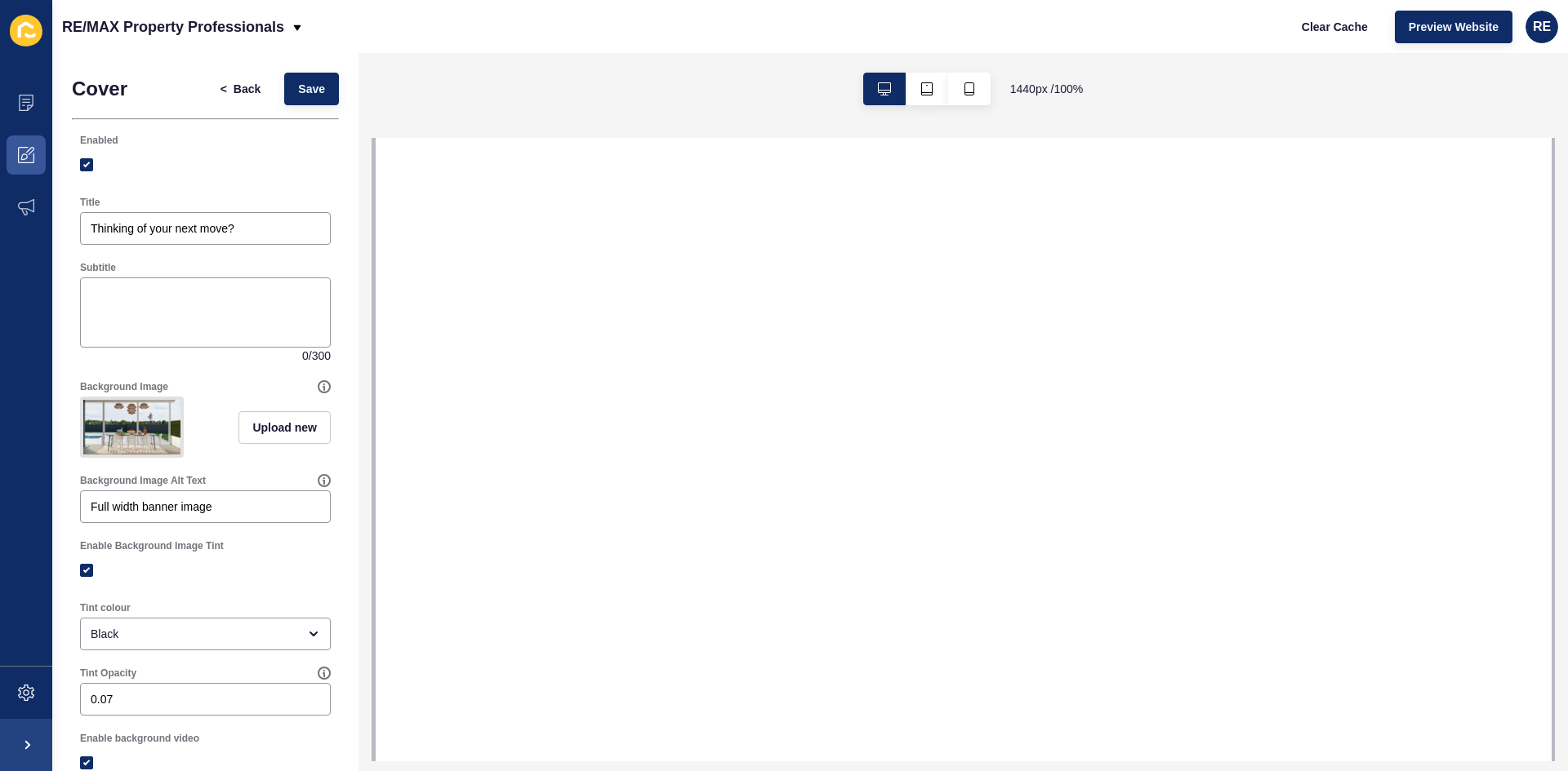
select select
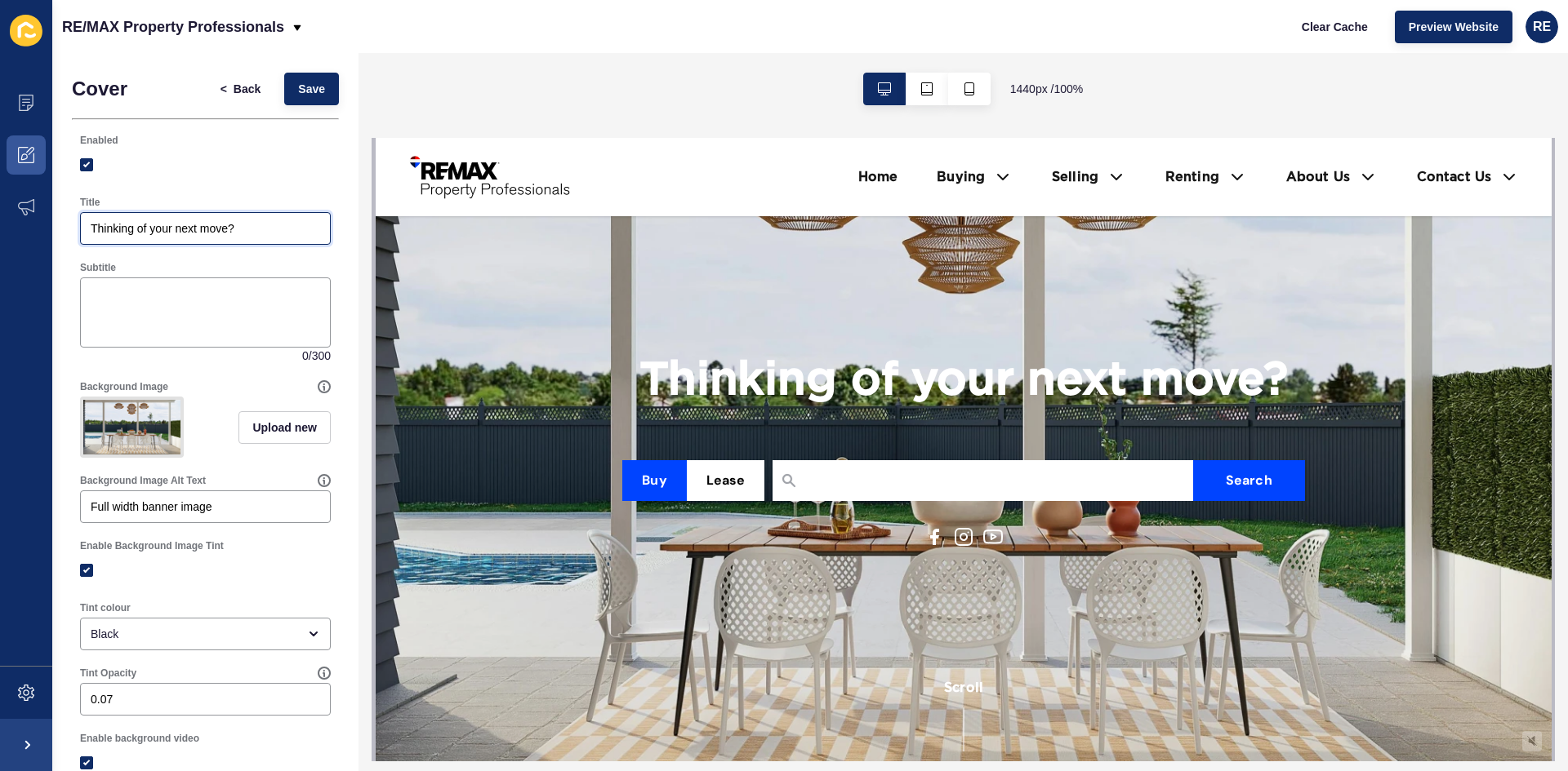
click at [226, 235] on input "Thinking of your next move?" at bounding box center [205, 228] width 230 height 17
type input "Let us take care of your next move"
drag, startPoint x: 169, startPoint y: 228, endPoint x: 65, endPoint y: 228, distance: 104.0
click at [110, 282] on div at bounding box center [205, 312] width 251 height 70
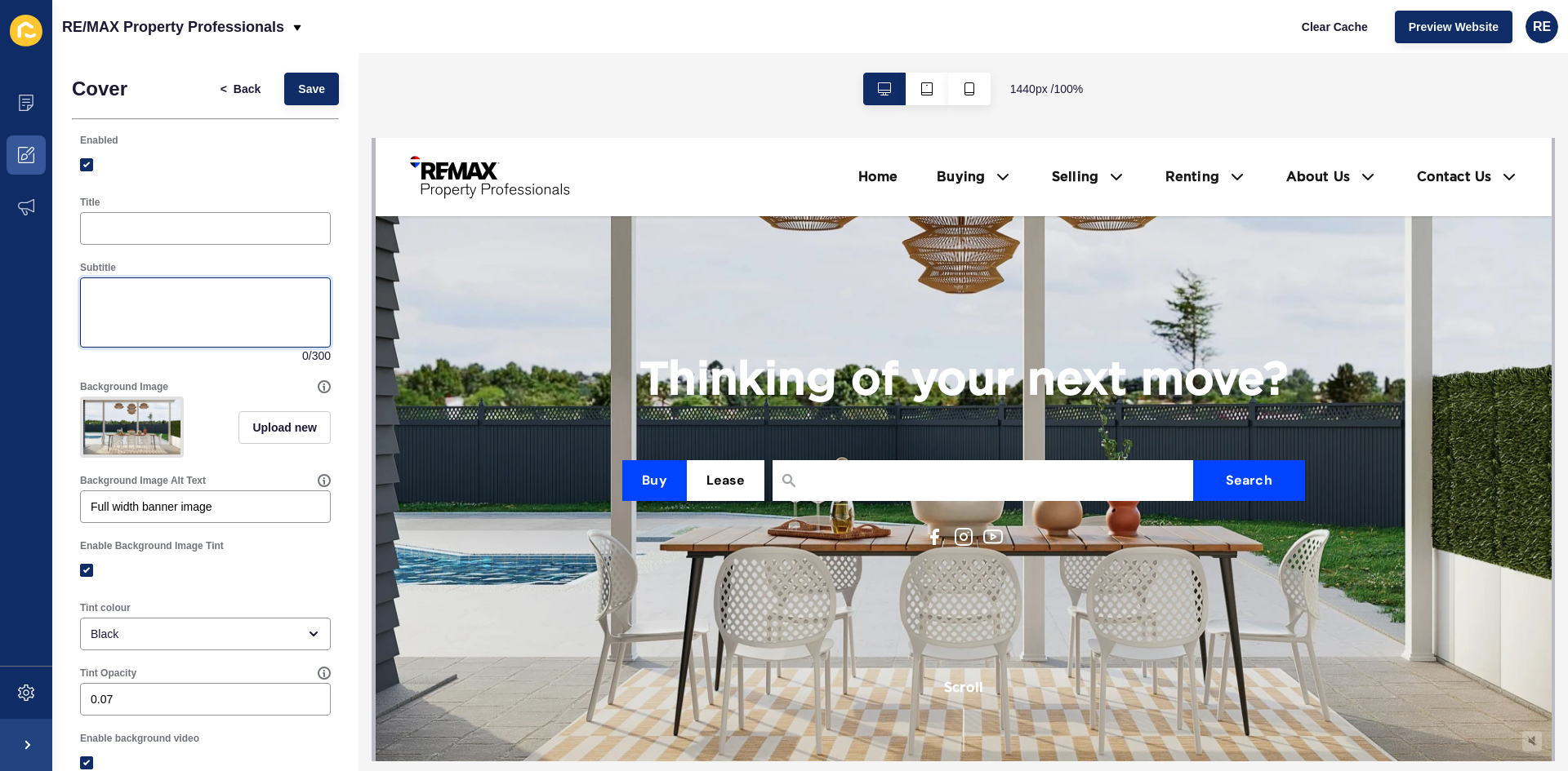
paste textarea "Let us take care of your next move"
type textarea "Let us take care of your next move"
click at [298, 87] on span "Save" at bounding box center [311, 88] width 27 height 17
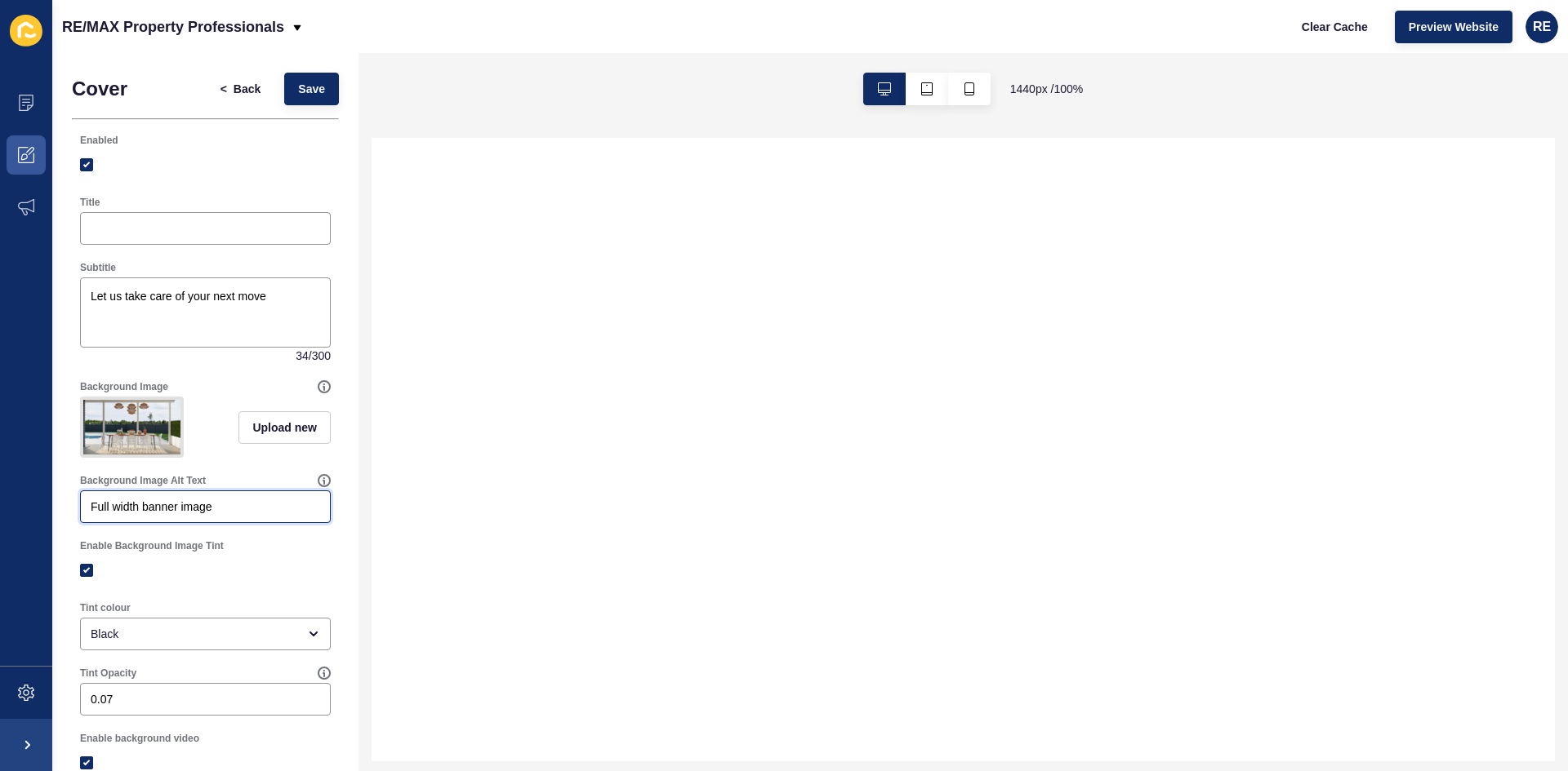
click at [211, 515] on input "Full width banner image" at bounding box center [205, 507] width 230 height 17
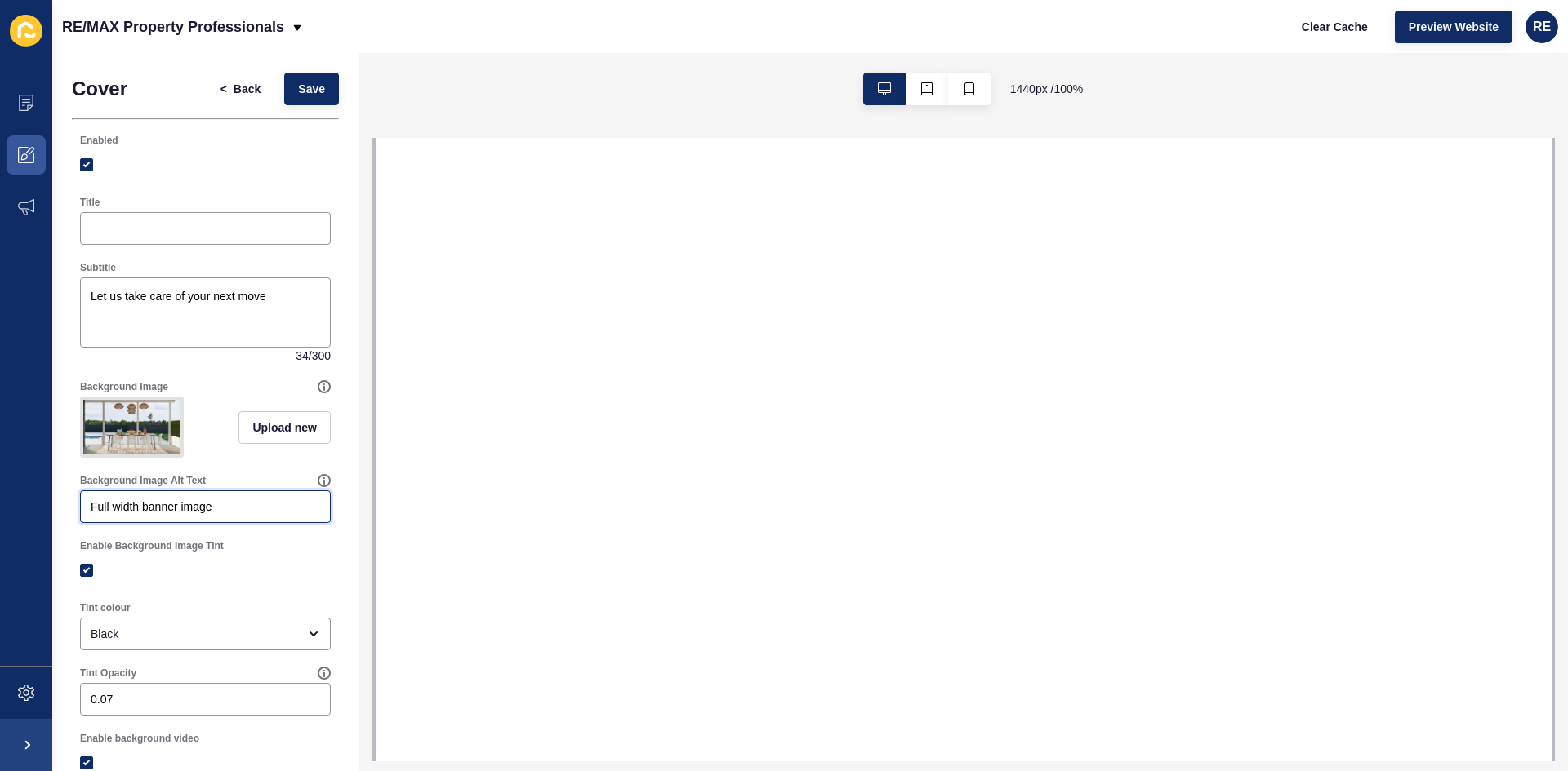
select select
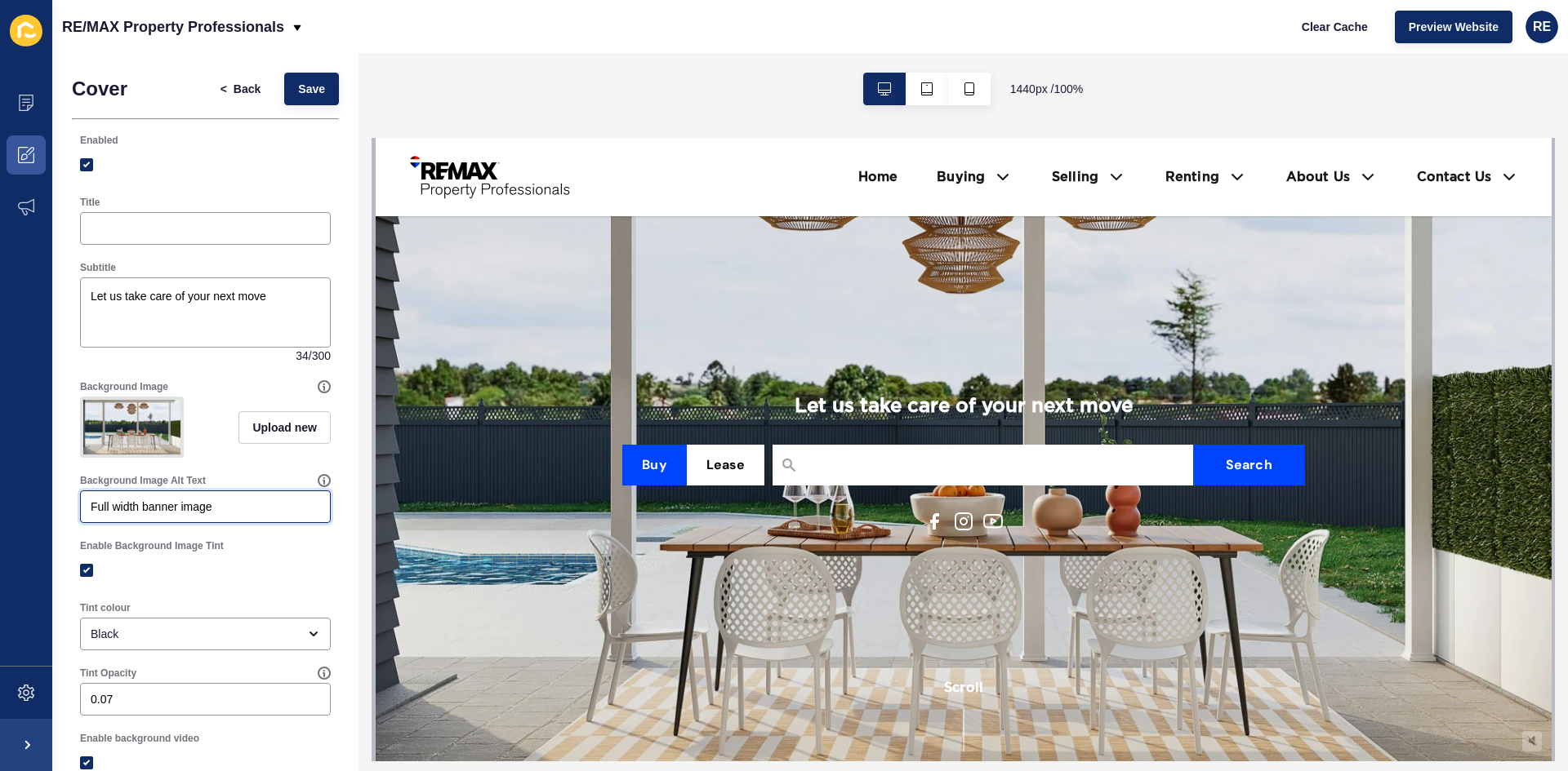
click at [221, 515] on input "Full width banner image" at bounding box center [205, 507] width 230 height 17
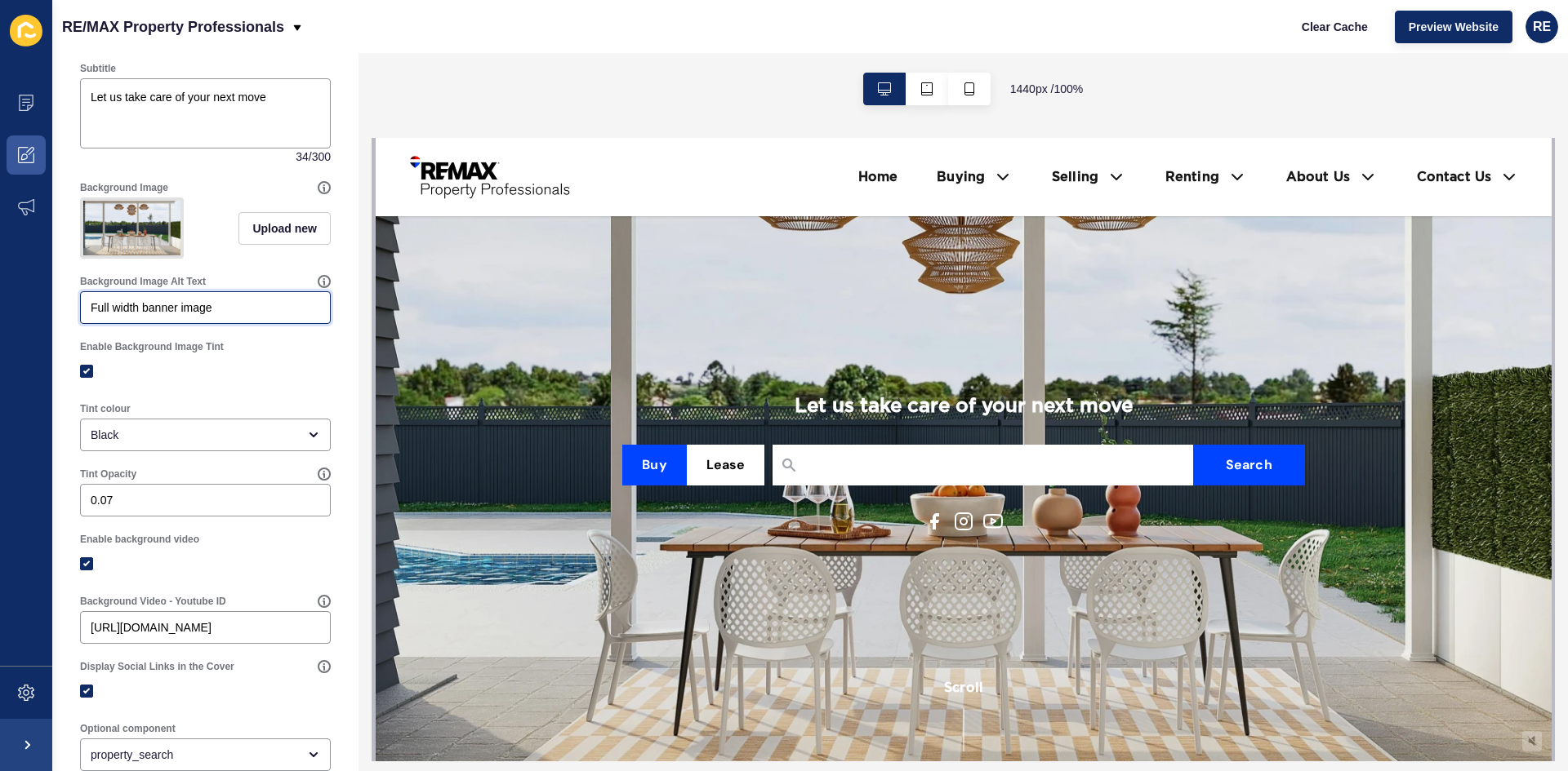
scroll to position [245, 0]
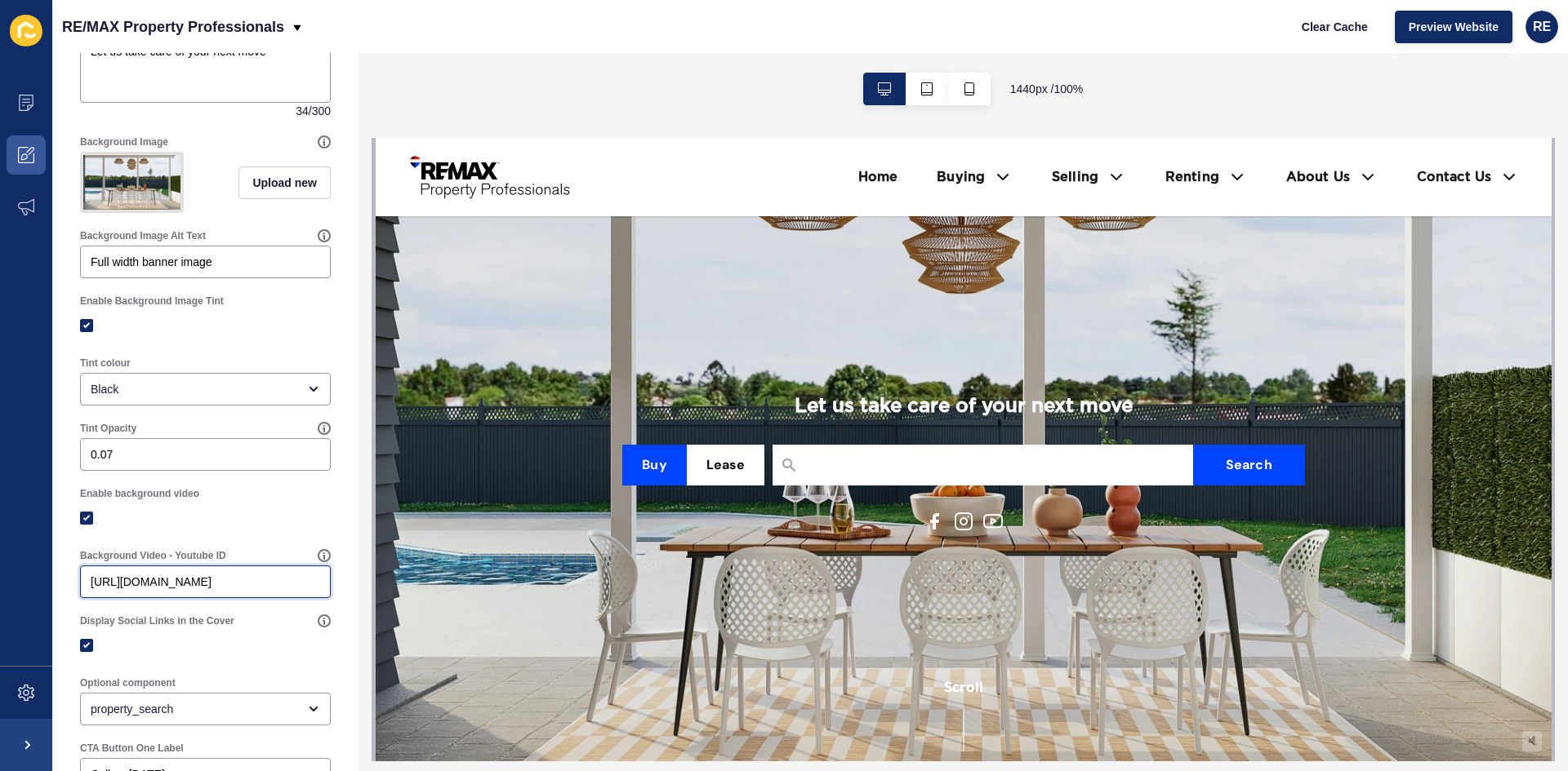
click at [196, 588] on input "https://www.youtube.com/watch?v=x5vnhOJ76Hk" at bounding box center [205, 581] width 230 height 17
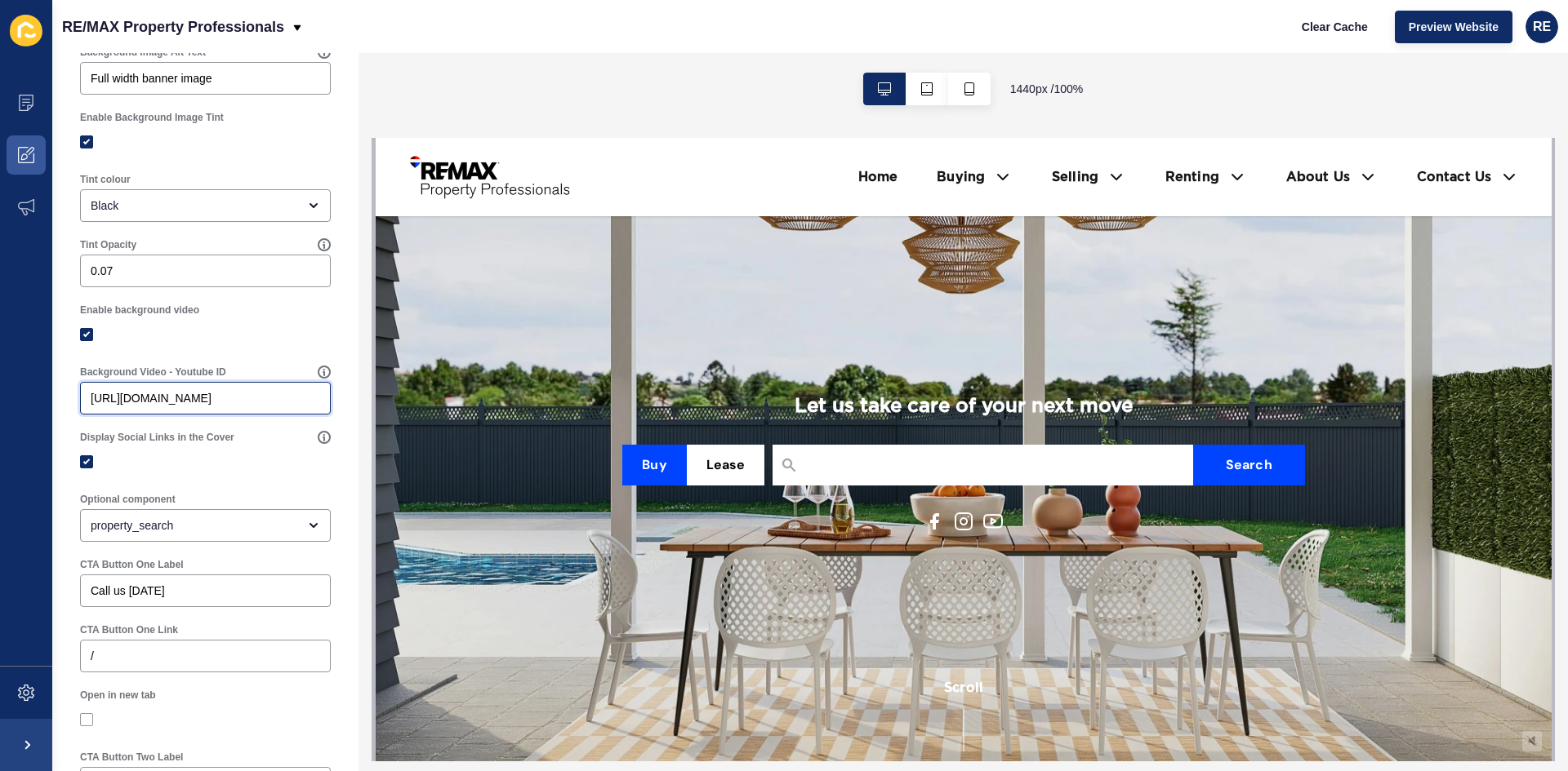
scroll to position [490, 0]
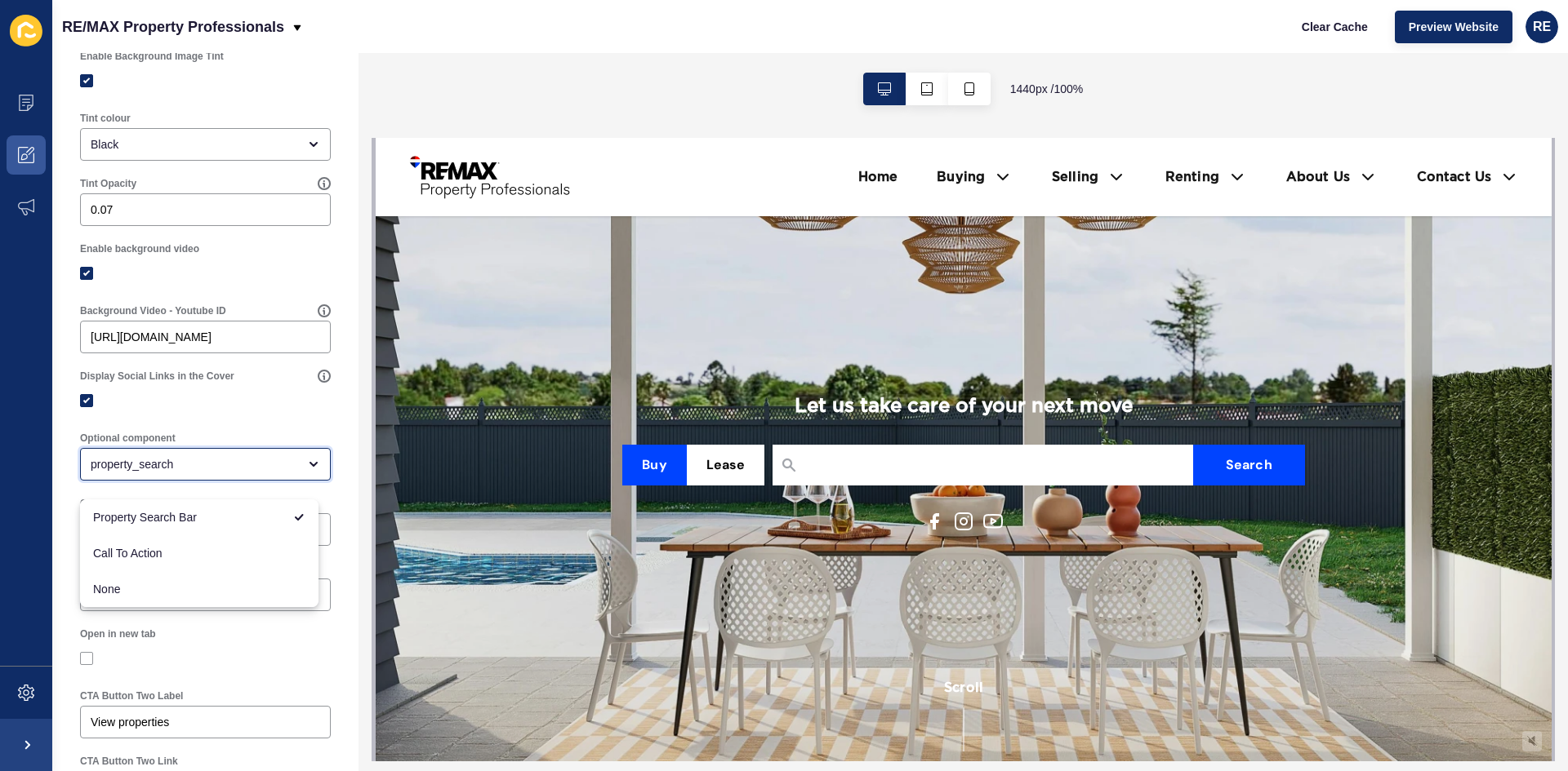
click at [165, 473] on div "property_search" at bounding box center [194, 464] width 206 height 17
click at [194, 444] on div "Optional component" at bounding box center [205, 438] width 251 height 13
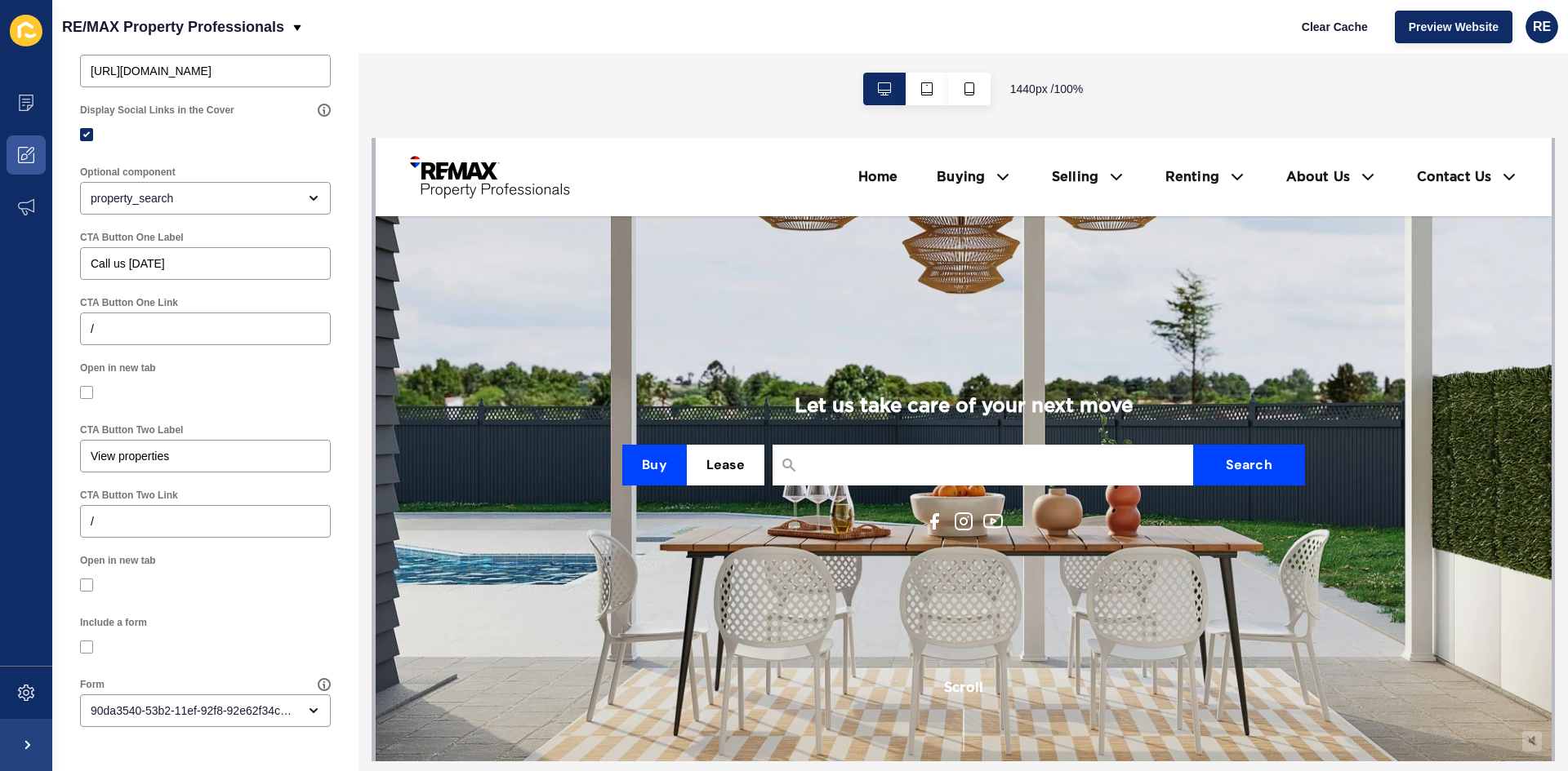
scroll to position [768, 0]
click at [196, 465] on div "View properties" at bounding box center [205, 456] width 251 height 33
click at [182, 710] on div "90da3540-53b2-11ef-92f8-92e62f34cb9c" at bounding box center [194, 711] width 206 height 17
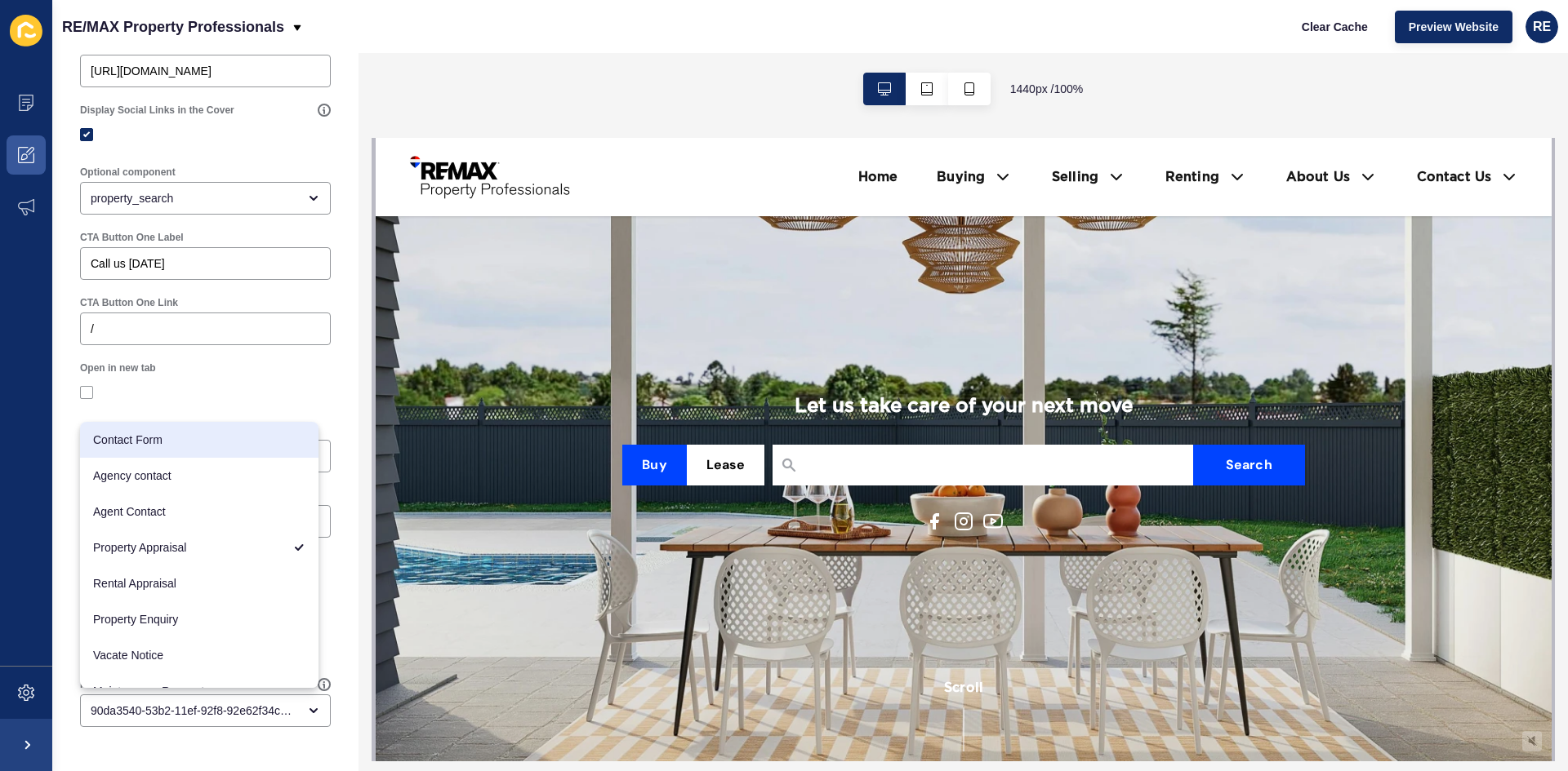
click at [239, 409] on div "Open in new tab" at bounding box center [205, 384] width 267 height 62
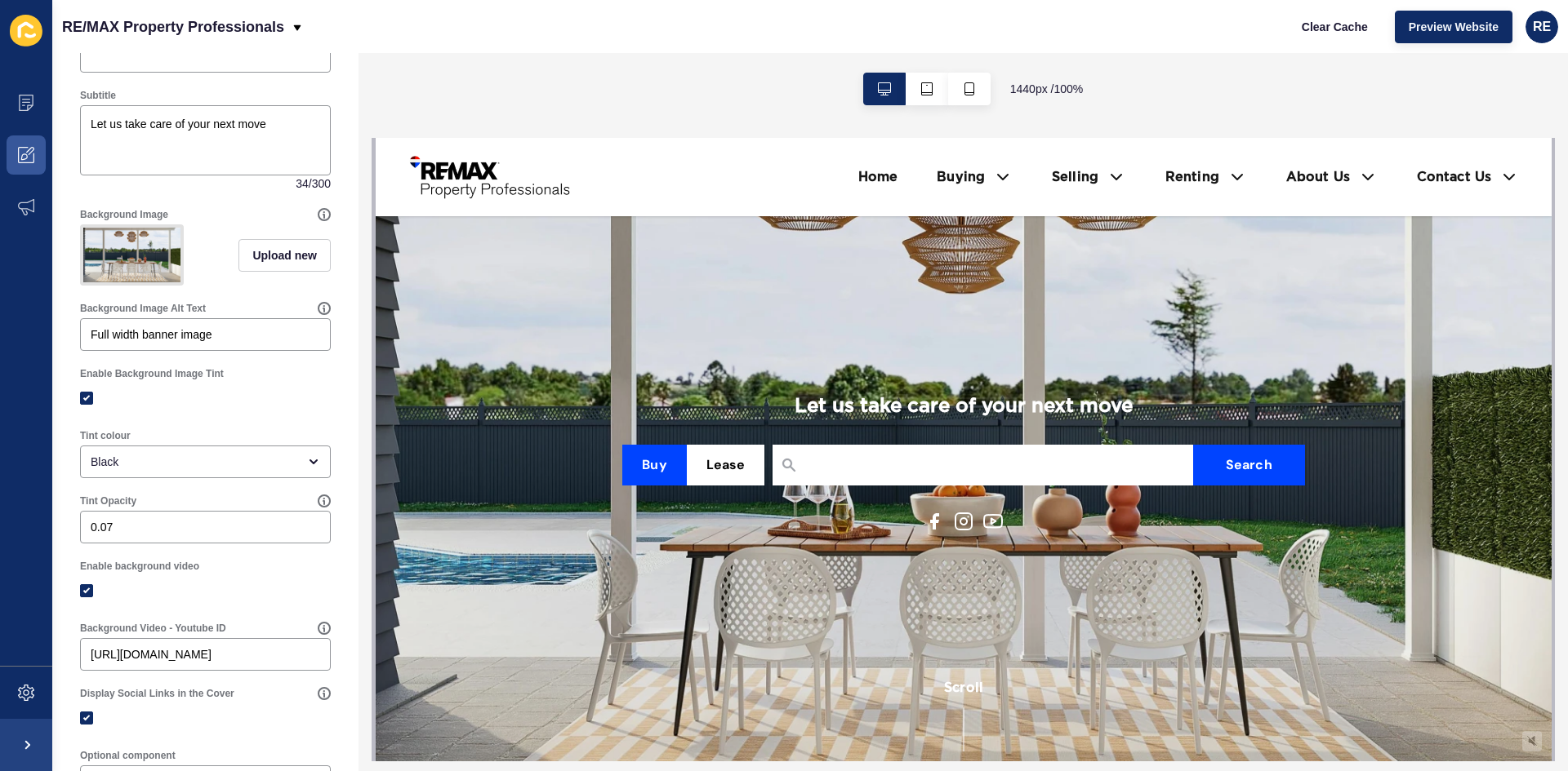
scroll to position [0, 0]
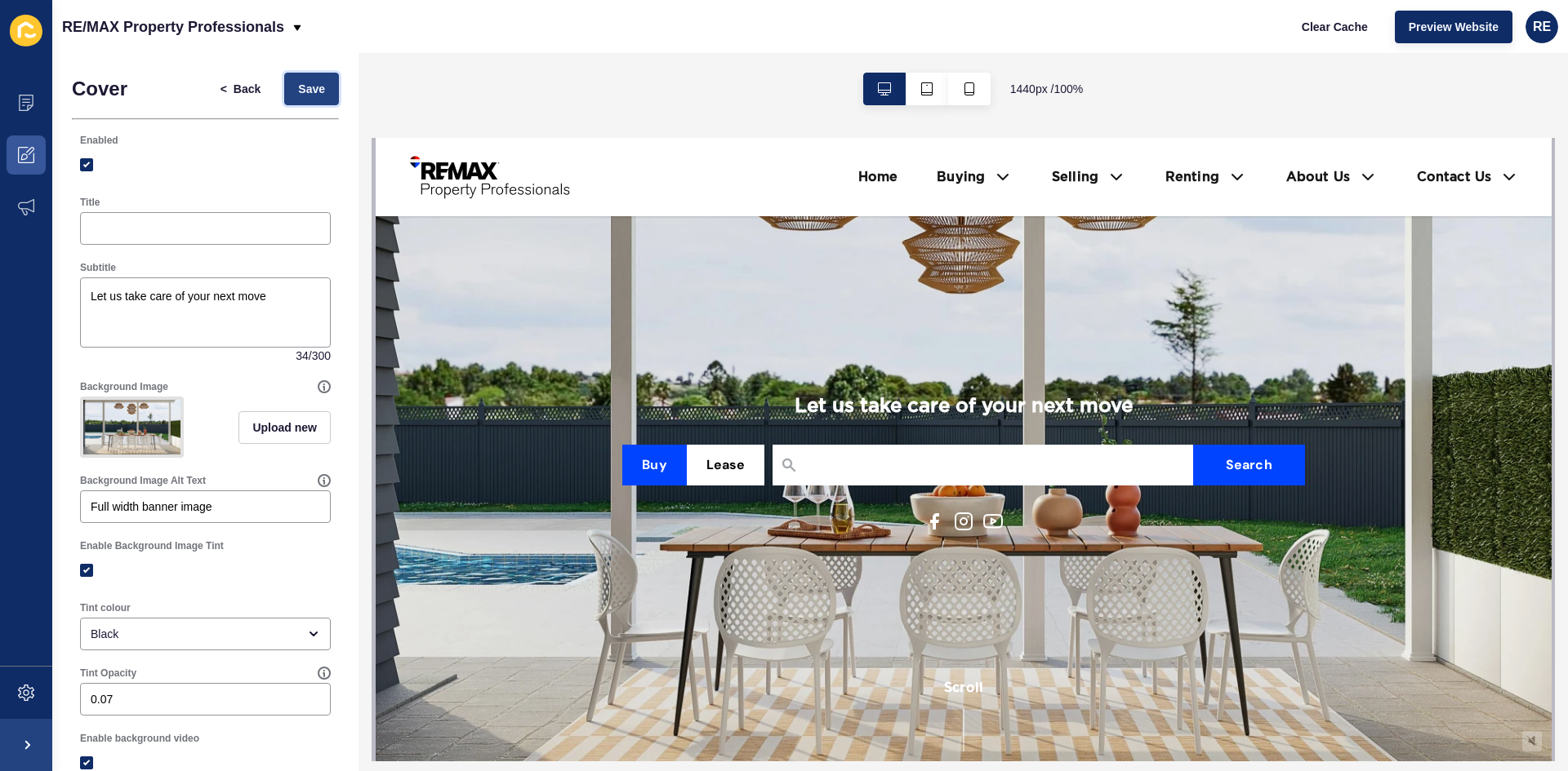
click at [298, 92] on span "Save" at bounding box center [311, 88] width 27 height 17
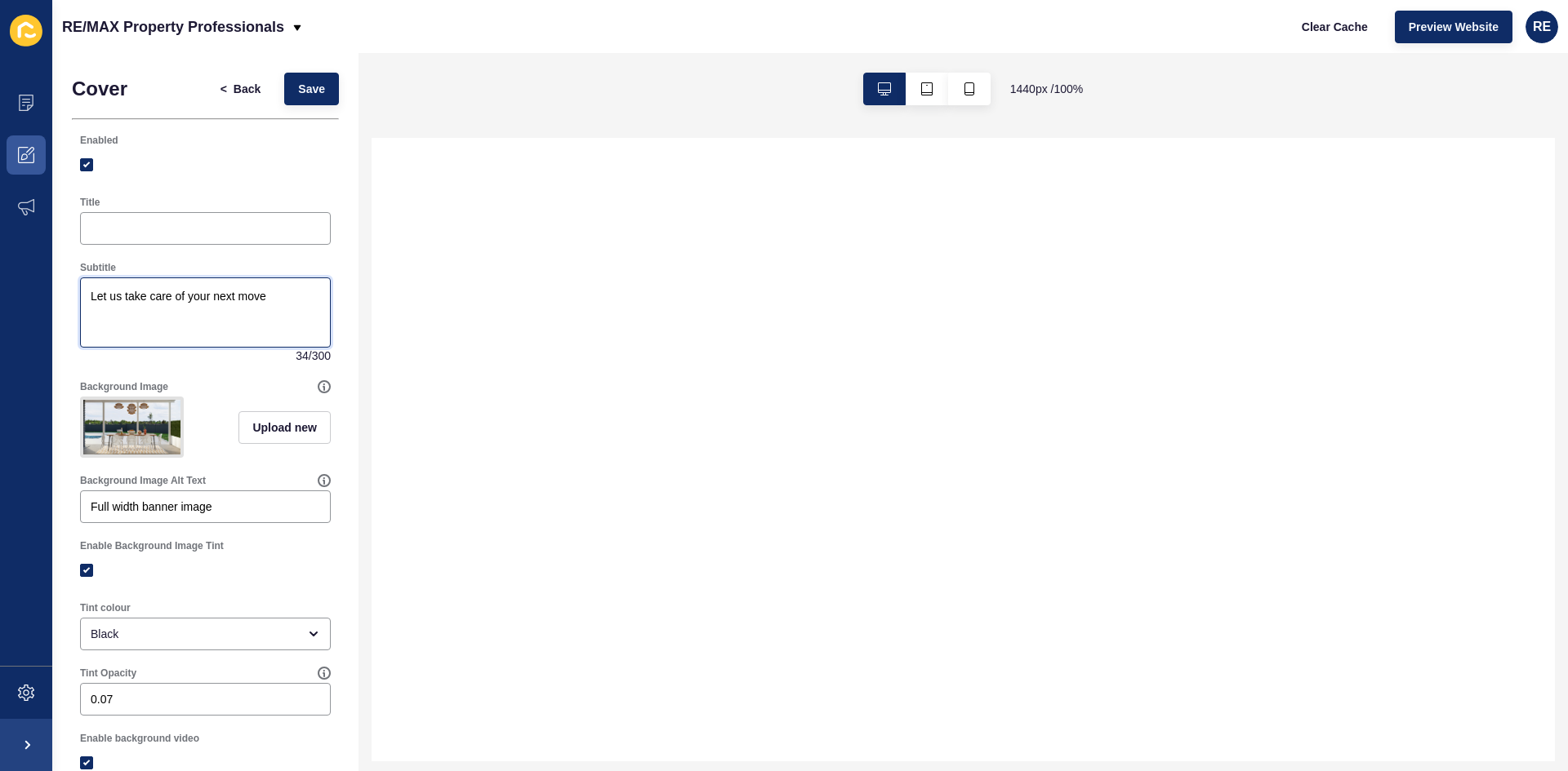
click at [282, 304] on textarea "Let us take care of your next move" at bounding box center [205, 312] width 246 height 65
type textarea "Let us take care of your next move."
click at [299, 95] on span "Save" at bounding box center [311, 88] width 27 height 17
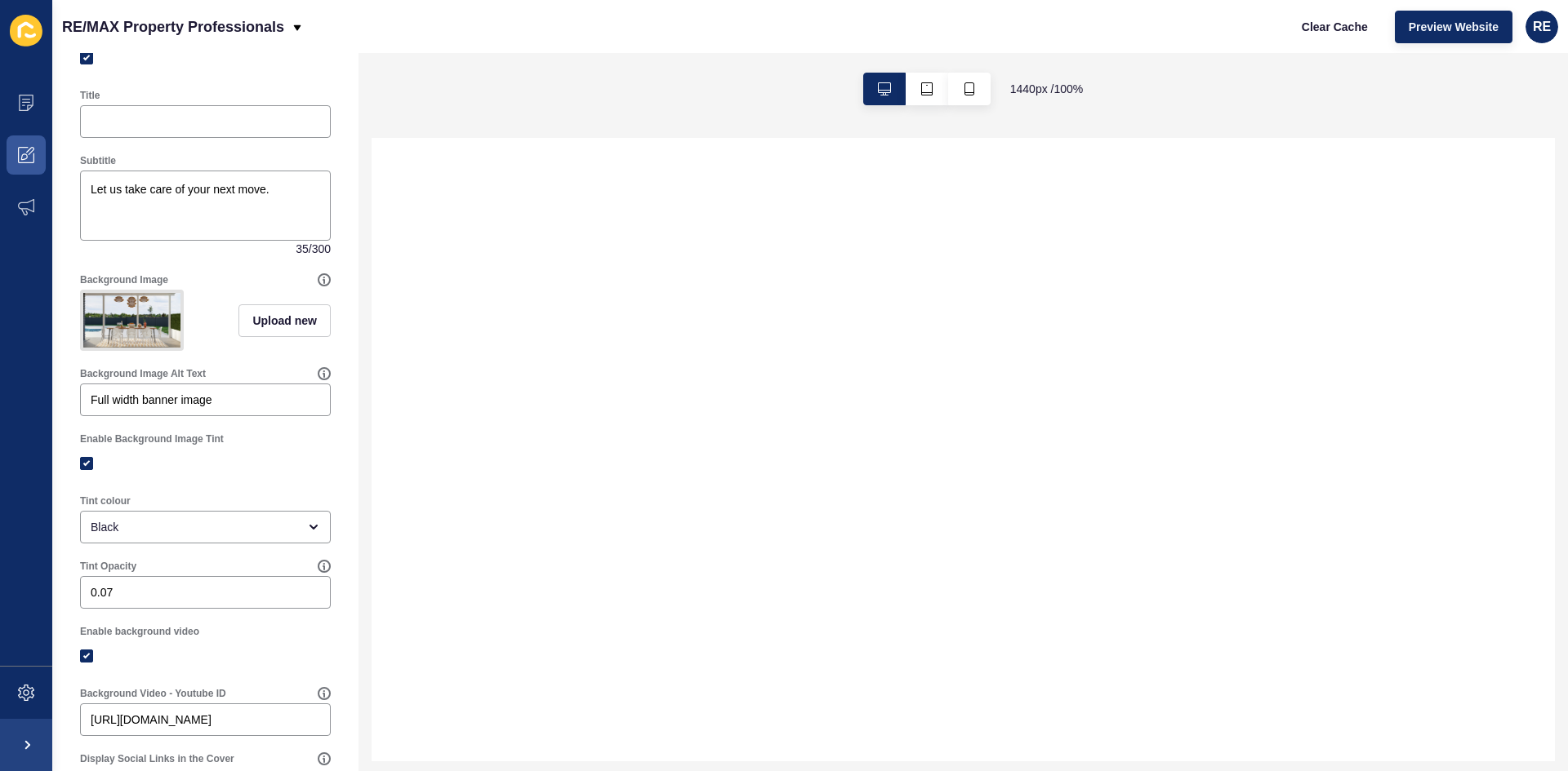
scroll to position [327, 0]
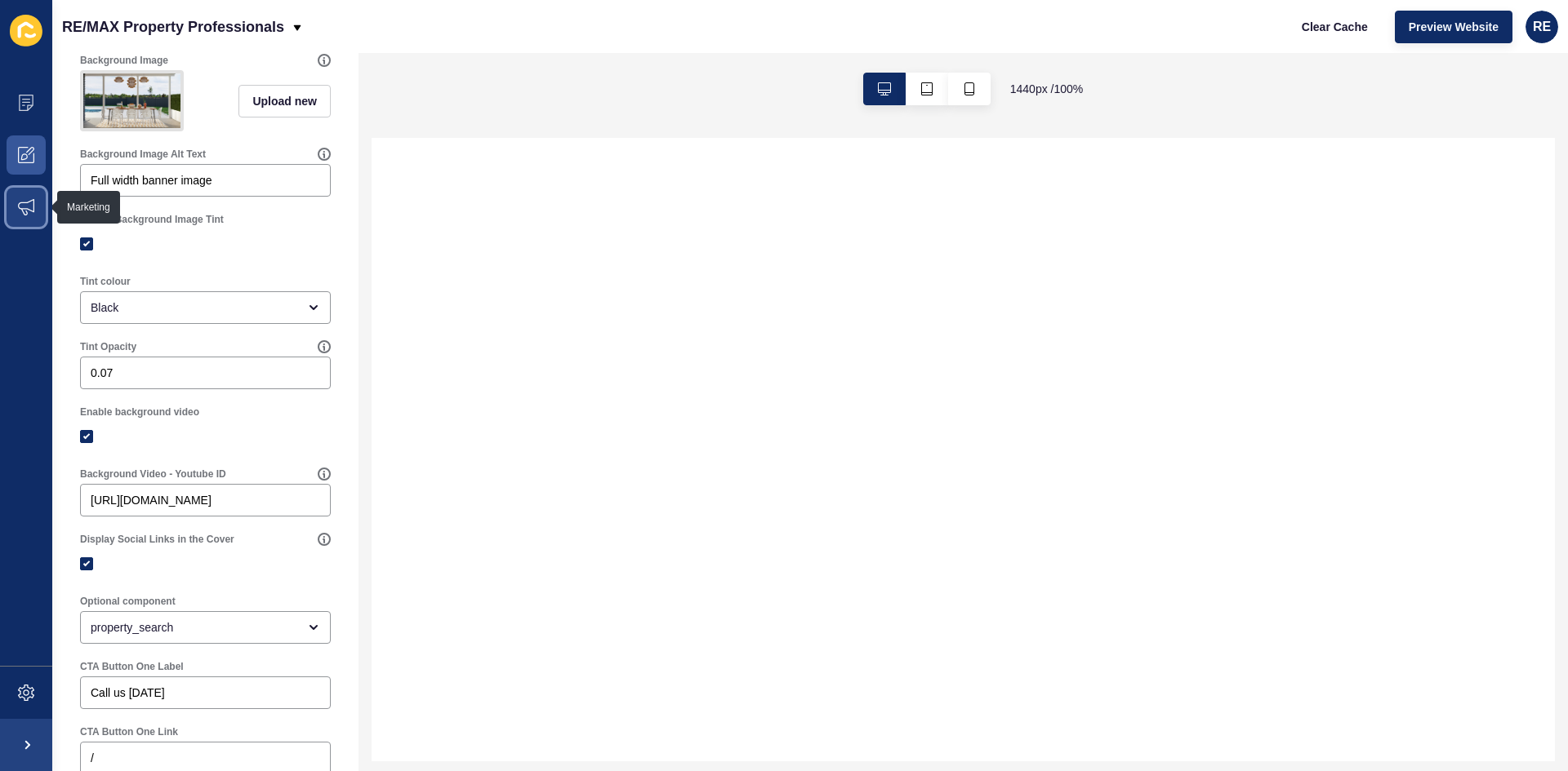
click at [25, 211] on icon at bounding box center [25, 207] width 17 height 17
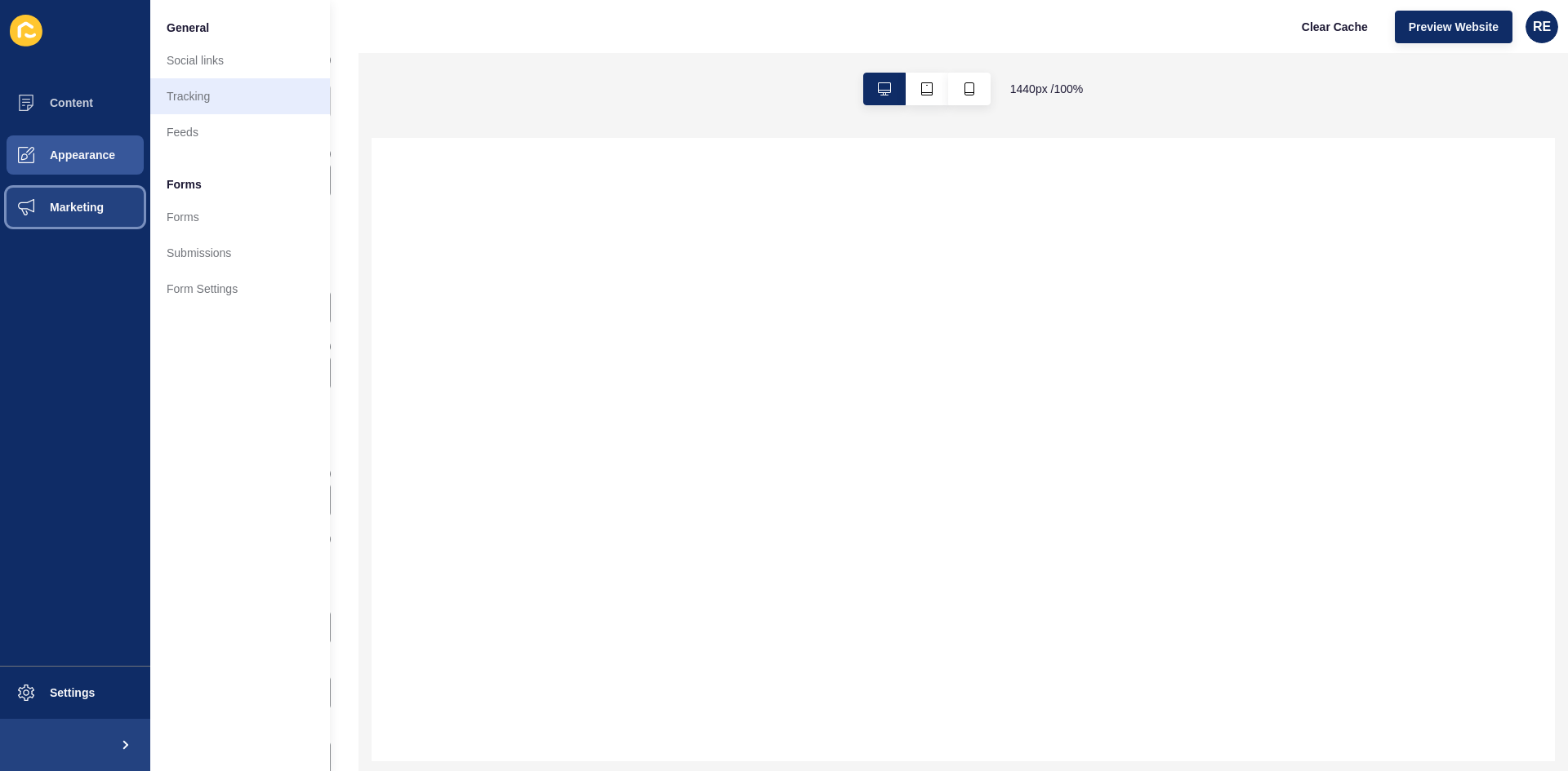
select select
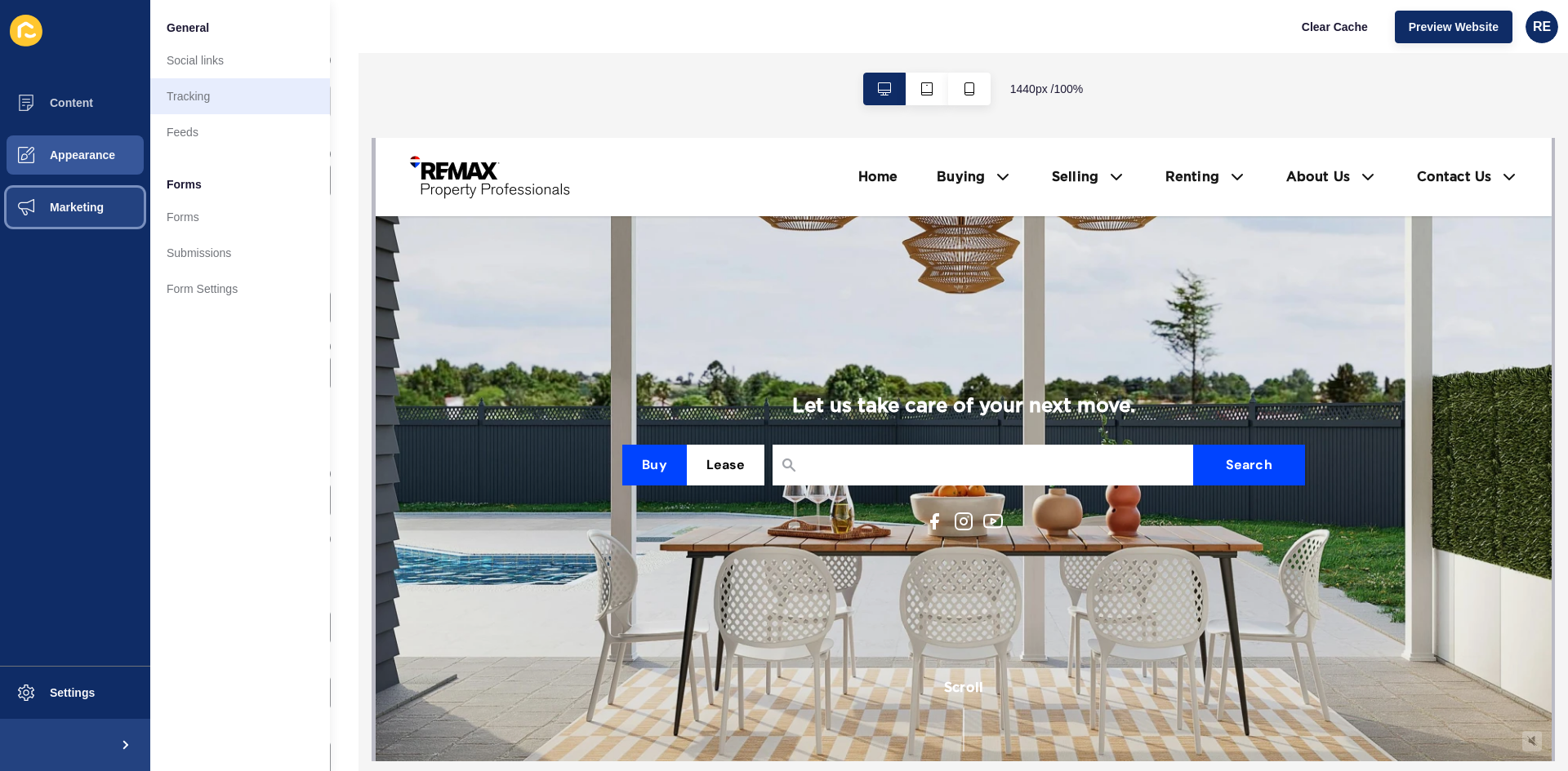
scroll to position [0, 0]
click at [249, 95] on link "Tracking" at bounding box center [239, 96] width 180 height 36
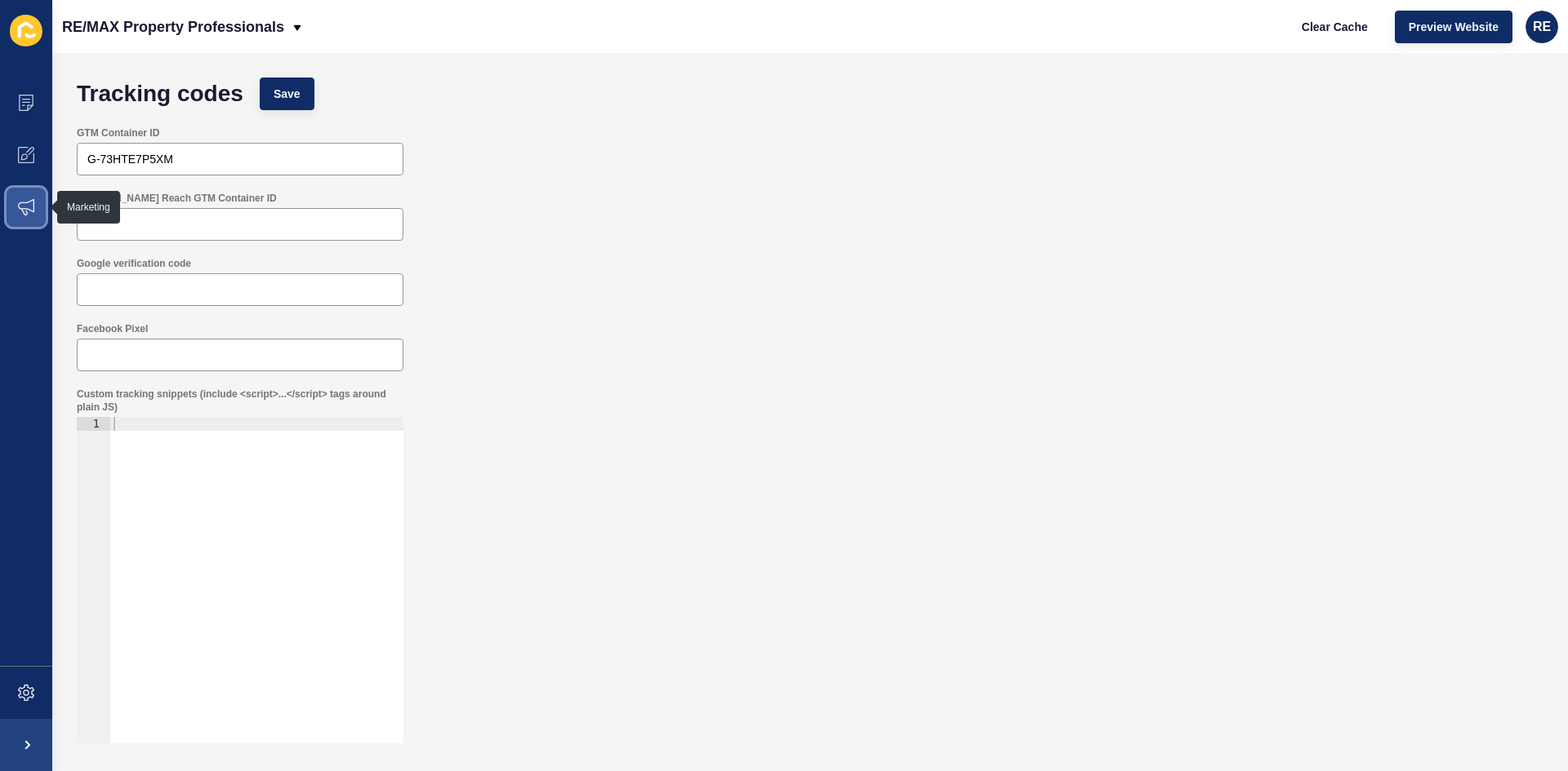
click at [42, 202] on span at bounding box center [26, 207] width 53 height 53
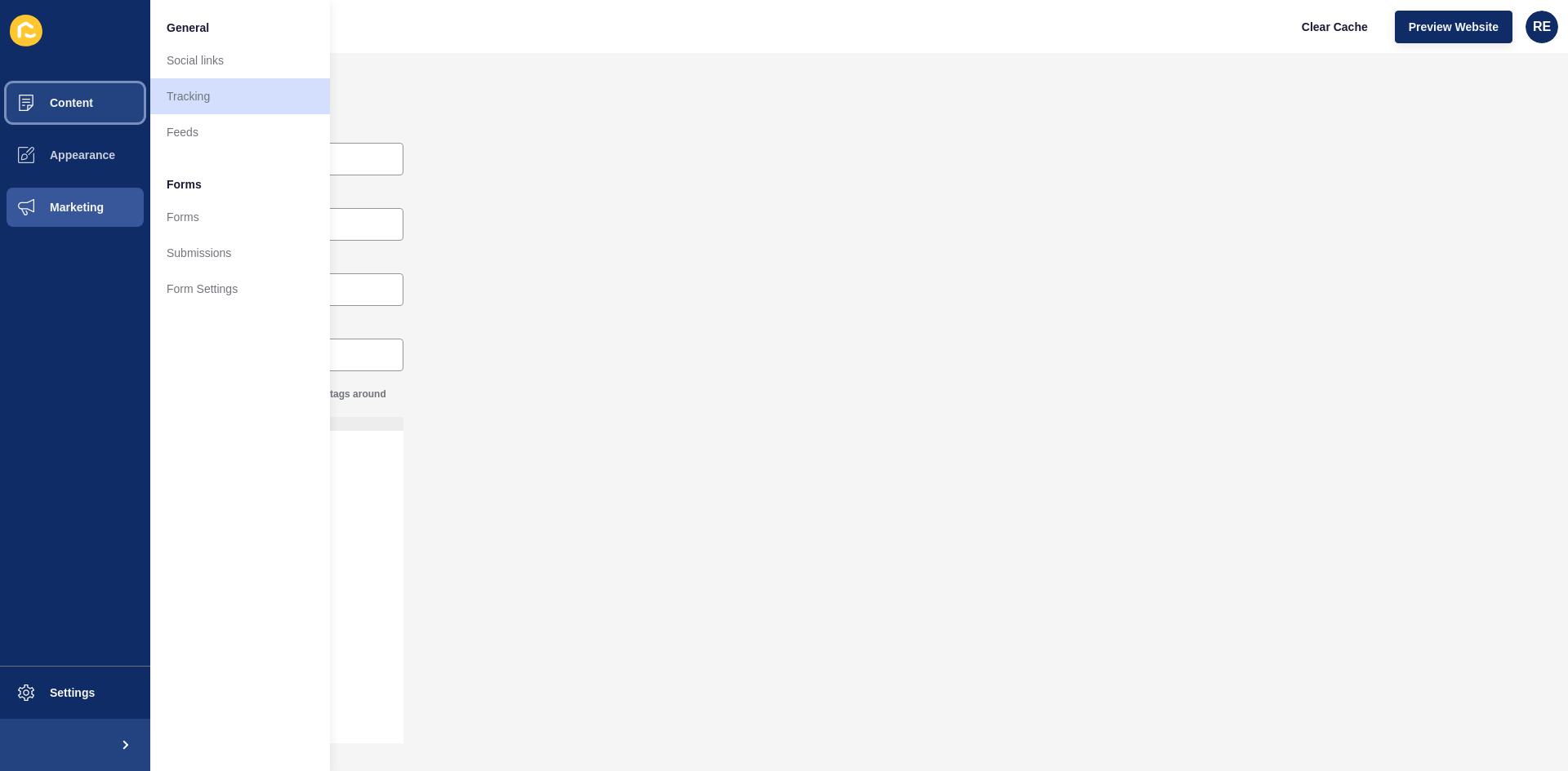
click at [74, 111] on button "Content" at bounding box center [75, 103] width 150 height 53
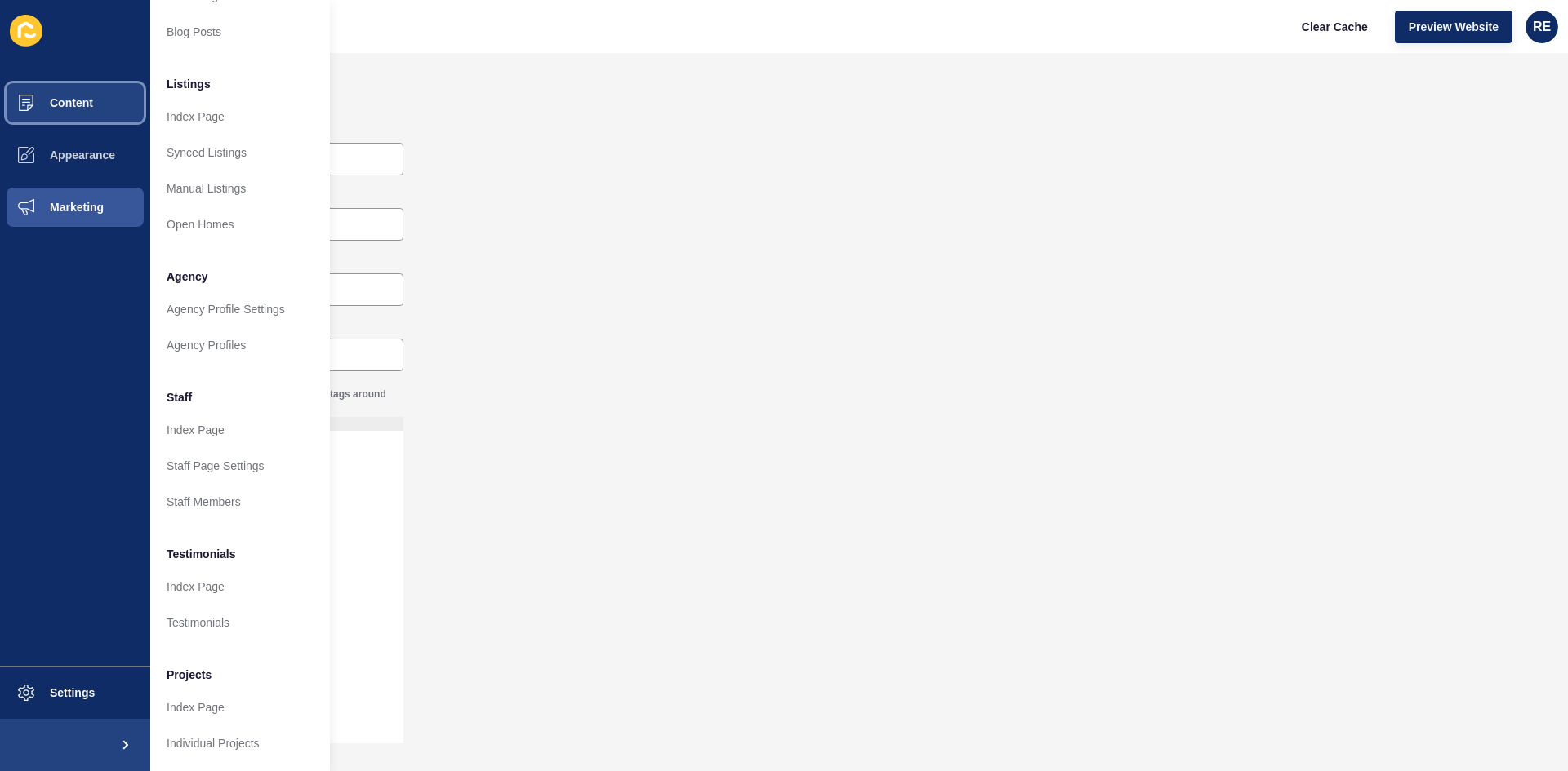
scroll to position [116, 0]
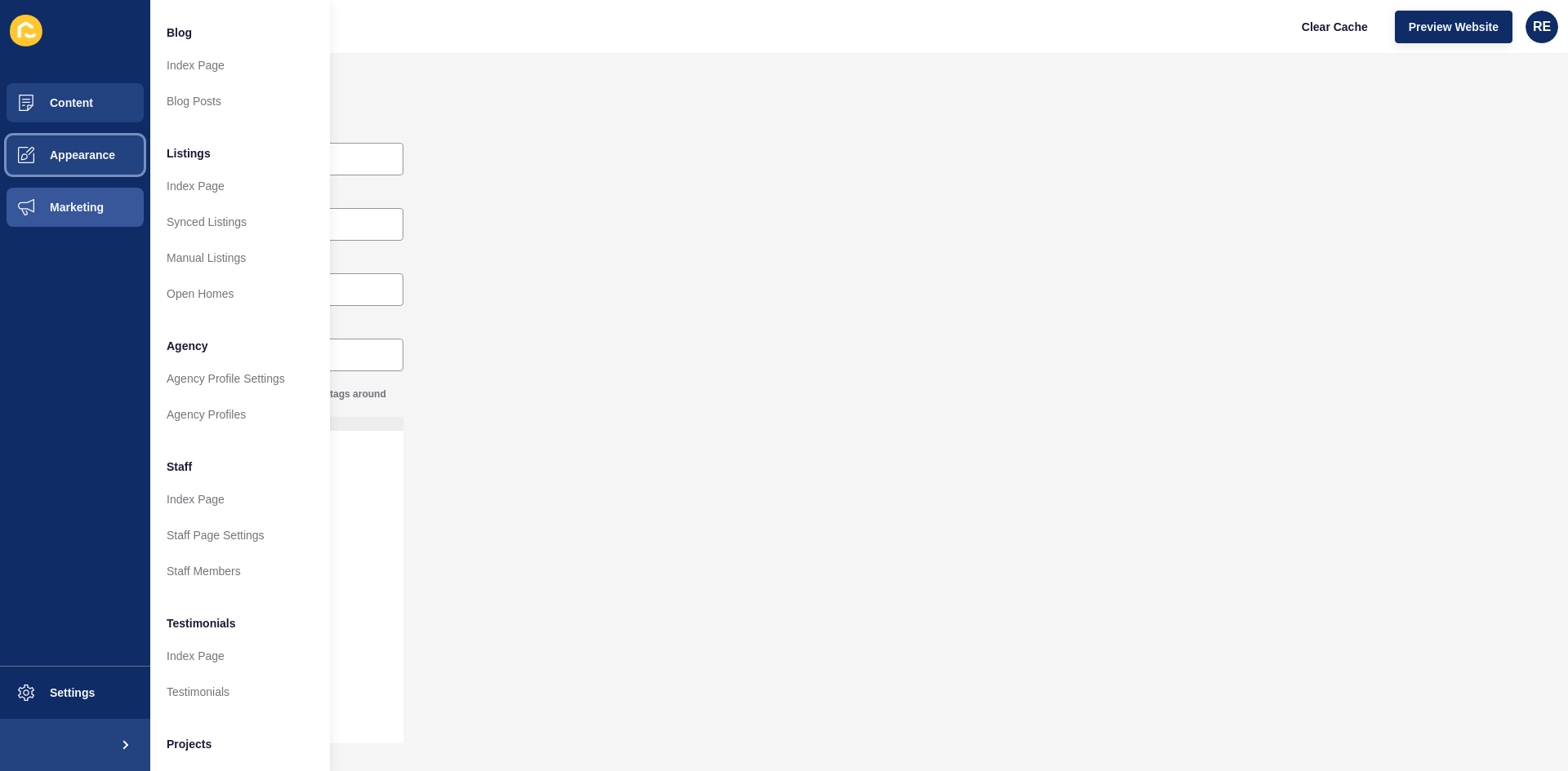
click at [122, 151] on button "Appearance" at bounding box center [75, 156] width 150 height 53
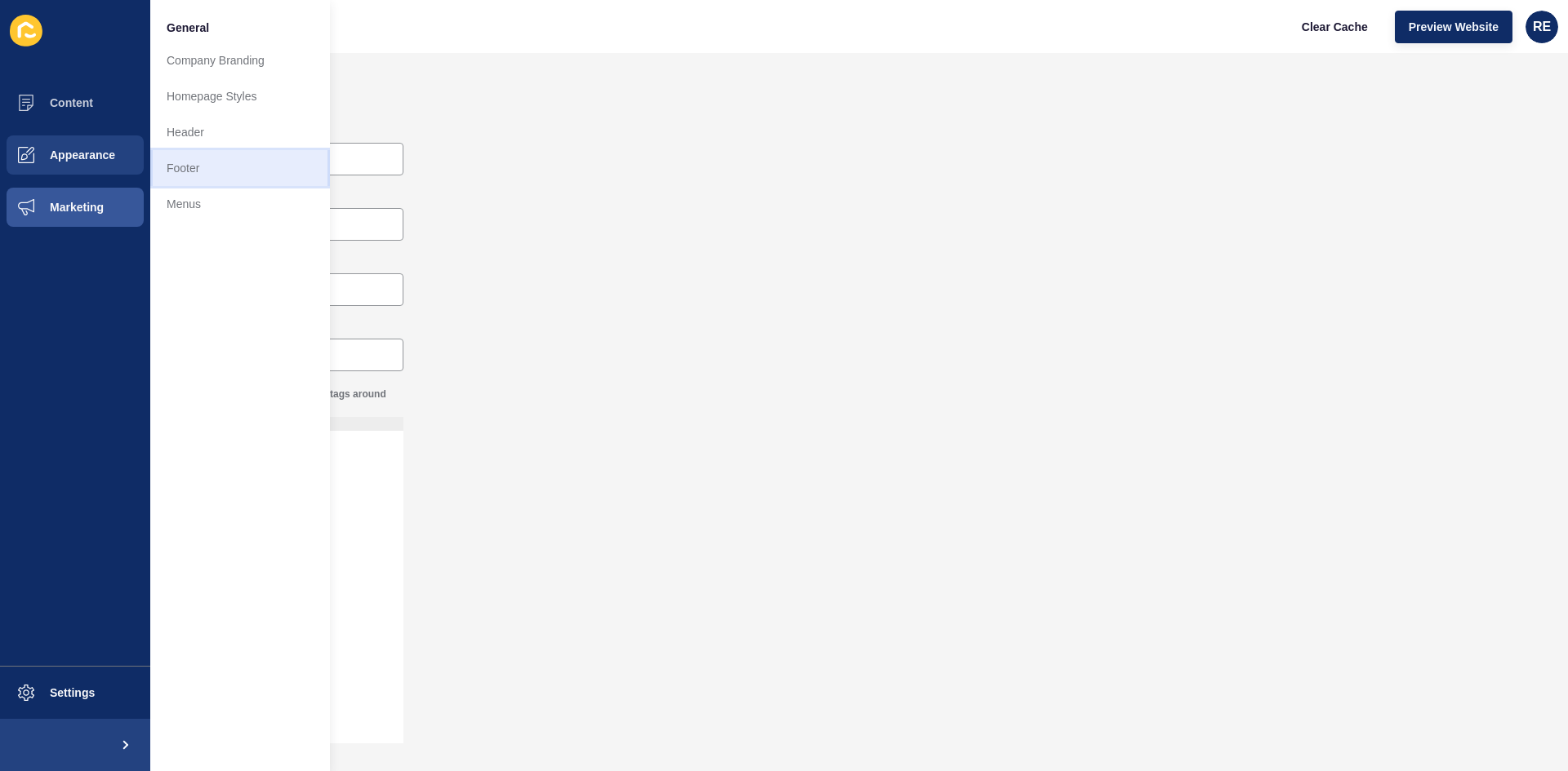
click at [215, 165] on link "Footer" at bounding box center [239, 167] width 180 height 36
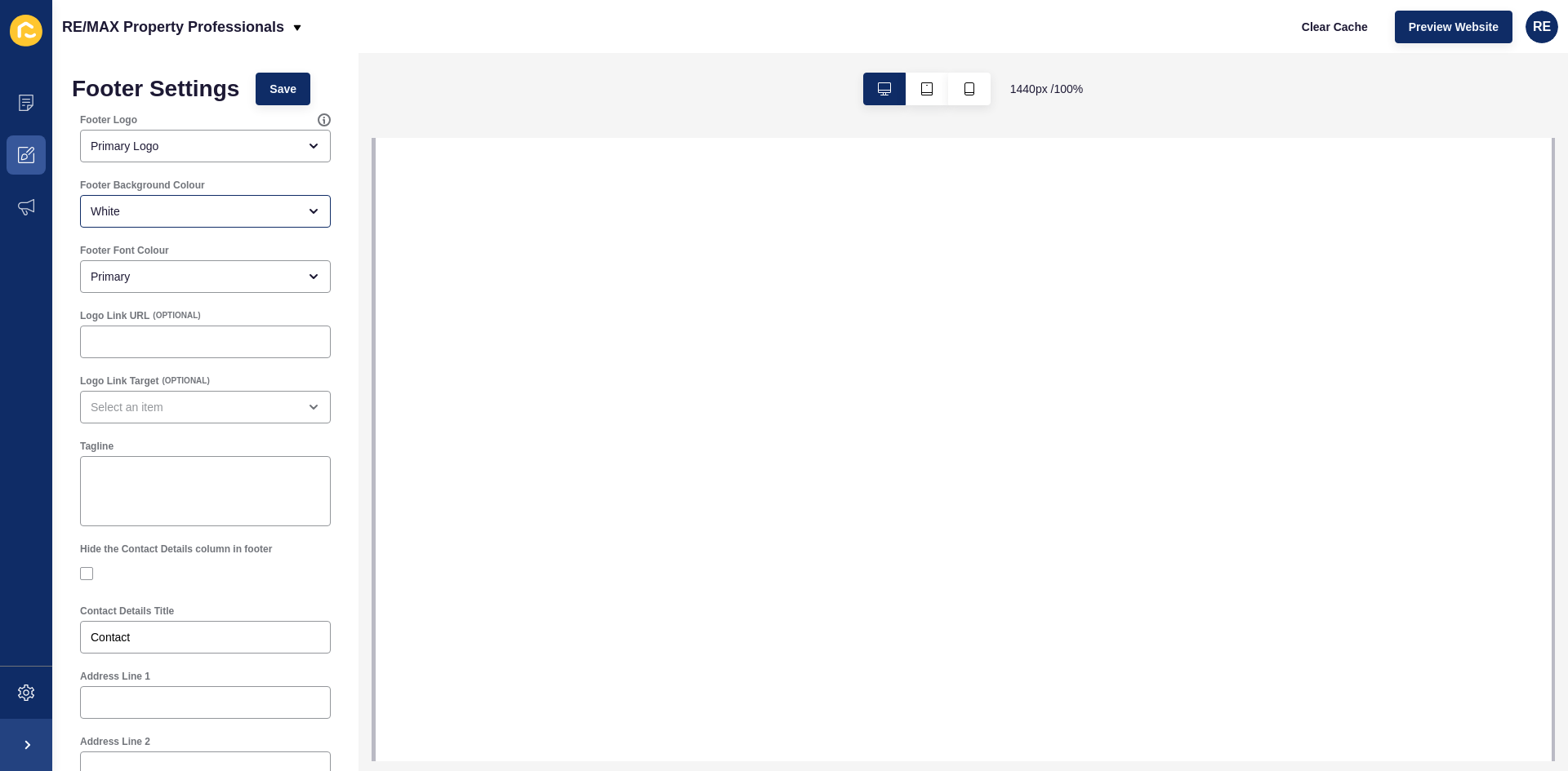
select select
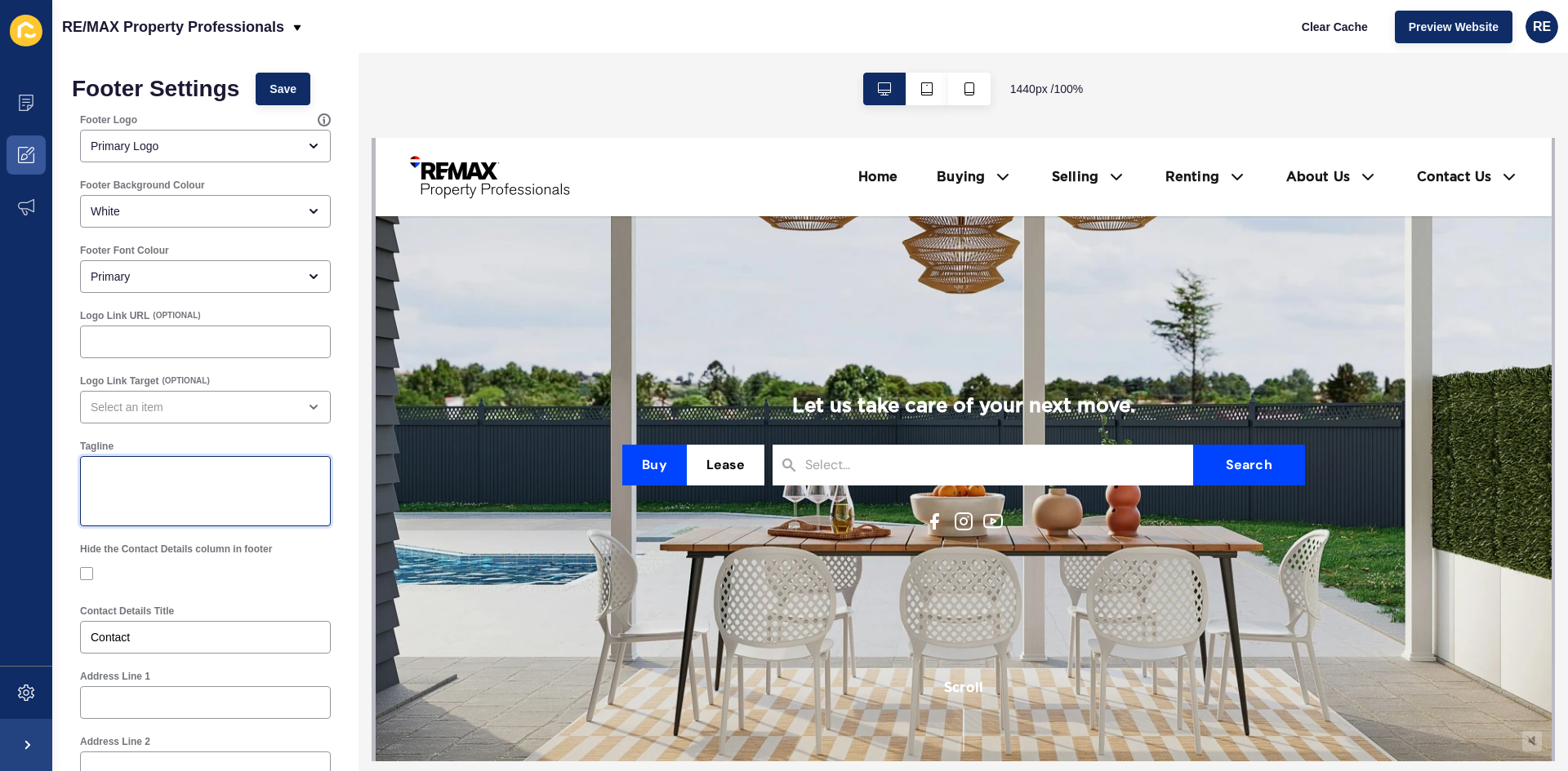
click at [215, 465] on textarea "Tagline" at bounding box center [205, 491] width 246 height 65
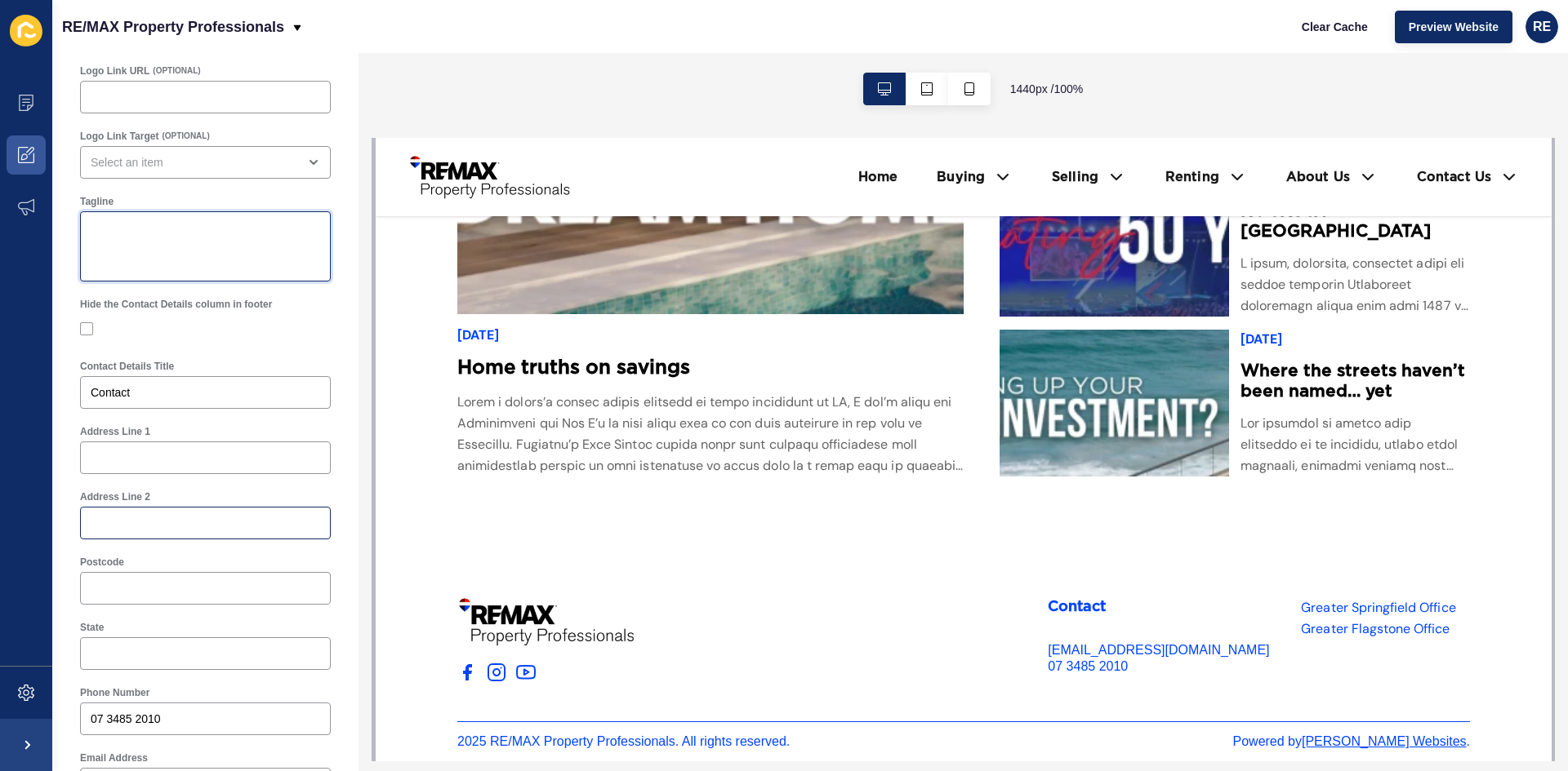
scroll to position [4773, 0]
click at [192, 444] on div at bounding box center [205, 458] width 251 height 33
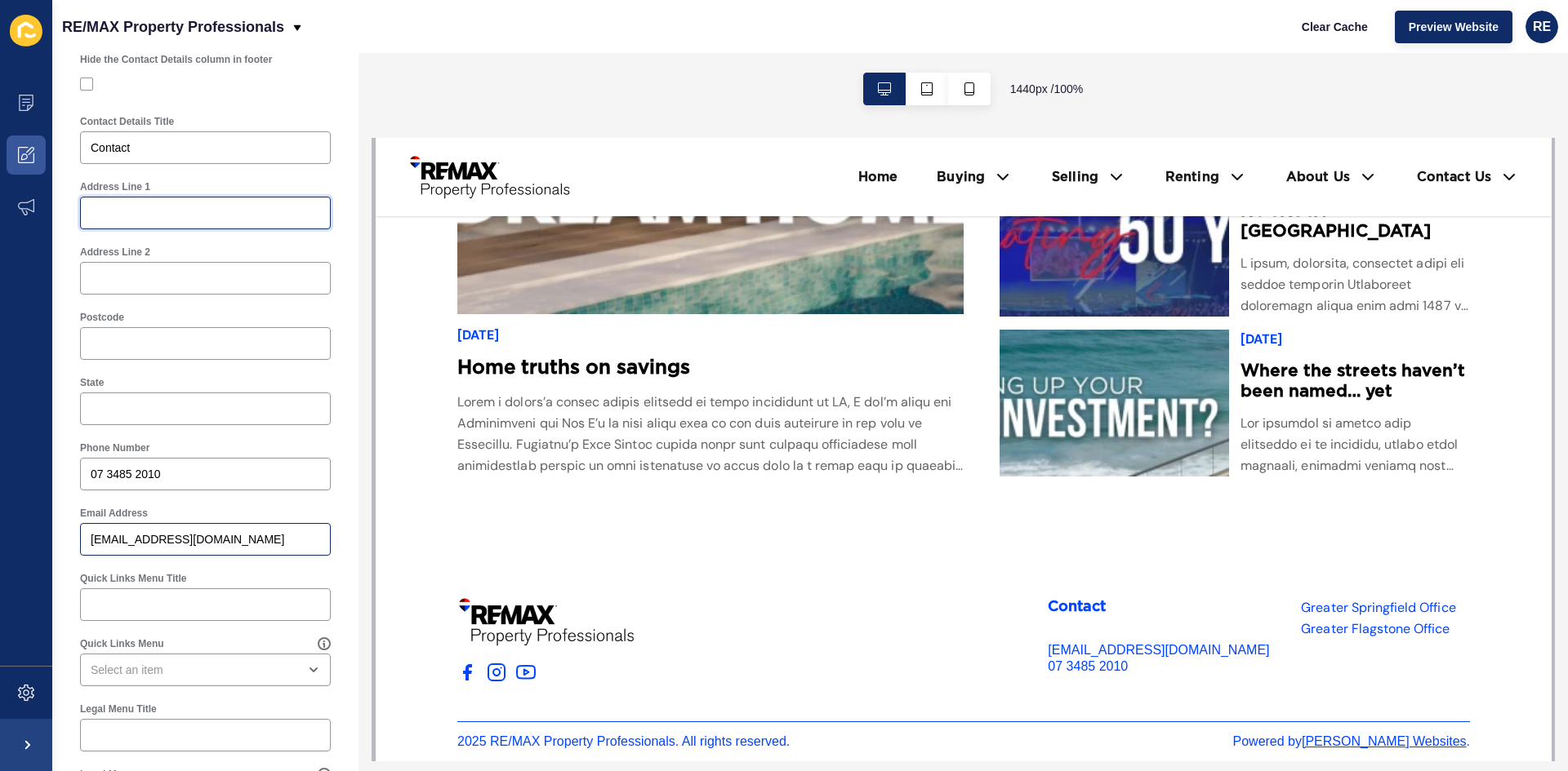
scroll to position [4822, 0]
click at [180, 597] on input "Quick Links Menu Title" at bounding box center [205, 605] width 230 height 17
click at [186, 575] on label "Quick Links Menu Title" at bounding box center [132, 578] width 106 height 13
click at [186, 597] on input "Quick Links Menu Title" at bounding box center [205, 605] width 230 height 17
click at [187, 668] on div "open menu" at bounding box center [194, 670] width 206 height 17
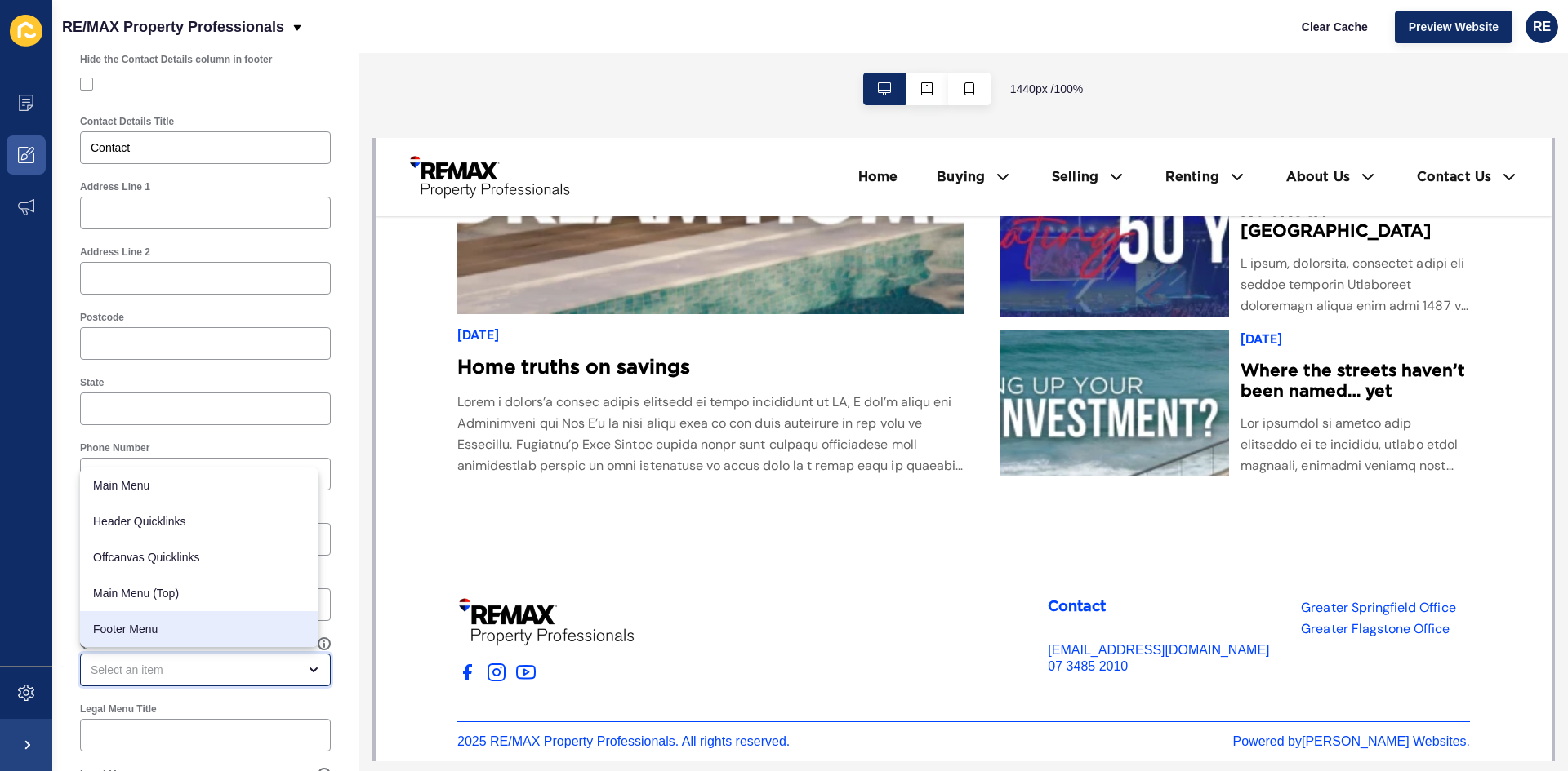
scroll to position [4773, 0]
click at [185, 632] on span "Footer Menu" at bounding box center [199, 629] width 212 height 17
type input "Footer Menu"
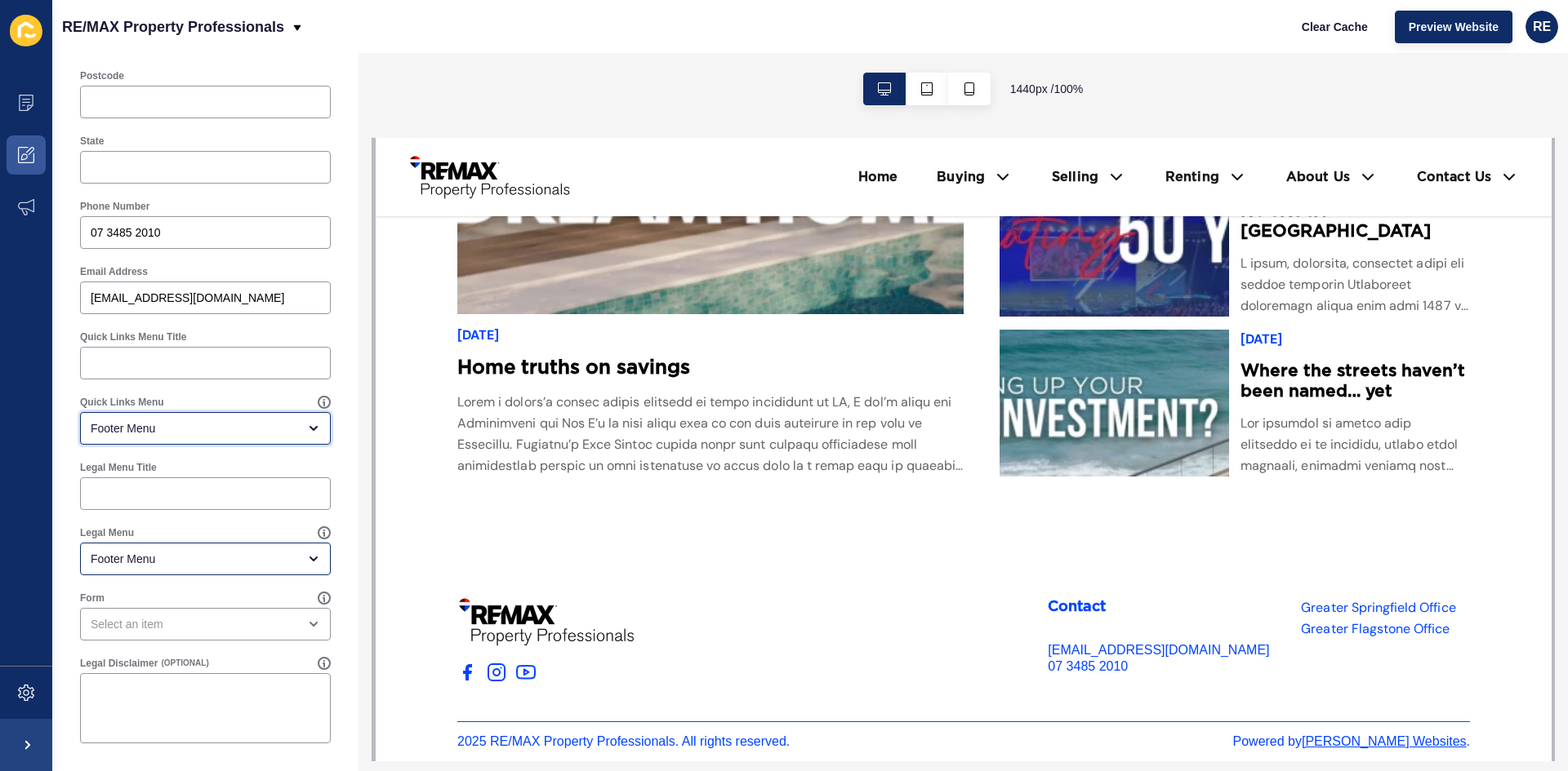
scroll to position [4822, 0]
click at [188, 432] on div "Footer Menu" at bounding box center [194, 428] width 206 height 17
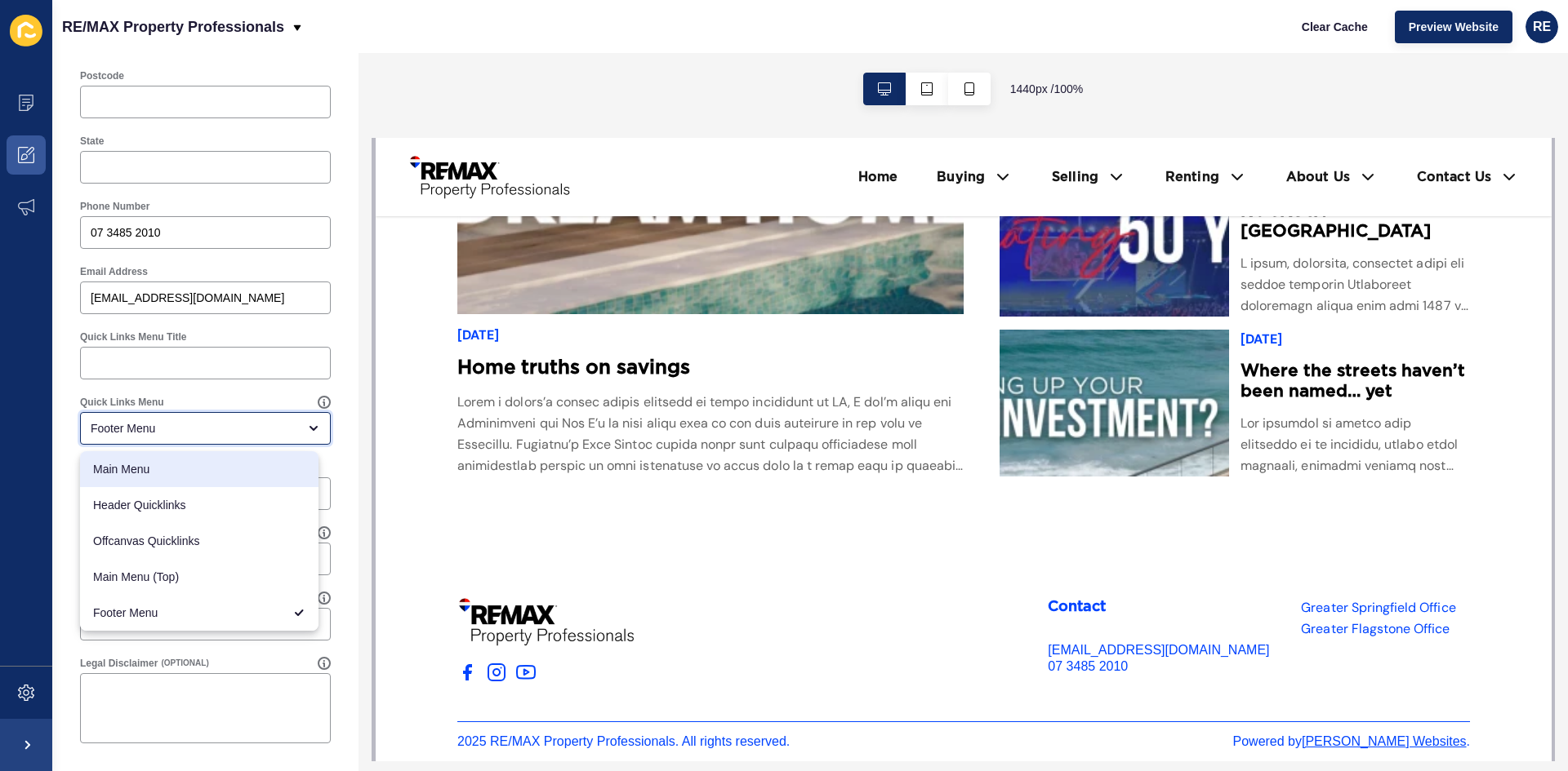
click at [175, 426] on div "Footer Menu" at bounding box center [194, 428] width 206 height 17
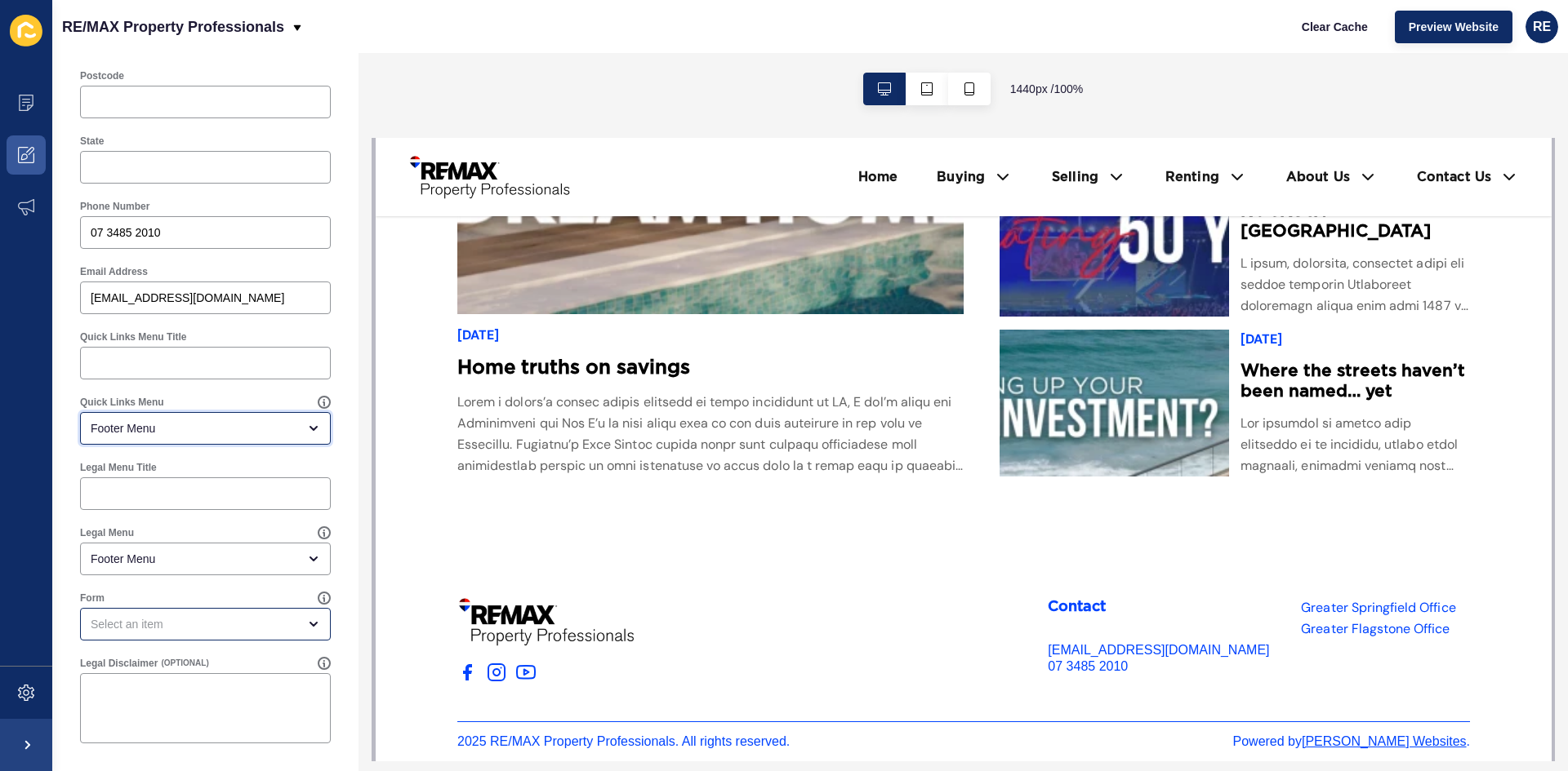
scroll to position [4773, 0]
click at [188, 617] on div "open menu" at bounding box center [194, 624] width 206 height 17
click at [180, 730] on span "Agency contact" at bounding box center [199, 737] width 212 height 17
type input "Agency contact"
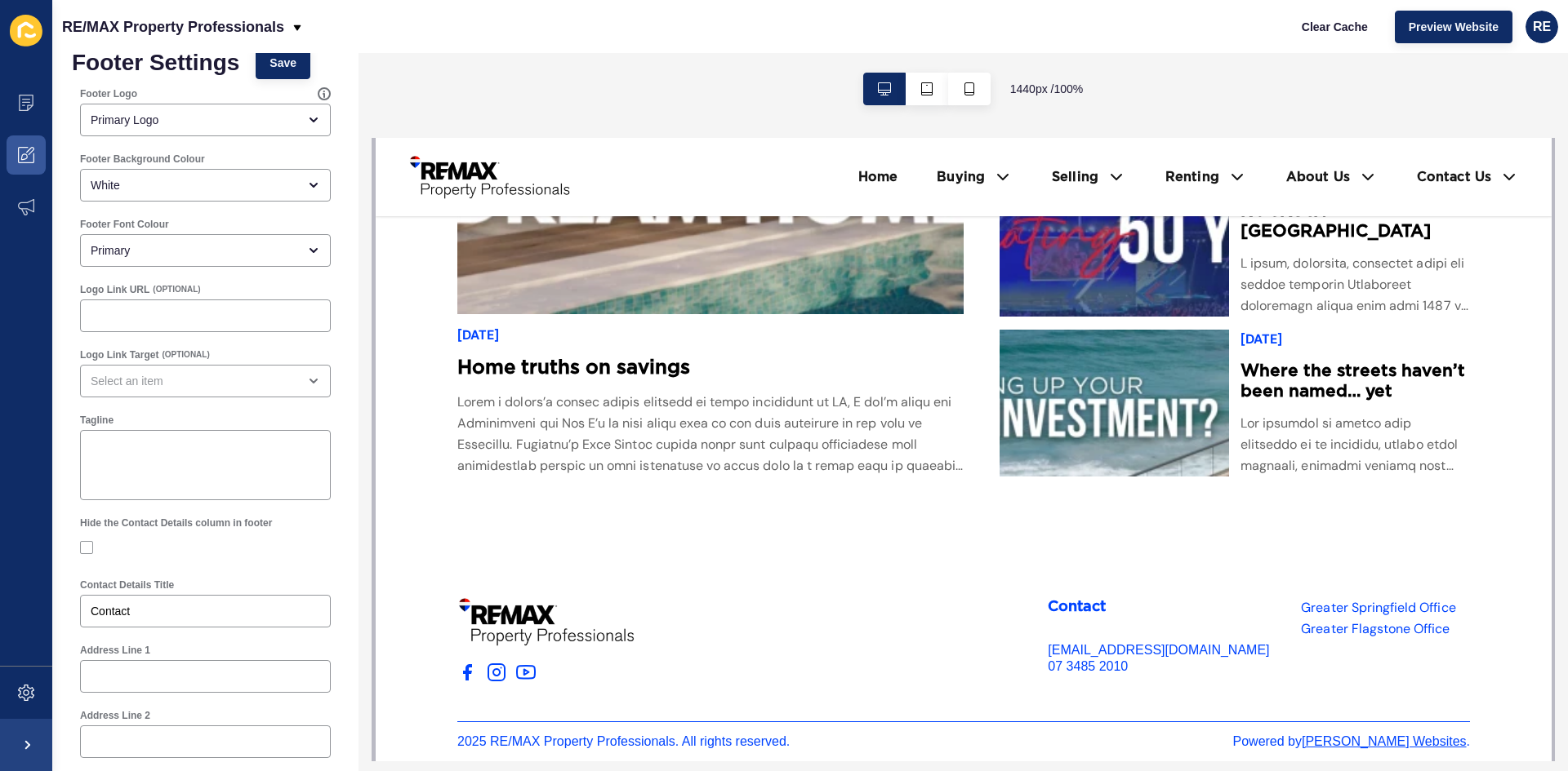
scroll to position [0, 0]
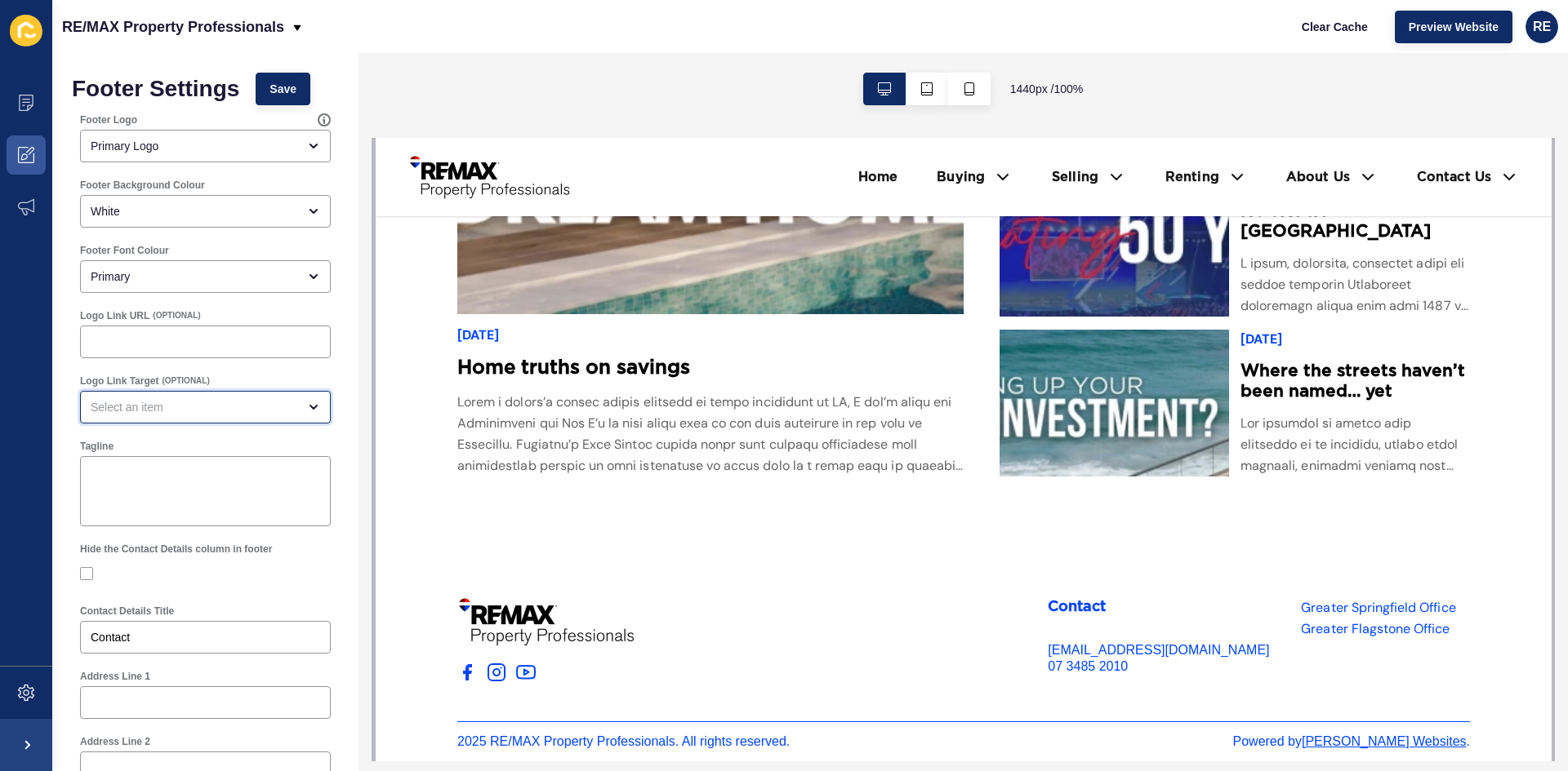
click at [193, 411] on div "open menu" at bounding box center [194, 406] width 206 height 17
click at [200, 443] on span "Same browser tab" at bounding box center [199, 447] width 212 height 17
type input "Same browser tab"
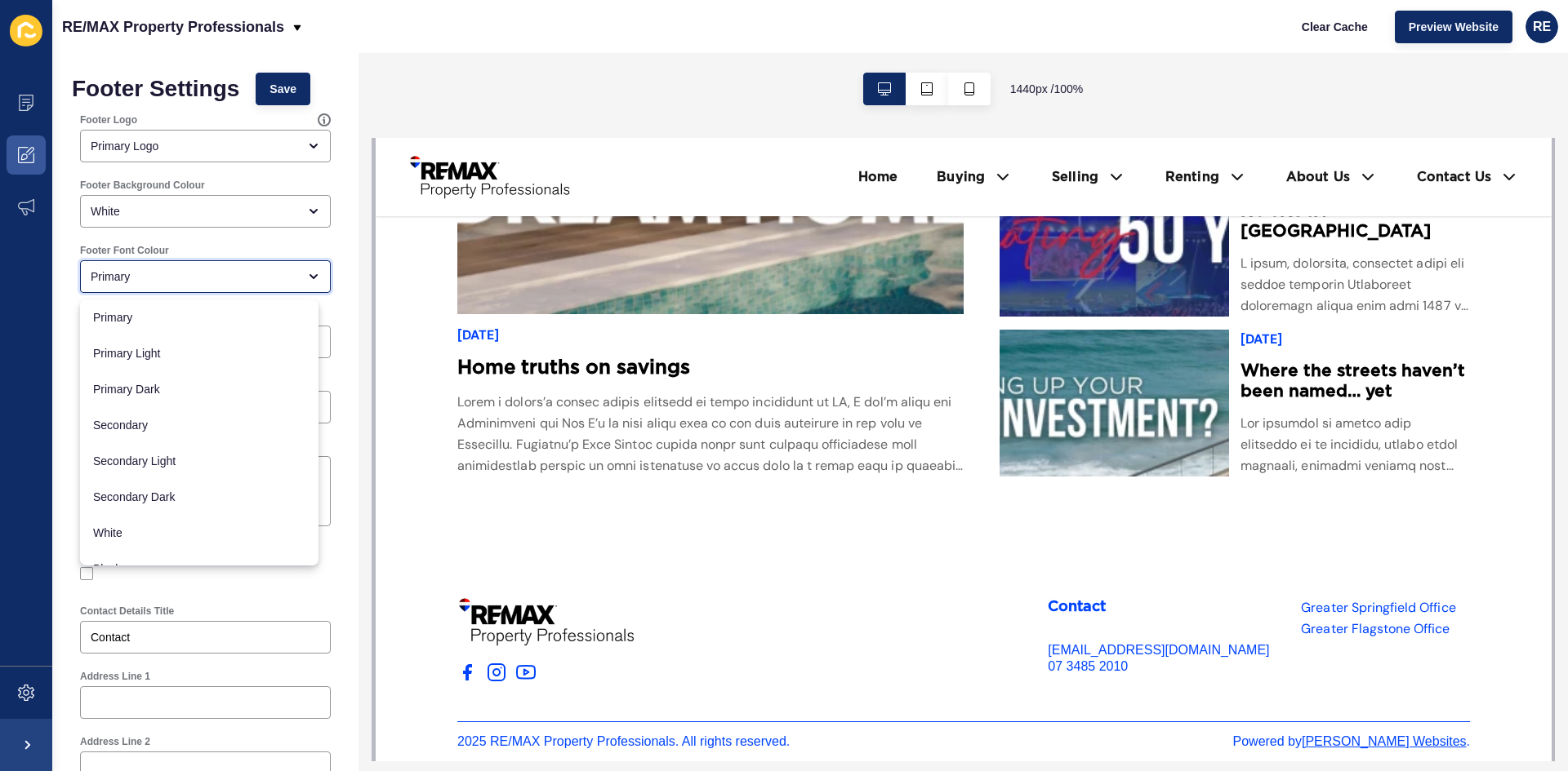
click at [160, 269] on div "Primary" at bounding box center [194, 276] width 206 height 17
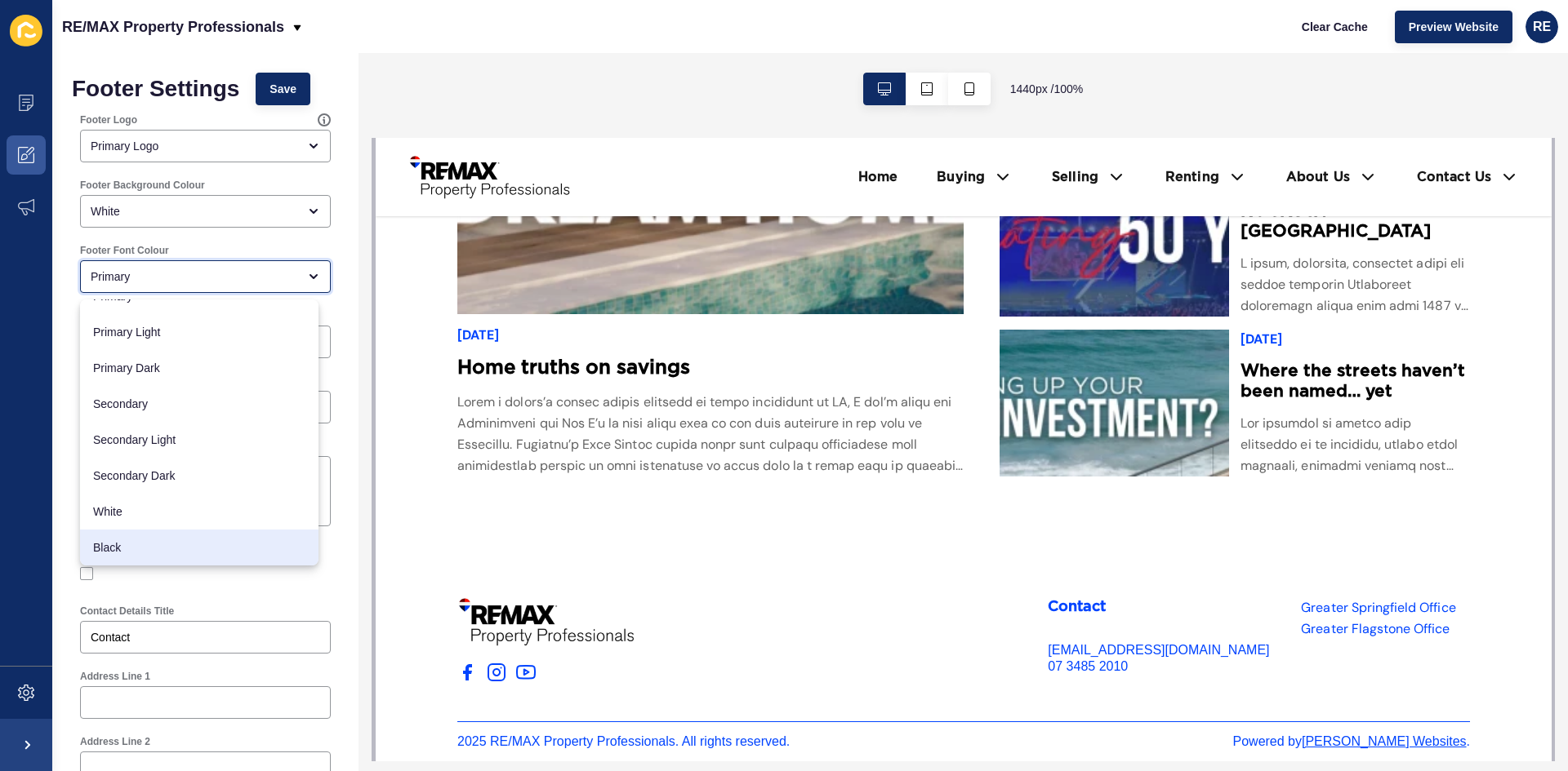
click at [170, 537] on div "Black" at bounding box center [198, 547] width 238 height 36
type input "Black"
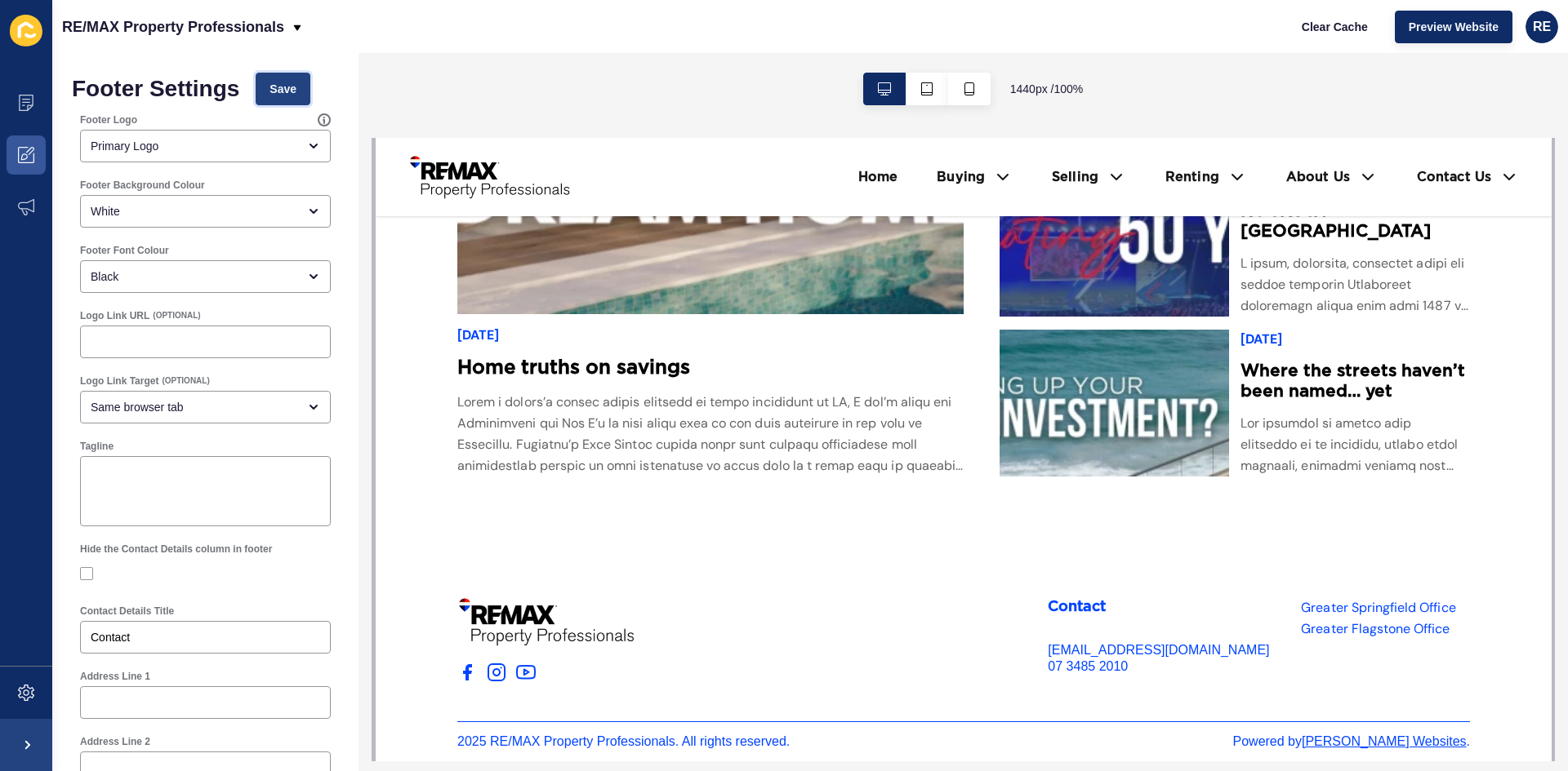
click at [279, 91] on span "Save" at bounding box center [283, 88] width 27 height 17
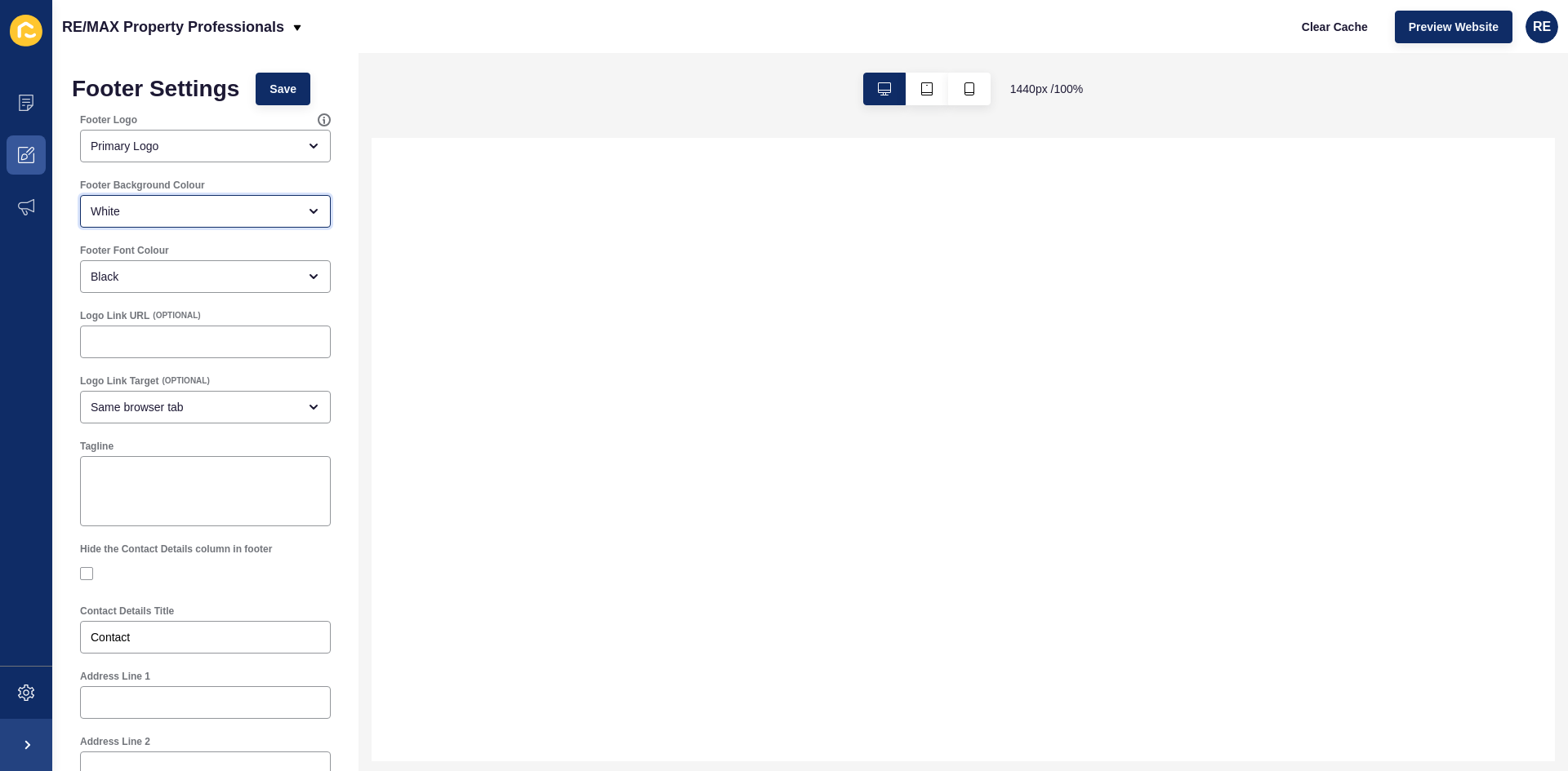
click at [221, 210] on div "White" at bounding box center [194, 211] width 206 height 17
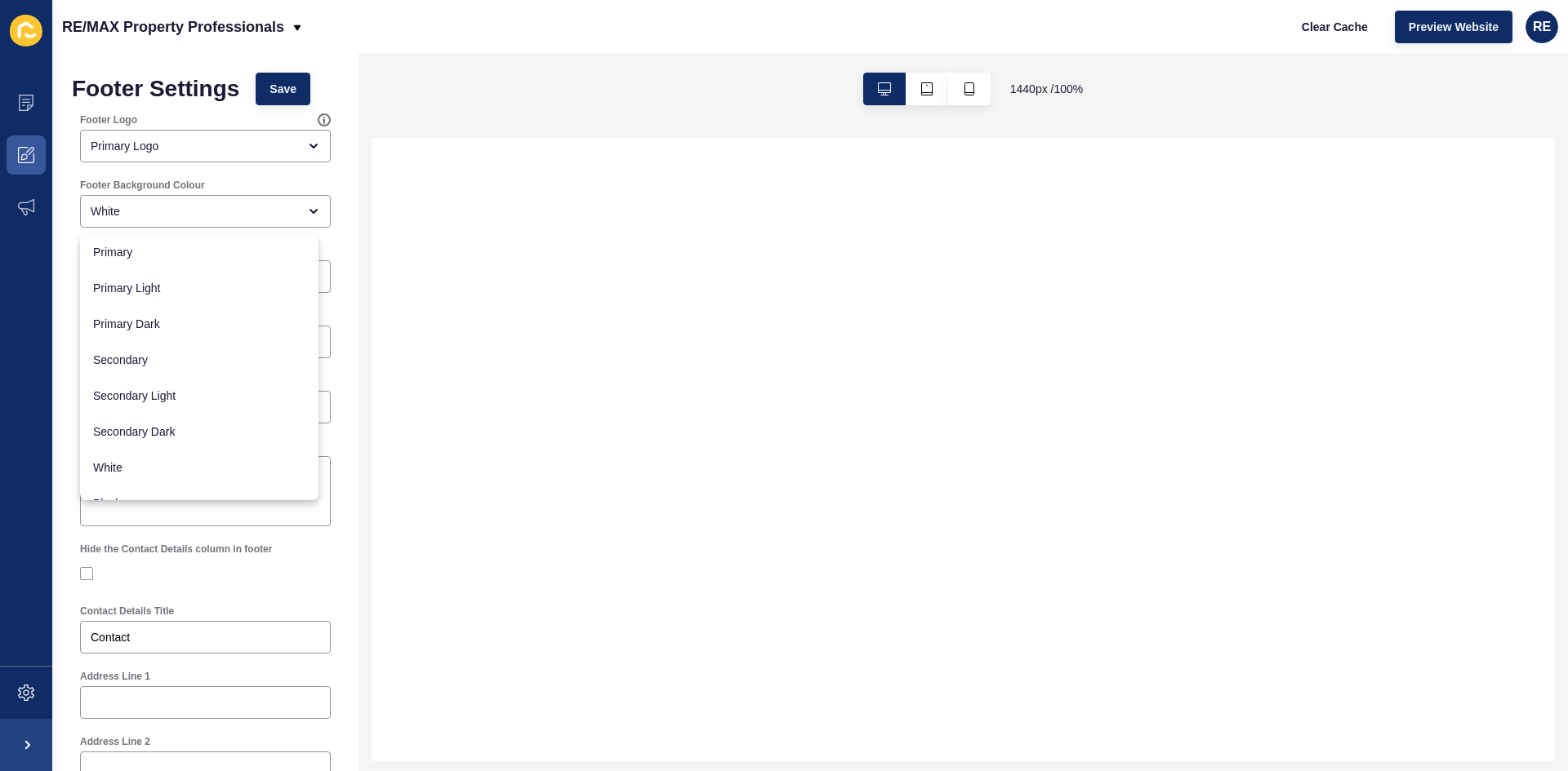
click at [335, 180] on div "Footer Settings Save Footer Logo Primary Logo Footer Background Colour White Fo…" at bounding box center [205, 778] width 306 height 1450
select select
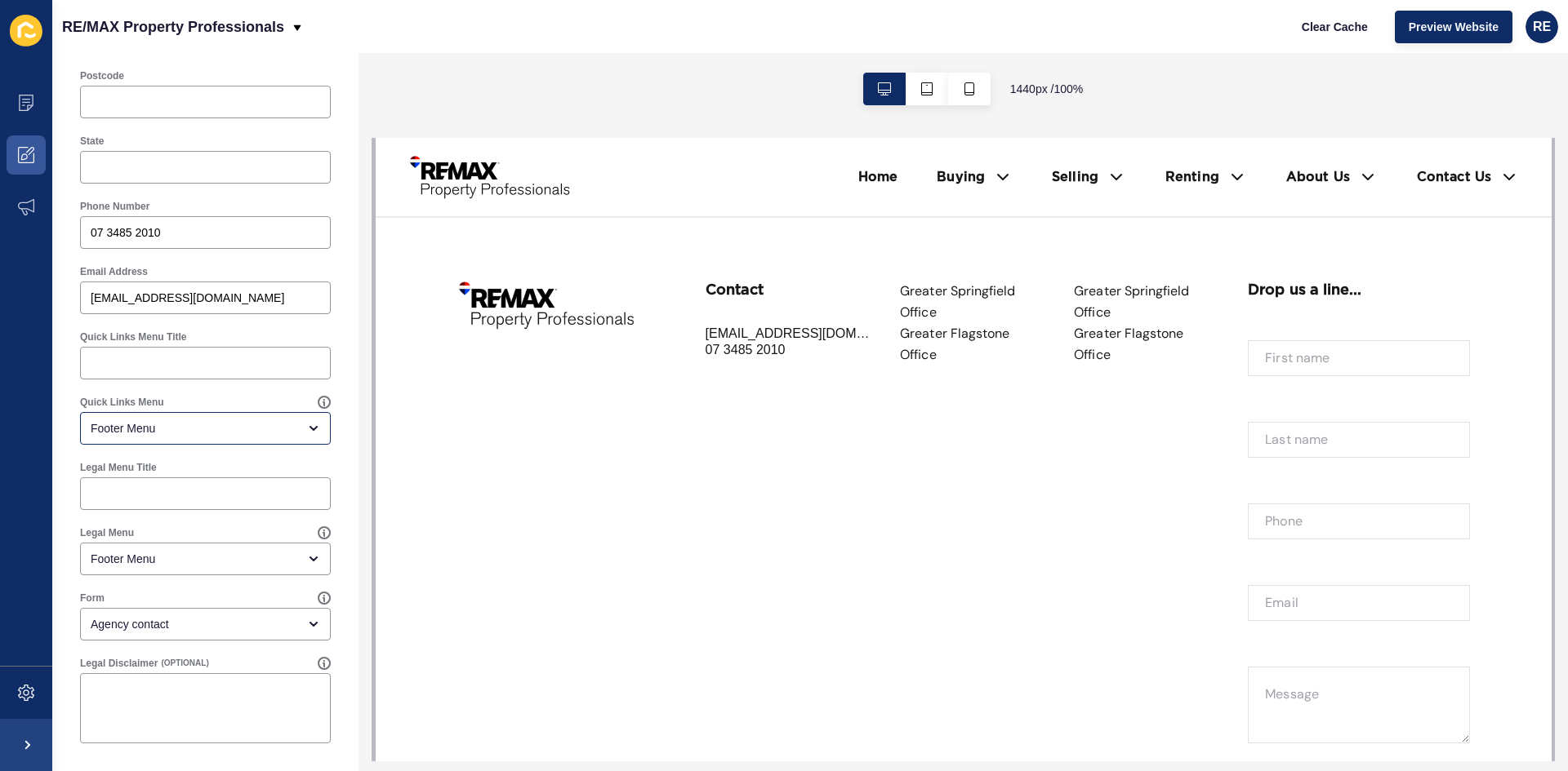
scroll to position [4848, 0]
click at [204, 416] on div "Footer Menu" at bounding box center [205, 429] width 251 height 33
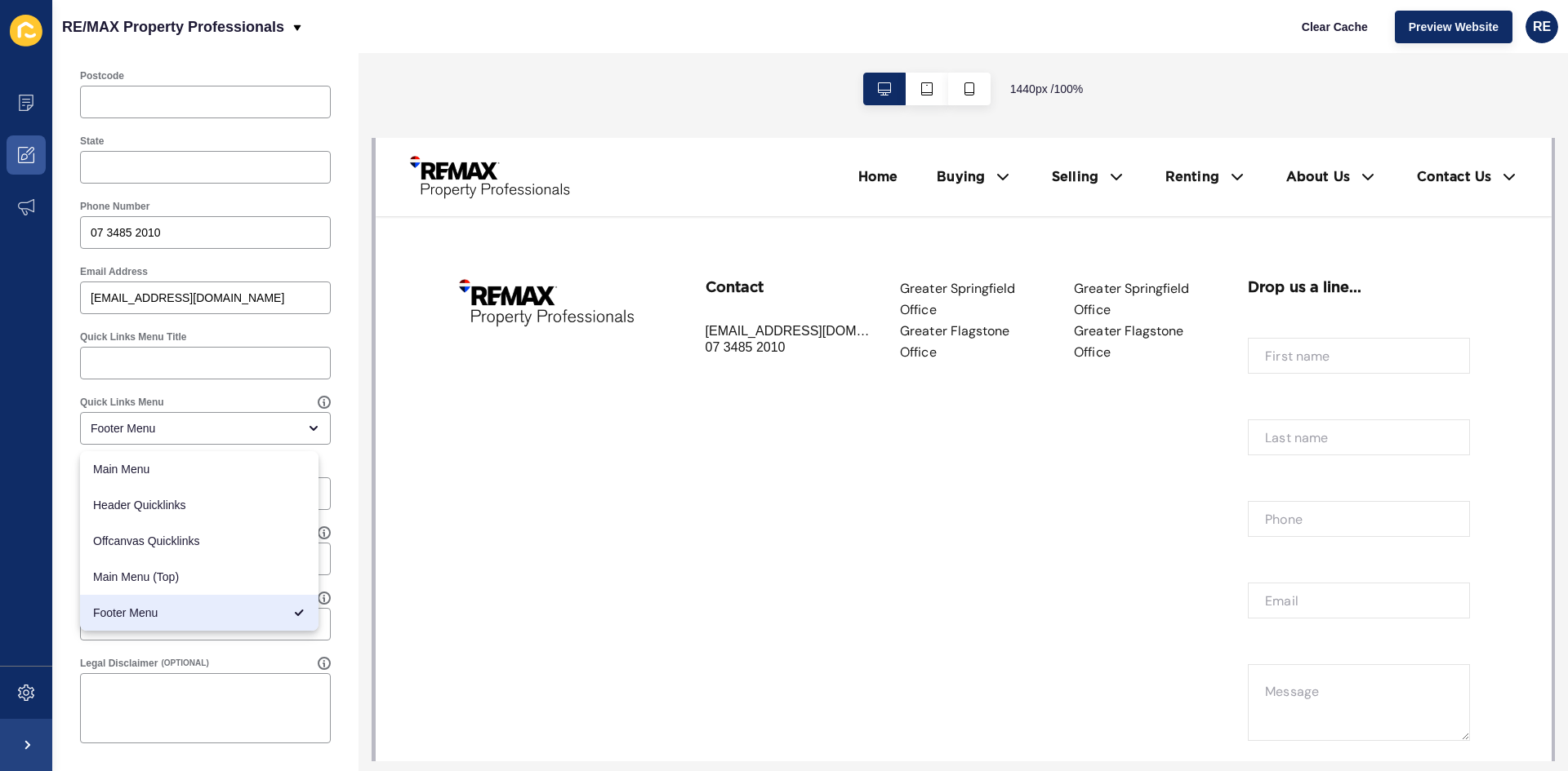
click at [205, 410] on div "Quick Links Menu Footer Menu" at bounding box center [205, 420] width 254 height 53
click at [207, 374] on div at bounding box center [205, 364] width 251 height 33
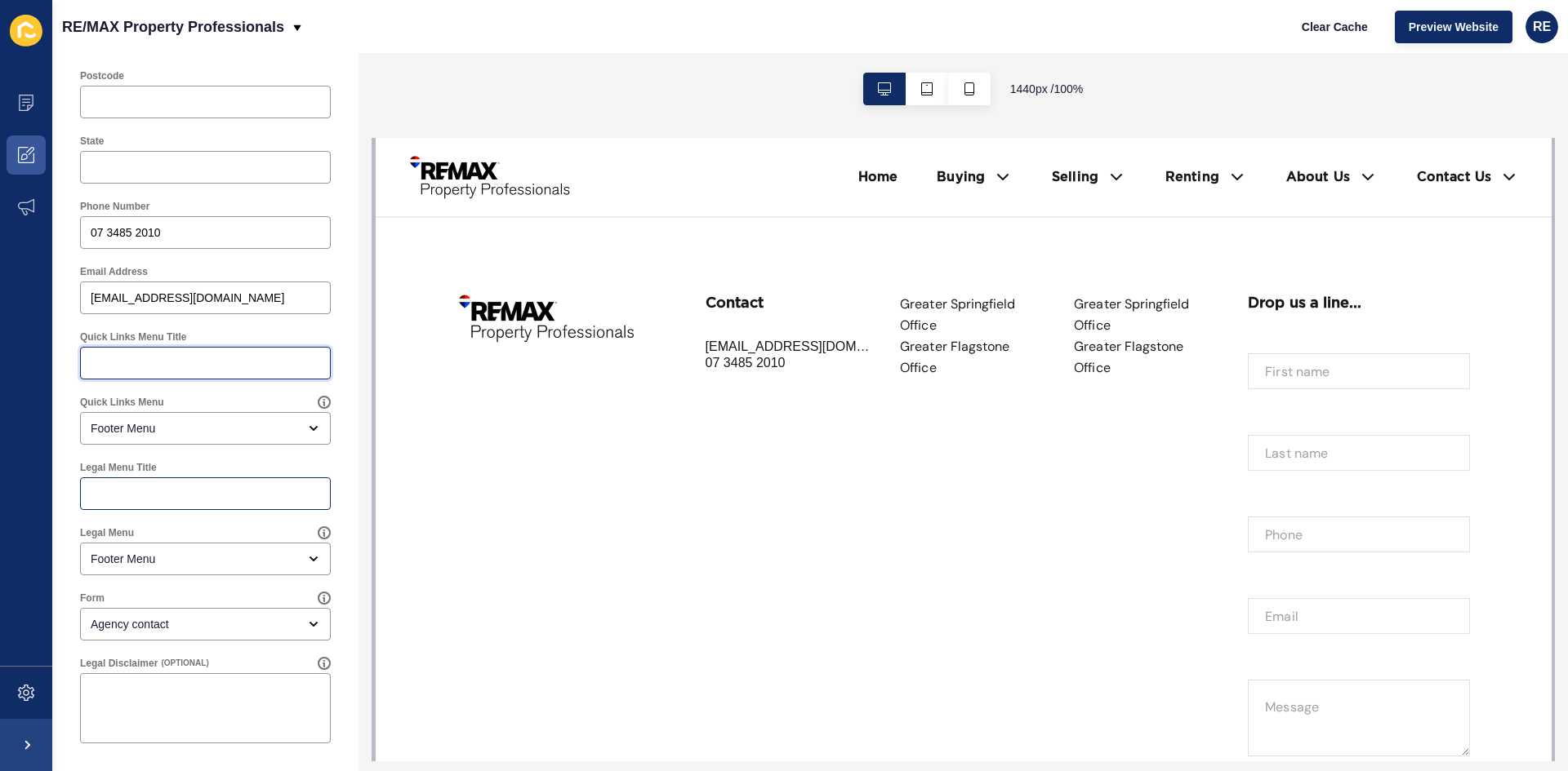
scroll to position [4898, 0]
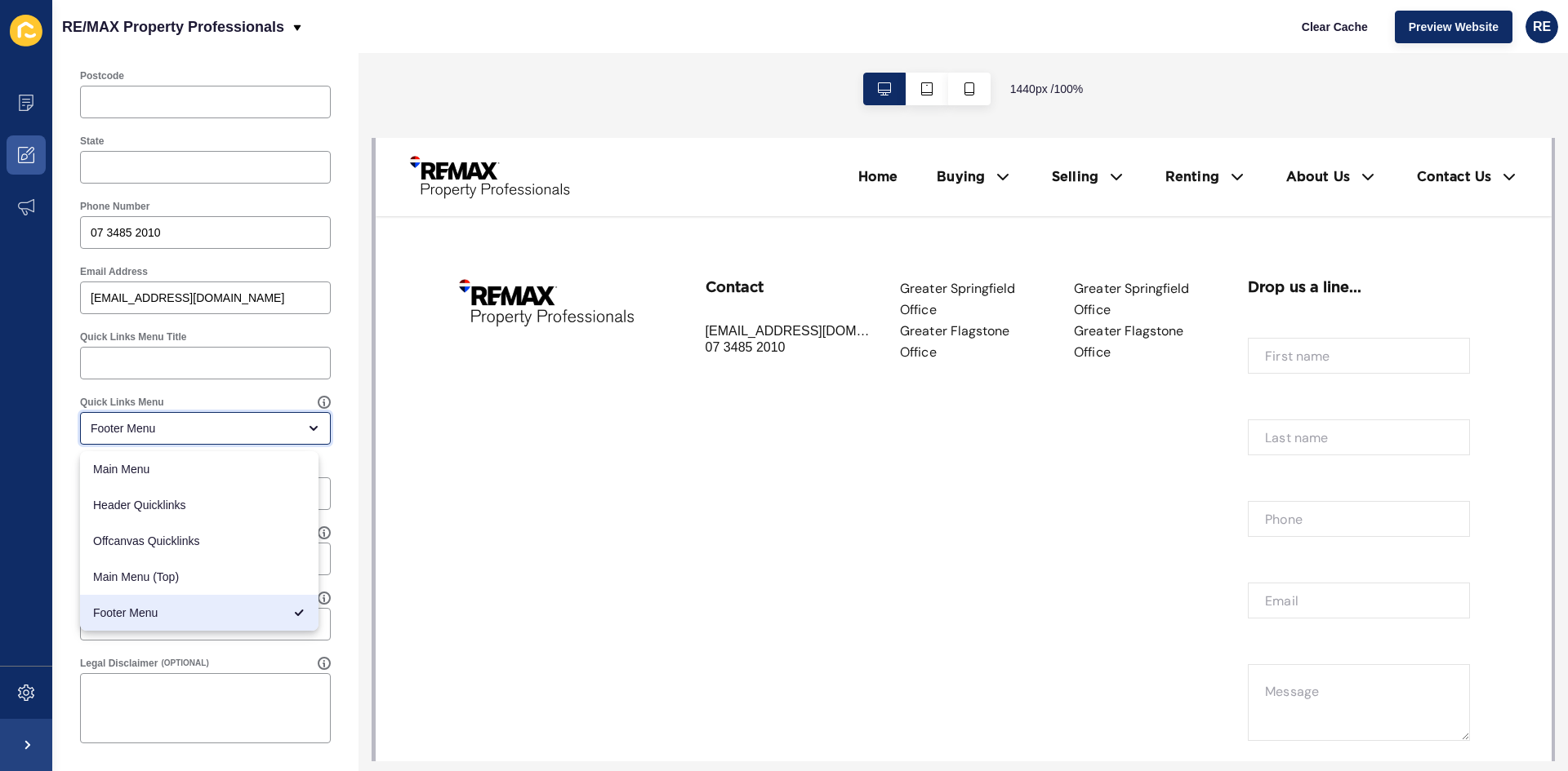
click at [197, 439] on div "Footer Menu" at bounding box center [205, 429] width 251 height 33
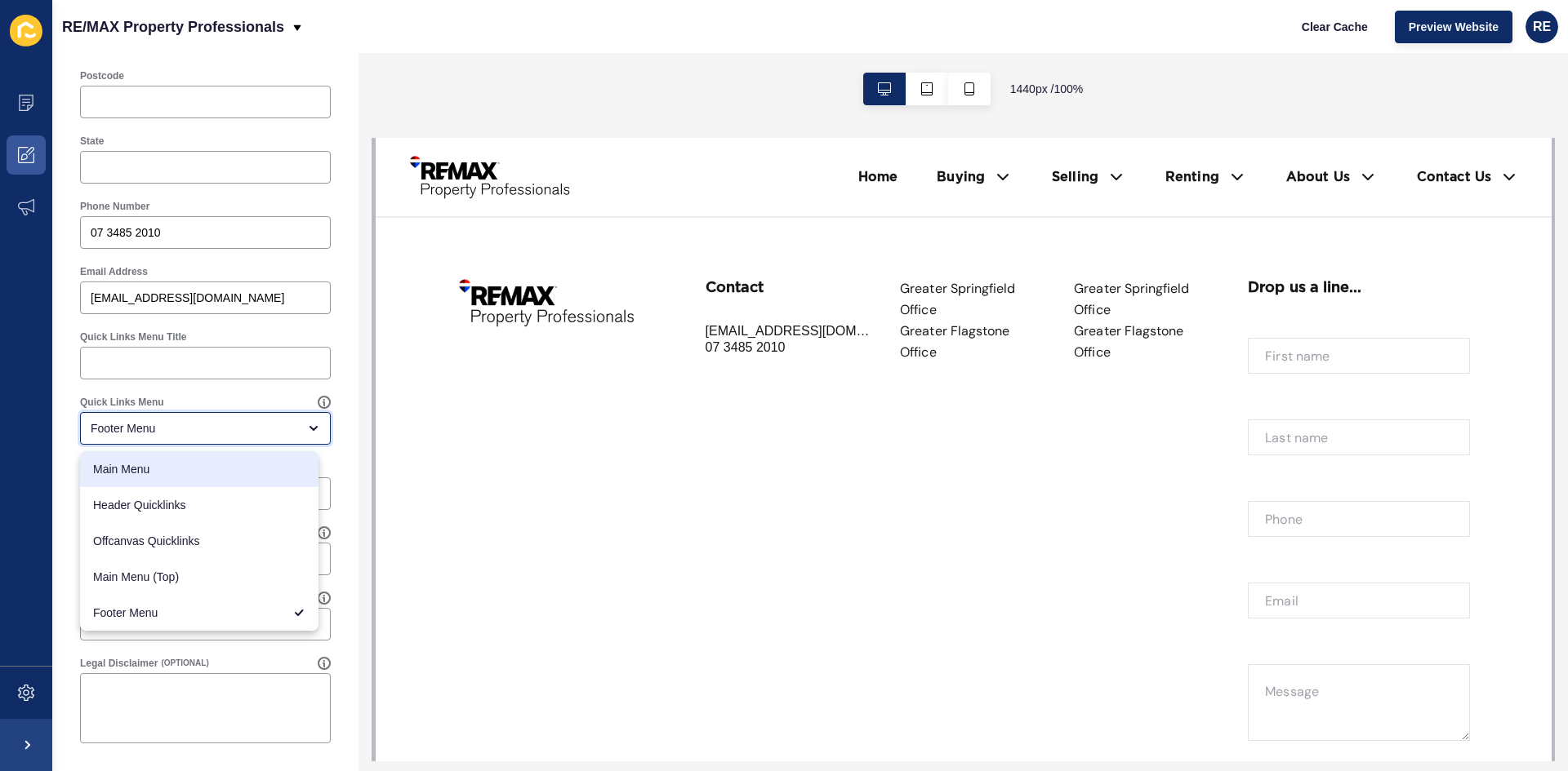
click at [188, 474] on span "Main Menu" at bounding box center [199, 469] width 212 height 17
type input "Main Menu"
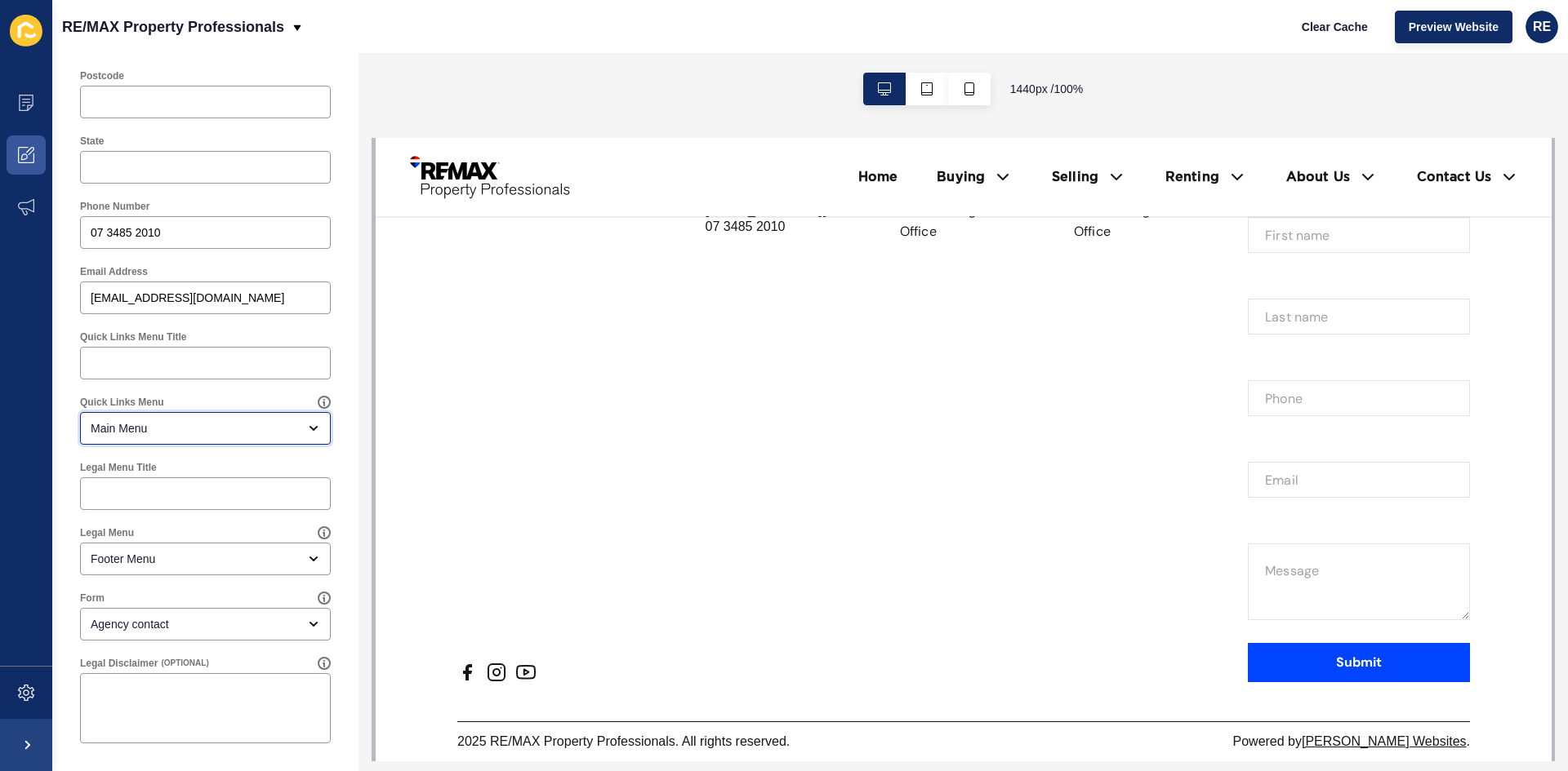
scroll to position [5050, 0]
click at [180, 624] on div "Agency contact" at bounding box center [194, 624] width 206 height 17
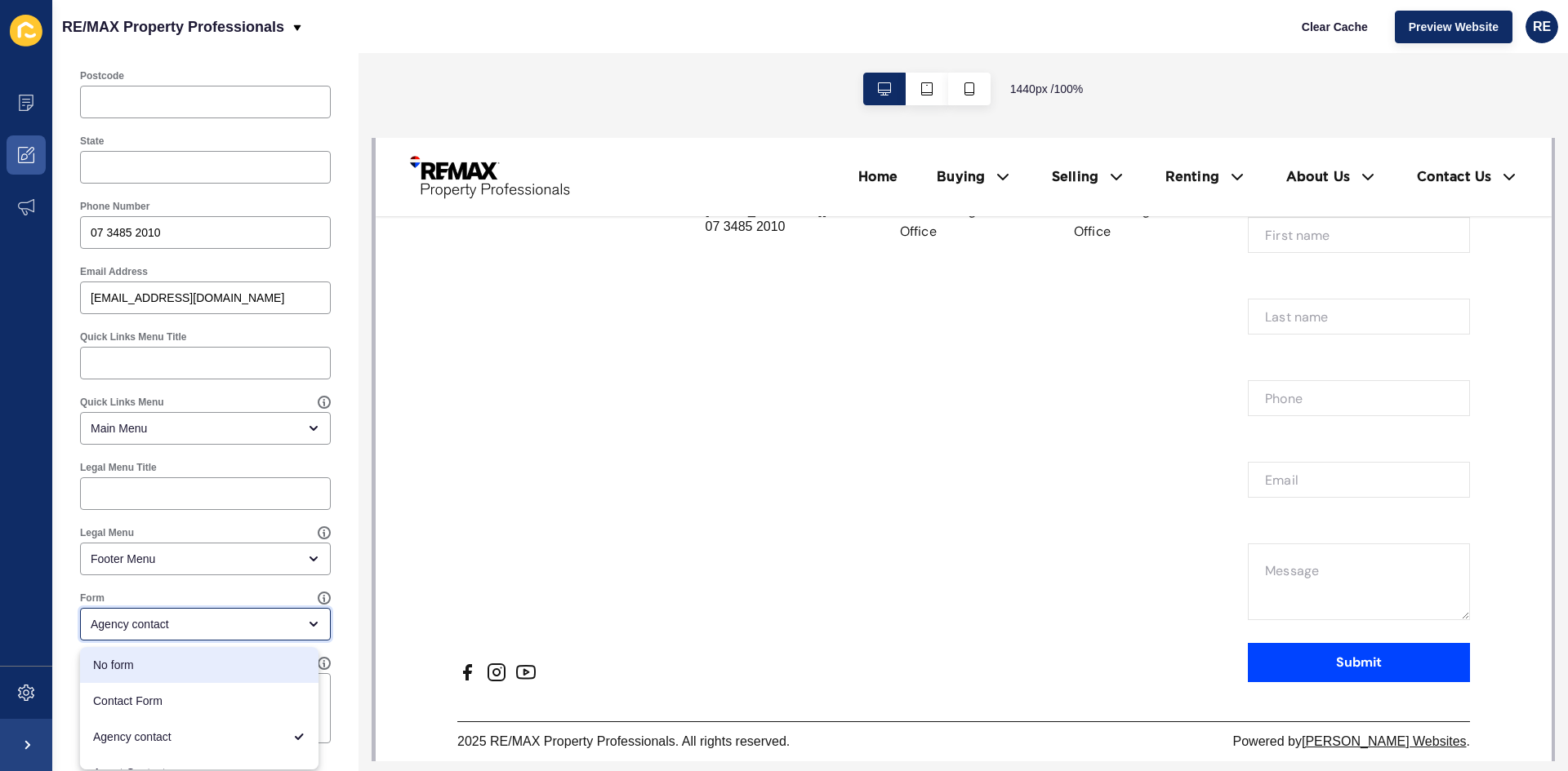
click at [177, 655] on div "No form" at bounding box center [198, 665] width 238 height 36
type input "No form"
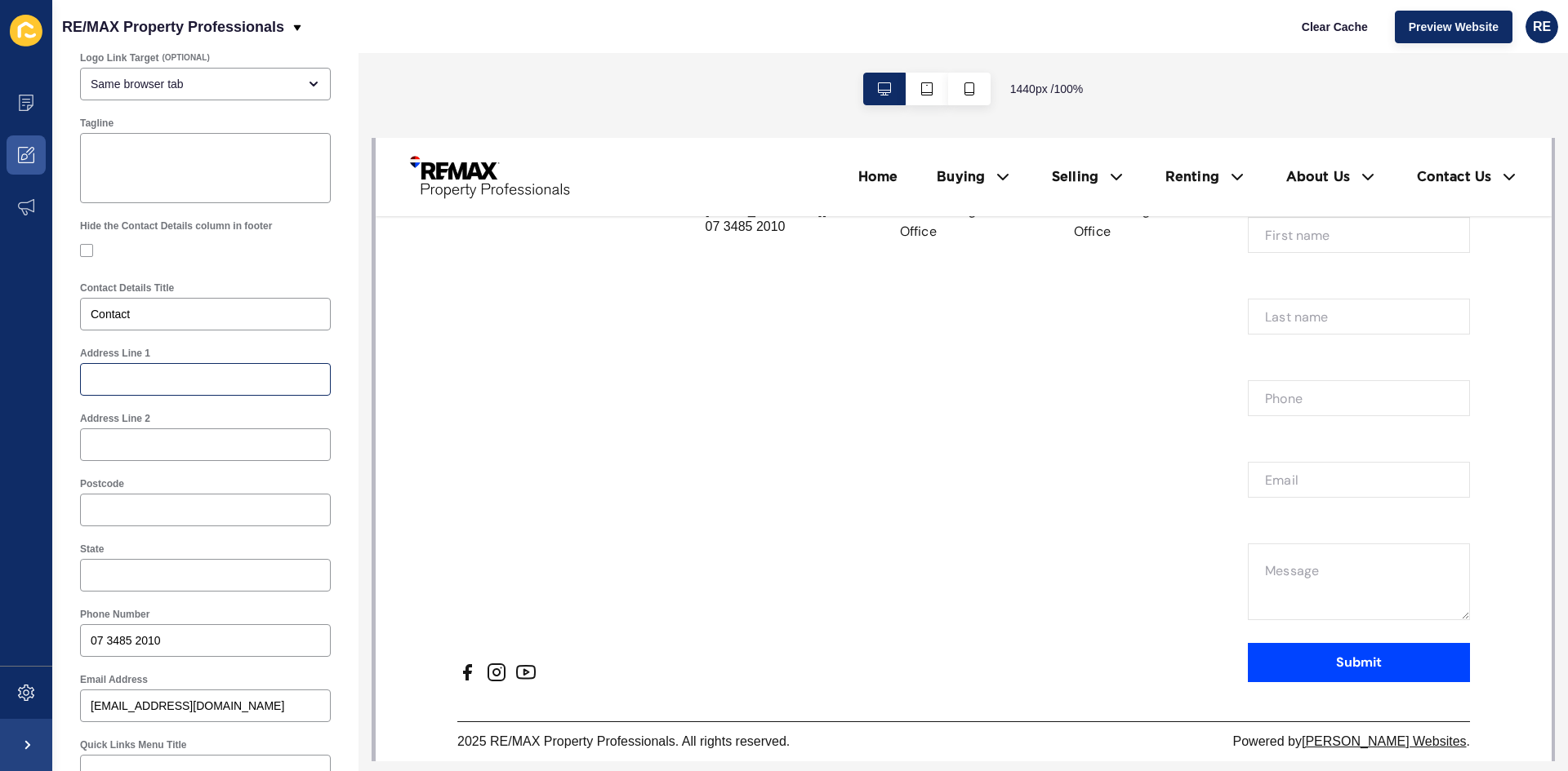
scroll to position [0, 0]
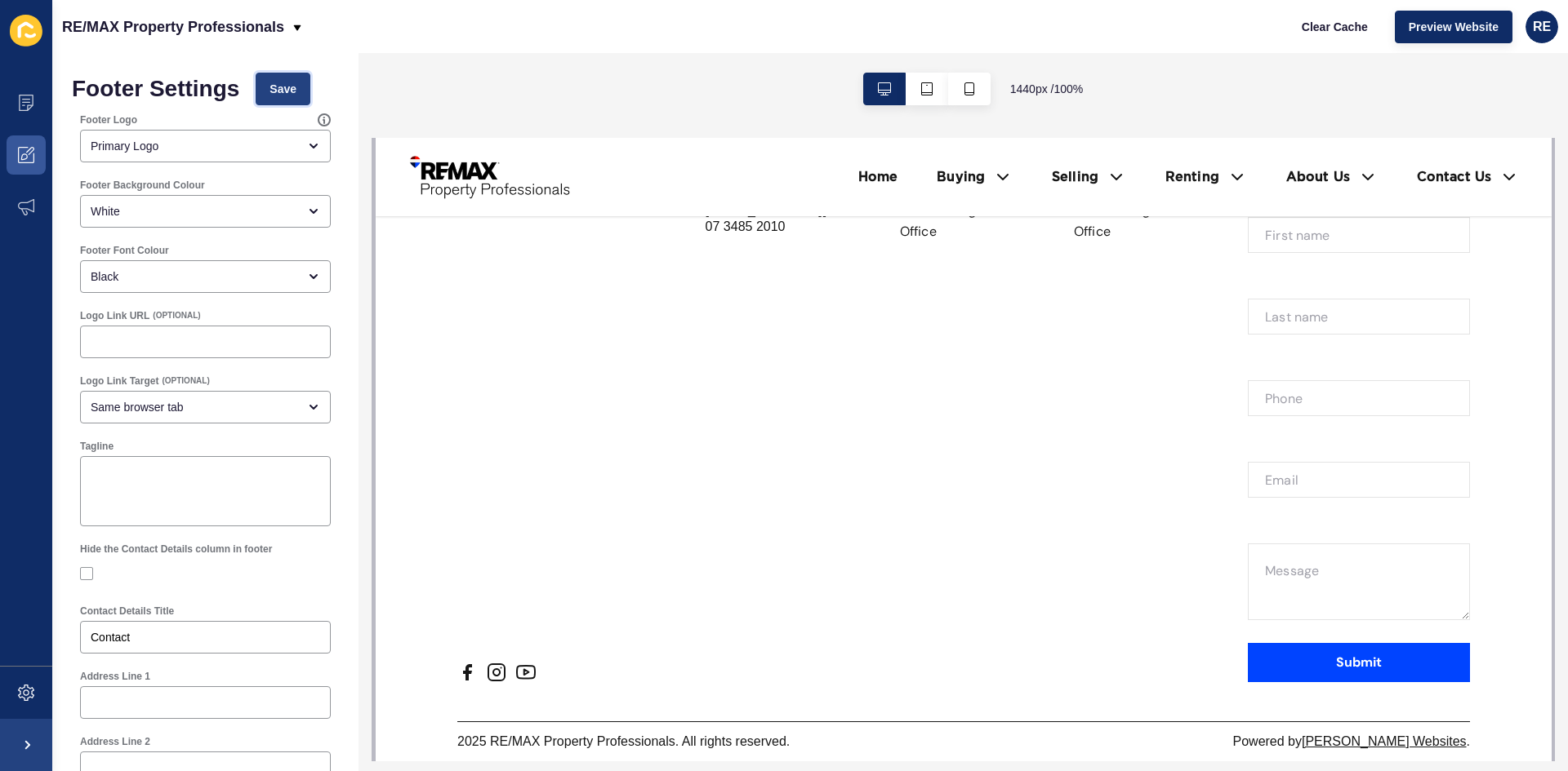
click at [292, 88] on span "Save" at bounding box center [283, 88] width 27 height 17
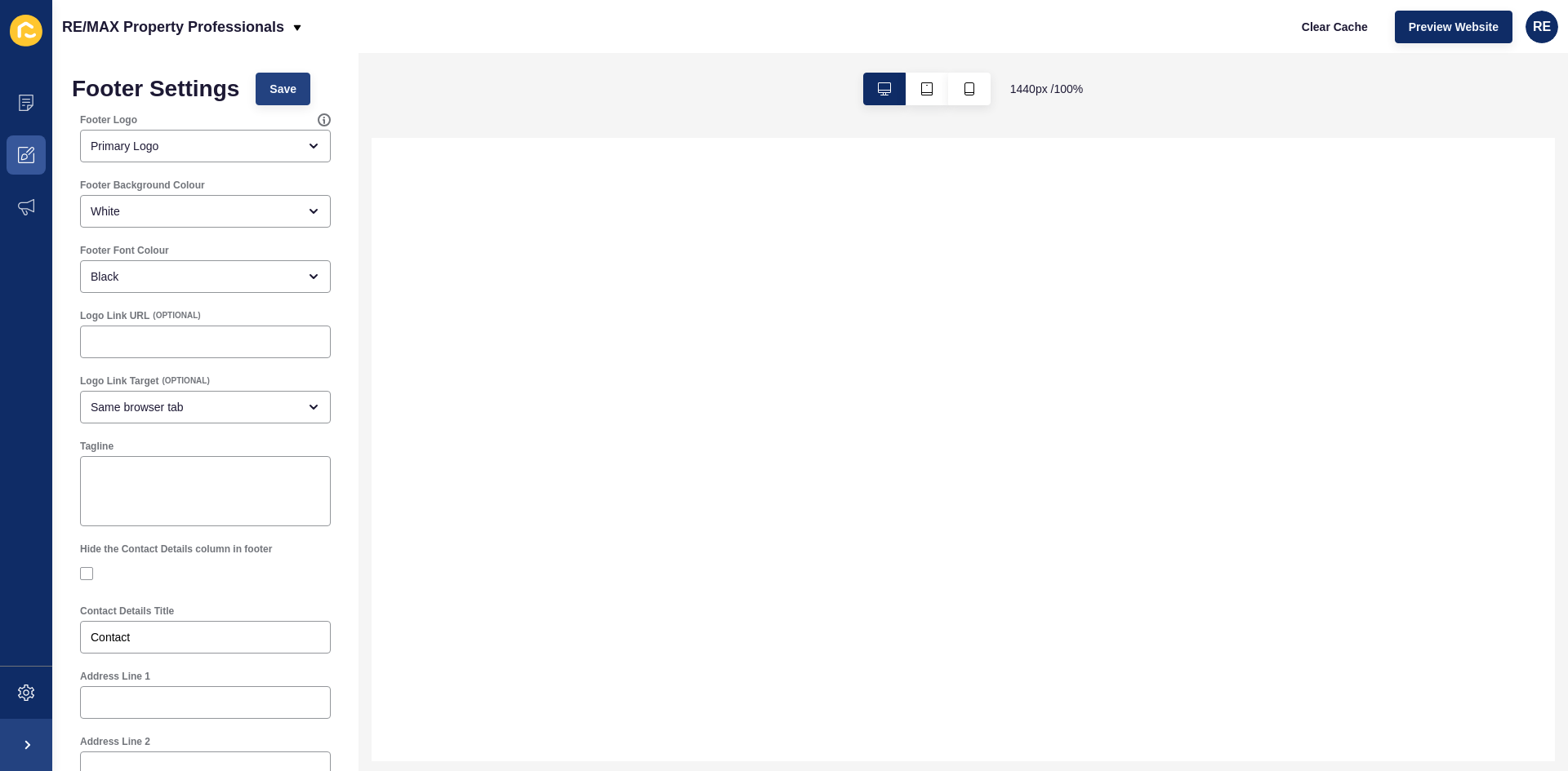
select select
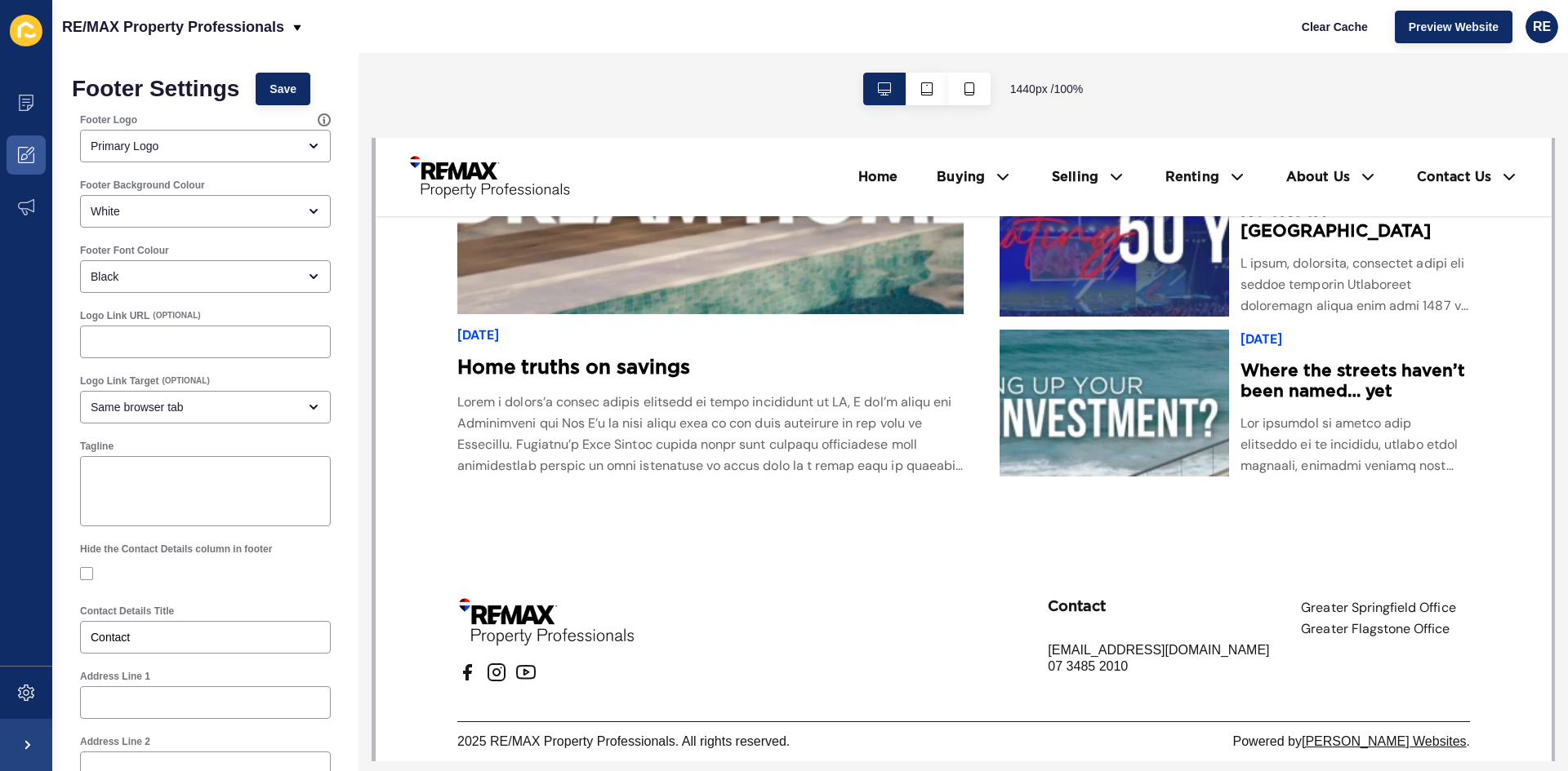
scroll to position [4822, 0]
click at [292, 79] on button "Save" at bounding box center [283, 89] width 54 height 33
